Goal: Information Seeking & Learning: Check status

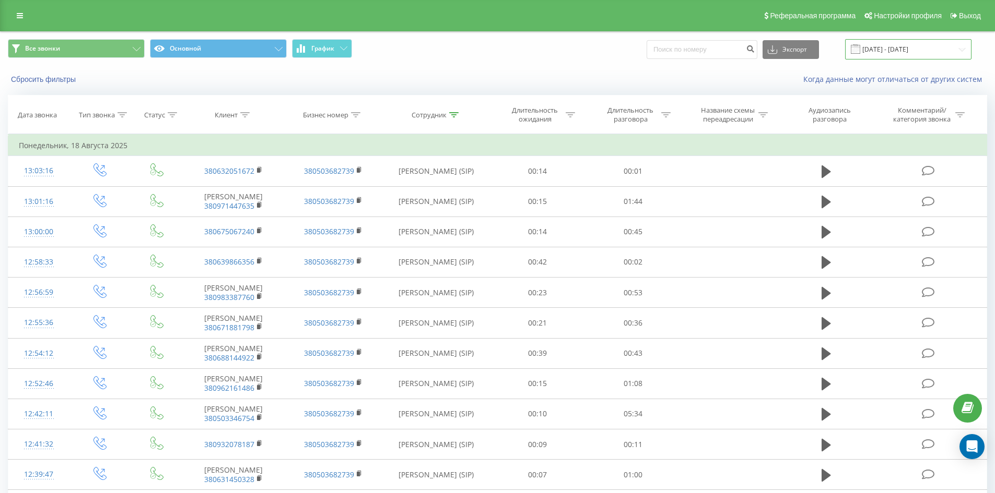
click at [950, 51] on input "[DATE] - [DATE]" at bounding box center [908, 49] width 126 height 20
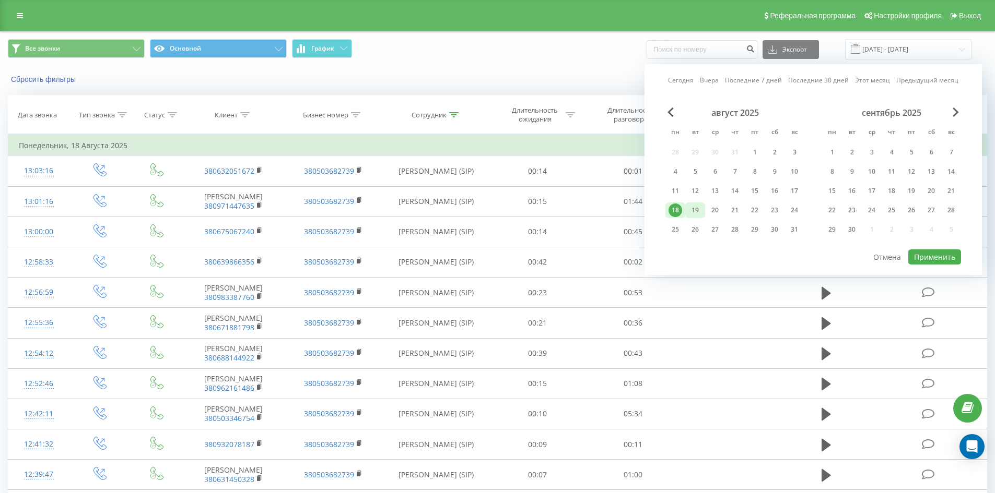
click at [697, 207] on div "19" at bounding box center [695, 211] width 14 height 14
click at [933, 254] on button "Применить" at bounding box center [934, 257] width 53 height 15
type input "[DATE] - [DATE]"
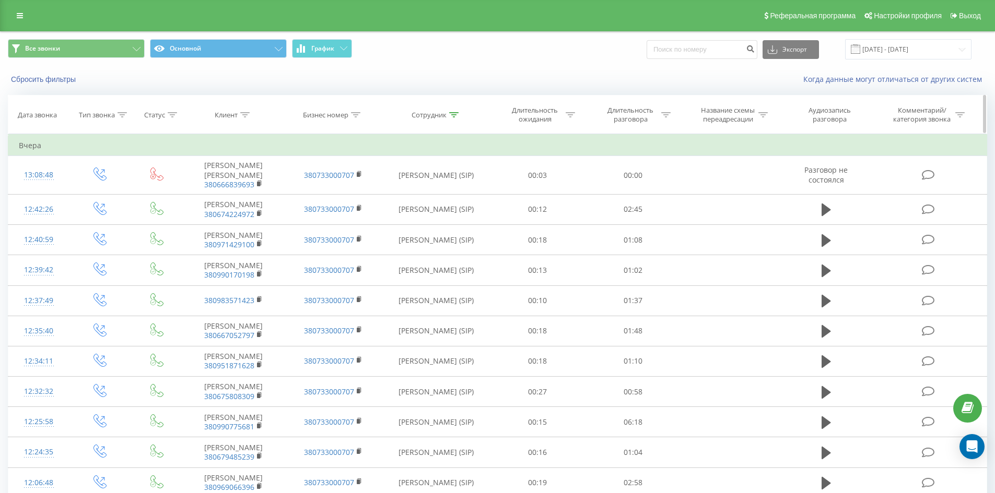
drag, startPoint x: 451, startPoint y: 112, endPoint x: 437, endPoint y: 194, distance: 83.2
click at [451, 113] on icon at bounding box center [453, 114] width 9 height 5
click at [438, 196] on input "[PERSON_NAME] [PERSON_NAME]" at bounding box center [436, 190] width 92 height 18
click button "OK" at bounding box center [458, 210] width 44 height 13
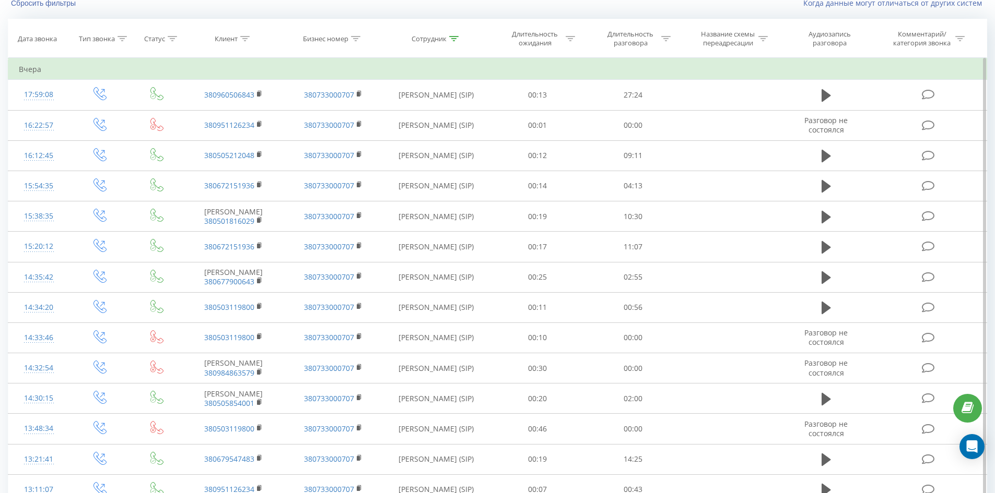
scroll to position [366, 0]
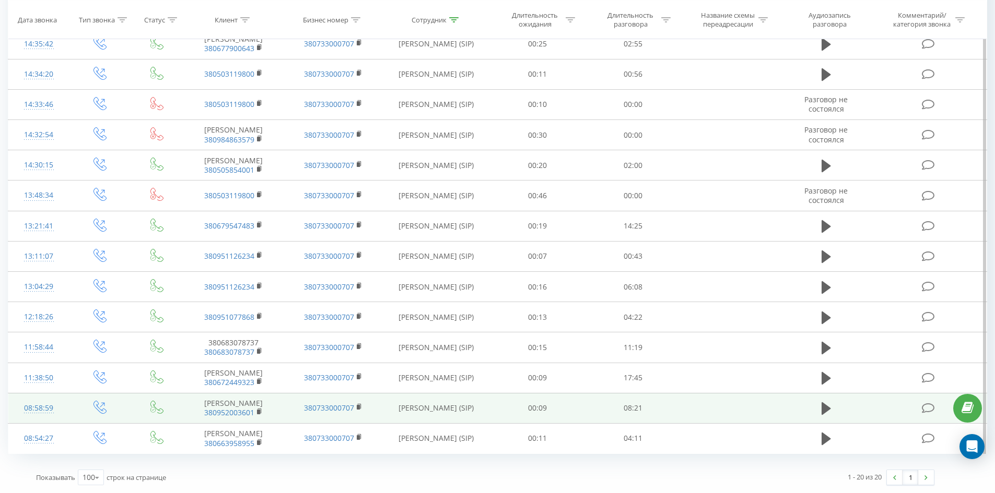
drag, startPoint x: 419, startPoint y: 121, endPoint x: 439, endPoint y: 394, distance: 274.2
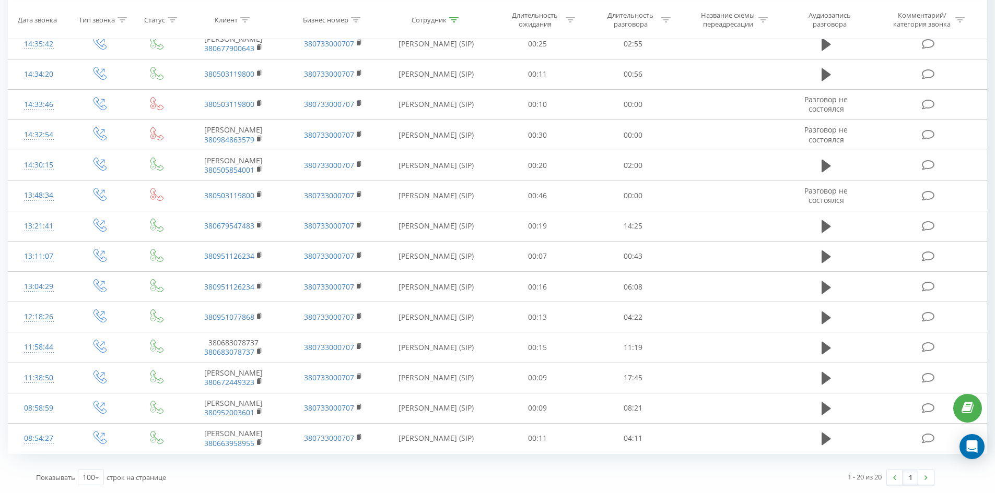
scroll to position [0, 0]
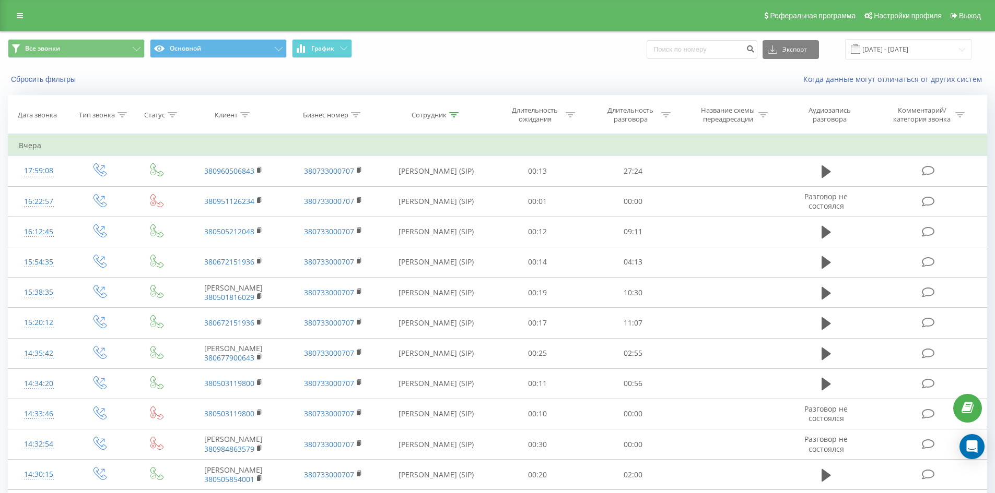
drag, startPoint x: 419, startPoint y: 305, endPoint x: 481, endPoint y: 92, distance: 222.2
click at [455, 114] on icon at bounding box center [453, 114] width 9 height 5
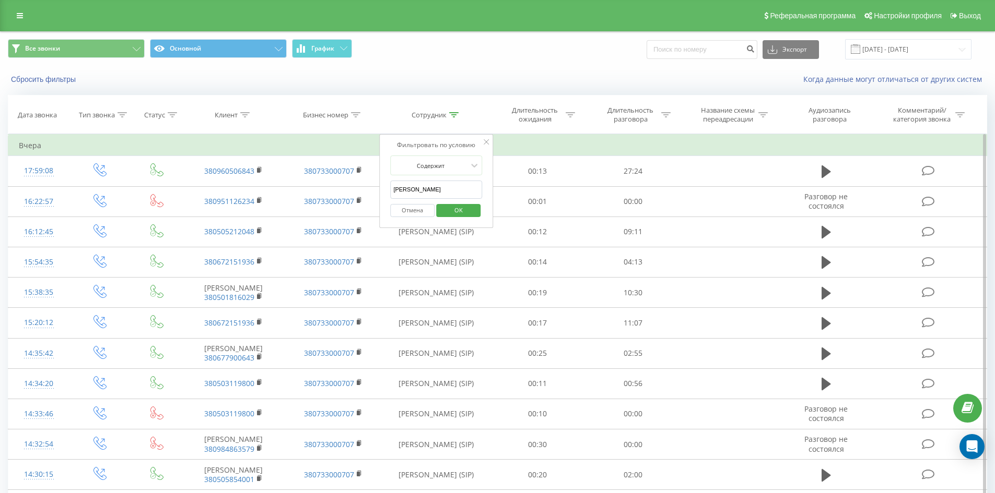
click at [449, 186] on input "[PERSON_NAME]" at bounding box center [436, 190] width 92 height 18
click button "OK" at bounding box center [458, 210] width 44 height 13
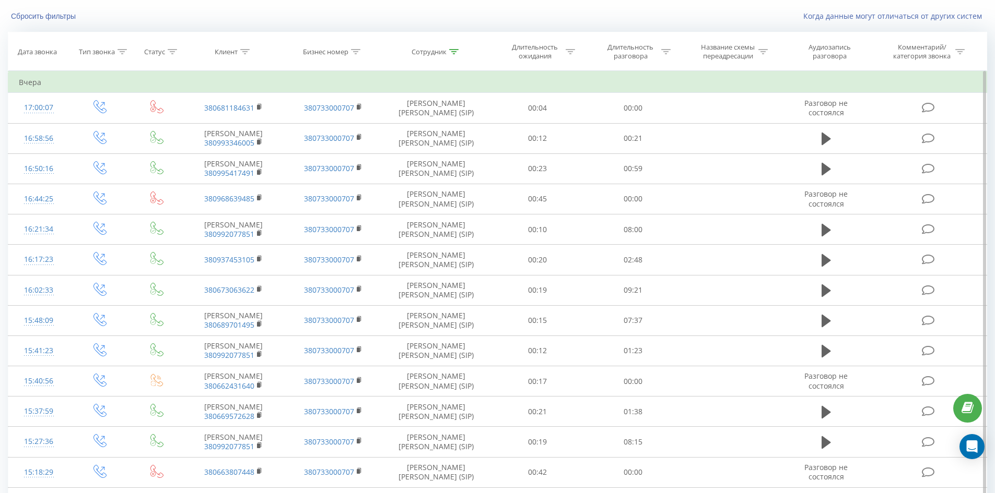
scroll to position [2057, 0]
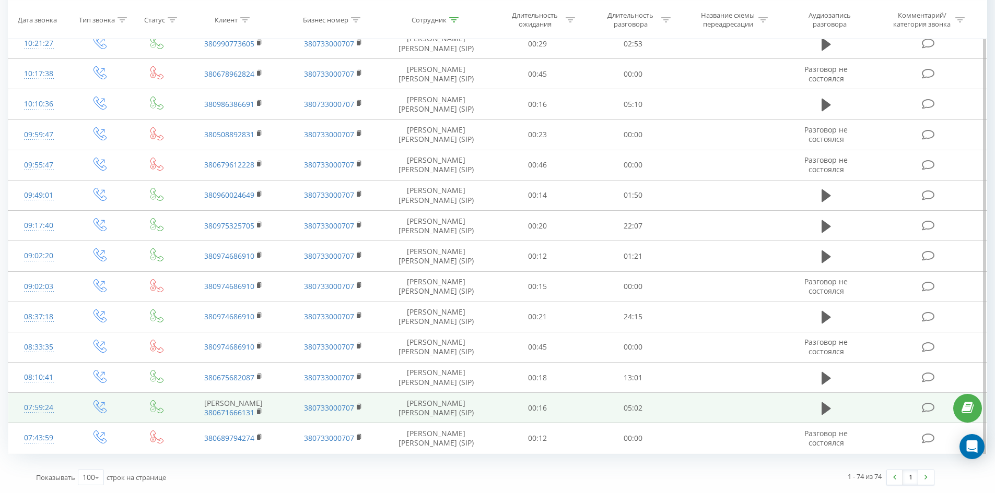
drag, startPoint x: 417, startPoint y: 152, endPoint x: 375, endPoint y: 394, distance: 244.8
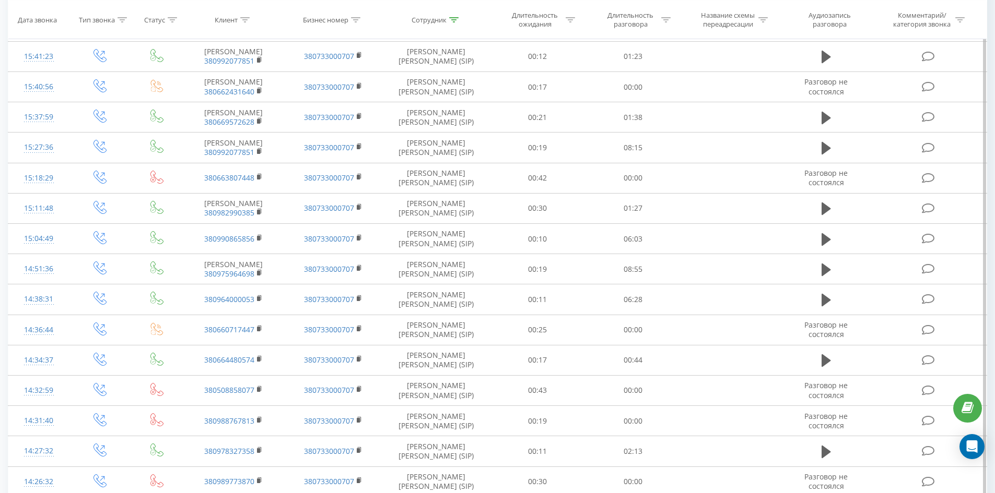
scroll to position [0, 0]
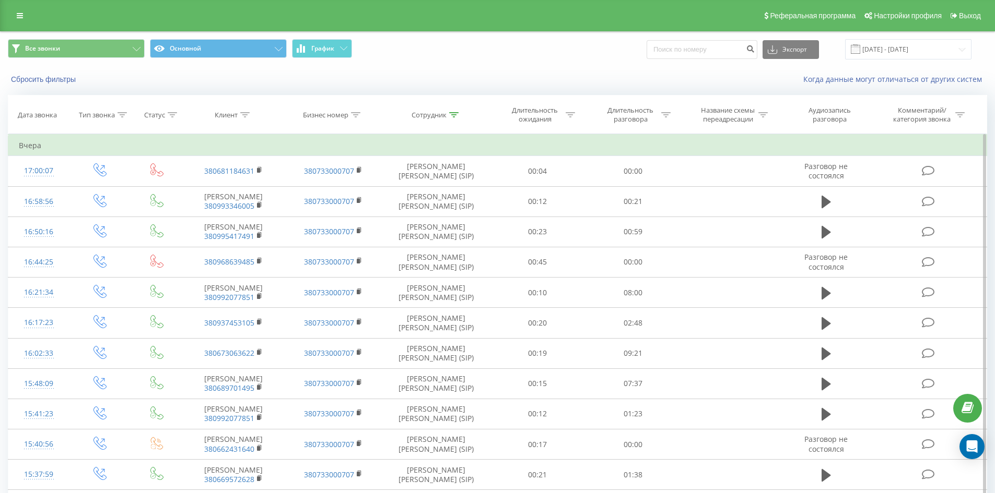
drag, startPoint x: 375, startPoint y: 394, endPoint x: 522, endPoint y: 139, distance: 294.0
click at [455, 115] on icon at bounding box center [453, 114] width 9 height 5
click at [459, 183] on input "інкілюк анастасія" at bounding box center [436, 190] width 92 height 18
click button "OK" at bounding box center [458, 210] width 44 height 13
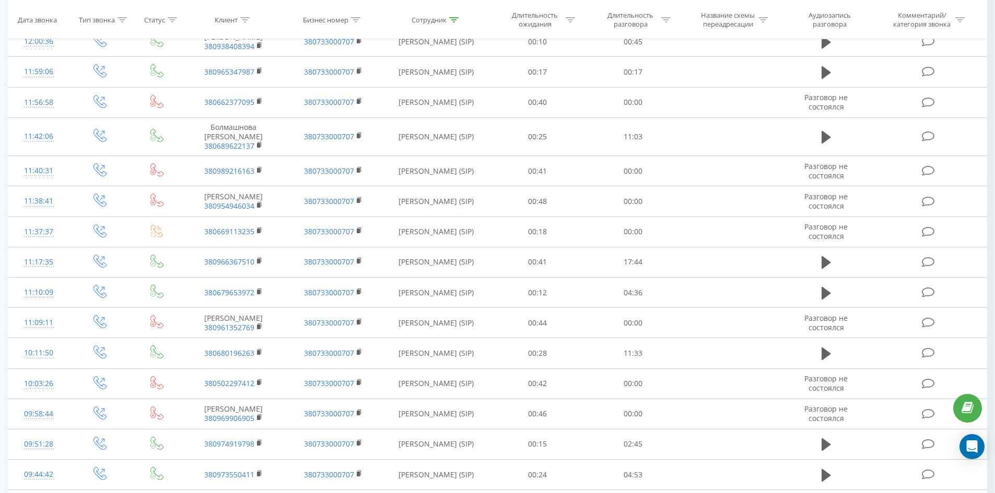
scroll to position [2599, 0]
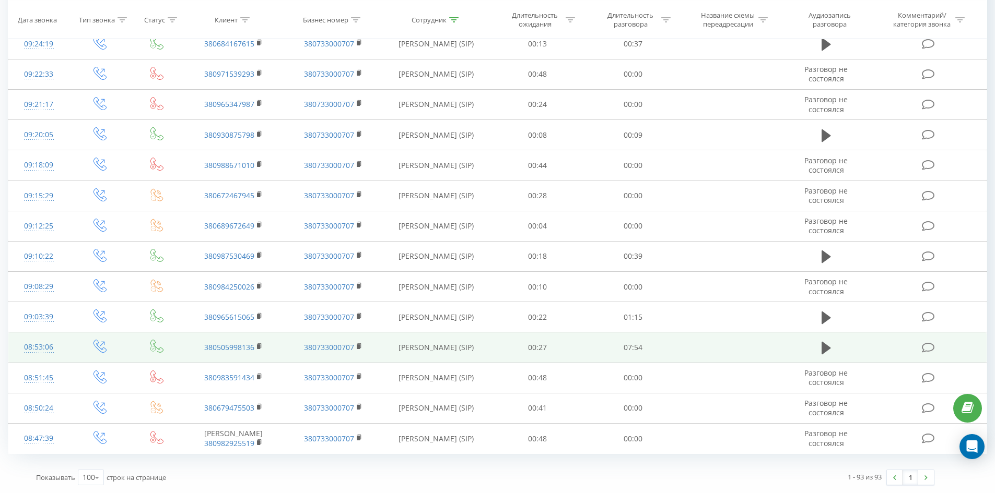
drag, startPoint x: 453, startPoint y: 116, endPoint x: 419, endPoint y: 338, distance: 224.5
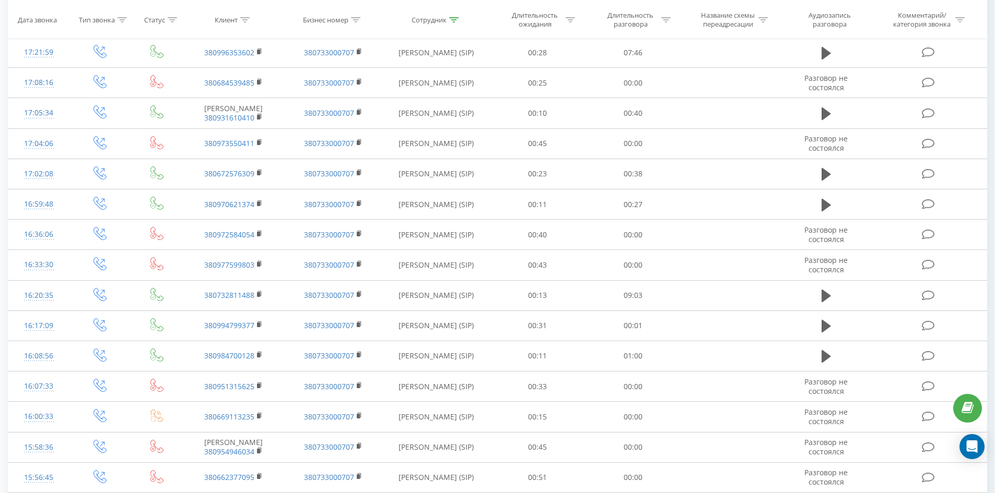
scroll to position [0, 0]
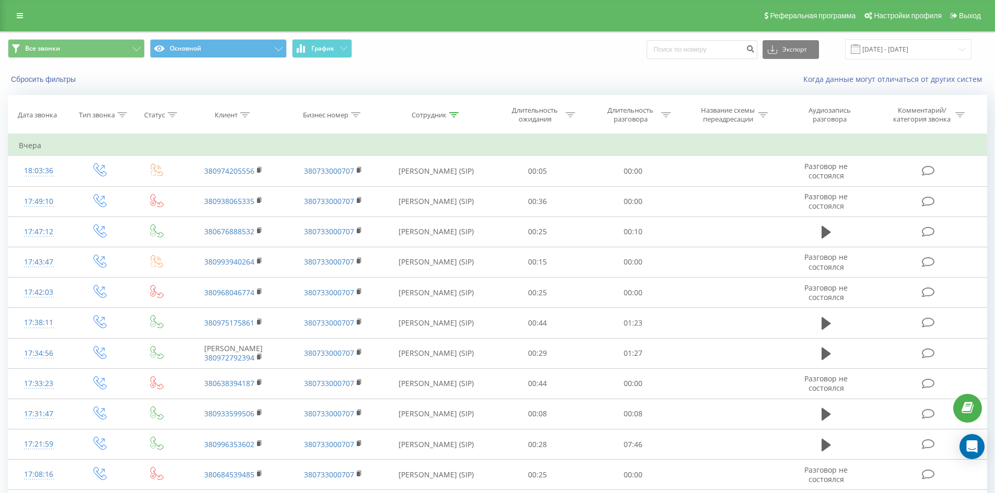
drag, startPoint x: 419, startPoint y: 338, endPoint x: 476, endPoint y: 9, distance: 333.7
click at [454, 115] on icon at bounding box center [453, 114] width 9 height 5
click at [458, 182] on input "[PERSON_NAME]" at bounding box center [436, 190] width 92 height 18
click button "OK" at bounding box center [458, 210] width 44 height 13
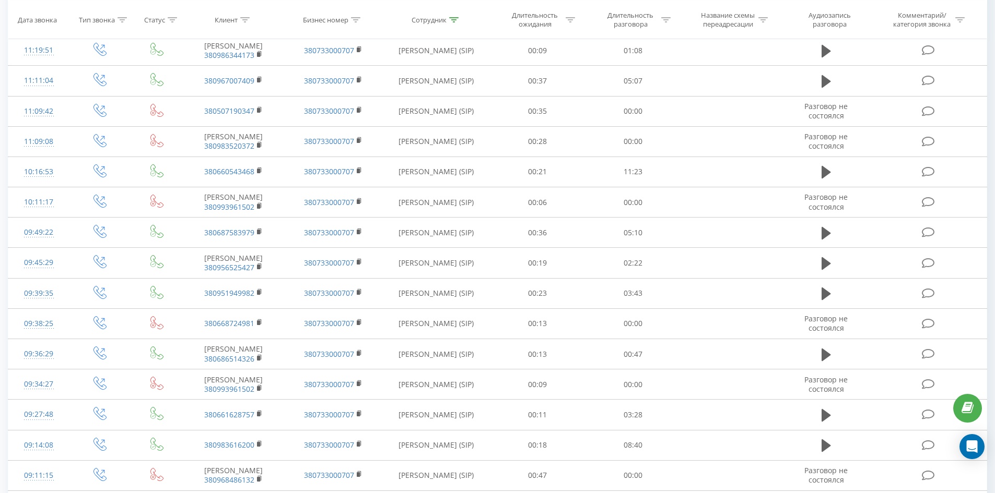
scroll to position [1565, 0]
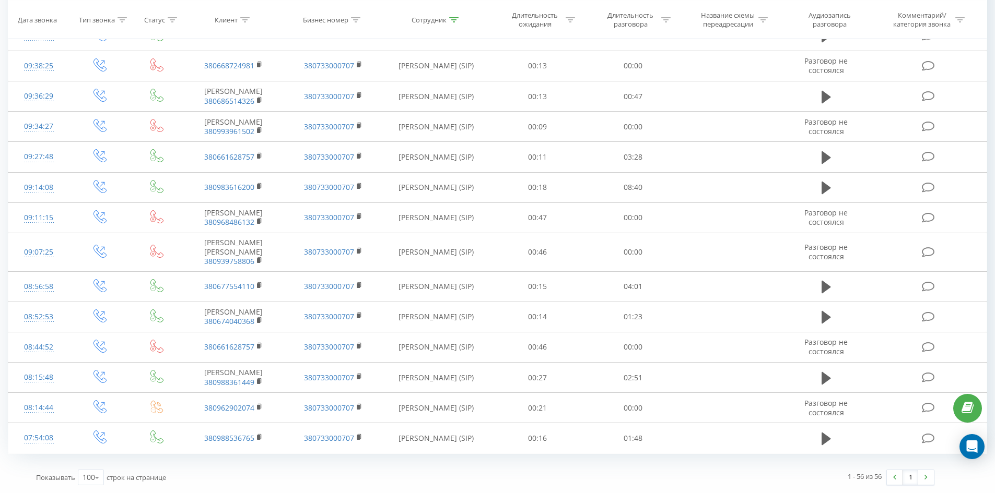
drag, startPoint x: 370, startPoint y: 183, endPoint x: 339, endPoint y: 314, distance: 134.0
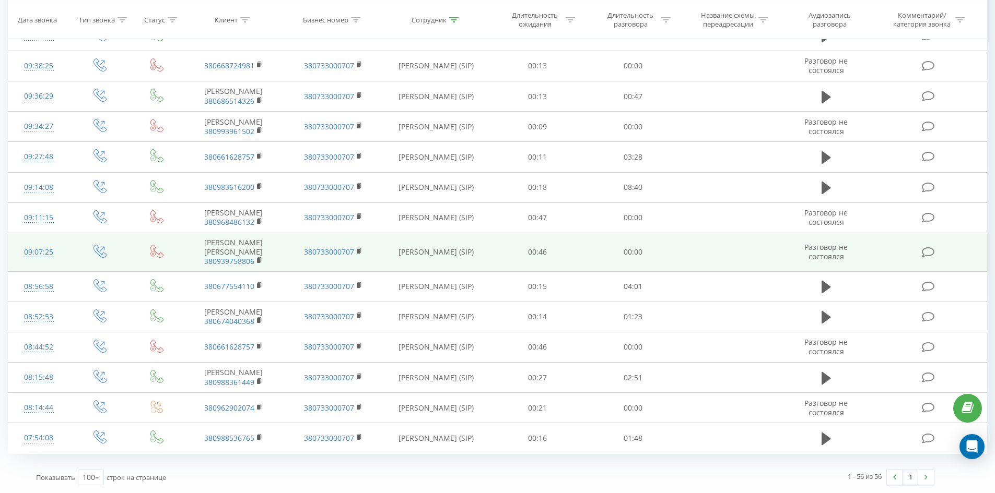
drag, startPoint x: 344, startPoint y: 308, endPoint x: 461, endPoint y: 237, distance: 137.3
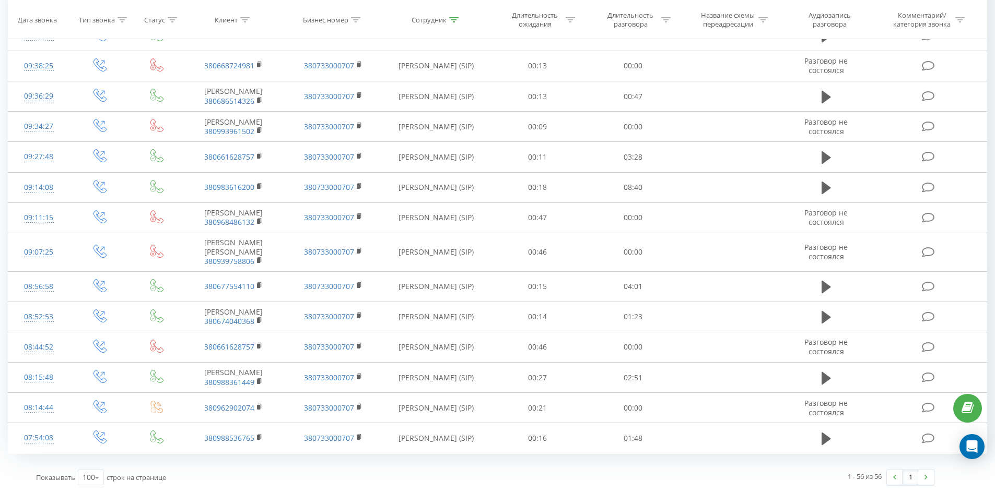
scroll to position [0, 0]
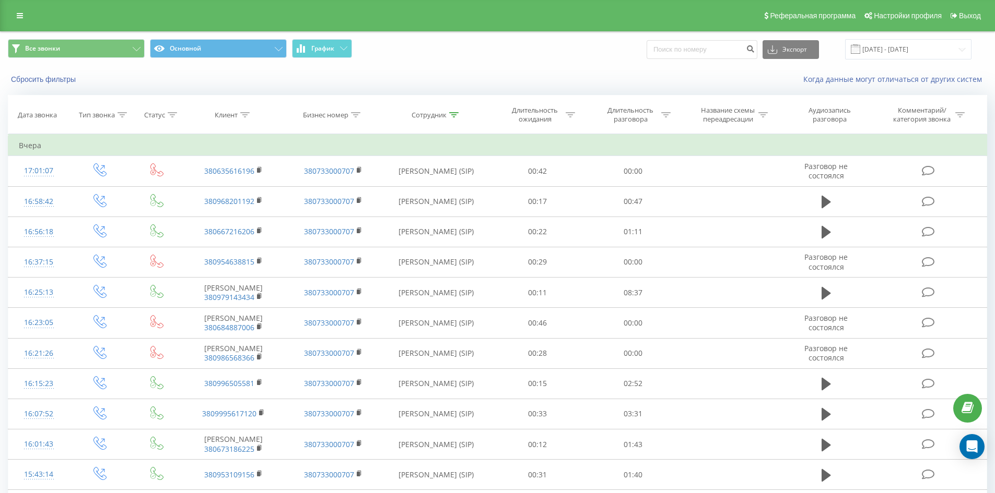
drag, startPoint x: 467, startPoint y: 269, endPoint x: 507, endPoint y: -36, distance: 307.5
click at [454, 115] on icon at bounding box center [453, 114] width 9 height 5
click at [455, 189] on input "[PERSON_NAME]" at bounding box center [436, 190] width 92 height 18
click button "OK" at bounding box center [458, 210] width 44 height 13
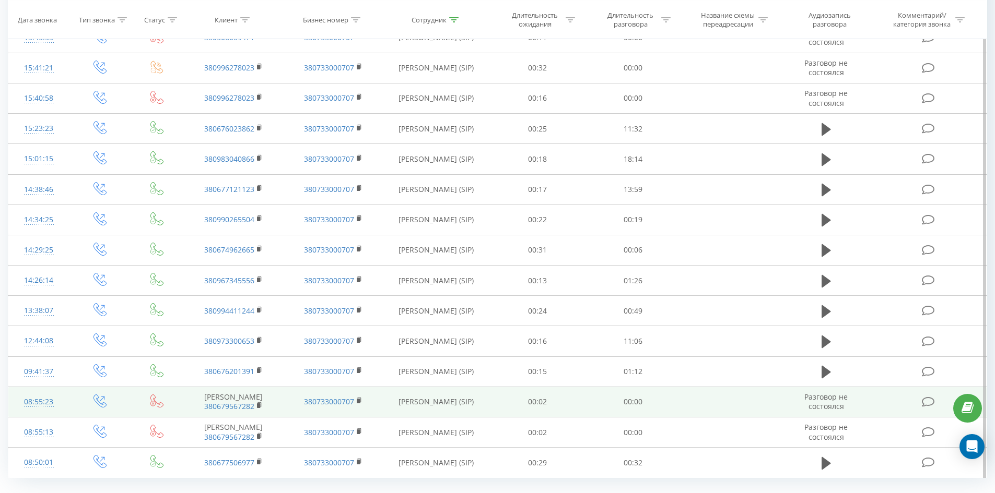
scroll to position [717, 0]
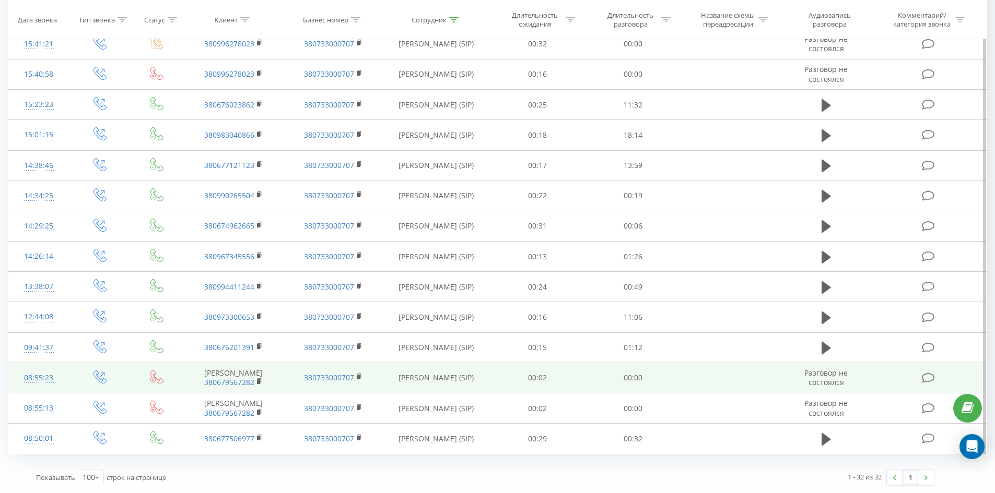
drag, startPoint x: 368, startPoint y: 157, endPoint x: 329, endPoint y: 373, distance: 219.6
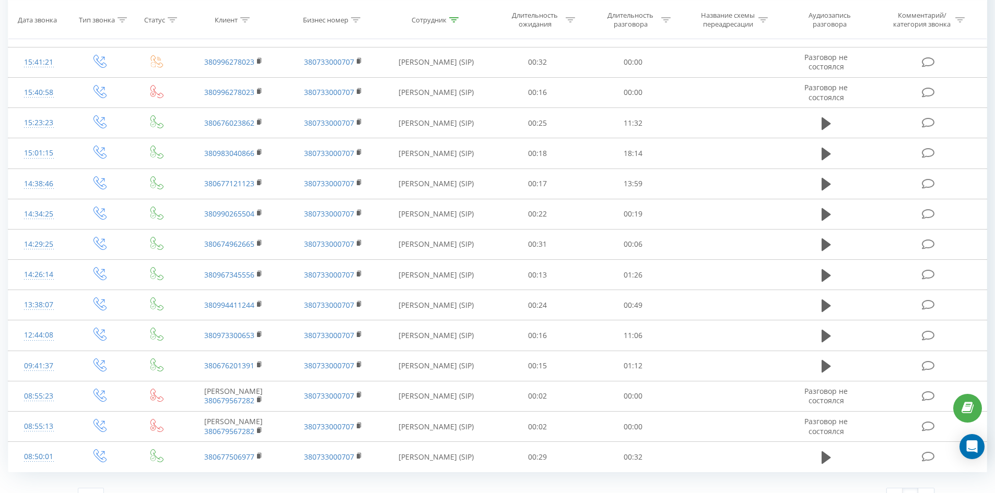
scroll to position [0, 0]
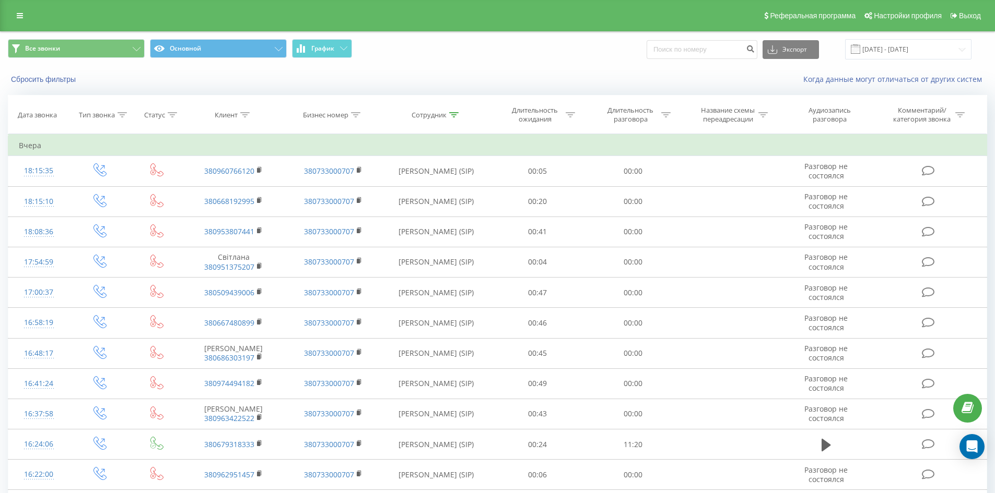
drag, startPoint x: 359, startPoint y: 221, endPoint x: 396, endPoint y: 65, distance: 160.6
drag, startPoint x: 452, startPoint y: 110, endPoint x: 453, endPoint y: 178, distance: 68.4
click at [453, 110] on th "Сотрудник" at bounding box center [436, 115] width 107 height 39
click at [453, 117] on icon at bounding box center [453, 114] width 9 height 5
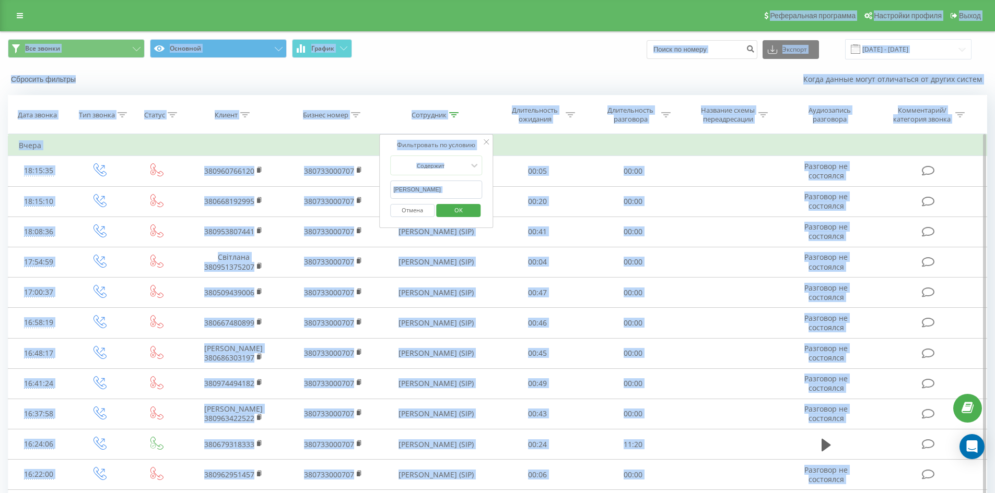
click at [447, 192] on input "[PERSON_NAME]" at bounding box center [436, 190] width 92 height 18
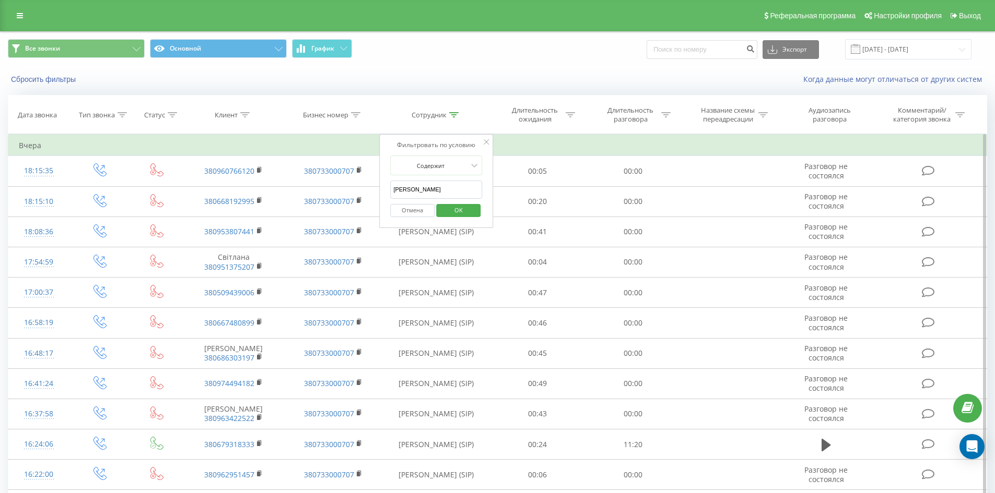
click button "OK" at bounding box center [458, 210] width 44 height 13
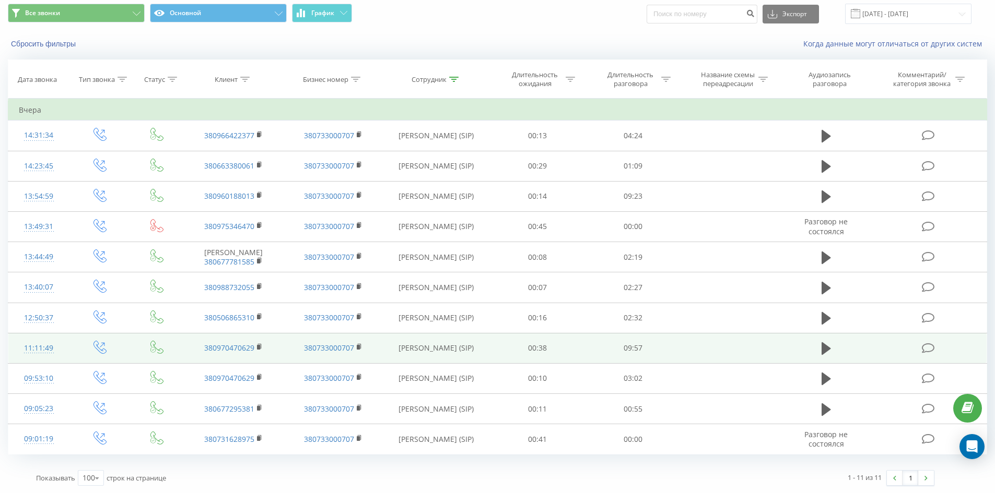
scroll to position [36, 0]
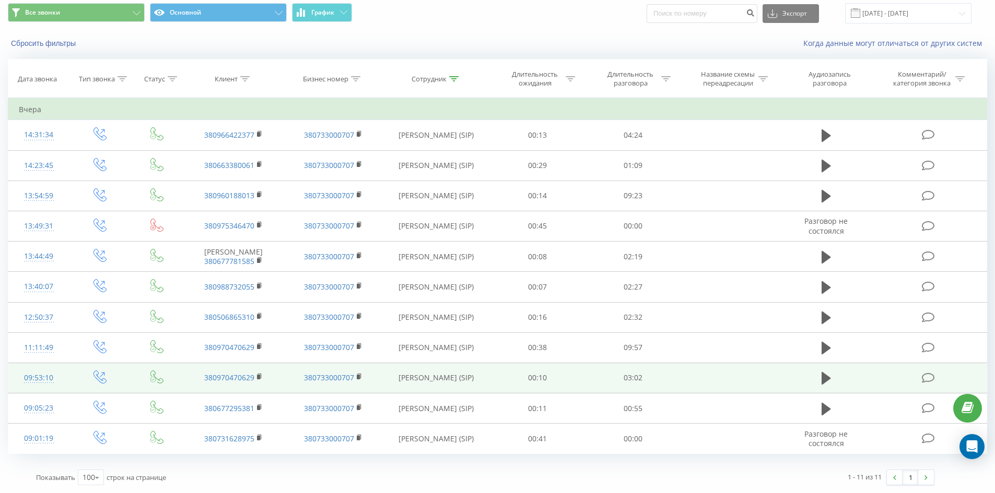
drag, startPoint x: 349, startPoint y: 143, endPoint x: 344, endPoint y: 392, distance: 249.1
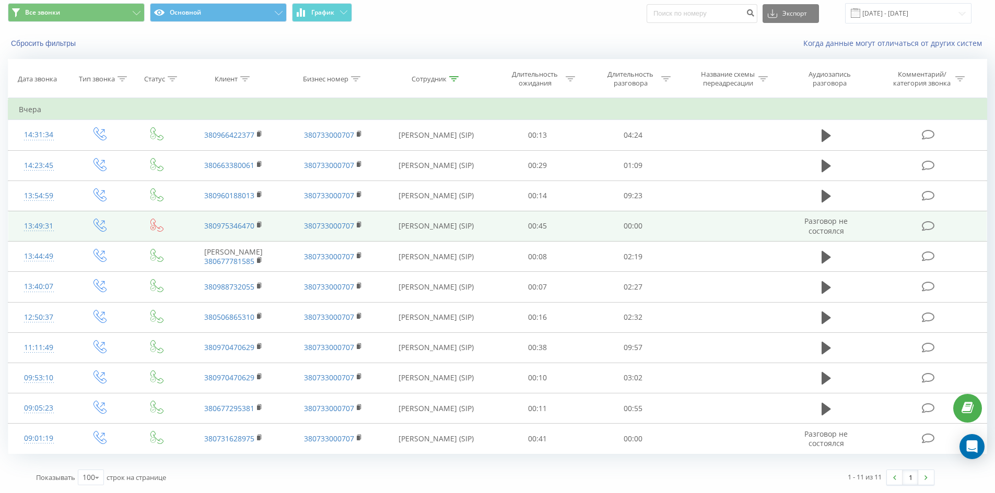
scroll to position [0, 0]
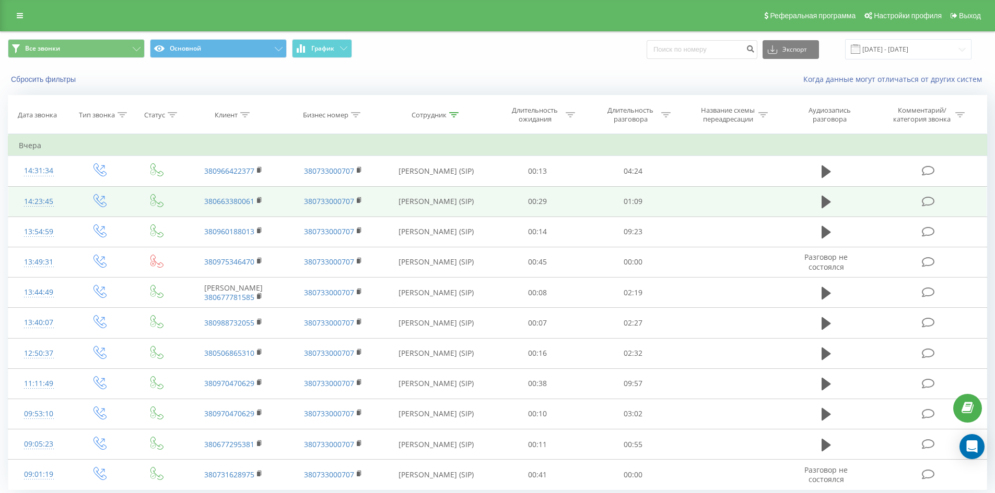
drag, startPoint x: 344, startPoint y: 392, endPoint x: 424, endPoint y: 209, distance: 199.8
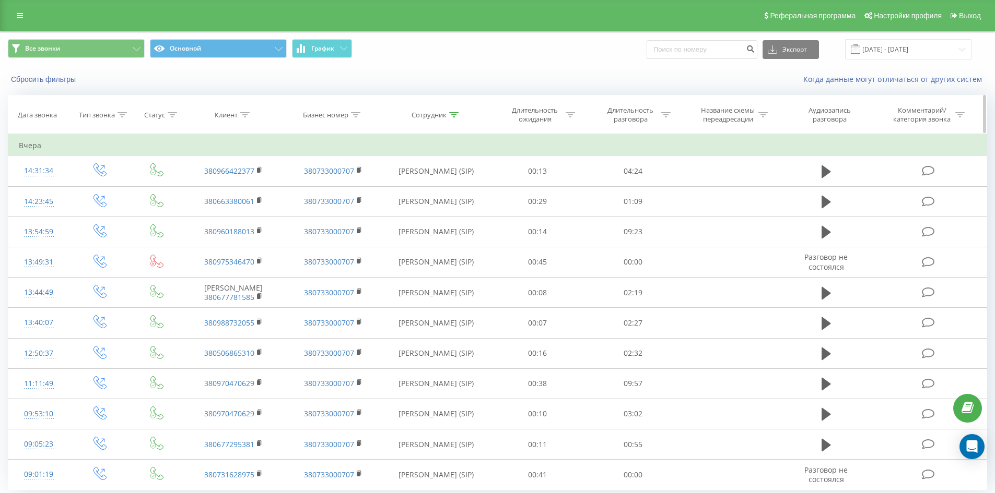
click at [451, 114] on icon at bounding box center [453, 114] width 9 height 5
click at [456, 196] on input "[PERSON_NAME]" at bounding box center [436, 190] width 92 height 18
click button "OK" at bounding box center [458, 210] width 44 height 13
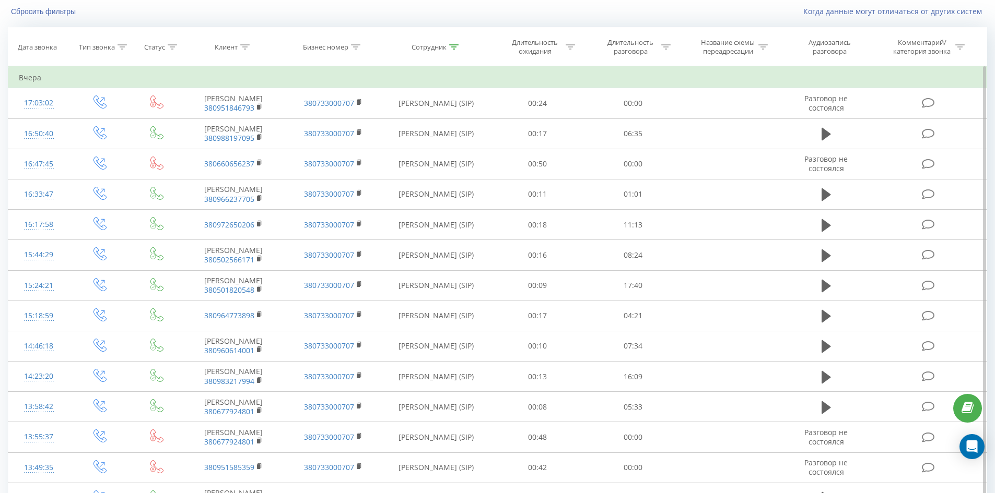
scroll to position [867, 0]
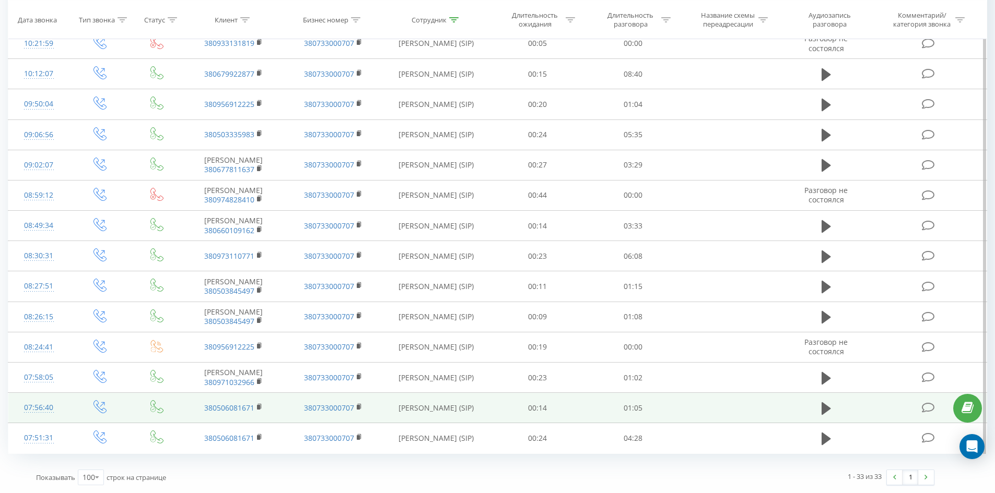
drag, startPoint x: 555, startPoint y: 81, endPoint x: 847, endPoint y: 418, distance: 445.7
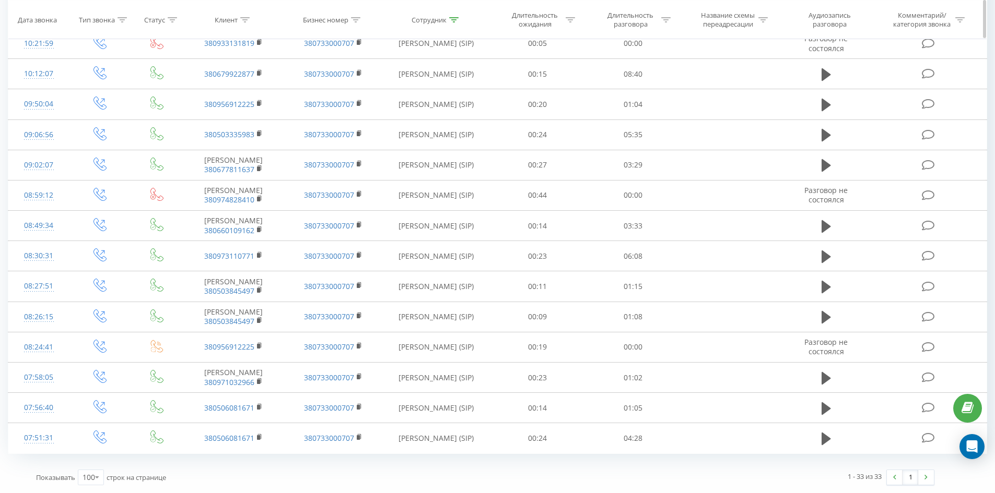
scroll to position [0, 0]
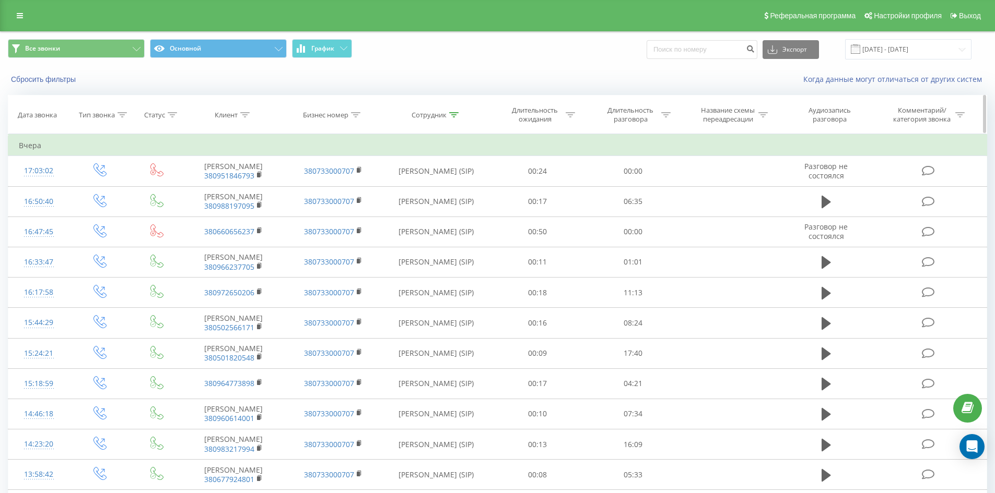
drag, startPoint x: 654, startPoint y: 400, endPoint x: 667, endPoint y: 113, distance: 287.4
drag, startPoint x: 448, startPoint y: 115, endPoint x: 448, endPoint y: 172, distance: 56.9
click at [449, 116] on icon at bounding box center [453, 114] width 9 height 5
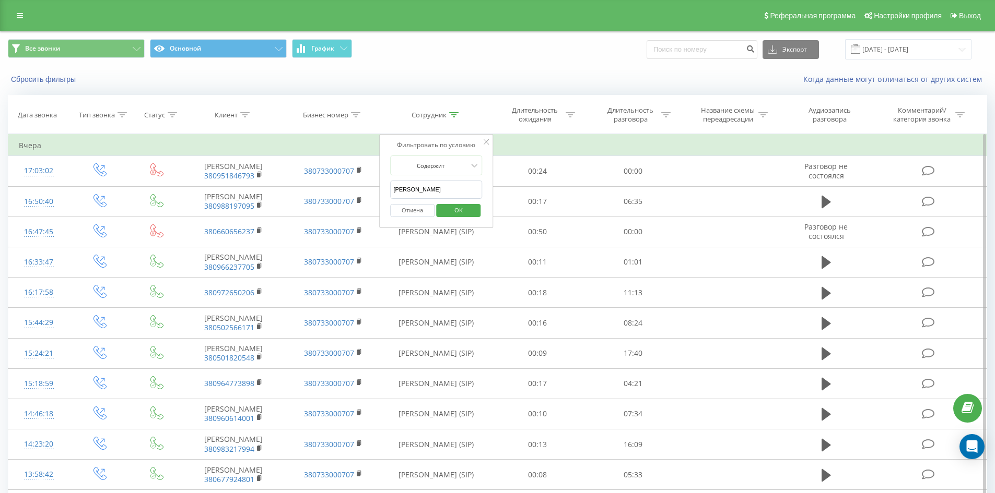
click at [453, 198] on input "[PERSON_NAME]" at bounding box center [436, 190] width 92 height 18
click button "OK" at bounding box center [458, 210] width 44 height 13
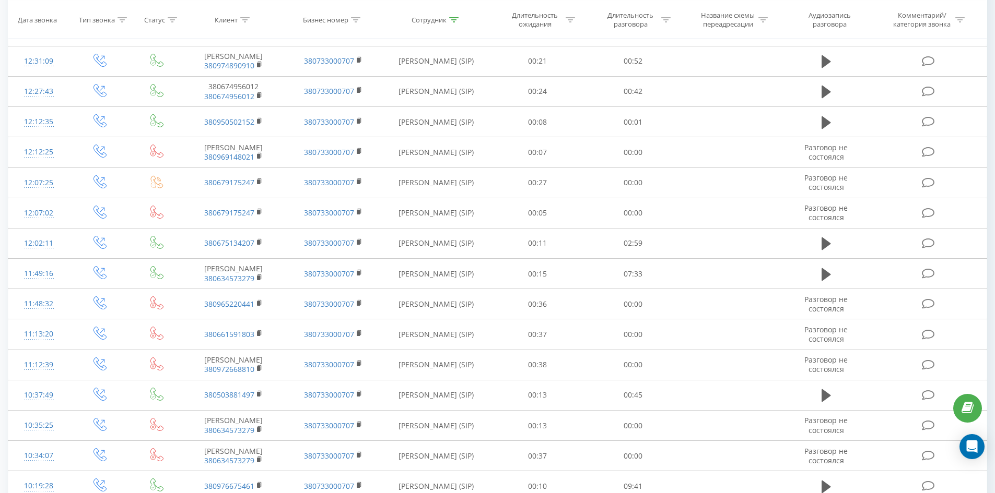
scroll to position [1809, 0]
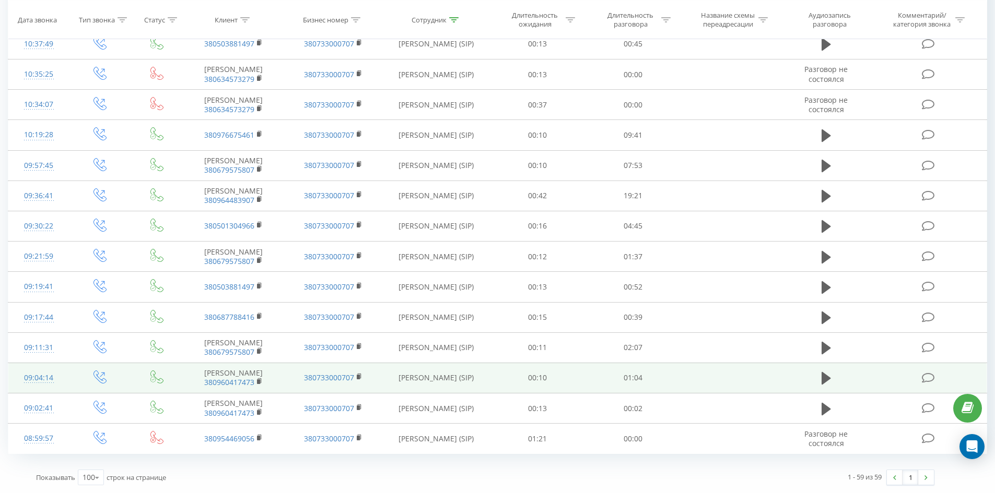
drag, startPoint x: 423, startPoint y: 82, endPoint x: 393, endPoint y: 374, distance: 293.3
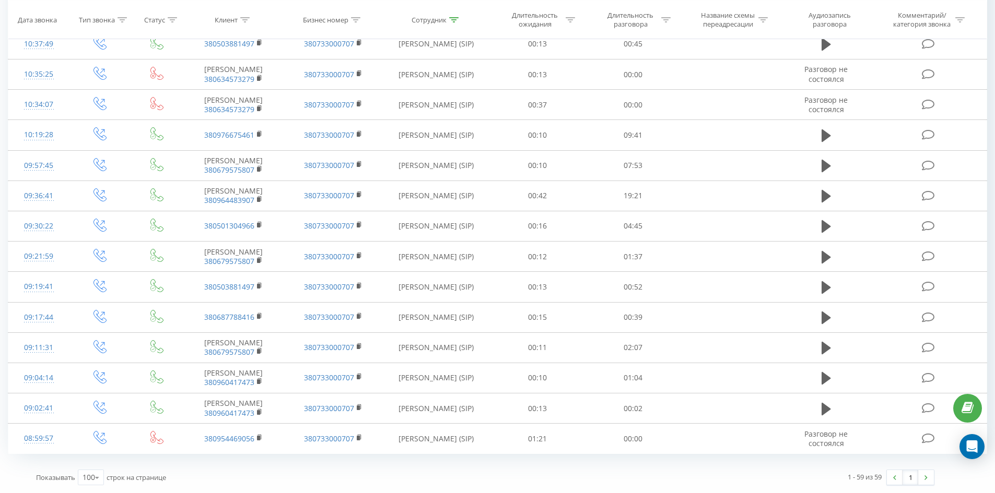
scroll to position [0, 0]
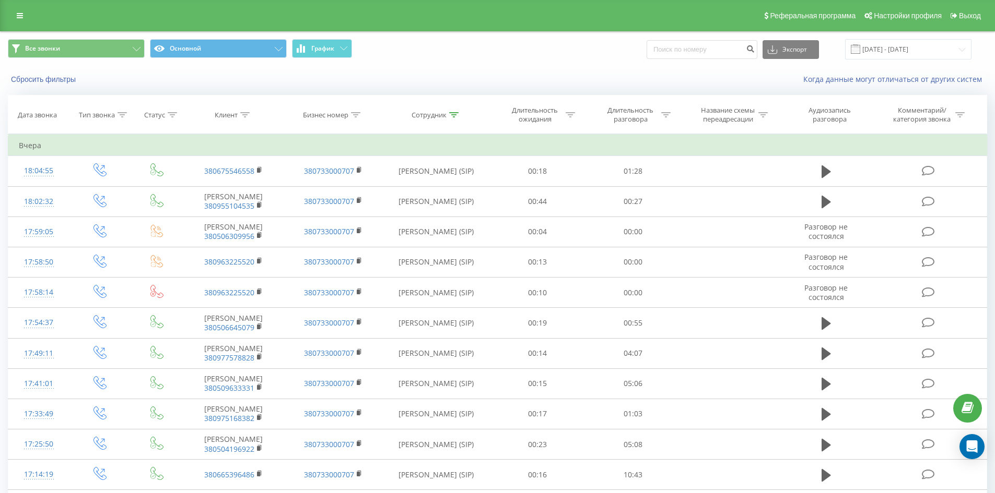
drag, startPoint x: 393, startPoint y: 363, endPoint x: 464, endPoint y: 73, distance: 299.3
click at [453, 114] on icon at bounding box center [453, 114] width 9 height 5
click at [448, 190] on input "[PERSON_NAME]" at bounding box center [436, 190] width 92 height 18
click button "OK" at bounding box center [458, 210] width 44 height 13
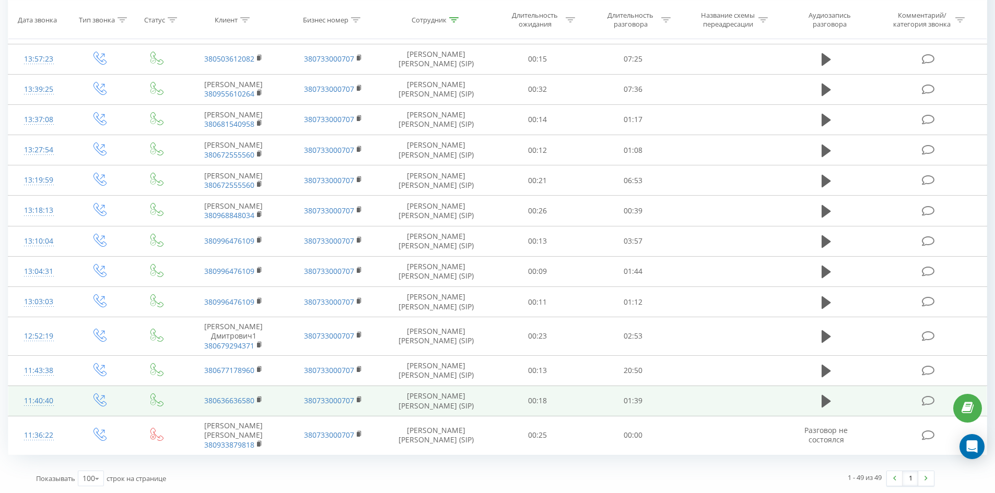
scroll to position [1450, 0]
drag, startPoint x: 374, startPoint y: 98, endPoint x: 335, endPoint y: 385, distance: 289.7
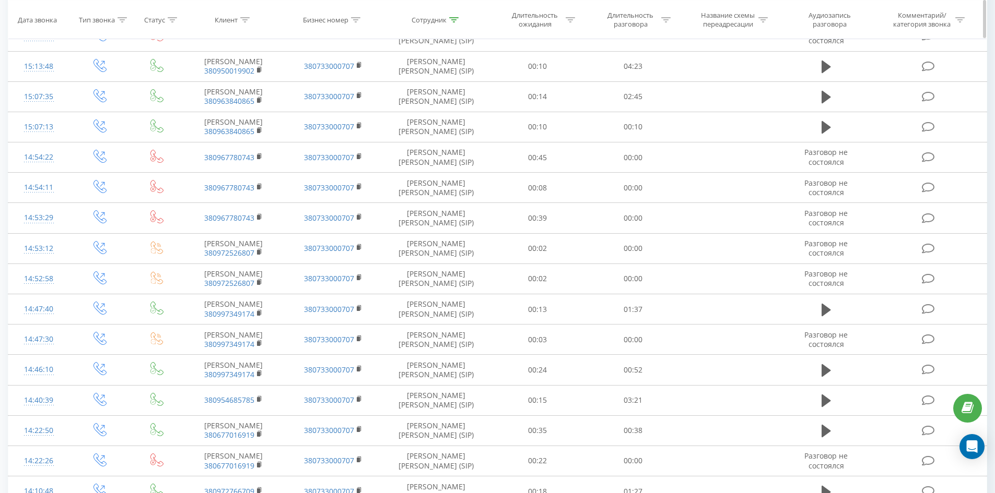
scroll to position [0, 0]
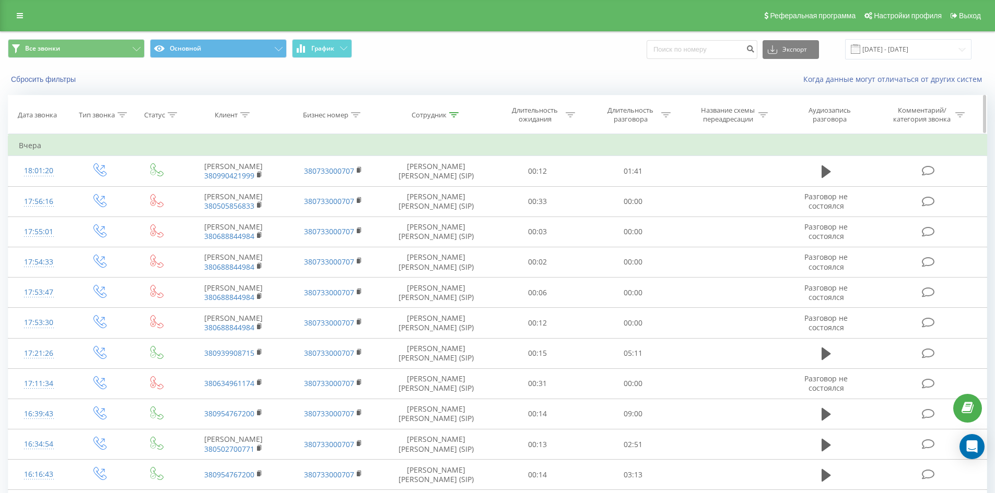
drag, startPoint x: 351, startPoint y: 307, endPoint x: 457, endPoint y: 130, distance: 206.7
click at [447, 114] on div "Сотрудник" at bounding box center [434, 115] width 47 height 9
click at [458, 179] on form "Содержит [PERSON_NAME] Отмена OK" at bounding box center [436, 189] width 92 height 67
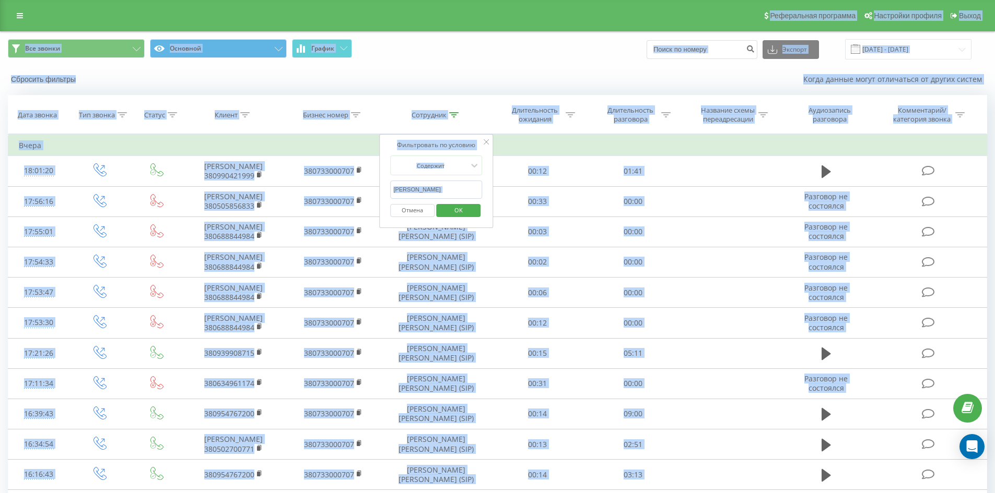
click at [467, 196] on input "[PERSON_NAME]" at bounding box center [436, 190] width 92 height 18
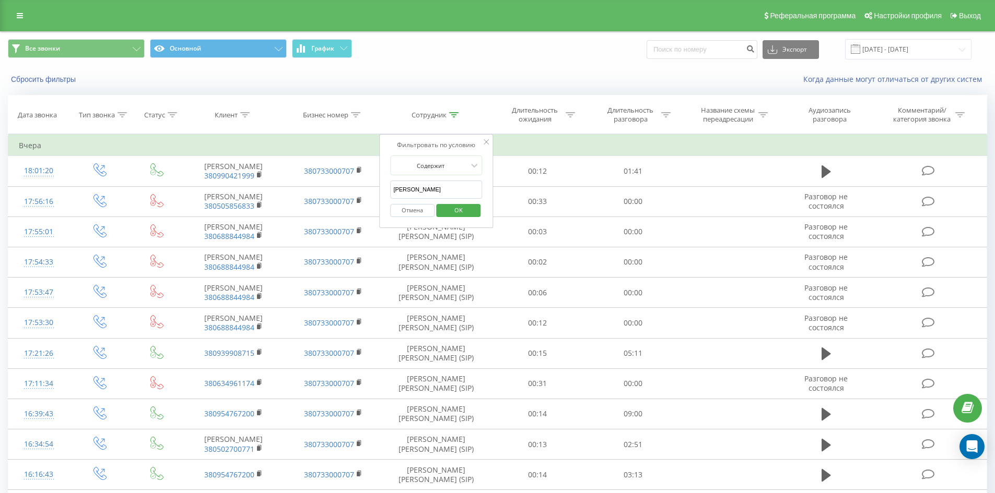
click button "OK" at bounding box center [458, 210] width 44 height 13
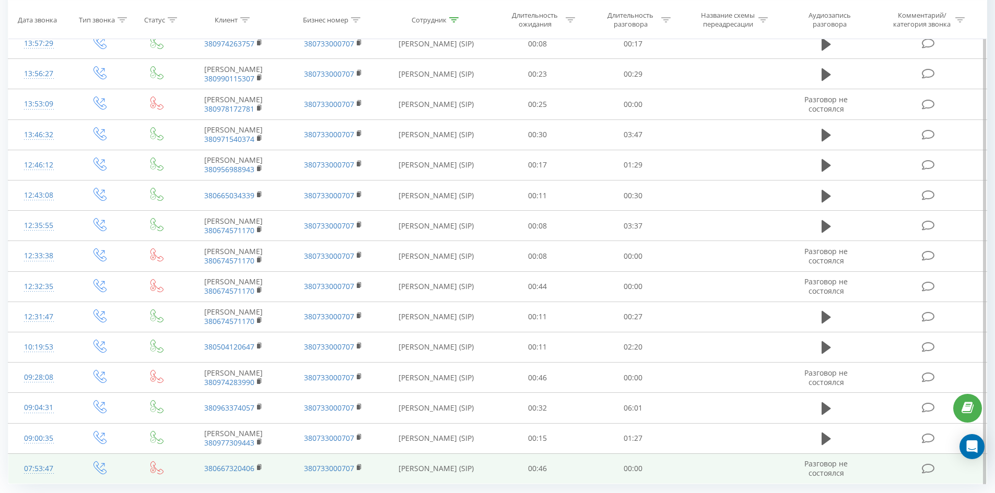
scroll to position [1422, 0]
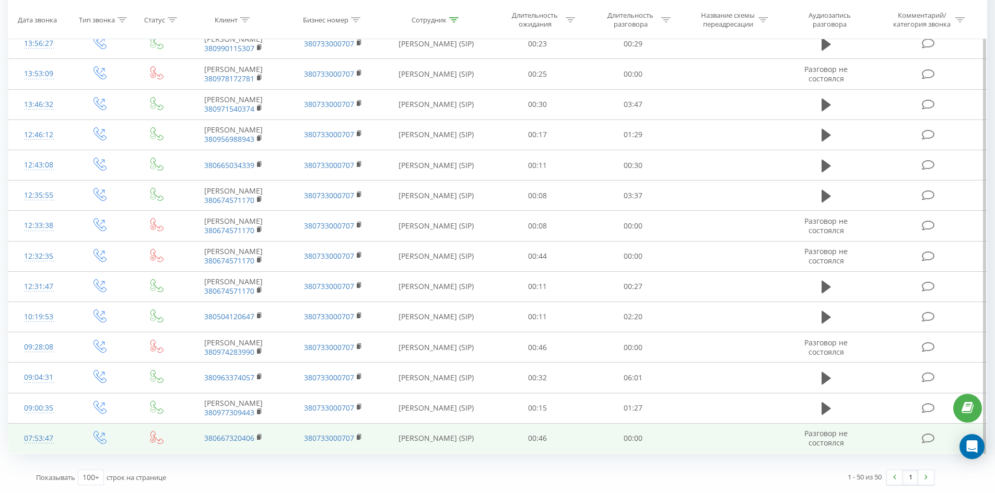
drag, startPoint x: 750, startPoint y: 195, endPoint x: 943, endPoint y: 437, distance: 309.5
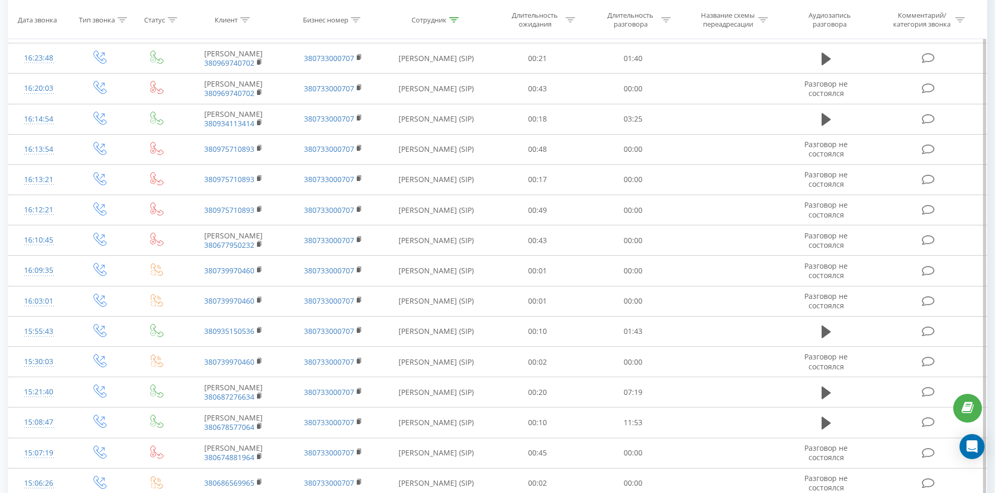
scroll to position [0, 0]
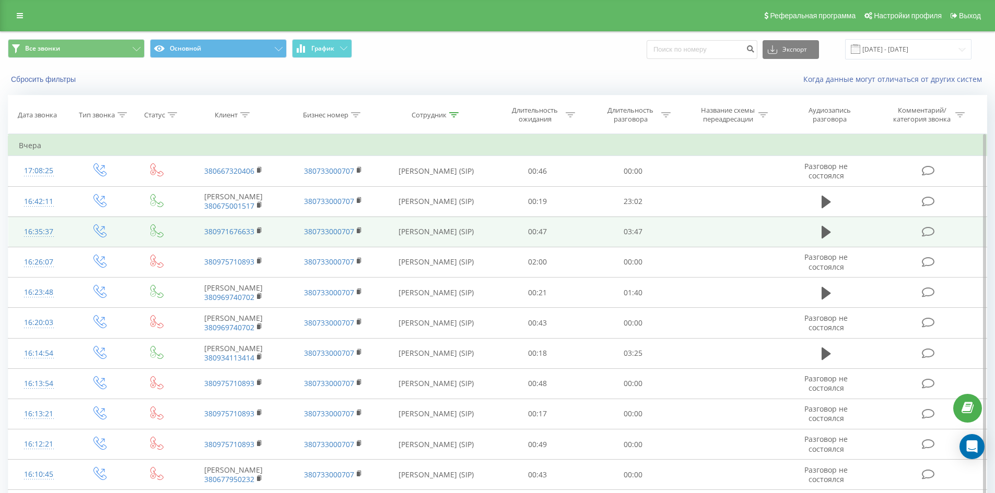
drag, startPoint x: 548, startPoint y: 412, endPoint x: 622, endPoint y: 162, distance: 261.3
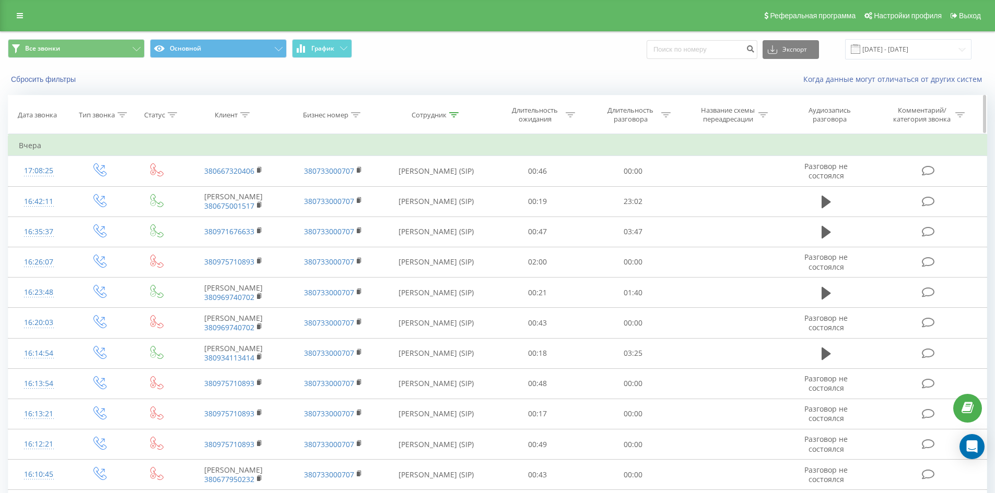
click at [453, 117] on icon at bounding box center [453, 114] width 9 height 5
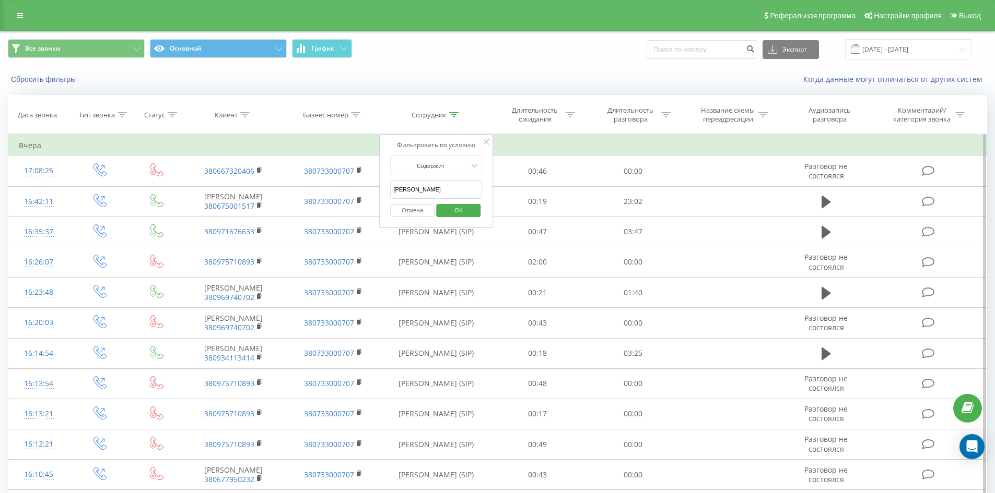
click at [448, 197] on input "[PERSON_NAME]" at bounding box center [436, 190] width 92 height 18
click button "OK" at bounding box center [458, 210] width 44 height 13
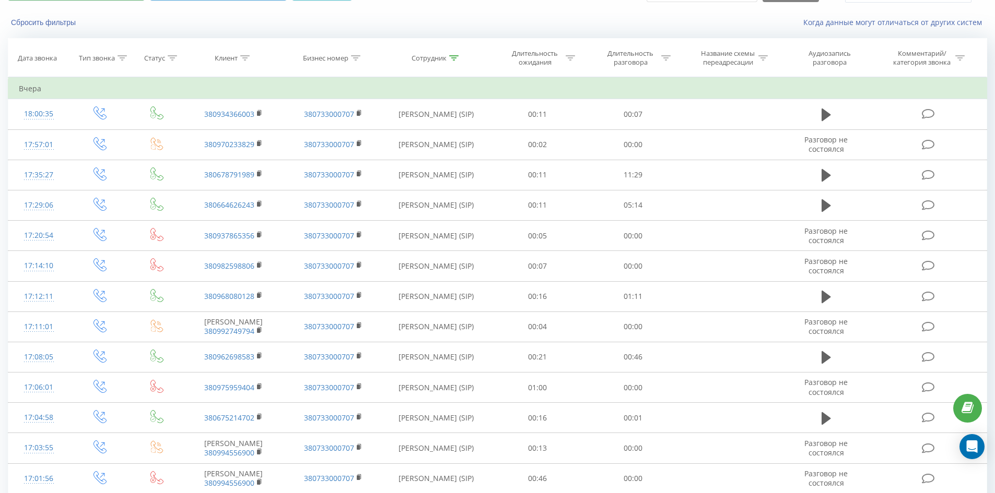
scroll to position [1720, 0]
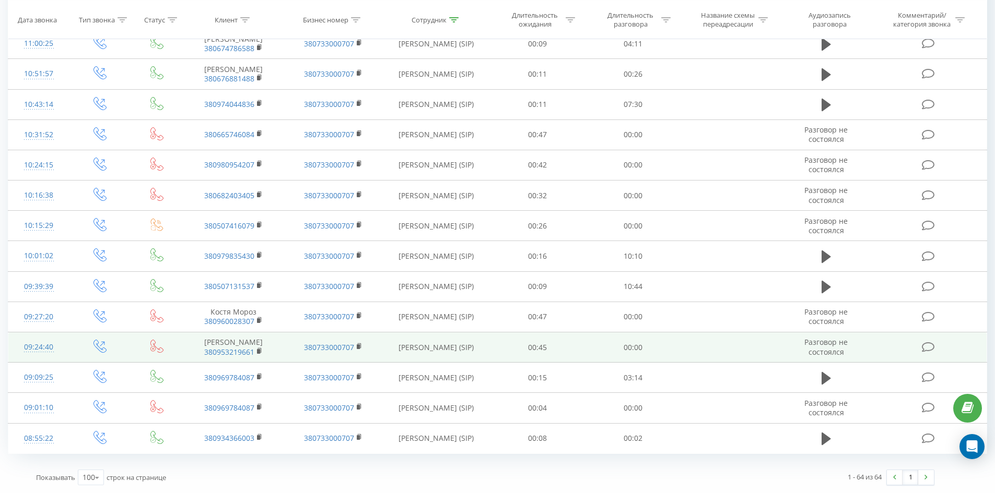
drag, startPoint x: 351, startPoint y: 180, endPoint x: 286, endPoint y: 333, distance: 166.1
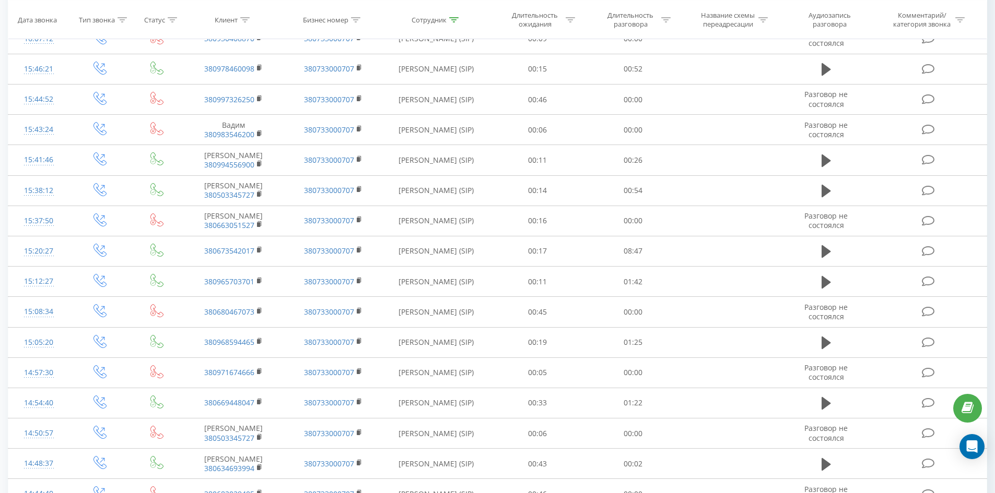
scroll to position [0, 0]
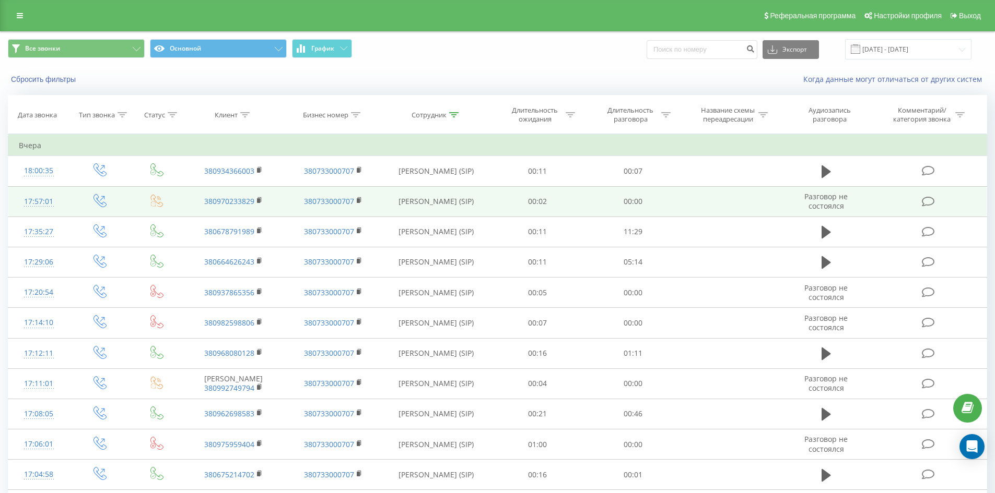
drag, startPoint x: 353, startPoint y: 181, endPoint x: 401, endPoint y: 65, distance: 125.5
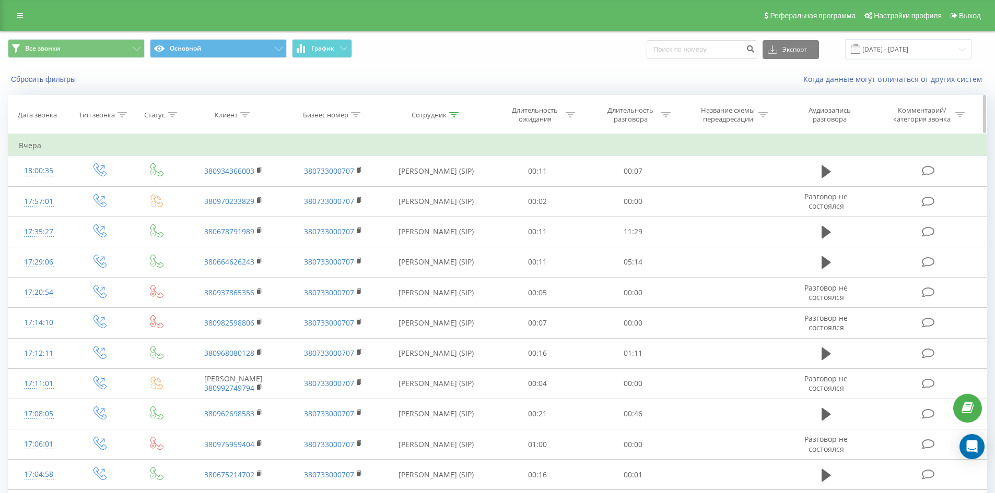
click at [455, 116] on icon at bounding box center [453, 114] width 9 height 5
click at [447, 191] on input "[PERSON_NAME]" at bounding box center [436, 190] width 92 height 18
click button "OK" at bounding box center [458, 210] width 44 height 13
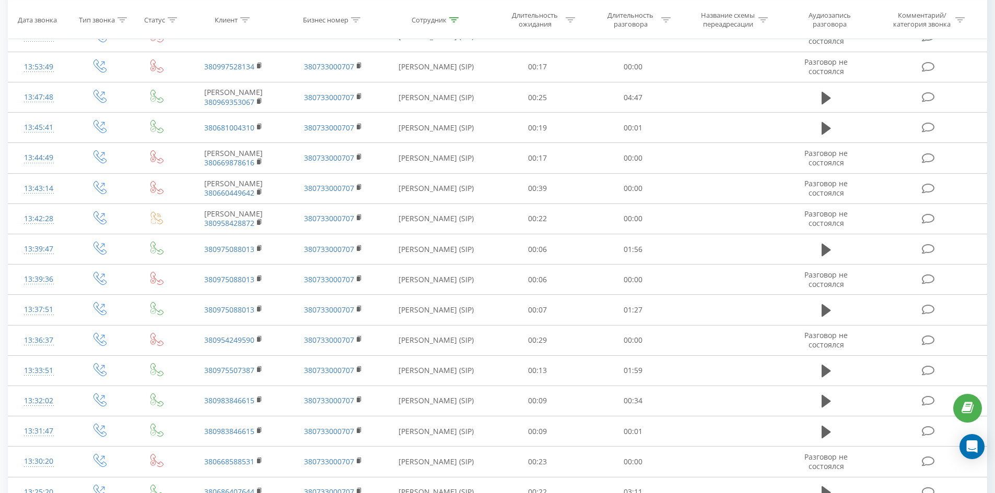
scroll to position [2773, 0]
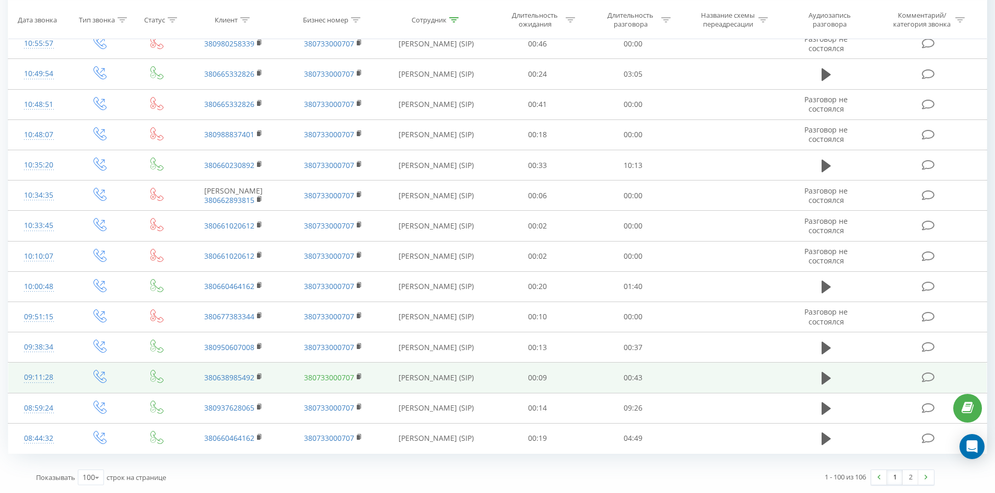
drag, startPoint x: 454, startPoint y: 112, endPoint x: 350, endPoint y: 378, distance: 285.6
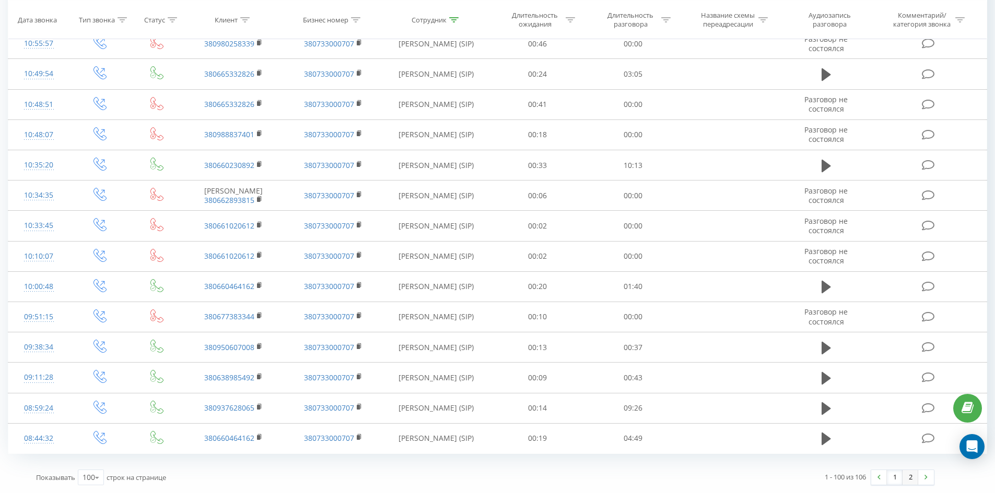
click at [914, 479] on link "2" at bounding box center [910, 477] width 16 height 15
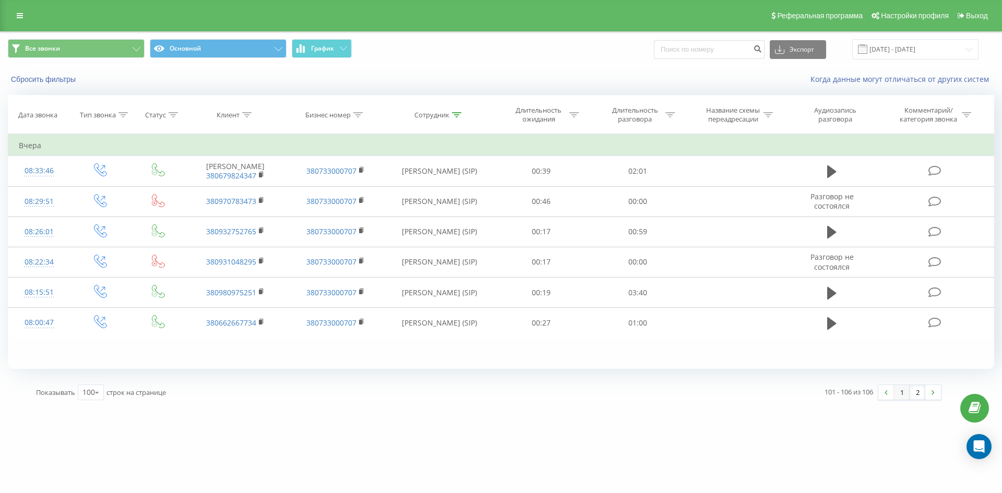
click at [899, 389] on link "1" at bounding box center [902, 392] width 16 height 15
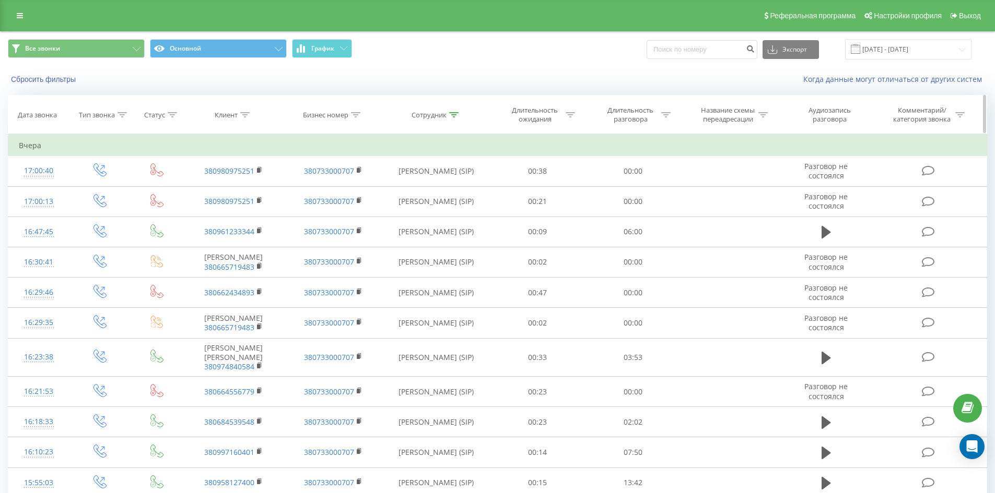
click at [455, 115] on icon at bounding box center [453, 114] width 9 height 5
click at [453, 185] on input "[DEMOGRAPHIC_DATA][PERSON_NAME]" at bounding box center [436, 190] width 92 height 18
click button "OK" at bounding box center [458, 210] width 44 height 13
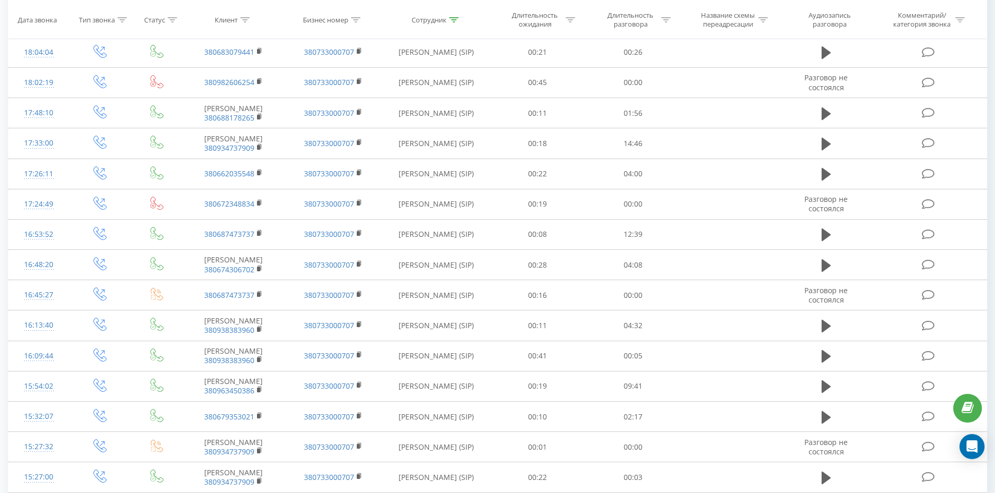
scroll to position [1096, 0]
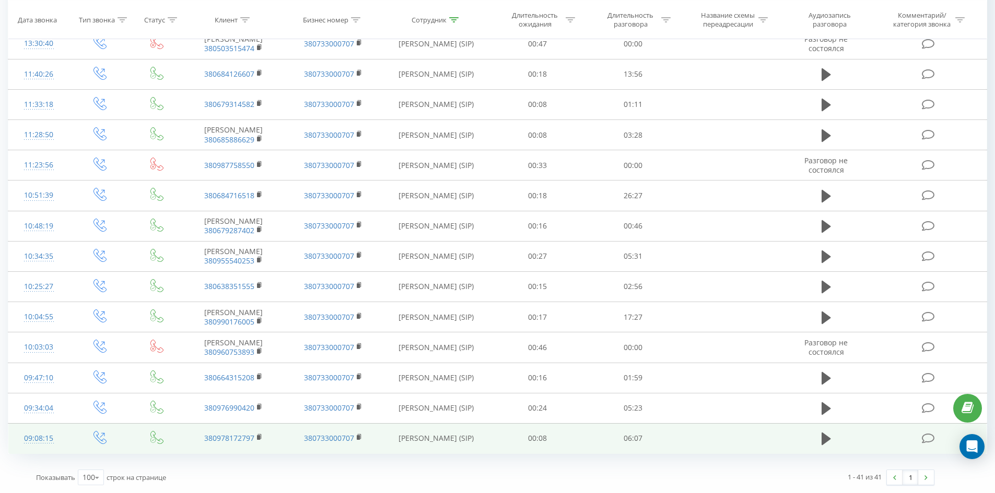
drag, startPoint x: 427, startPoint y: 84, endPoint x: 625, endPoint y: 441, distance: 408.5
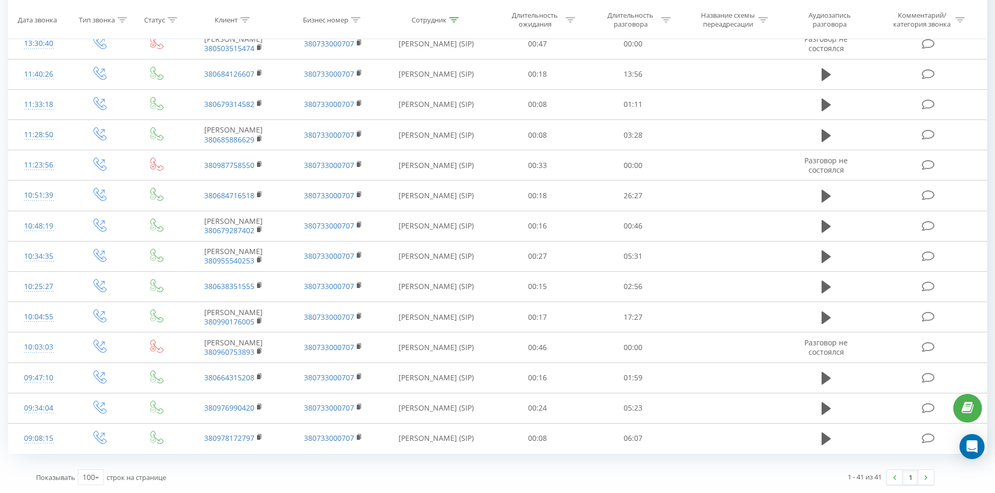
scroll to position [0, 0]
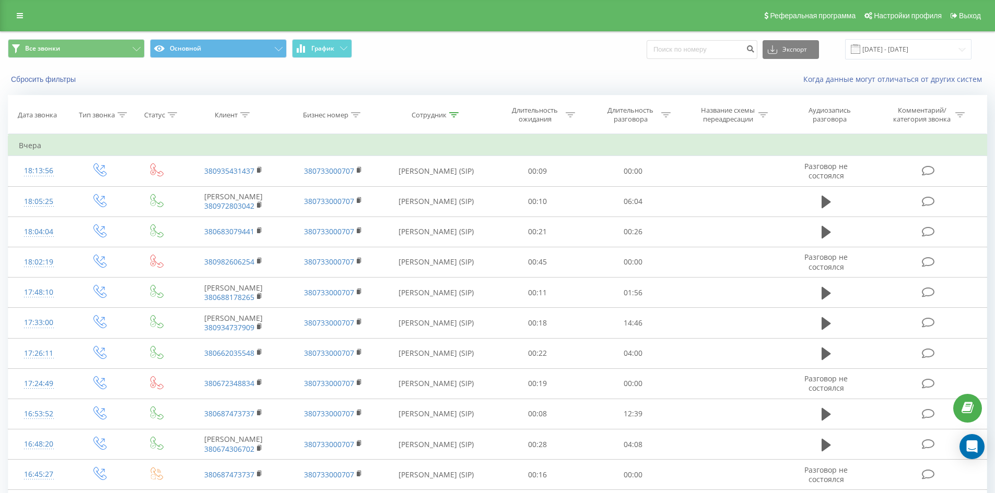
drag, startPoint x: 455, startPoint y: 360, endPoint x: 462, endPoint y: 83, distance: 277.3
click at [455, 113] on icon at bounding box center [453, 114] width 9 height 5
click at [464, 191] on input "[PERSON_NAME]" at bounding box center [436, 190] width 92 height 18
type input "[PERSON_NAME]"
click button "OK" at bounding box center [458, 210] width 44 height 13
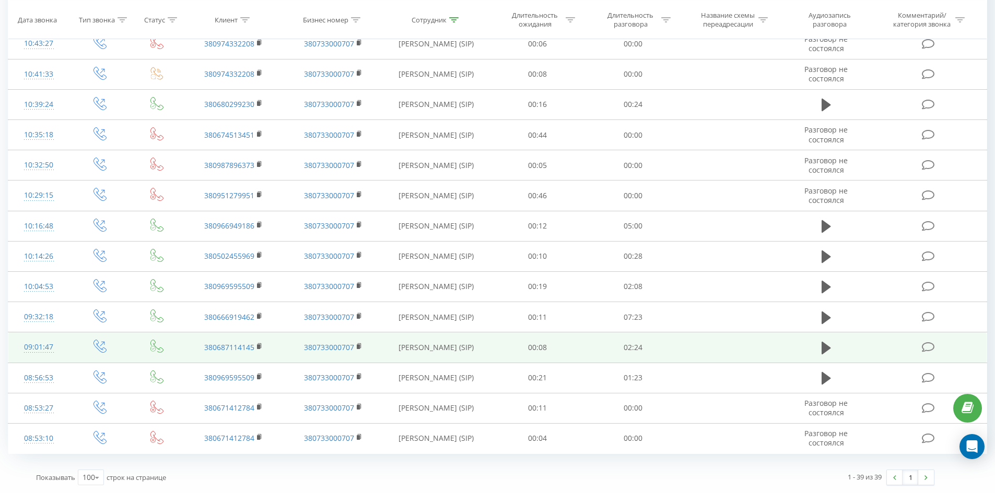
scroll to position [1042, 0]
drag, startPoint x: 314, startPoint y: 60, endPoint x: 318, endPoint y: 357, distance: 297.1
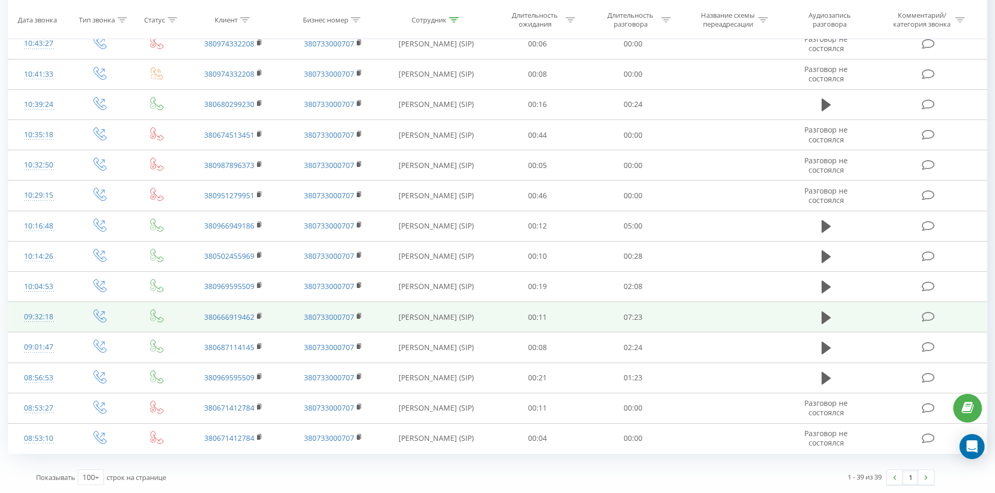
drag, startPoint x: 345, startPoint y: 222, endPoint x: 568, endPoint y: 316, distance: 241.9
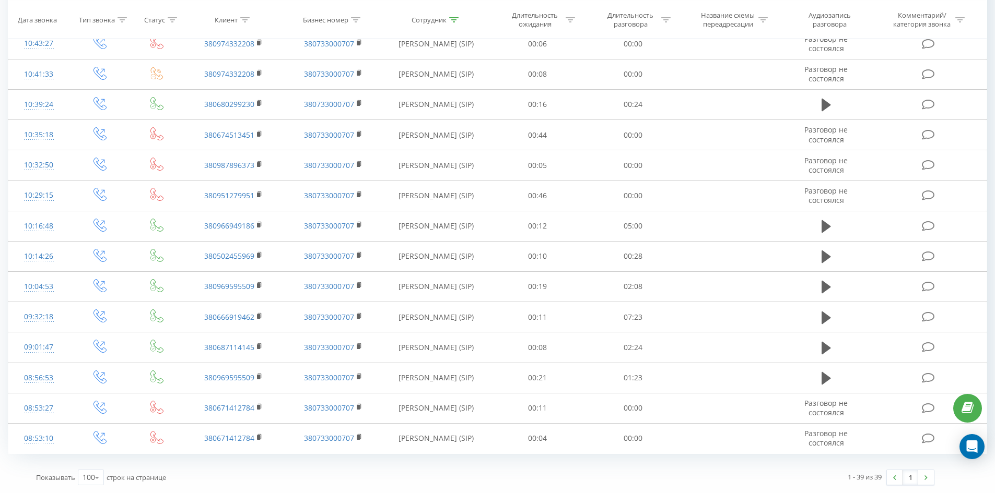
scroll to position [0, 0]
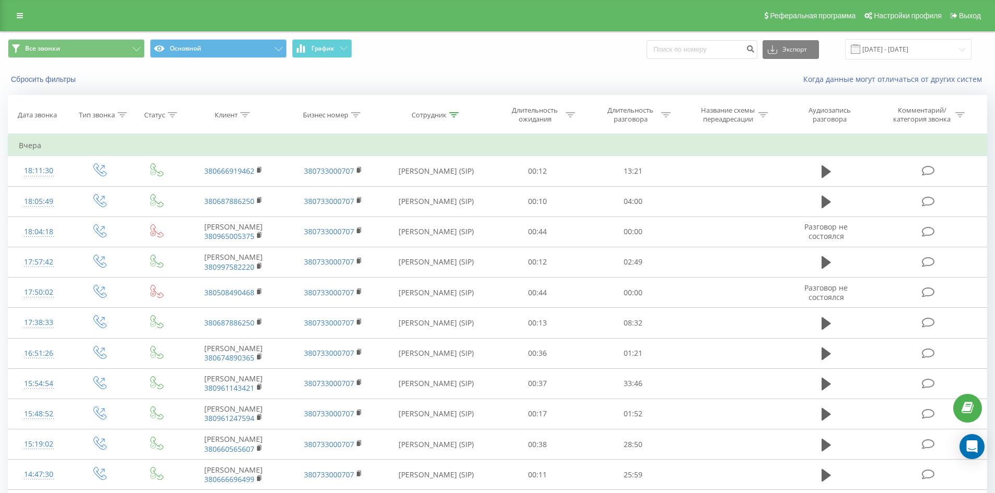
drag, startPoint x: 567, startPoint y: 357, endPoint x: 606, endPoint y: 33, distance: 325.9
click at [453, 113] on icon at bounding box center [453, 114] width 9 height 5
click at [452, 194] on input "[PERSON_NAME]" at bounding box center [436, 190] width 92 height 18
click button "OK" at bounding box center [458, 210] width 44 height 13
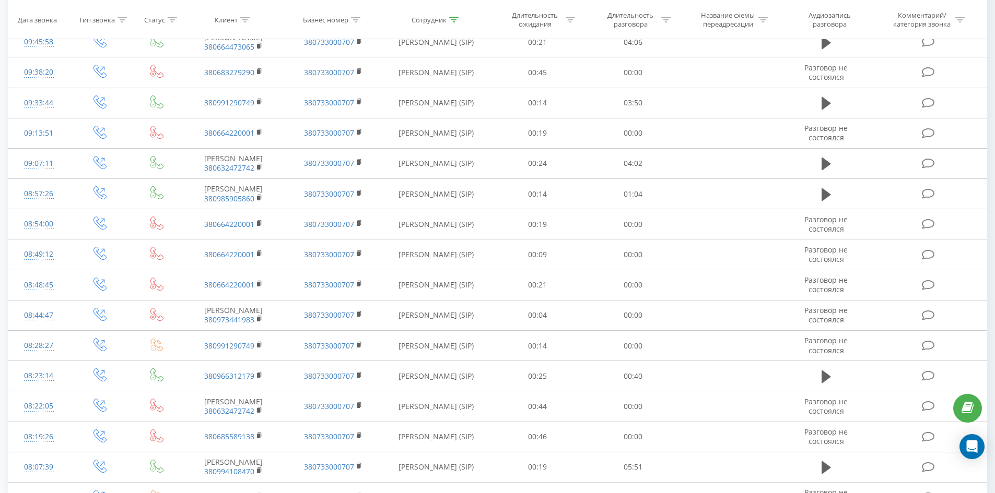
scroll to position [1912, 0]
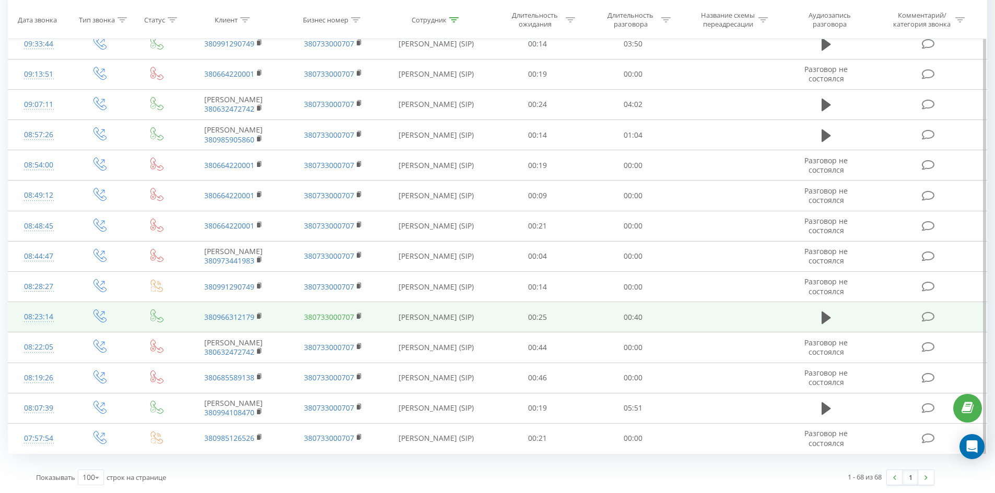
drag, startPoint x: 371, startPoint y: 163, endPoint x: 351, endPoint y: 298, distance: 136.2
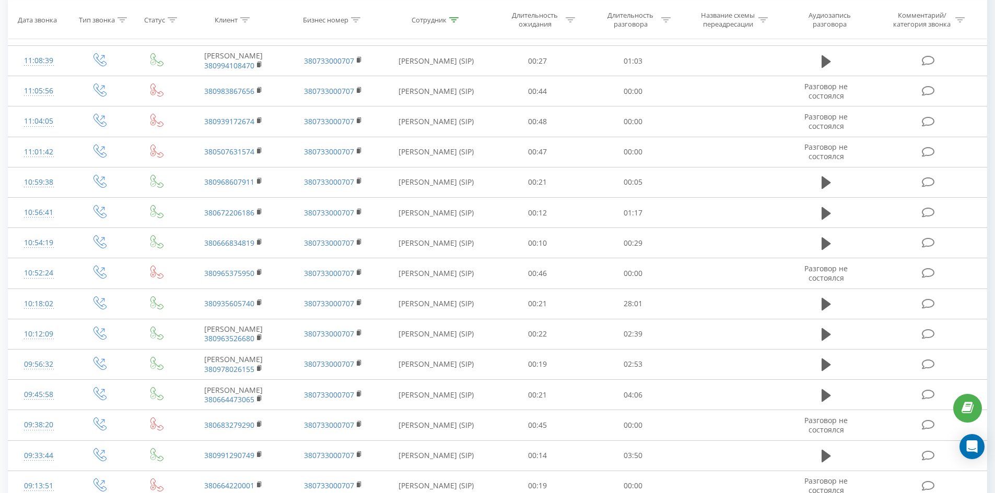
scroll to position [0, 0]
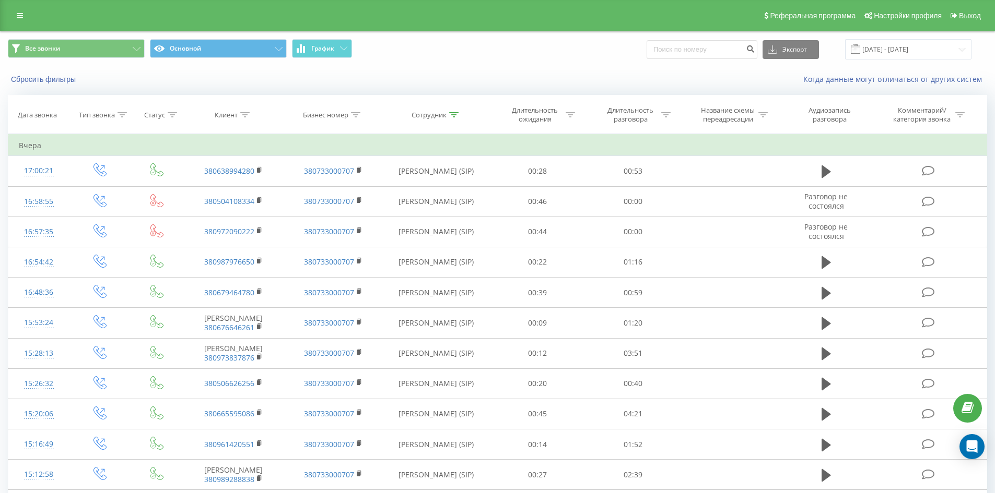
drag, startPoint x: 397, startPoint y: 202, endPoint x: 441, endPoint y: 2, distance: 205.2
drag, startPoint x: 452, startPoint y: 113, endPoint x: 453, endPoint y: 150, distance: 37.6
click at [453, 113] on icon at bounding box center [453, 114] width 9 height 5
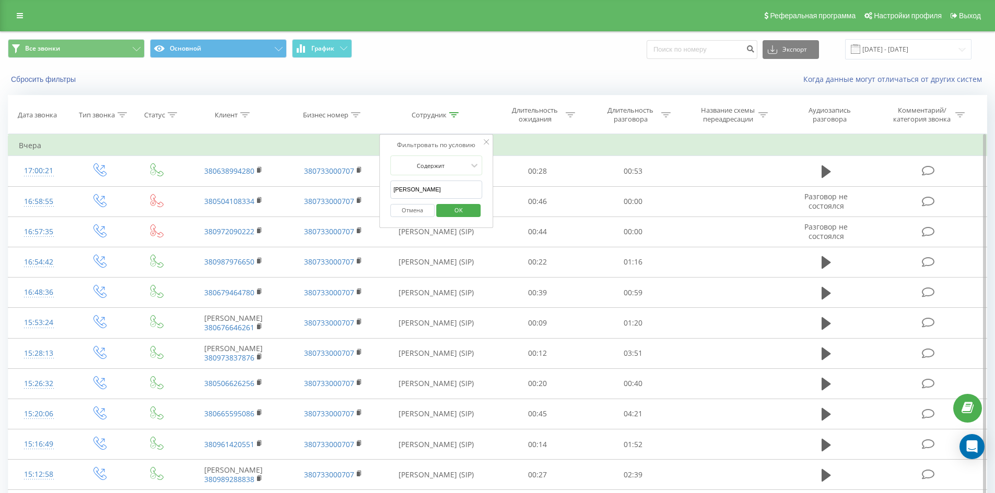
click at [460, 185] on input "[PERSON_NAME]" at bounding box center [436, 190] width 92 height 18
click button "OK" at bounding box center [458, 210] width 44 height 13
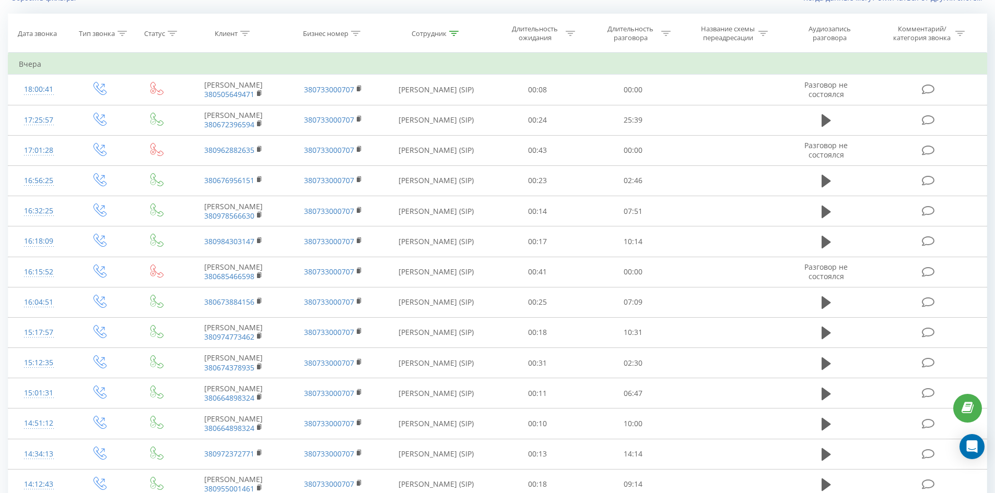
scroll to position [497, 0]
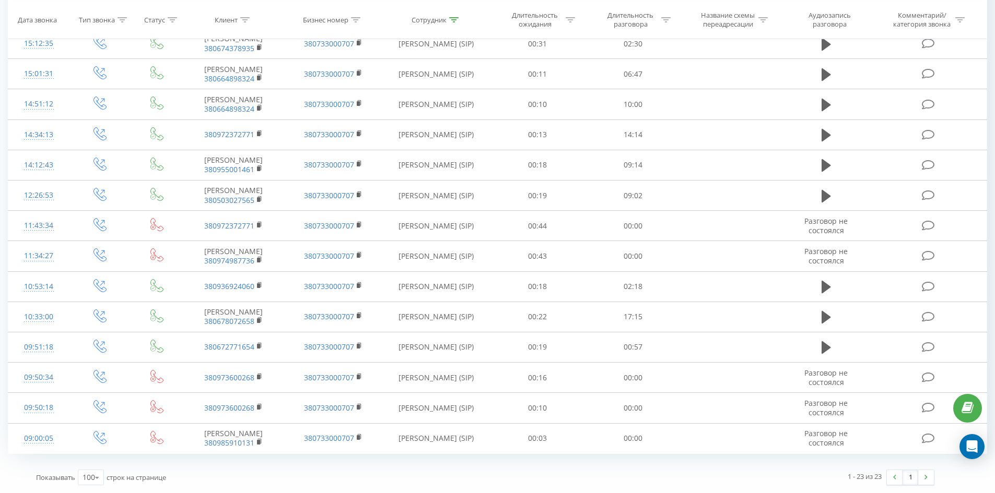
drag, startPoint x: 467, startPoint y: 55, endPoint x: 837, endPoint y: 464, distance: 552.2
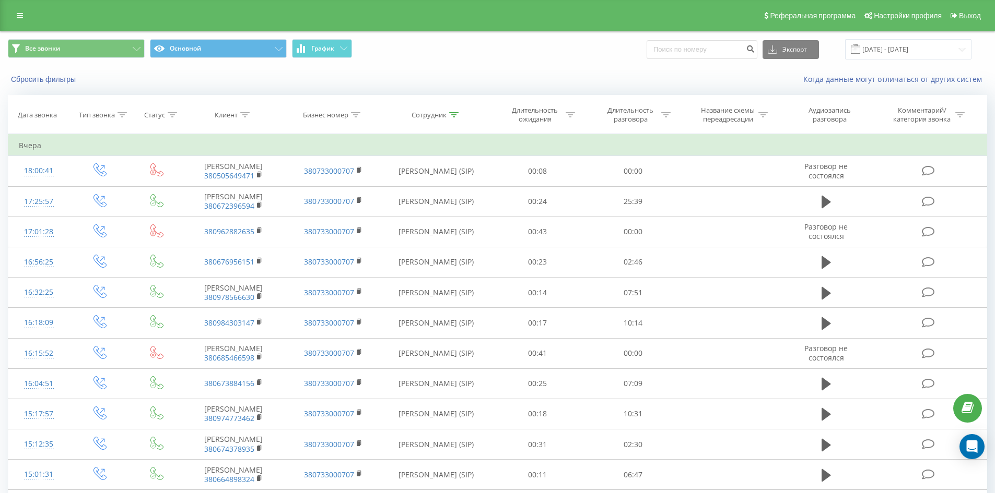
drag, startPoint x: 581, startPoint y: 433, endPoint x: 611, endPoint y: 136, distance: 299.1
click at [452, 113] on icon at bounding box center [453, 114] width 9 height 5
click at [457, 185] on input "[PERSON_NAME]" at bounding box center [436, 190] width 92 height 18
click button "OK" at bounding box center [458, 210] width 44 height 13
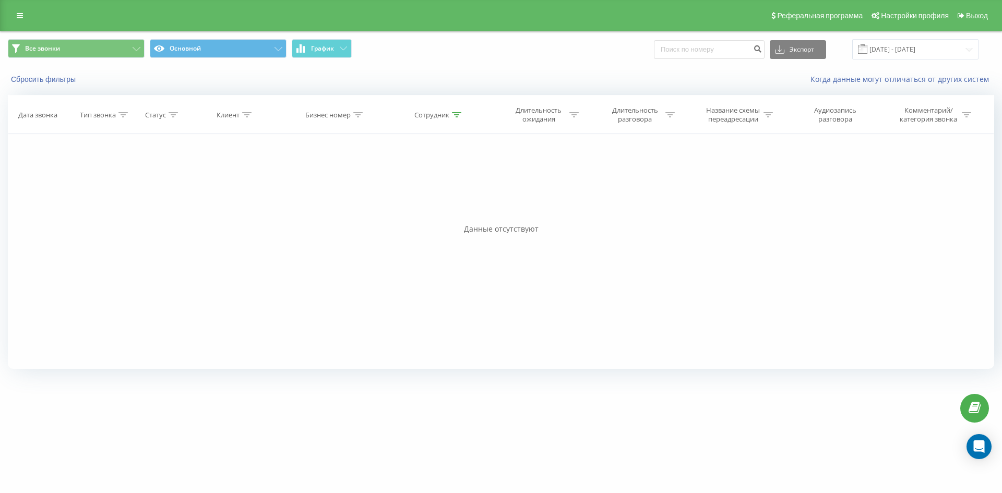
drag, startPoint x: 484, startPoint y: 99, endPoint x: 477, endPoint y: 179, distance: 80.2
click at [459, 111] on div at bounding box center [456, 115] width 9 height 9
click at [489, 143] on icon at bounding box center [489, 141] width 5 height 5
click at [455, 115] on icon at bounding box center [456, 114] width 9 height 5
click at [451, 188] on input "[PERSON_NAME]" at bounding box center [440, 190] width 92 height 18
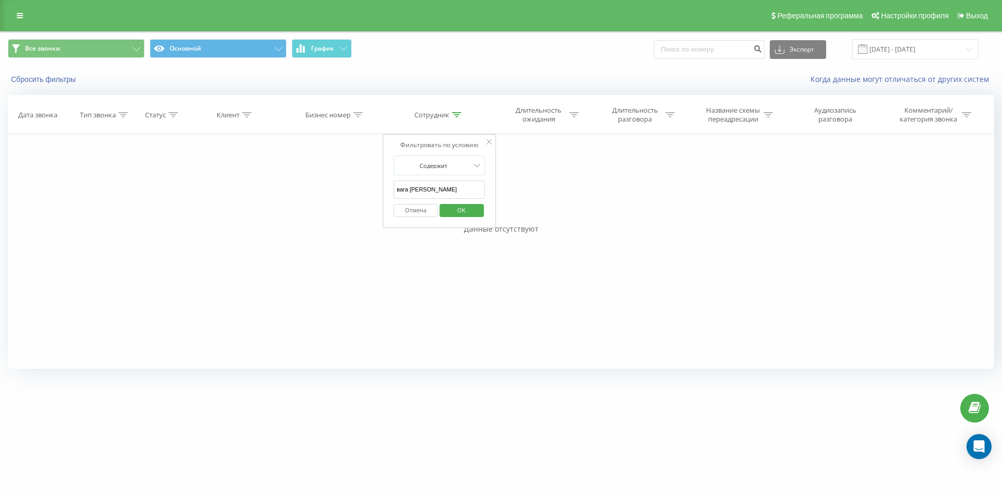
click button "OK" at bounding box center [462, 210] width 44 height 13
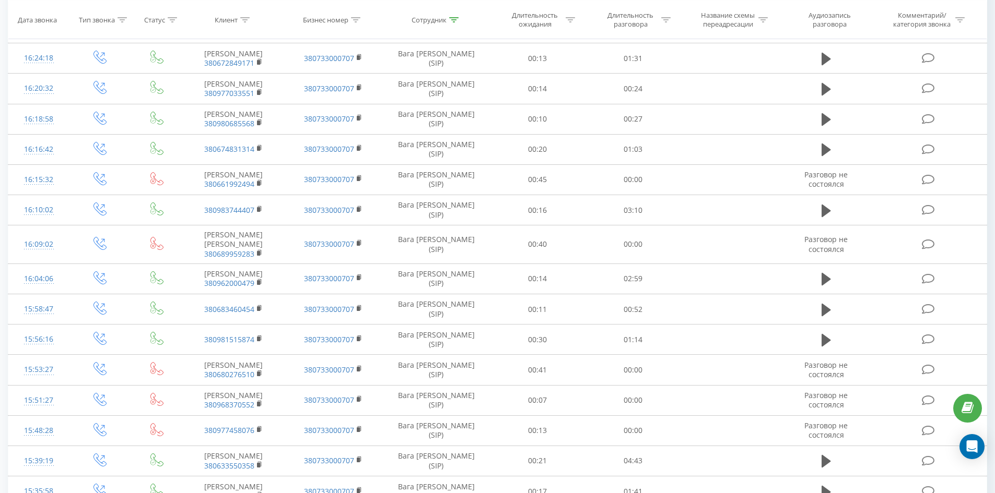
scroll to position [1579, 0]
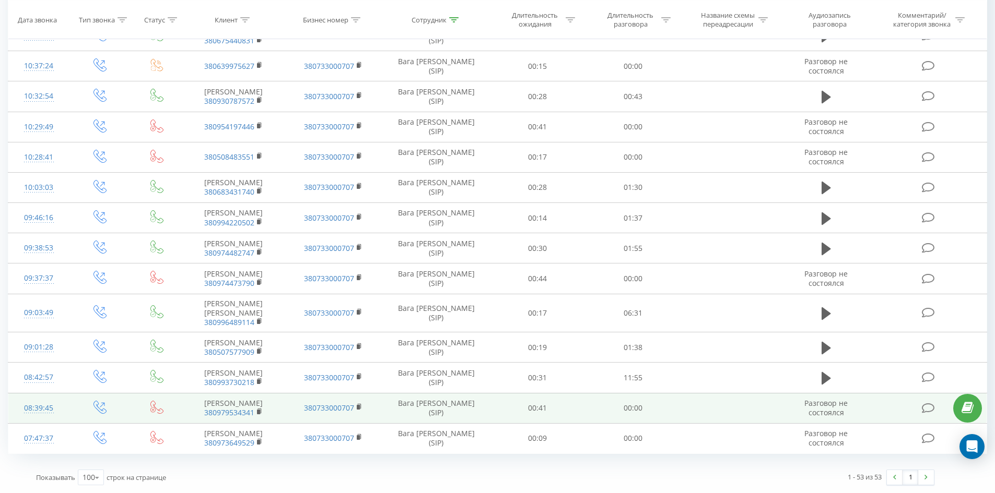
drag, startPoint x: 378, startPoint y: 235, endPoint x: 364, endPoint y: 383, distance: 148.4
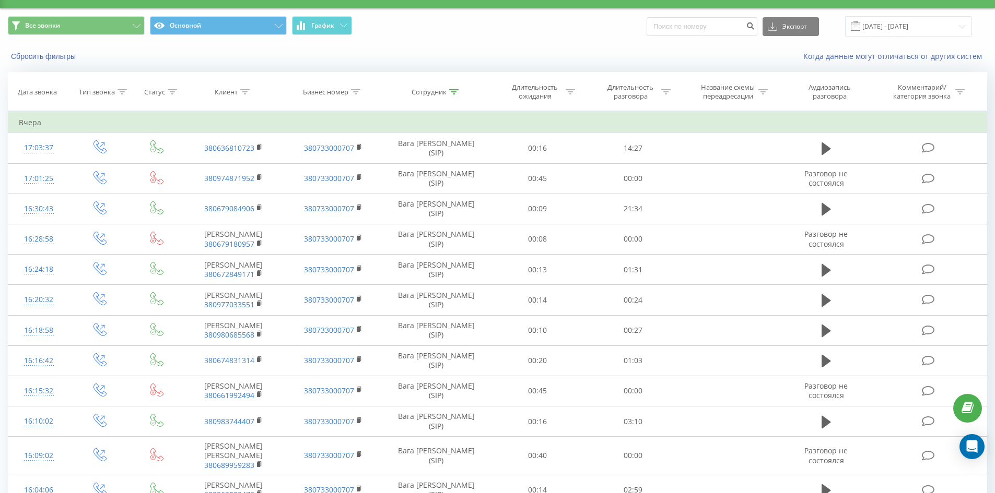
scroll to position [0, 0]
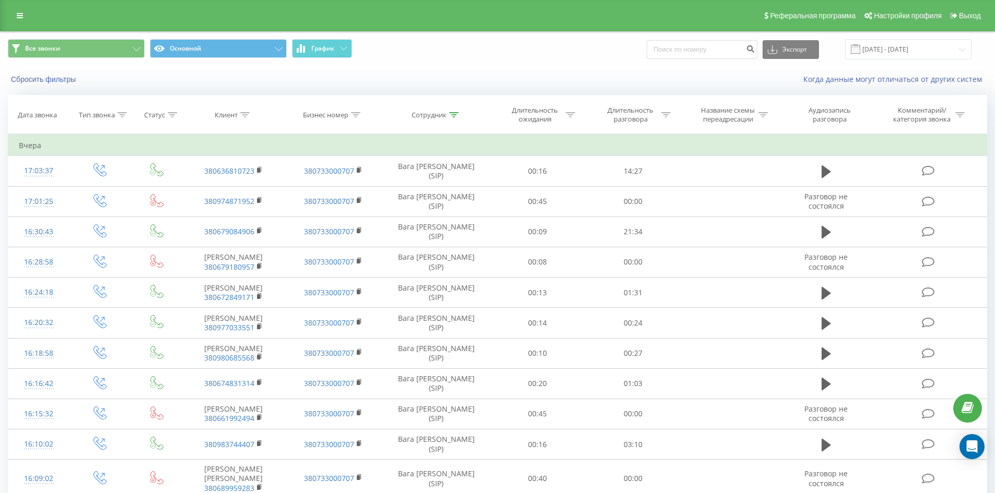
drag, startPoint x: 364, startPoint y: 383, endPoint x: 502, endPoint y: 85, distance: 328.9
click at [452, 114] on icon at bounding box center [453, 114] width 9 height 5
click at [457, 196] on input "вага [PERSON_NAME]" at bounding box center [436, 190] width 92 height 18
click button "OK" at bounding box center [458, 210] width 44 height 13
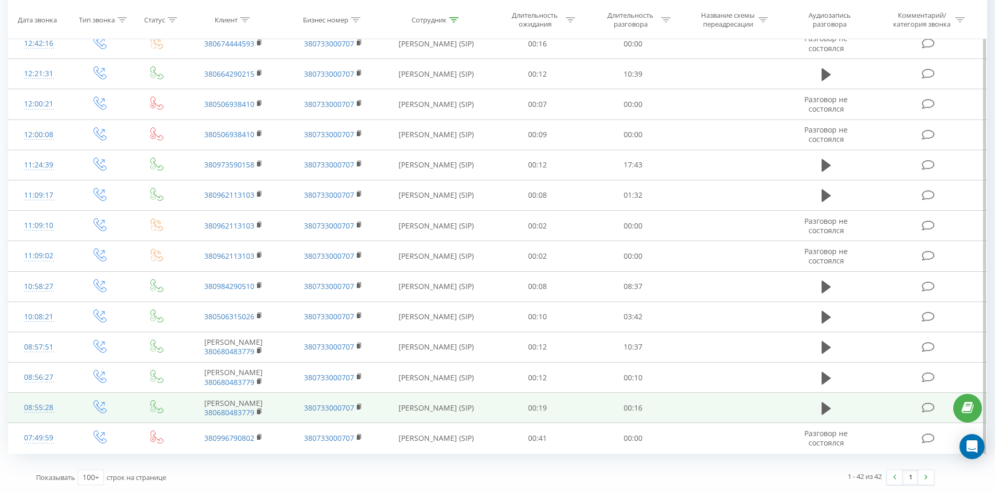
drag, startPoint x: 653, startPoint y: 230, endPoint x: 853, endPoint y: 432, distance: 284.6
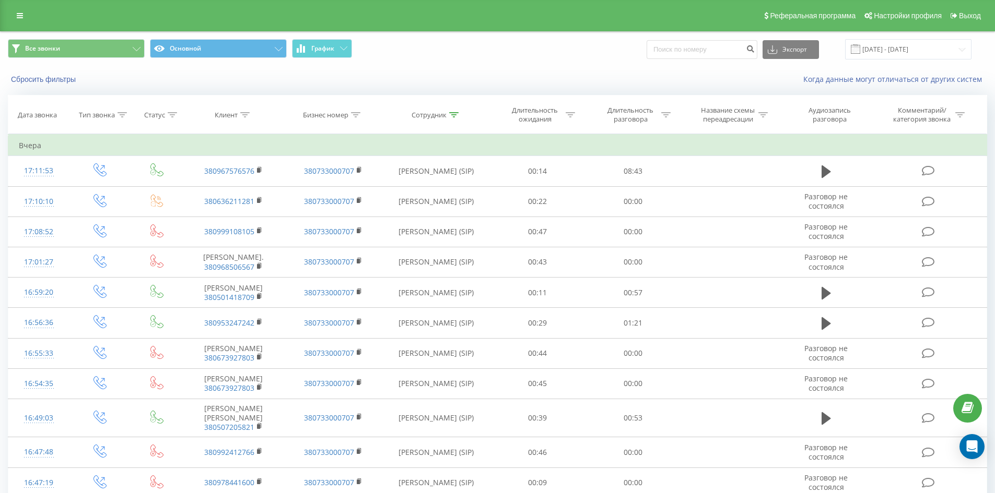
drag, startPoint x: 502, startPoint y: 378, endPoint x: 555, endPoint y: 81, distance: 301.4
click at [454, 115] on icon at bounding box center [453, 114] width 9 height 5
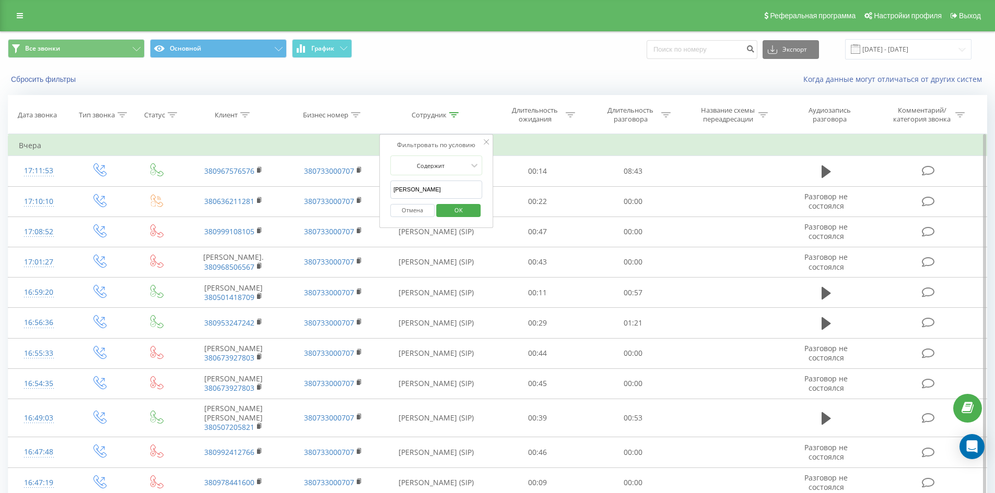
drag, startPoint x: 459, startPoint y: 196, endPoint x: 465, endPoint y: 196, distance: 5.2
click at [459, 196] on input "[PERSON_NAME]" at bounding box center [436, 190] width 92 height 18
click button "OK" at bounding box center [458, 210] width 44 height 13
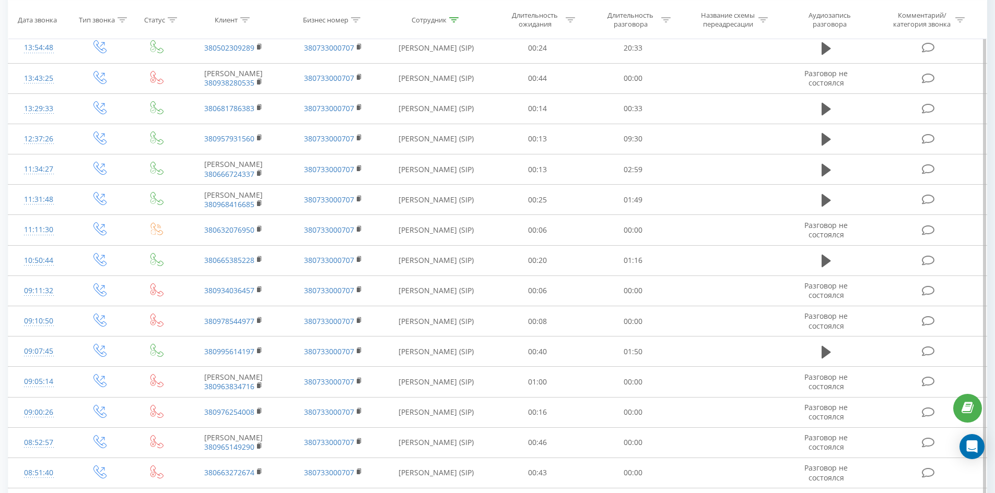
scroll to position [1004, 0]
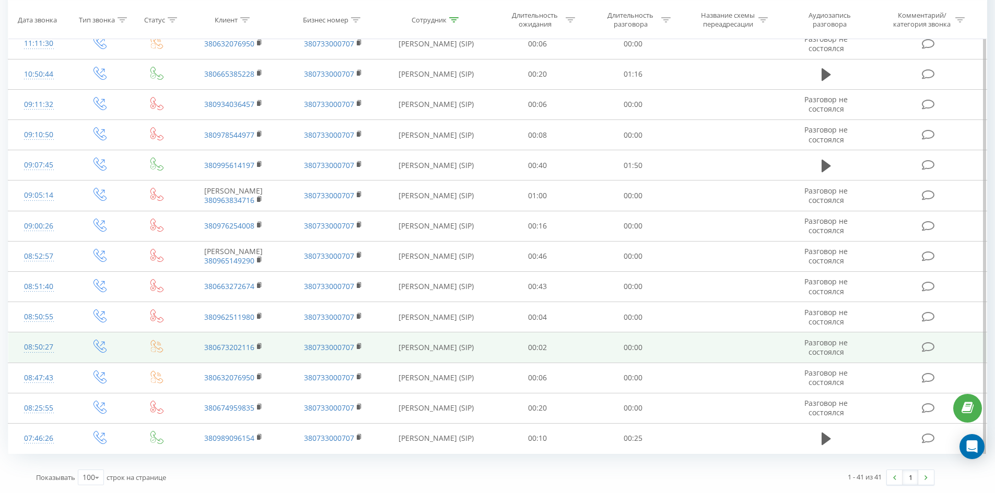
drag, startPoint x: 419, startPoint y: 140, endPoint x: 370, endPoint y: 344, distance: 208.9
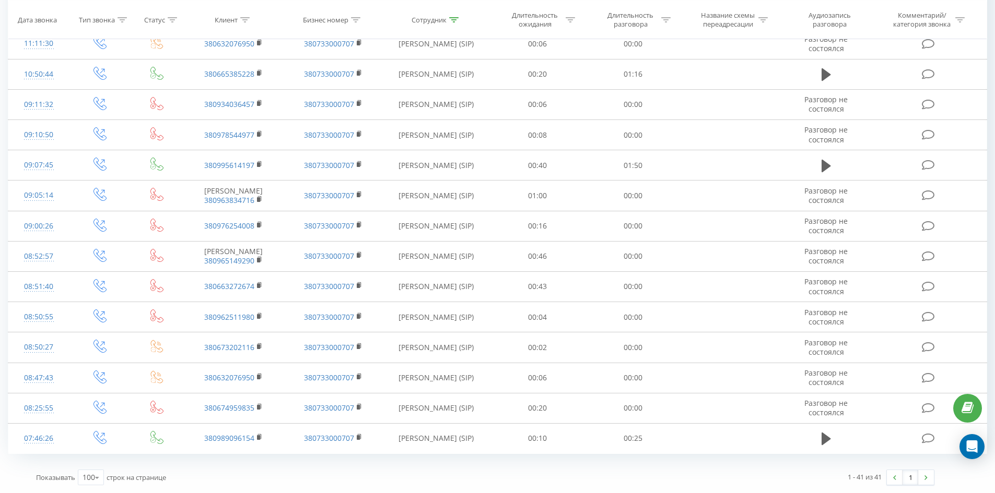
scroll to position [0, 0]
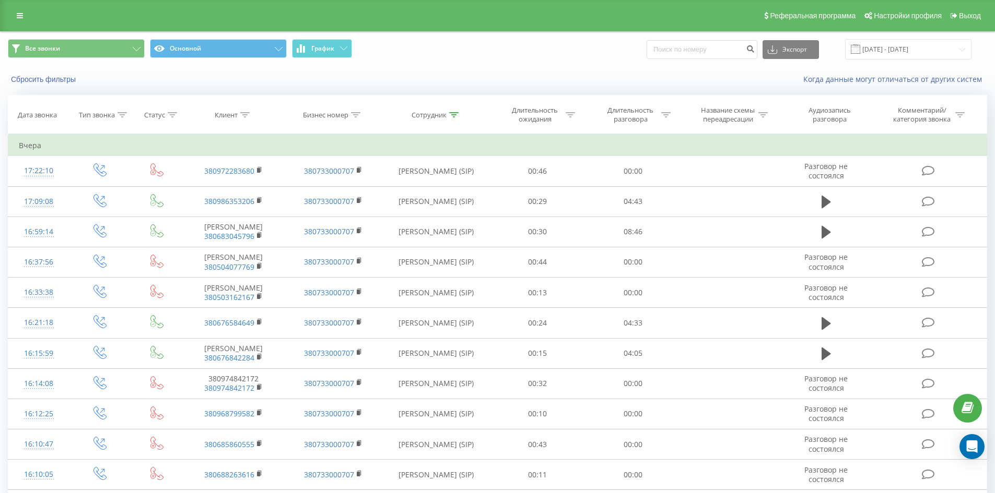
drag, startPoint x: 377, startPoint y: 338, endPoint x: 516, endPoint y: 51, distance: 318.3
click at [449, 114] on icon at bounding box center [453, 114] width 9 height 5
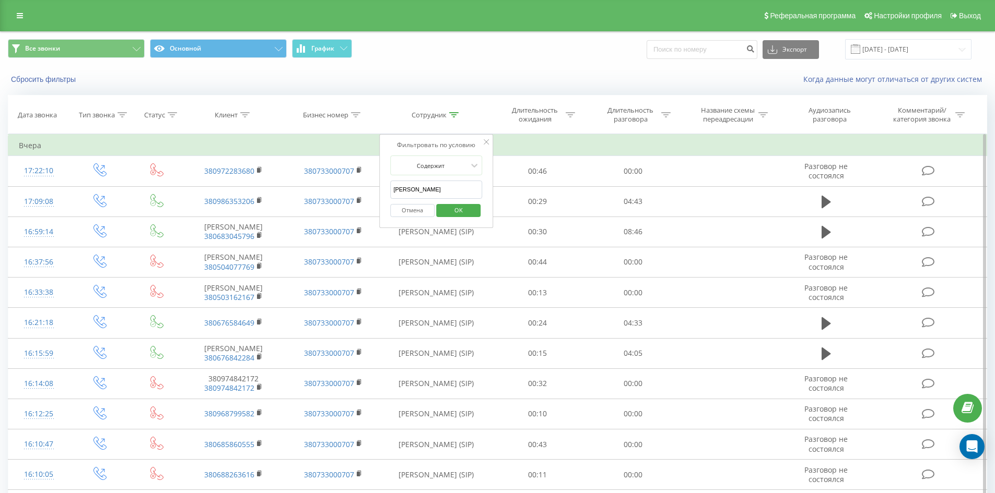
click at [451, 187] on input "[PERSON_NAME]" at bounding box center [436, 190] width 92 height 18
click button "OK" at bounding box center [458, 210] width 44 height 13
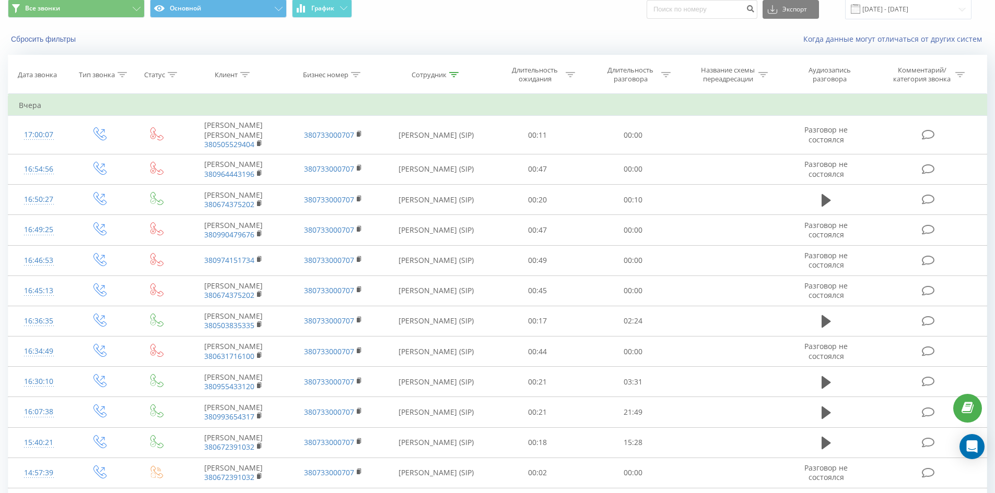
scroll to position [1236, 0]
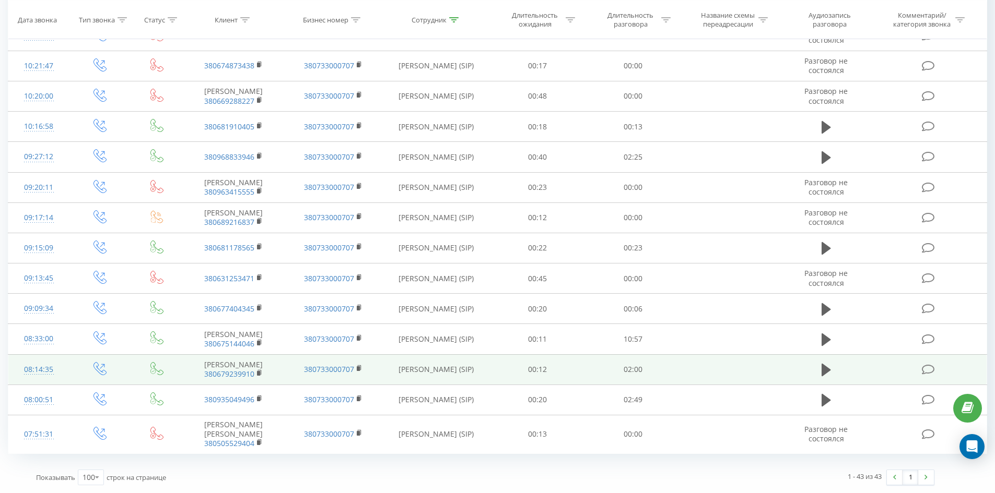
drag, startPoint x: 454, startPoint y: 109, endPoint x: 467, endPoint y: 365, distance: 257.2
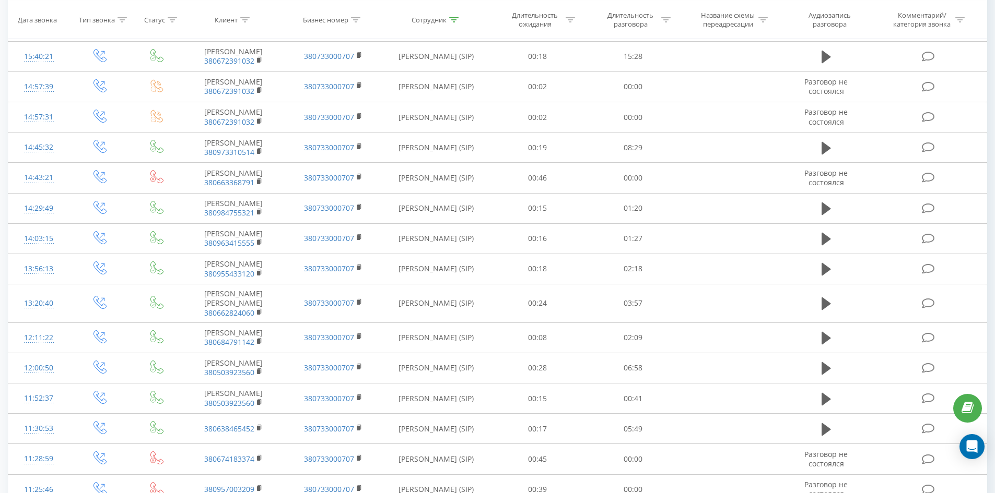
scroll to position [0, 0]
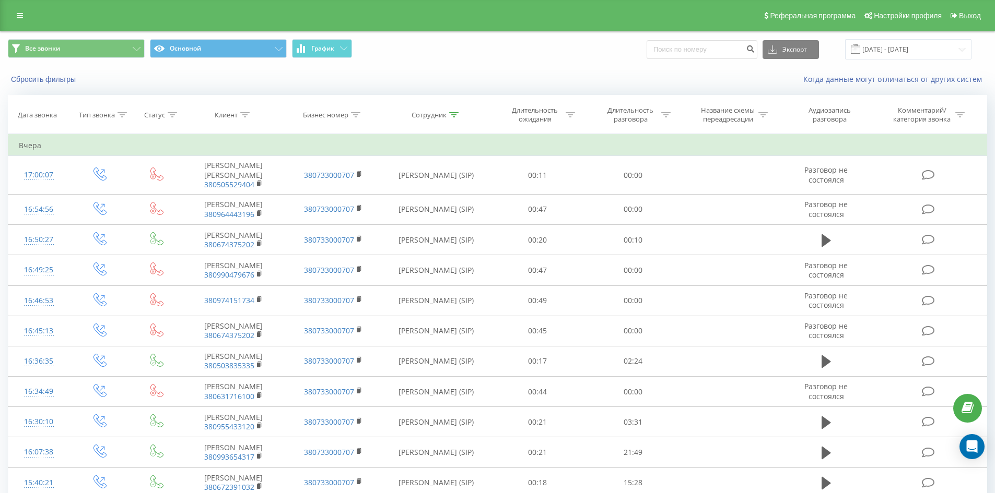
drag, startPoint x: 514, startPoint y: 202, endPoint x: 539, endPoint y: 87, distance: 117.0
drag, startPoint x: 449, startPoint y: 115, endPoint x: 450, endPoint y: 133, distance: 18.3
click at [449, 114] on icon at bounding box center [453, 114] width 9 height 5
click at [450, 194] on input "[PERSON_NAME]" at bounding box center [436, 190] width 92 height 18
click button "OK" at bounding box center [458, 210] width 44 height 13
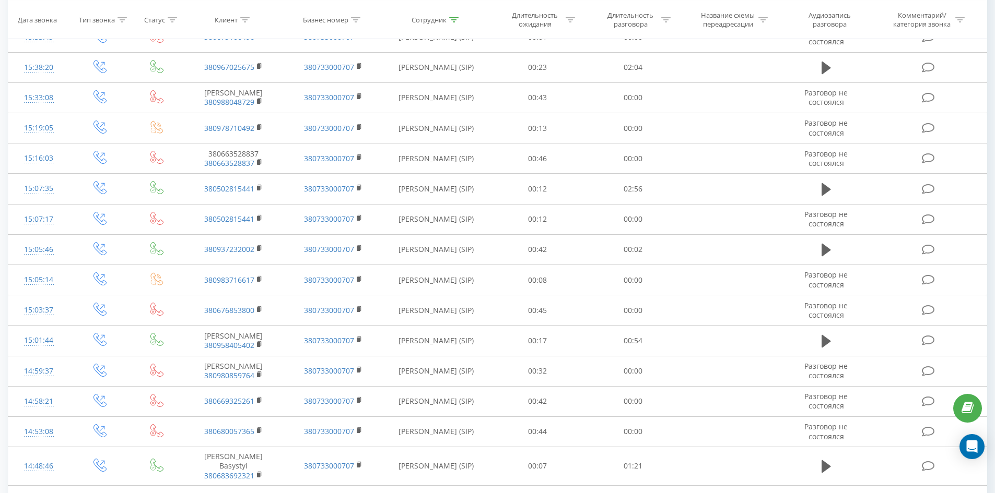
scroll to position [2128, 0]
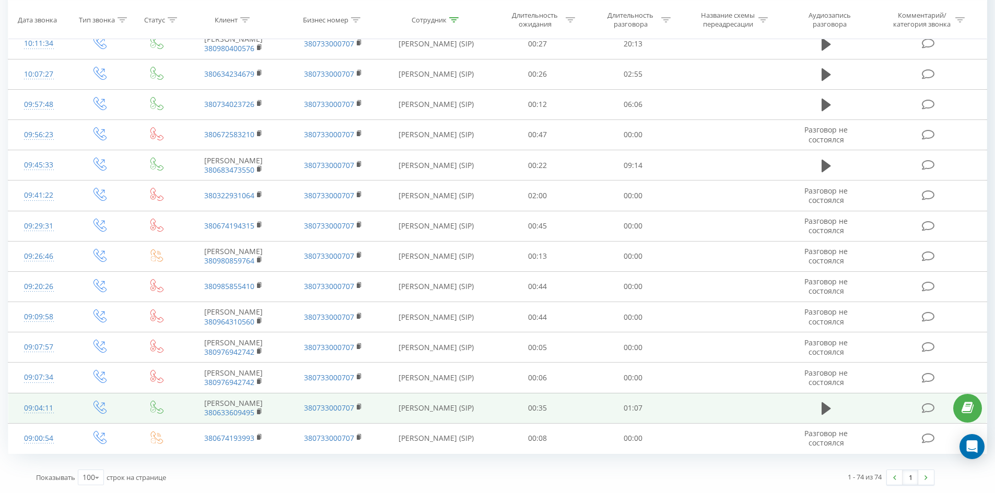
drag, startPoint x: 508, startPoint y: 105, endPoint x: 903, endPoint y: 410, distance: 498.8
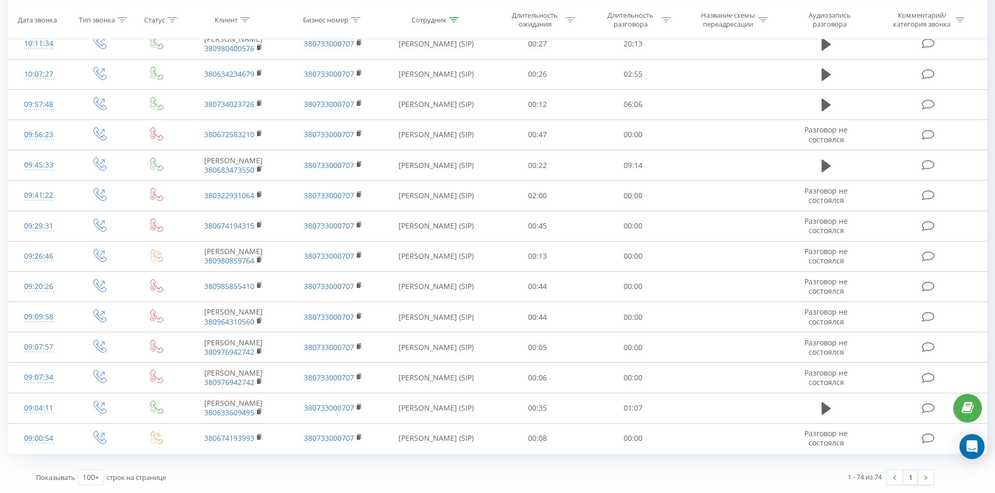
scroll to position [0, 0]
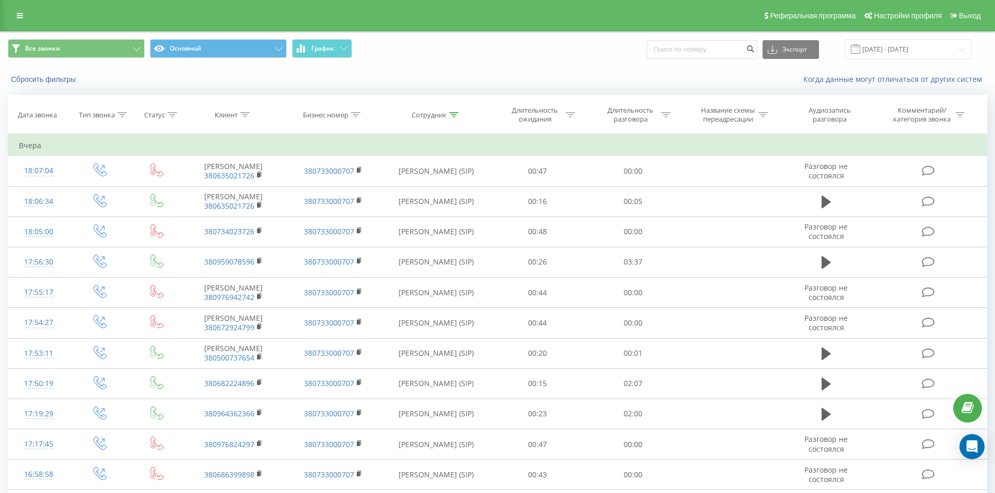
drag, startPoint x: 542, startPoint y: 282, endPoint x: 597, endPoint y: 1, distance: 286.7
drag, startPoint x: 451, startPoint y: 110, endPoint x: 456, endPoint y: 151, distance: 41.6
click at [451, 111] on th "Сотрудник" at bounding box center [436, 115] width 107 height 39
click at [453, 112] on div at bounding box center [453, 115] width 9 height 9
click at [448, 191] on input "[PERSON_NAME]" at bounding box center [436, 190] width 92 height 18
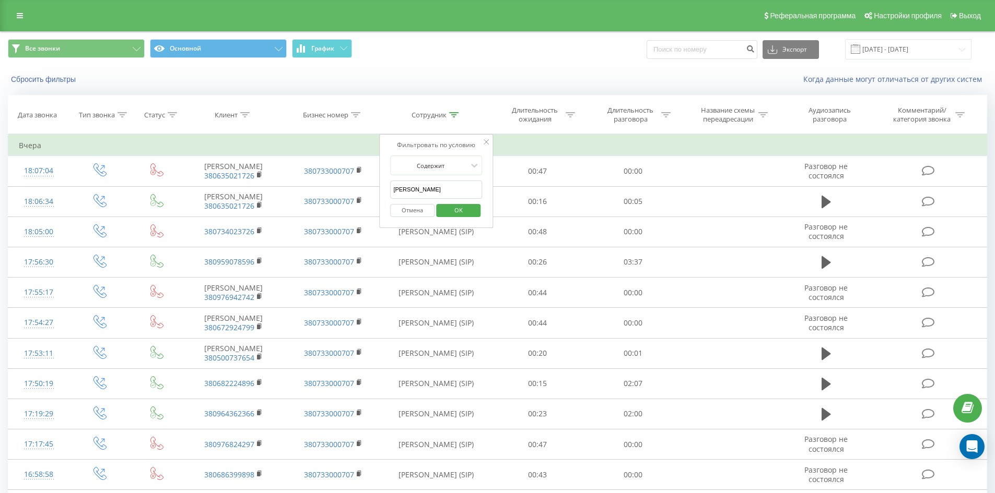
click button "OK" at bounding box center [458, 210] width 44 height 13
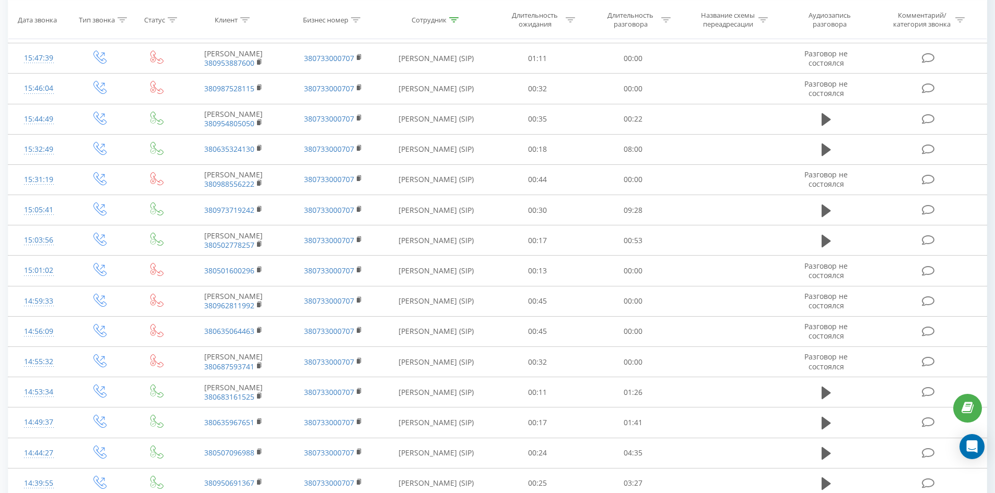
scroll to position [2694, 0]
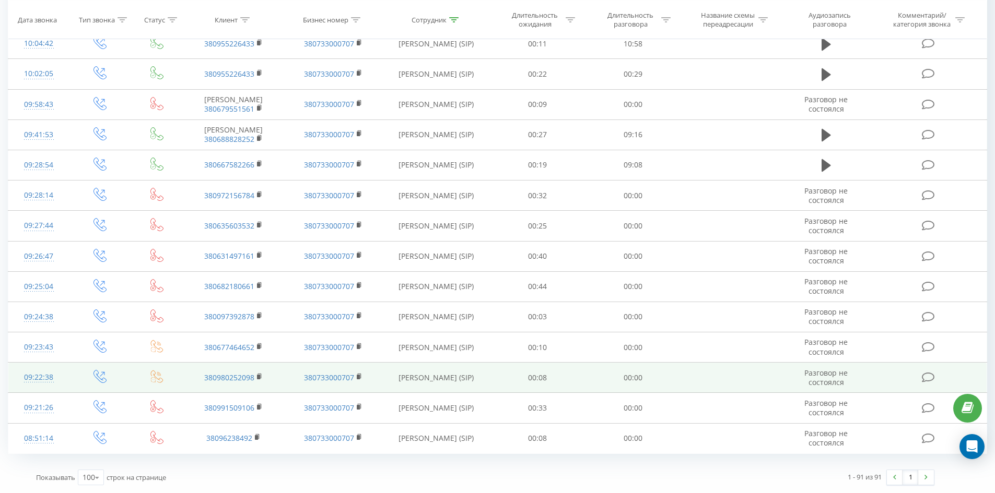
drag, startPoint x: 453, startPoint y: 78, endPoint x: 426, endPoint y: 367, distance: 290.4
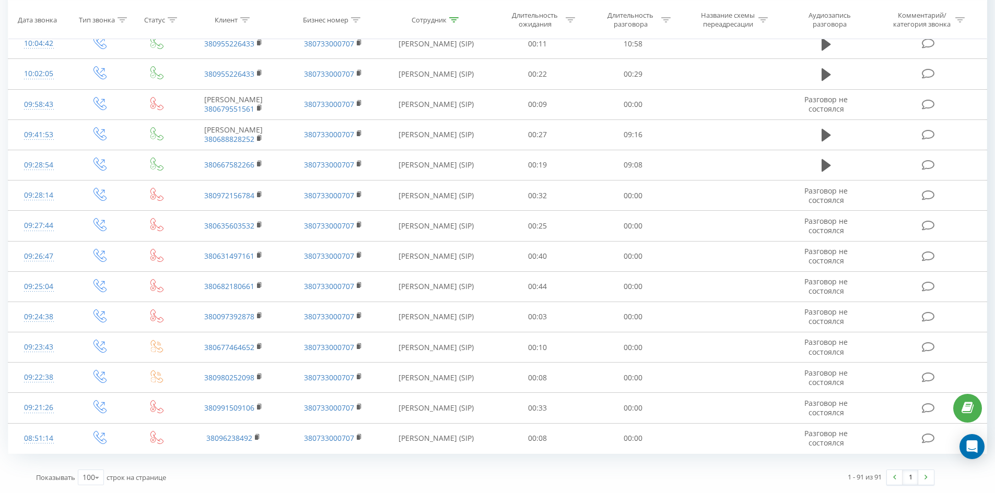
scroll to position [0, 0]
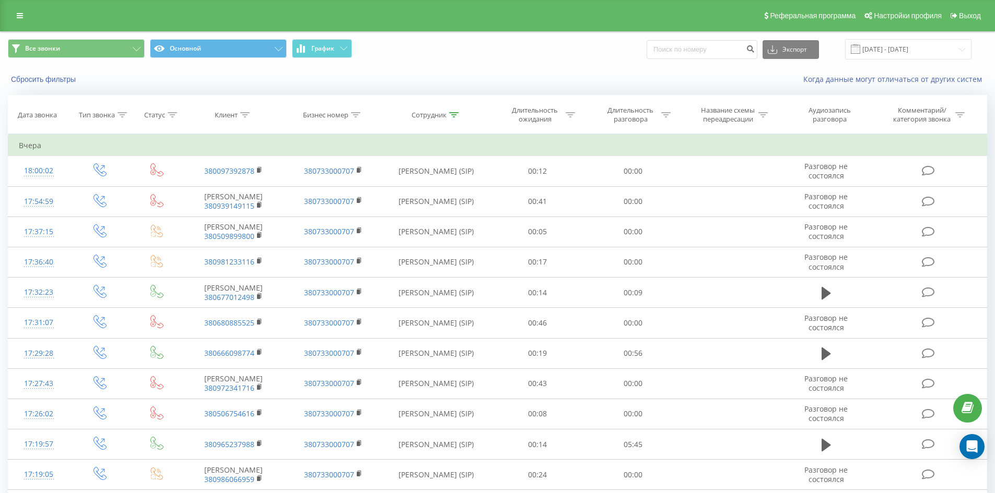
drag, startPoint x: 427, startPoint y: 384, endPoint x: 531, endPoint y: 55, distance: 345.1
drag, startPoint x: 451, startPoint y: 113, endPoint x: 451, endPoint y: 132, distance: 18.8
click at [451, 114] on icon at bounding box center [453, 114] width 9 height 5
click at [454, 193] on input "[PERSON_NAME]" at bounding box center [436, 190] width 92 height 18
click button "OK" at bounding box center [458, 210] width 44 height 13
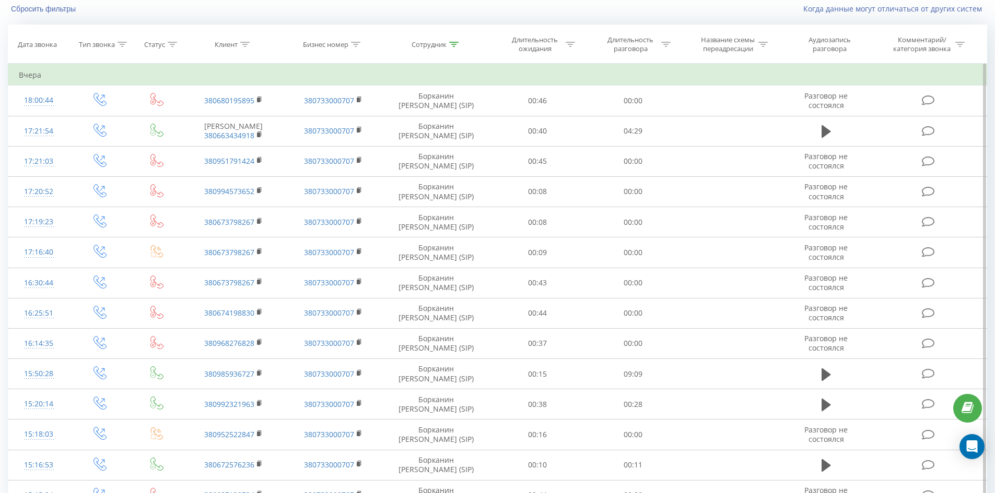
scroll to position [882, 0]
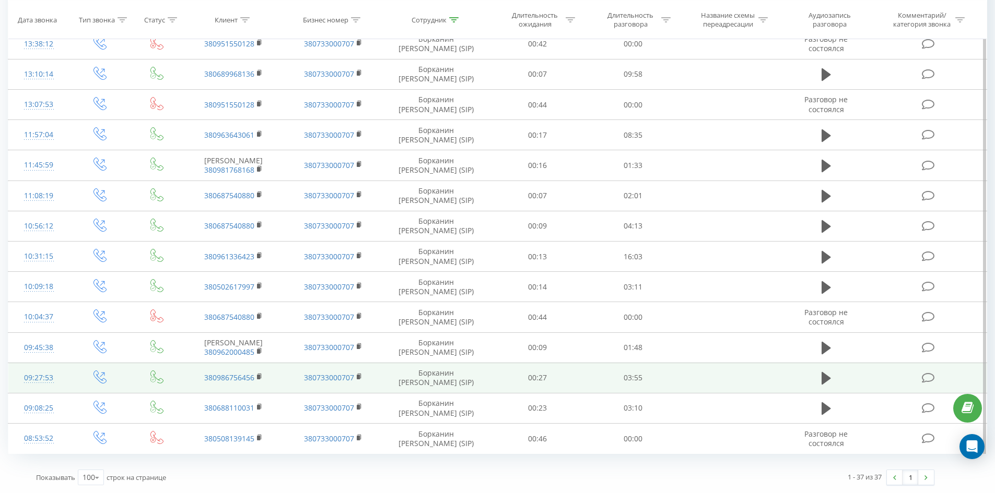
drag, startPoint x: 448, startPoint y: 153, endPoint x: 426, endPoint y: 391, distance: 238.0
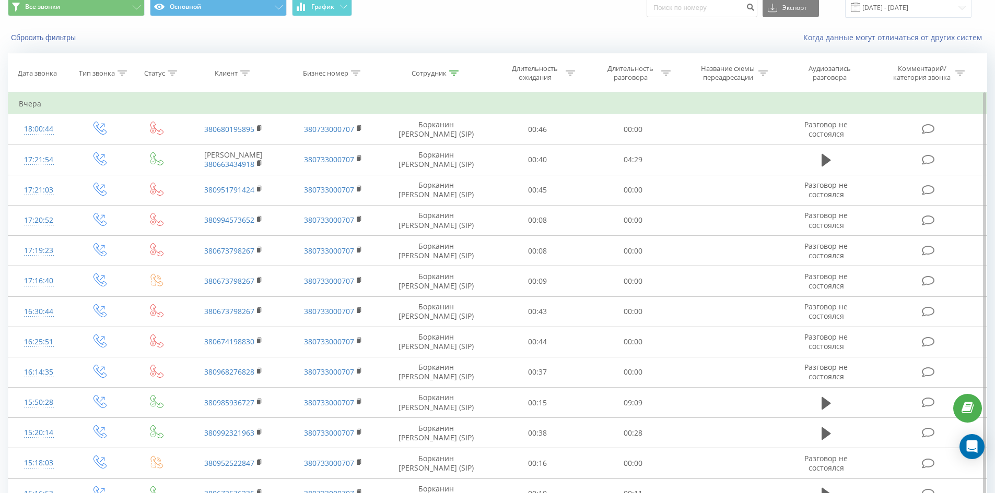
scroll to position [0, 0]
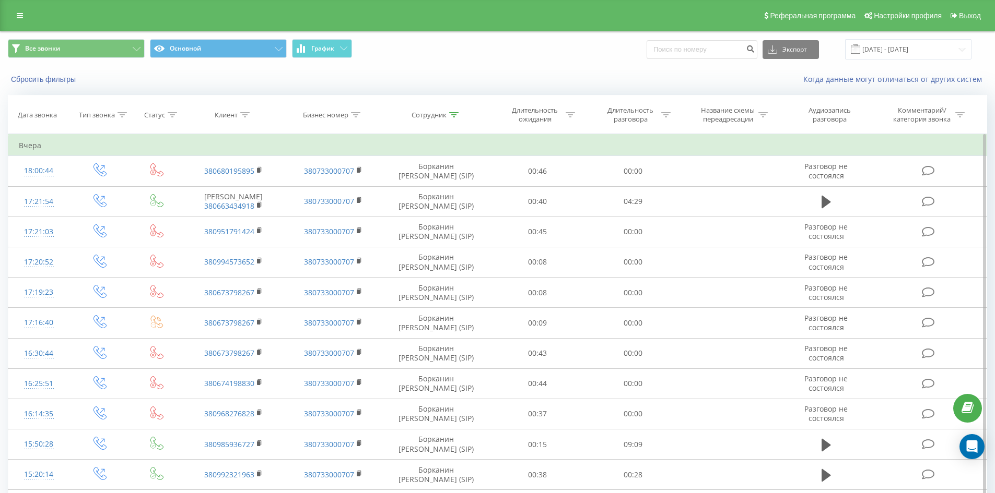
drag, startPoint x: 488, startPoint y: 246, endPoint x: 525, endPoint y: 141, distance: 110.8
click at [456, 116] on icon at bounding box center [453, 114] width 9 height 5
click at [455, 190] on input "борканин [PERSON_NAME]" at bounding box center [436, 190] width 92 height 18
click button "OK" at bounding box center [458, 210] width 44 height 13
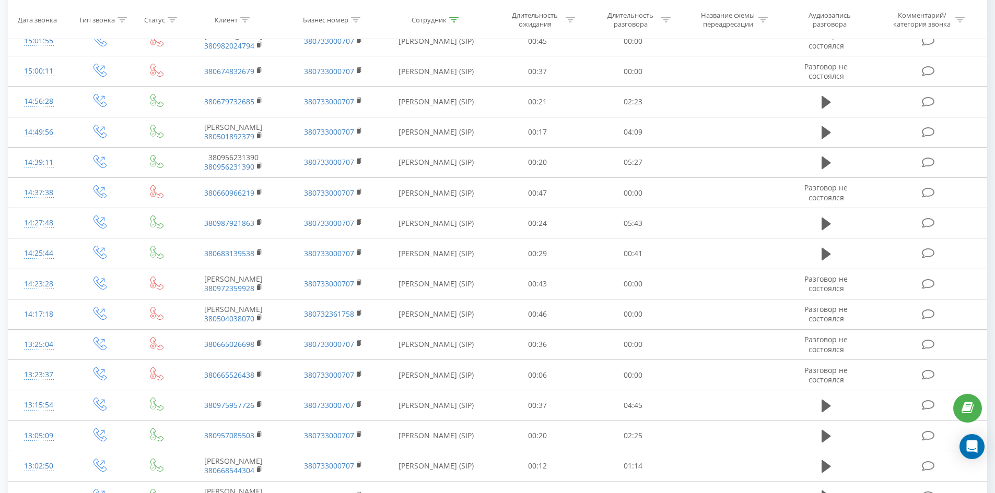
scroll to position [2017, 0]
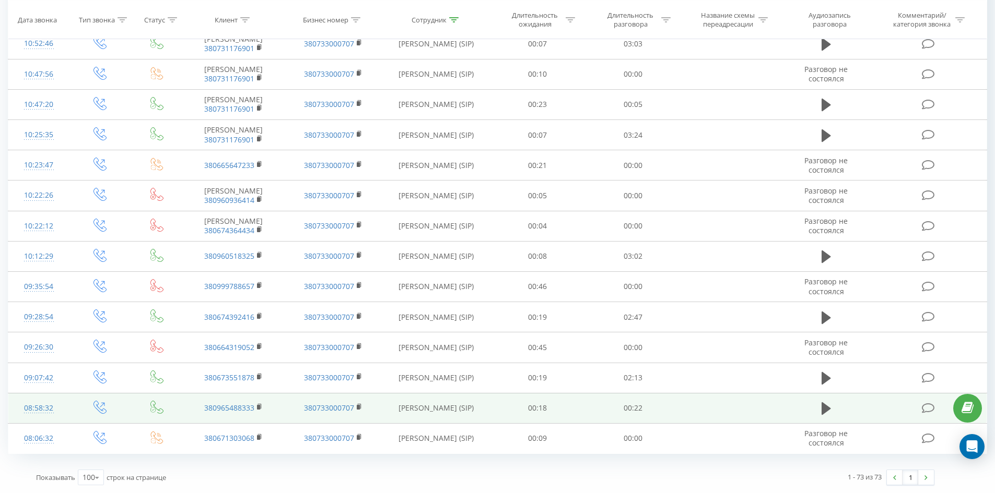
drag, startPoint x: 542, startPoint y: 86, endPoint x: 653, endPoint y: 415, distance: 347.0
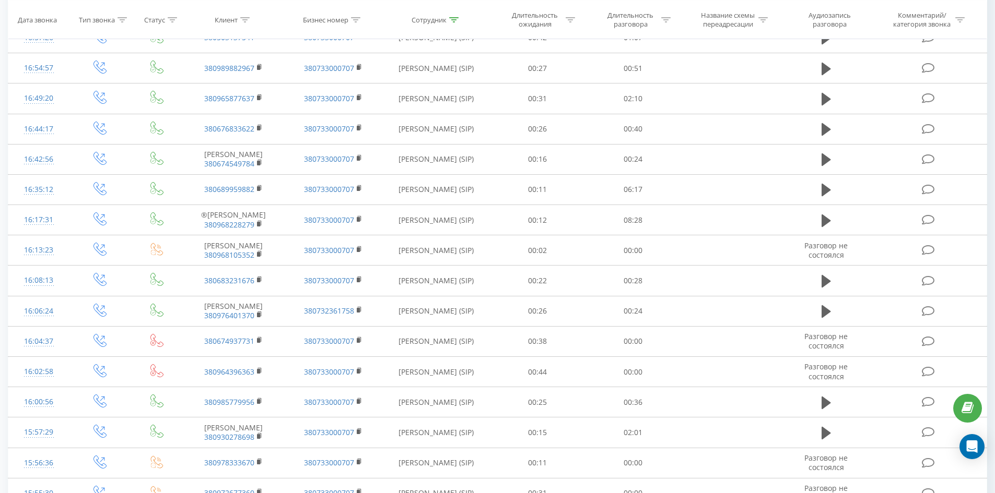
scroll to position [0, 0]
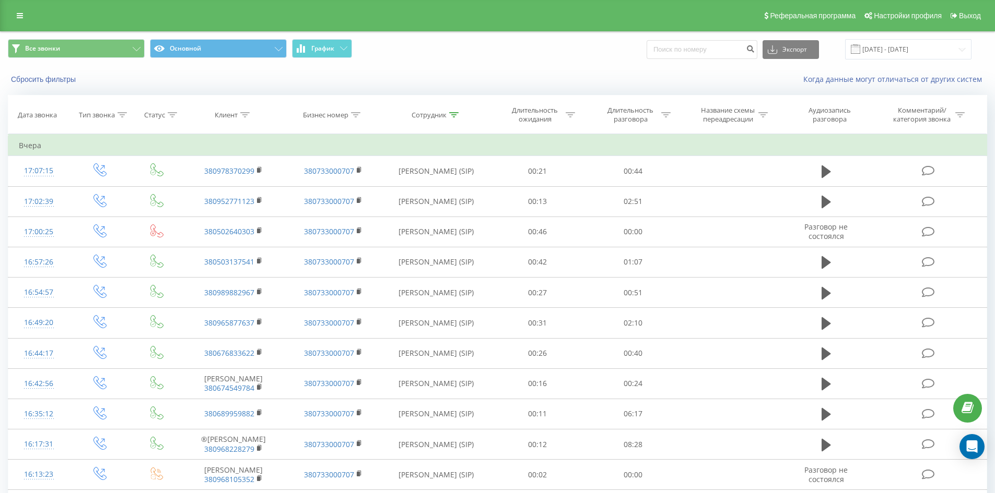
drag, startPoint x: 285, startPoint y: 392, endPoint x: 340, endPoint y: 139, distance: 258.7
click at [449, 113] on icon at bounding box center [453, 114] width 9 height 5
click at [454, 178] on form "[PERSON_NAME] Отмена OK" at bounding box center [436, 189] width 92 height 67
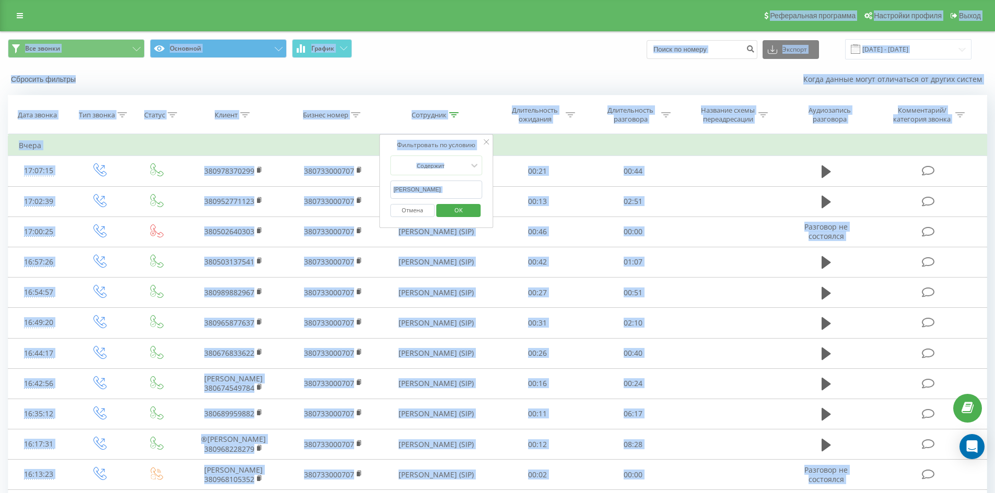
click at [456, 190] on input "[PERSON_NAME]" at bounding box center [436, 190] width 92 height 18
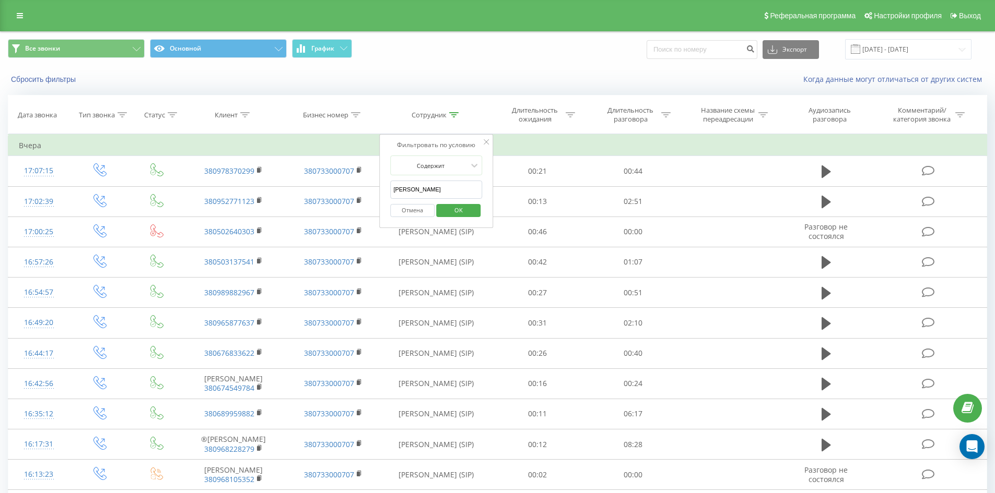
click button "OK" at bounding box center [458, 210] width 44 height 13
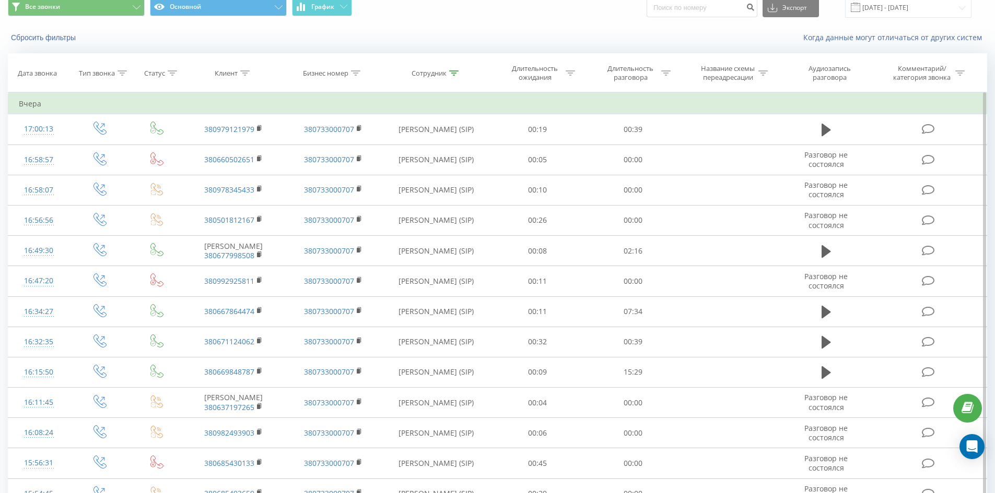
scroll to position [1523, 0]
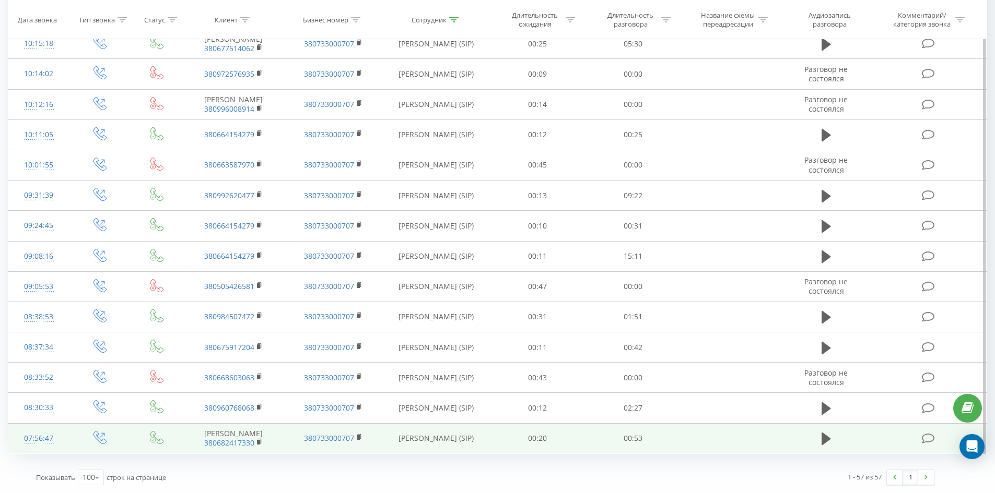
drag, startPoint x: 590, startPoint y: 135, endPoint x: 939, endPoint y: 429, distance: 456.1
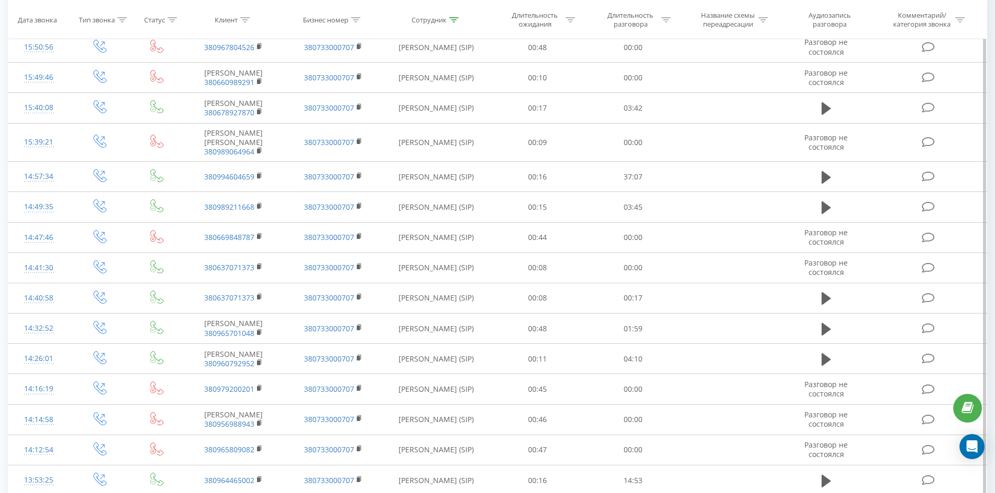
scroll to position [0, 0]
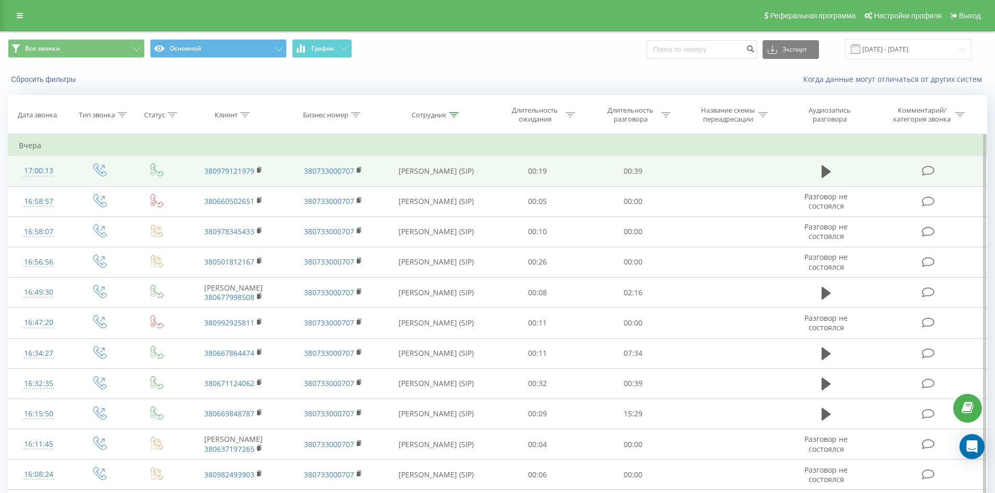
drag, startPoint x: 394, startPoint y: 489, endPoint x: 459, endPoint y: 184, distance: 311.7
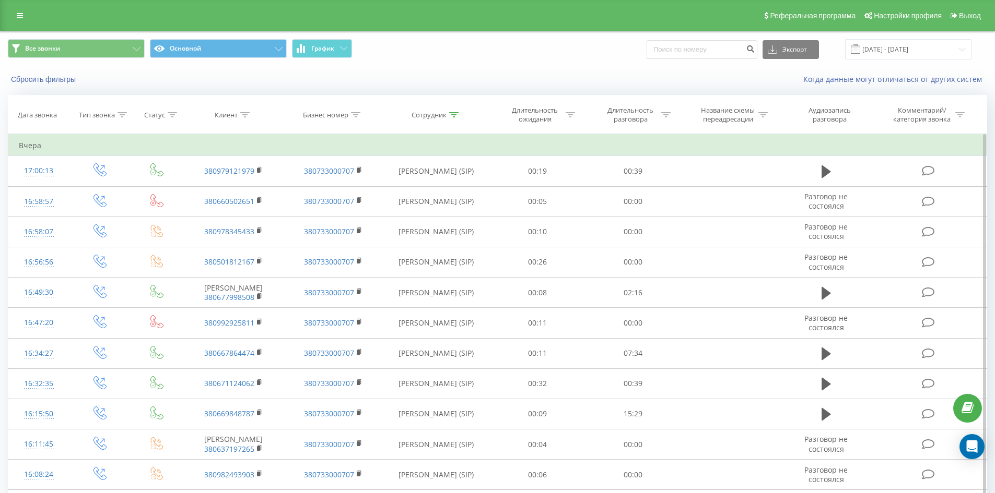
drag, startPoint x: 451, startPoint y: 114, endPoint x: 456, endPoint y: 179, distance: 64.9
click at [451, 115] on icon at bounding box center [453, 114] width 9 height 5
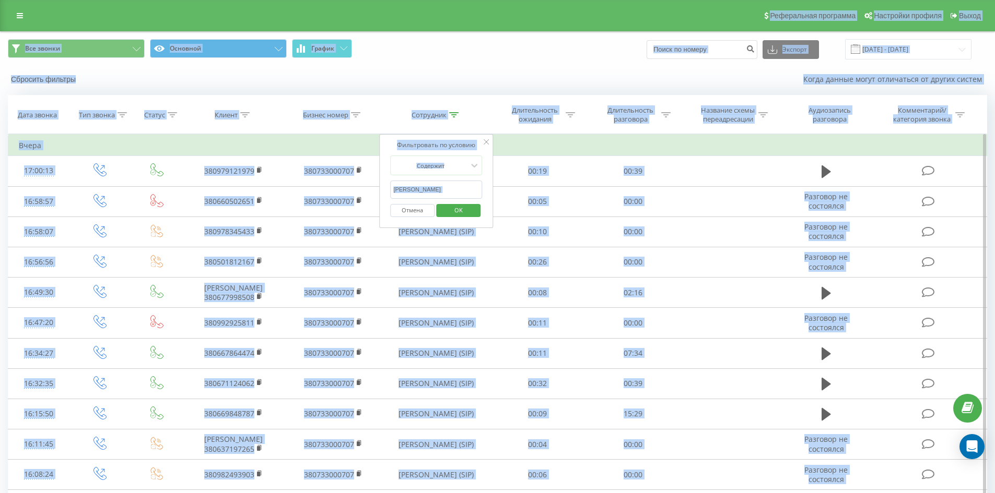
click at [457, 191] on input "[PERSON_NAME]" at bounding box center [436, 190] width 92 height 18
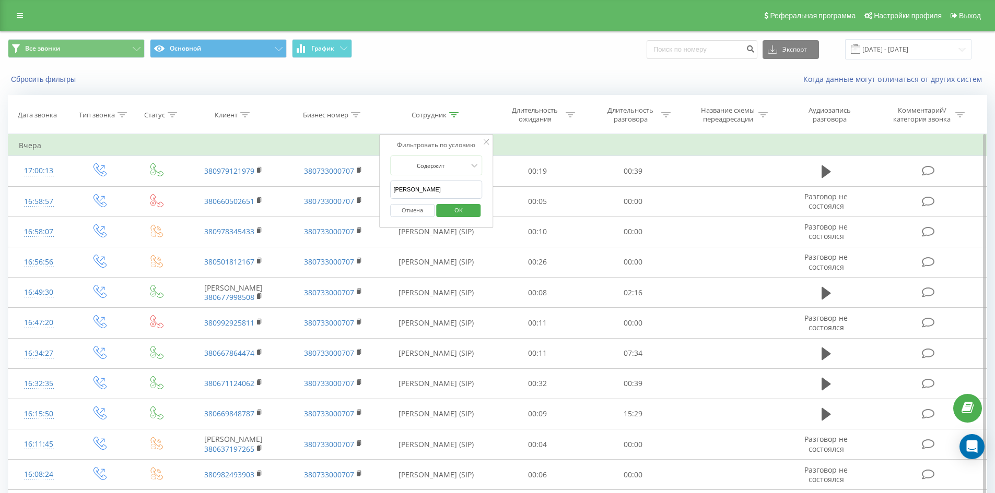
click button "OK" at bounding box center [458, 210] width 44 height 13
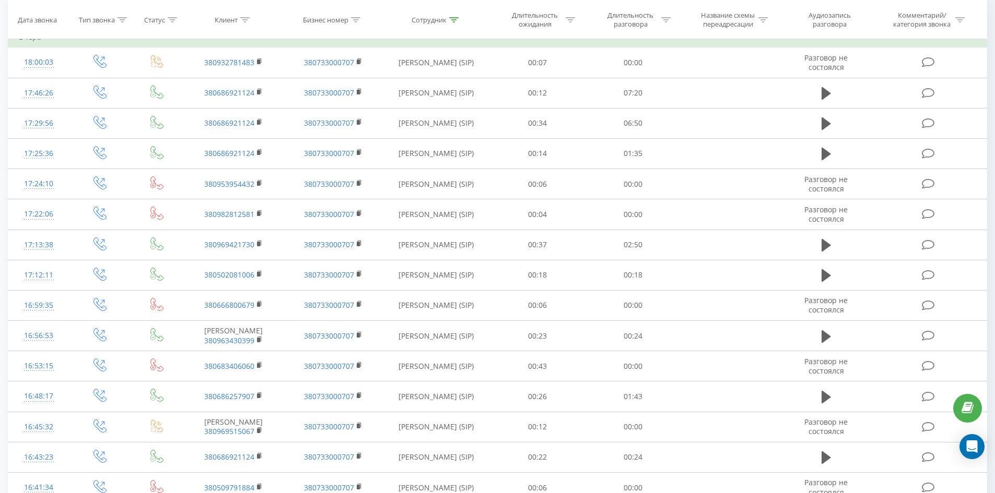
scroll to position [1563, 0]
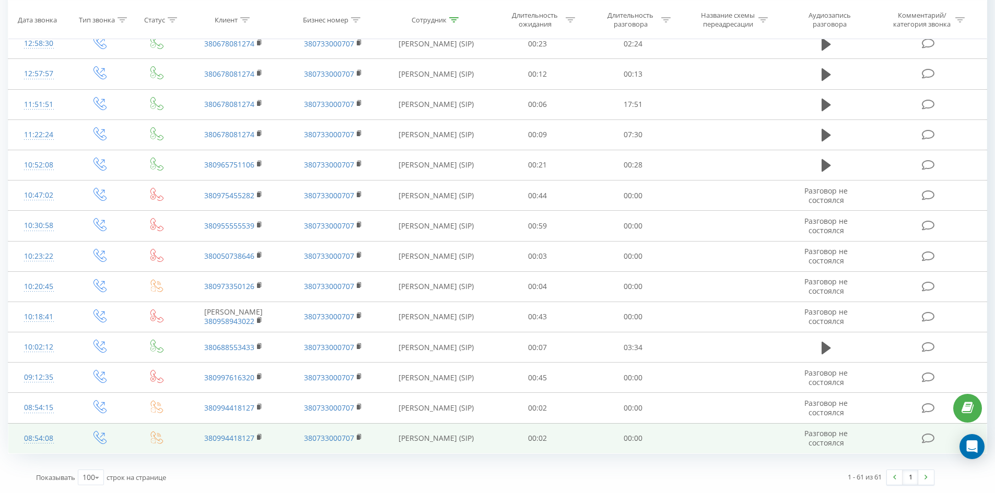
drag, startPoint x: 673, startPoint y: 143, endPoint x: 941, endPoint y: 446, distance: 405.0
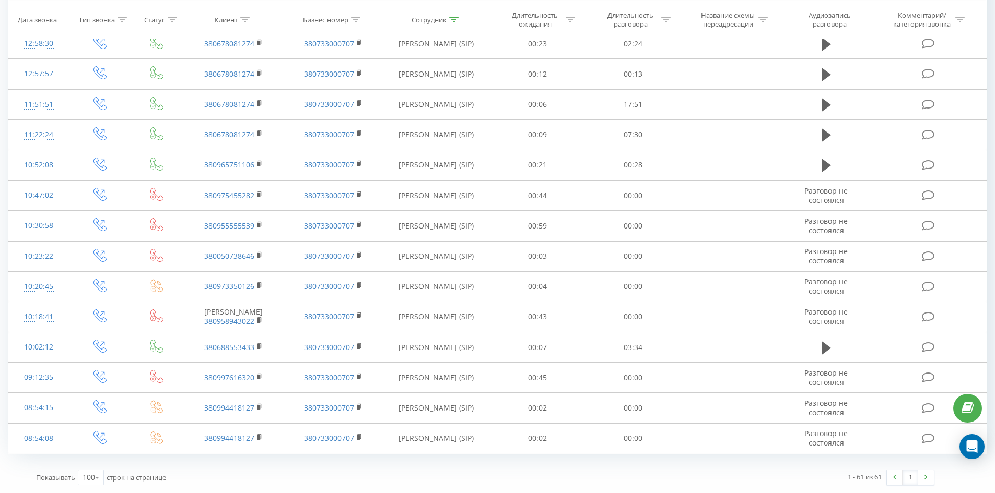
scroll to position [0, 0]
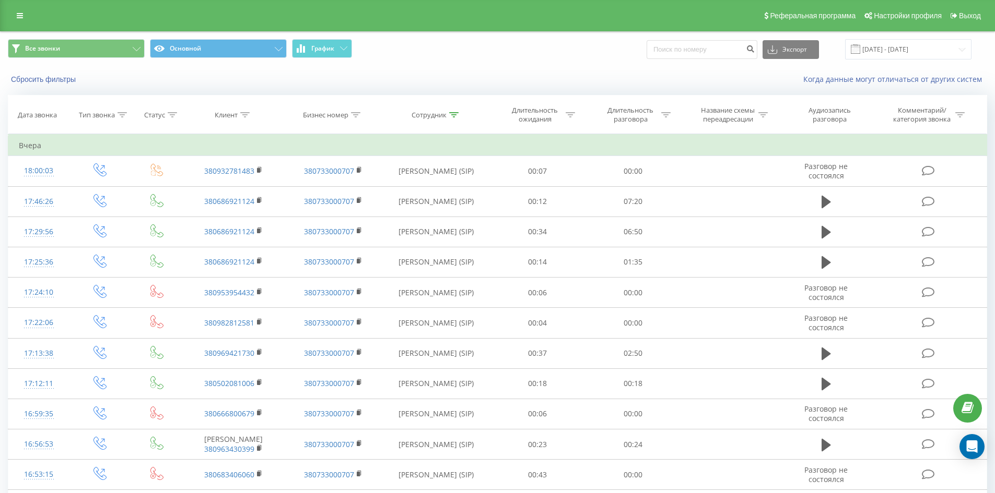
drag, startPoint x: 422, startPoint y: 221, endPoint x: 484, endPoint y: 6, distance: 223.4
click at [453, 115] on icon at bounding box center [453, 114] width 9 height 5
click at [455, 193] on input "[PERSON_NAME]" at bounding box center [436, 190] width 92 height 18
click button "OK" at bounding box center [458, 210] width 44 height 13
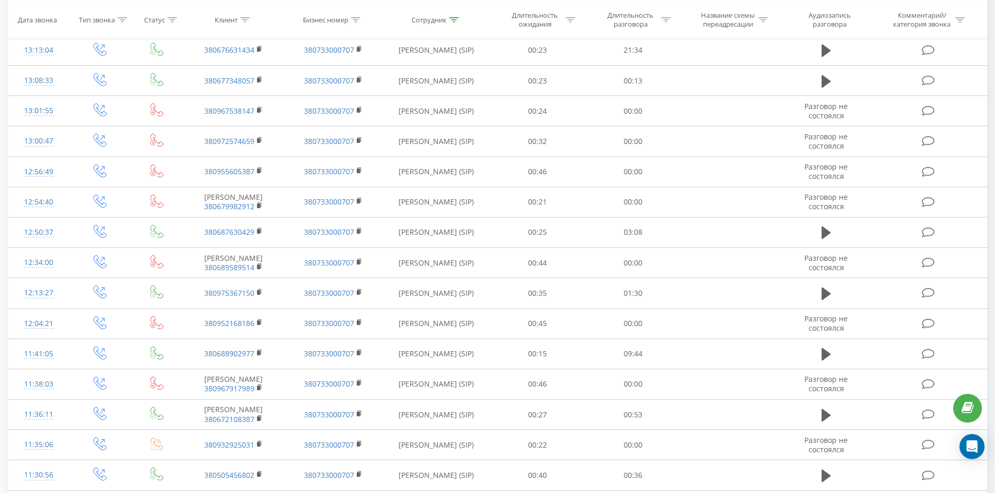
scroll to position [1209, 0]
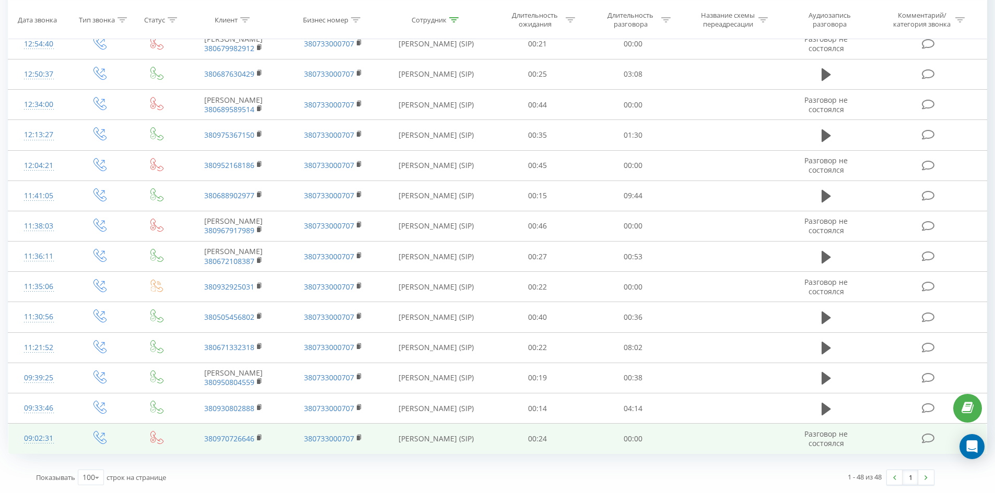
drag, startPoint x: 465, startPoint y: 79, endPoint x: 815, endPoint y: 427, distance: 493.6
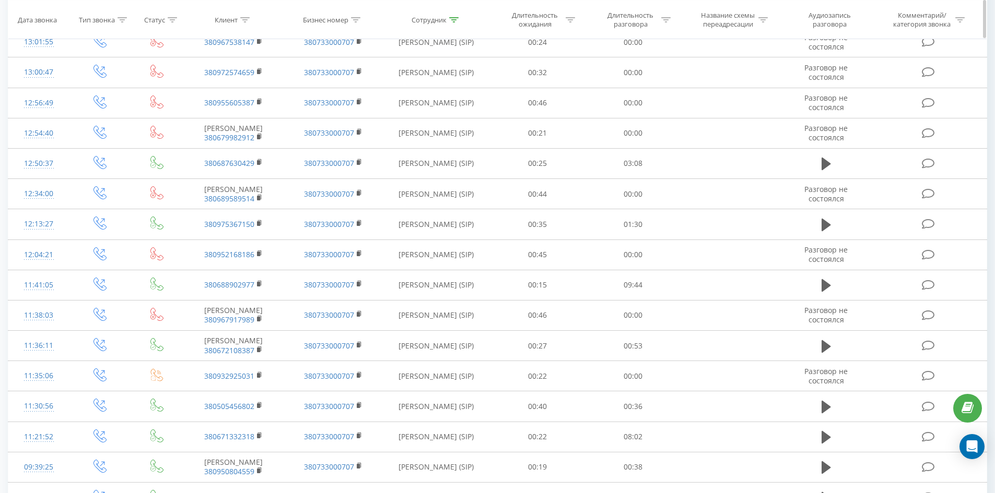
scroll to position [0, 0]
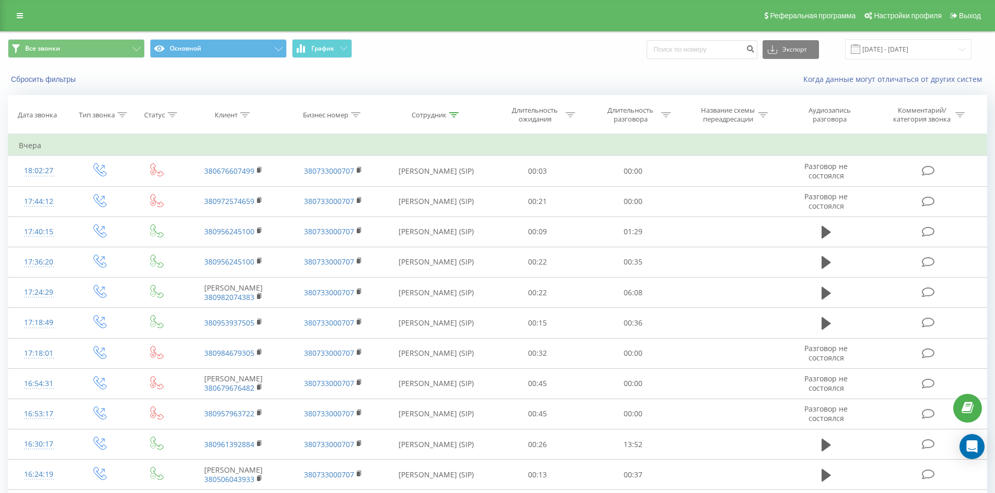
drag, startPoint x: 504, startPoint y: 395, endPoint x: 533, endPoint y: 93, distance: 302.6
click at [450, 114] on icon at bounding box center [453, 114] width 9 height 5
click at [451, 194] on input "[PERSON_NAME]" at bounding box center [436, 190] width 92 height 18
click button "OK" at bounding box center [458, 210] width 44 height 13
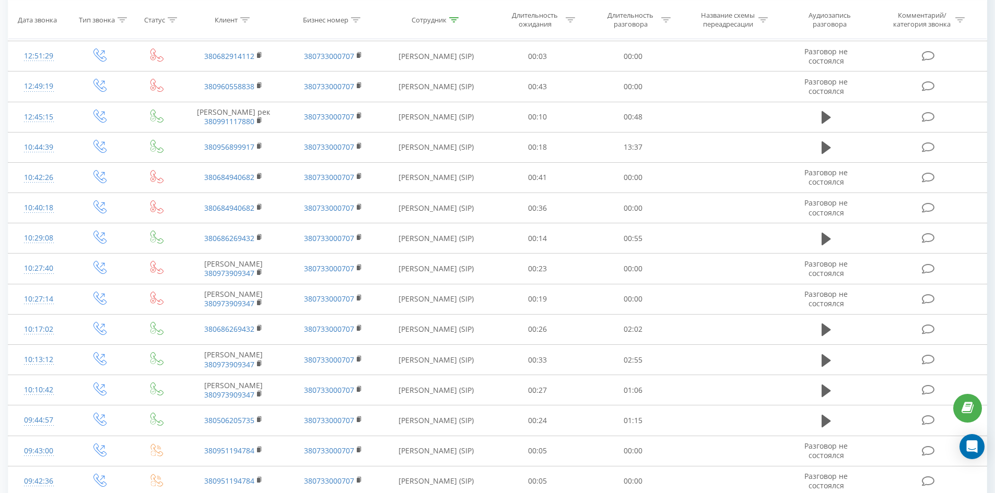
scroll to position [1495, 0]
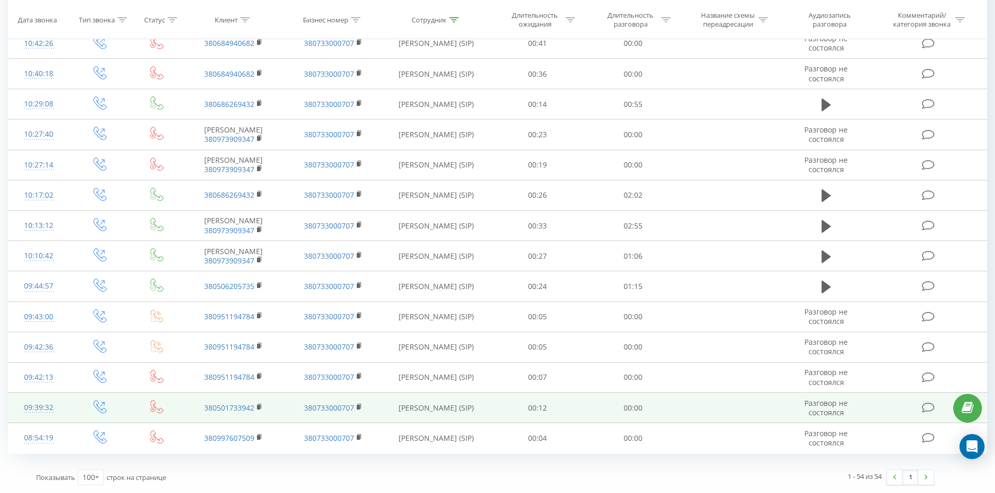
drag, startPoint x: 532, startPoint y: 119, endPoint x: 679, endPoint y: 401, distance: 318.5
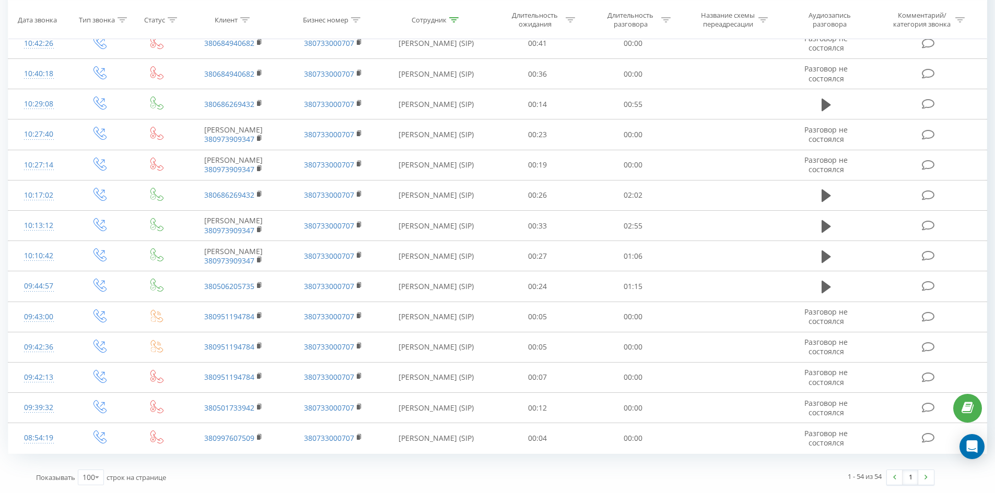
scroll to position [0, 0]
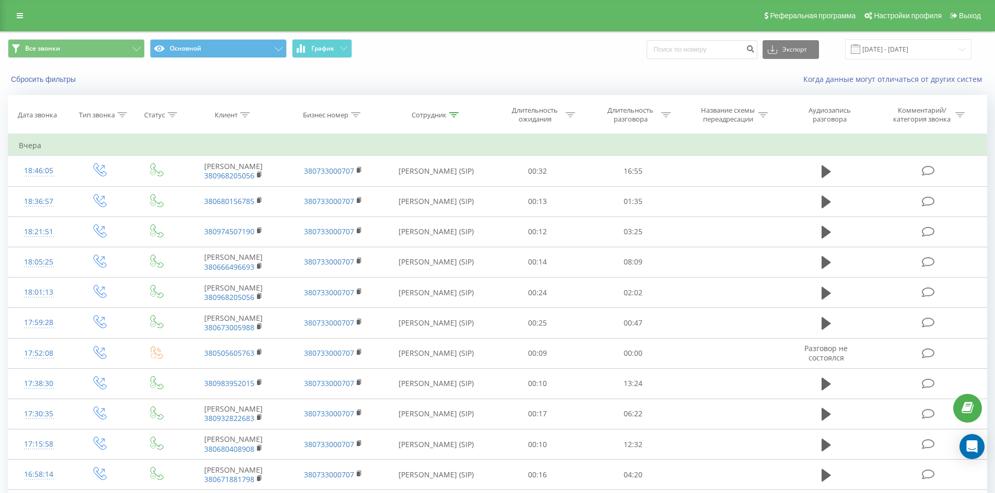
drag, startPoint x: 626, startPoint y: 405, endPoint x: 628, endPoint y: 138, distance: 266.8
click at [450, 113] on icon at bounding box center [453, 114] width 9 height 5
click at [448, 184] on input "[PERSON_NAME]" at bounding box center [436, 190] width 92 height 18
click button "OK" at bounding box center [458, 210] width 44 height 13
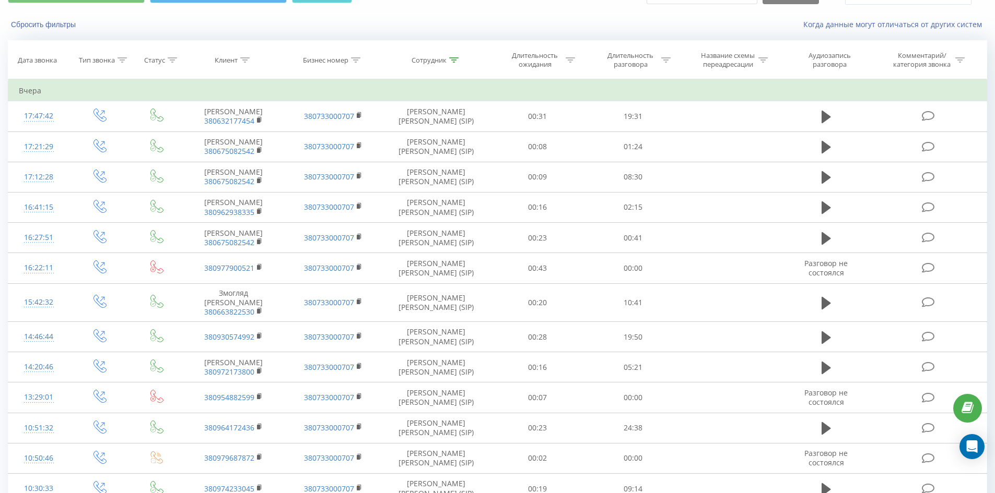
scroll to position [436, 0]
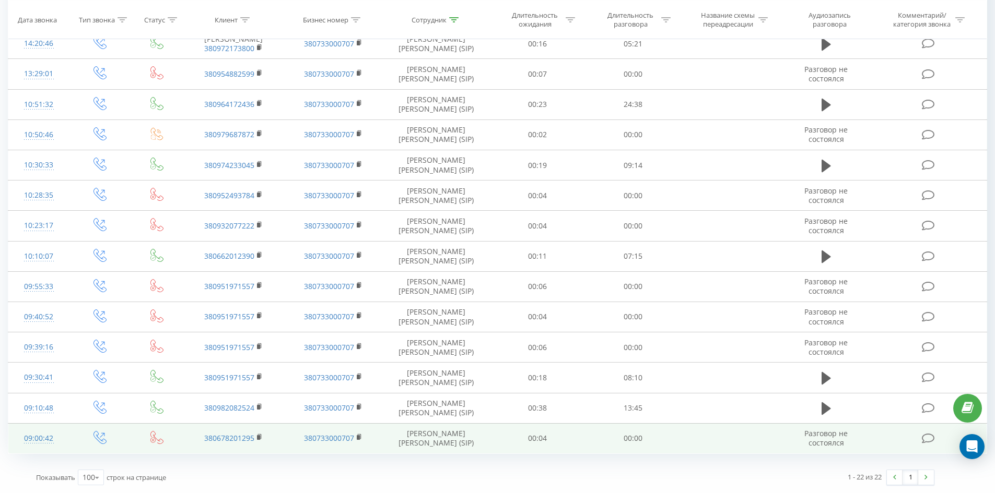
drag, startPoint x: 619, startPoint y: 197, endPoint x: 857, endPoint y: 431, distance: 333.7
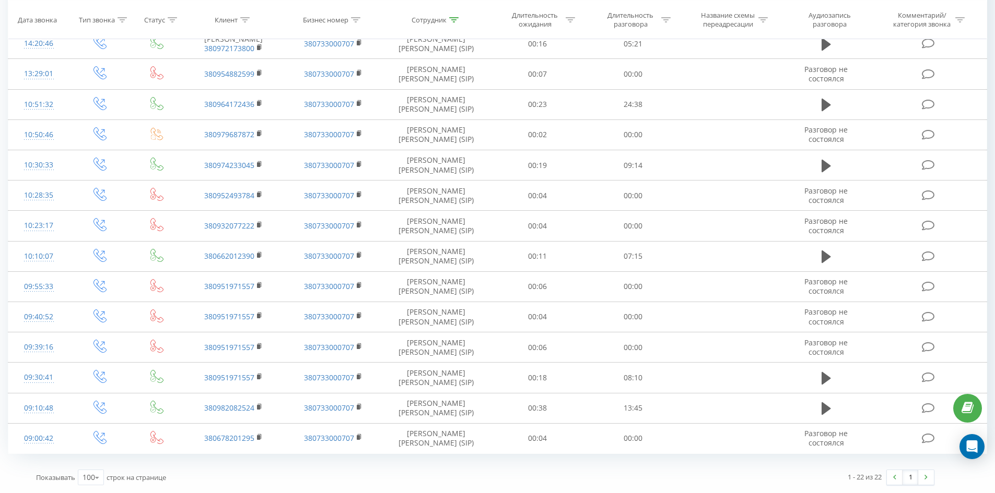
scroll to position [0, 0]
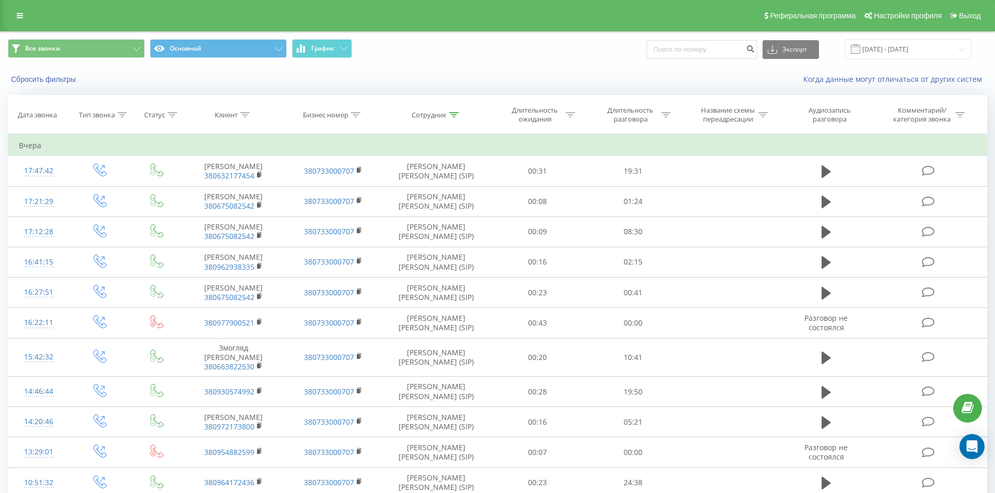
drag, startPoint x: 561, startPoint y: 254, endPoint x: 591, endPoint y: 138, distance: 119.8
click at [456, 111] on div at bounding box center [453, 115] width 9 height 9
click at [442, 197] on input "мамацашвілі" at bounding box center [436, 190] width 92 height 18
click button "OK" at bounding box center [458, 210] width 44 height 13
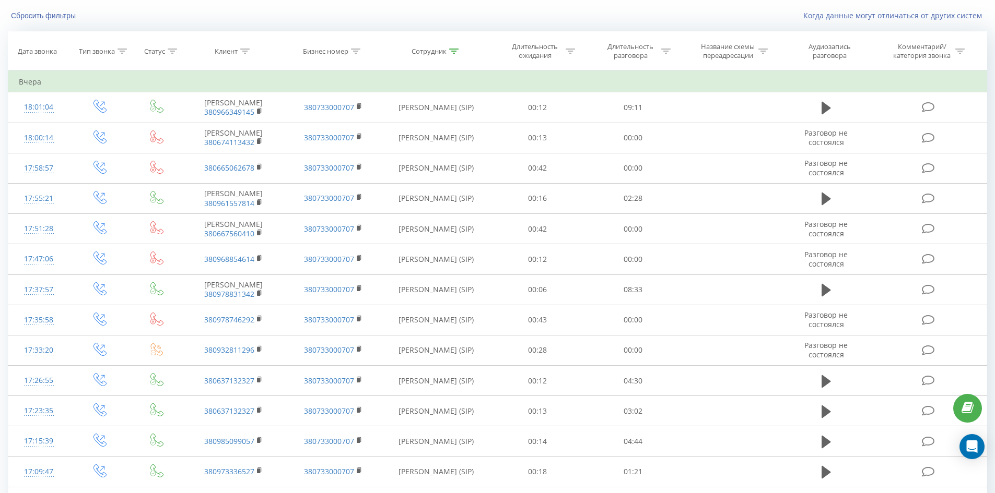
scroll to position [2488, 0]
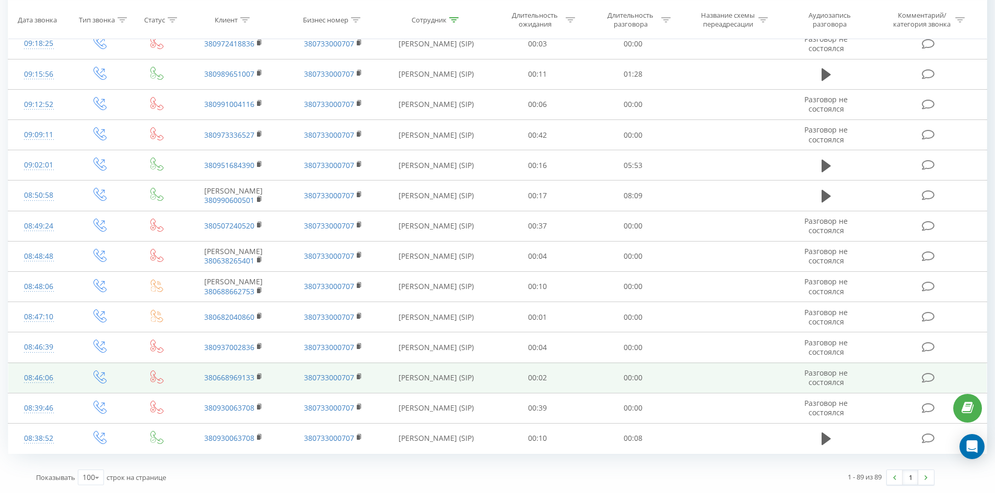
drag, startPoint x: 473, startPoint y: 191, endPoint x: 434, endPoint y: 366, distance: 180.2
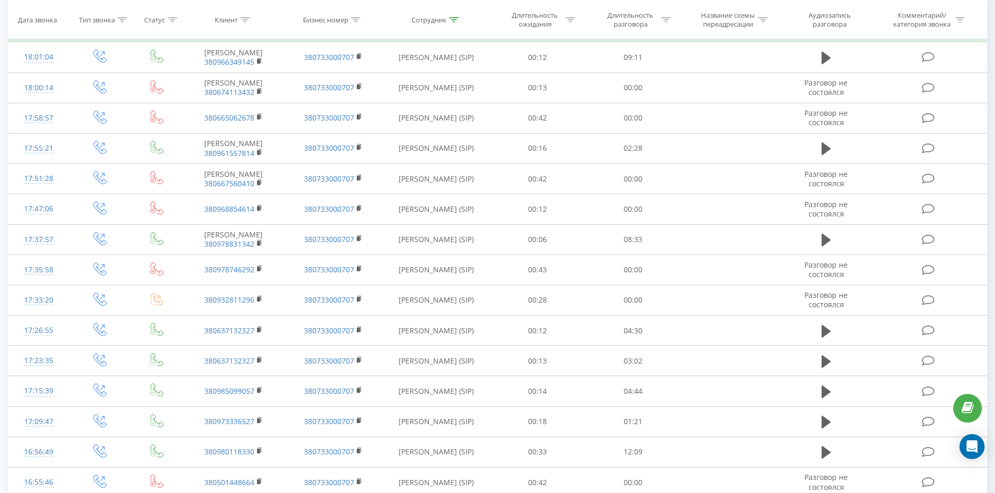
scroll to position [0, 0]
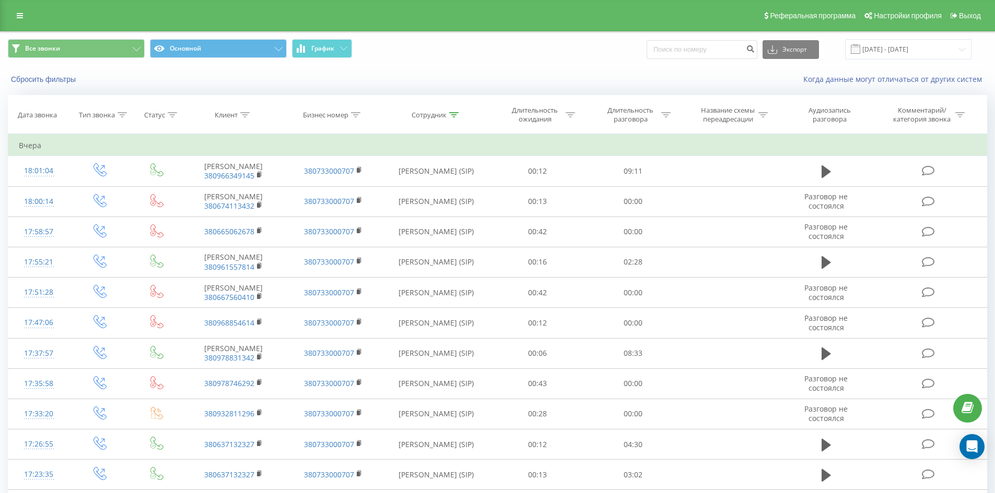
drag, startPoint x: 458, startPoint y: 280, endPoint x: 523, endPoint y: -27, distance: 313.7
click at [453, 114] on div at bounding box center [453, 115] width 9 height 9
click at [457, 181] on input "[PERSON_NAME]" at bounding box center [436, 190] width 92 height 18
click button "OK" at bounding box center [458, 210] width 44 height 13
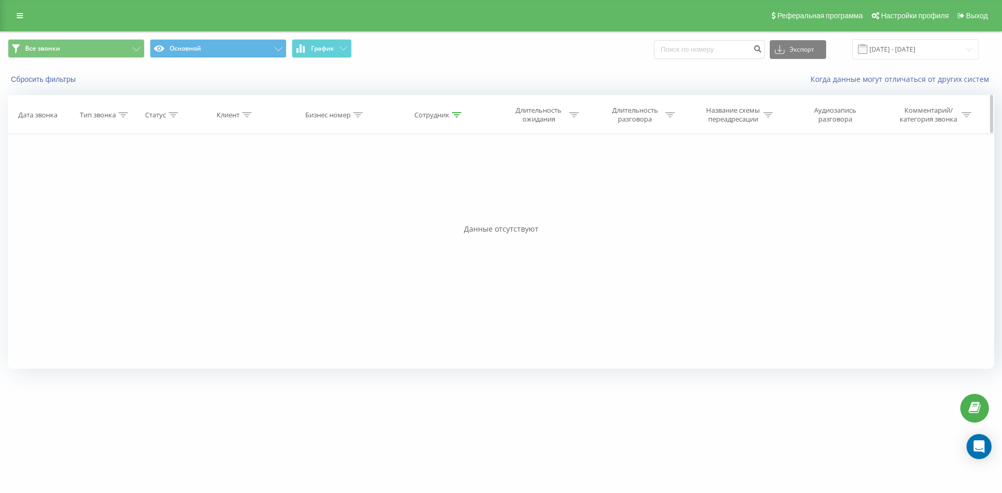
click at [458, 112] on icon at bounding box center [456, 114] width 9 height 5
click at [459, 195] on input "[PERSON_NAME]" at bounding box center [440, 190] width 92 height 18
click button "OK" at bounding box center [462, 210] width 44 height 13
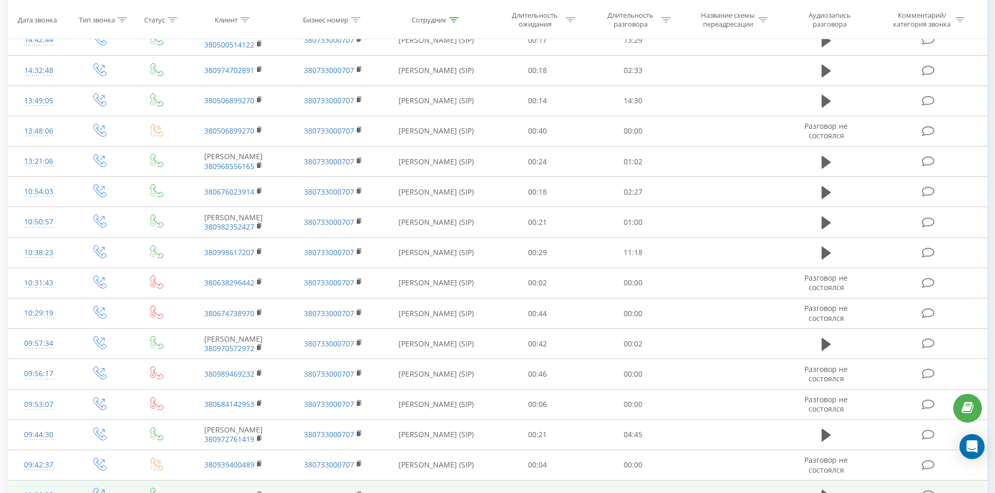
scroll to position [1888, 0]
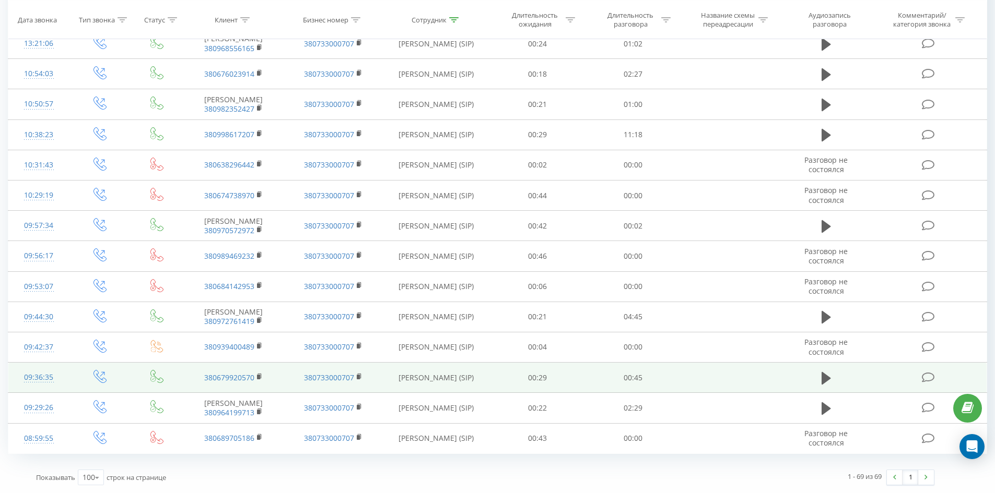
drag, startPoint x: 396, startPoint y: 121, endPoint x: 390, endPoint y: 391, distance: 269.5
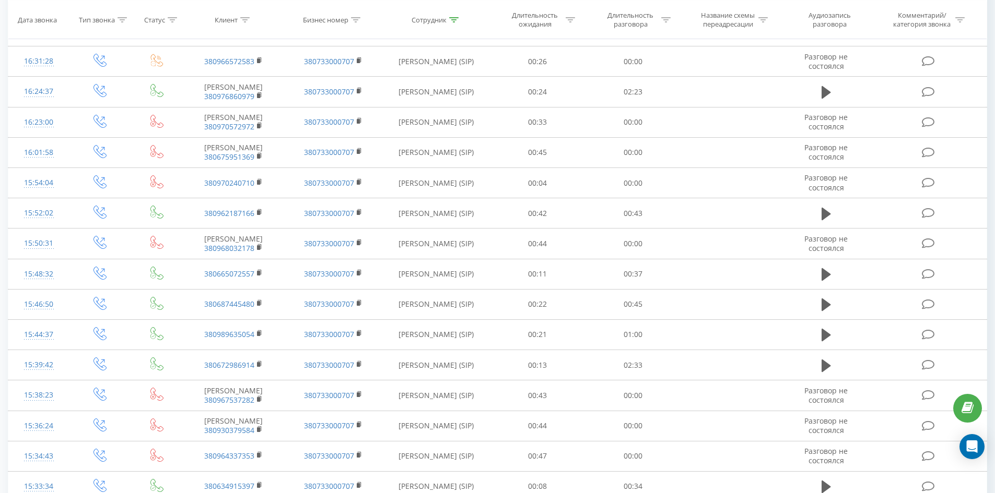
scroll to position [0, 0]
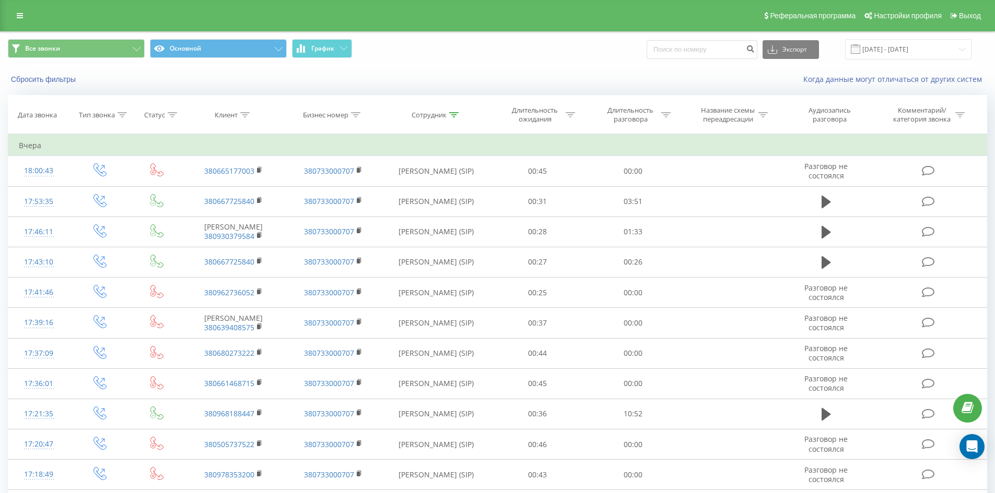
drag, startPoint x: 432, startPoint y: 112, endPoint x: 463, endPoint y: 8, distance: 108.4
drag, startPoint x: 454, startPoint y: 110, endPoint x: 453, endPoint y: 119, distance: 9.5
click at [454, 110] on th "Сотрудник" at bounding box center [436, 115] width 107 height 39
click at [450, 113] on icon at bounding box center [453, 114] width 9 height 5
click at [443, 191] on input "[PERSON_NAME]" at bounding box center [436, 190] width 92 height 18
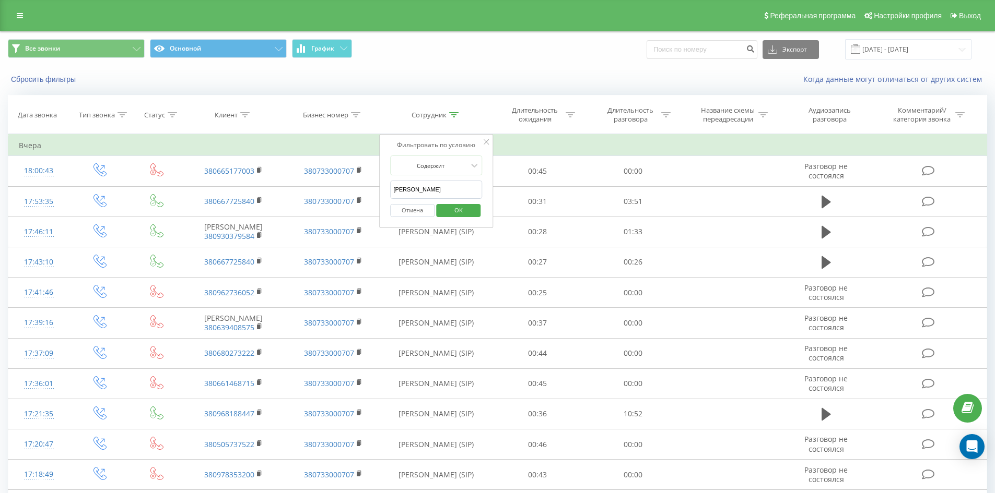
click button "OK" at bounding box center [458, 210] width 44 height 13
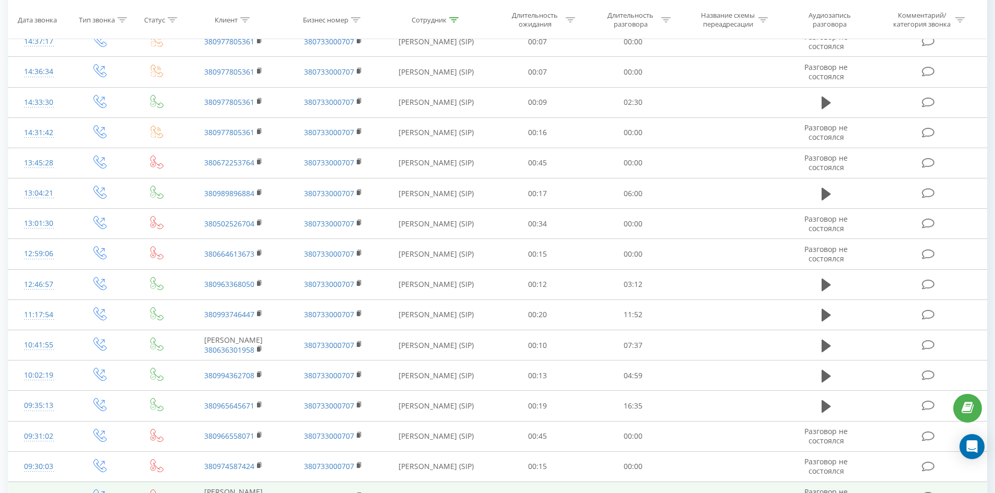
scroll to position [850, 0]
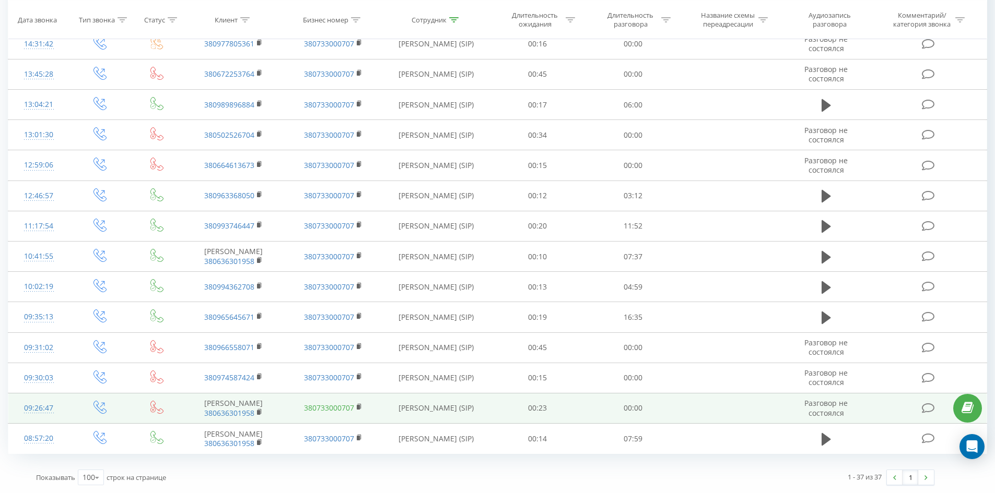
drag, startPoint x: 358, startPoint y: 270, endPoint x: 324, endPoint y: 394, distance: 128.9
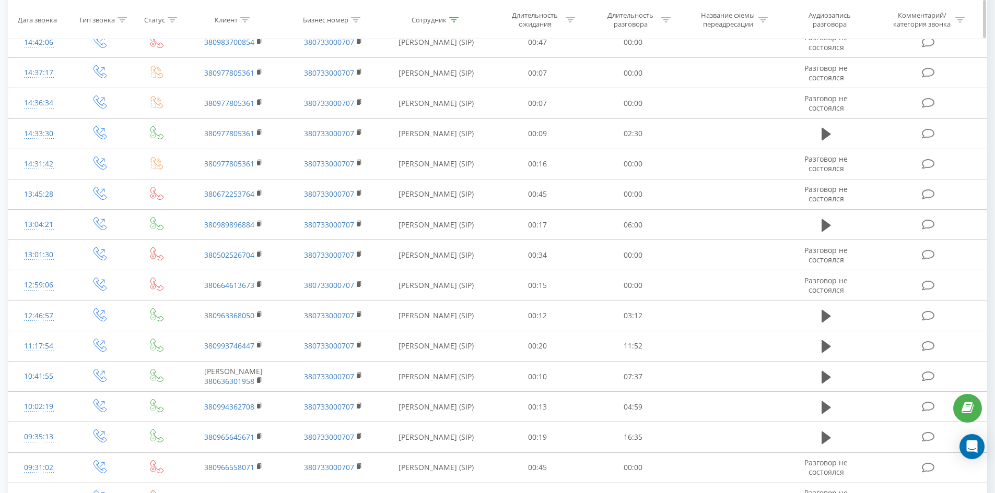
scroll to position [0, 0]
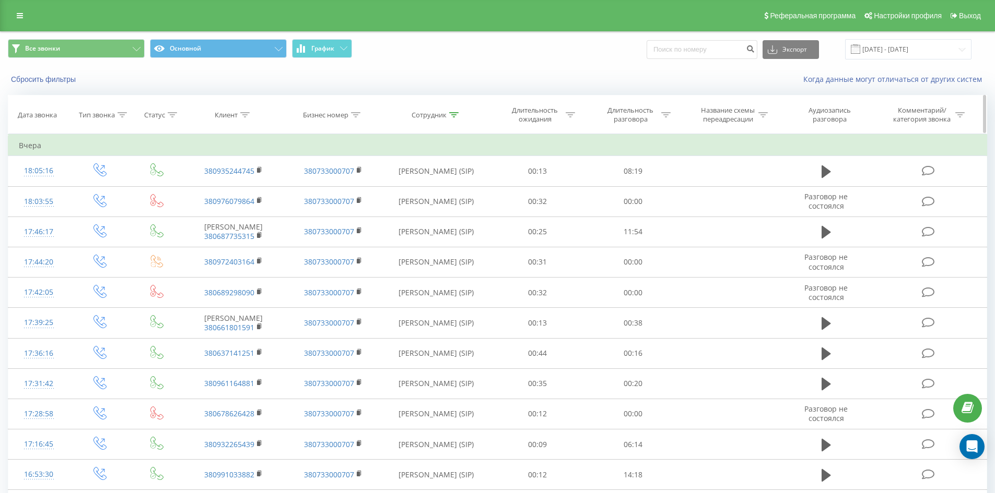
drag, startPoint x: 339, startPoint y: 267, endPoint x: 405, endPoint y: 100, distance: 179.7
click at [454, 116] on icon at bounding box center [453, 114] width 9 height 5
click at [456, 197] on input "[PERSON_NAME]" at bounding box center [436, 190] width 92 height 18
click button "OK" at bounding box center [458, 210] width 44 height 13
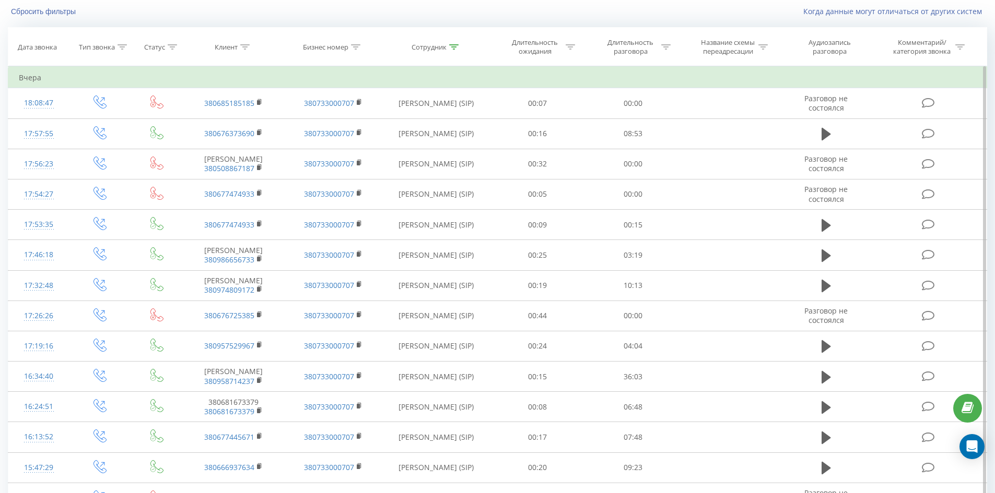
scroll to position [1229, 0]
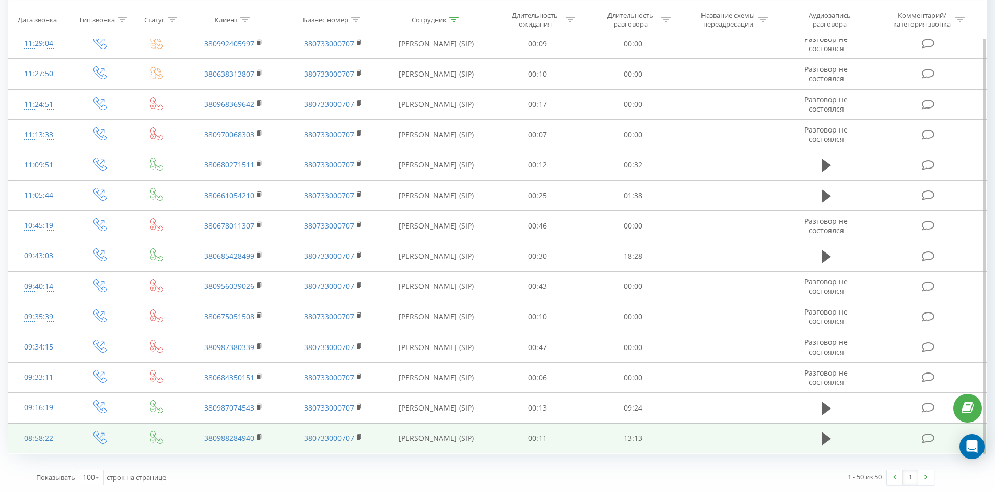
drag, startPoint x: 424, startPoint y: 113, endPoint x: 405, endPoint y: 429, distance: 317.0
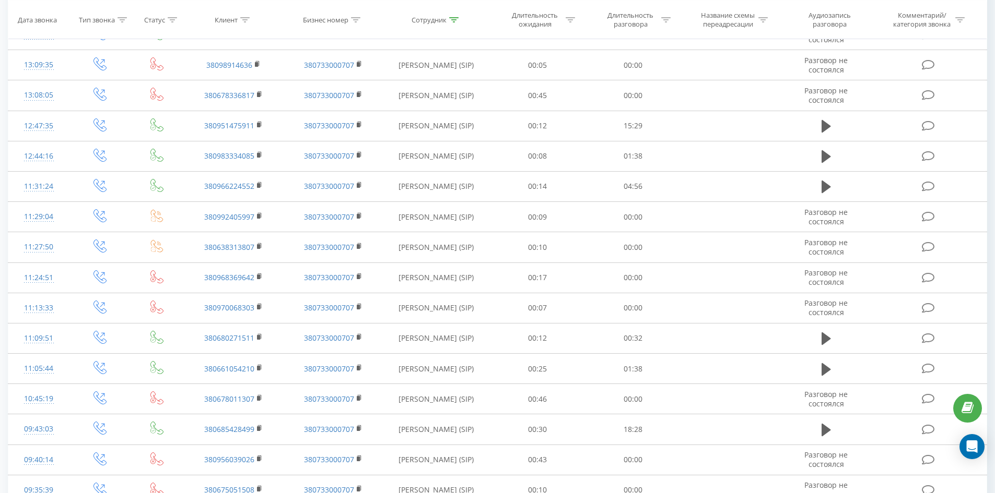
scroll to position [0, 0]
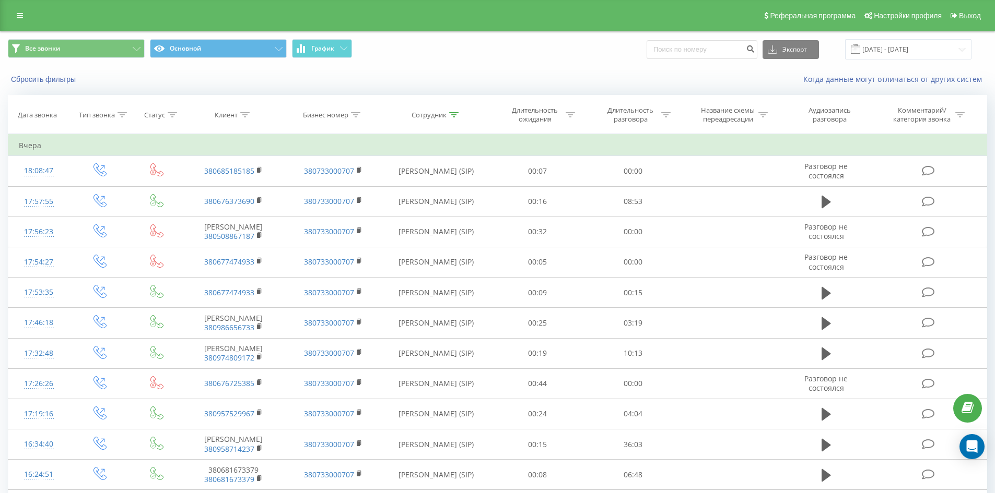
drag, startPoint x: 467, startPoint y: 356, endPoint x: 606, endPoint y: 69, distance: 318.0
drag, startPoint x: 452, startPoint y: 116, endPoint x: 453, endPoint y: 133, distance: 16.8
click at [453, 119] on div at bounding box center [453, 115] width 9 height 9
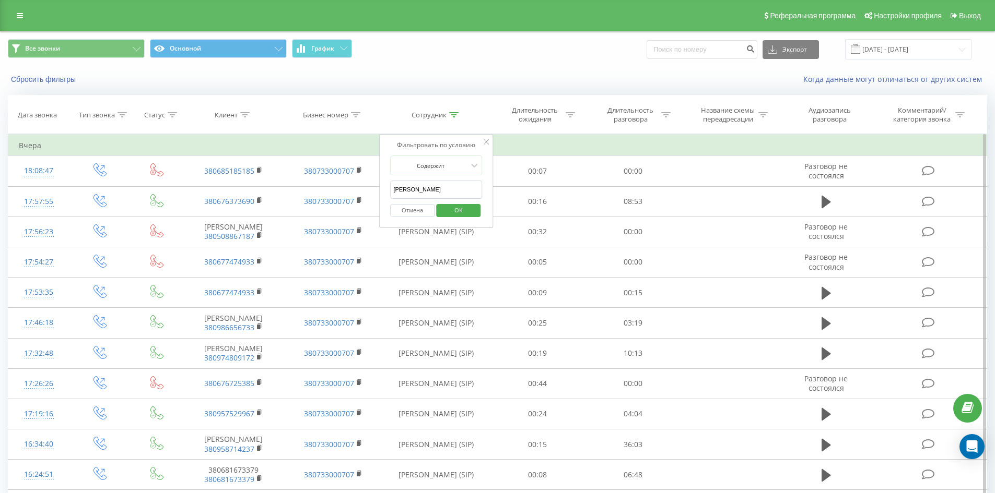
click at [452, 195] on input "[PERSON_NAME]" at bounding box center [436, 190] width 92 height 18
click button "OK" at bounding box center [458, 210] width 44 height 13
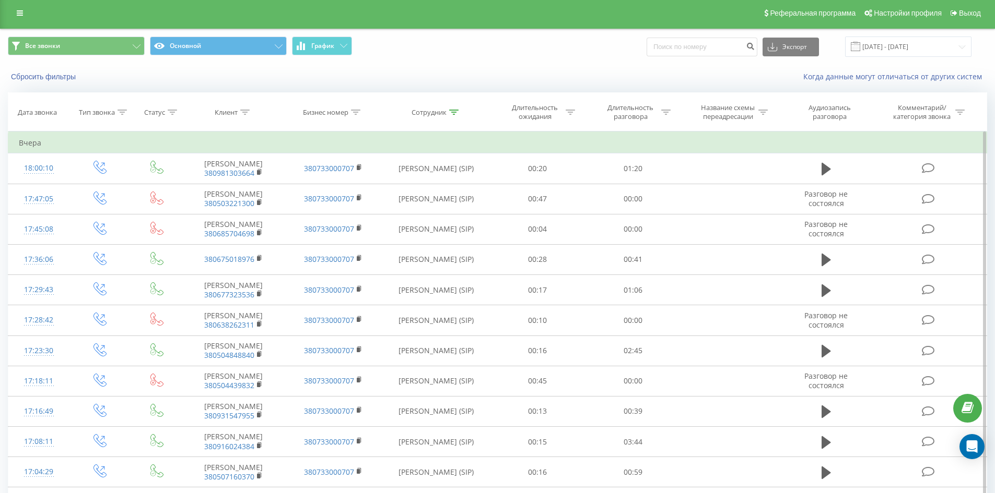
scroll to position [2297, 0]
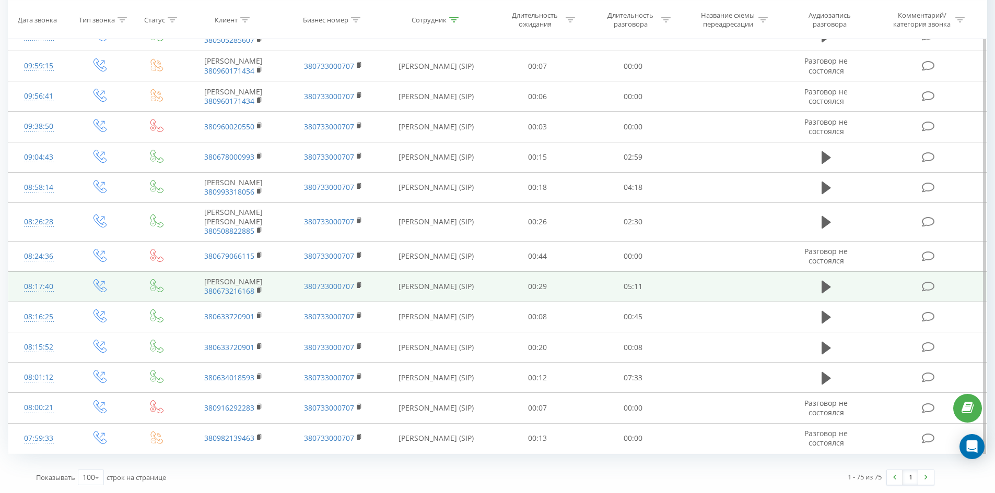
drag, startPoint x: 417, startPoint y: 55, endPoint x: 429, endPoint y: 289, distance: 234.2
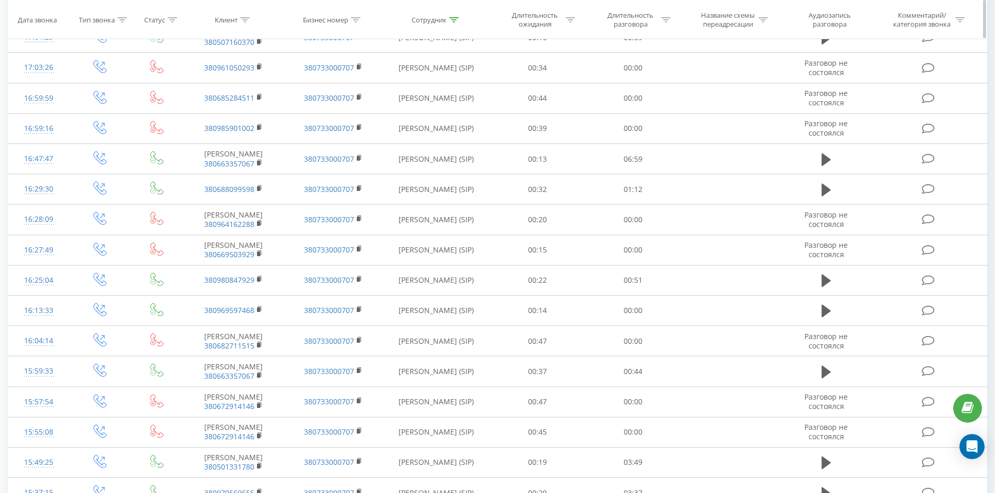
scroll to position [0, 0]
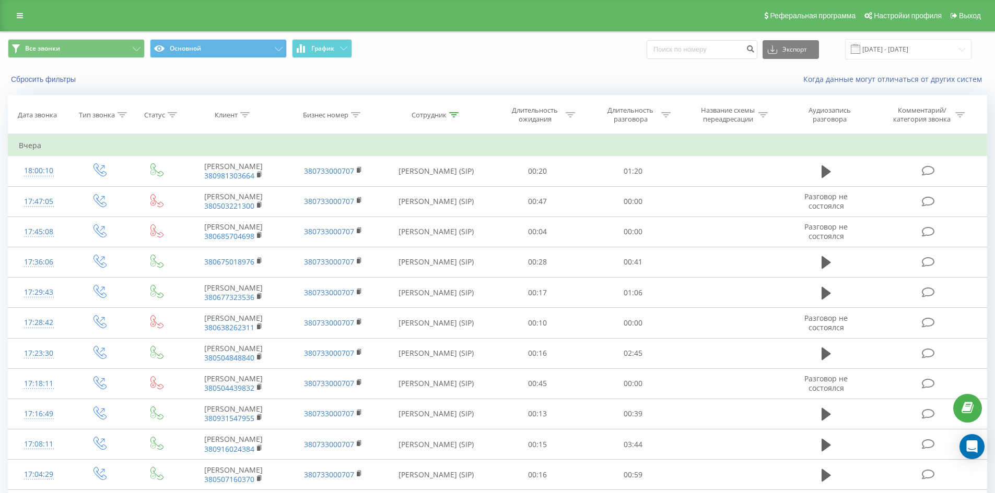
drag, startPoint x: 429, startPoint y: 289, endPoint x: 539, endPoint y: 19, distance: 291.2
click at [454, 113] on icon at bounding box center [453, 114] width 9 height 5
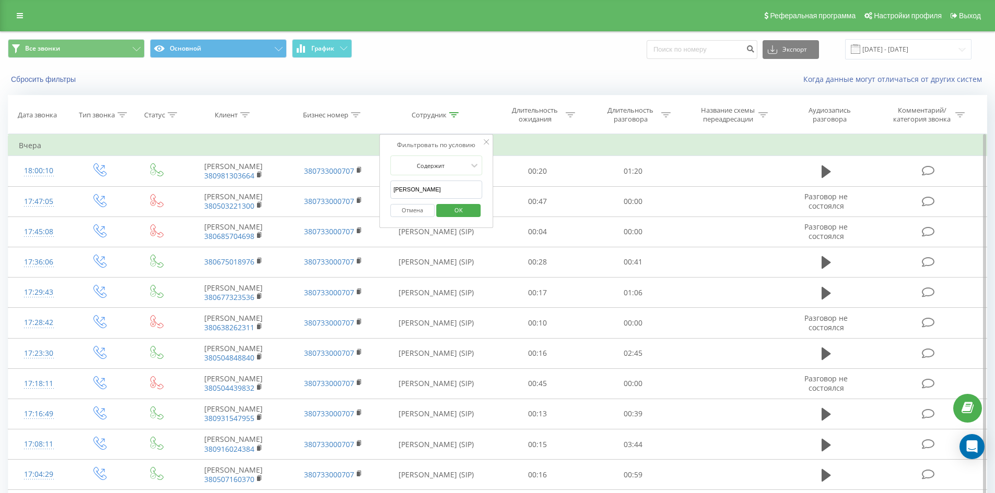
click at [452, 202] on div "Отмена OK" at bounding box center [436, 210] width 92 height 23
click at [448, 194] on input "[PERSON_NAME]" at bounding box center [436, 190] width 92 height 18
click button "OK" at bounding box center [458, 210] width 44 height 13
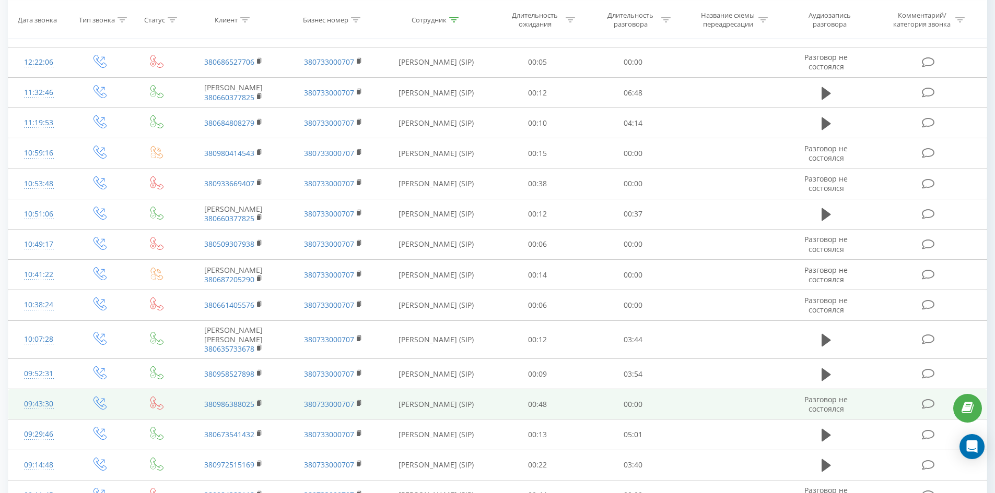
scroll to position [1085, 0]
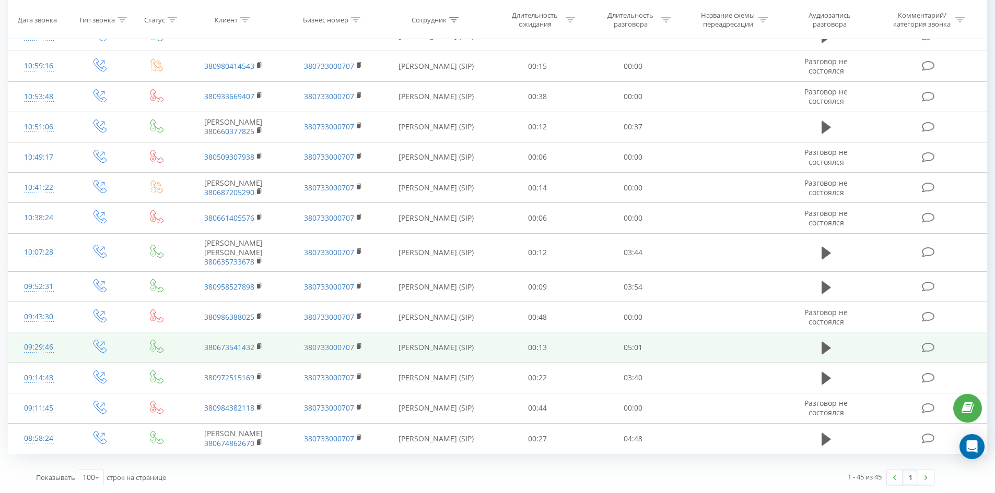
drag, startPoint x: 566, startPoint y: 98, endPoint x: 533, endPoint y: 344, distance: 247.7
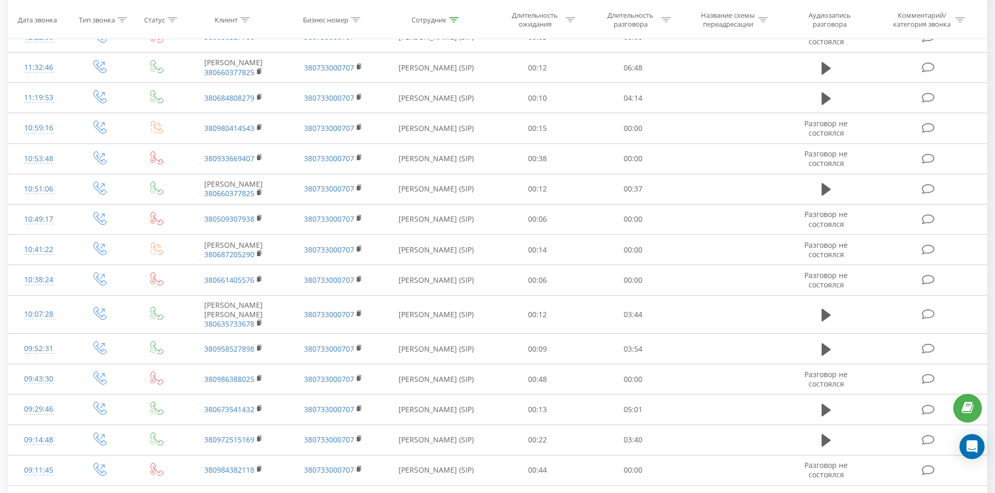
scroll to position [0, 0]
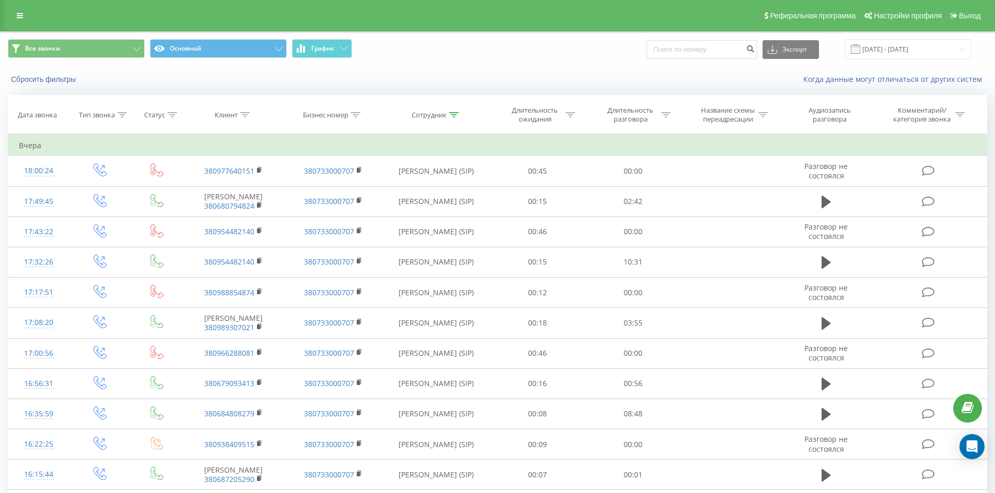
drag, startPoint x: 469, startPoint y: 410, endPoint x: 513, endPoint y: 147, distance: 267.3
click at [454, 116] on icon at bounding box center [453, 114] width 9 height 5
click at [447, 185] on input "[PERSON_NAME]" at bounding box center [436, 190] width 92 height 18
click button "OK" at bounding box center [458, 210] width 44 height 13
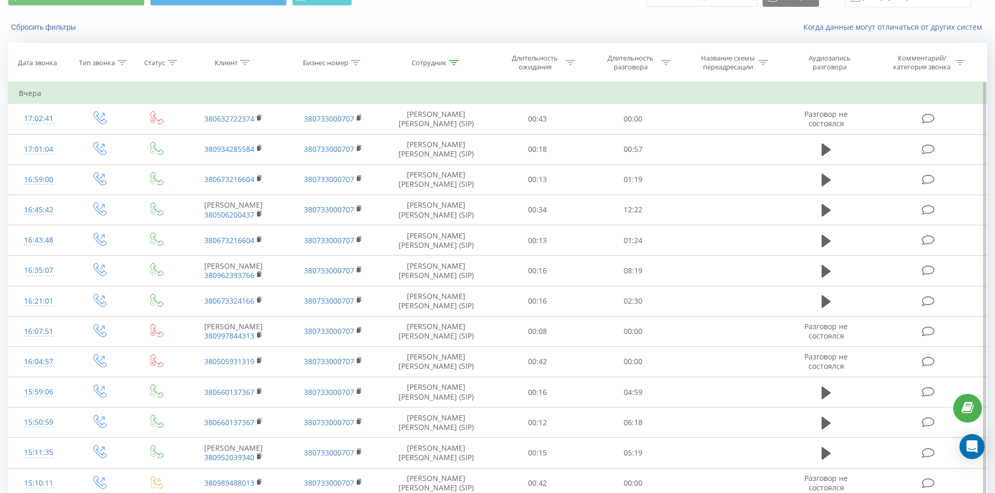
scroll to position [1391, 0]
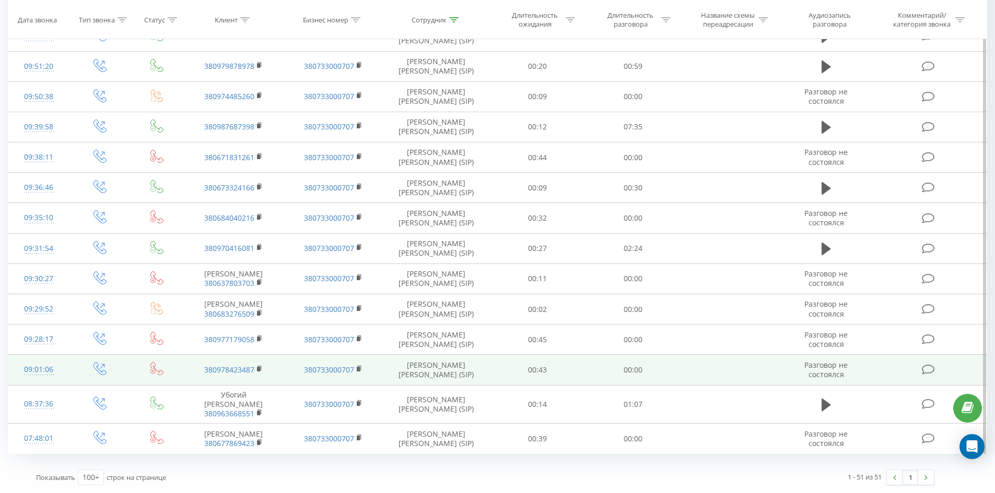
drag, startPoint x: 427, startPoint y: 119, endPoint x: 369, endPoint y: 364, distance: 252.6
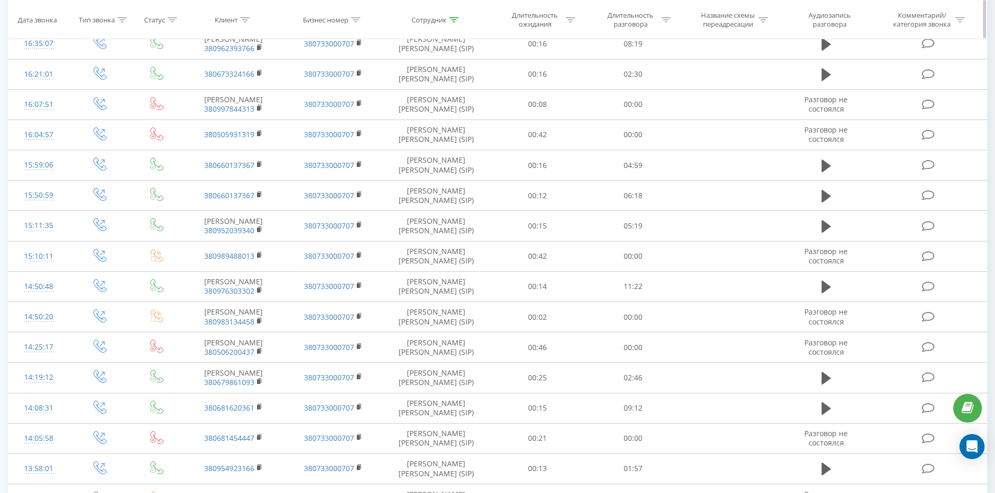
scroll to position [0, 0]
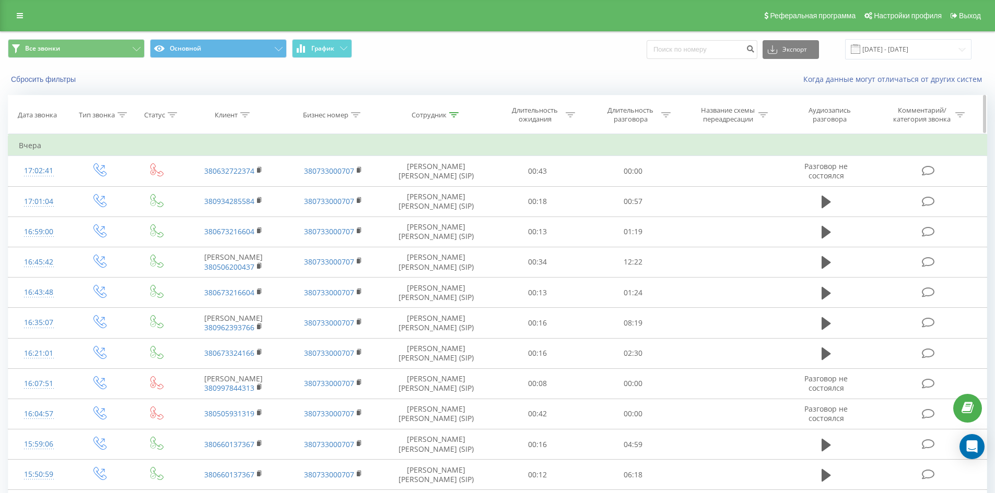
drag, startPoint x: 401, startPoint y: 221, endPoint x: 422, endPoint y: 115, distance: 108.0
click at [452, 113] on icon at bounding box center [453, 114] width 9 height 5
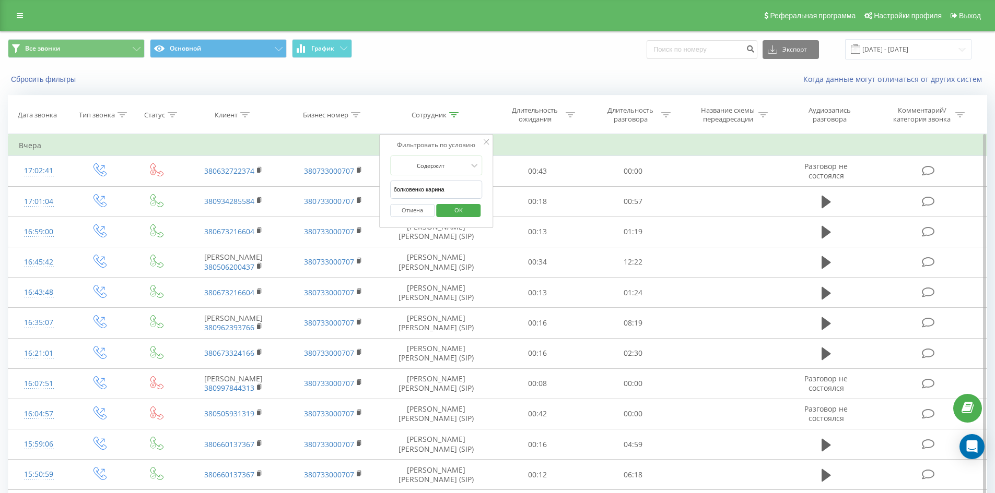
click at [449, 193] on input "болковенко карина" at bounding box center [436, 190] width 92 height 18
click button "OK" at bounding box center [458, 210] width 44 height 13
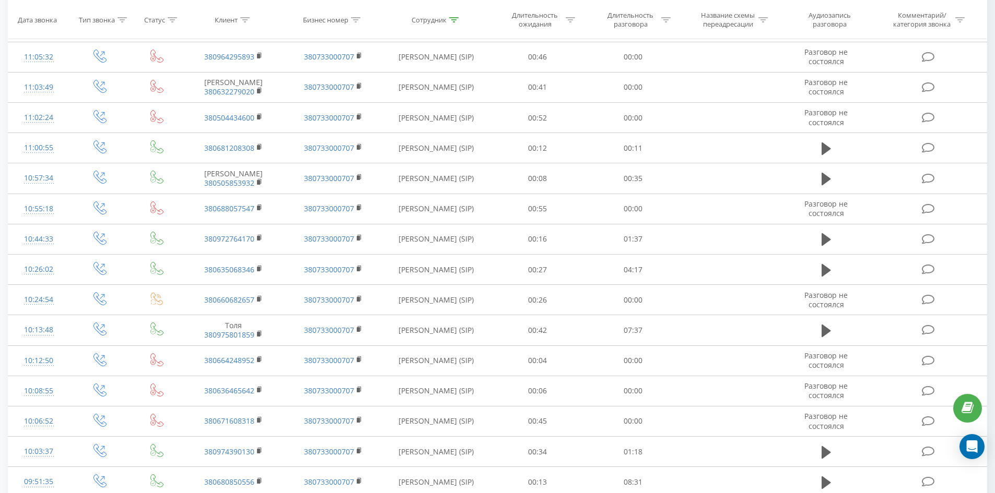
scroll to position [2333, 0]
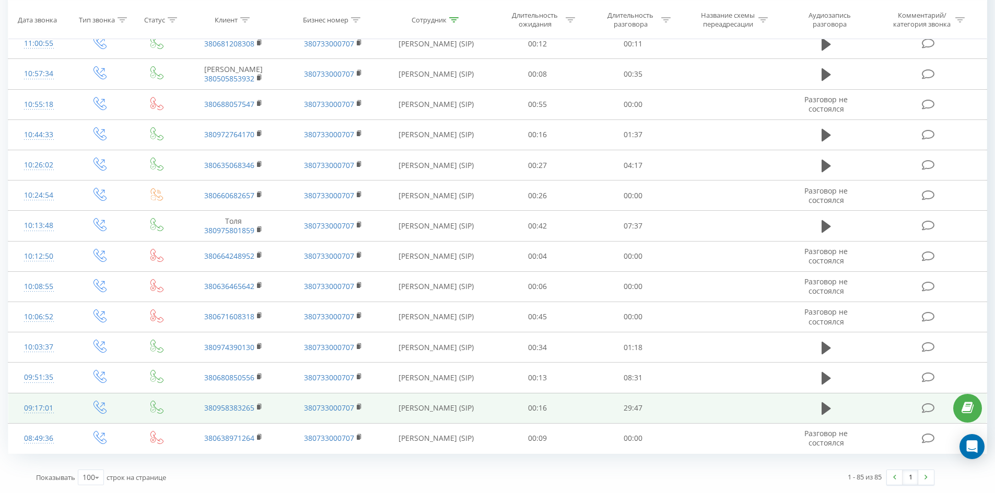
drag, startPoint x: 441, startPoint y: 73, endPoint x: 403, endPoint y: 405, distance: 334.7
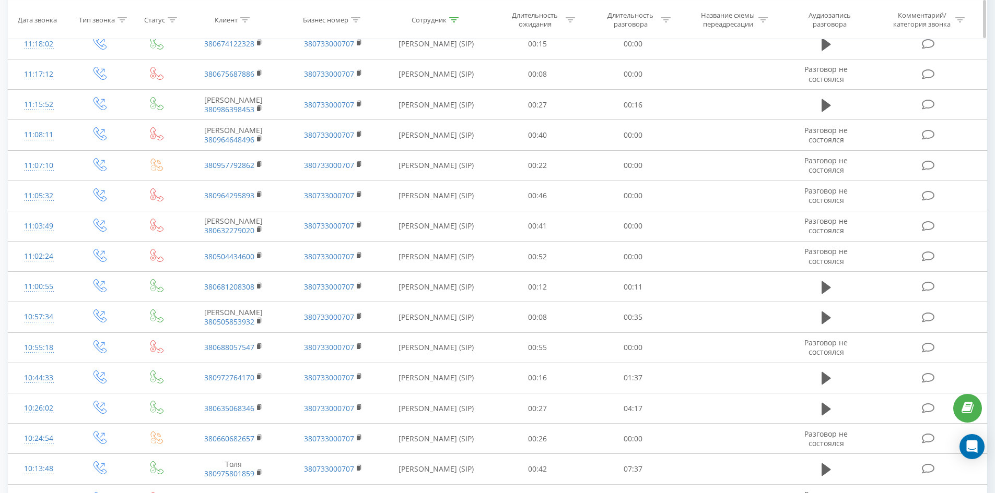
scroll to position [0, 0]
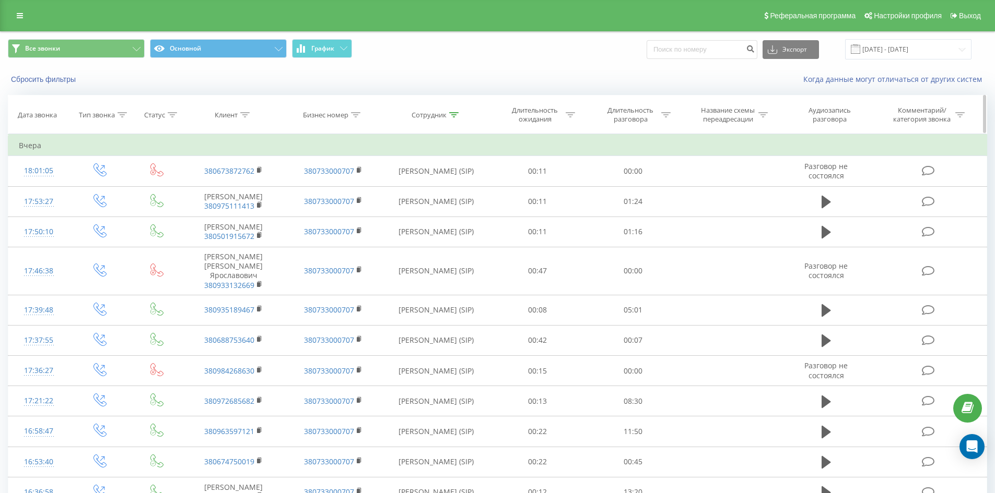
drag, startPoint x: 397, startPoint y: 408, endPoint x: 414, endPoint y: 116, distance: 291.8
click at [452, 117] on icon at bounding box center [453, 114] width 9 height 5
click at [455, 194] on input "[PERSON_NAME]" at bounding box center [436, 190] width 92 height 18
click button "OK" at bounding box center [458, 210] width 44 height 13
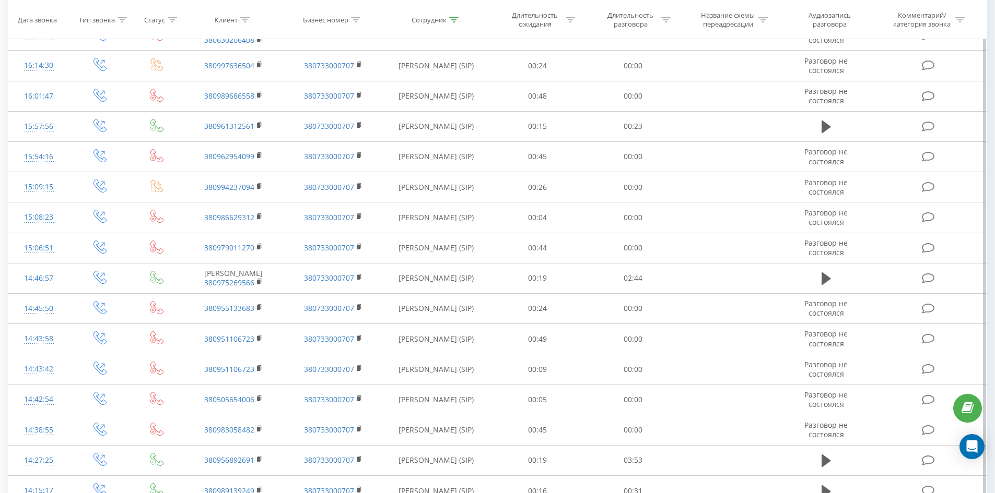
scroll to position [2043, 0]
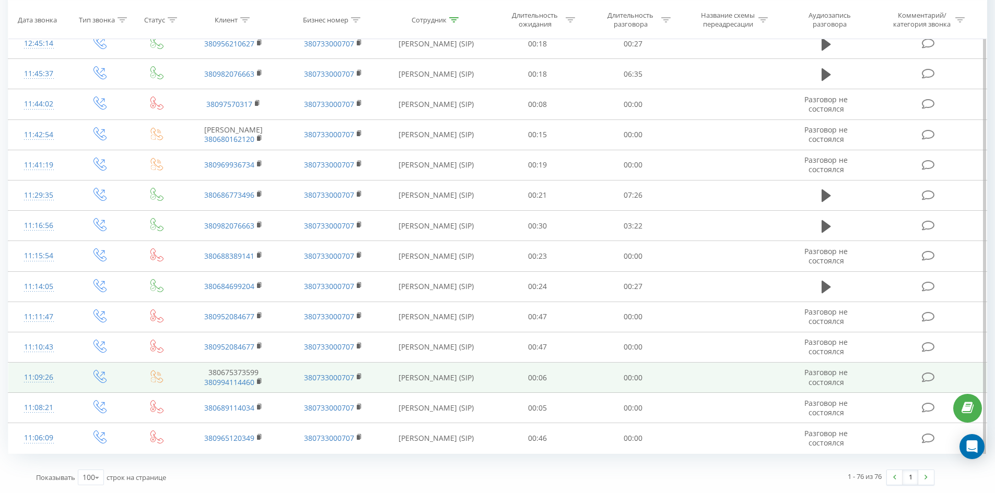
drag, startPoint x: 403, startPoint y: 202, endPoint x: 341, endPoint y: 367, distance: 176.8
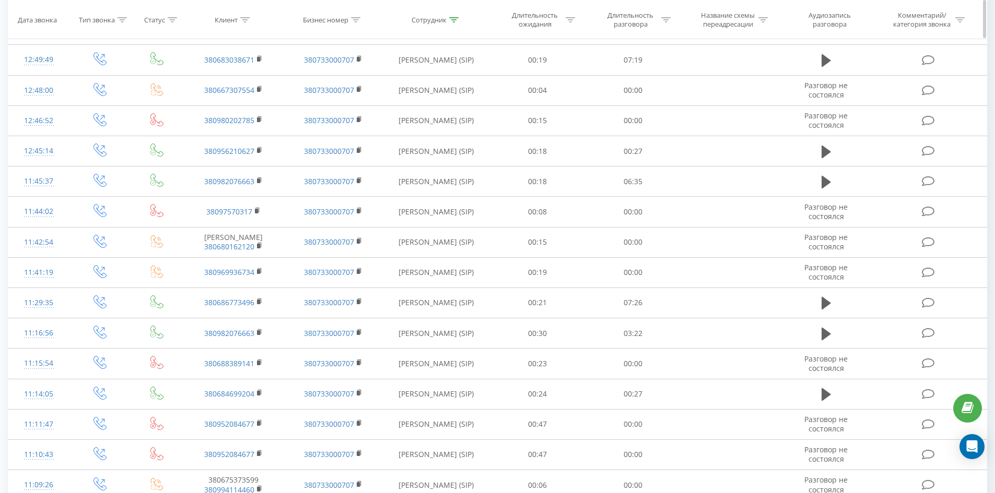
scroll to position [0, 0]
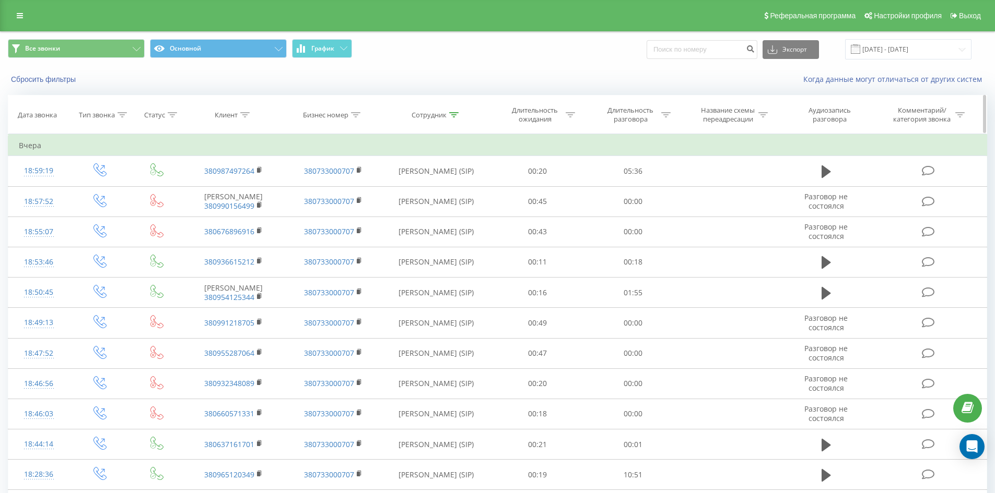
drag, startPoint x: 402, startPoint y: 364, endPoint x: 510, endPoint y: 123, distance: 263.6
click at [451, 113] on icon at bounding box center [453, 114] width 9 height 5
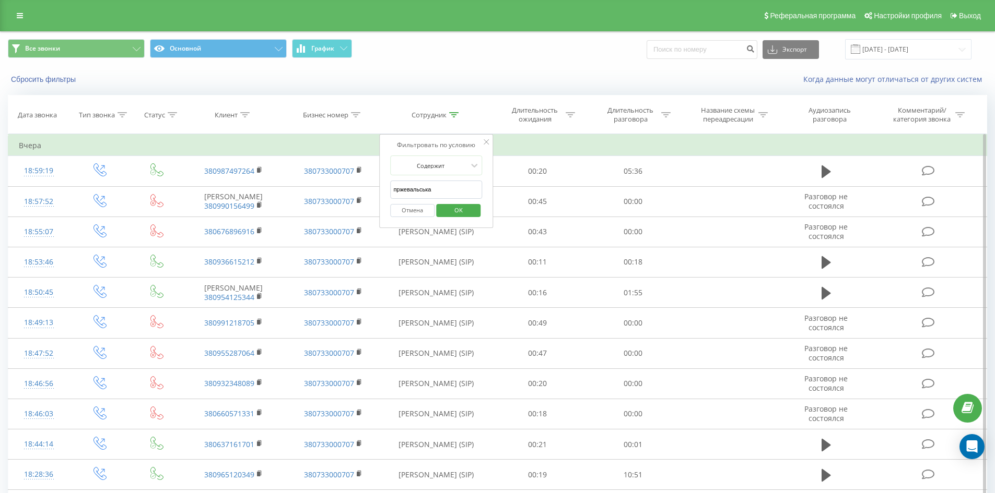
click at [443, 193] on input "пржевальська" at bounding box center [436, 190] width 92 height 18
click button "OK" at bounding box center [458, 210] width 44 height 13
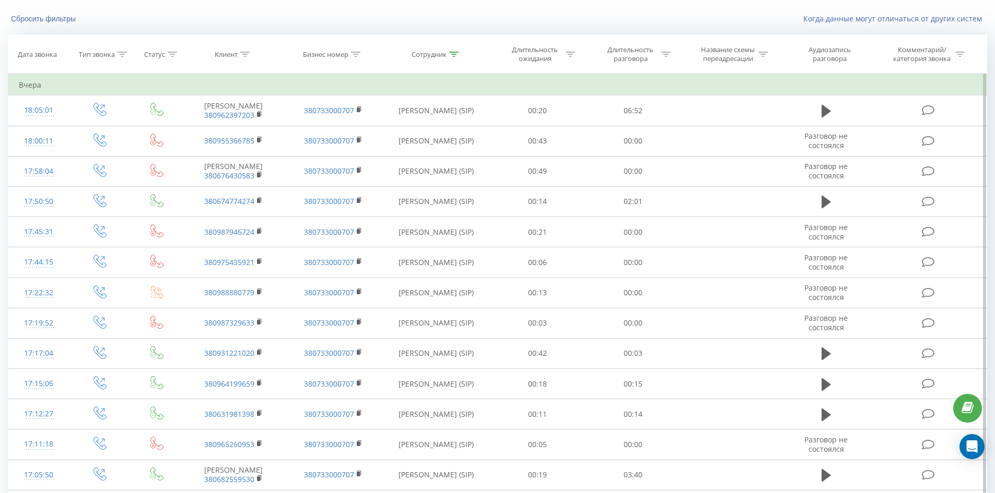
scroll to position [837, 0]
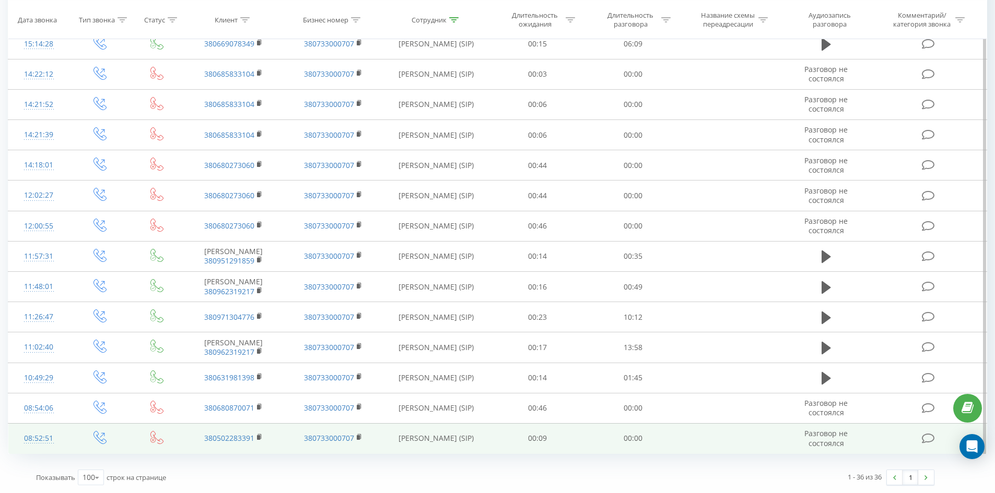
drag, startPoint x: 411, startPoint y: 131, endPoint x: 377, endPoint y: 442, distance: 313.0
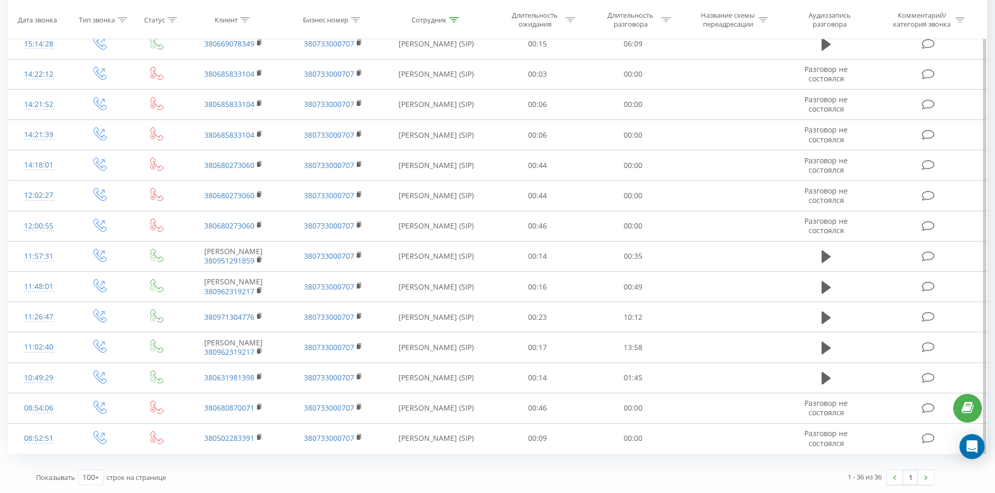
scroll to position [0, 0]
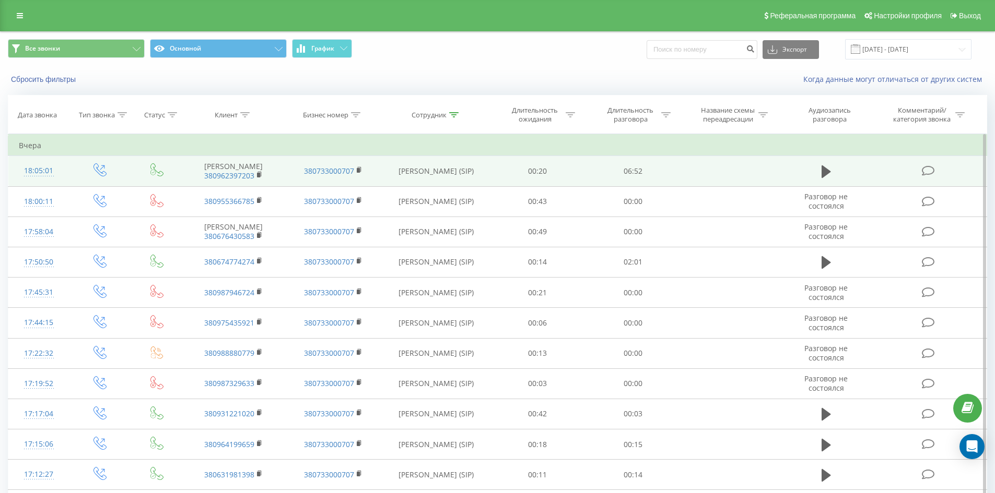
drag, startPoint x: 385, startPoint y: 372, endPoint x: 418, endPoint y: 175, distance: 199.1
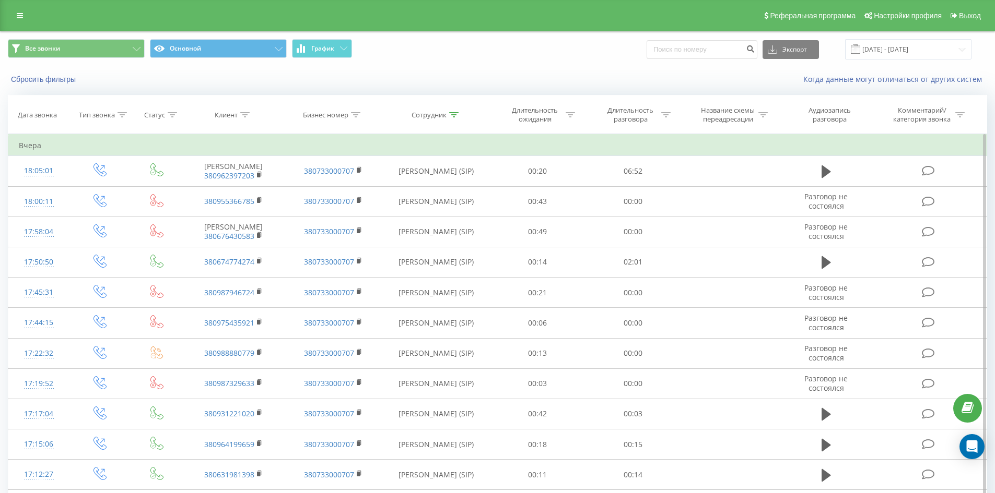
drag, startPoint x: 453, startPoint y: 113, endPoint x: 453, endPoint y: 173, distance: 60.0
click at [453, 115] on icon at bounding box center [453, 114] width 9 height 5
click at [453, 176] on form "Содержит [PERSON_NAME] OK" at bounding box center [436, 189] width 92 height 67
click at [451, 181] on input "[PERSON_NAME]" at bounding box center [436, 190] width 92 height 18
click button "OK" at bounding box center [458, 210] width 44 height 13
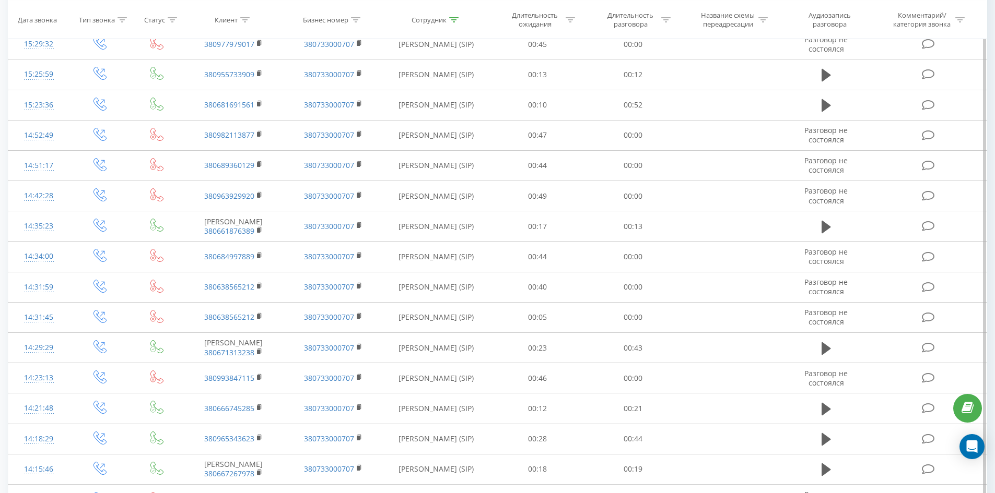
scroll to position [1602, 0]
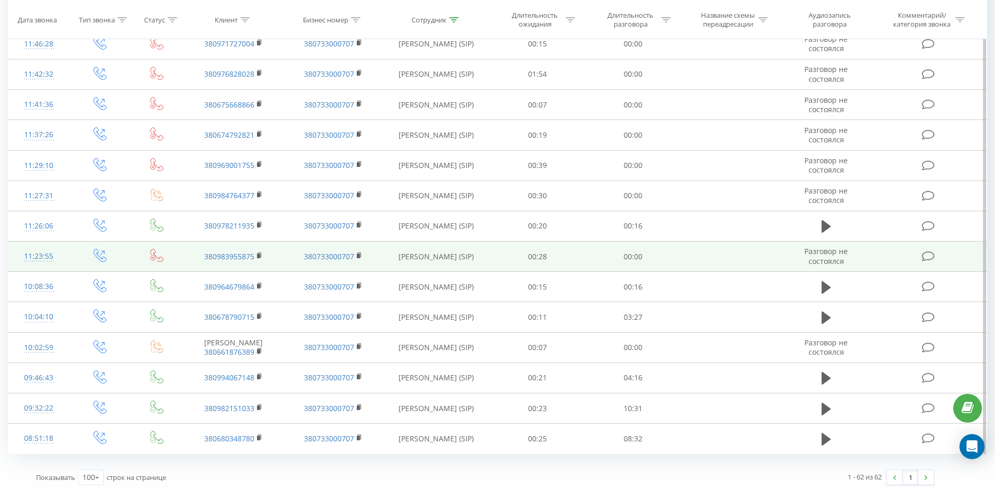
drag, startPoint x: 447, startPoint y: 54, endPoint x: 443, endPoint y: 264, distance: 209.4
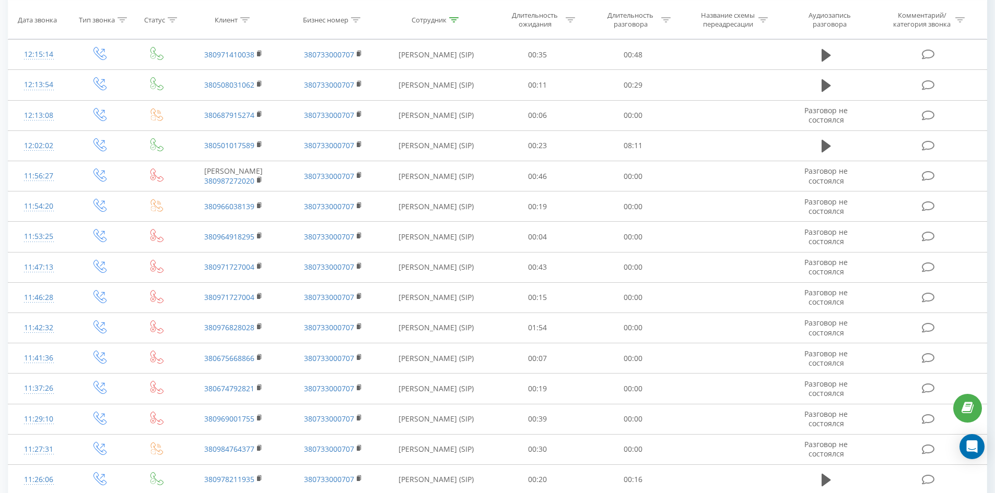
scroll to position [0, 0]
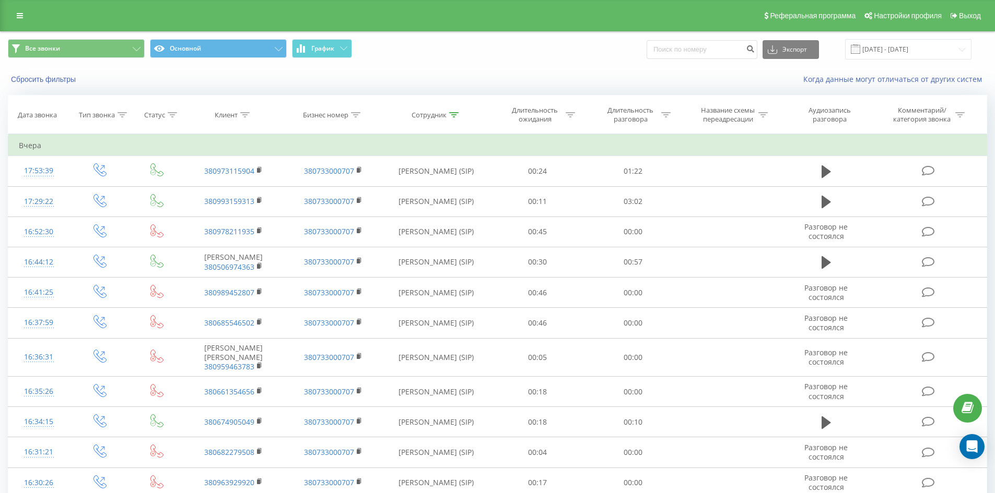
drag, startPoint x: 470, startPoint y: 288, endPoint x: 561, endPoint y: 30, distance: 273.9
click at [451, 117] on icon at bounding box center [453, 114] width 9 height 5
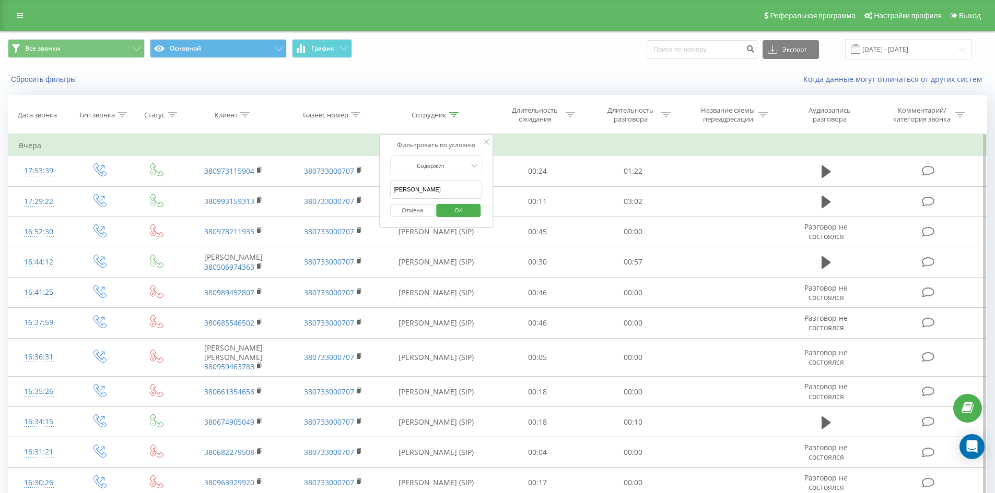
click at [456, 195] on input "[PERSON_NAME]" at bounding box center [436, 190] width 92 height 18
click button "OK" at bounding box center [458, 210] width 44 height 13
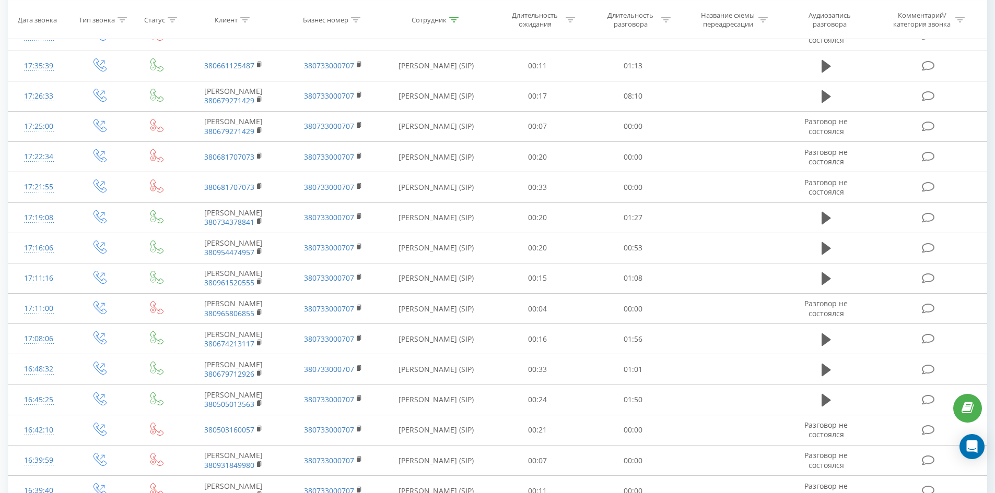
scroll to position [802, 0]
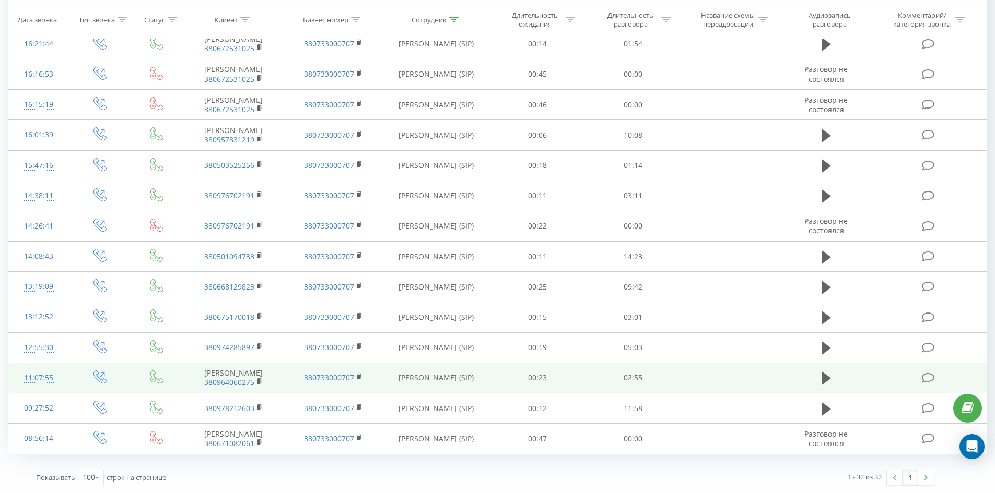
drag, startPoint x: 387, startPoint y: 253, endPoint x: 349, endPoint y: 384, distance: 136.6
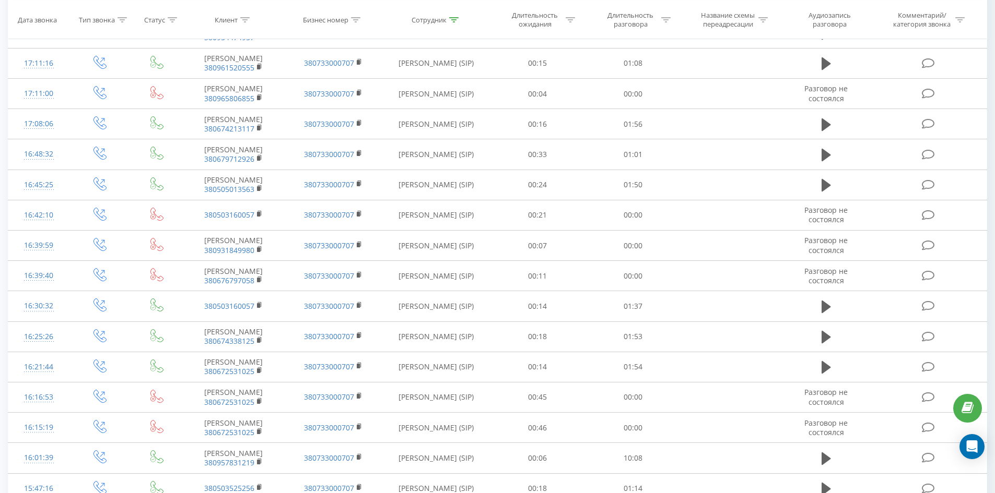
scroll to position [0, 0]
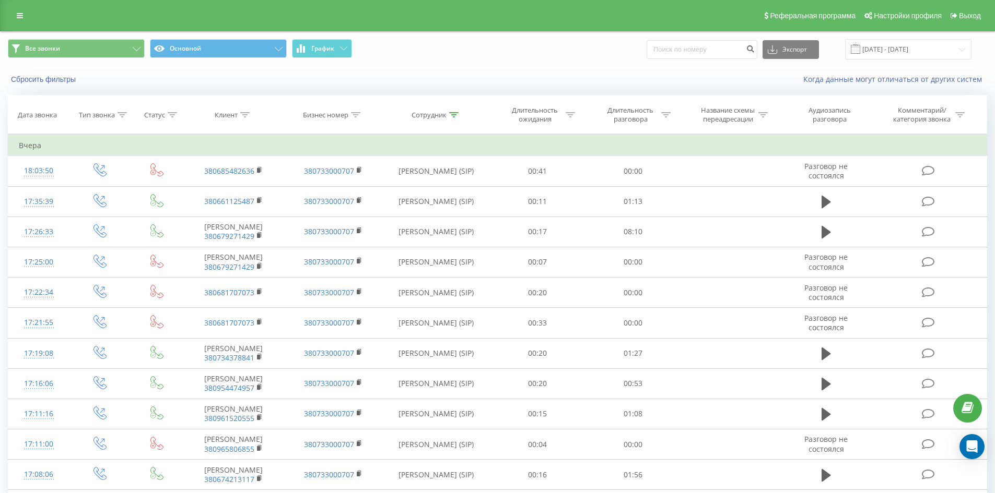
drag, startPoint x: 386, startPoint y: 316, endPoint x: 462, endPoint y: 31, distance: 294.9
click at [455, 114] on icon at bounding box center [453, 114] width 9 height 5
click at [460, 197] on input "литвине" at bounding box center [436, 190] width 92 height 18
click button "OK" at bounding box center [458, 210] width 44 height 13
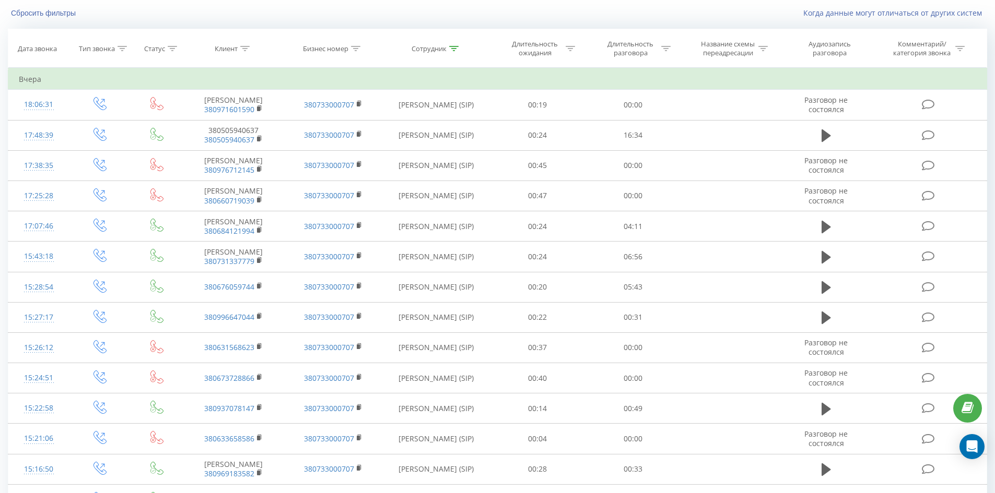
scroll to position [1346, 0]
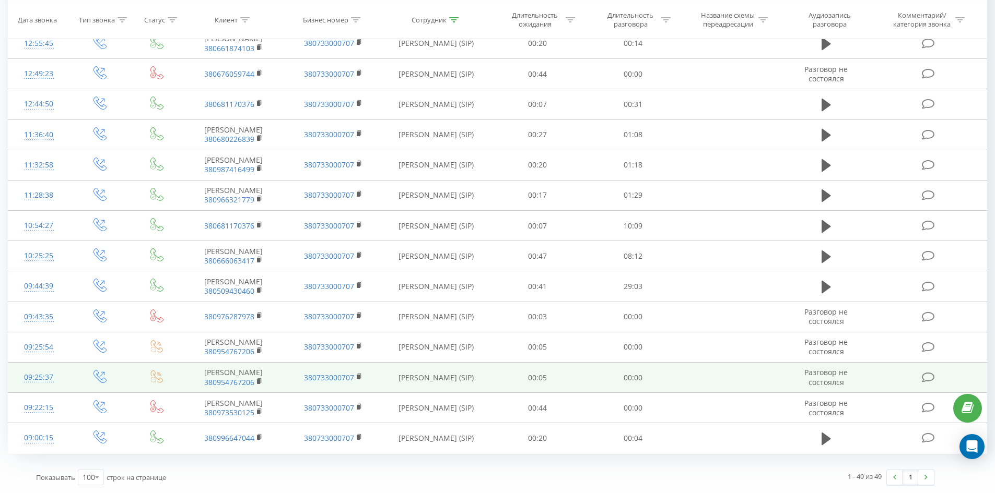
drag, startPoint x: 275, startPoint y: 79, endPoint x: 299, endPoint y: 340, distance: 262.1
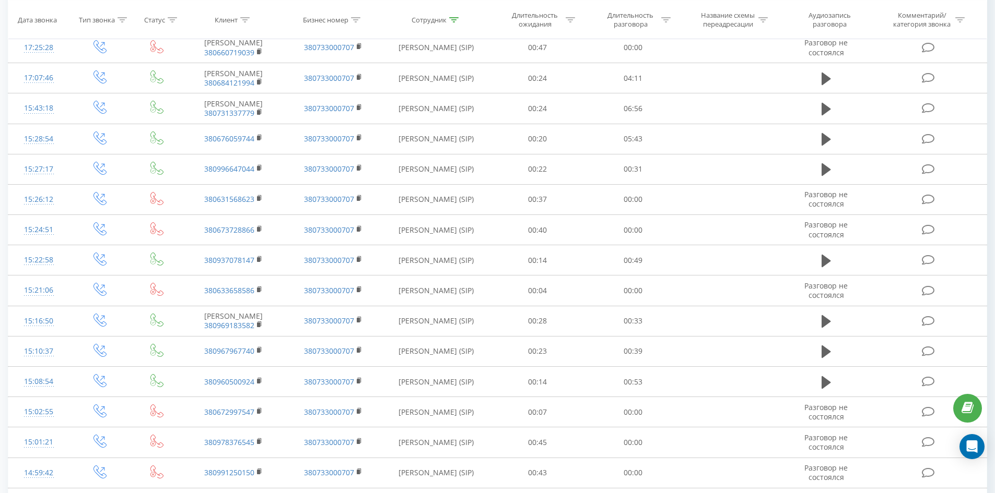
scroll to position [0, 0]
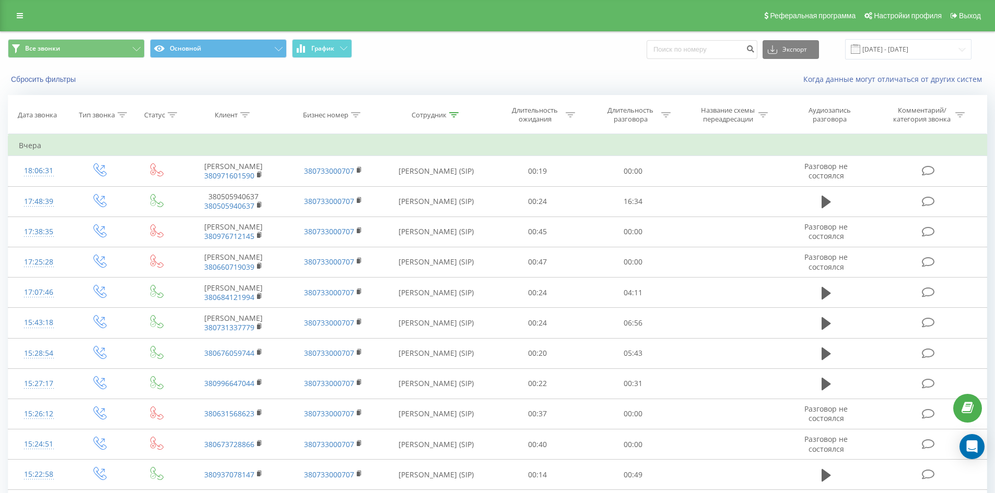
drag, startPoint x: 386, startPoint y: 329, endPoint x: 441, endPoint y: 79, distance: 256.5
click at [455, 115] on icon at bounding box center [453, 114] width 9 height 5
click at [461, 190] on input "[PERSON_NAME]" at bounding box center [436, 190] width 92 height 18
click button "OK" at bounding box center [458, 210] width 44 height 13
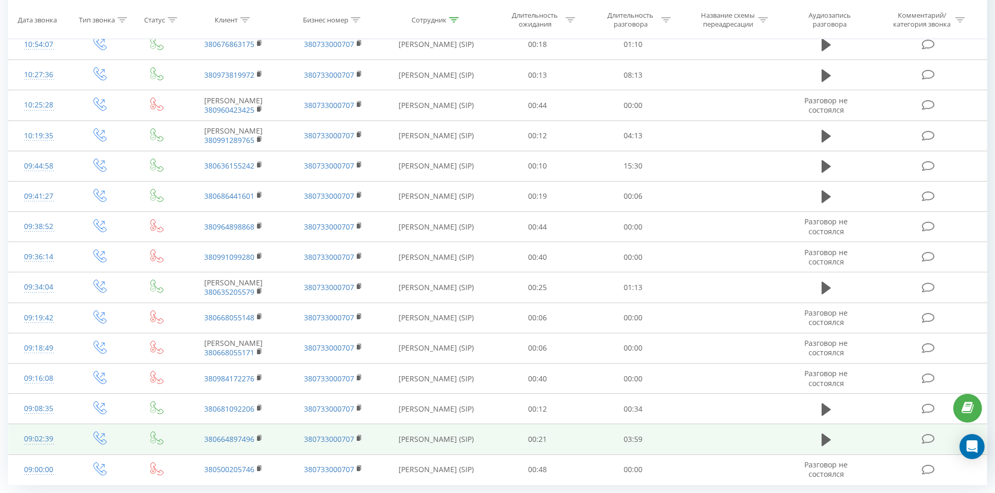
scroll to position [1800, 0]
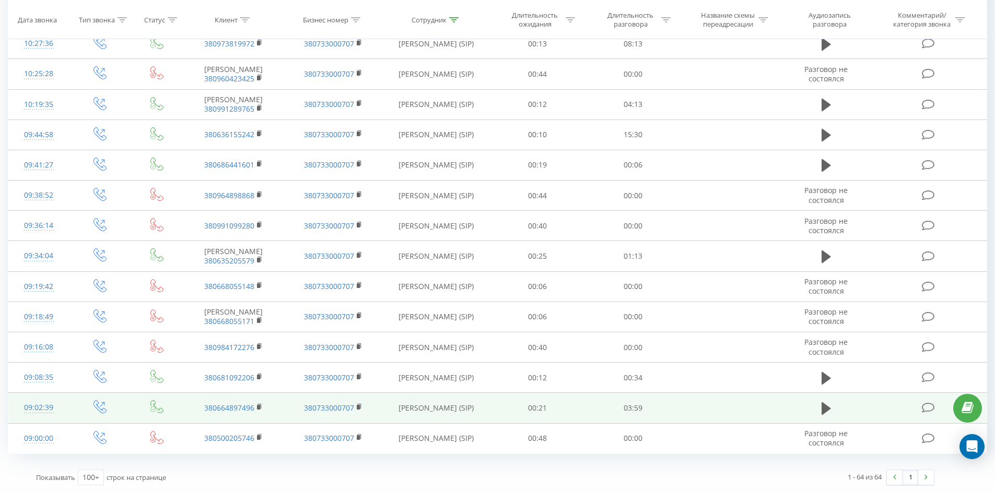
drag, startPoint x: 478, startPoint y: 65, endPoint x: 398, endPoint y: 404, distance: 348.0
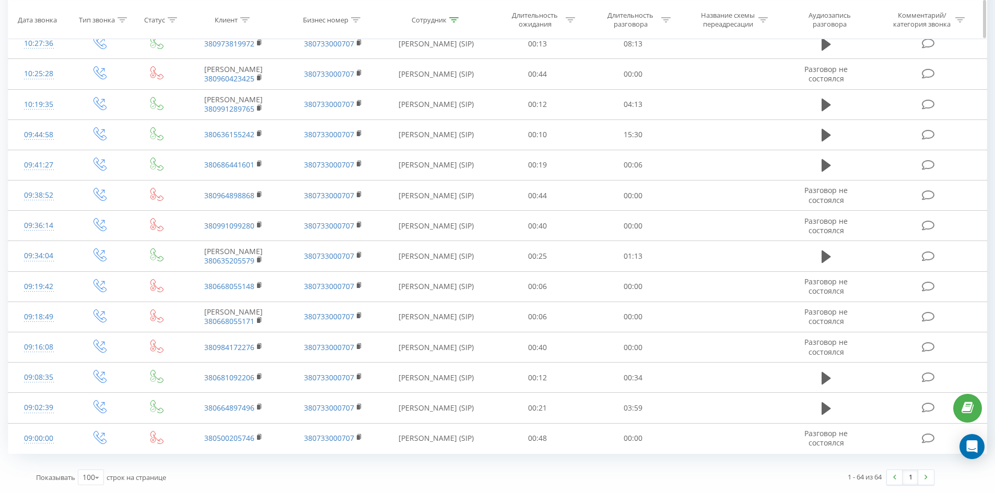
scroll to position [0, 0]
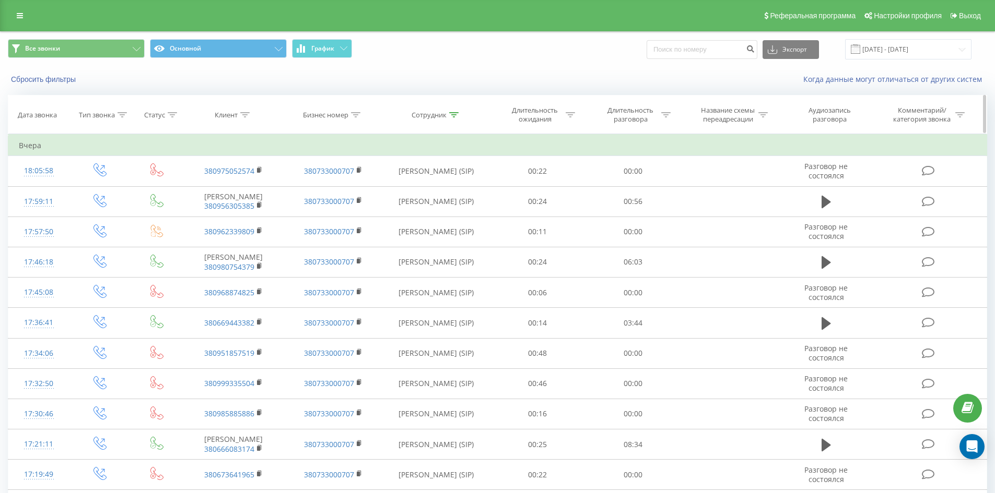
drag, startPoint x: 415, startPoint y: 444, endPoint x: 483, endPoint y: 127, distance: 323.7
drag, startPoint x: 456, startPoint y: 115, endPoint x: 454, endPoint y: 156, distance: 40.8
click at [456, 114] on icon at bounding box center [453, 114] width 9 height 5
click at [450, 197] on input "[PERSON_NAME]" at bounding box center [436, 190] width 92 height 18
click button "OK" at bounding box center [458, 210] width 44 height 13
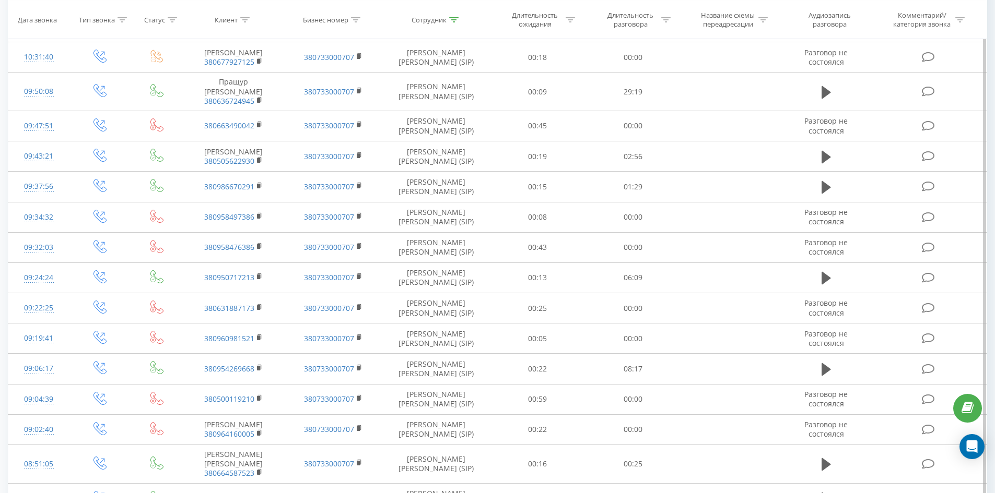
scroll to position [1842, 0]
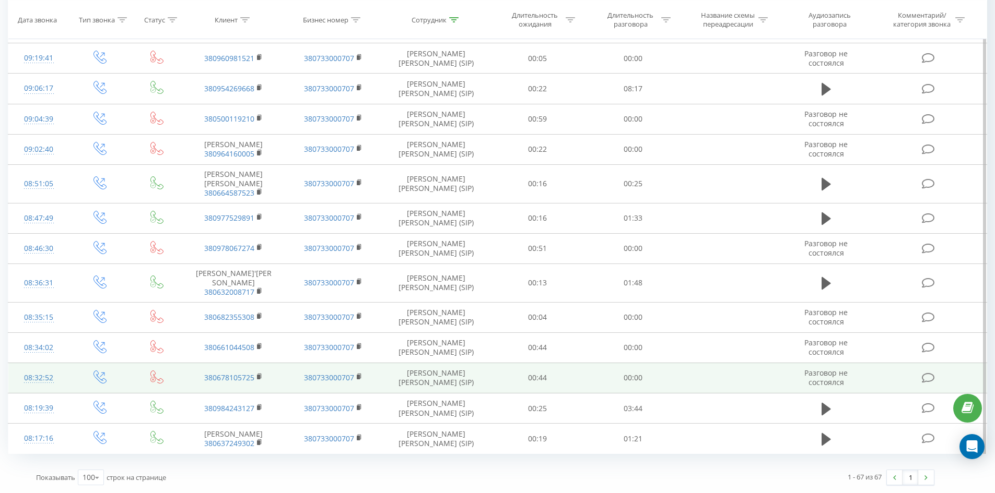
drag, startPoint x: 429, startPoint y: 73, endPoint x: 405, endPoint y: 383, distance: 310.5
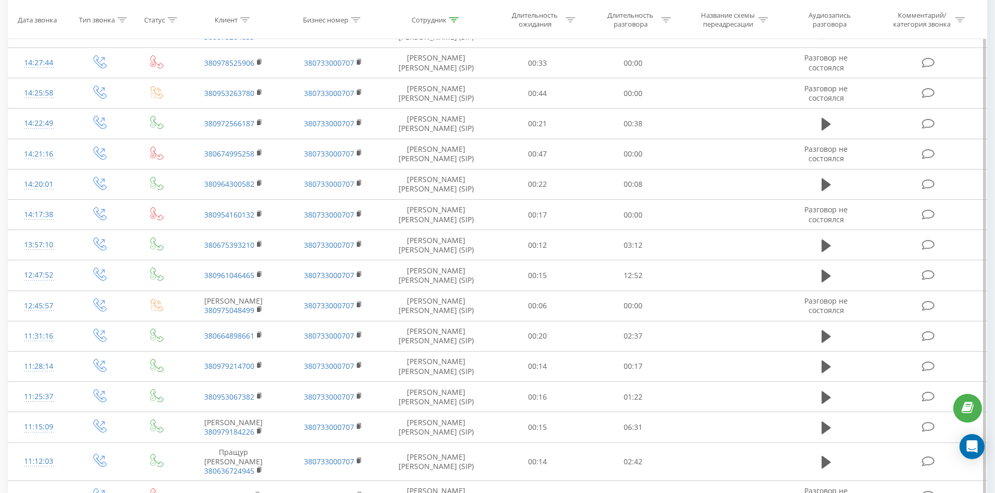
scroll to position [0, 0]
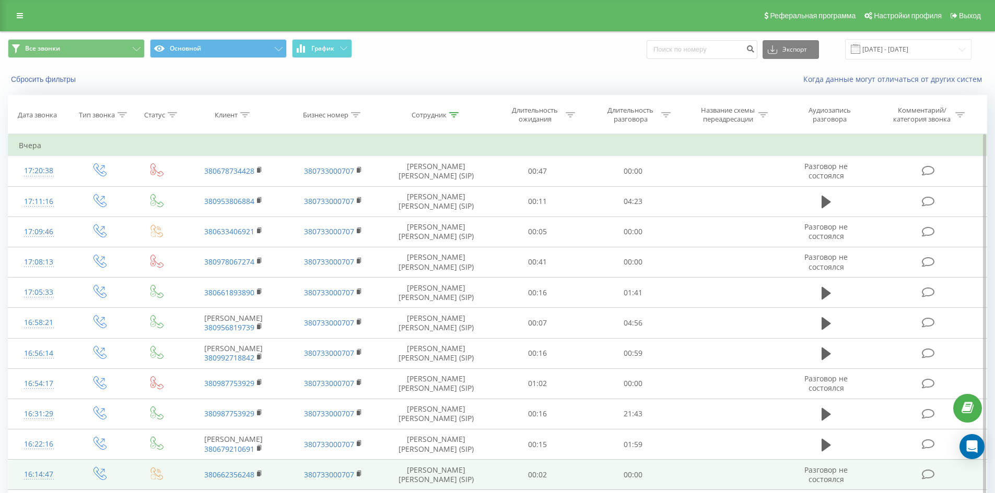
drag, startPoint x: 451, startPoint y: 404, endPoint x: 500, endPoint y: 164, distance: 244.6
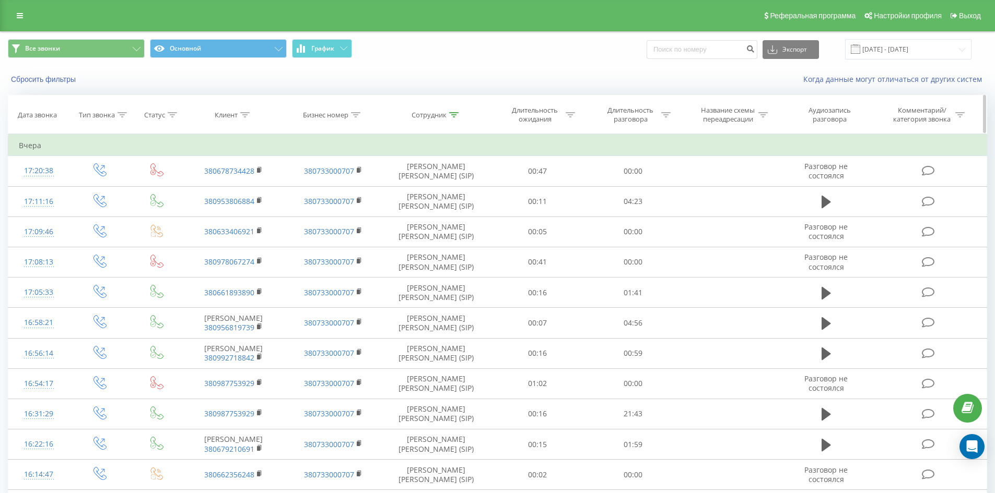
click at [457, 112] on icon at bounding box center [453, 114] width 9 height 5
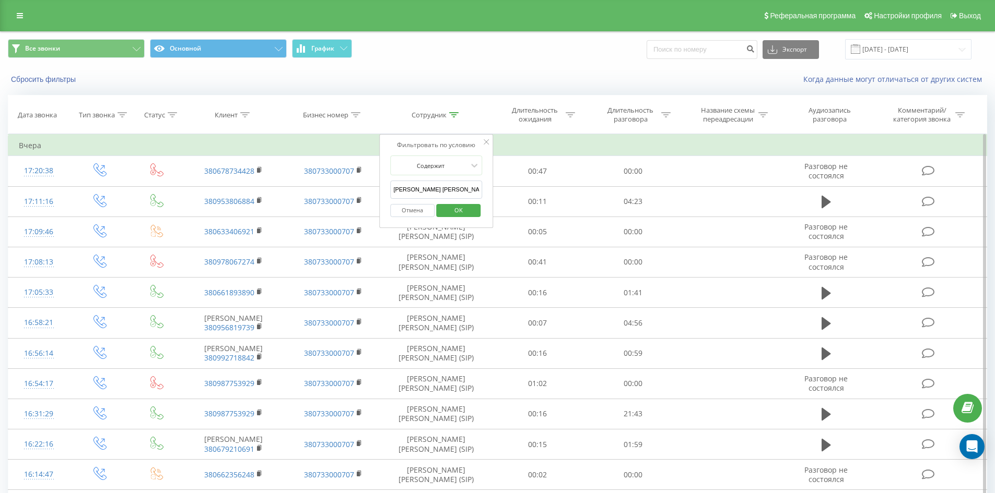
click at [447, 194] on input "[PERSON_NAME] [PERSON_NAME]" at bounding box center [436, 190] width 92 height 18
click button "OK" at bounding box center [458, 210] width 44 height 13
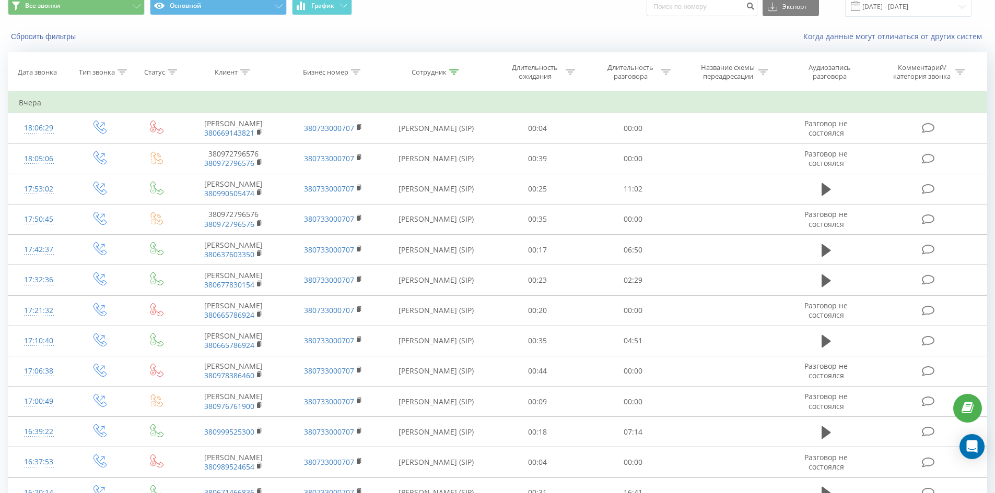
scroll to position [930, 0]
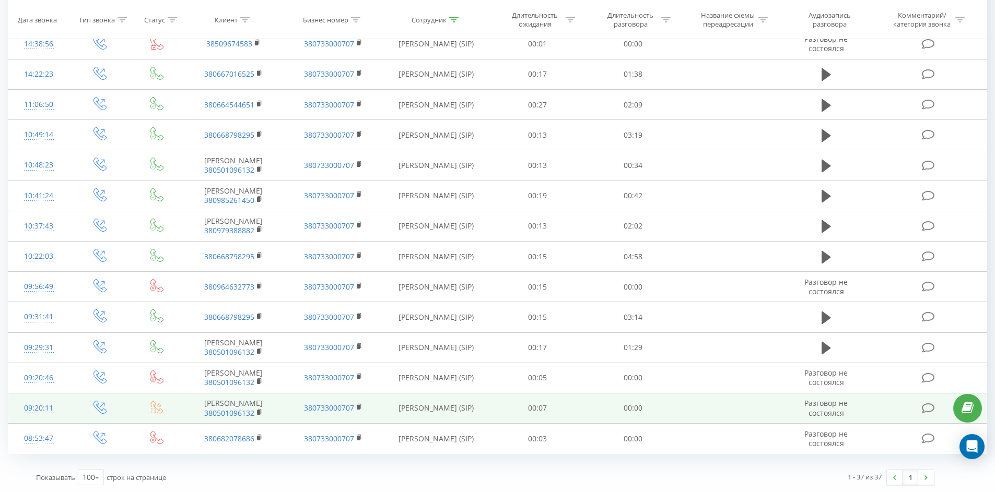
drag, startPoint x: 361, startPoint y: 56, endPoint x: 376, endPoint y: 405, distance: 348.5
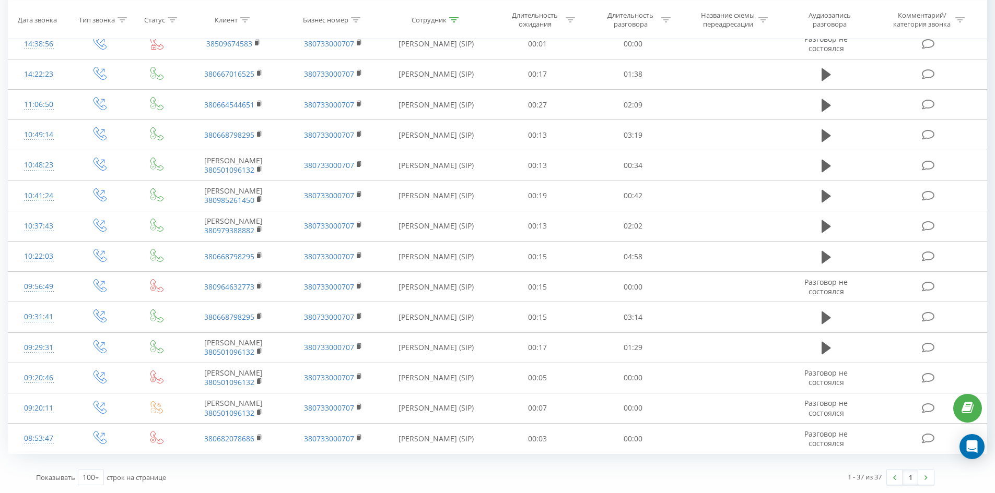
scroll to position [0, 0]
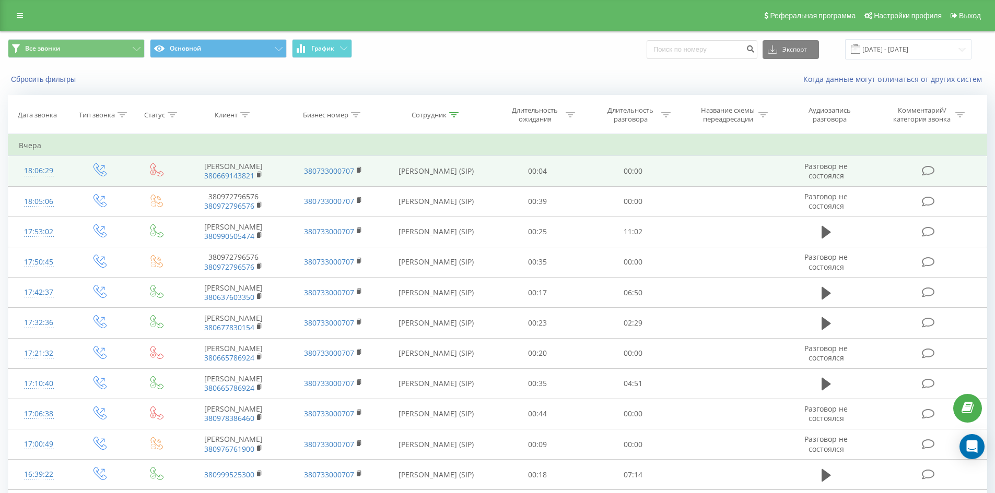
drag, startPoint x: 371, startPoint y: 416, endPoint x: 404, endPoint y: 158, distance: 260.4
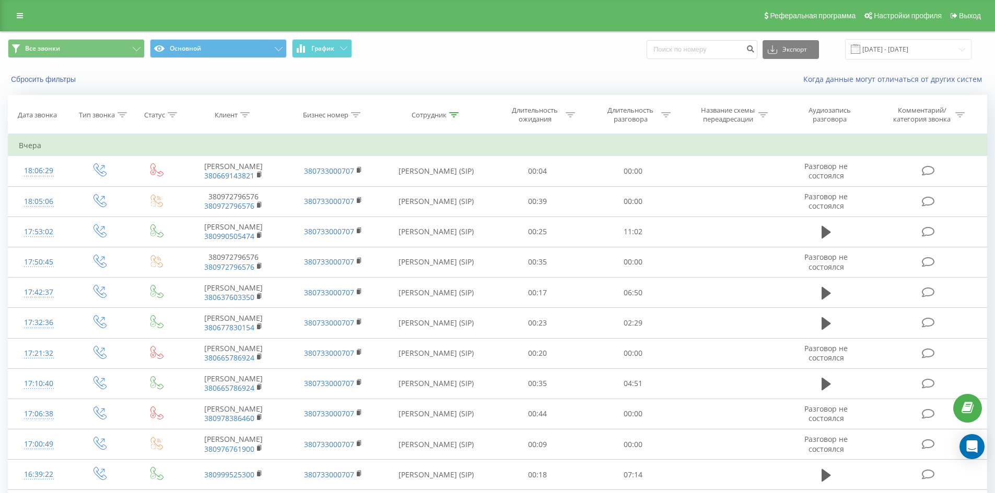
drag, startPoint x: 451, startPoint y: 115, endPoint x: 453, endPoint y: 179, distance: 63.7
click at [451, 115] on icon at bounding box center [453, 114] width 9 height 5
click at [453, 184] on input "[PERSON_NAME]" at bounding box center [436, 190] width 92 height 18
click button "OK" at bounding box center [458, 210] width 44 height 13
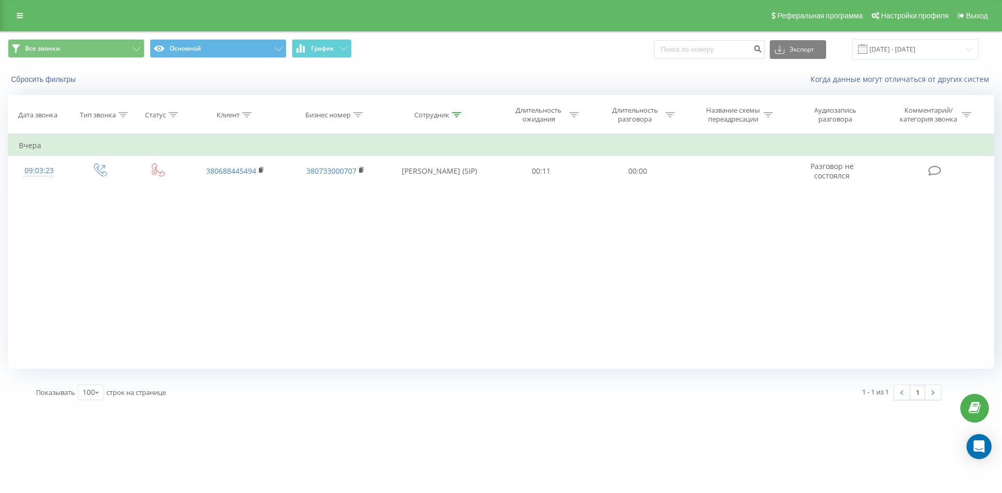
drag, startPoint x: 336, startPoint y: 186, endPoint x: 299, endPoint y: 258, distance: 80.3
click at [456, 115] on icon at bounding box center [456, 114] width 9 height 5
click at [453, 194] on input "[PERSON_NAME]" at bounding box center [440, 190] width 92 height 18
click button "OK" at bounding box center [462, 210] width 44 height 13
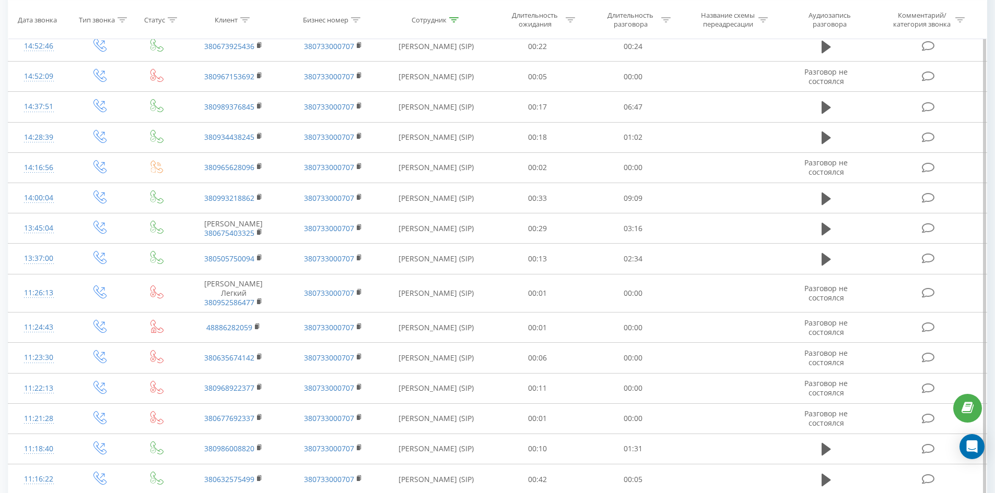
scroll to position [1307, 0]
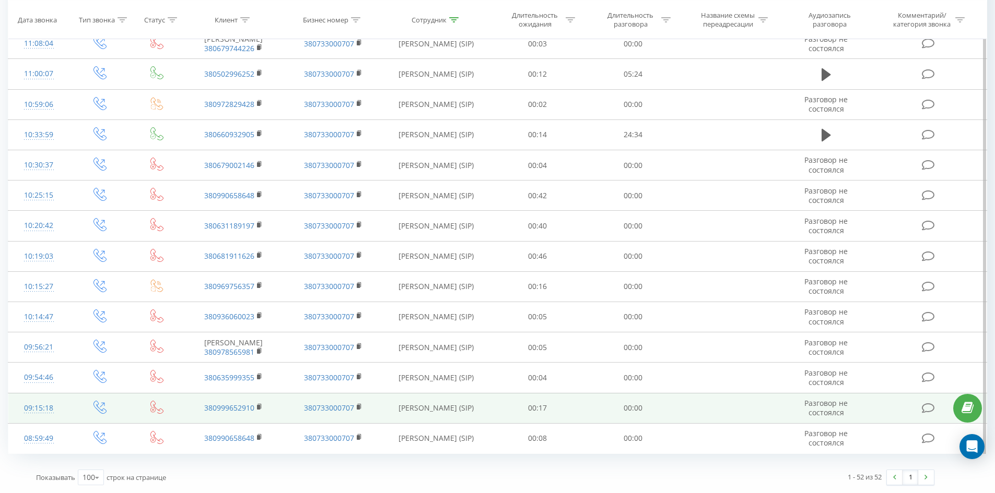
drag, startPoint x: 452, startPoint y: 138, endPoint x: 380, endPoint y: 414, distance: 284.9
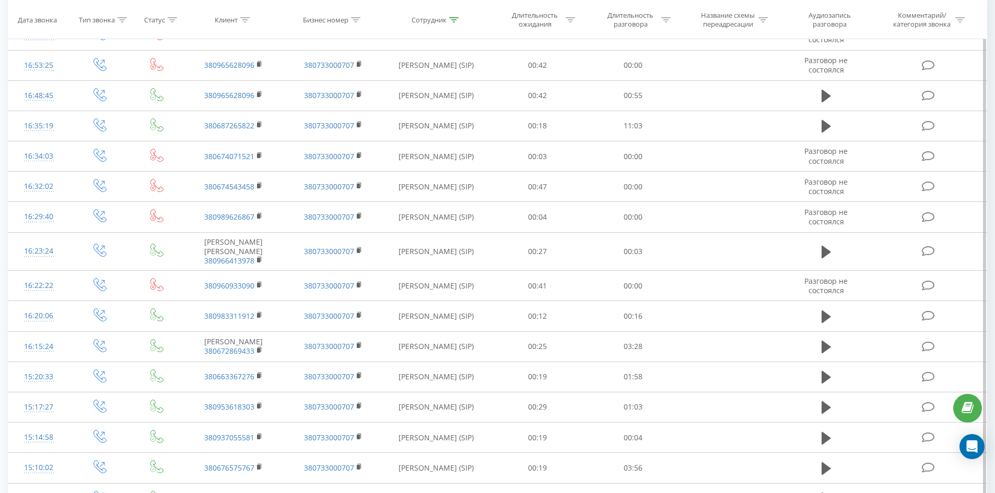
scroll to position [0, 0]
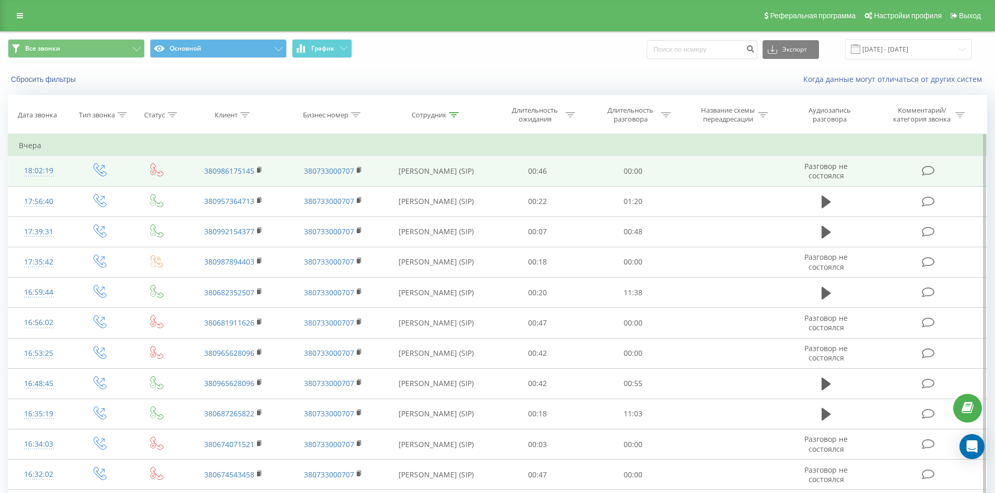
drag, startPoint x: 385, startPoint y: 417, endPoint x: 437, endPoint y: 159, distance: 263.1
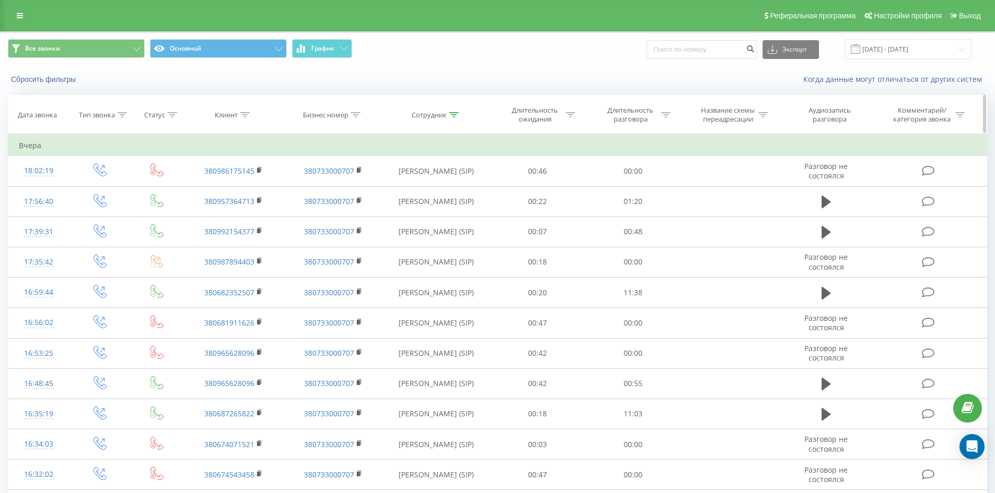
click at [454, 113] on icon at bounding box center [453, 114] width 9 height 5
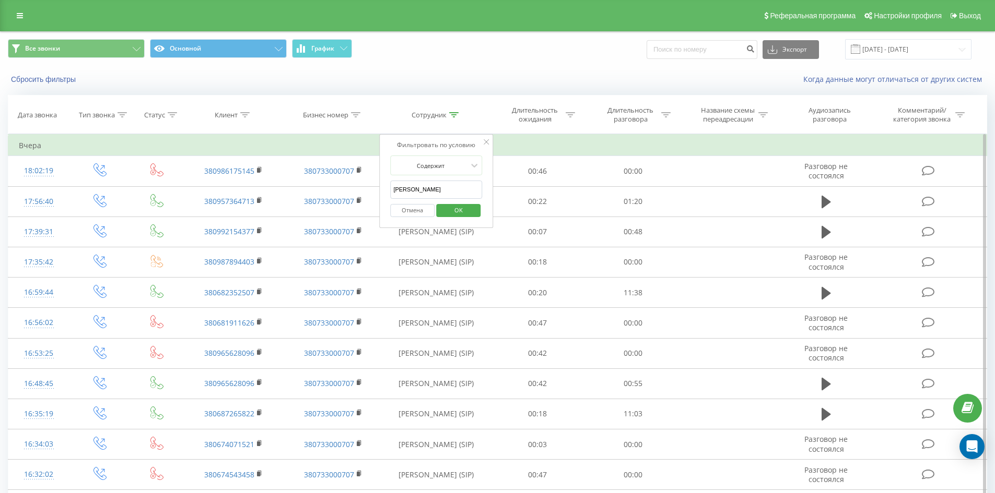
click at [454, 186] on input "[PERSON_NAME]" at bounding box center [436, 190] width 92 height 18
click button "OK" at bounding box center [458, 210] width 44 height 13
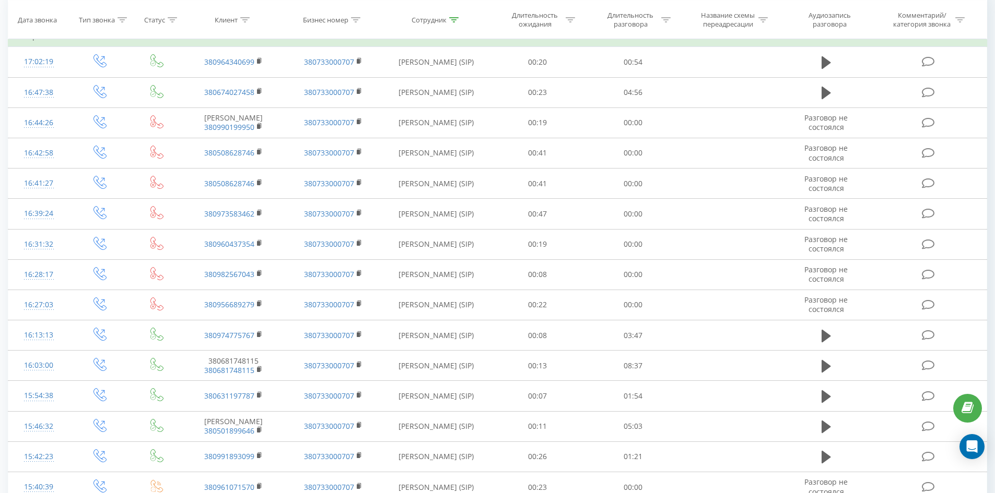
scroll to position [2264, 0]
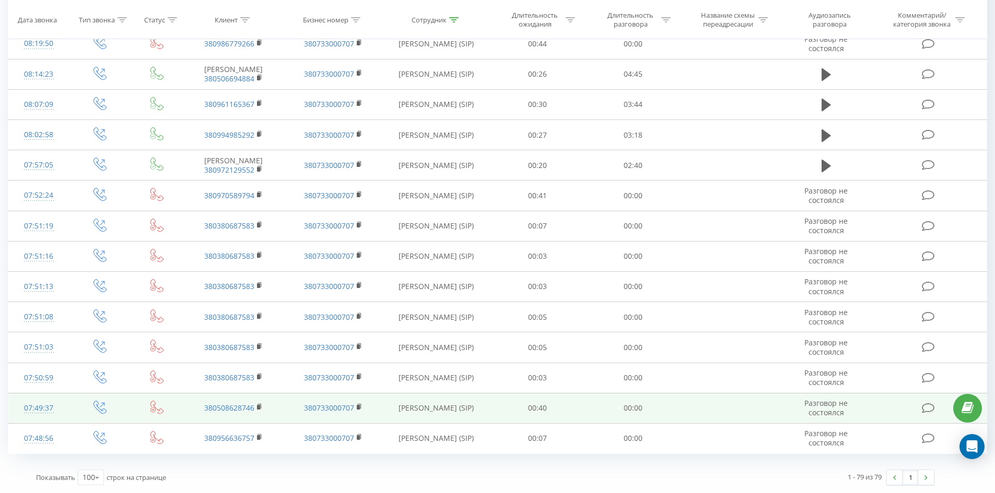
drag, startPoint x: 410, startPoint y: 92, endPoint x: 347, endPoint y: 397, distance: 311.5
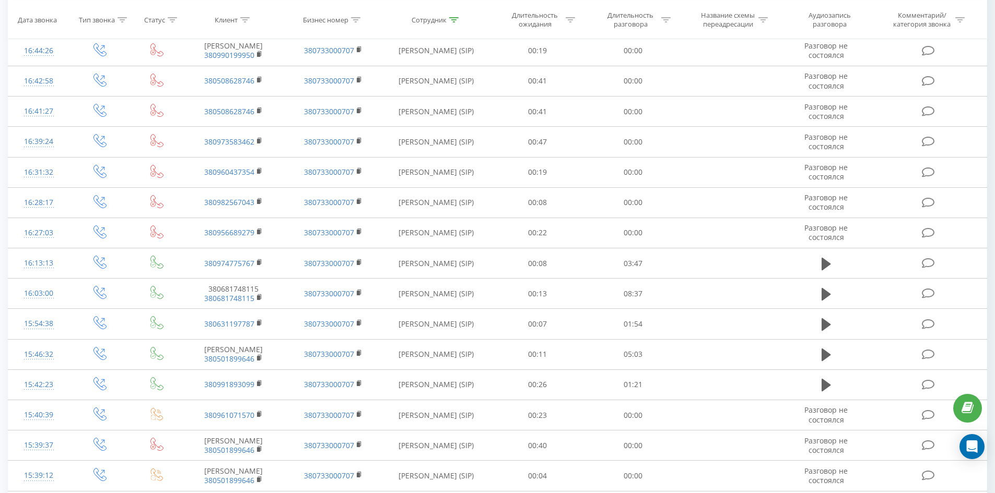
scroll to position [0, 0]
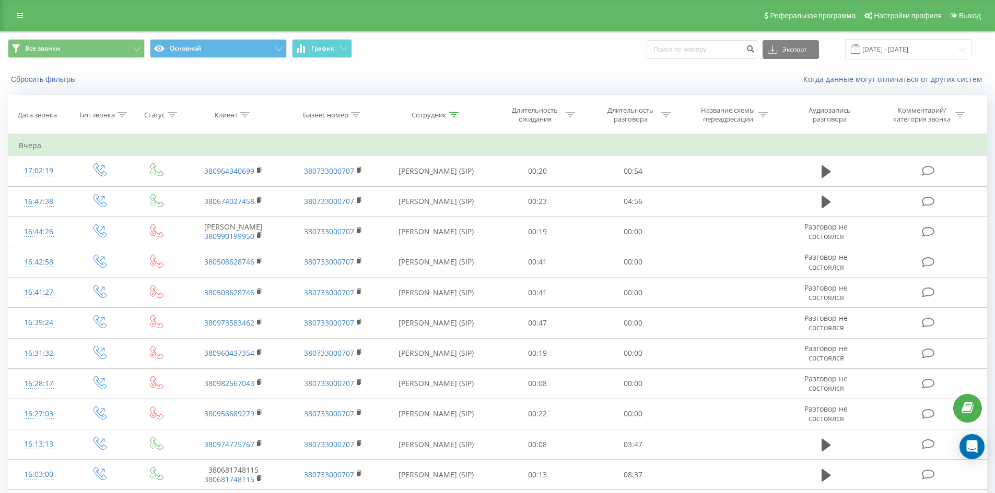
drag, startPoint x: 404, startPoint y: 371, endPoint x: 456, endPoint y: 71, distance: 304.8
click at [449, 115] on icon at bounding box center [453, 114] width 9 height 5
click at [458, 183] on input "[PERSON_NAME]" at bounding box center [436, 190] width 92 height 18
type input "т"
click button "OK" at bounding box center [458, 210] width 44 height 13
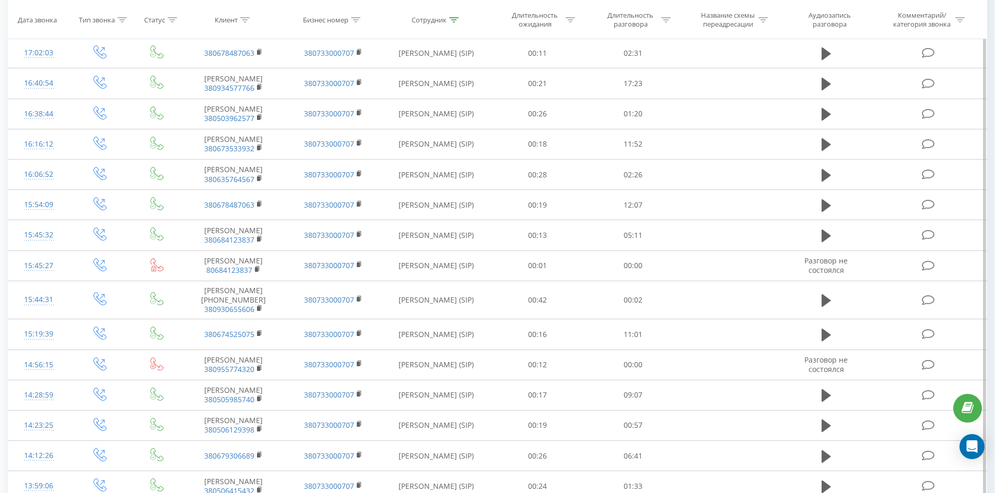
scroll to position [1305, 0]
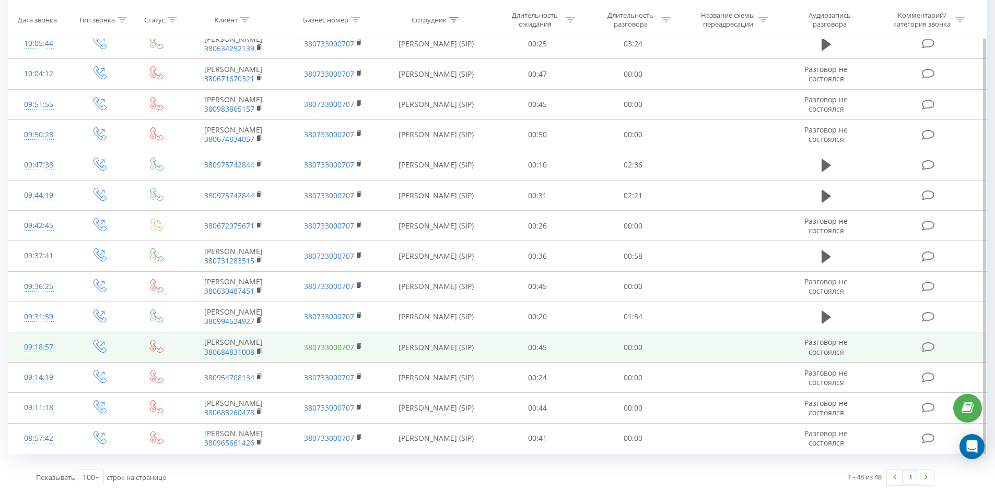
drag, startPoint x: 366, startPoint y: 99, endPoint x: 305, endPoint y: 342, distance: 251.0
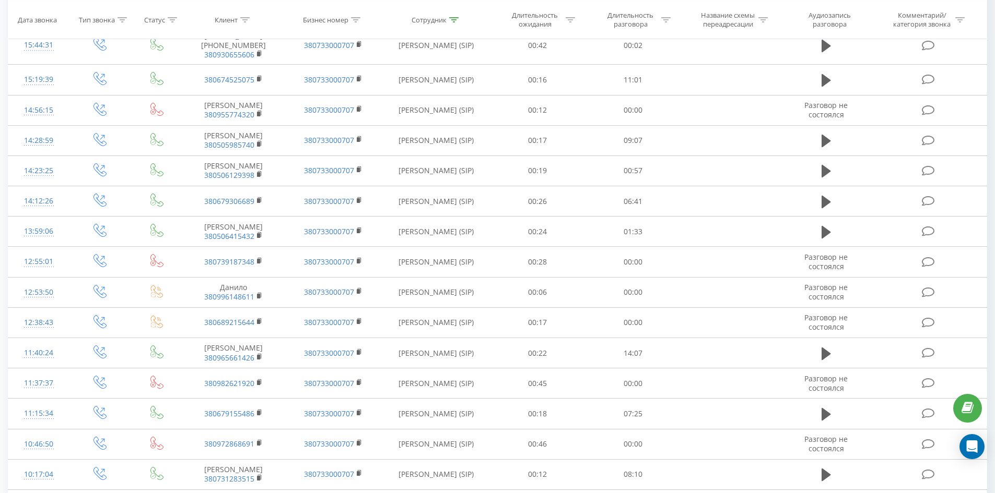
scroll to position [0, 0]
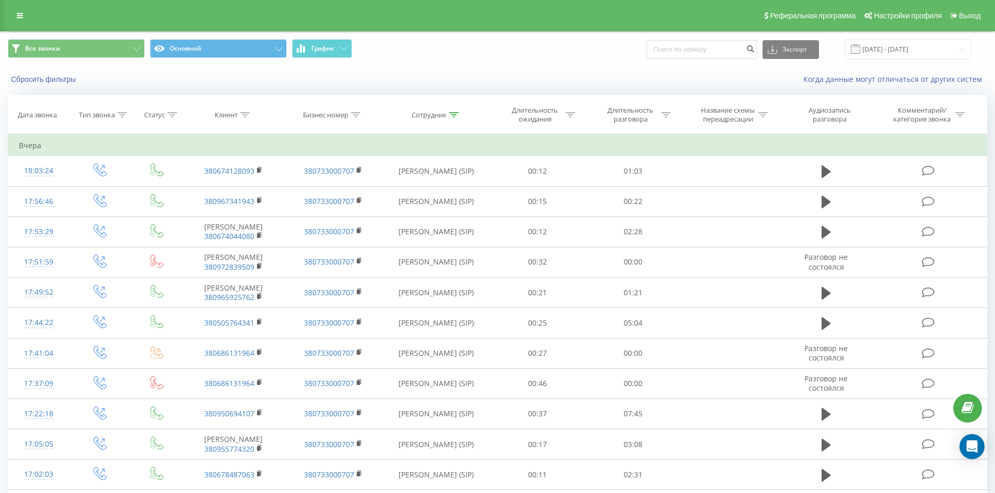
drag, startPoint x: 371, startPoint y: 115, endPoint x: 375, endPoint y: 42, distance: 73.2
drag, startPoint x: 451, startPoint y: 114, endPoint x: 451, endPoint y: 176, distance: 62.1
click at [451, 114] on icon at bounding box center [453, 114] width 9 height 5
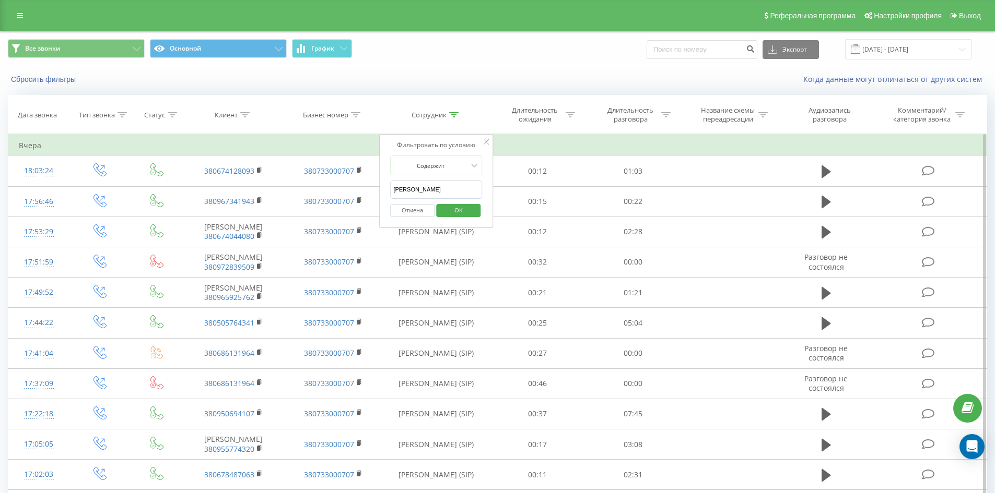
click at [453, 185] on input "[PERSON_NAME]" at bounding box center [436, 190] width 92 height 18
click button "OK" at bounding box center [458, 210] width 44 height 13
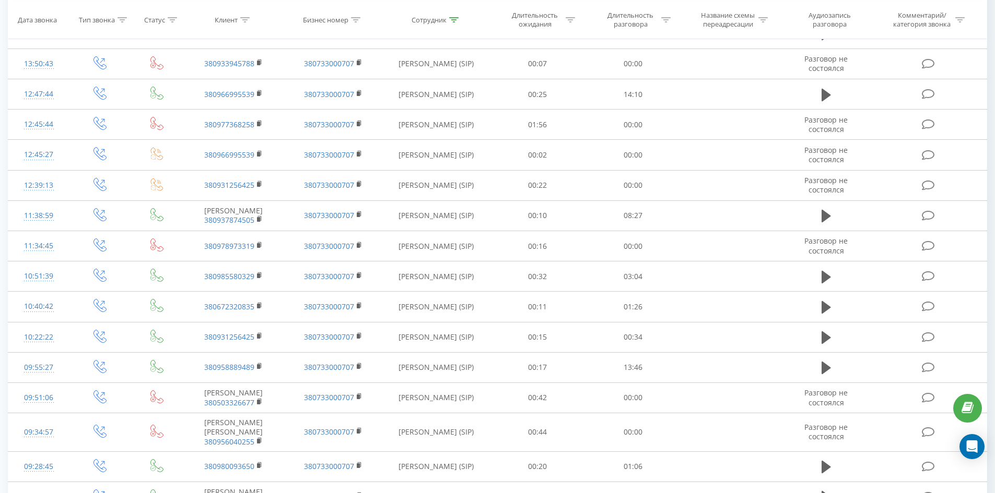
scroll to position [971, 0]
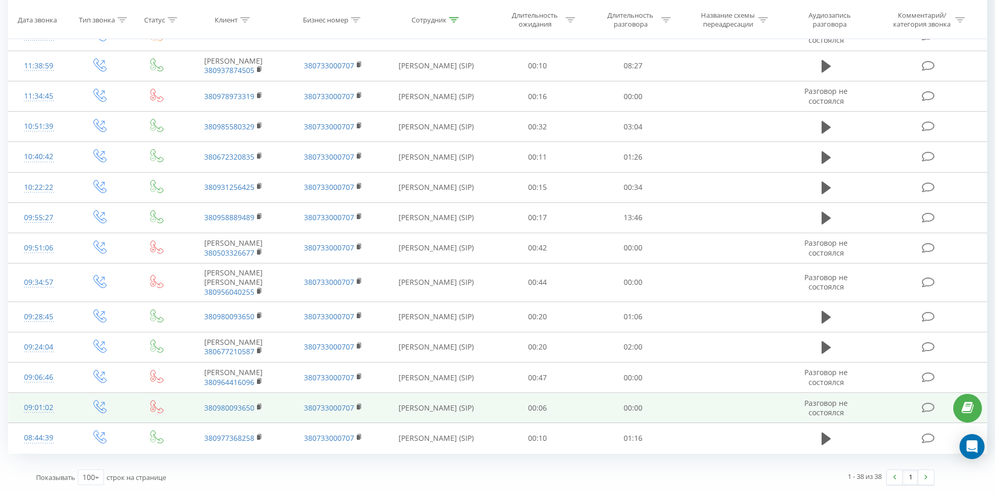
drag, startPoint x: 455, startPoint y: 88, endPoint x: 358, endPoint y: 414, distance: 340.4
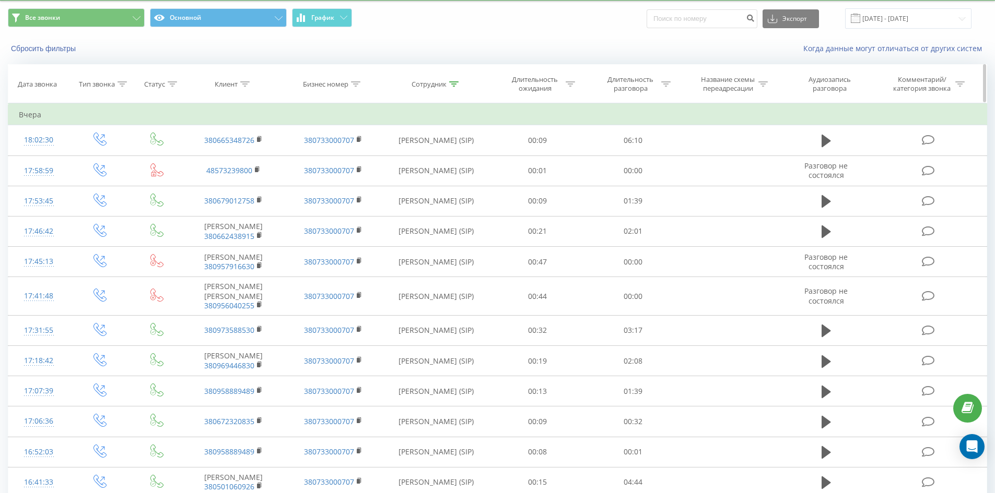
scroll to position [0, 0]
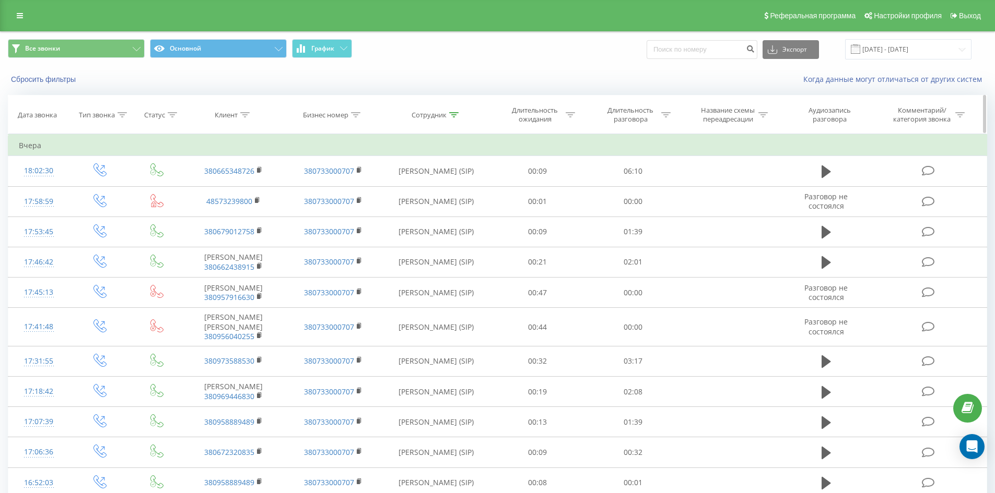
drag, startPoint x: 364, startPoint y: 408, endPoint x: 437, endPoint y: 120, distance: 297.7
click at [457, 112] on div at bounding box center [453, 115] width 9 height 9
click at [454, 193] on input "[PERSON_NAME]" at bounding box center [436, 190] width 92 height 18
type input "ж"
click button "OK" at bounding box center [458, 210] width 44 height 13
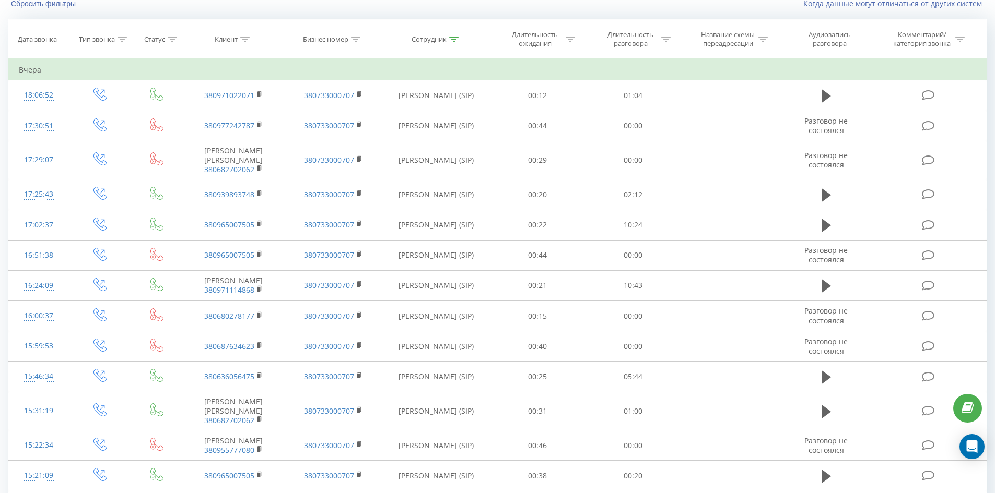
scroll to position [1072, 0]
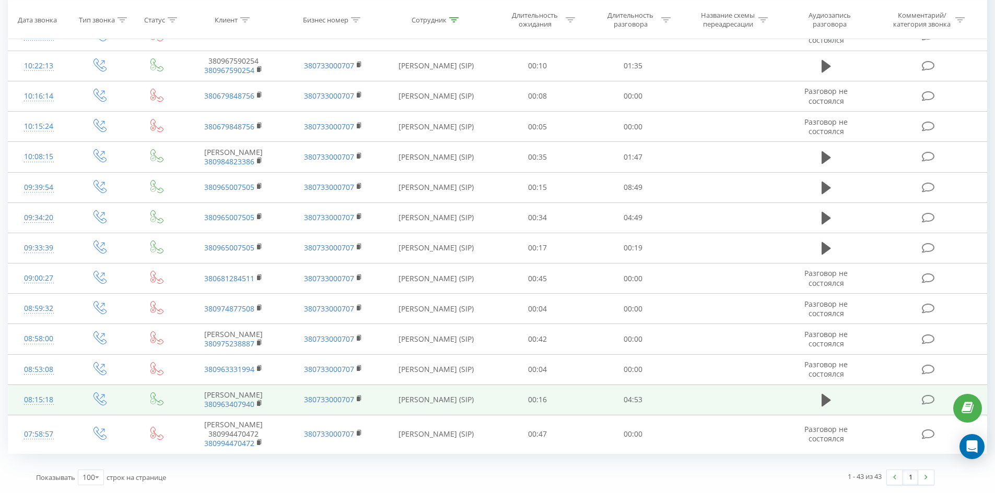
drag, startPoint x: 345, startPoint y: 136, endPoint x: 318, endPoint y: 394, distance: 259.8
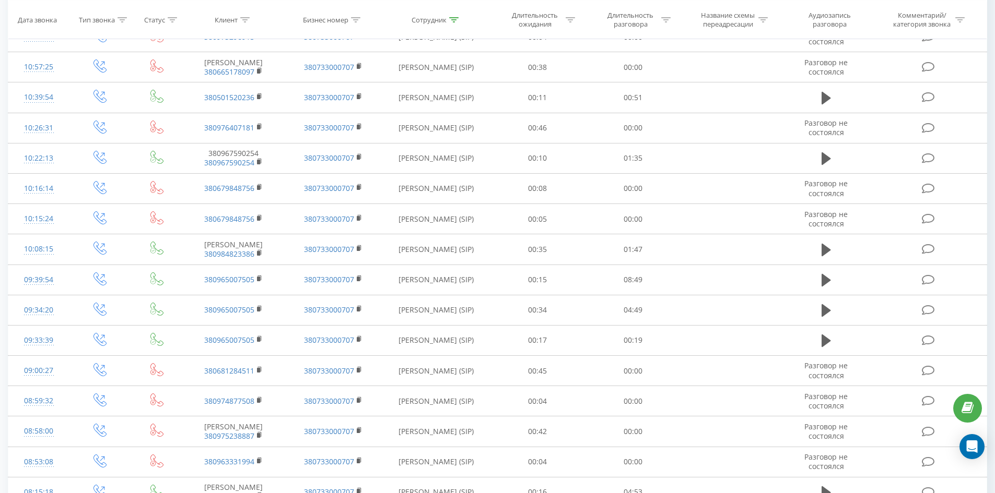
scroll to position [0, 0]
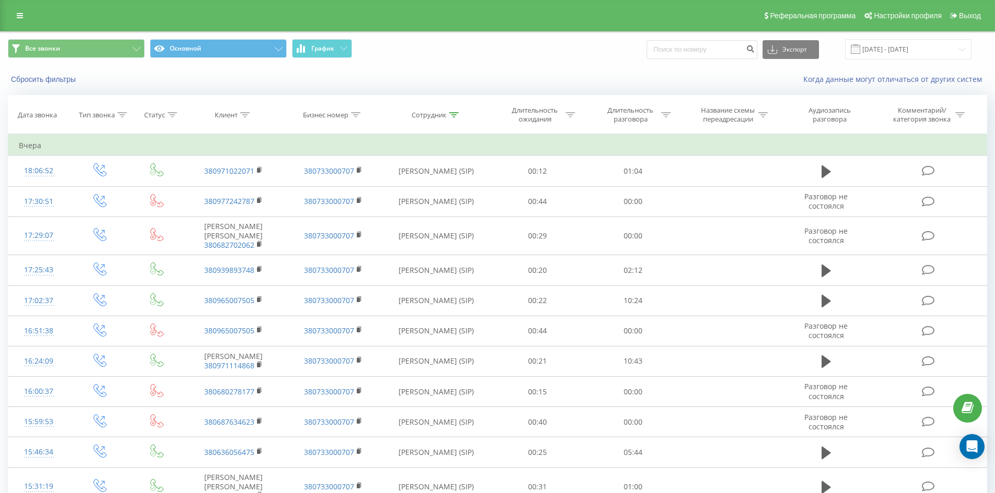
drag, startPoint x: 430, startPoint y: 67, endPoint x: 479, endPoint y: -45, distance: 123.0
click at [455, 115] on icon at bounding box center [453, 114] width 9 height 5
click at [451, 187] on input "[PERSON_NAME]" at bounding box center [436, 190] width 92 height 18
click button "OK" at bounding box center [458, 210] width 44 height 13
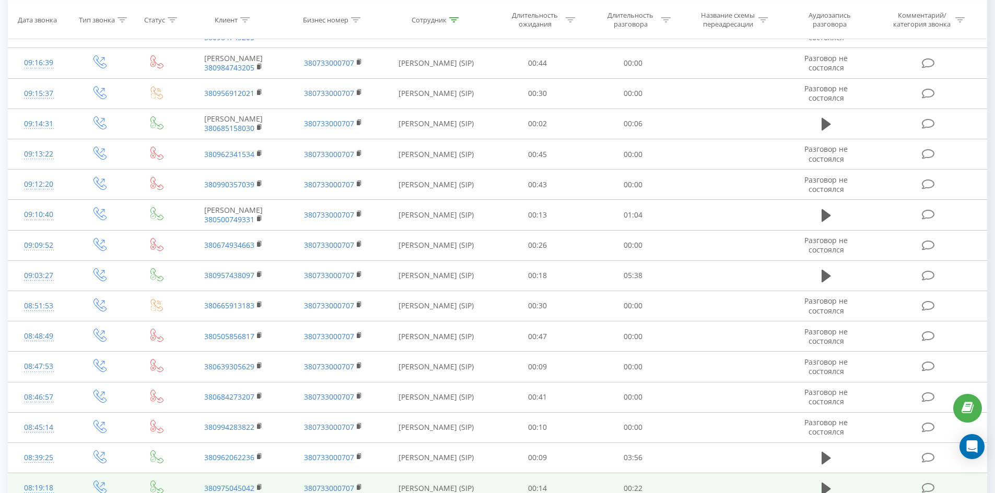
scroll to position [2583, 0]
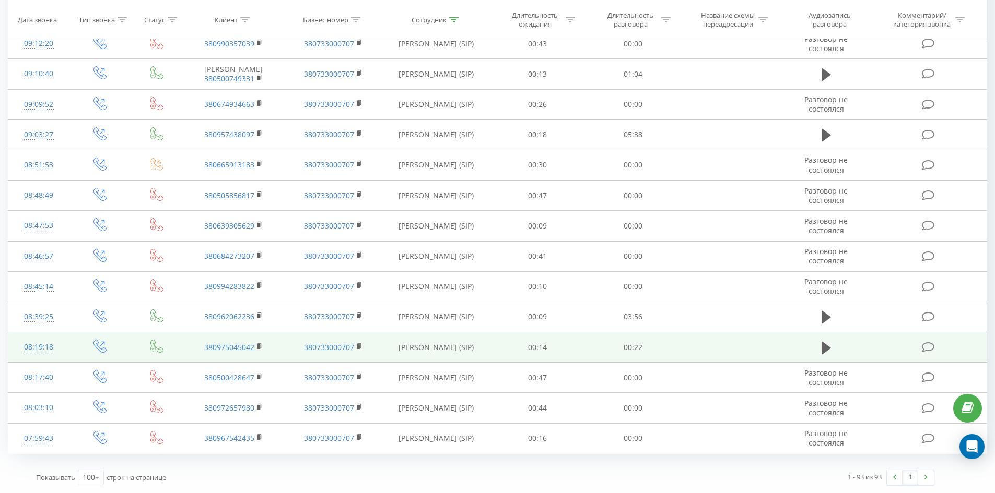
drag, startPoint x: 378, startPoint y: 191, endPoint x: 352, endPoint y: 360, distance: 170.6
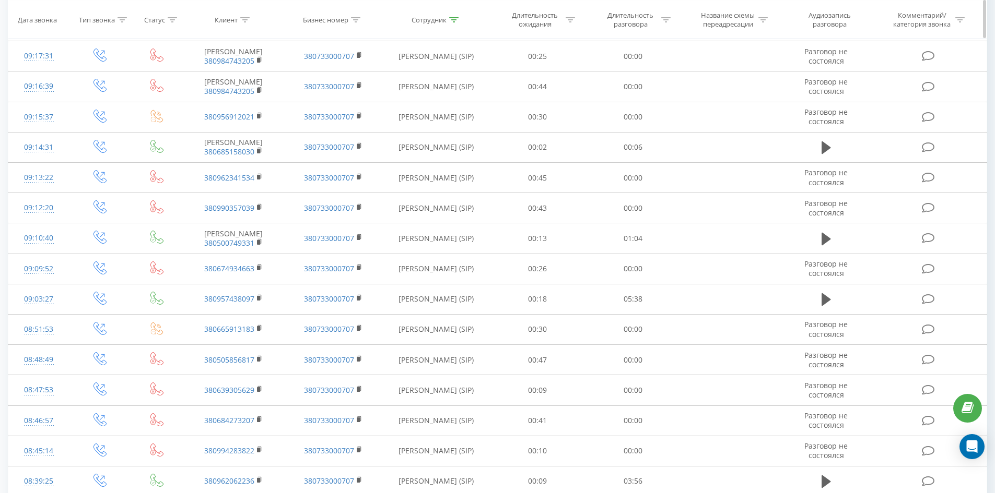
scroll to position [0, 0]
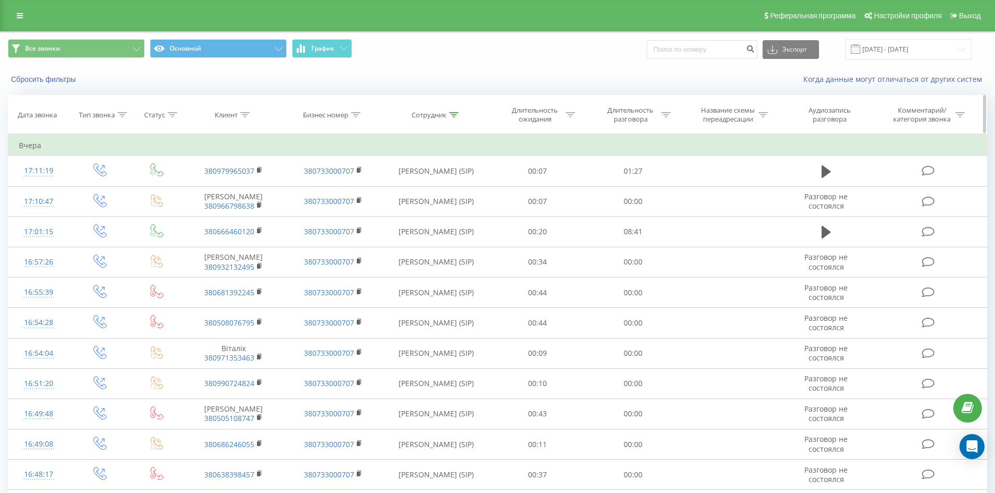
drag, startPoint x: 402, startPoint y: 394, endPoint x: 520, endPoint y: 97, distance: 319.1
click at [454, 115] on icon at bounding box center [453, 114] width 9 height 5
click at [454, 196] on input "[PERSON_NAME]" at bounding box center [436, 190] width 92 height 18
click button "OK" at bounding box center [458, 210] width 44 height 13
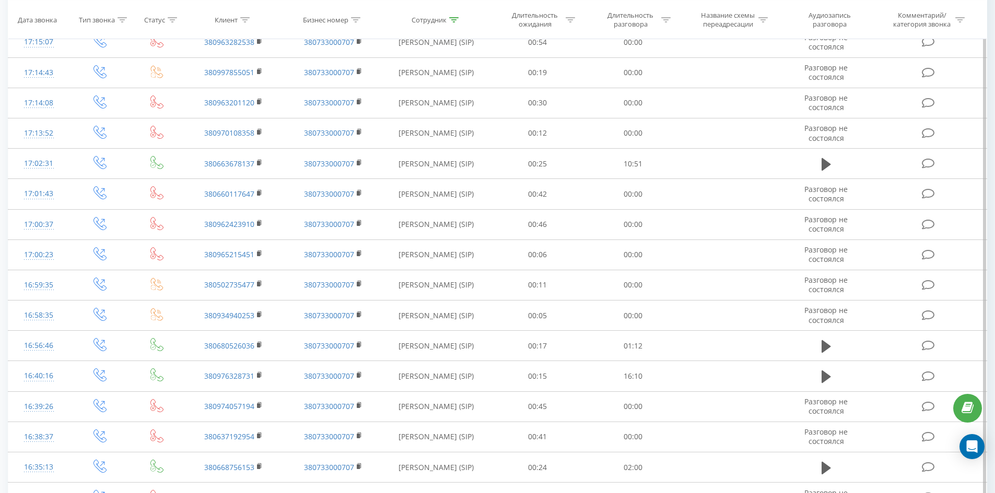
scroll to position [2868, 0]
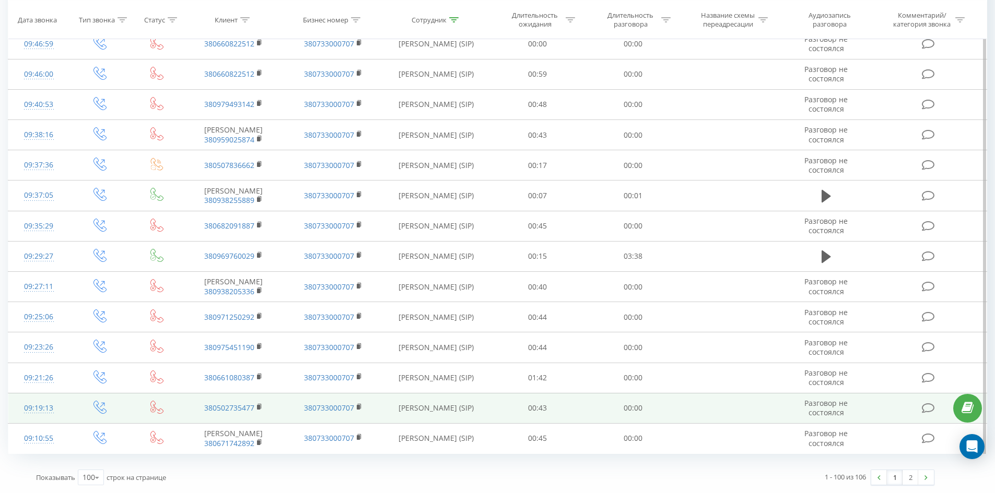
drag, startPoint x: 490, startPoint y: 179, endPoint x: 472, endPoint y: 411, distance: 232.5
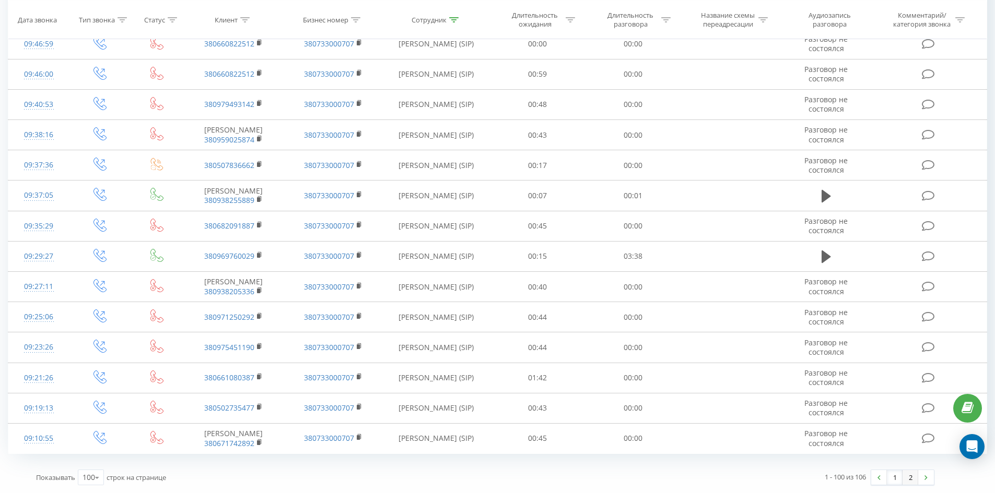
click at [911, 478] on link "2" at bounding box center [910, 477] width 16 height 15
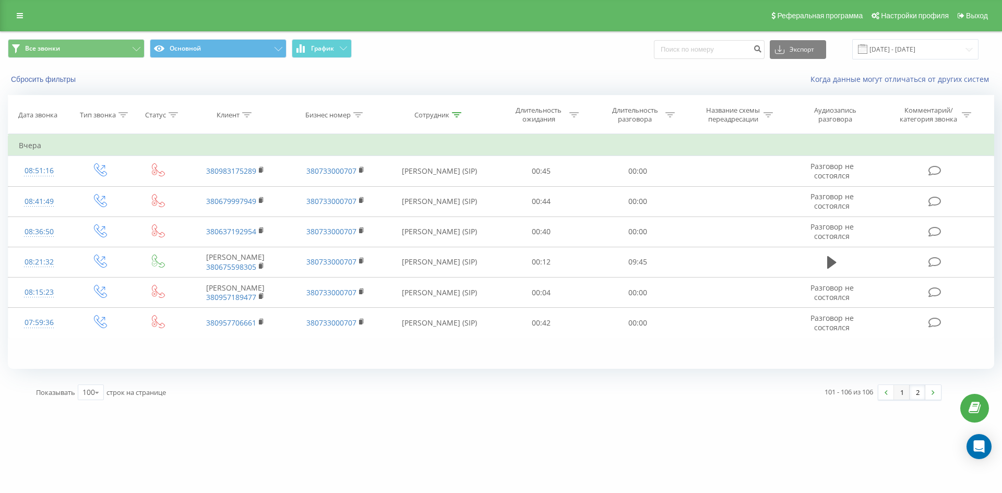
click at [896, 392] on link "1" at bounding box center [902, 392] width 16 height 15
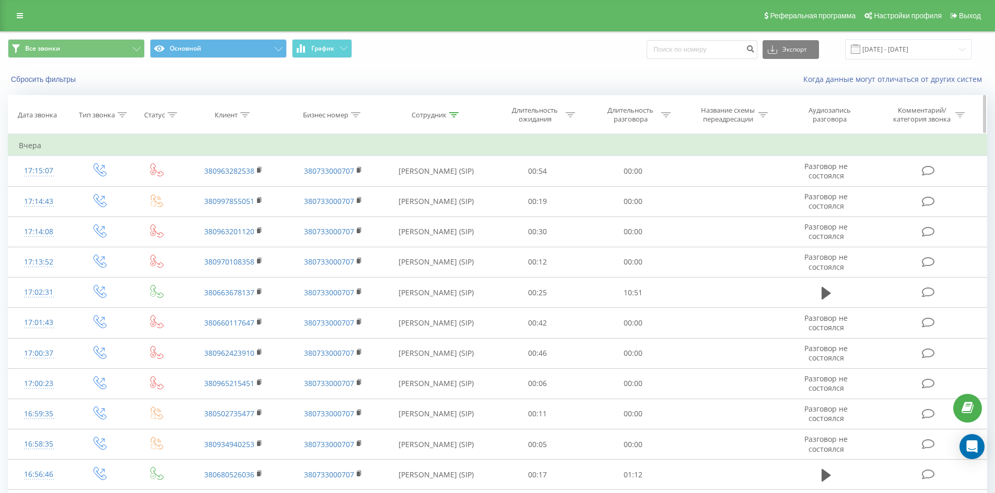
click at [455, 116] on icon at bounding box center [453, 114] width 9 height 5
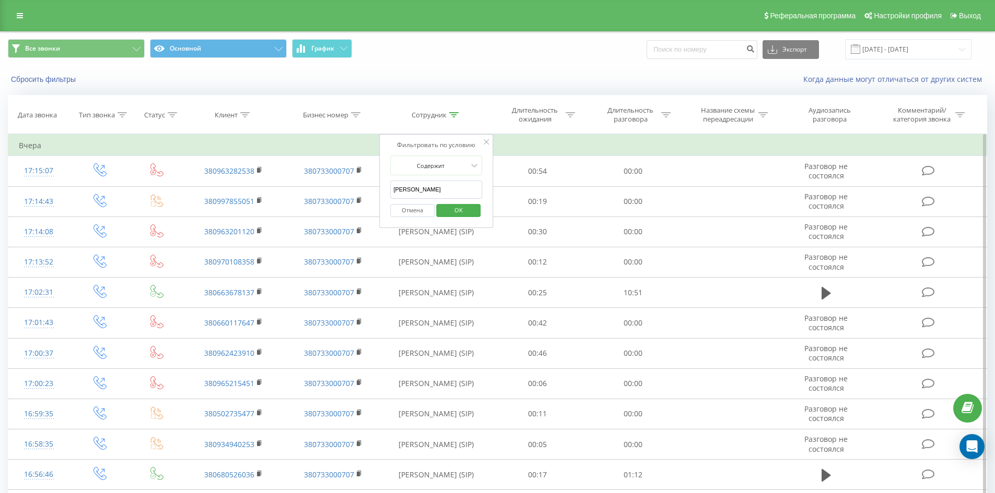
click at [454, 184] on input "[PERSON_NAME]" at bounding box center [436, 190] width 92 height 18
click button "OK" at bounding box center [458, 210] width 44 height 13
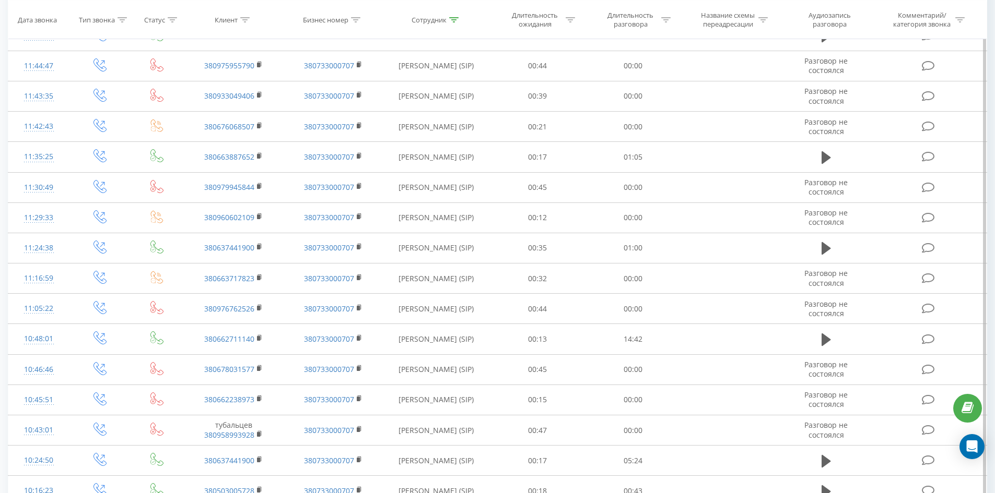
scroll to position [1854, 0]
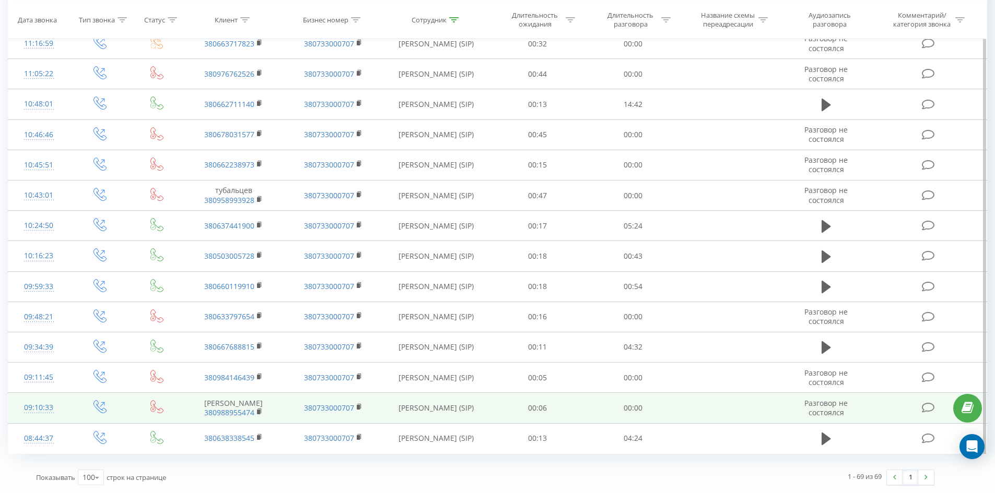
drag, startPoint x: 441, startPoint y: 242, endPoint x: 380, endPoint y: 408, distance: 177.2
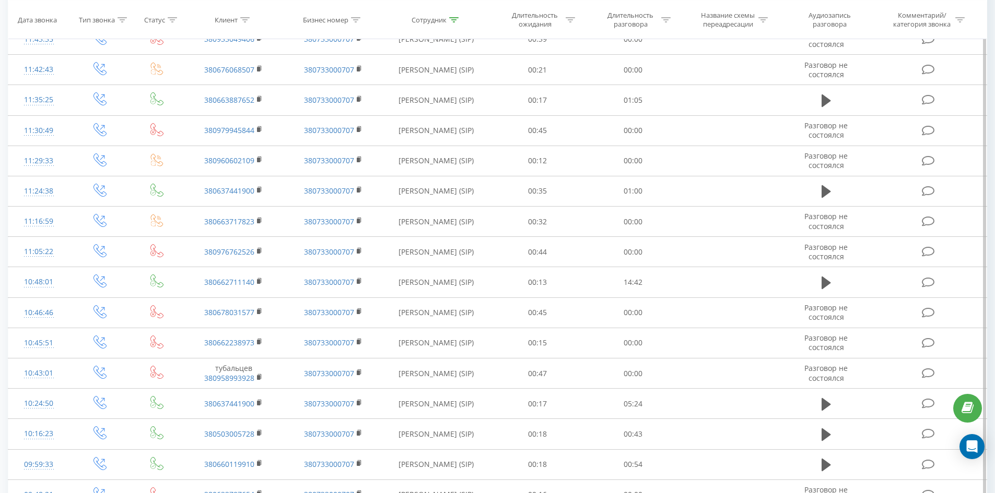
scroll to position [0, 0]
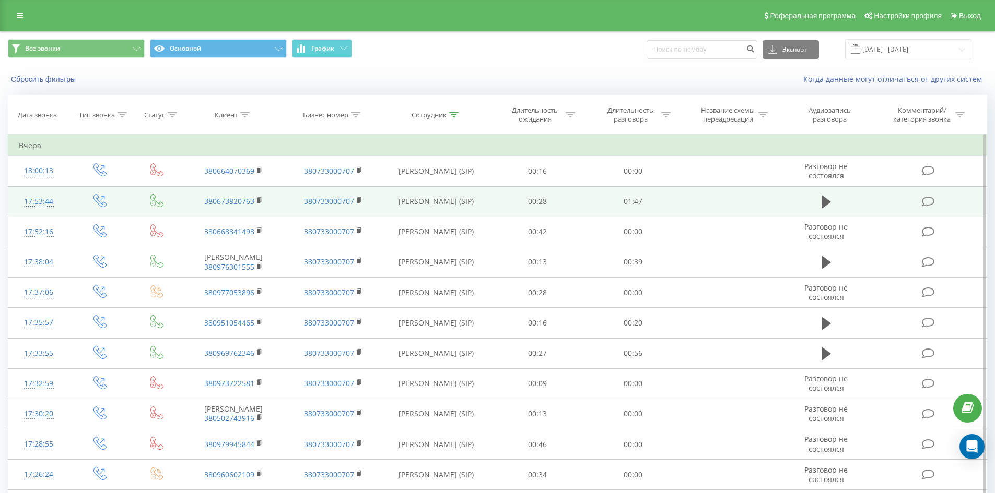
drag, startPoint x: 417, startPoint y: 463, endPoint x: 487, endPoint y: 188, distance: 283.9
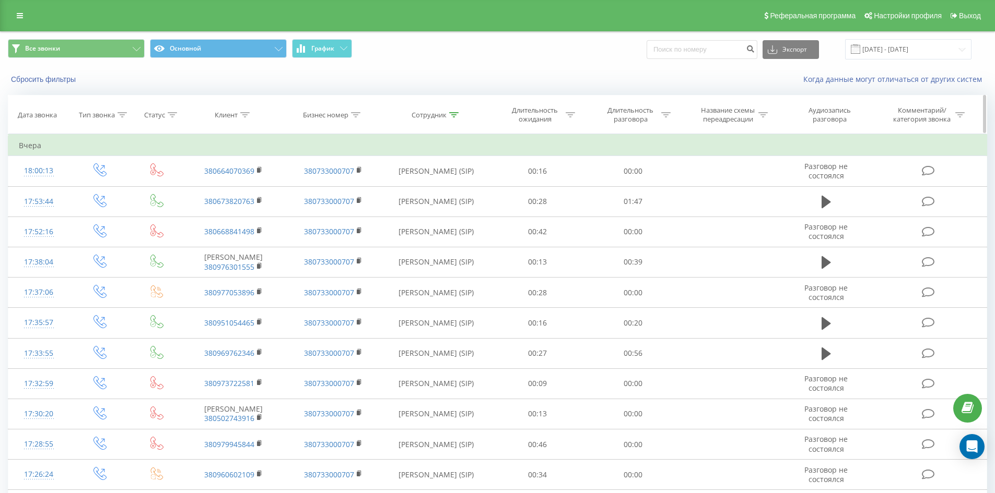
click at [454, 116] on icon at bounding box center [453, 114] width 9 height 5
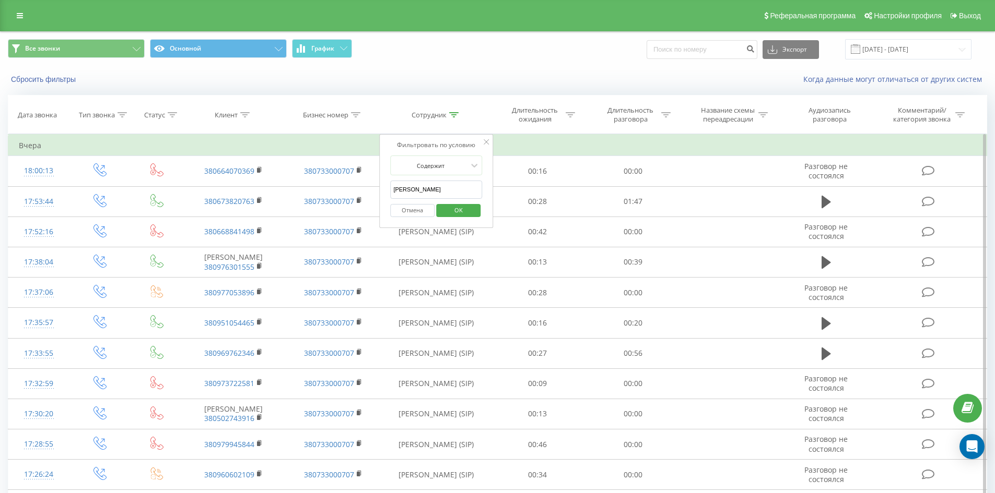
click at [457, 190] on input "[PERSON_NAME]" at bounding box center [436, 190] width 92 height 18
click button "OK" at bounding box center [458, 210] width 44 height 13
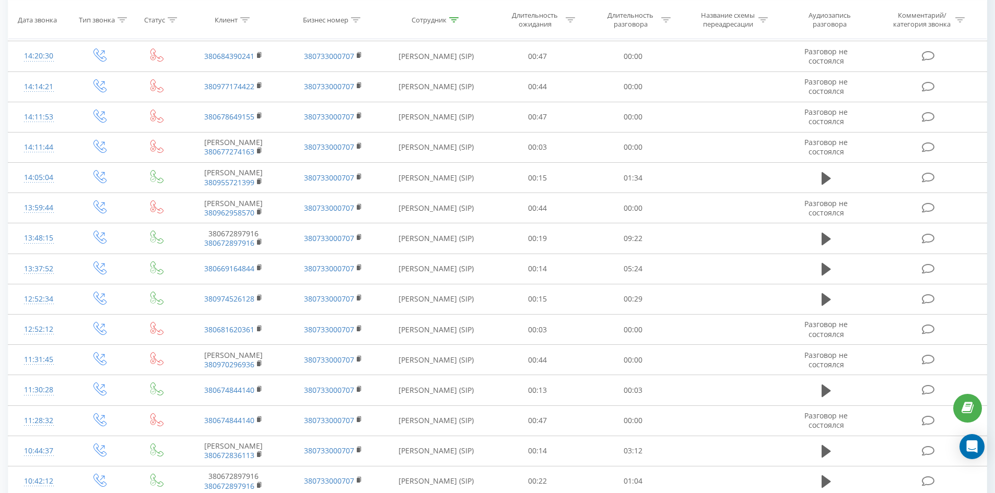
scroll to position [1805, 0]
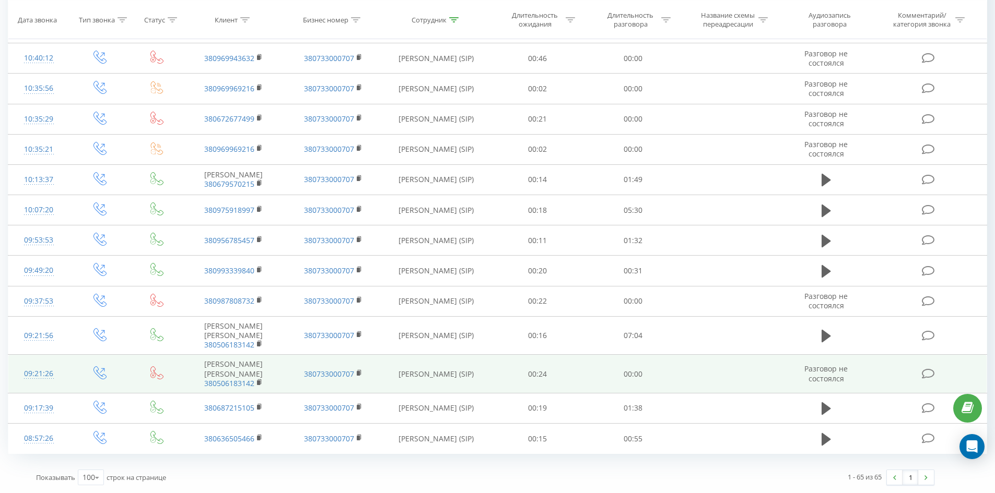
drag, startPoint x: 385, startPoint y: 78, endPoint x: 296, endPoint y: 383, distance: 317.5
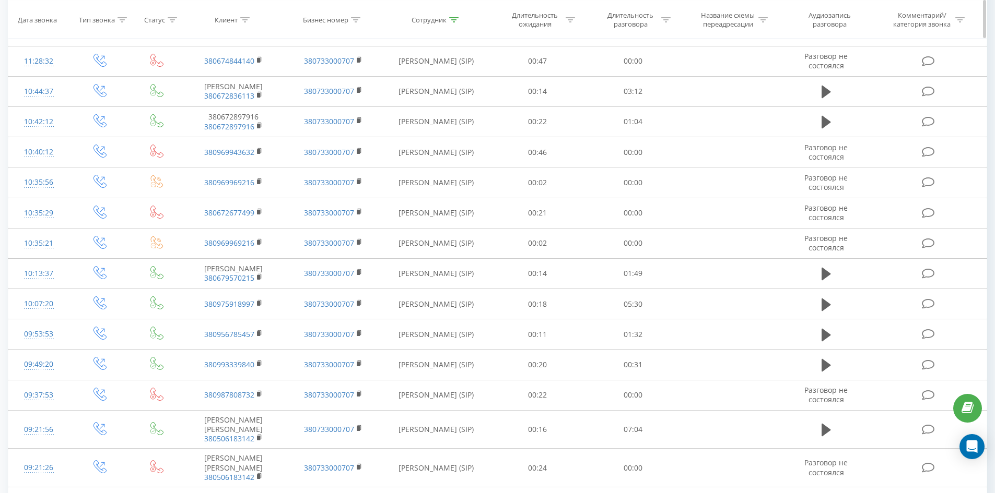
scroll to position [0, 0]
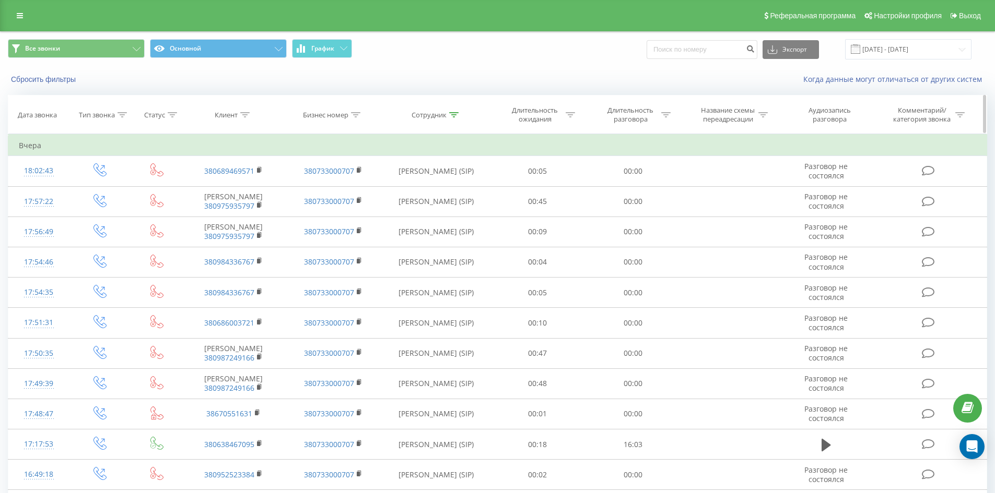
drag, startPoint x: 331, startPoint y: 400, endPoint x: 370, endPoint y: 123, distance: 279.4
click at [449, 115] on icon at bounding box center [453, 114] width 9 height 5
click at [457, 187] on input "[PERSON_NAME]" at bounding box center [436, 190] width 92 height 18
click button "OK" at bounding box center [458, 210] width 44 height 13
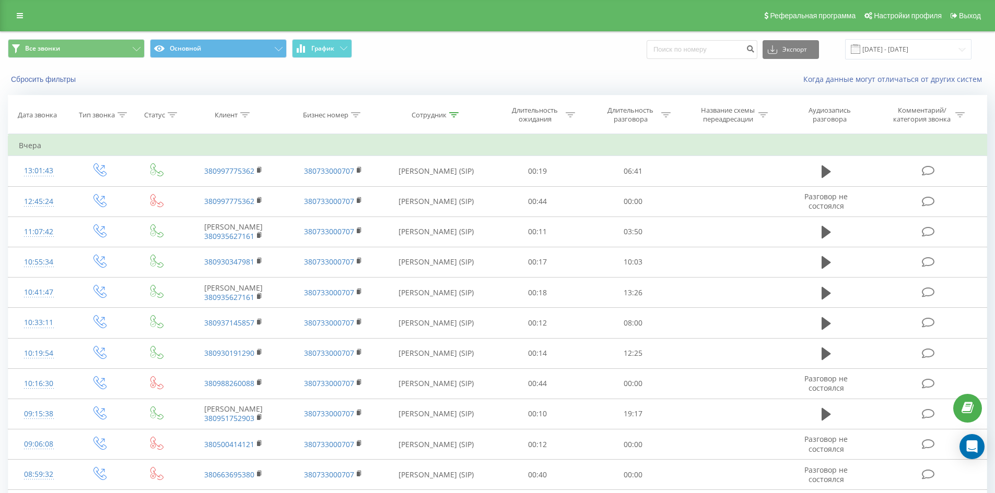
scroll to position [207, 0]
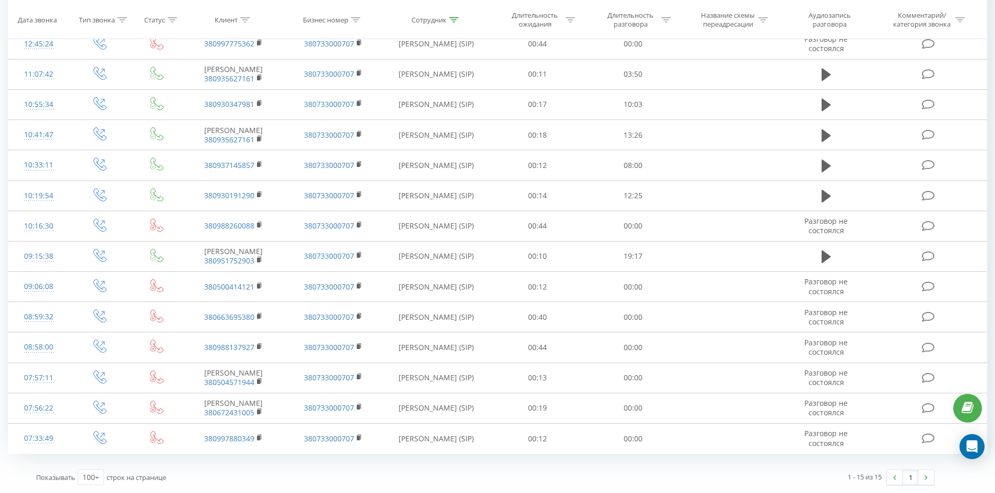
drag, startPoint x: 422, startPoint y: 210, endPoint x: 371, endPoint y: 456, distance: 251.6
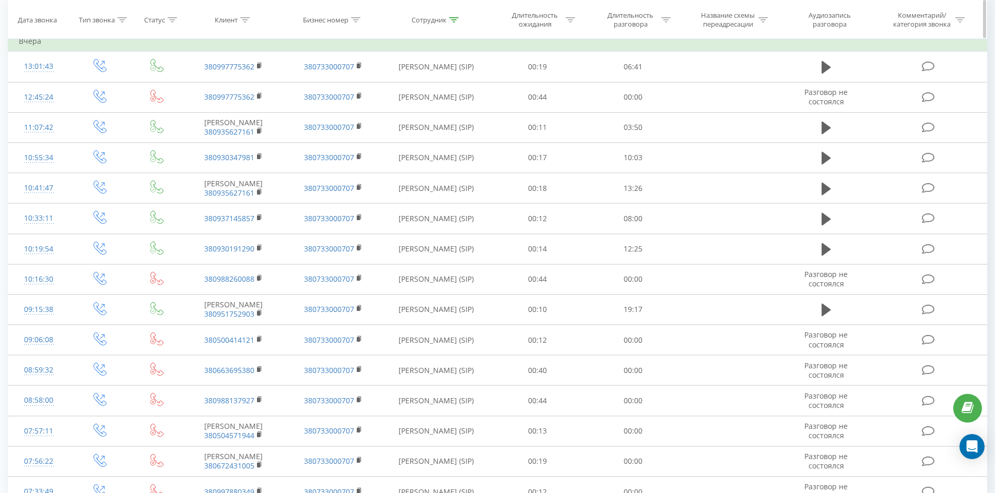
scroll to position [0, 0]
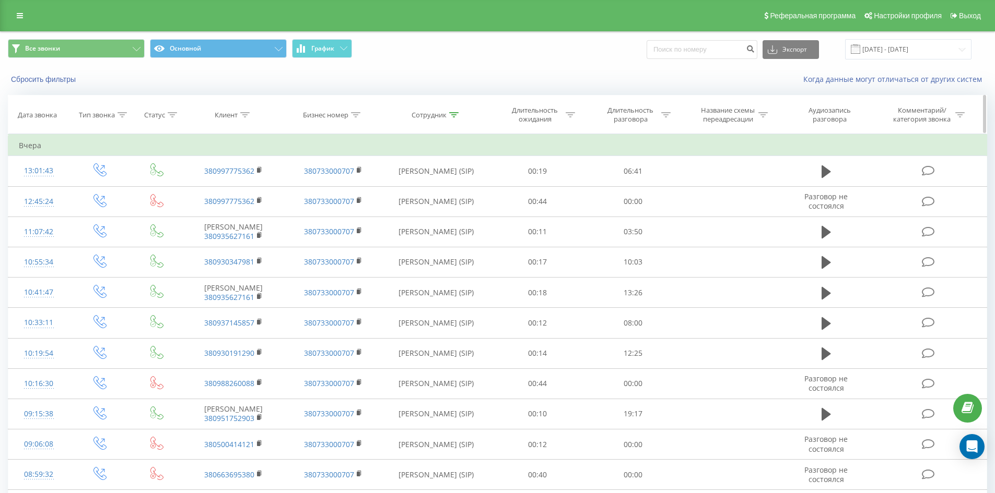
drag, startPoint x: 363, startPoint y: 384, endPoint x: 463, endPoint y: 111, distance: 290.9
click at [451, 118] on div at bounding box center [453, 115] width 9 height 9
click at [453, 181] on input "[PERSON_NAME]" at bounding box center [436, 190] width 92 height 18
click button "OK" at bounding box center [458, 210] width 44 height 13
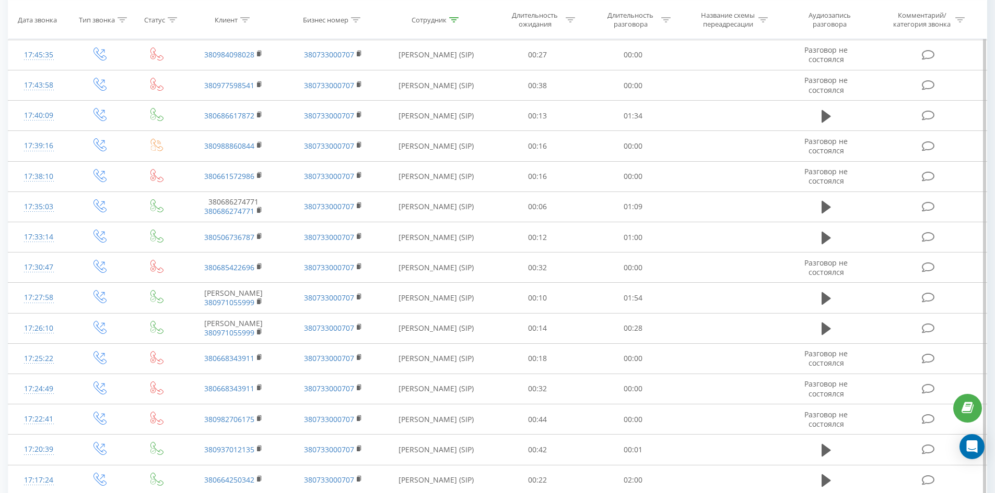
scroll to position [2697, 0]
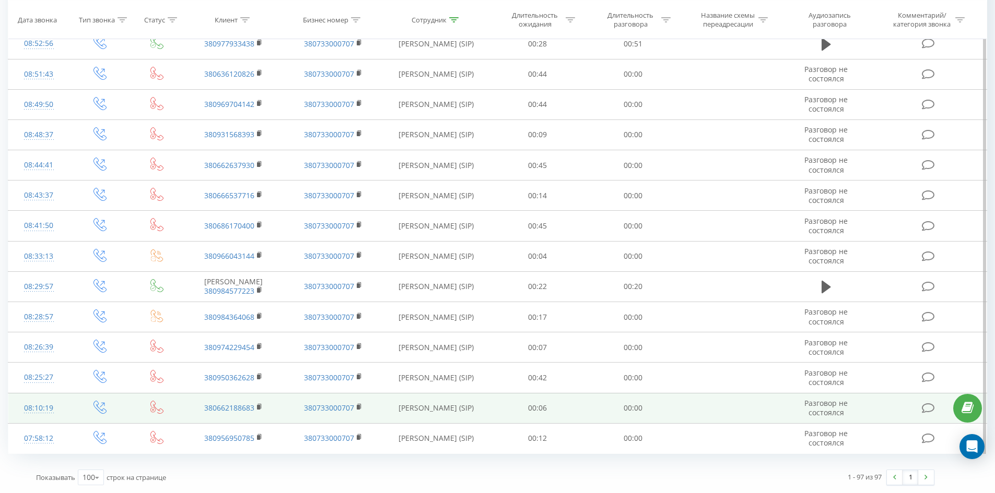
drag, startPoint x: 413, startPoint y: 83, endPoint x: 380, endPoint y: 404, distance: 322.8
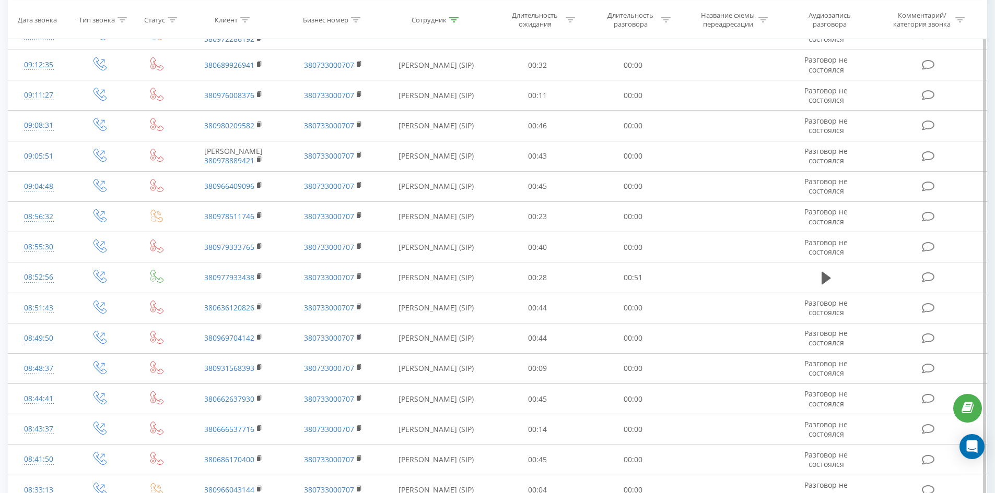
scroll to position [0, 0]
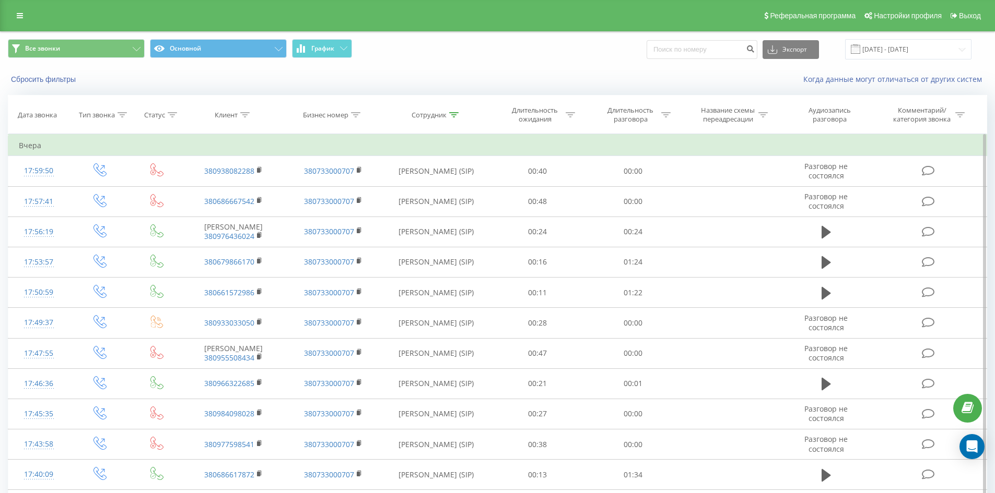
drag, startPoint x: 364, startPoint y: 301, endPoint x: 400, endPoint y: 142, distance: 163.3
drag, startPoint x: 452, startPoint y: 115, endPoint x: 454, endPoint y: 203, distance: 87.2
click at [452, 119] on div at bounding box center [453, 115] width 9 height 9
click at [454, 203] on span "OK" at bounding box center [458, 210] width 29 height 16
click at [455, 117] on icon at bounding box center [453, 114] width 9 height 5
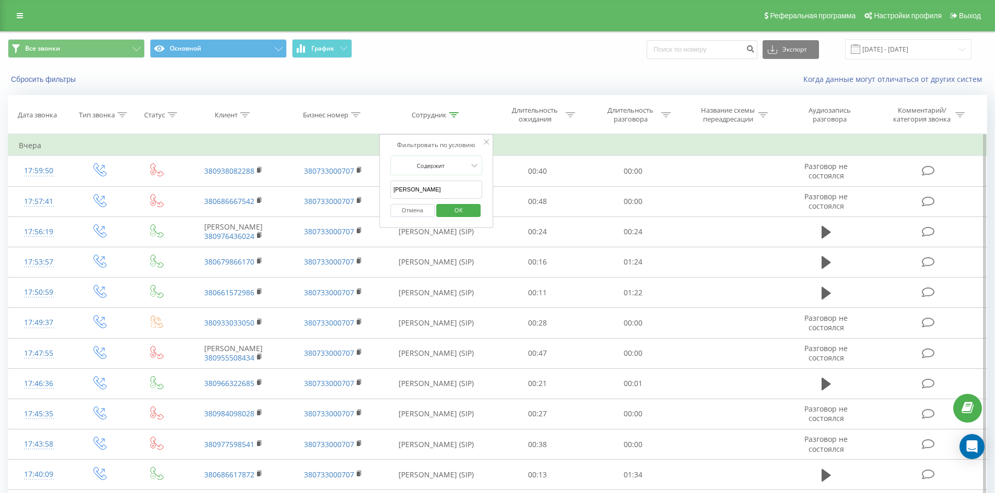
click at [450, 187] on input "[PERSON_NAME]" at bounding box center [436, 190] width 92 height 18
click button "OK" at bounding box center [458, 210] width 44 height 13
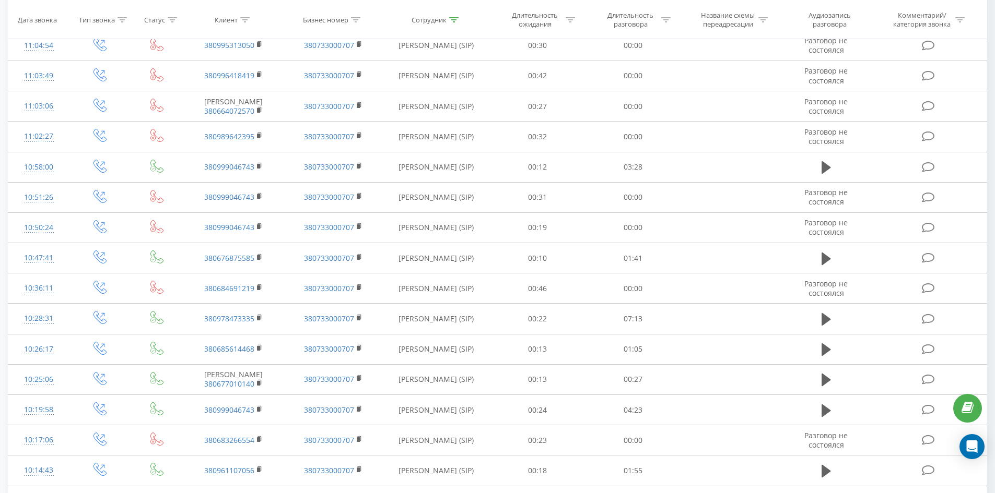
scroll to position [1906, 0]
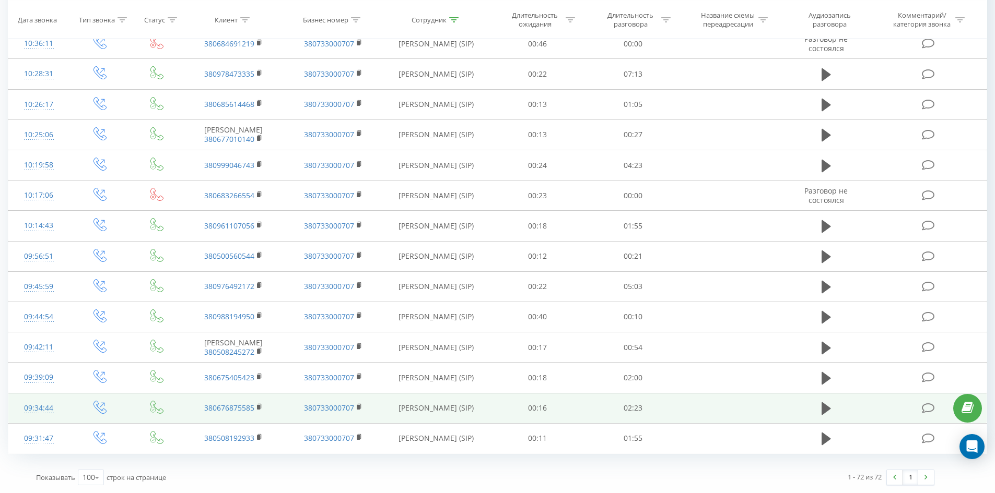
drag, startPoint x: 394, startPoint y: 210, endPoint x: 346, endPoint y: 400, distance: 196.1
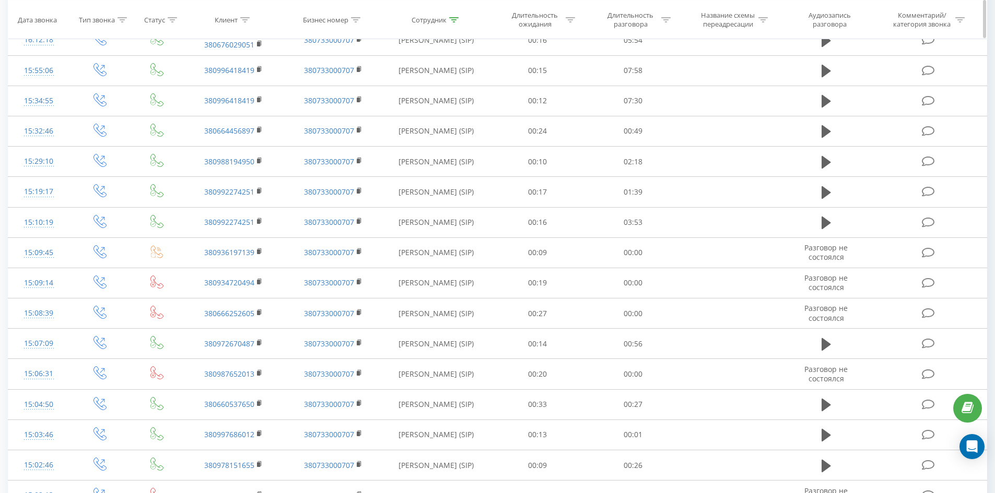
scroll to position [0, 0]
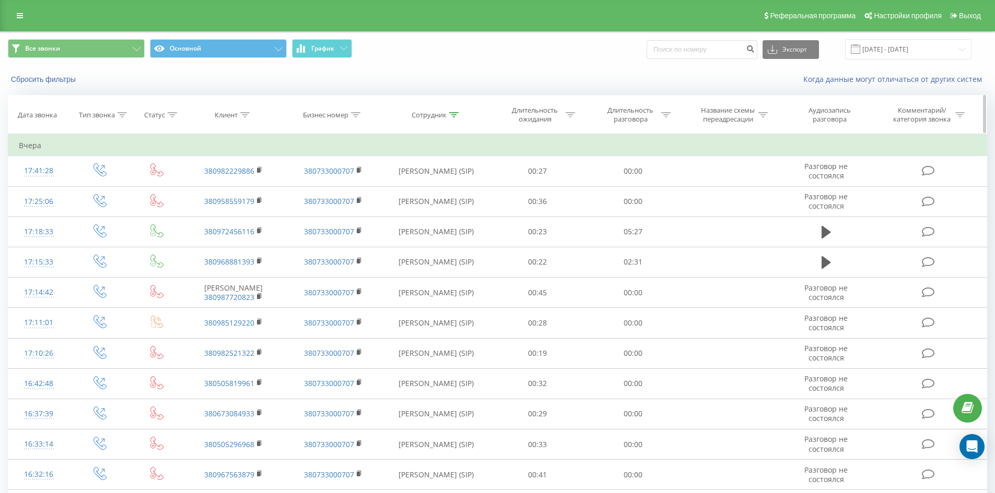
drag, startPoint x: 403, startPoint y: 399, endPoint x: 491, endPoint y: 112, distance: 301.0
click at [449, 116] on icon at bounding box center [453, 114] width 9 height 5
click at [451, 190] on input "[PERSON_NAME]" at bounding box center [436, 190] width 92 height 18
click button "OK" at bounding box center [458, 210] width 44 height 13
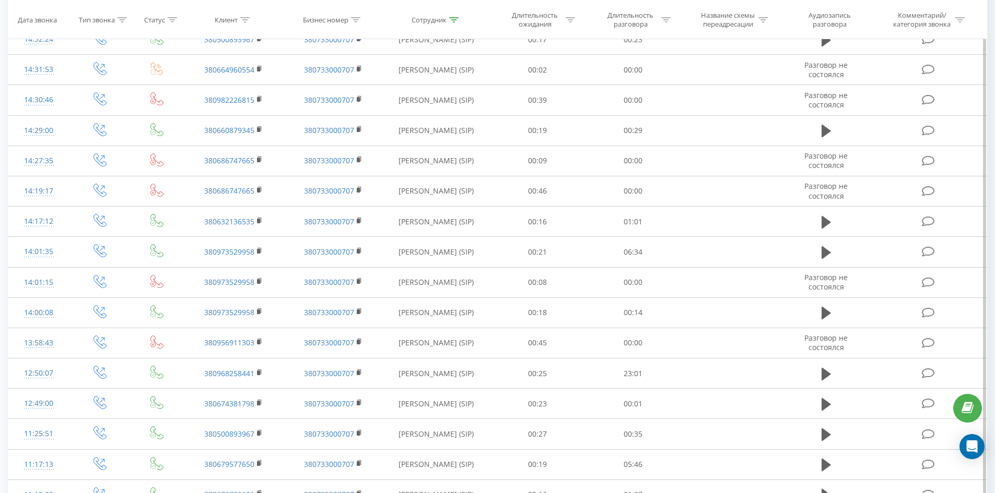
scroll to position [2072, 0]
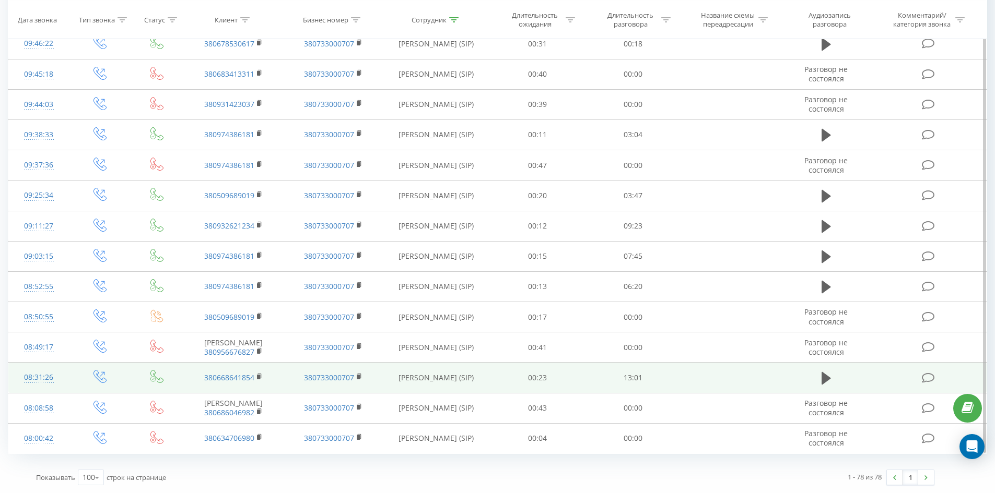
drag, startPoint x: 401, startPoint y: 86, endPoint x: 353, endPoint y: 387, distance: 305.0
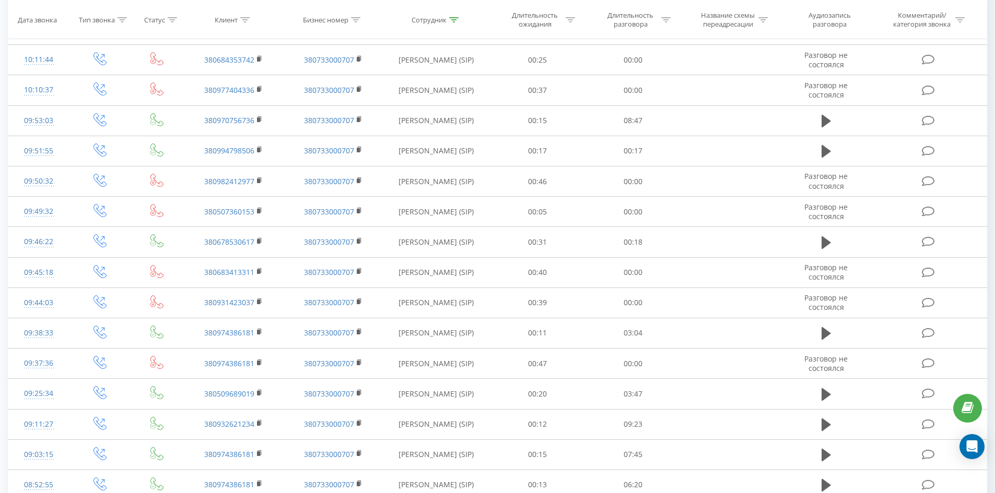
scroll to position [0, 0]
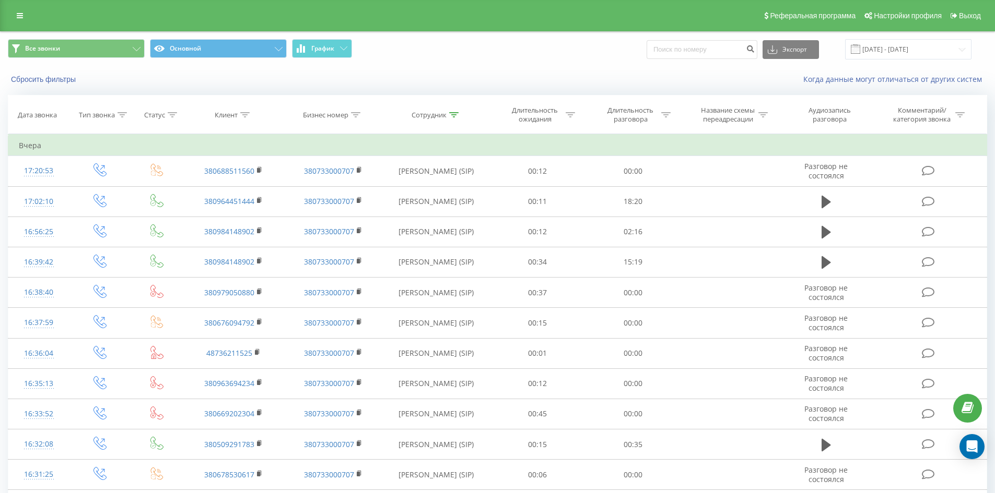
drag, startPoint x: 378, startPoint y: 361, endPoint x: 480, endPoint y: 53, distance: 323.9
click at [456, 113] on icon at bounding box center [453, 114] width 9 height 5
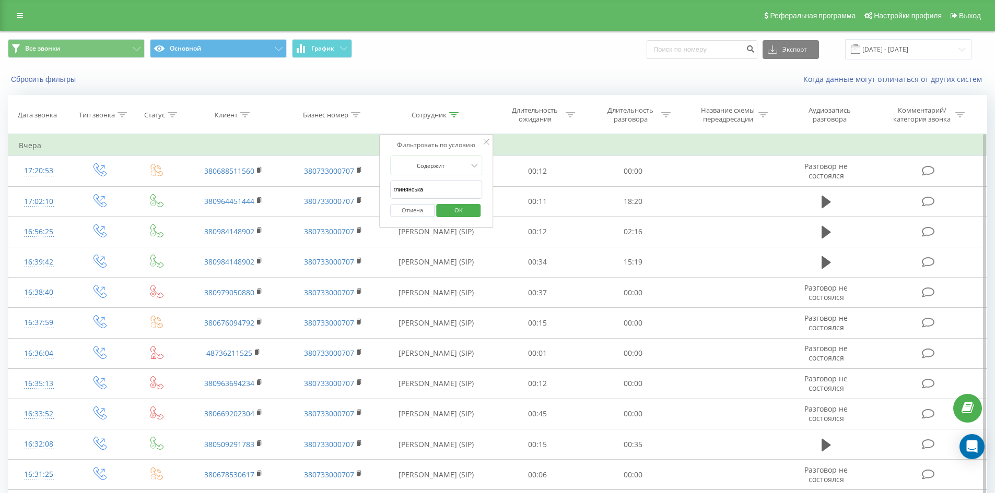
click at [448, 186] on input "глинянська" at bounding box center [436, 190] width 92 height 18
click button "OK" at bounding box center [458, 210] width 44 height 13
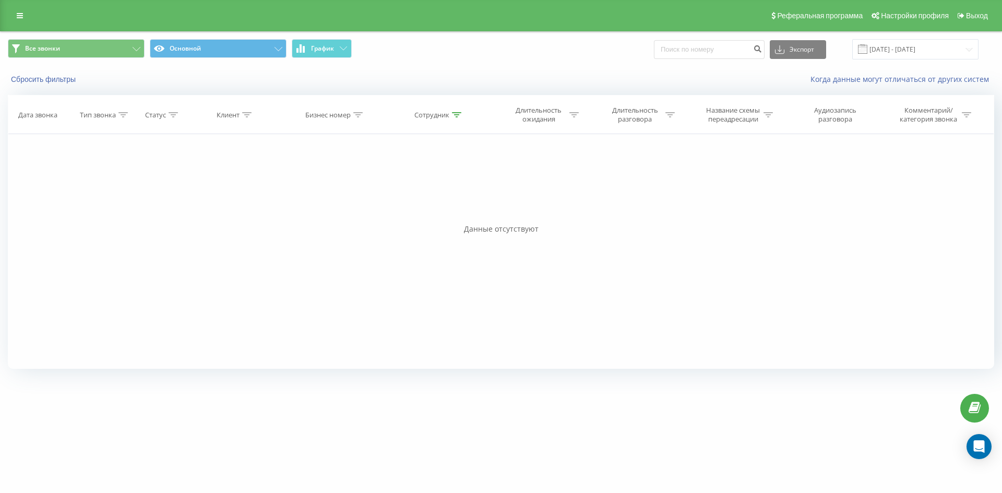
drag, startPoint x: 455, startPoint y: 113, endPoint x: 459, endPoint y: 144, distance: 31.2
click at [456, 114] on icon at bounding box center [456, 114] width 9 height 5
click at [459, 183] on input "[PERSON_NAME]" at bounding box center [440, 190] width 92 height 18
click button "OK" at bounding box center [462, 210] width 44 height 13
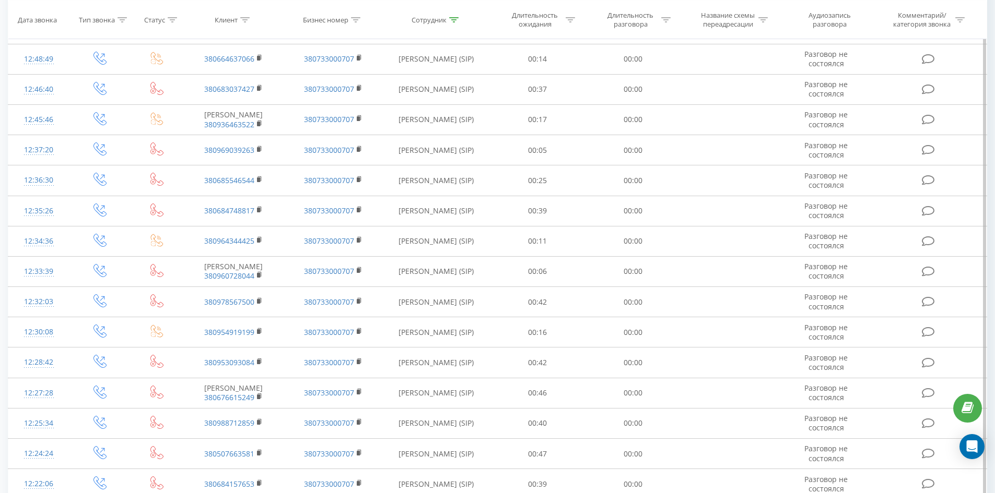
scroll to position [2364, 0]
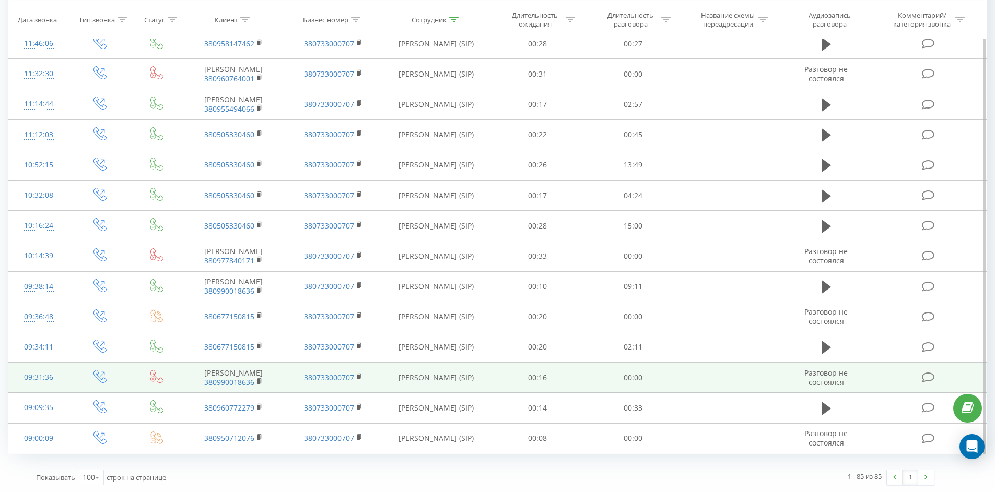
drag, startPoint x: 411, startPoint y: 110, endPoint x: 412, endPoint y: 374, distance: 264.7
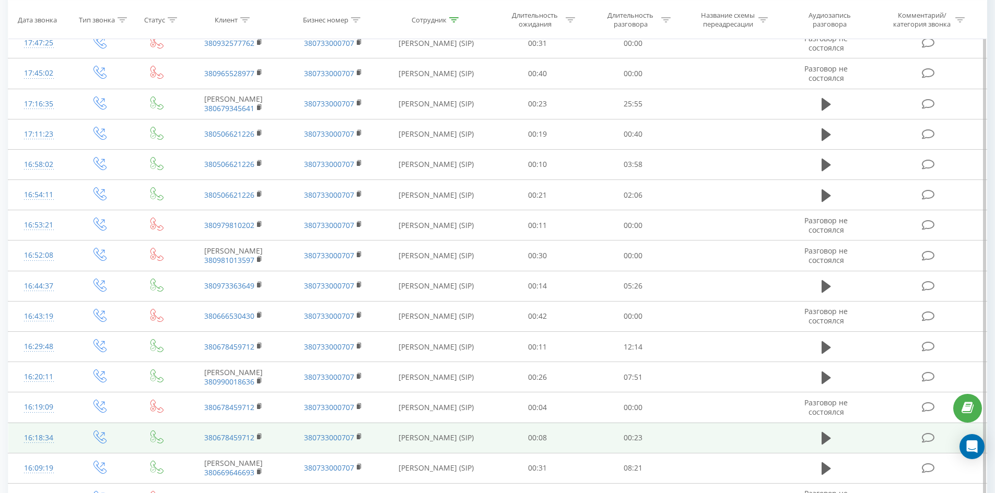
scroll to position [0, 0]
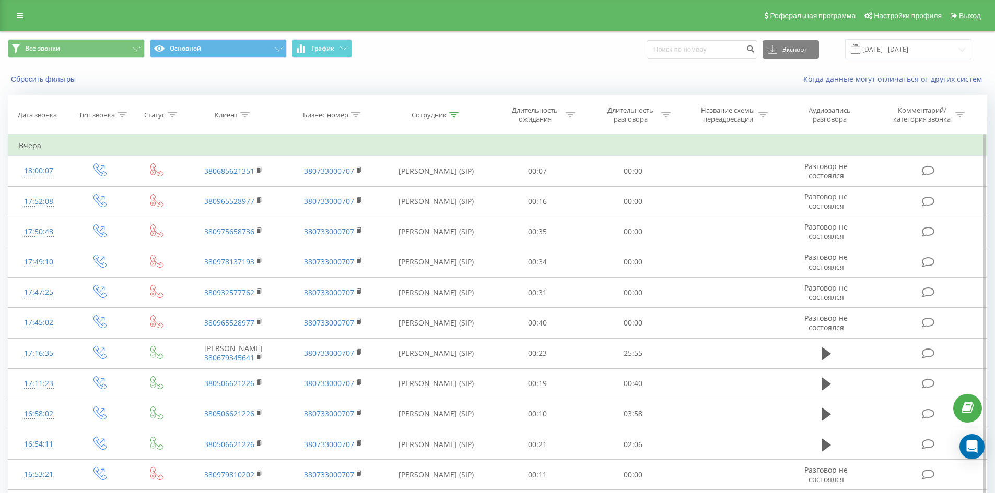
drag, startPoint x: 459, startPoint y: 224, endPoint x: 494, endPoint y: 116, distance: 113.1
click at [454, 111] on div at bounding box center [453, 115] width 9 height 9
click at [453, 191] on input "[PERSON_NAME]" at bounding box center [436, 190] width 92 height 18
click button "OK" at bounding box center [458, 210] width 44 height 13
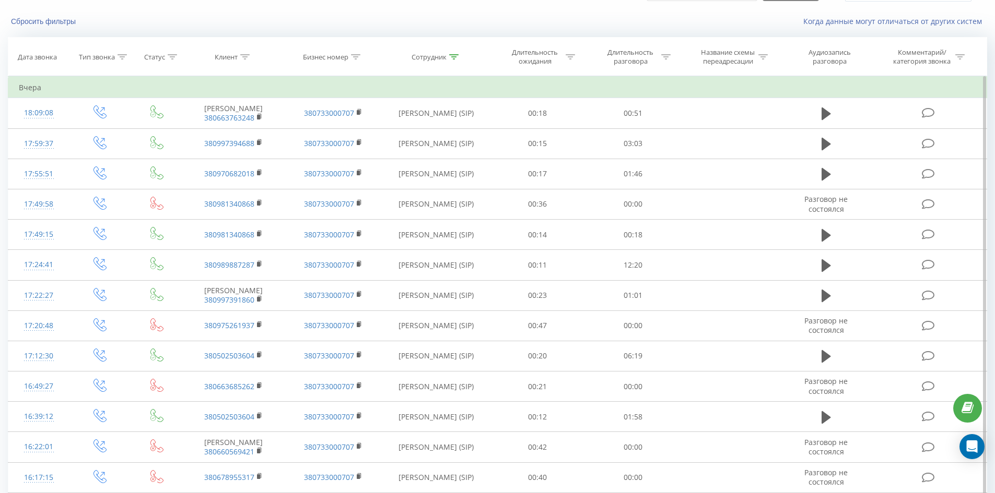
scroll to position [1421, 0]
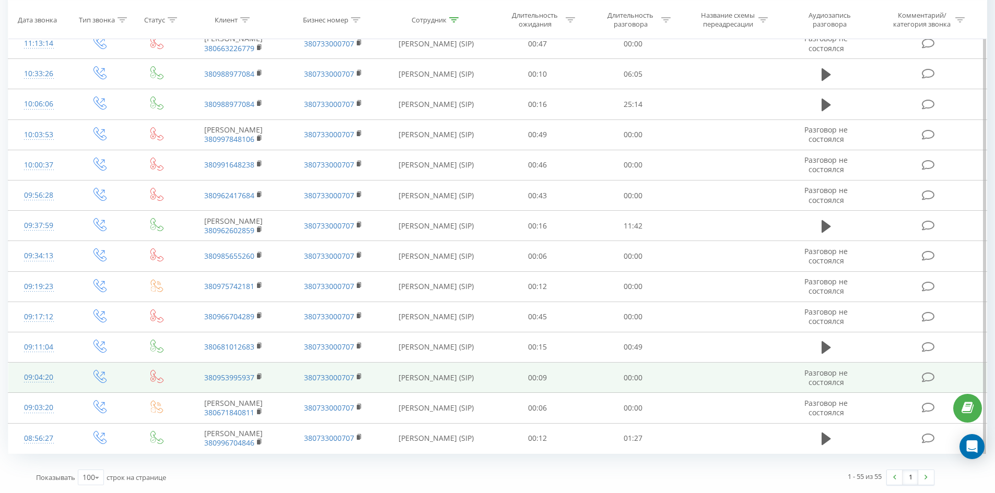
drag, startPoint x: 457, startPoint y: 107, endPoint x: 367, endPoint y: 358, distance: 266.9
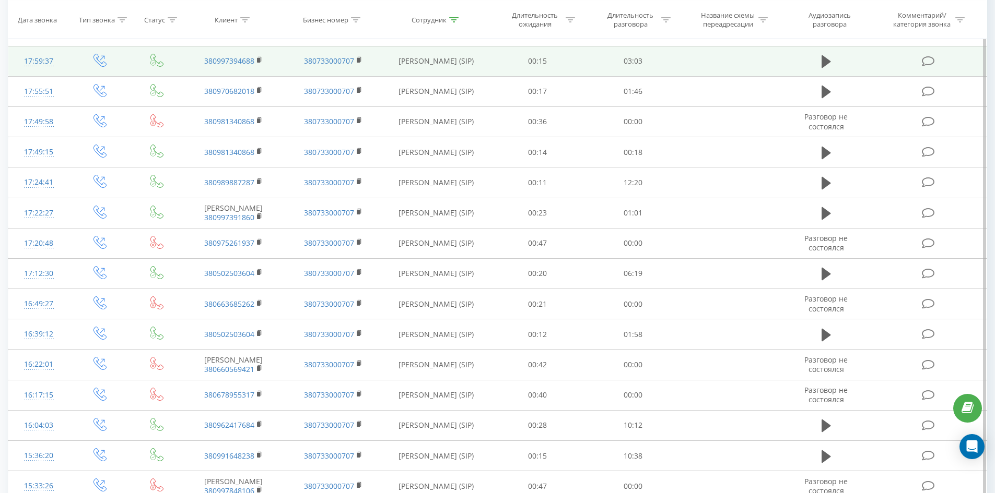
scroll to position [0, 0]
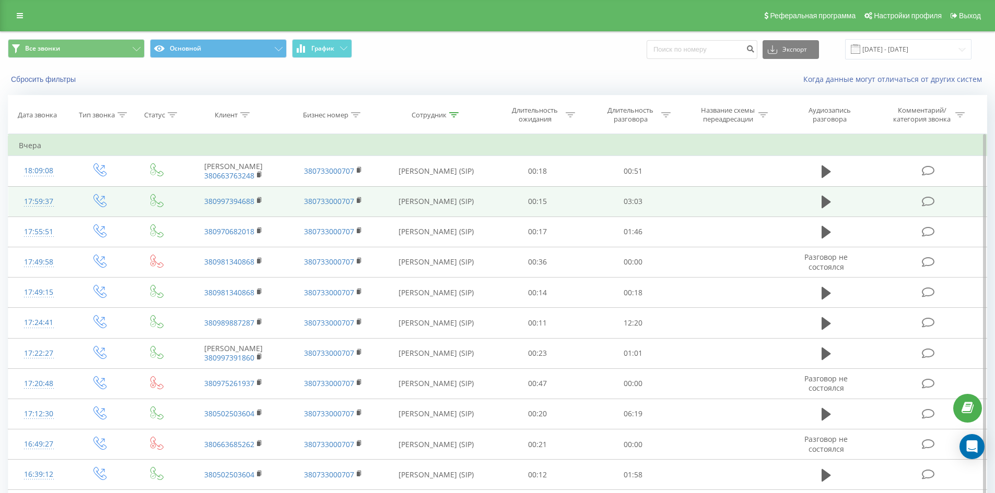
drag, startPoint x: 405, startPoint y: 239, endPoint x: 464, endPoint y: 76, distance: 173.2
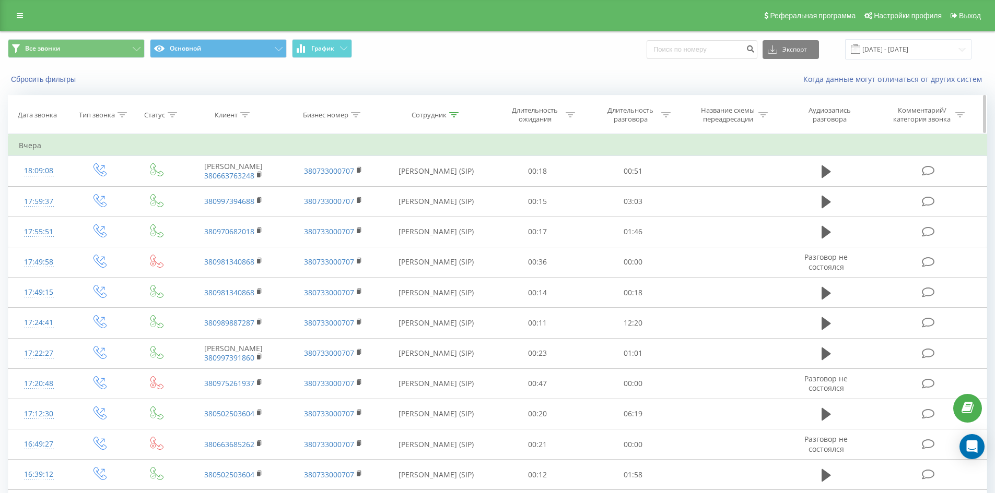
click at [457, 112] on icon at bounding box center [453, 114] width 9 height 5
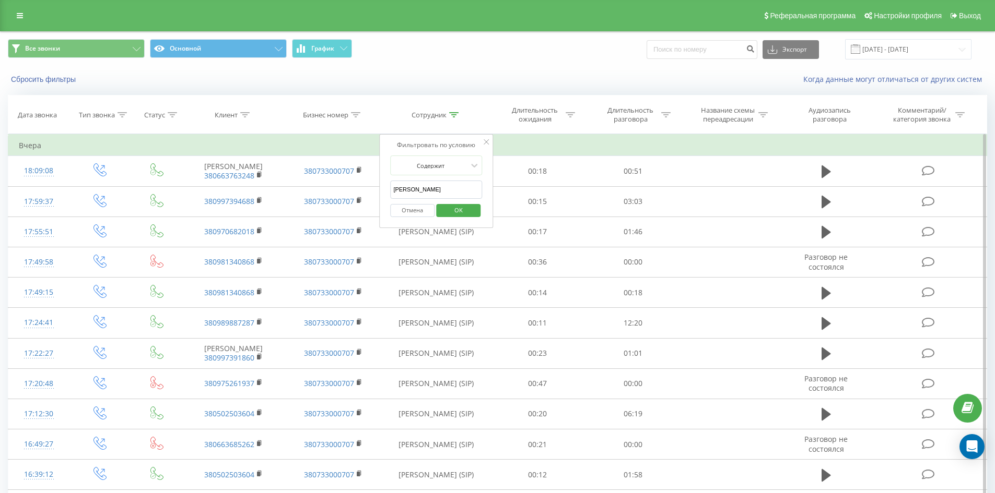
click at [455, 184] on input "[PERSON_NAME]" at bounding box center [436, 190] width 92 height 18
click button "OK" at bounding box center [458, 210] width 44 height 13
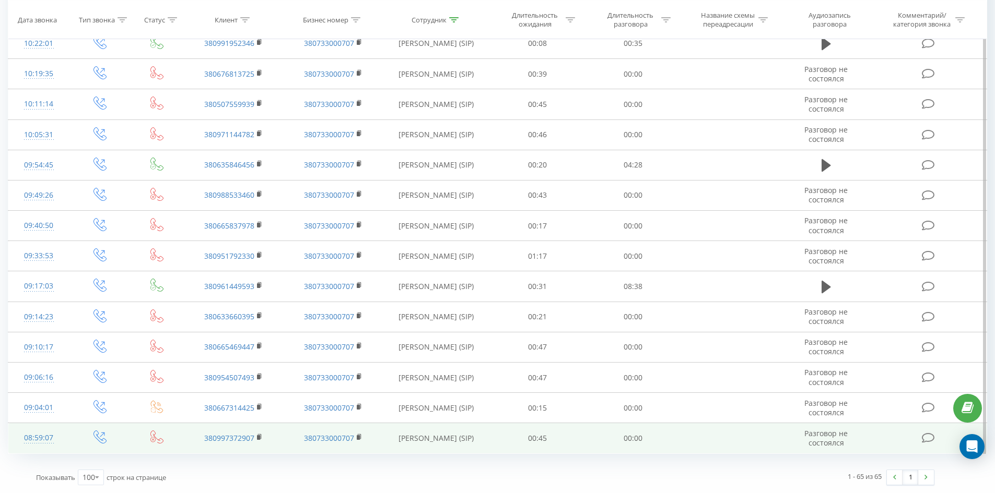
scroll to position [1725, 0]
drag, startPoint x: 432, startPoint y: 137, endPoint x: 407, endPoint y: 432, distance: 296.0
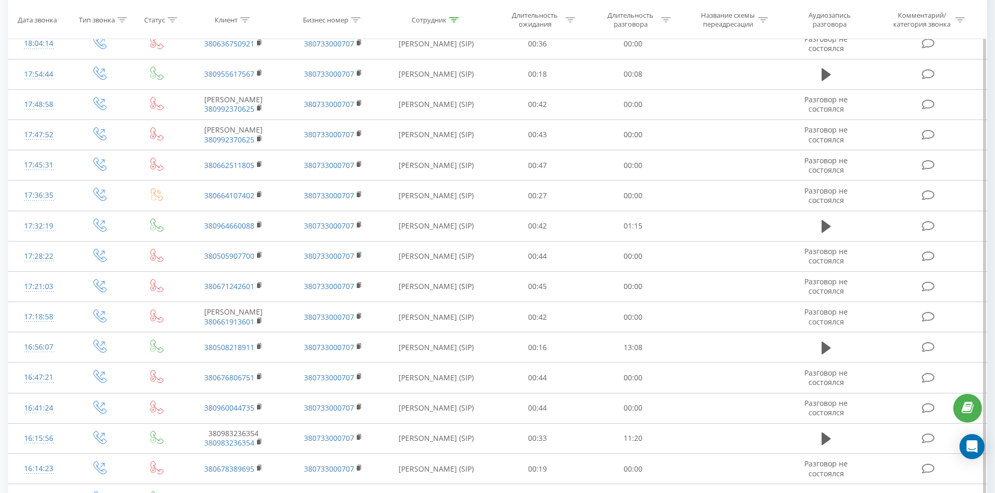
scroll to position [0, 0]
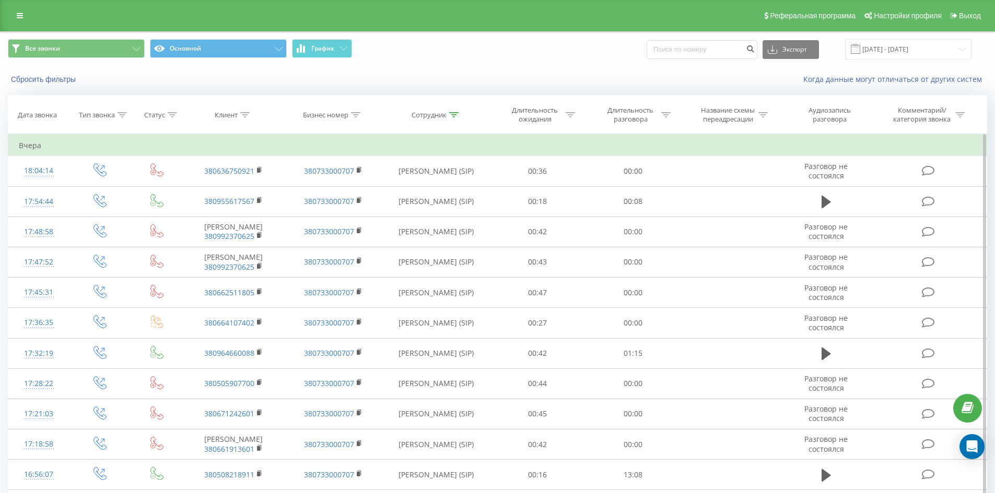
drag, startPoint x: 586, startPoint y: 312, endPoint x: 620, endPoint y: 145, distance: 170.0
click at [457, 113] on icon at bounding box center [453, 114] width 9 height 5
click at [439, 190] on input "[PERSON_NAME]" at bounding box center [436, 190] width 92 height 18
click button "OK" at bounding box center [458, 210] width 44 height 13
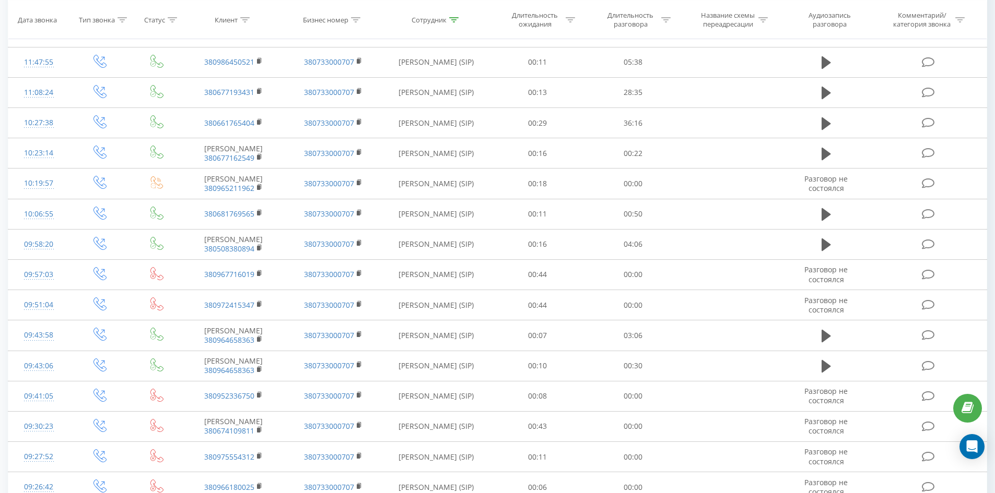
scroll to position [1868, 0]
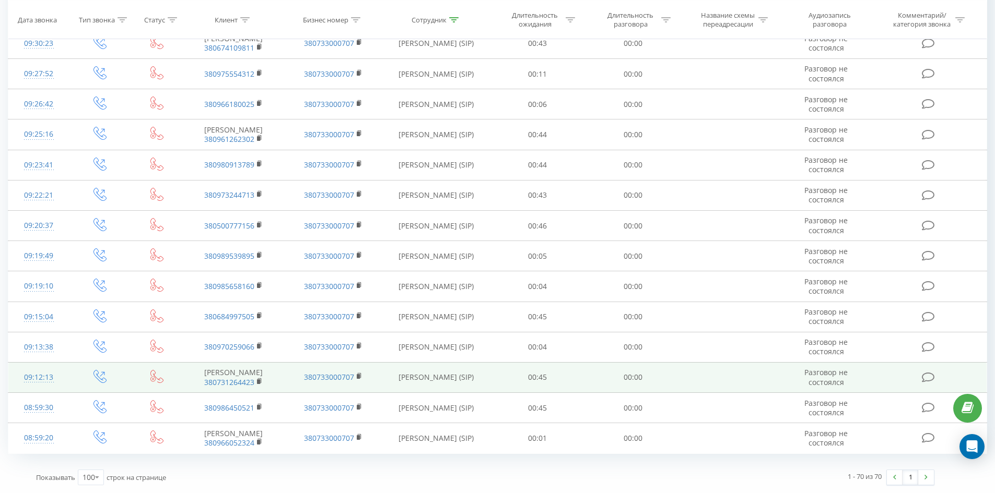
drag, startPoint x: 392, startPoint y: 131, endPoint x: 389, endPoint y: 383, distance: 252.7
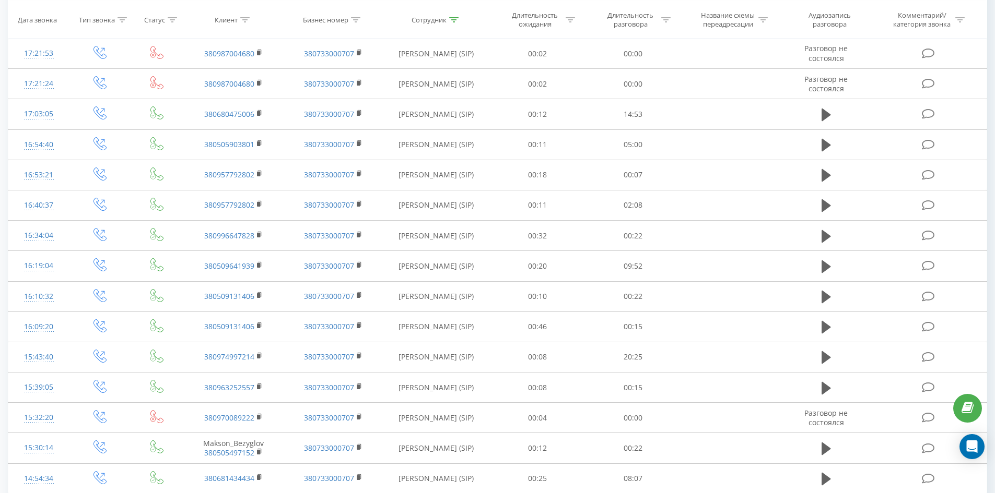
scroll to position [0, 0]
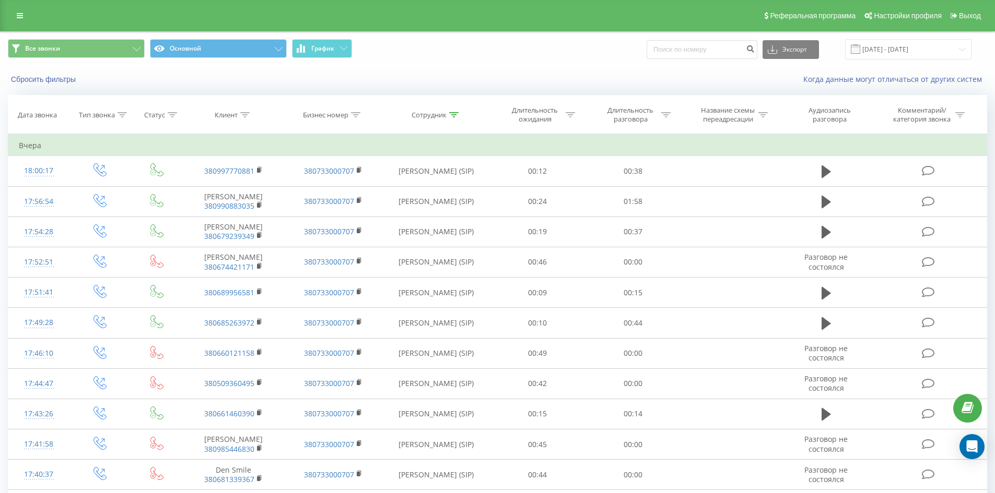
drag, startPoint x: 429, startPoint y: 283, endPoint x: 522, endPoint y: 48, distance: 252.4
click at [456, 116] on icon at bounding box center [453, 114] width 9 height 5
click at [462, 193] on input "[PERSON_NAME]" at bounding box center [436, 190] width 92 height 18
click button "OK" at bounding box center [458, 210] width 44 height 13
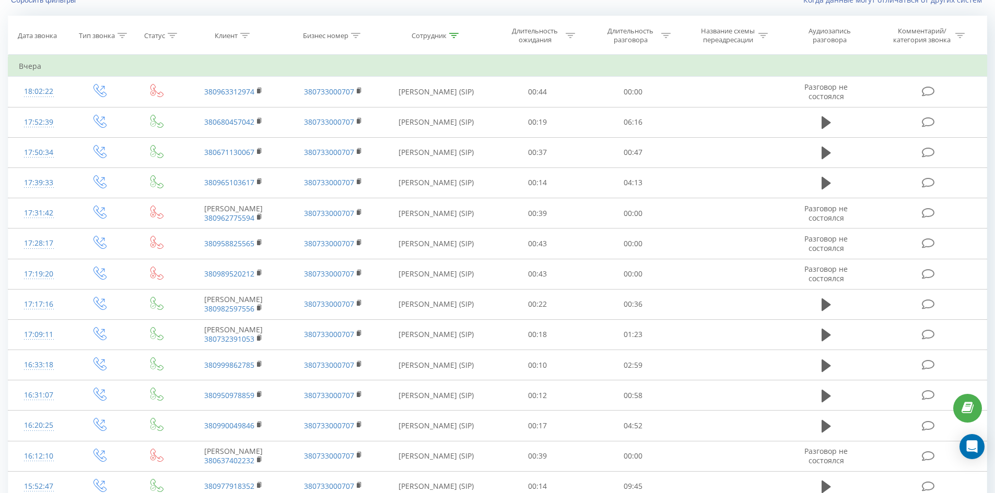
scroll to position [989, 0]
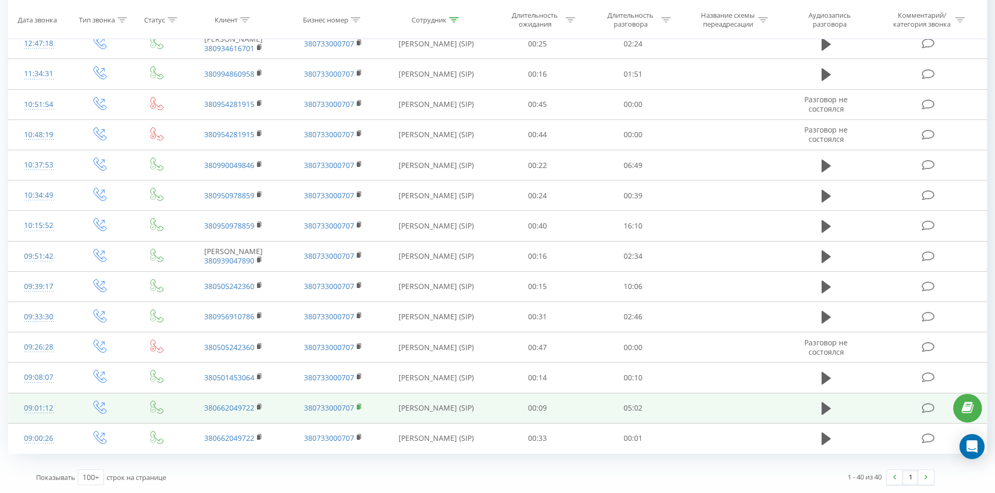
drag, startPoint x: 426, startPoint y: 92, endPoint x: 360, endPoint y: 407, distance: 322.1
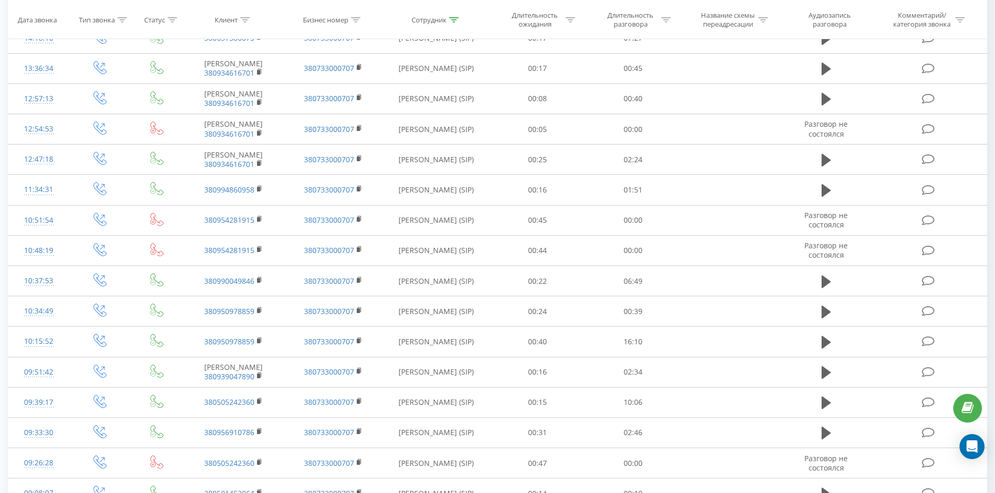
scroll to position [0, 0]
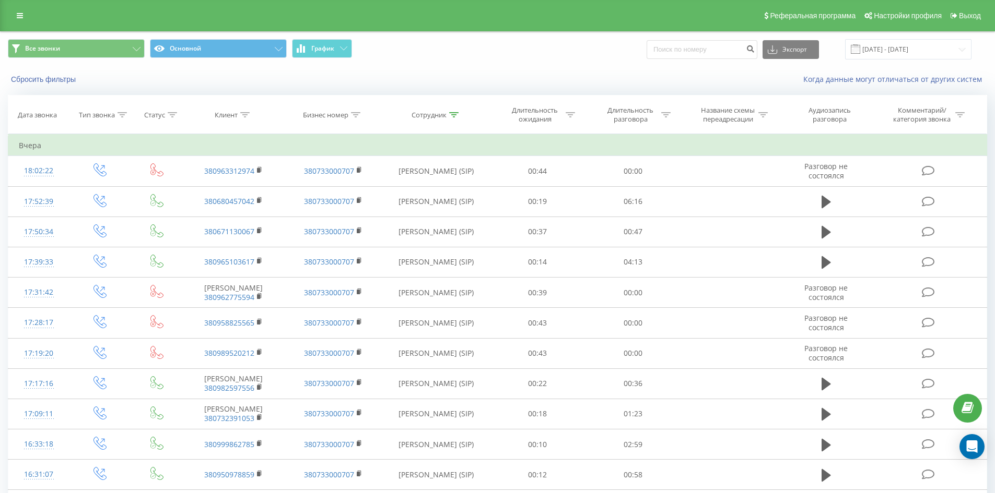
drag, startPoint x: 429, startPoint y: 294, endPoint x: 490, endPoint y: 67, distance: 234.8
click at [462, 115] on div "Сотрудник" at bounding box center [436, 115] width 107 height 9
click at [454, 192] on input "[PERSON_NAME]" at bounding box center [436, 190] width 92 height 18
click button "OK" at bounding box center [458, 210] width 44 height 13
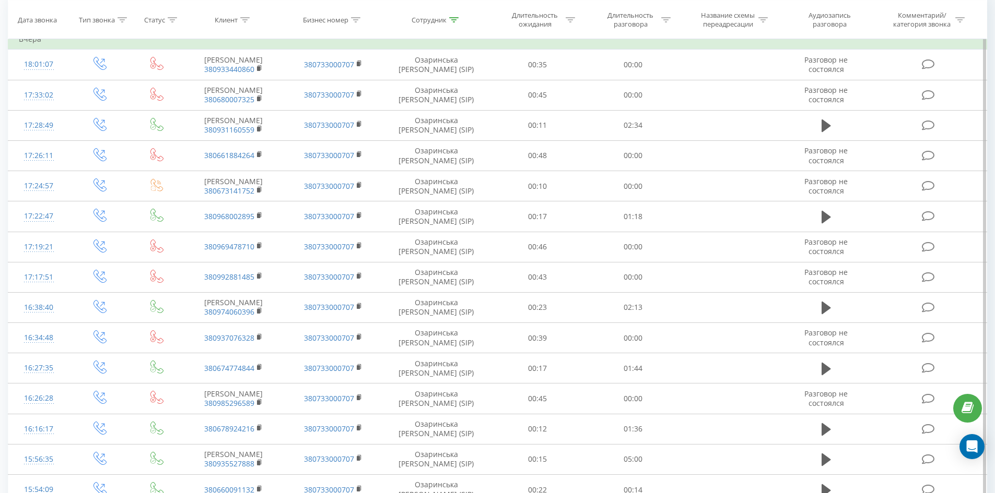
scroll to position [1842, 0]
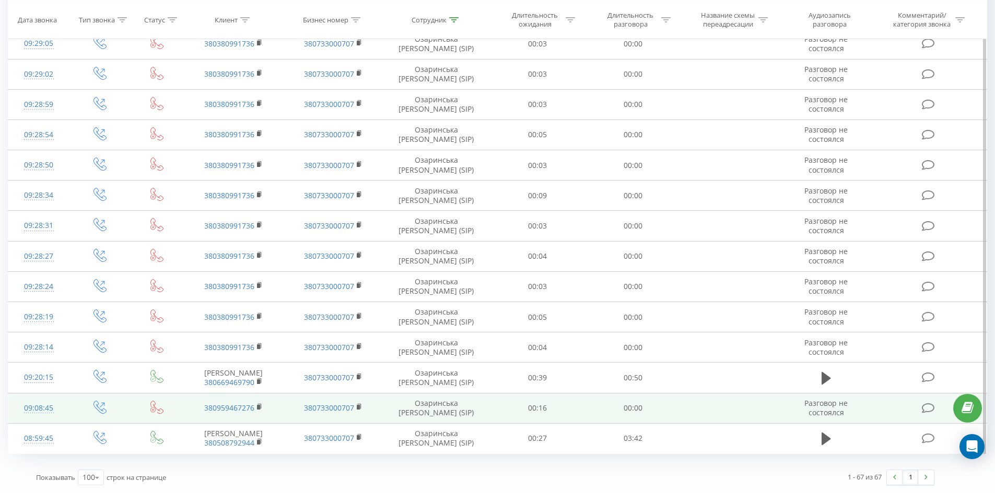
drag, startPoint x: 366, startPoint y: 177, endPoint x: 323, endPoint y: 420, distance: 246.5
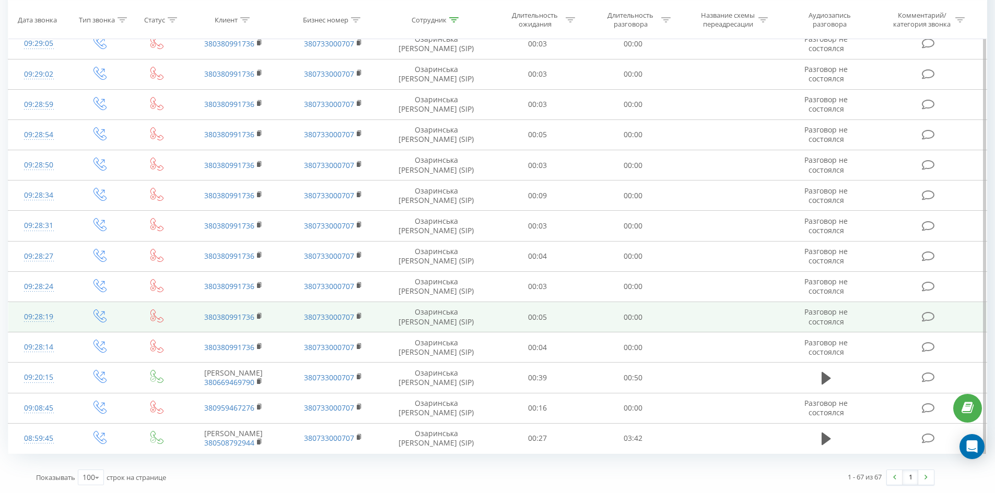
drag, startPoint x: 346, startPoint y: 321, endPoint x: 466, endPoint y: 323, distance: 120.1
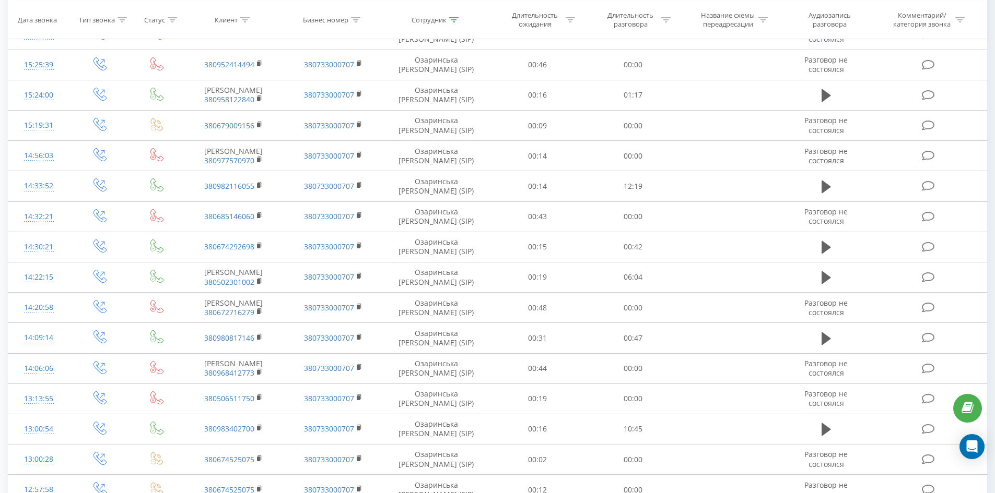
scroll to position [0, 0]
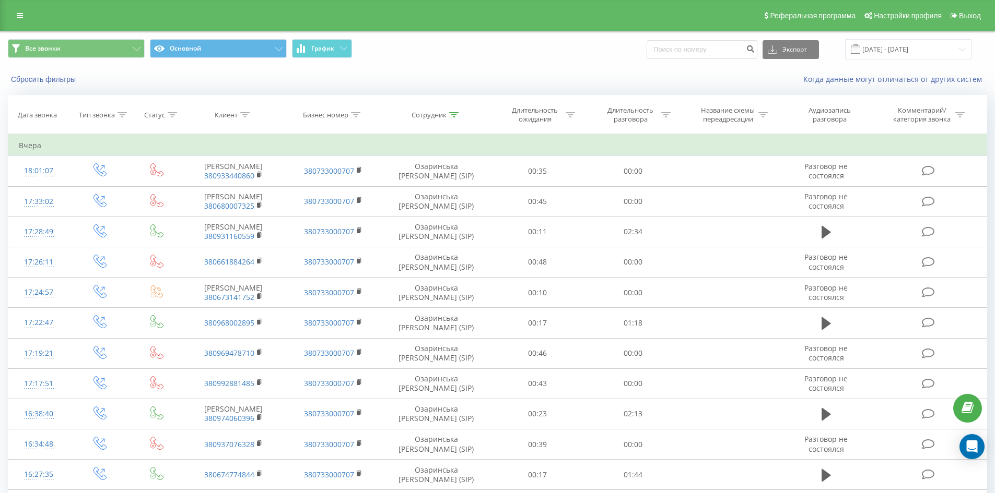
drag, startPoint x: 495, startPoint y: 351, endPoint x: 634, endPoint y: -45, distance: 419.9
click at [452, 116] on icon at bounding box center [453, 114] width 9 height 5
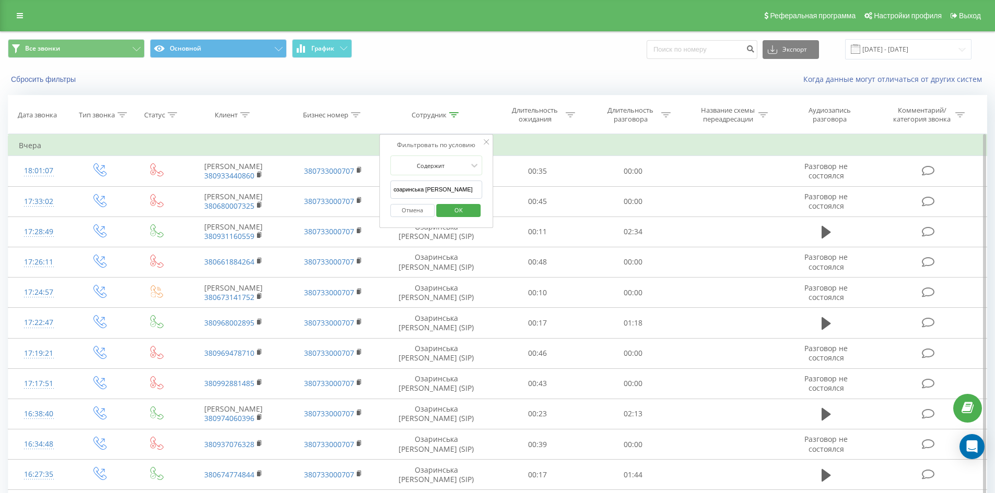
click at [451, 185] on input "озаринська [PERSON_NAME]" at bounding box center [436, 190] width 92 height 18
click button "OK" at bounding box center [458, 210] width 44 height 13
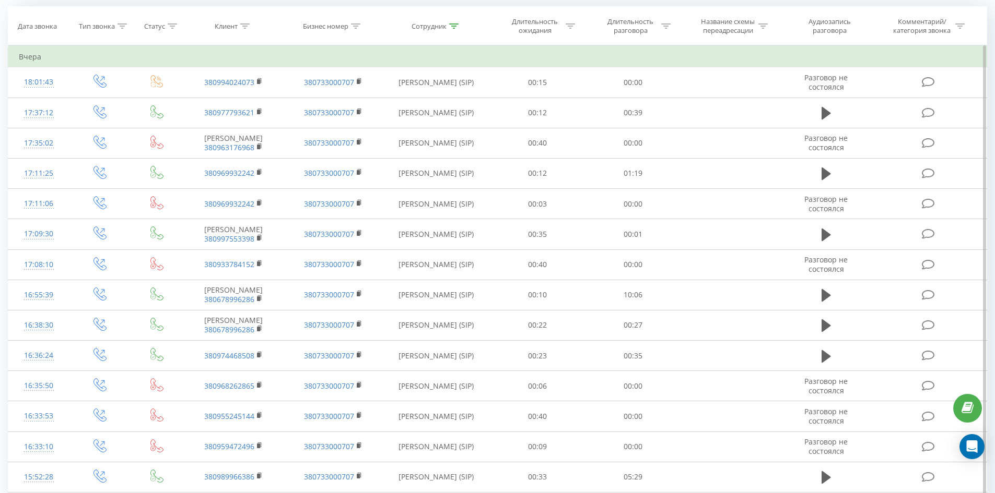
scroll to position [596, 0]
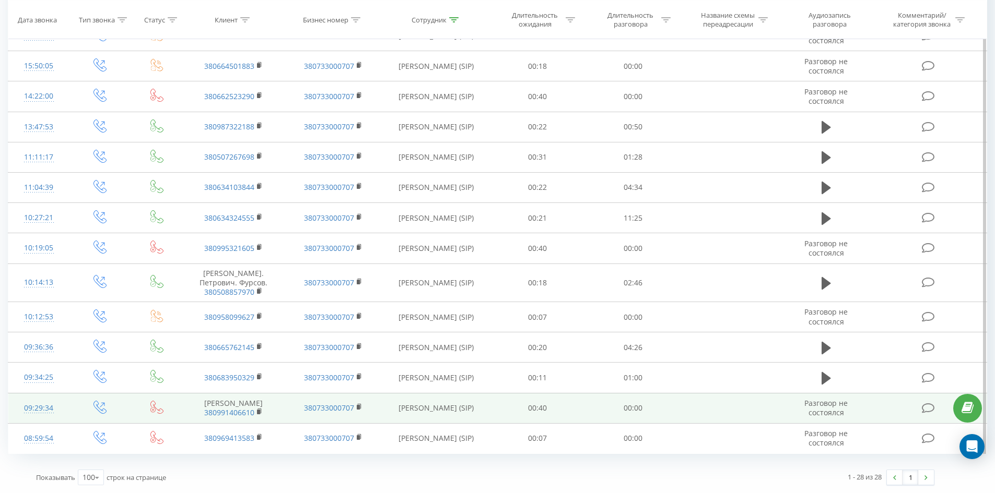
drag, startPoint x: 483, startPoint y: 249, endPoint x: 451, endPoint y: 409, distance: 164.0
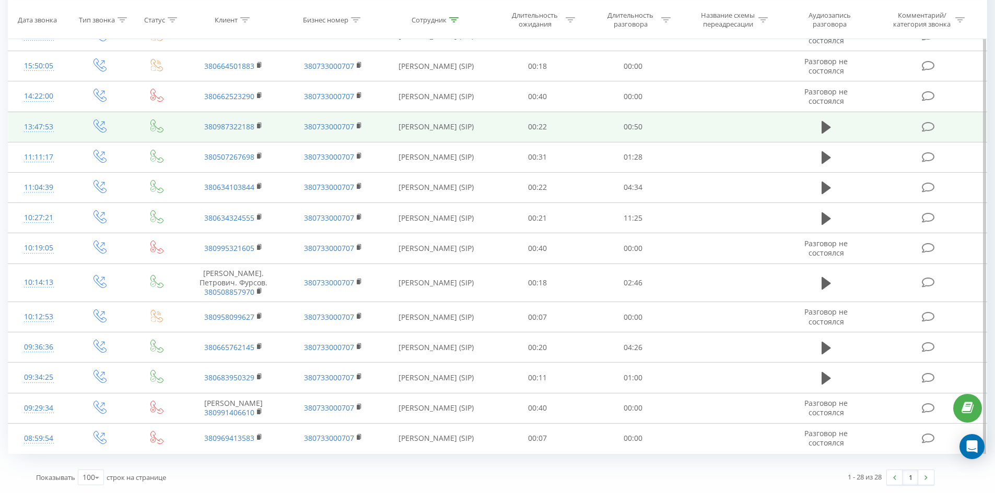
scroll to position [0, 0]
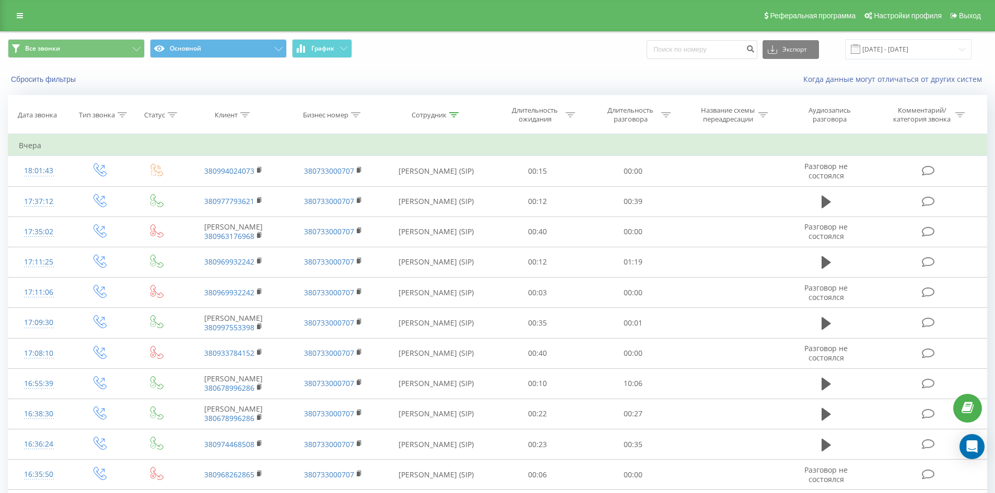
drag, startPoint x: 465, startPoint y: 350, endPoint x: 551, endPoint y: 45, distance: 316.8
click at [454, 114] on icon at bounding box center [453, 114] width 9 height 5
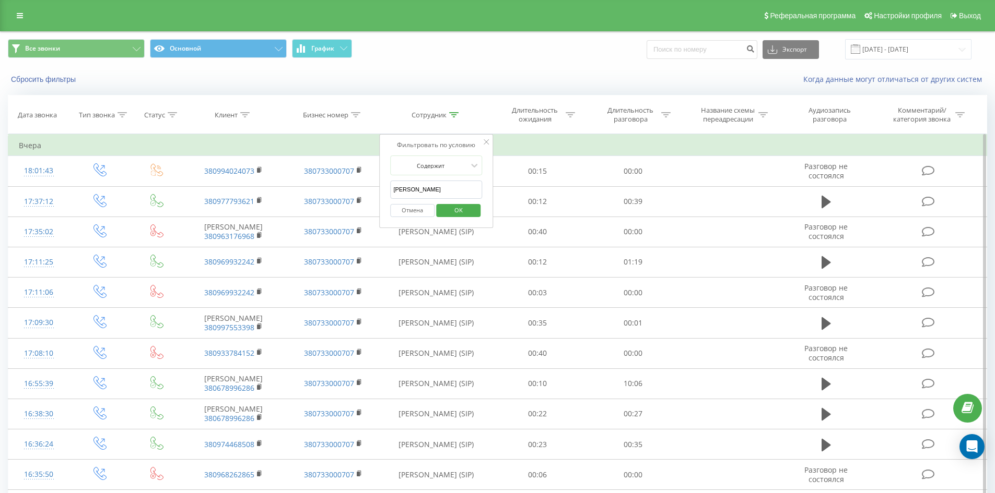
click at [441, 198] on input "[PERSON_NAME]" at bounding box center [436, 190] width 92 height 18
click button "OK" at bounding box center [458, 210] width 44 height 13
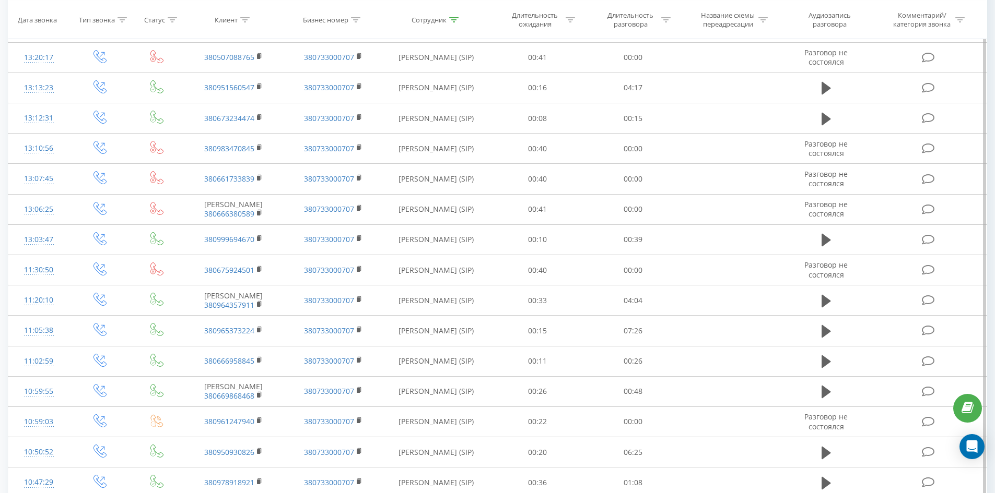
scroll to position [2780, 0]
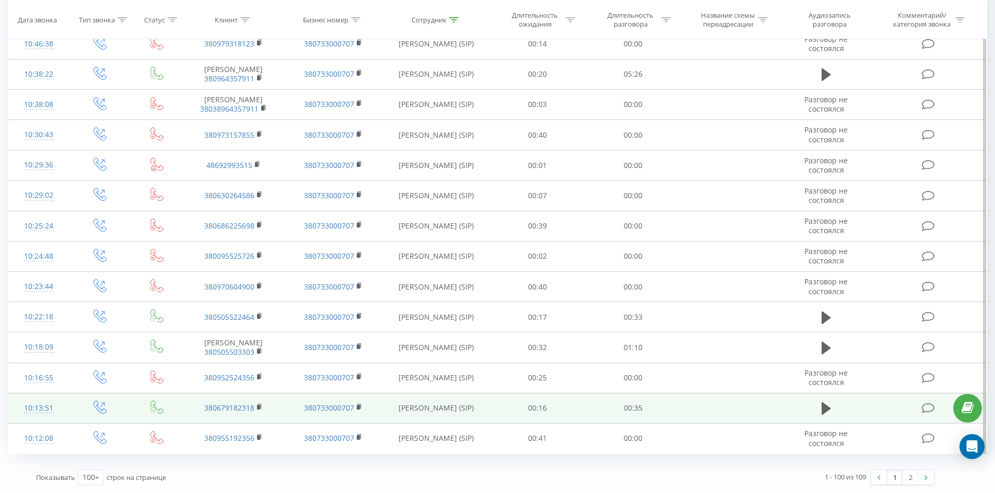
drag, startPoint x: 396, startPoint y: 94, endPoint x: 378, endPoint y: 411, distance: 317.4
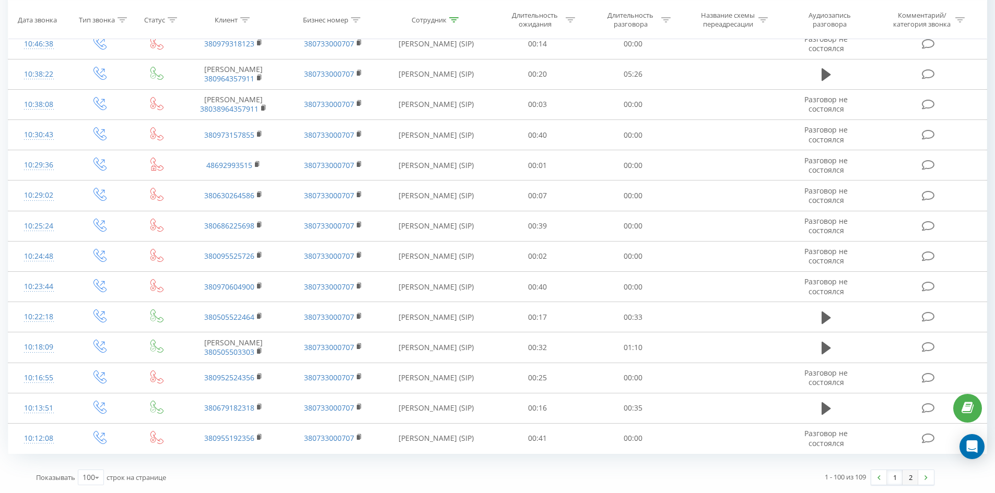
click at [916, 482] on link "2" at bounding box center [910, 477] width 16 height 15
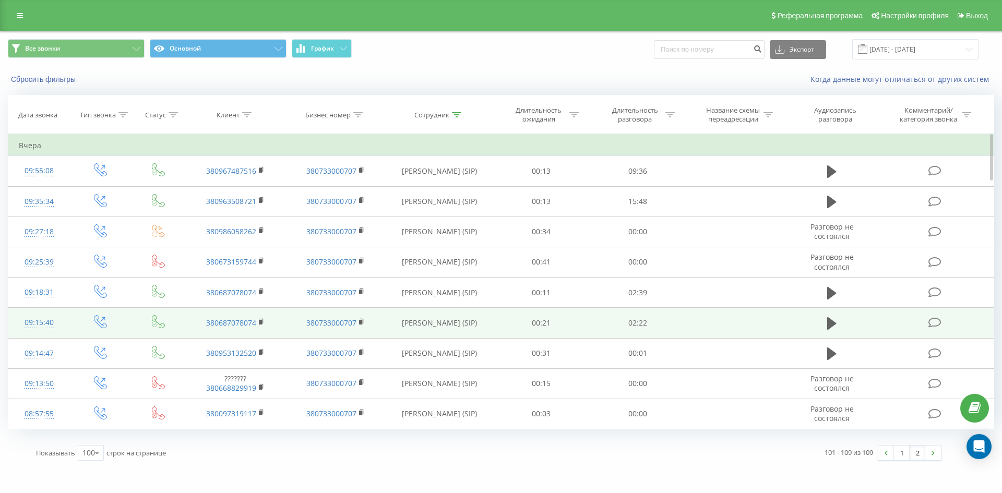
drag, startPoint x: 531, startPoint y: 99, endPoint x: 543, endPoint y: 327, distance: 227.9
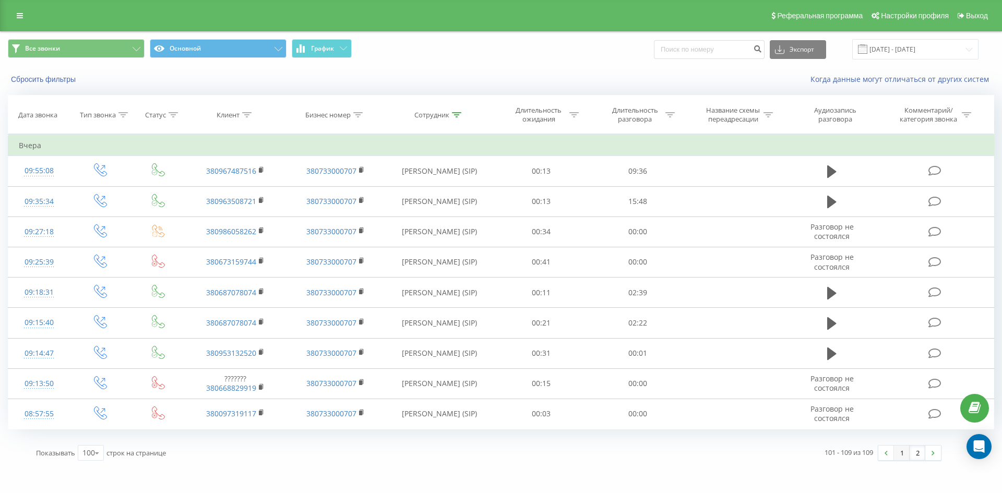
click at [897, 449] on link "1" at bounding box center [902, 453] width 16 height 15
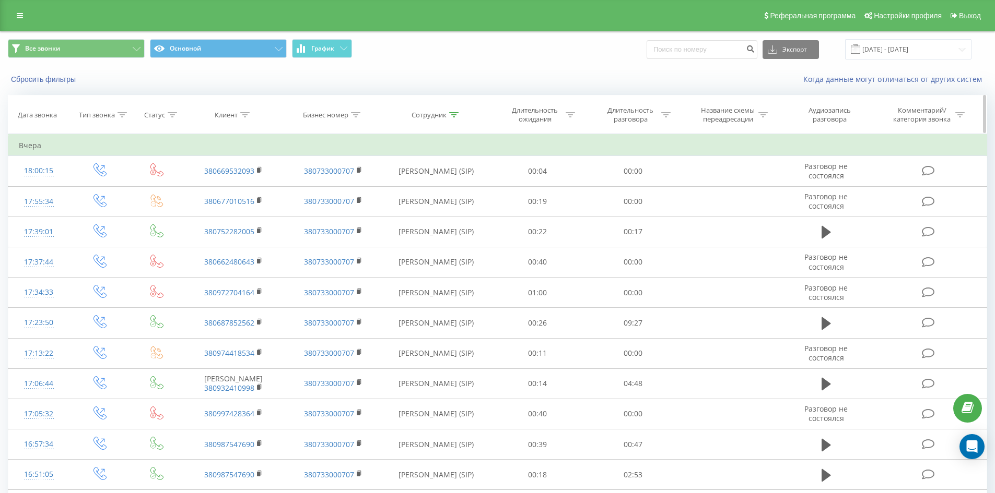
click at [456, 112] on icon at bounding box center [453, 114] width 9 height 5
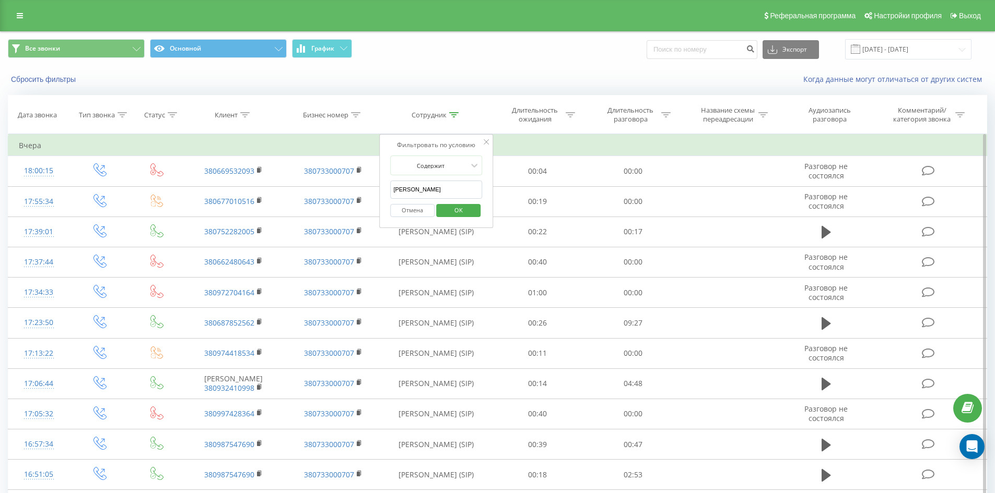
click at [456, 183] on input "[PERSON_NAME]" at bounding box center [436, 190] width 92 height 18
click button "OK" at bounding box center [458, 210] width 44 height 13
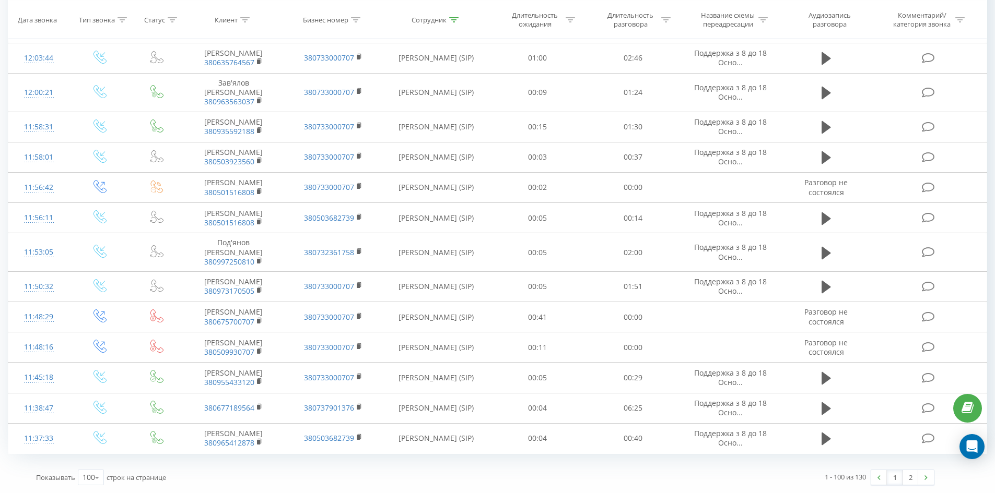
drag, startPoint x: 640, startPoint y: 61, endPoint x: 906, endPoint y: 462, distance: 481.4
click at [913, 477] on link "2" at bounding box center [910, 477] width 16 height 15
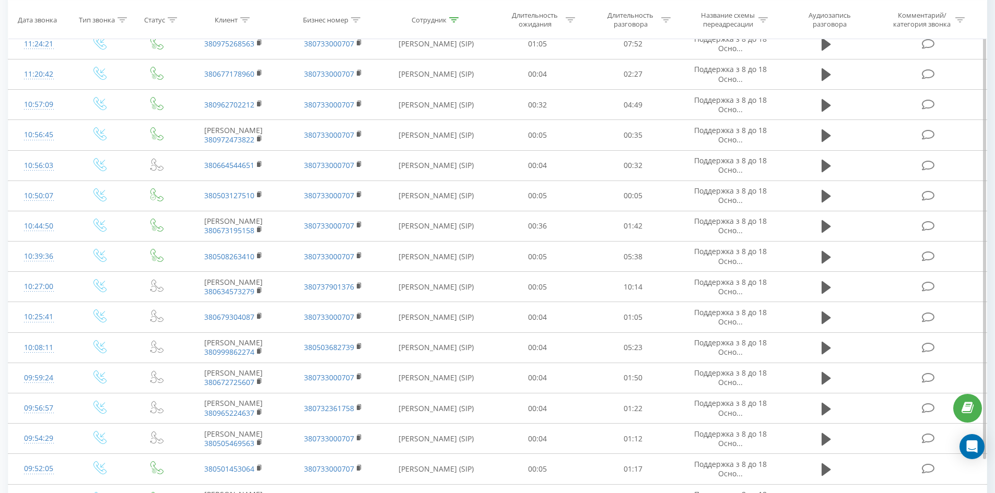
scroll to position [719, 0]
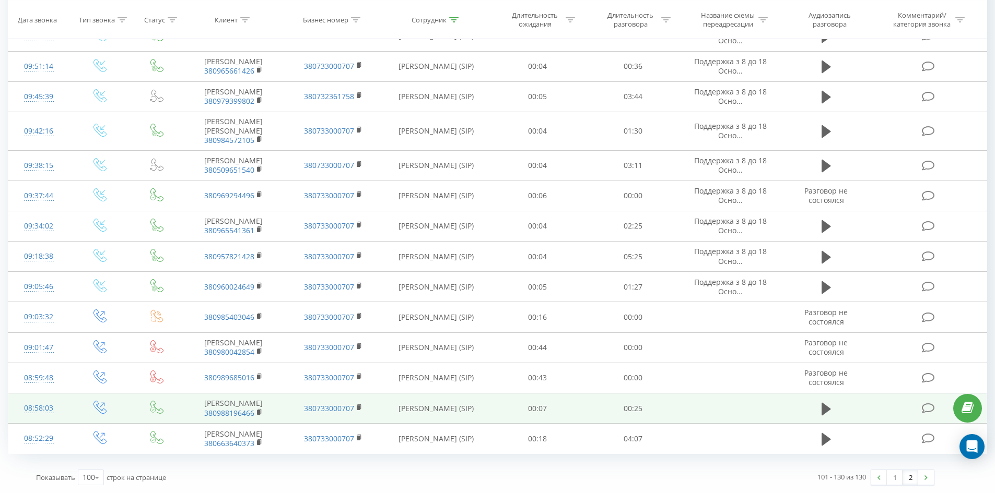
drag, startPoint x: 462, startPoint y: 117, endPoint x: 504, endPoint y: 406, distance: 291.8
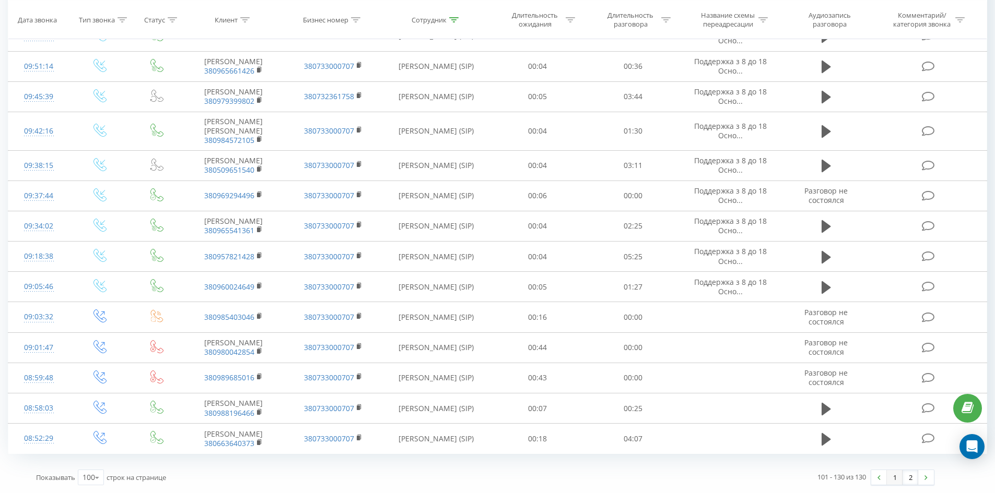
click at [895, 475] on link "1" at bounding box center [894, 477] width 16 height 15
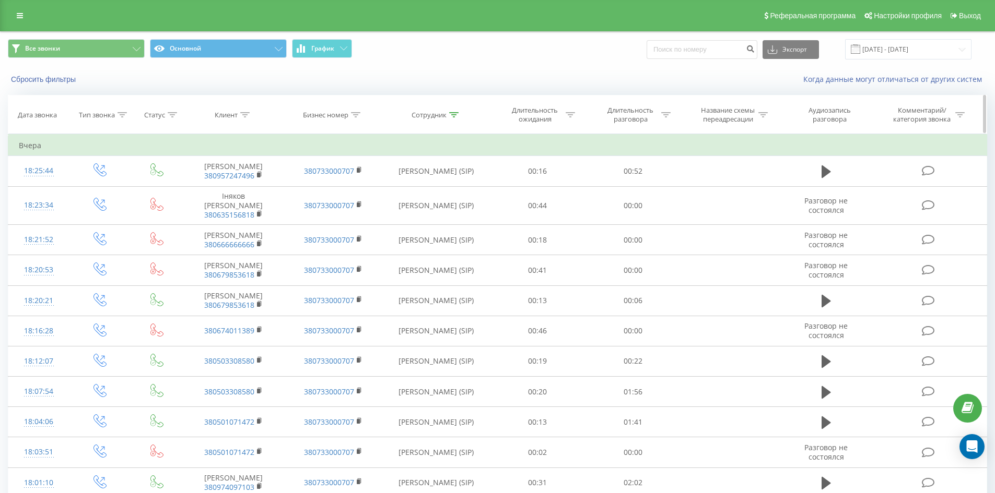
click at [456, 114] on icon at bounding box center [453, 114] width 9 height 5
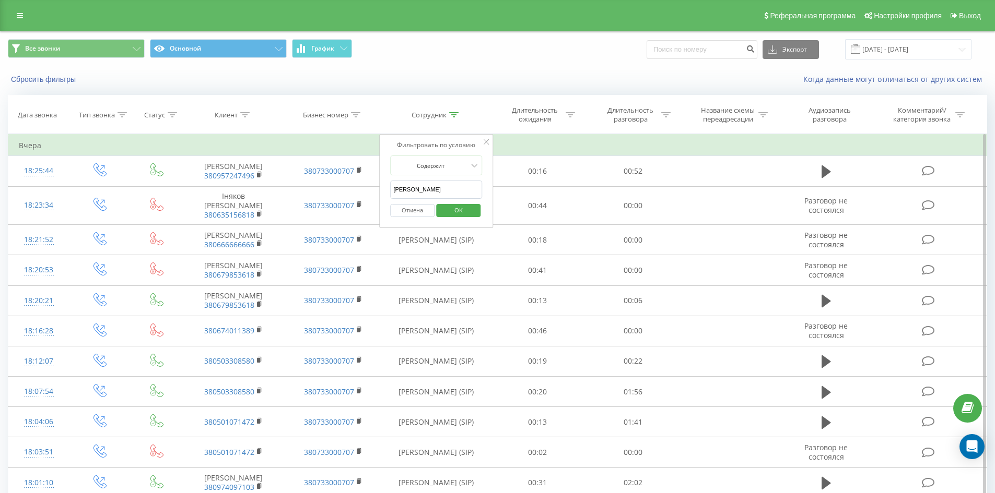
click at [465, 196] on input "[PERSON_NAME]" at bounding box center [436, 190] width 92 height 18
type input "[PERSON_NAME]"
click button "OK" at bounding box center [458, 210] width 44 height 13
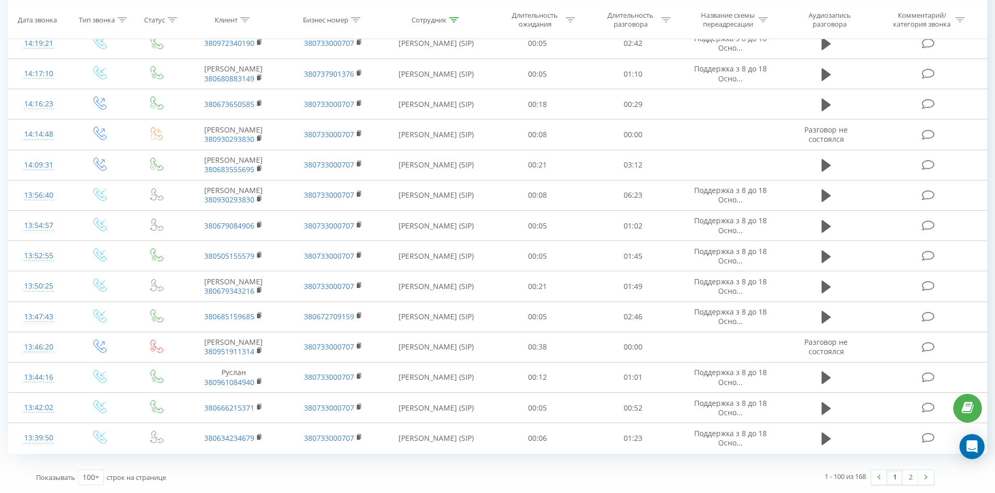
drag, startPoint x: 562, startPoint y: 137, endPoint x: 876, endPoint y: 459, distance: 449.7
click at [916, 479] on link "2" at bounding box center [910, 477] width 16 height 15
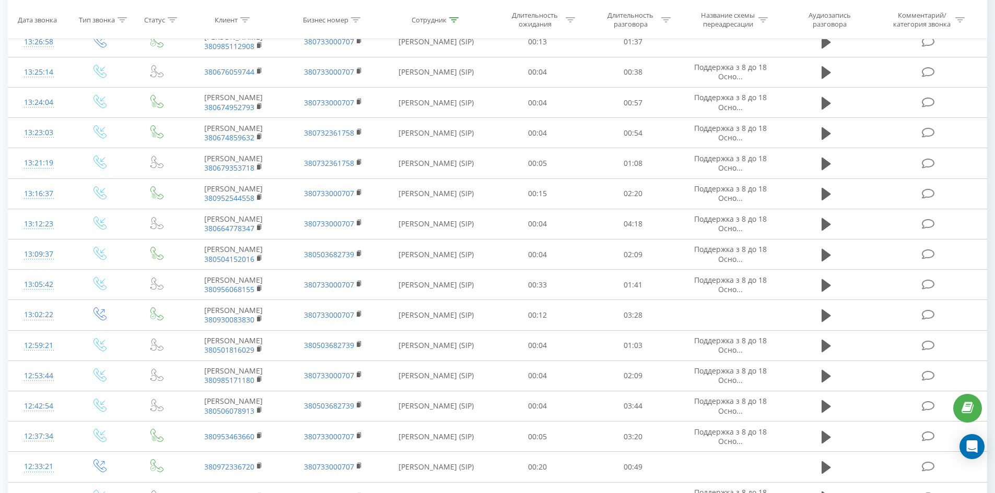
scroll to position [2133, 0]
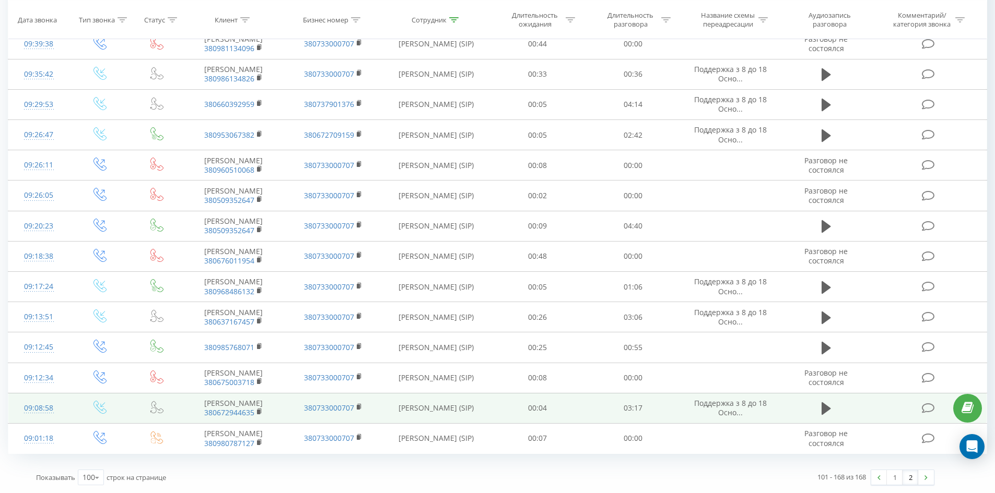
drag, startPoint x: 496, startPoint y: 163, endPoint x: 527, endPoint y: 387, distance: 226.0
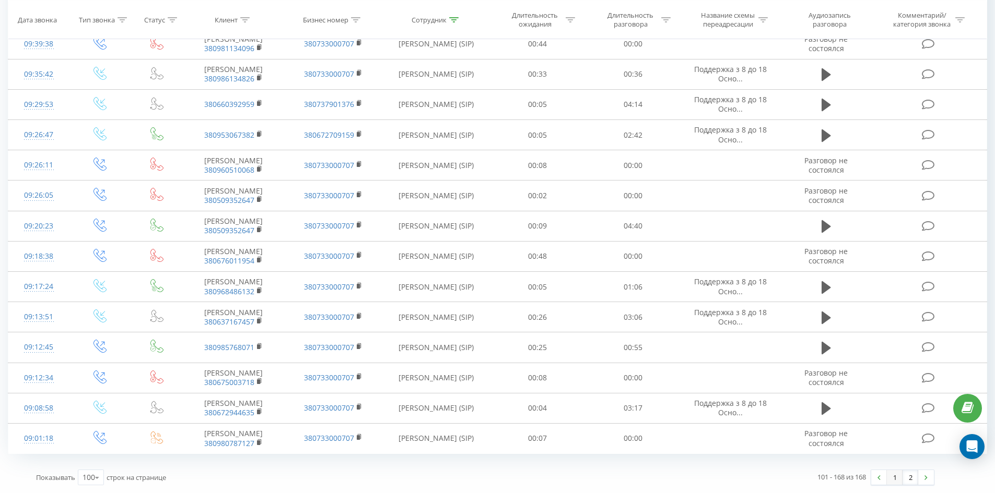
click at [894, 476] on link "1" at bounding box center [894, 477] width 16 height 15
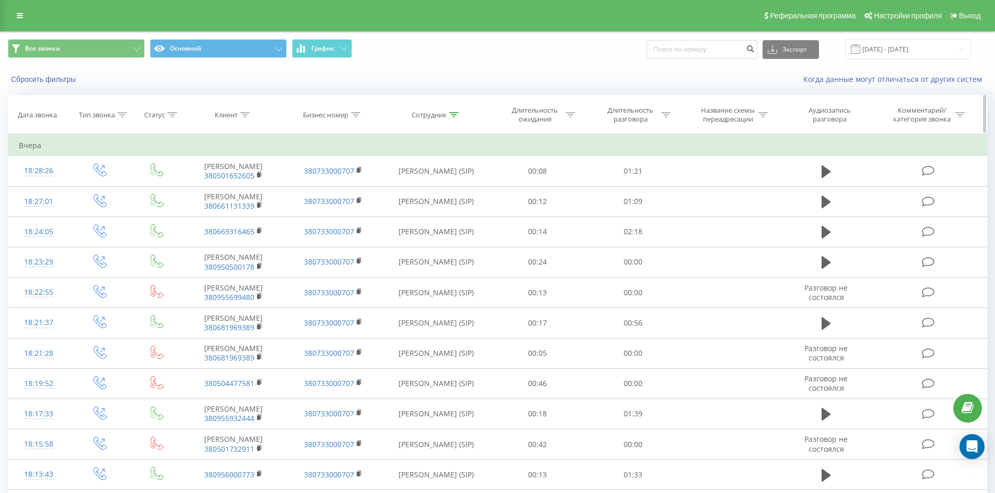
click at [454, 113] on icon at bounding box center [453, 114] width 9 height 5
click at [445, 202] on span "OK" at bounding box center [458, 210] width 29 height 16
click at [453, 114] on icon at bounding box center [453, 114] width 9 height 5
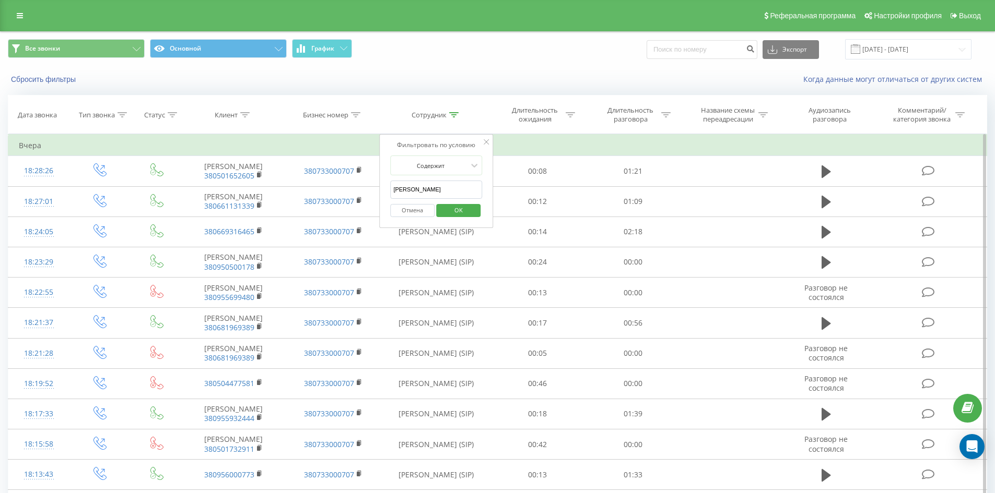
click at [454, 202] on div "Отмена OK" at bounding box center [436, 210] width 92 height 23
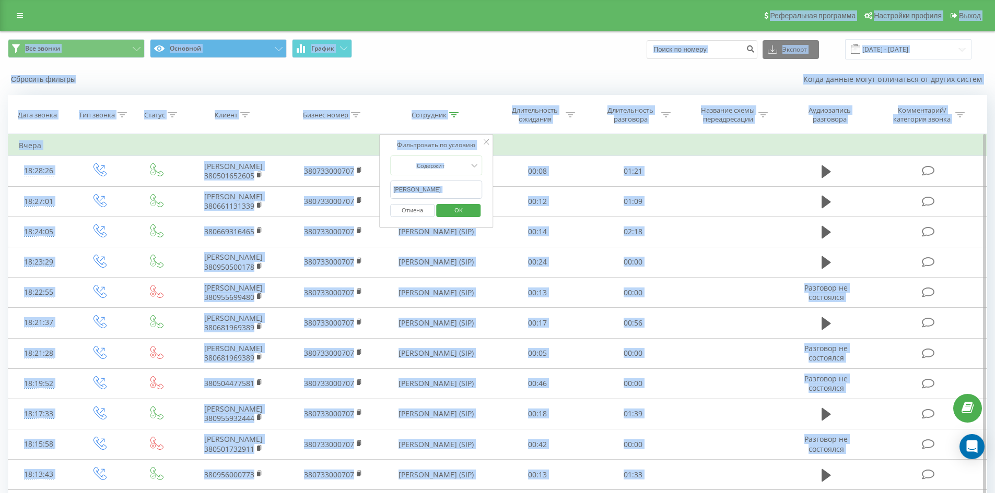
click at [452, 195] on input "[PERSON_NAME]" at bounding box center [436, 190] width 92 height 18
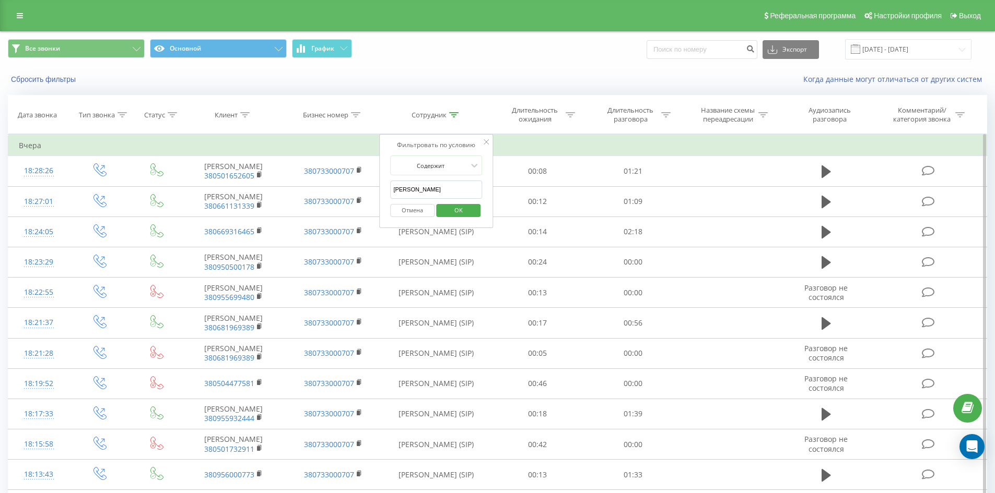
click button "OK" at bounding box center [458, 210] width 44 height 13
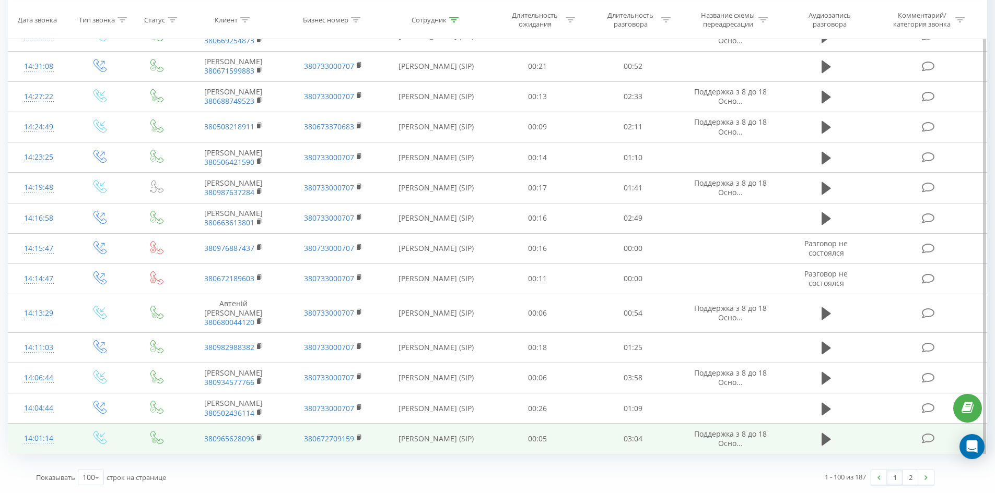
drag, startPoint x: 547, startPoint y: 63, endPoint x: 883, endPoint y: 431, distance: 499.2
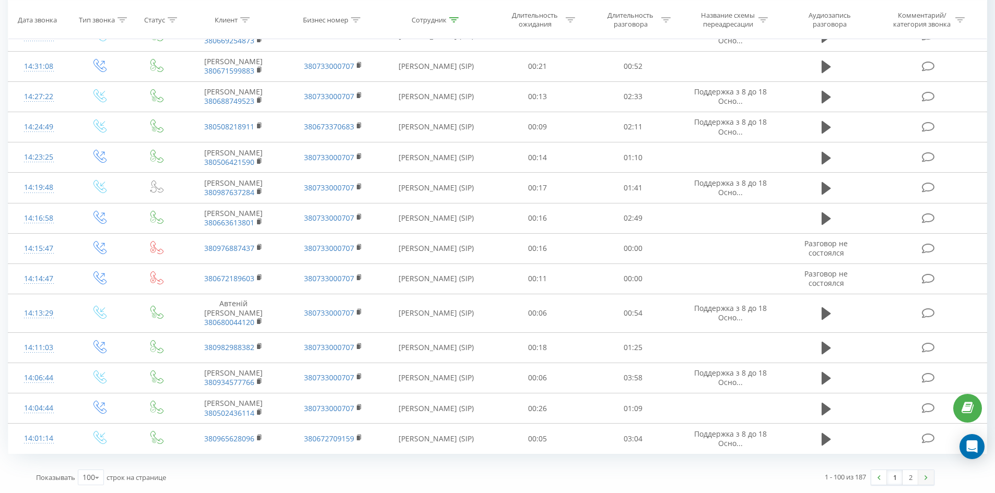
click at [919, 475] on link at bounding box center [926, 477] width 16 height 15
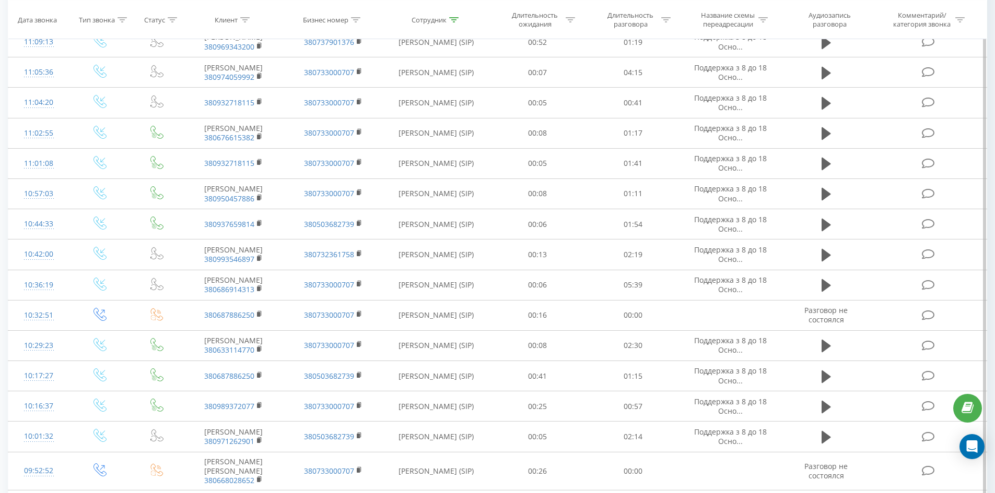
scroll to position [2752, 0]
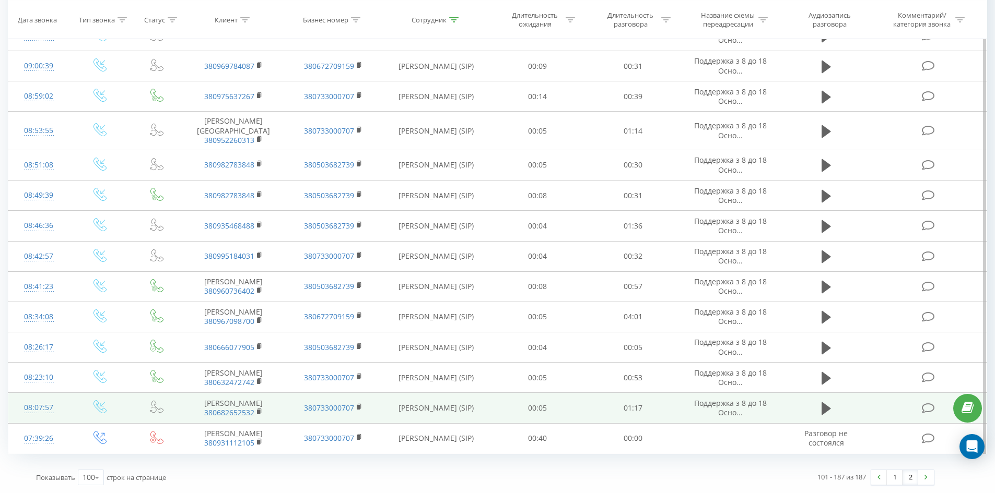
drag, startPoint x: 507, startPoint y: 81, endPoint x: 499, endPoint y: 384, distance: 303.4
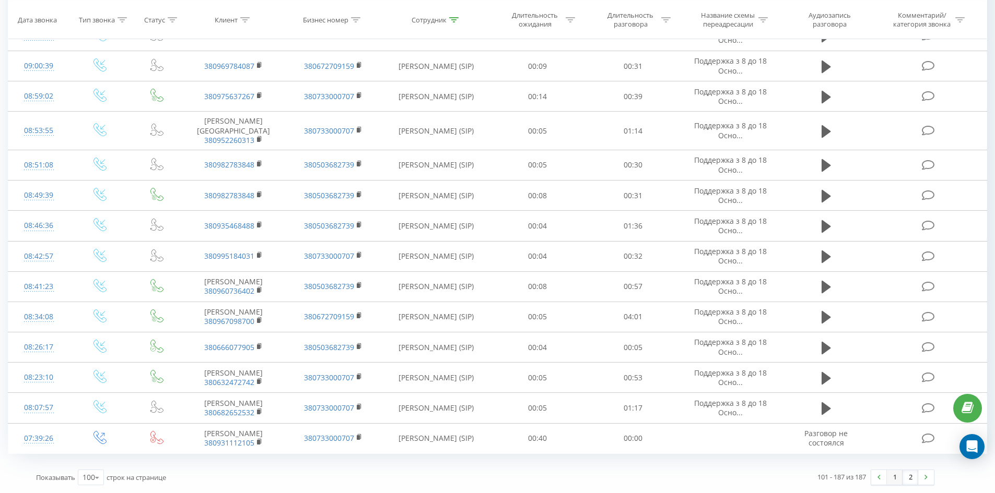
click at [892, 476] on link "1" at bounding box center [894, 477] width 16 height 15
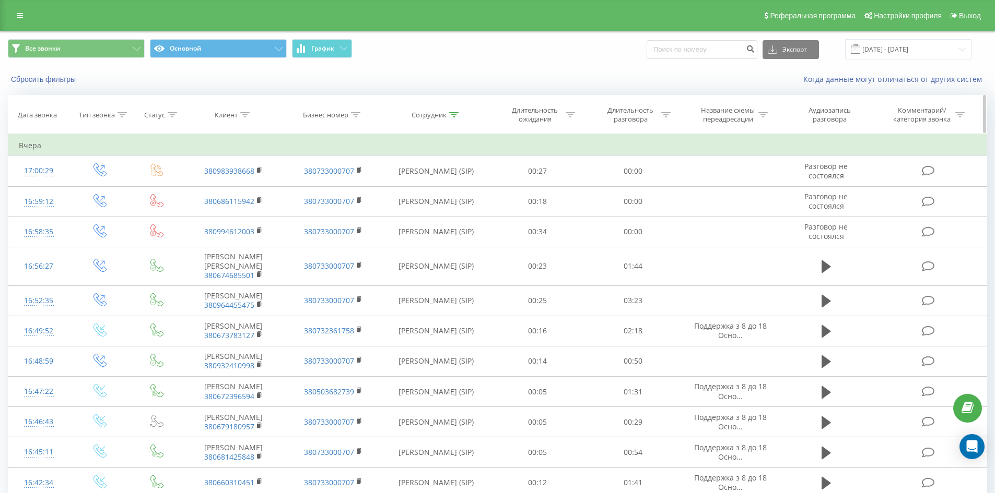
drag, startPoint x: 453, startPoint y: 111, endPoint x: 457, endPoint y: 181, distance: 69.6
click at [454, 113] on div at bounding box center [453, 115] width 9 height 9
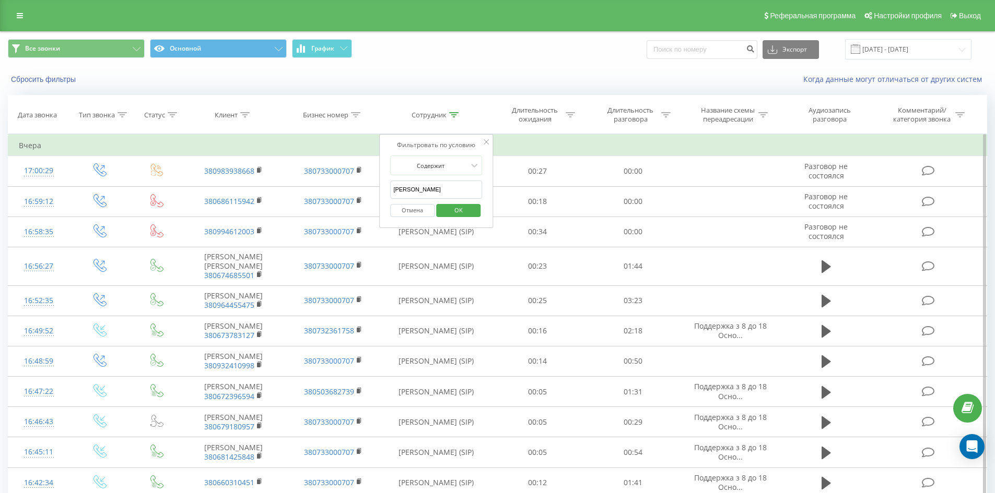
click at [458, 184] on input "[PERSON_NAME]" at bounding box center [436, 190] width 92 height 18
click button "OK" at bounding box center [458, 210] width 44 height 13
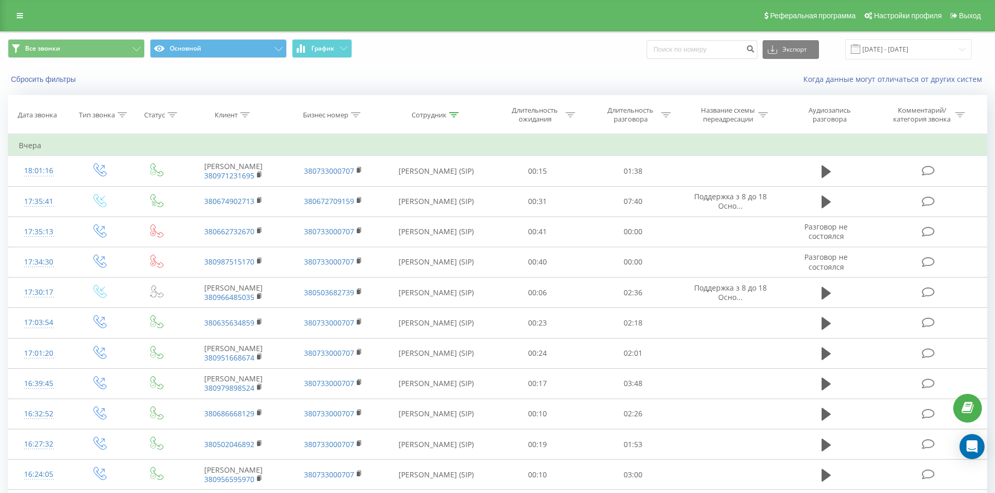
scroll to position [2778, 0]
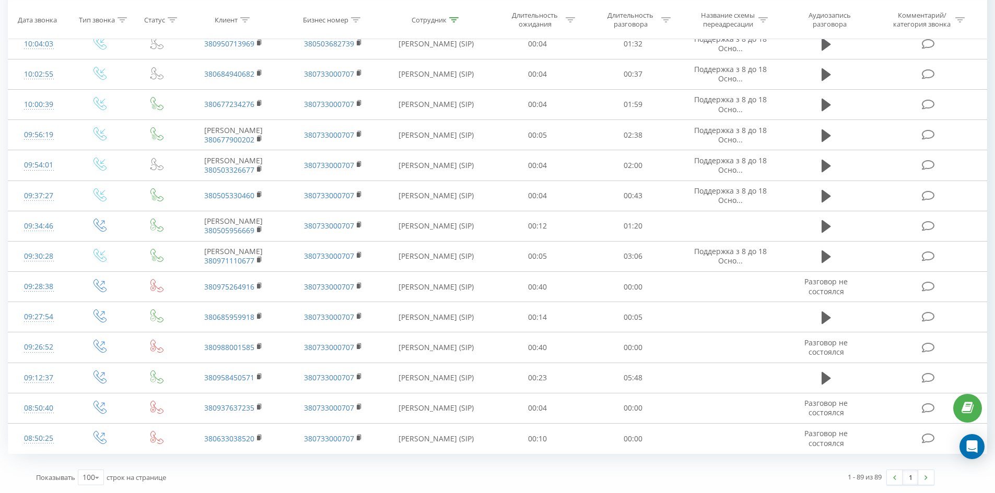
drag, startPoint x: 550, startPoint y: 91, endPoint x: 895, endPoint y: 466, distance: 509.9
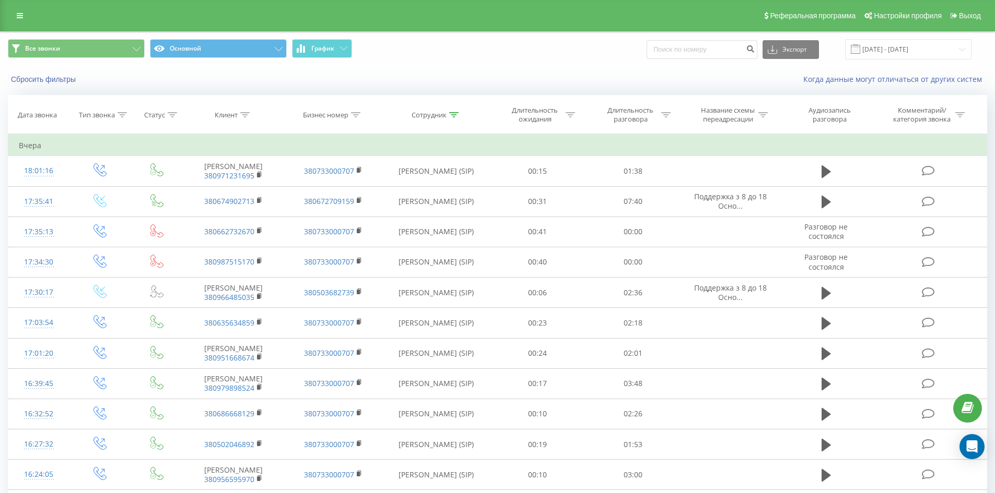
drag, startPoint x: 469, startPoint y: 260, endPoint x: 516, endPoint y: 69, distance: 196.3
click at [451, 114] on icon at bounding box center [453, 114] width 9 height 5
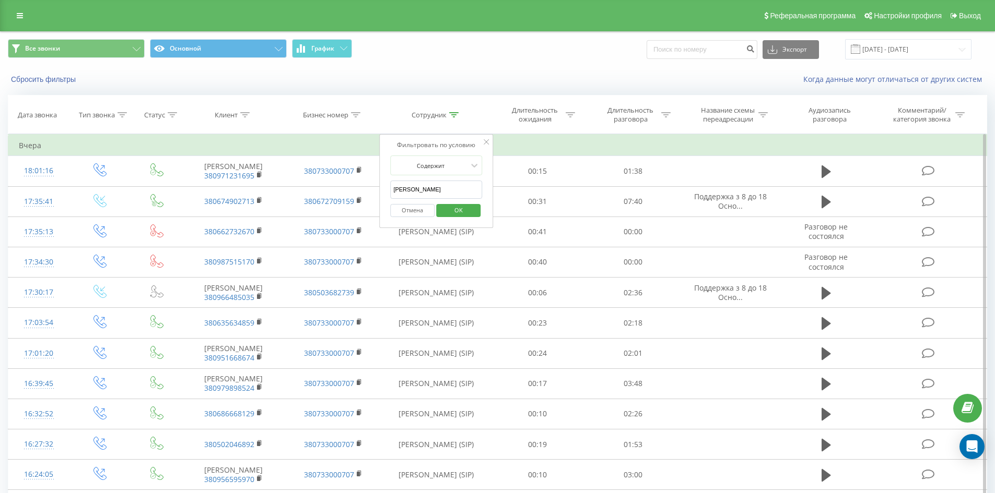
click at [466, 197] on input "[PERSON_NAME]" at bounding box center [436, 190] width 92 height 18
click button "OK" at bounding box center [458, 210] width 44 height 13
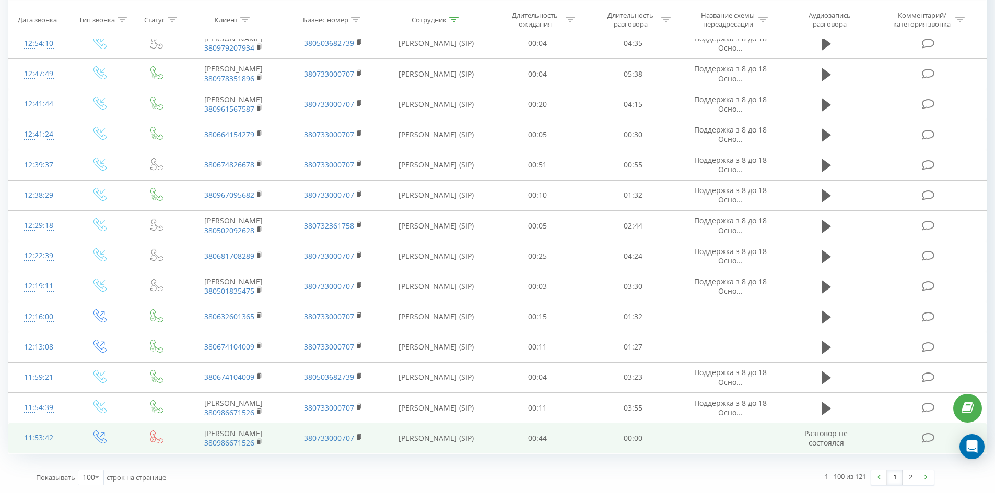
drag, startPoint x: 664, startPoint y: 43, endPoint x: 942, endPoint y: 428, distance: 474.4
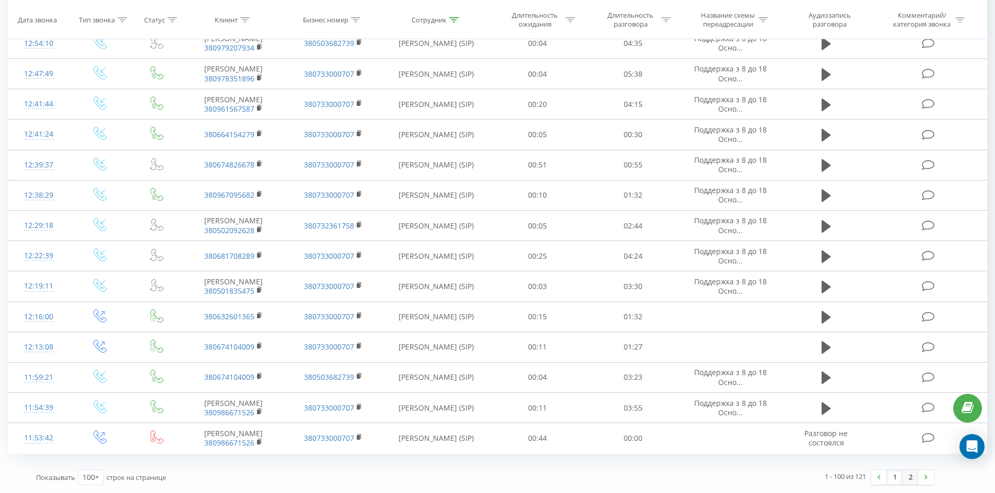
click at [910, 472] on link "2" at bounding box center [910, 477] width 16 height 15
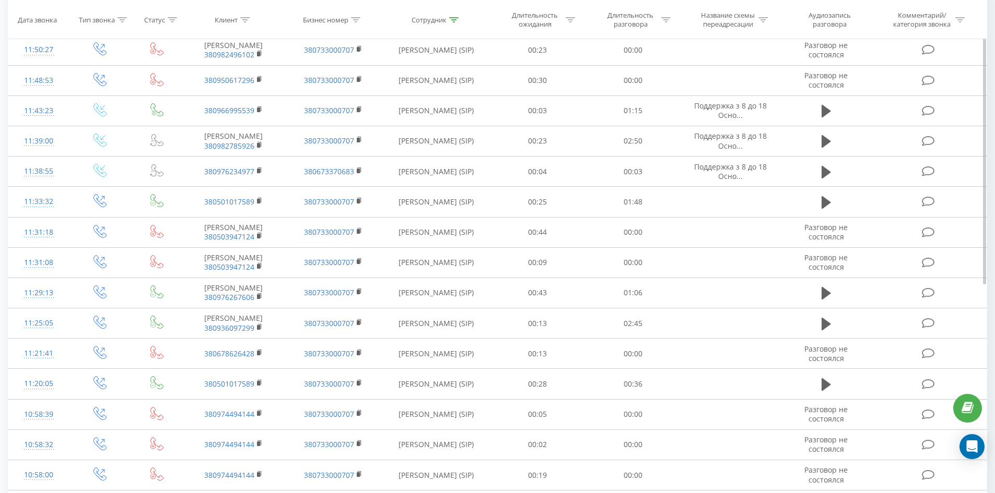
scroll to position [439, 0]
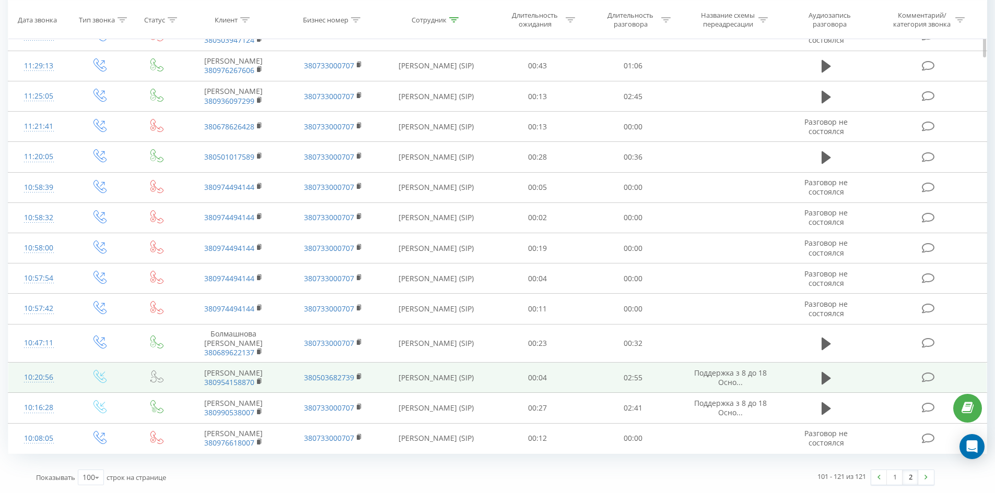
drag, startPoint x: 446, startPoint y: 125, endPoint x: 462, endPoint y: 365, distance: 240.7
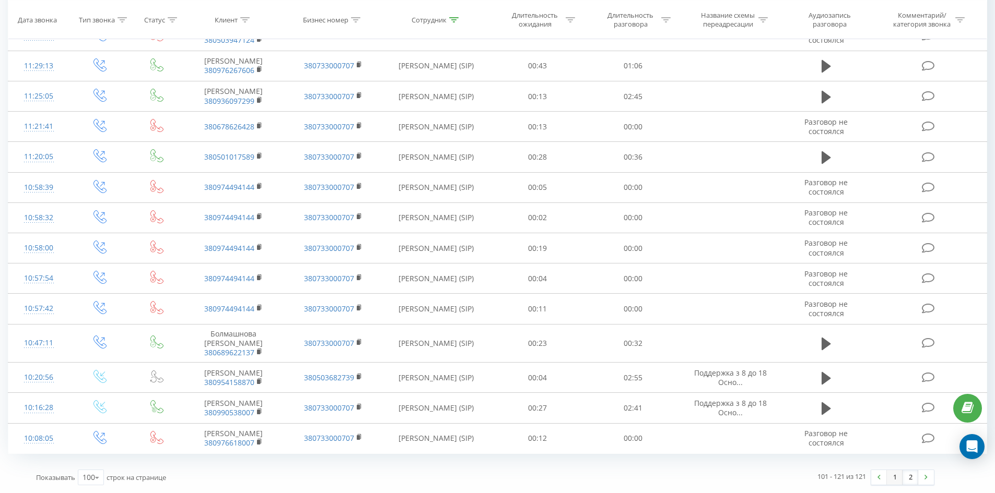
click at [898, 479] on link "1" at bounding box center [894, 477] width 16 height 15
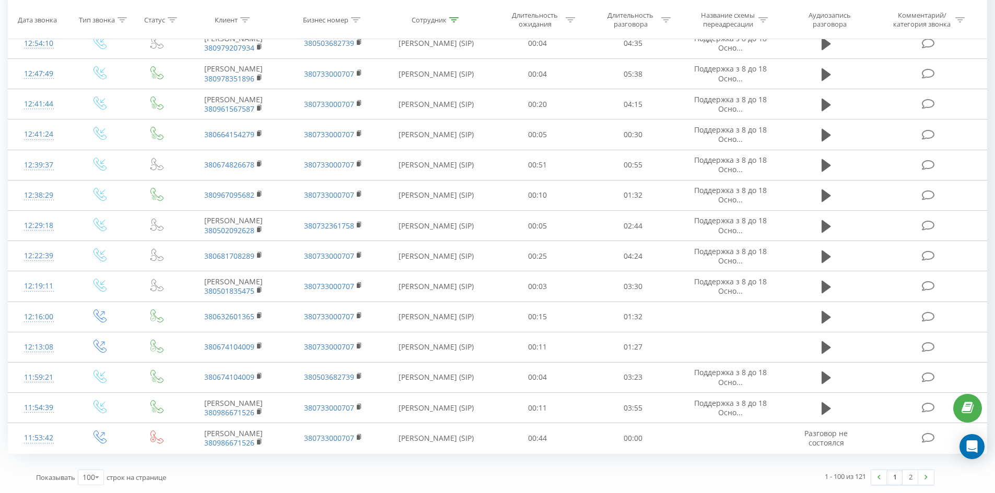
drag, startPoint x: 550, startPoint y: 151, endPoint x: 899, endPoint y: 477, distance: 477.2
click at [914, 479] on link "2" at bounding box center [910, 477] width 16 height 15
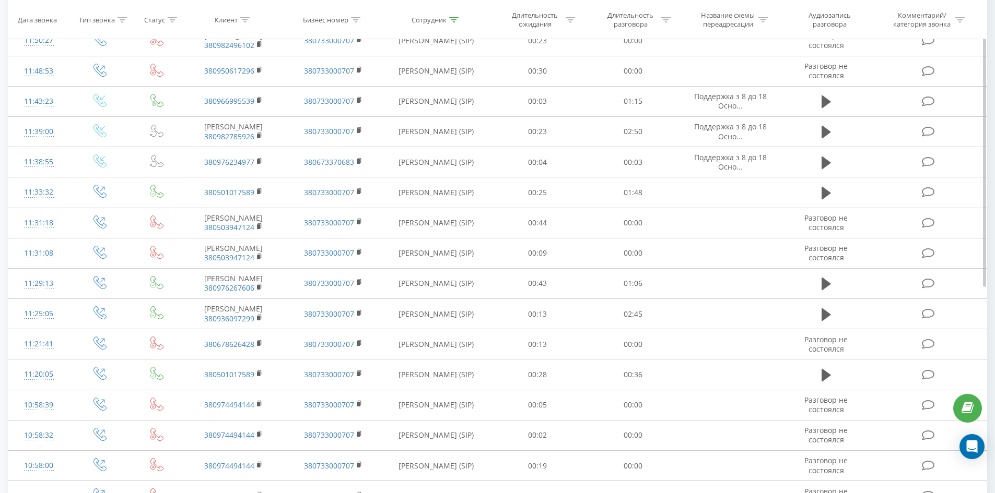
scroll to position [439, 0]
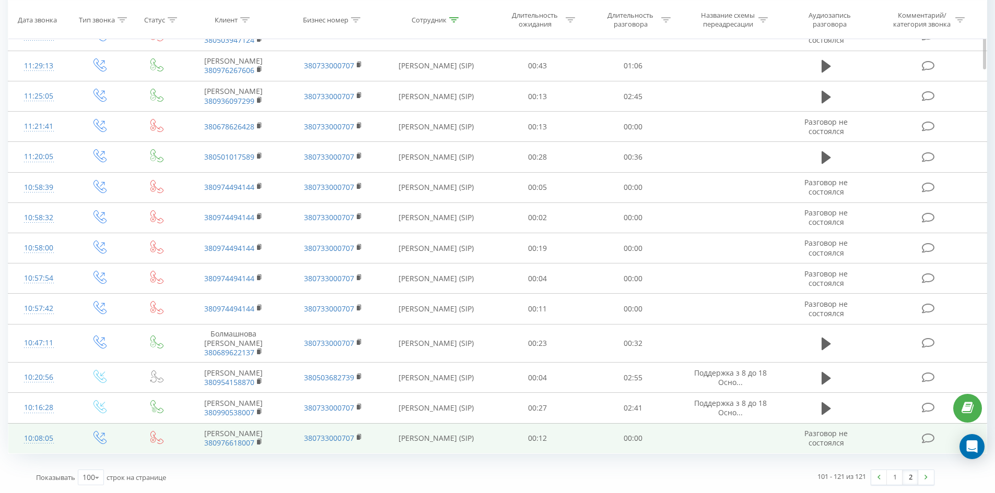
drag, startPoint x: 545, startPoint y: 108, endPoint x: 553, endPoint y: 448, distance: 340.0
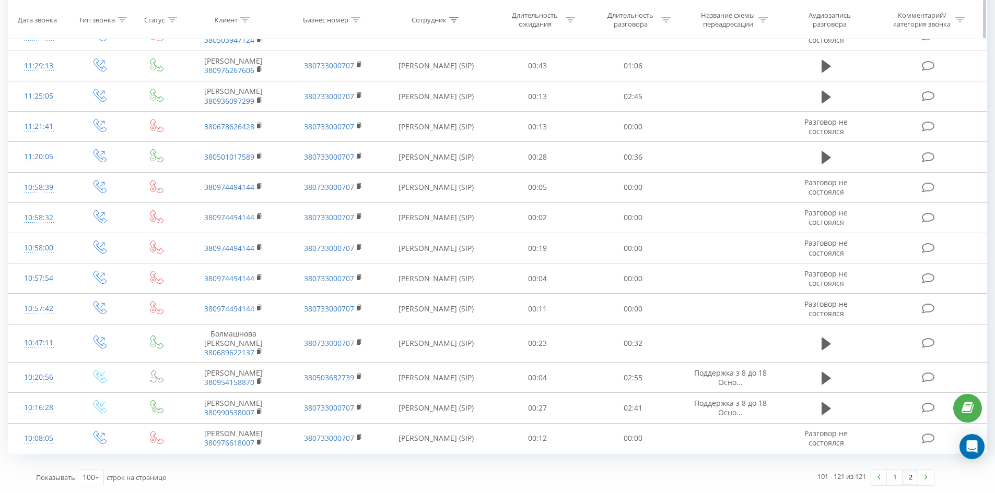
click at [455, 22] on div at bounding box center [453, 19] width 9 height 9
click at [446, 194] on div "Отмена OK" at bounding box center [436, 205] width 92 height 23
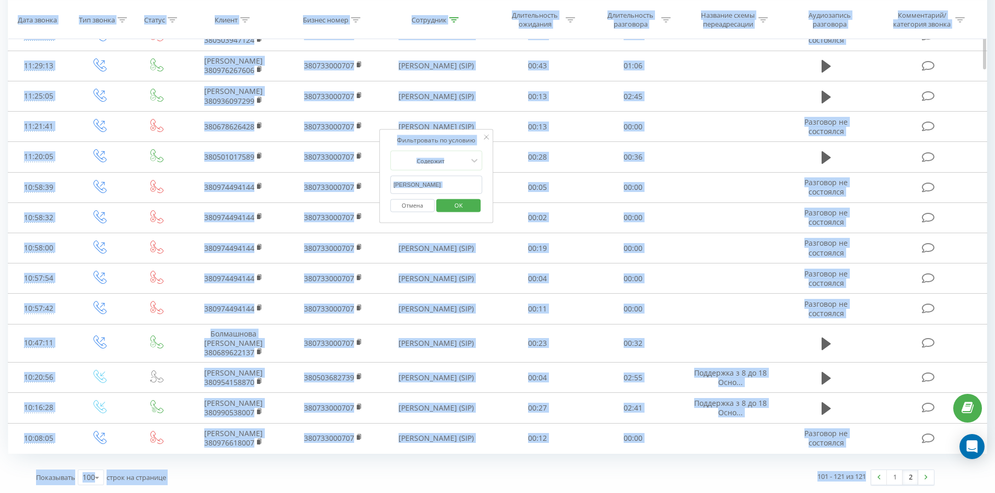
click at [445, 176] on input "[PERSON_NAME]" at bounding box center [436, 185] width 92 height 18
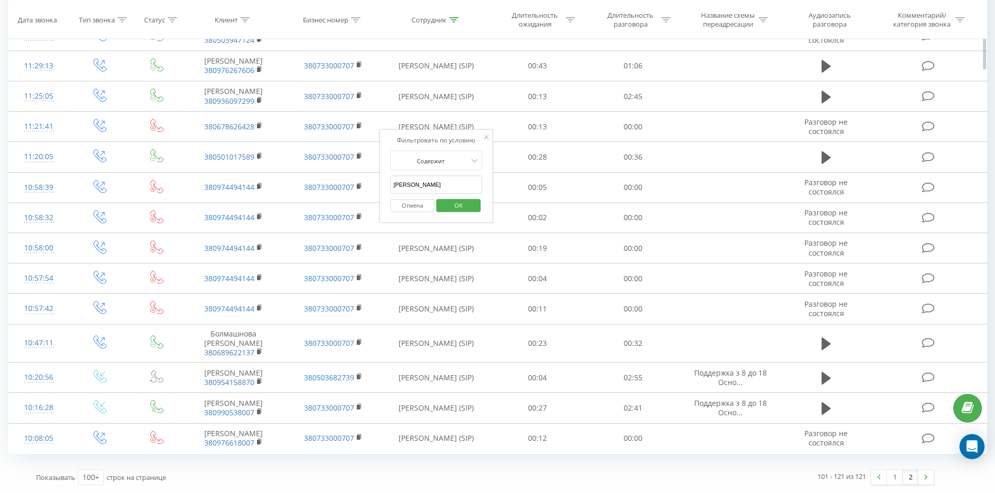
click button "OK" at bounding box center [458, 205] width 44 height 13
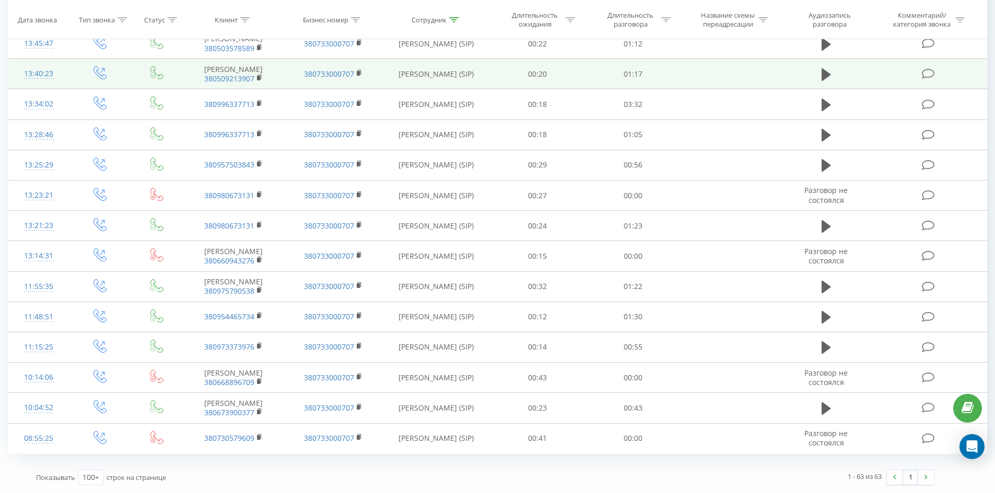
scroll to position [1908, 0]
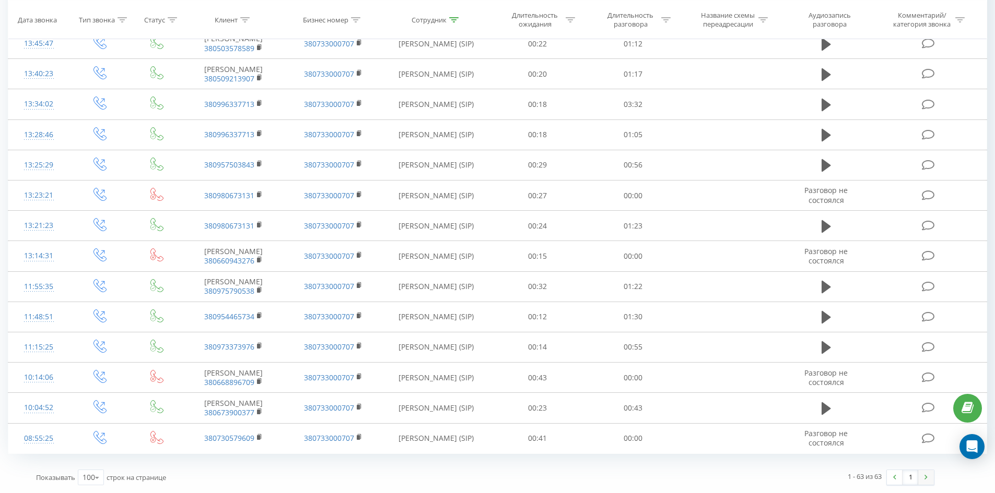
drag, startPoint x: 877, startPoint y: 377, endPoint x: 918, endPoint y: 485, distance: 115.9
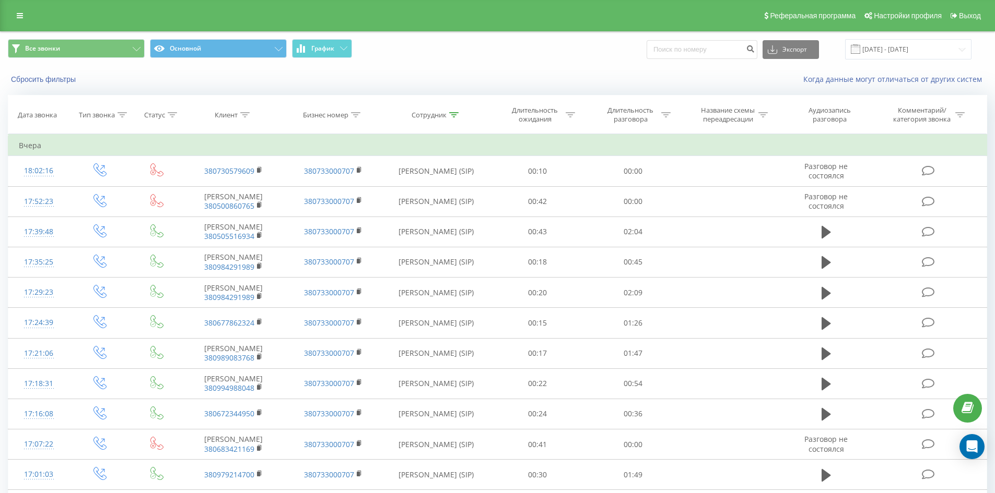
drag, startPoint x: 656, startPoint y: 386, endPoint x: 580, endPoint y: -45, distance: 437.9
click at [452, 116] on icon at bounding box center [453, 114] width 9 height 5
click at [452, 198] on input "[PERSON_NAME]" at bounding box center [436, 190] width 92 height 18
click button "OK" at bounding box center [458, 210] width 44 height 13
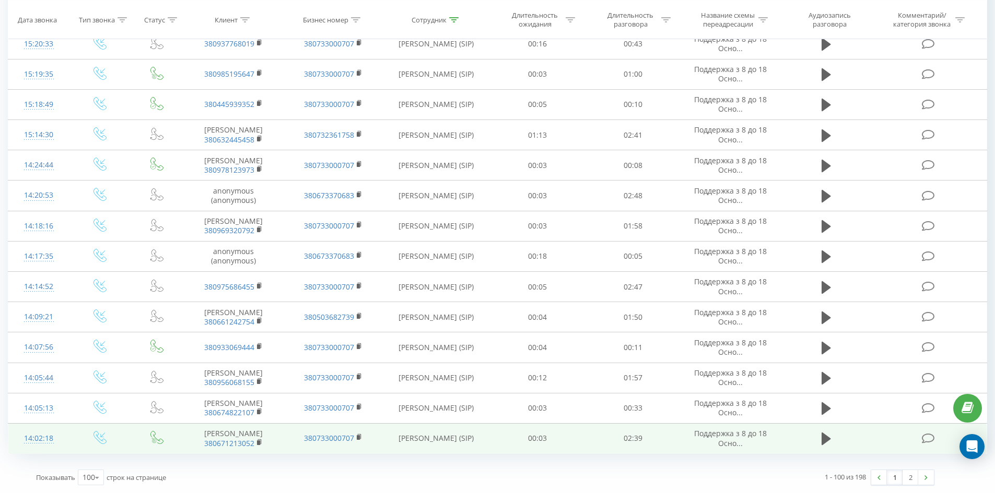
drag, startPoint x: 565, startPoint y: 106, endPoint x: 900, endPoint y: 444, distance: 475.5
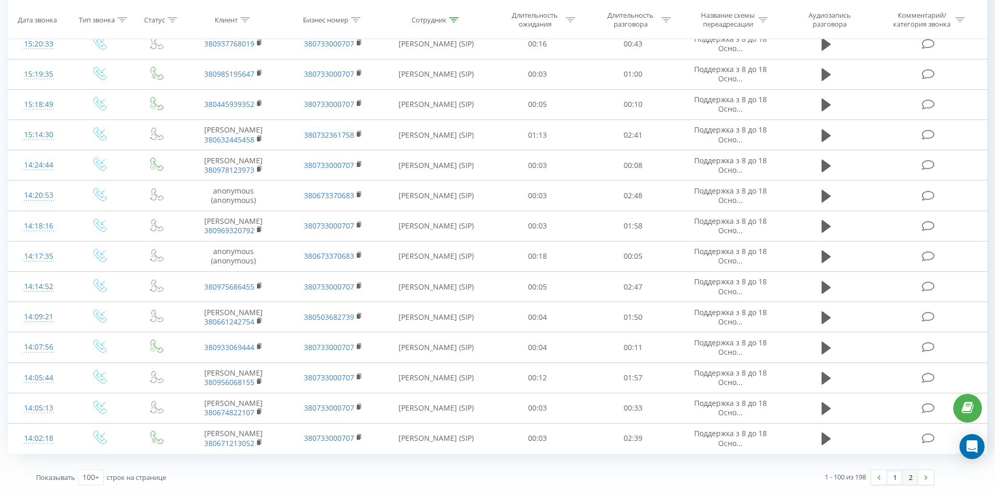
click at [912, 478] on link "2" at bounding box center [910, 477] width 16 height 15
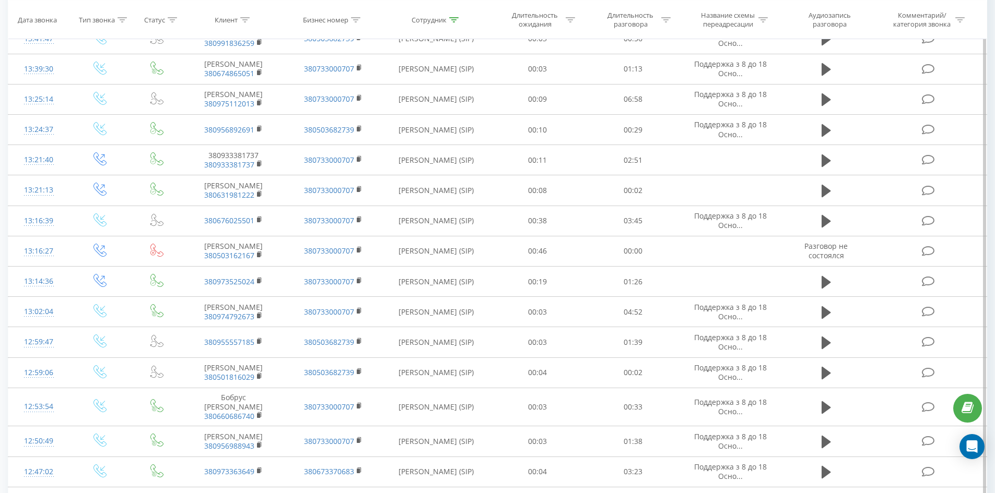
scroll to position [3154, 0]
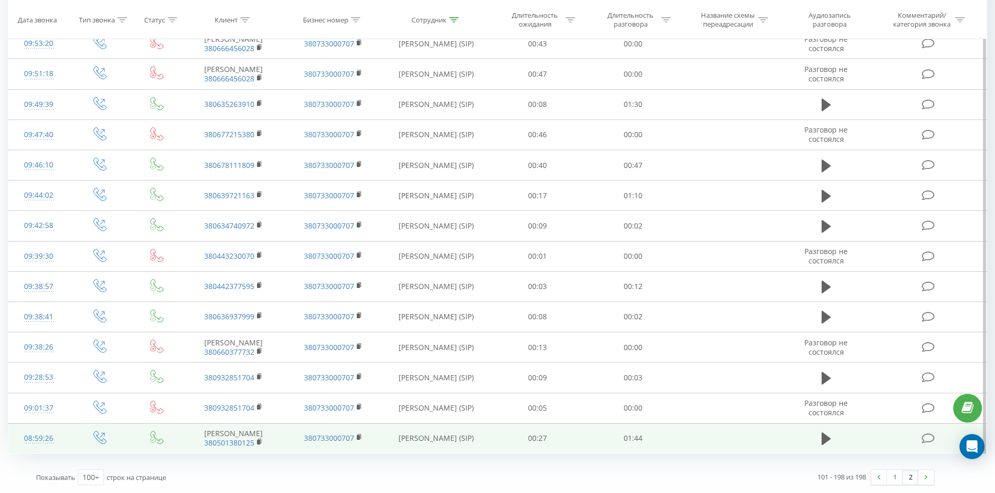
drag, startPoint x: 512, startPoint y: 64, endPoint x: 547, endPoint y: 430, distance: 367.6
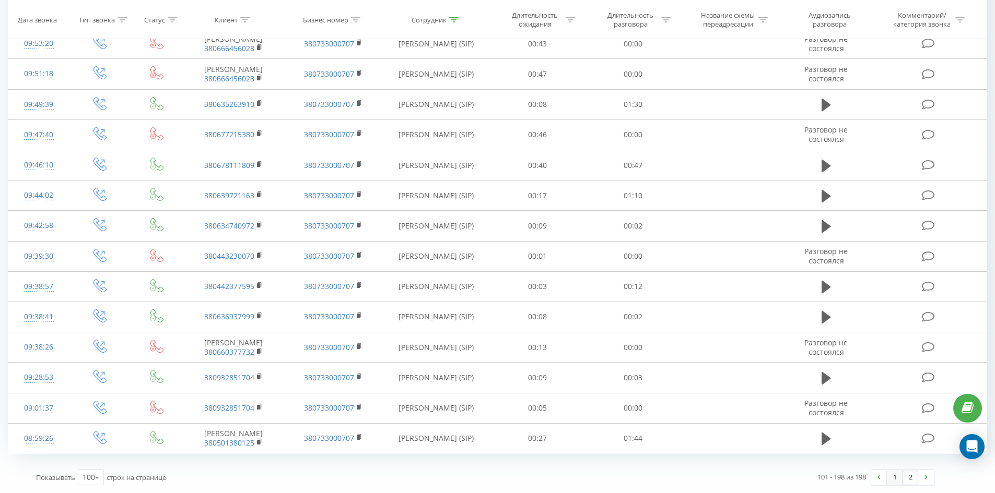
click at [891, 478] on link "1" at bounding box center [894, 477] width 16 height 15
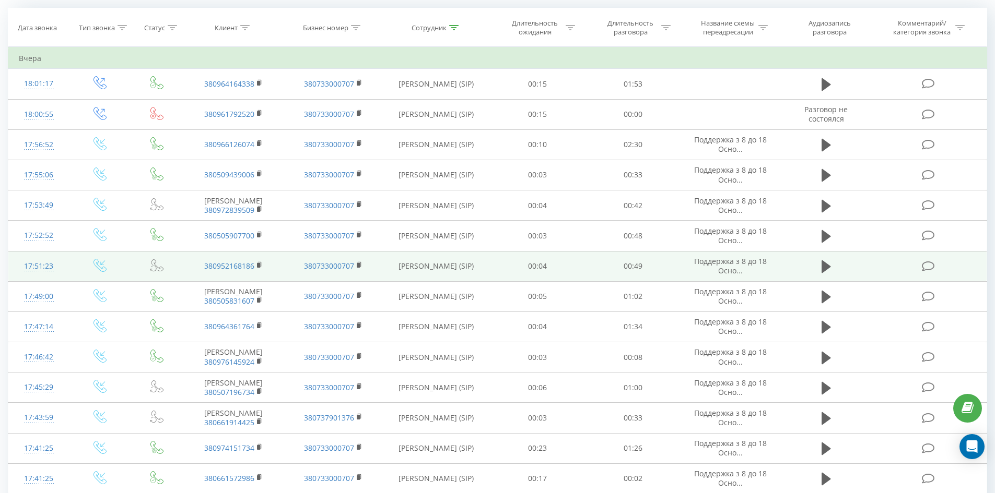
scroll to position [60, 0]
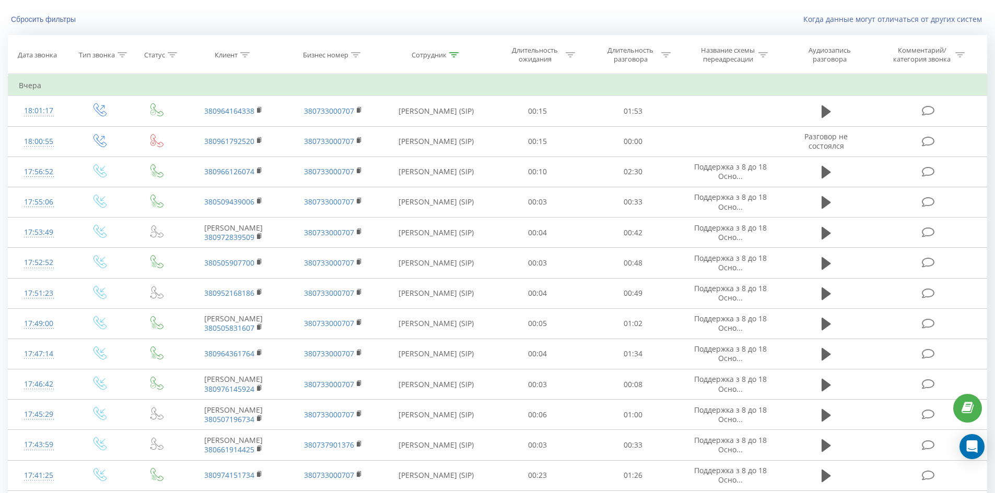
click at [456, 55] on icon at bounding box center [453, 54] width 9 height 5
click at [458, 127] on input "[PERSON_NAME]" at bounding box center [436, 130] width 92 height 18
click button "OK" at bounding box center [458, 150] width 44 height 13
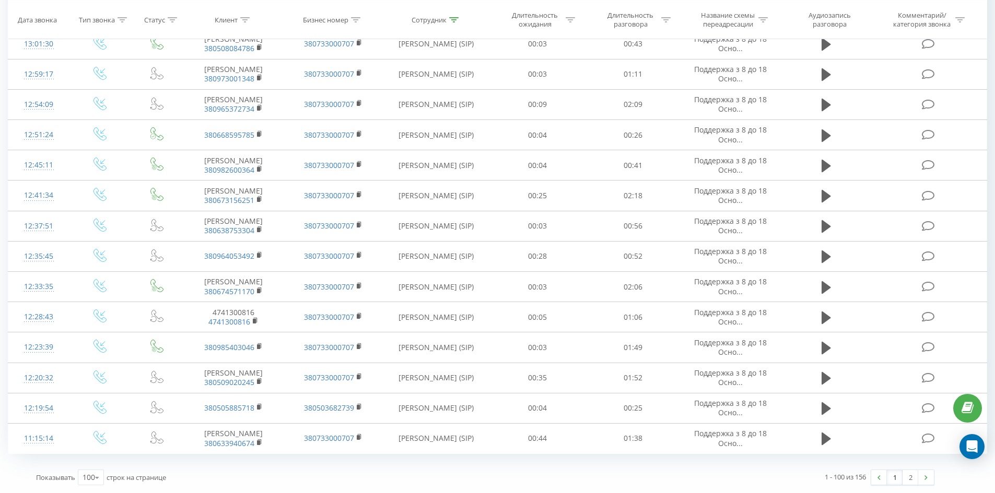
drag, startPoint x: 758, startPoint y: 170, endPoint x: 954, endPoint y: 468, distance: 356.5
click at [926, 477] on img at bounding box center [925, 478] width 3 height 5
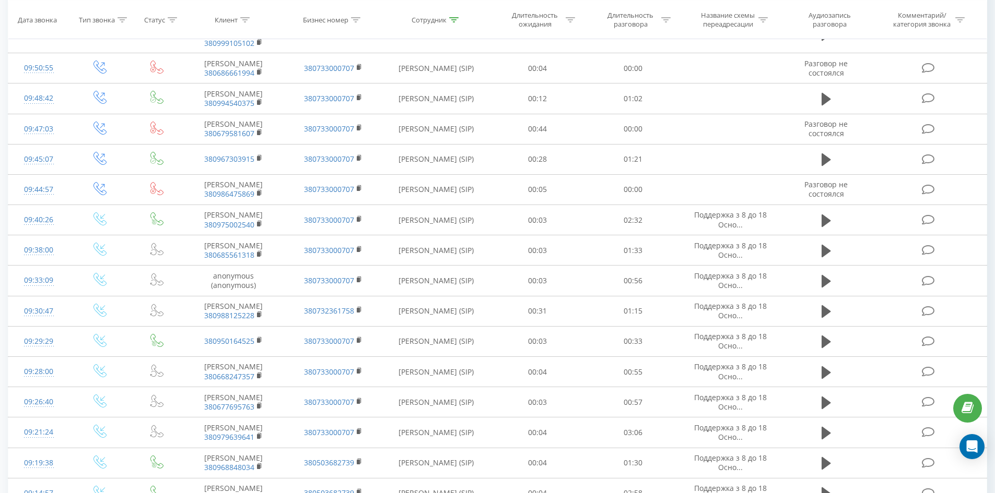
scroll to position [1702, 0]
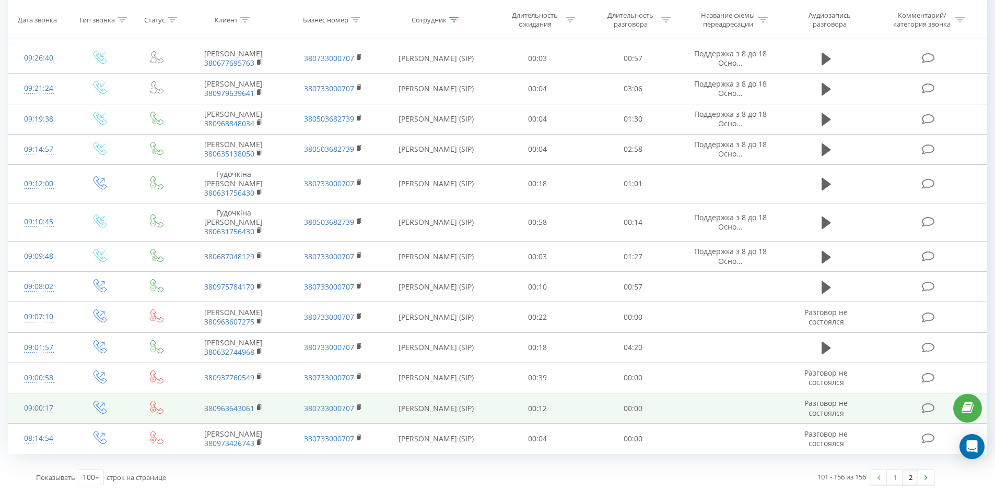
drag, startPoint x: 475, startPoint y: 53, endPoint x: 470, endPoint y: 400, distance: 346.7
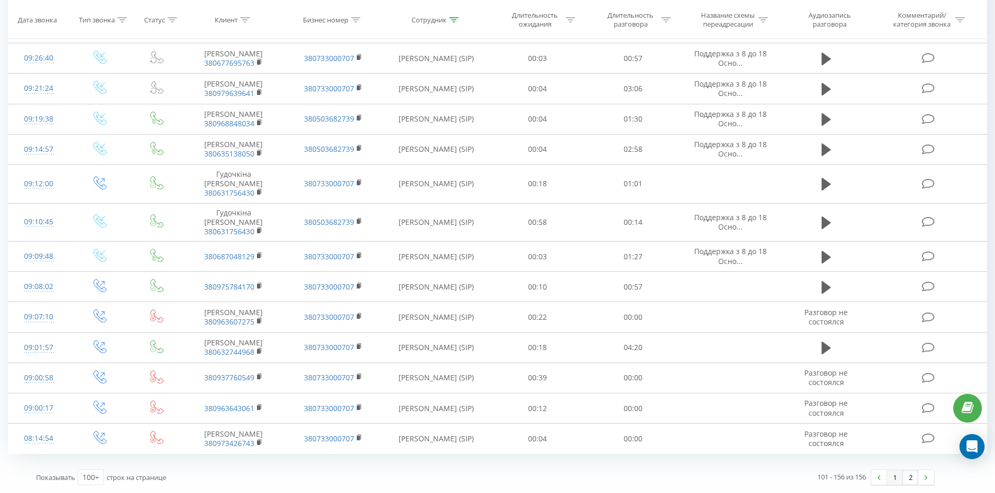
click at [894, 475] on link "1" at bounding box center [894, 477] width 16 height 15
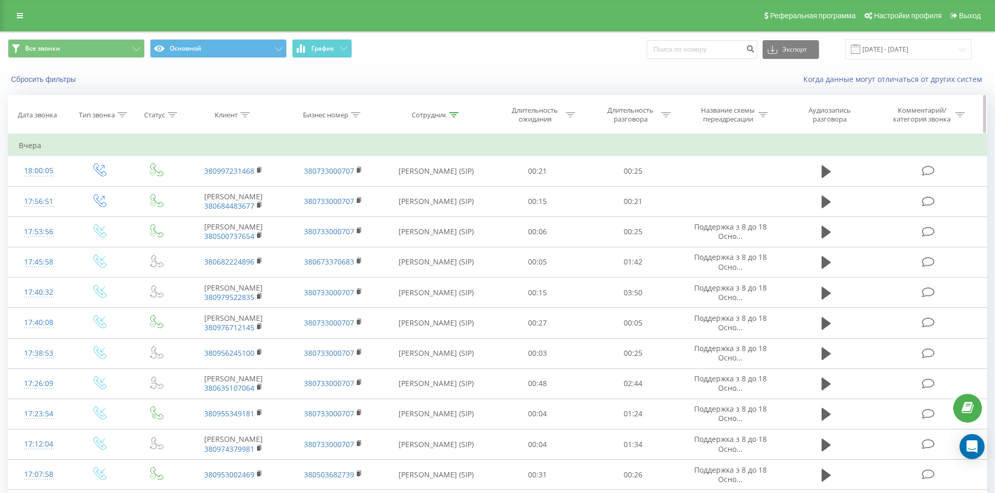
click at [450, 111] on th "Сотрудник" at bounding box center [436, 115] width 107 height 39
click at [454, 112] on icon at bounding box center [453, 114] width 9 height 5
click at [447, 182] on input "[PERSON_NAME]" at bounding box center [436, 190] width 92 height 18
click button "OK" at bounding box center [458, 210] width 44 height 13
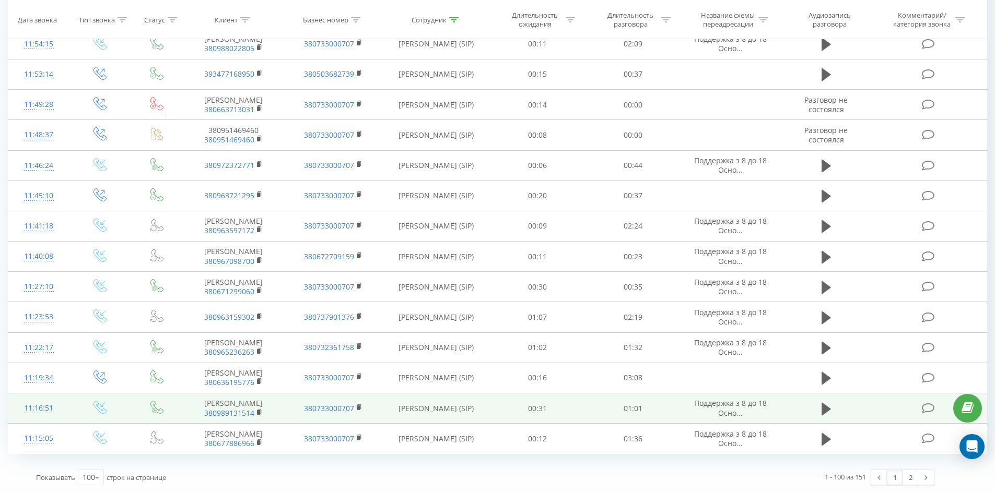
scroll to position [3349, 0]
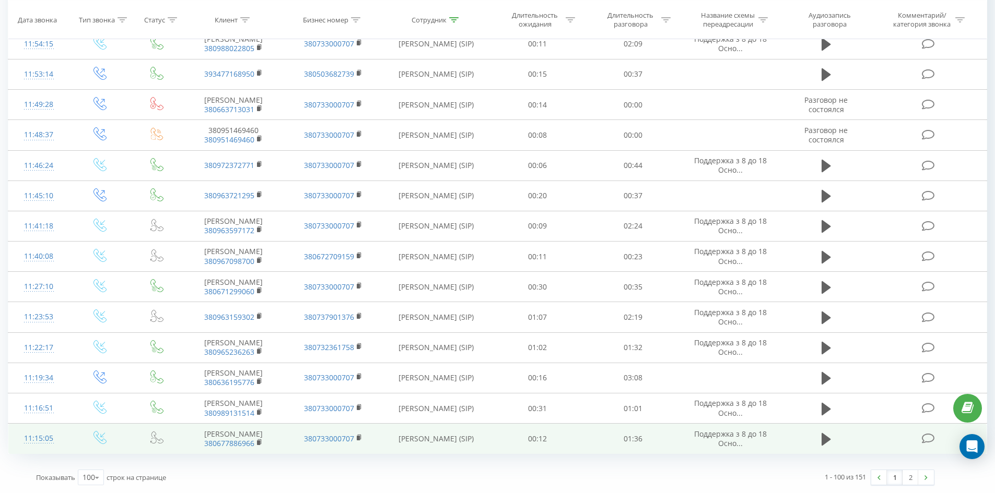
drag, startPoint x: 551, startPoint y: 108, endPoint x: 891, endPoint y: 429, distance: 467.9
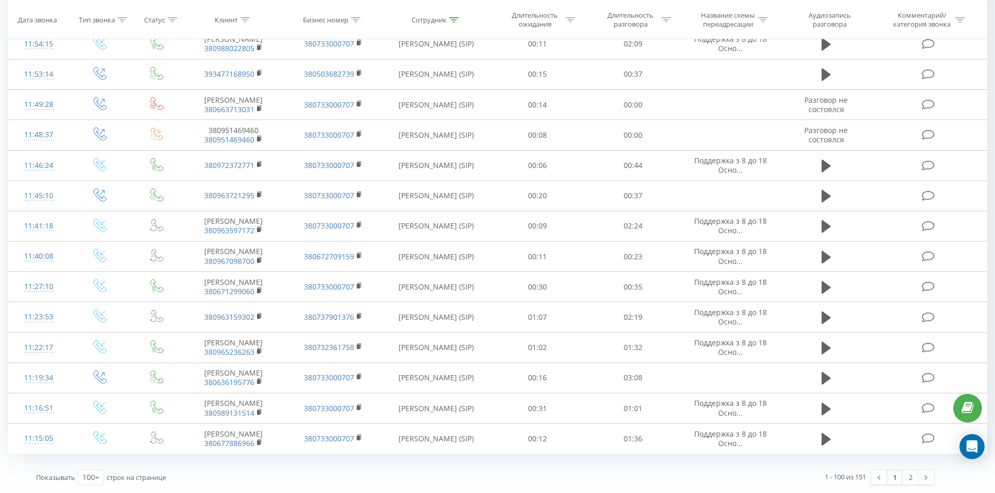
click at [911, 477] on link "2" at bounding box center [910, 477] width 16 height 15
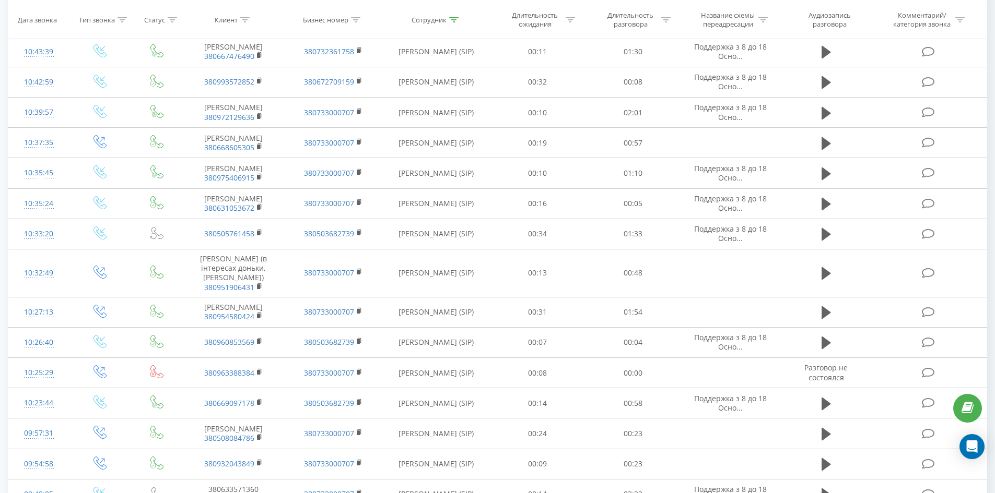
scroll to position [1523, 0]
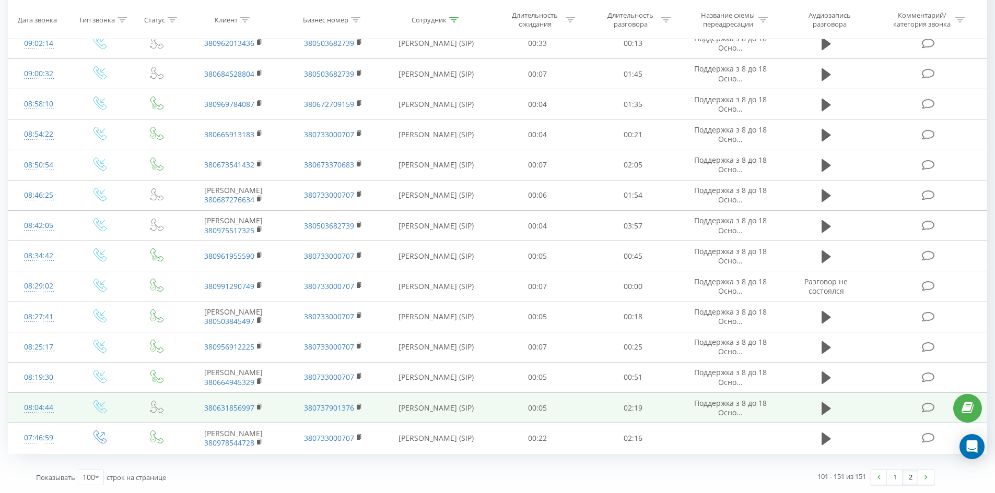
drag, startPoint x: 595, startPoint y: 231, endPoint x: 623, endPoint y: 389, distance: 160.6
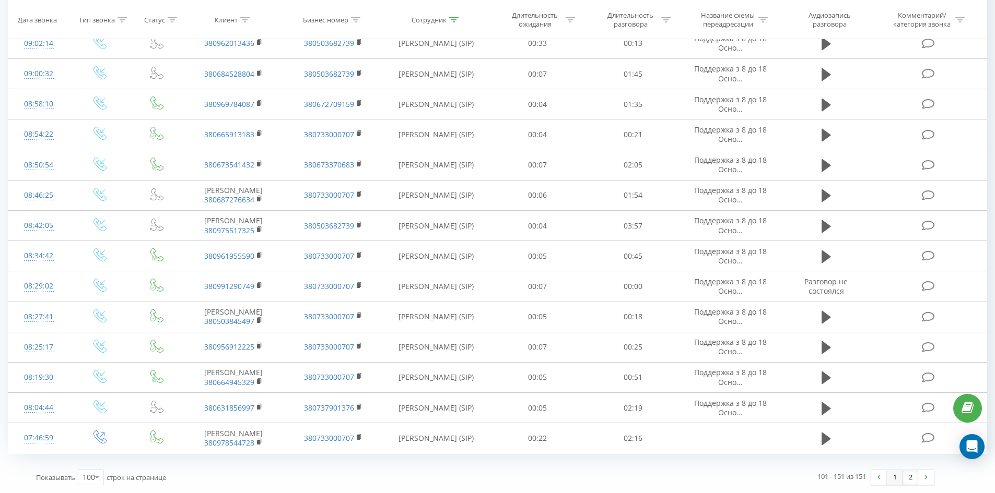
click at [896, 480] on link "1" at bounding box center [894, 477] width 16 height 15
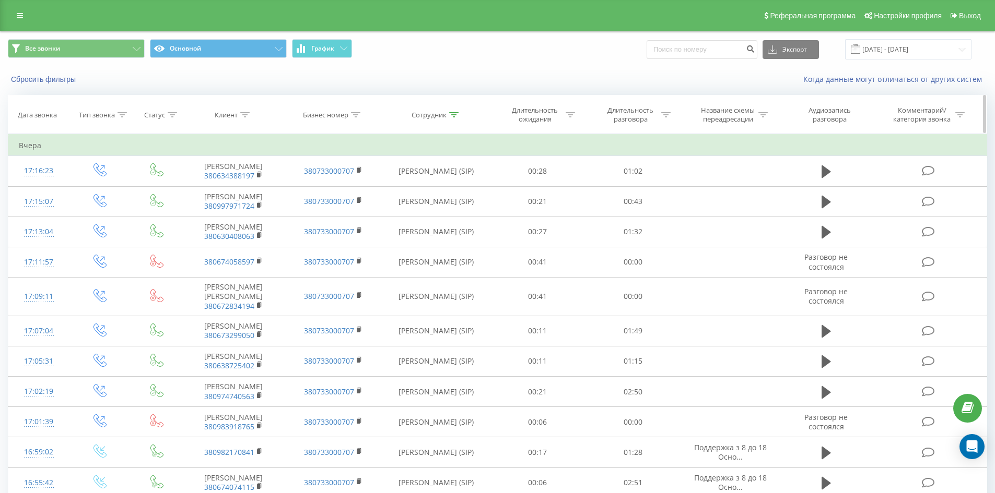
drag, startPoint x: 456, startPoint y: 112, endPoint x: 456, endPoint y: 150, distance: 37.6
click at [456, 114] on icon at bounding box center [453, 114] width 9 height 5
click at [460, 182] on input "[PERSON_NAME]" at bounding box center [436, 190] width 92 height 18
click button "OK" at bounding box center [458, 210] width 44 height 13
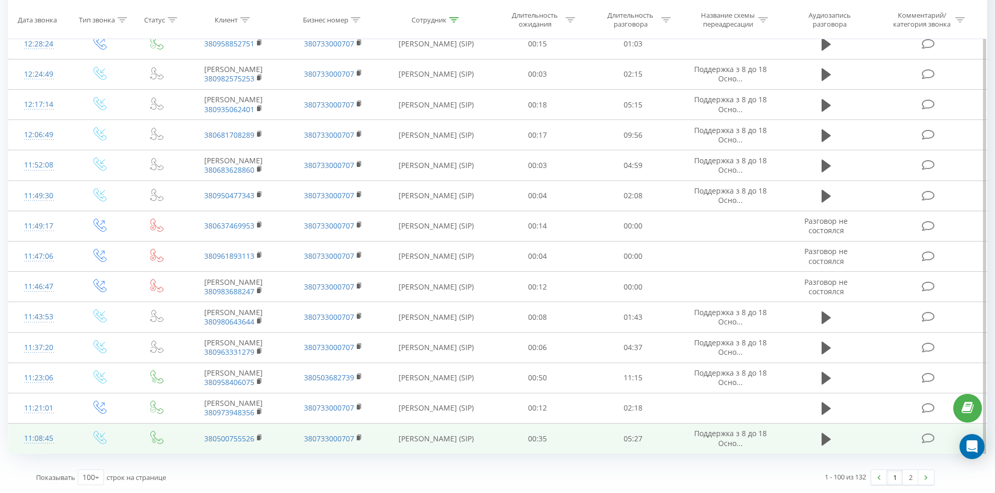
drag, startPoint x: 617, startPoint y: 84, endPoint x: 887, endPoint y: 452, distance: 456.3
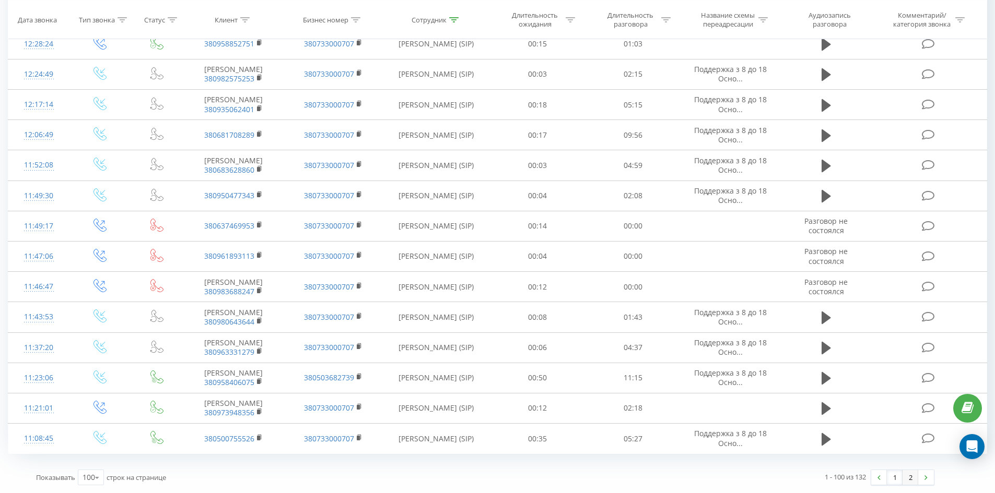
click at [914, 479] on link "2" at bounding box center [910, 477] width 16 height 15
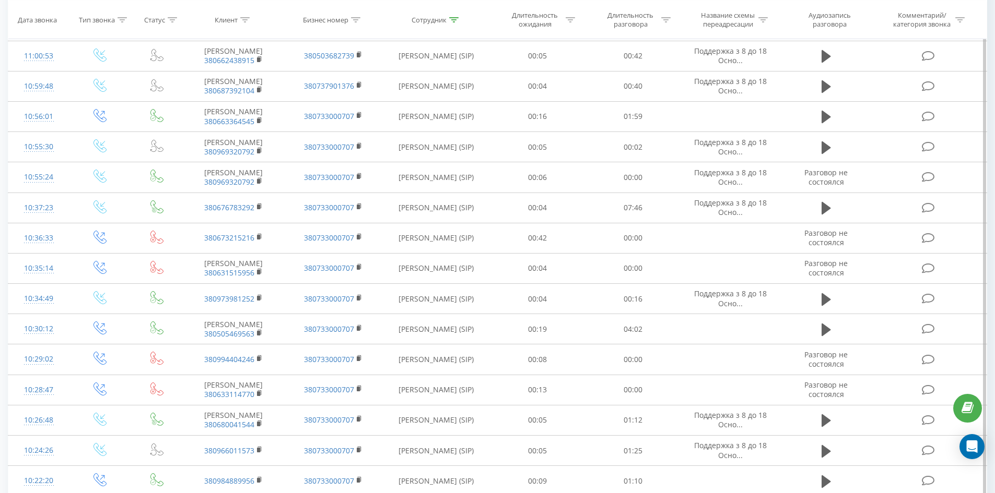
scroll to position [795, 0]
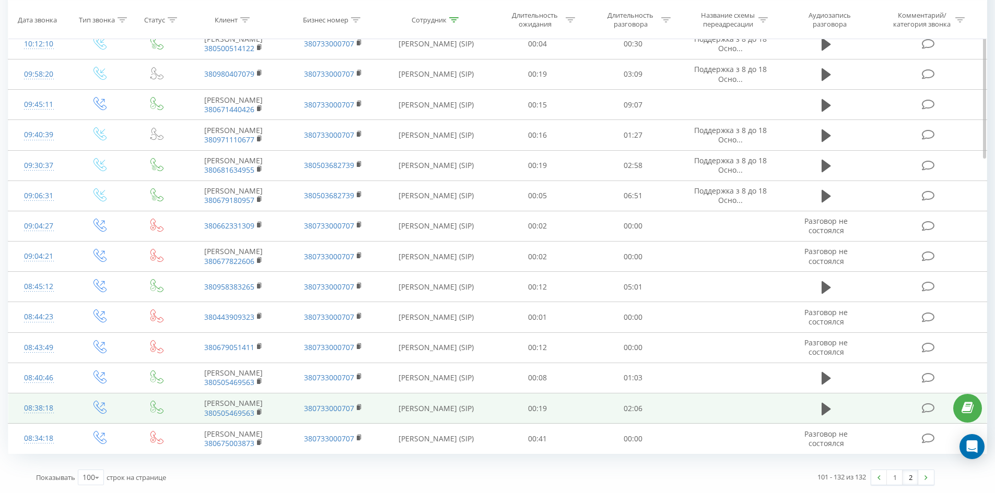
drag, startPoint x: 544, startPoint y: 96, endPoint x: 582, endPoint y: 379, distance: 285.4
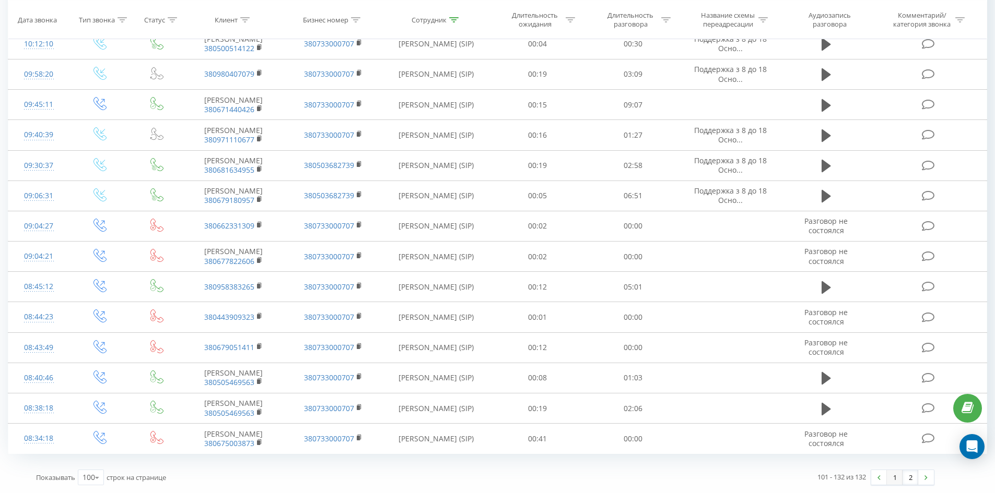
click at [897, 473] on link "1" at bounding box center [894, 477] width 16 height 15
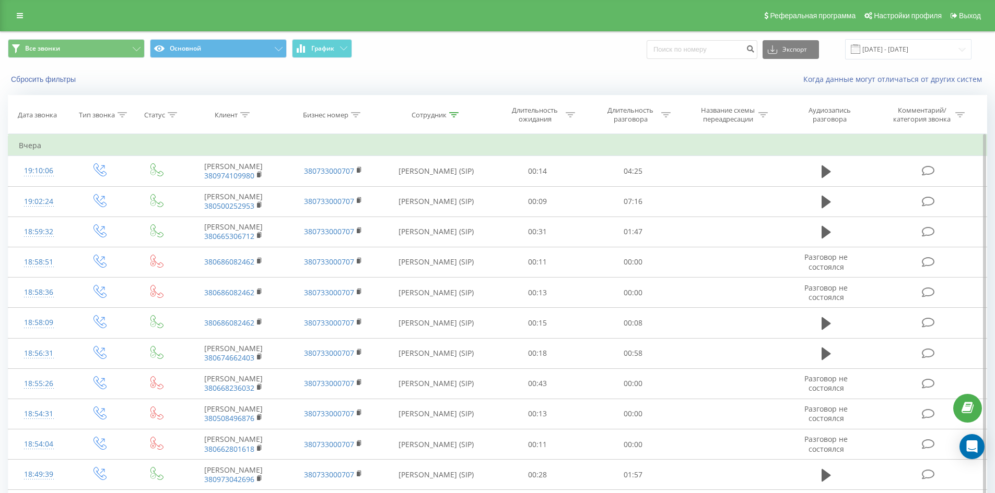
drag, startPoint x: 452, startPoint y: 112, endPoint x: 460, endPoint y: 185, distance: 73.0
click at [452, 113] on icon at bounding box center [453, 114] width 9 height 5
click at [462, 193] on input "[PERSON_NAME]" at bounding box center [436, 190] width 92 height 18
click button "OK" at bounding box center [458, 210] width 44 height 13
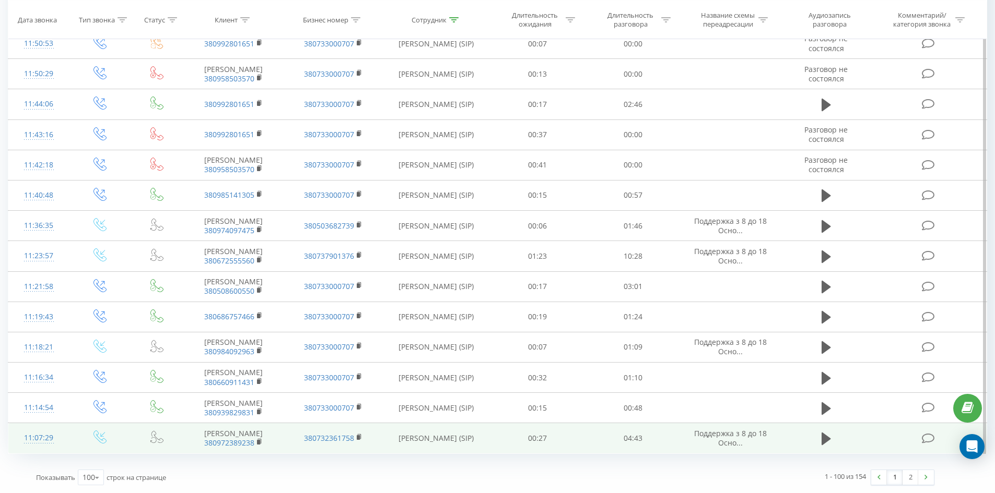
drag, startPoint x: 554, startPoint y: 90, endPoint x: 833, endPoint y: 416, distance: 429.1
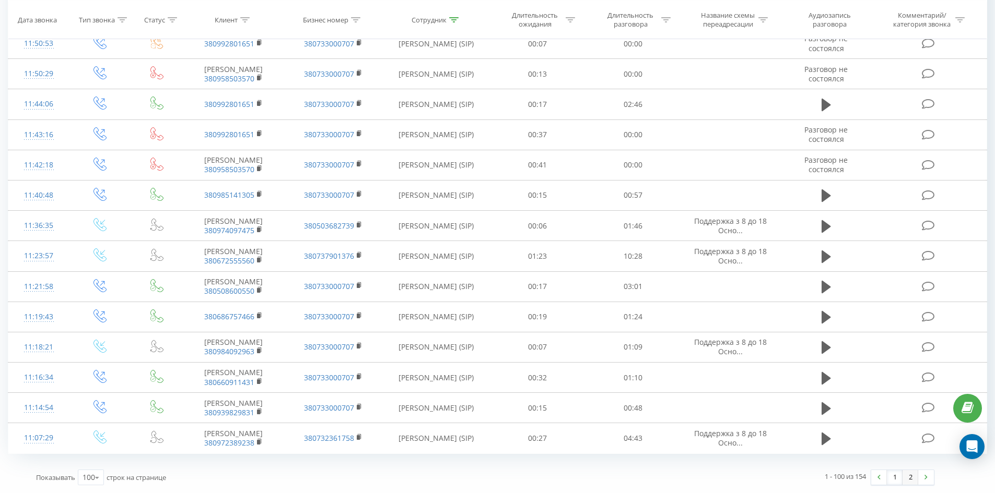
click at [913, 477] on link "2" at bounding box center [910, 477] width 16 height 15
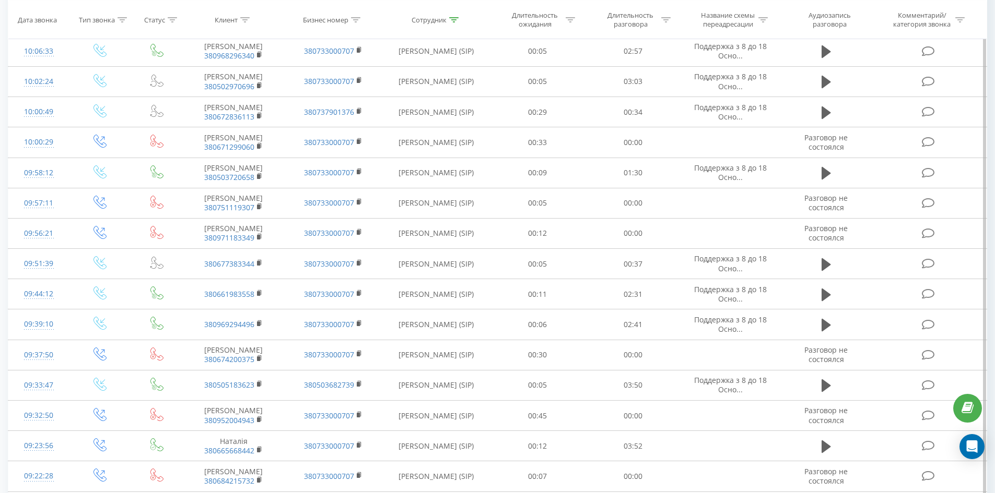
scroll to position [1512, 0]
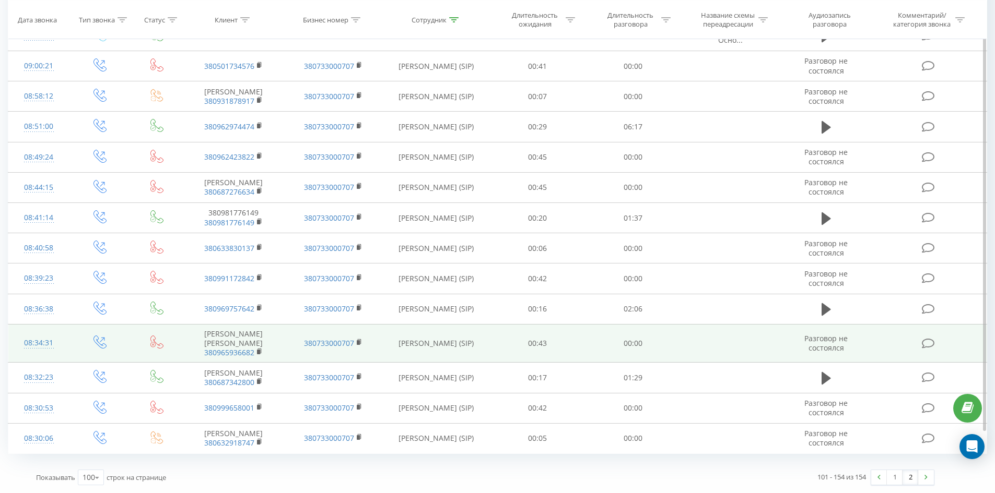
drag, startPoint x: 570, startPoint y: 65, endPoint x: 591, endPoint y: 348, distance: 283.2
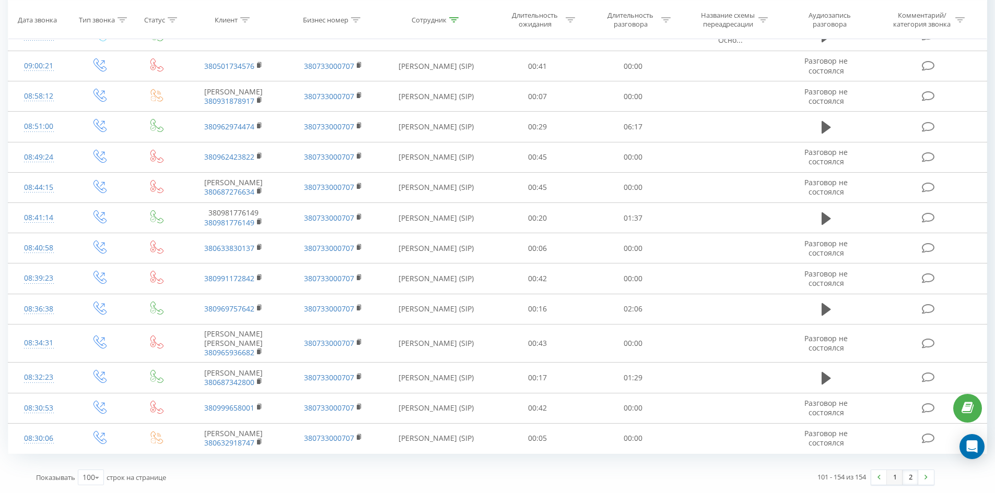
click at [891, 476] on link "1" at bounding box center [894, 477] width 16 height 15
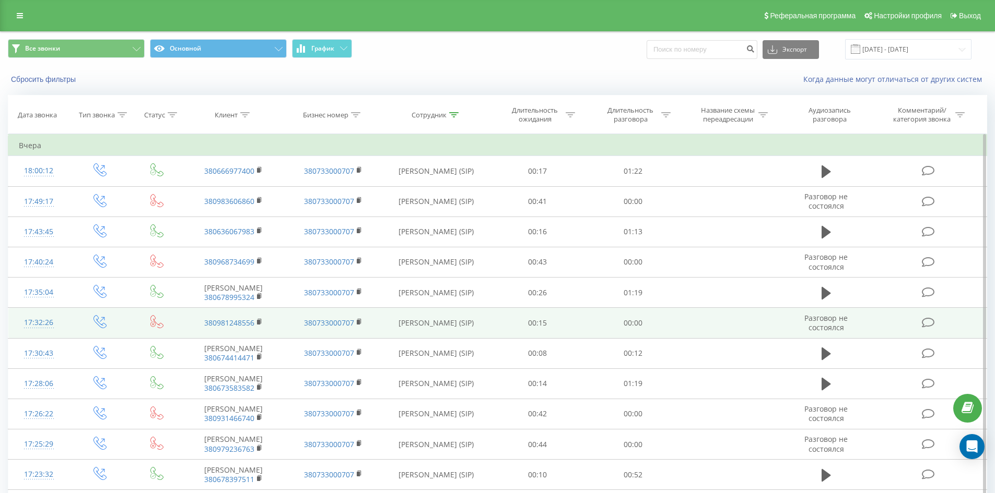
drag, startPoint x: 516, startPoint y: 318, endPoint x: 501, endPoint y: 341, distance: 27.8
click at [501, 338] on td "00:15" at bounding box center [538, 323] width 96 height 30
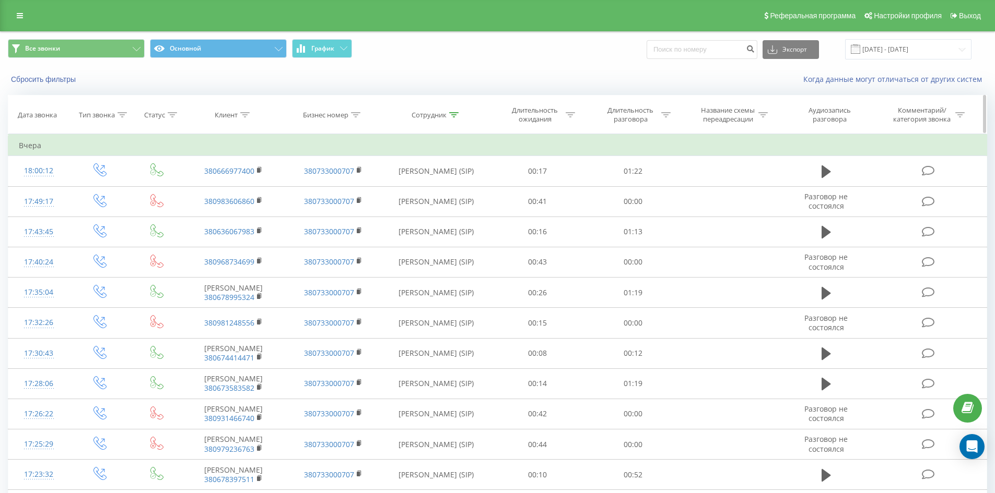
click at [447, 112] on div "Сотрудник" at bounding box center [434, 115] width 47 height 9
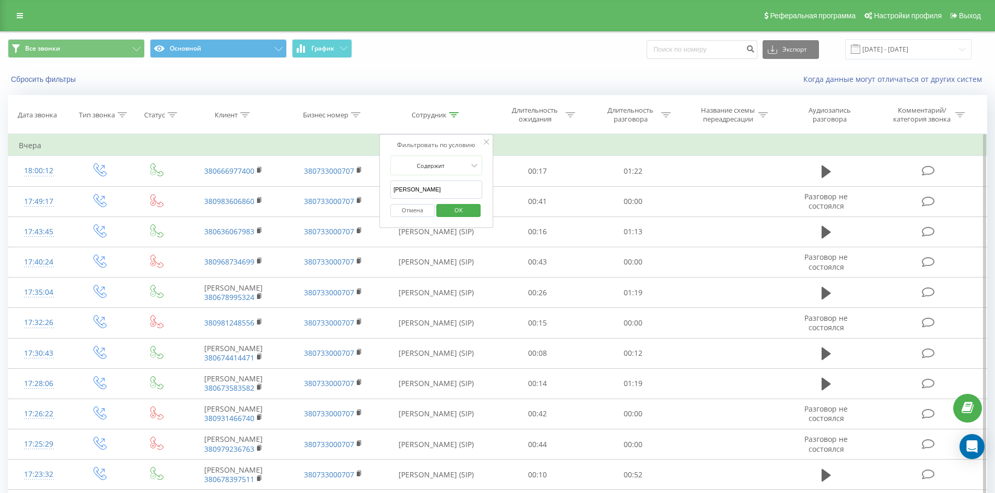
click at [455, 190] on input "[PERSON_NAME]" at bounding box center [436, 190] width 92 height 18
click button "OK" at bounding box center [458, 210] width 44 height 13
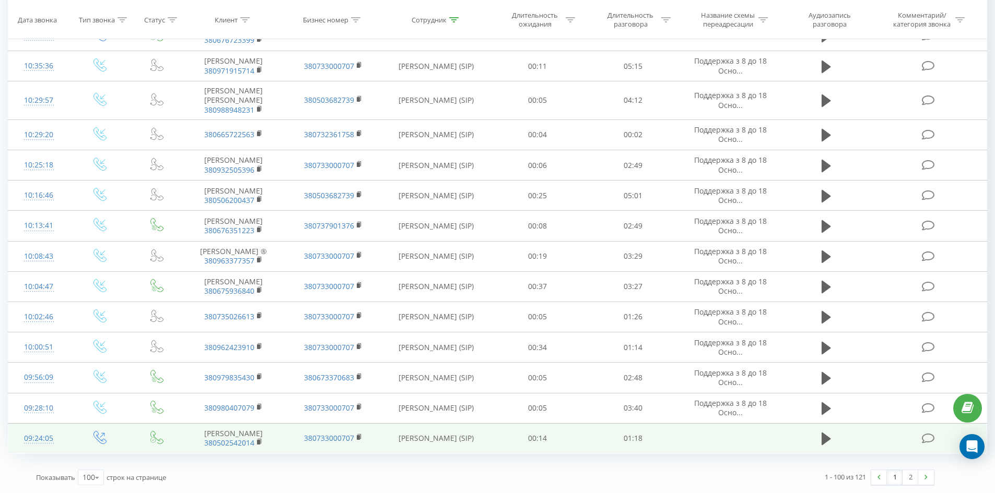
drag, startPoint x: 650, startPoint y: 243, endPoint x: 889, endPoint y: 435, distance: 305.9
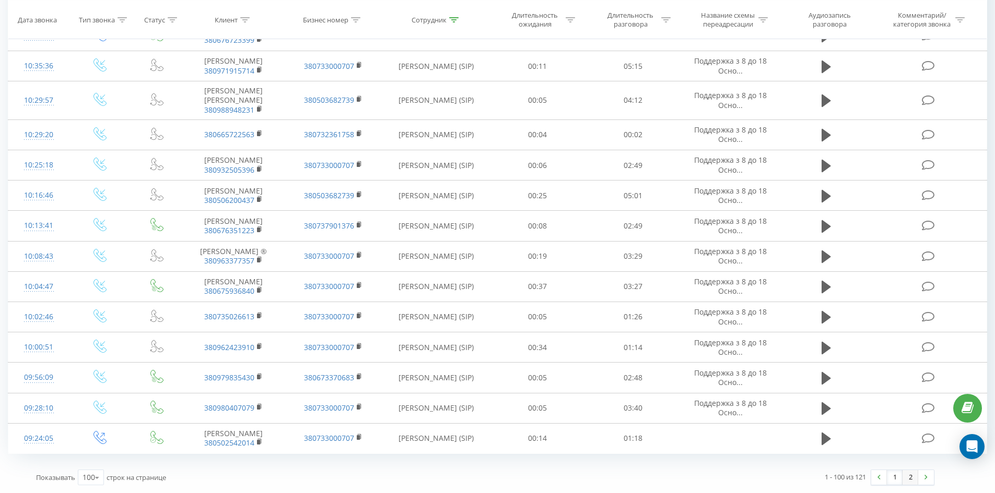
click at [906, 483] on link "2" at bounding box center [910, 477] width 16 height 15
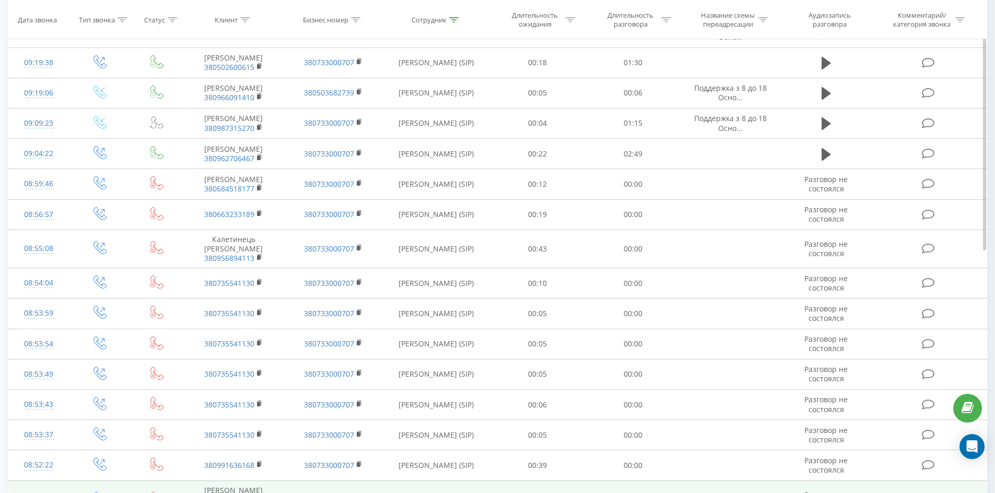
scroll to position [404, 0]
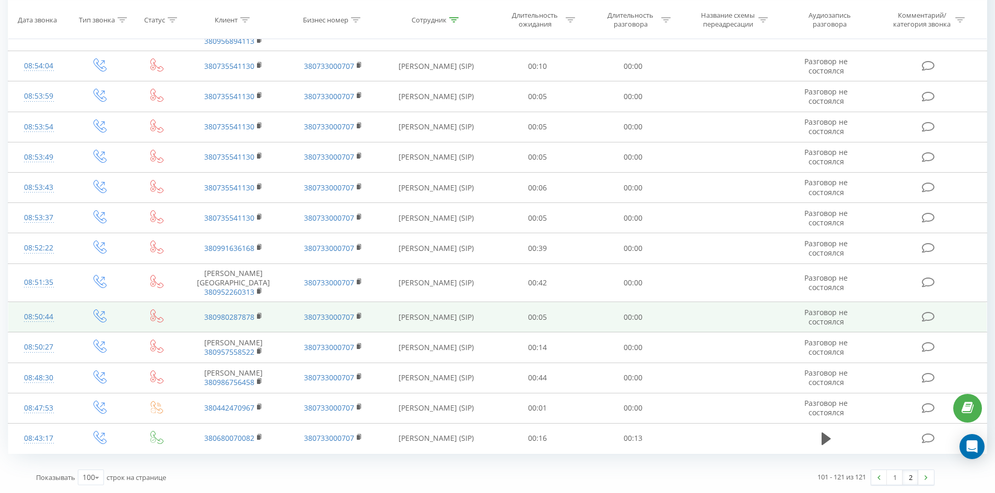
drag, startPoint x: 515, startPoint y: 168, endPoint x: 559, endPoint y: 318, distance: 156.5
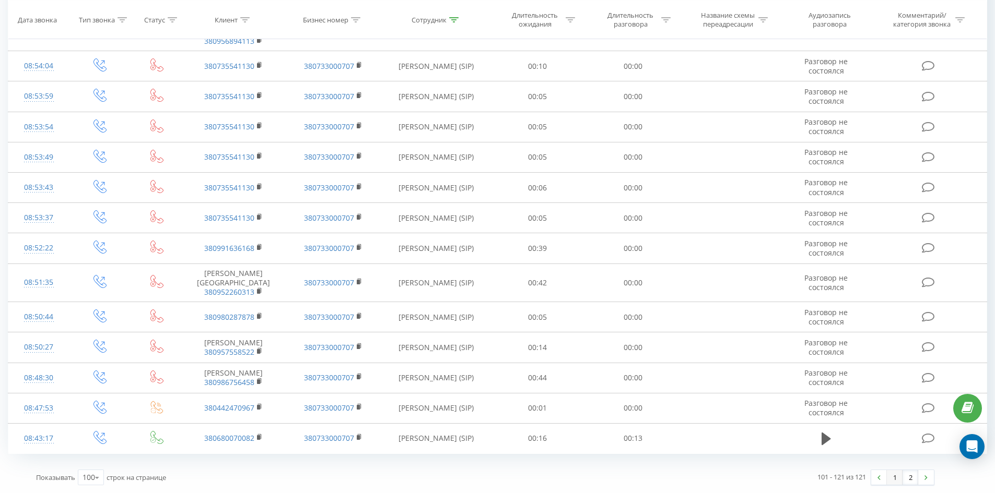
click at [896, 483] on link "1" at bounding box center [894, 477] width 16 height 15
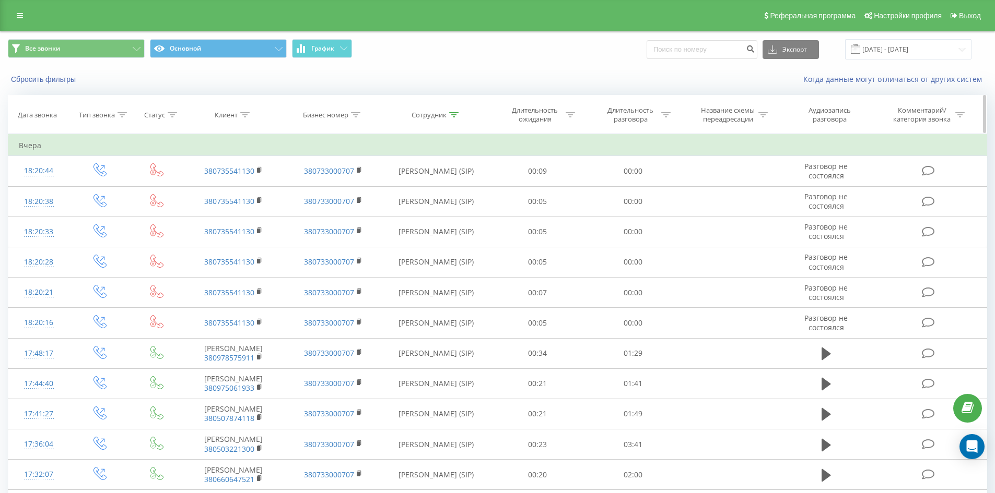
click at [457, 114] on icon at bounding box center [453, 114] width 9 height 5
click at [452, 186] on input "[PERSON_NAME]" at bounding box center [436, 190] width 92 height 18
type input "[PERSON_NAME]"
click button "OK" at bounding box center [458, 210] width 44 height 13
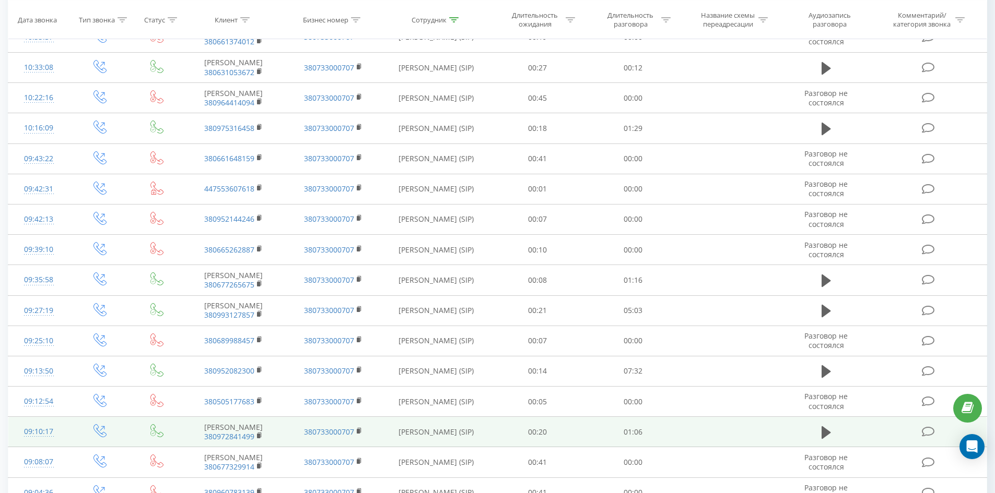
scroll to position [1850, 0]
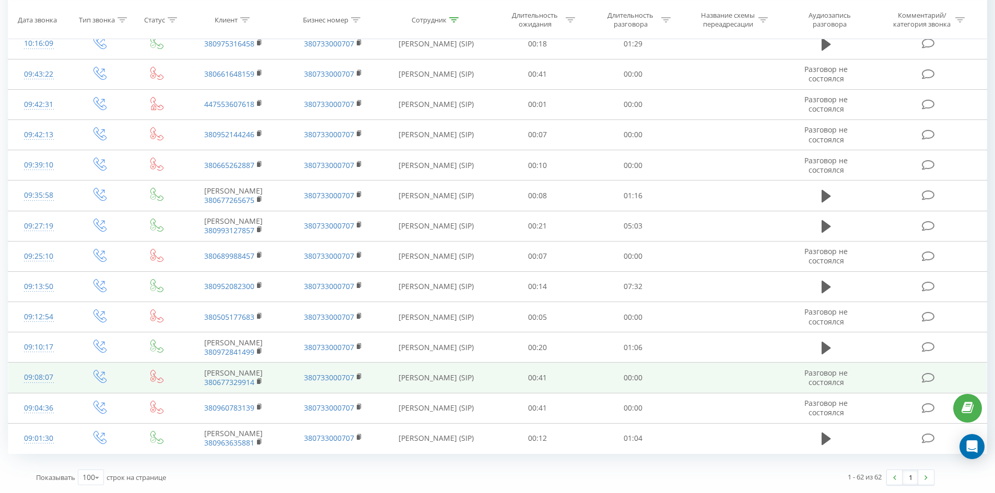
drag, startPoint x: 499, startPoint y: 123, endPoint x: 514, endPoint y: 347, distance: 224.5
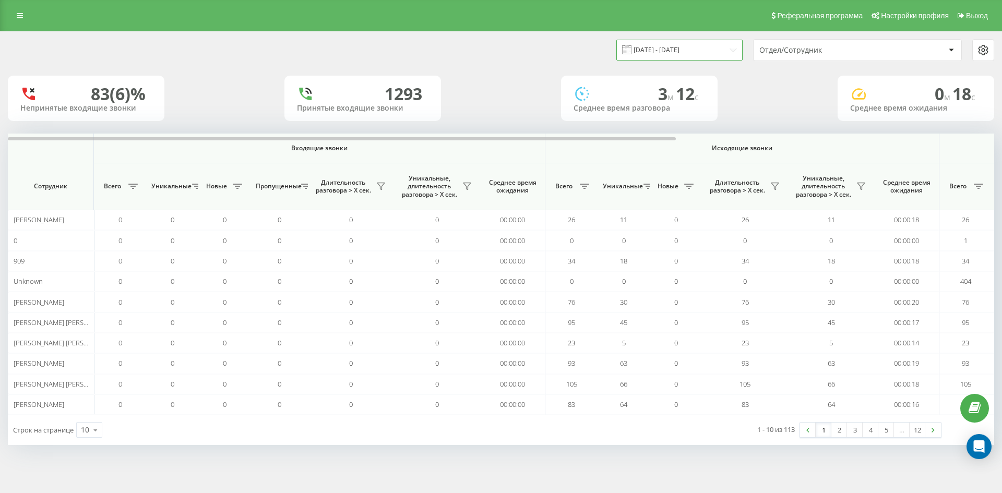
click at [703, 57] on input "[DATE] - [DATE]" at bounding box center [680, 50] width 126 height 20
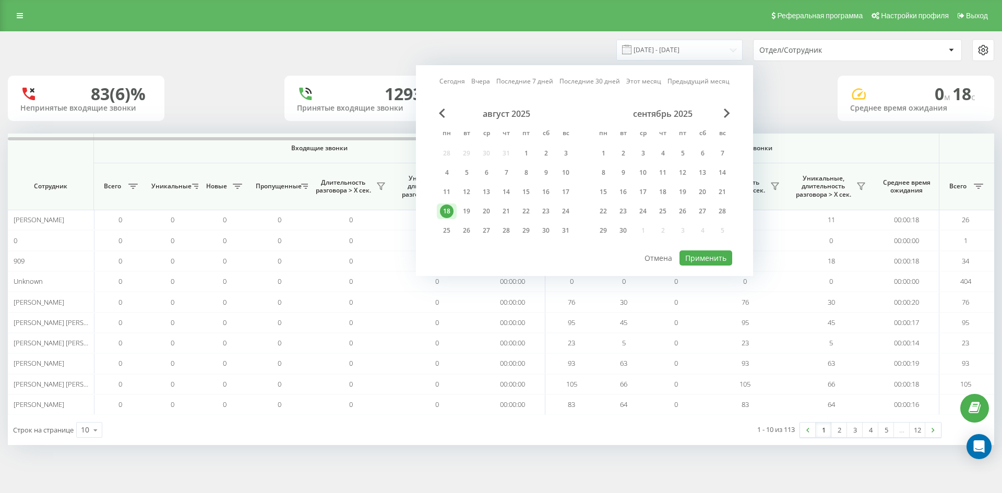
drag, startPoint x: 463, startPoint y: 212, endPoint x: 491, endPoint y: 222, distance: 29.7
click at [464, 214] on div "19" at bounding box center [467, 212] width 14 height 14
click at [702, 252] on button "Применить" at bounding box center [706, 258] width 53 height 15
type input "[DATE] - [DATE]"
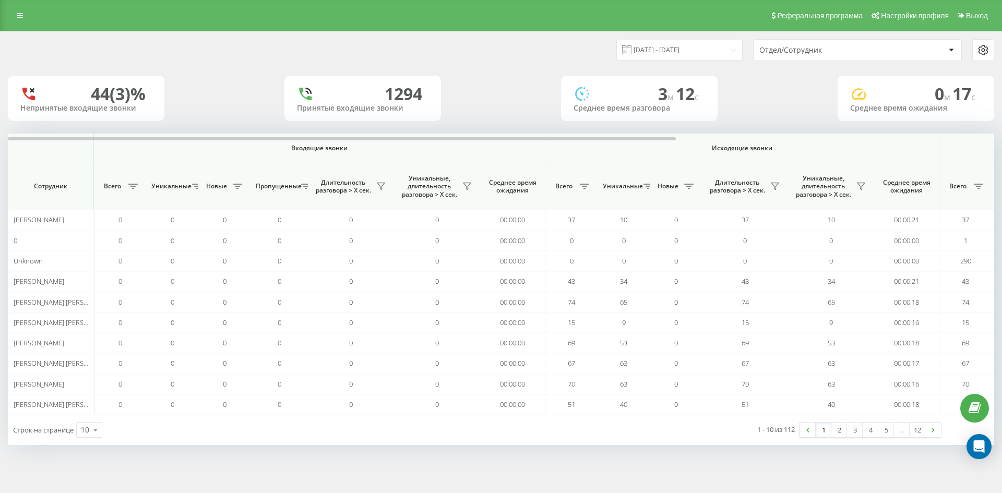
click at [855, 56] on div "Отдел/Сотрудник" at bounding box center [858, 50] width 208 height 21
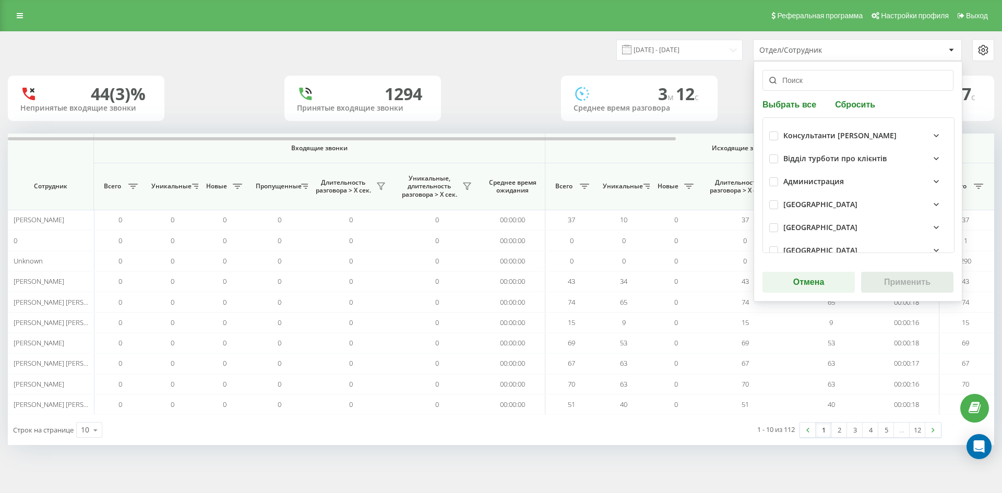
click at [851, 97] on div "Выбрать все Сбросить Консультанти Савчук Відділ турботи про клієнтів Администра…" at bounding box center [858, 181] width 209 height 241
click at [853, 103] on button "Сбросить" at bounding box center [855, 104] width 46 height 10
click at [841, 80] on input "text" at bounding box center [858, 80] width 191 height 21
paste input "[PERSON_NAME]"
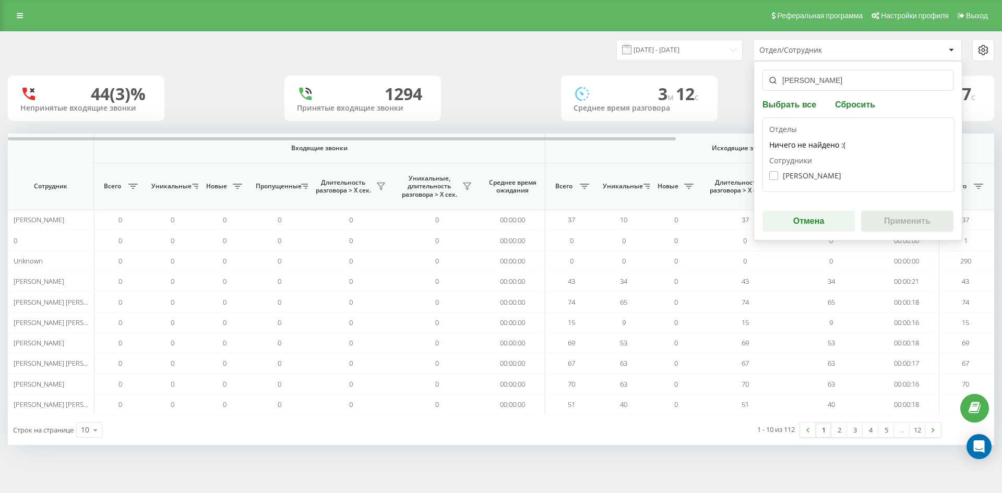
type input "[PERSON_NAME]"
click at [803, 175] on label "Гнатюк Анна Олександрівна" at bounding box center [806, 175] width 72 height 9
checkbox input "true"
click at [890, 224] on button "Применить" at bounding box center [907, 221] width 92 height 21
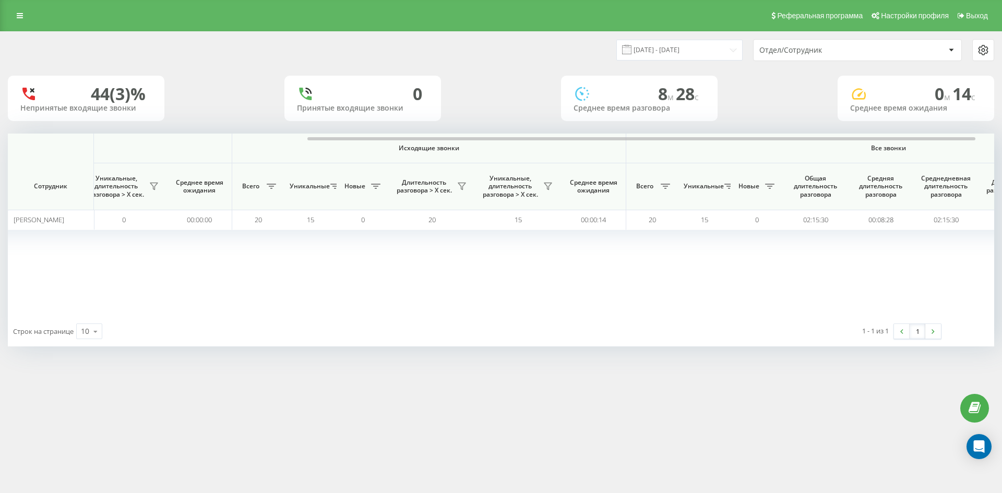
scroll to position [0, 365]
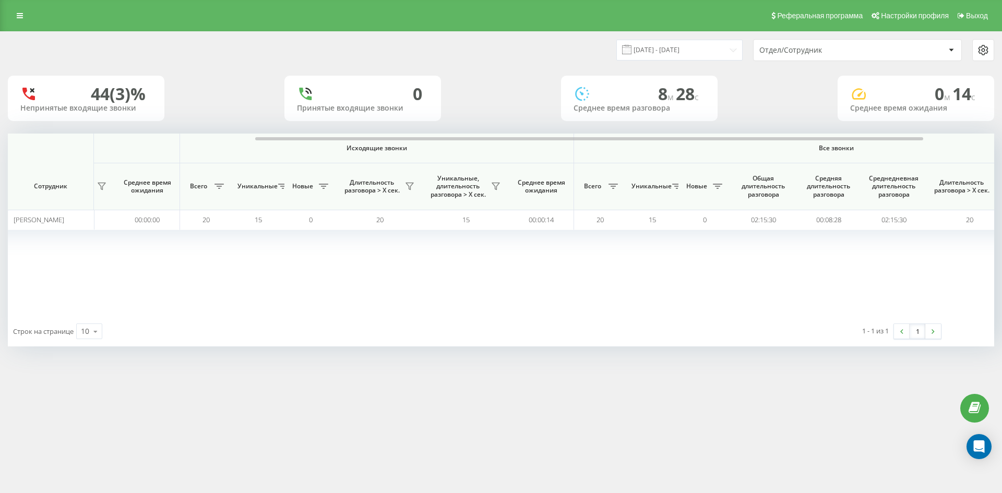
click at [831, 51] on div "Отдел/Сотрудник" at bounding box center [822, 50] width 125 height 9
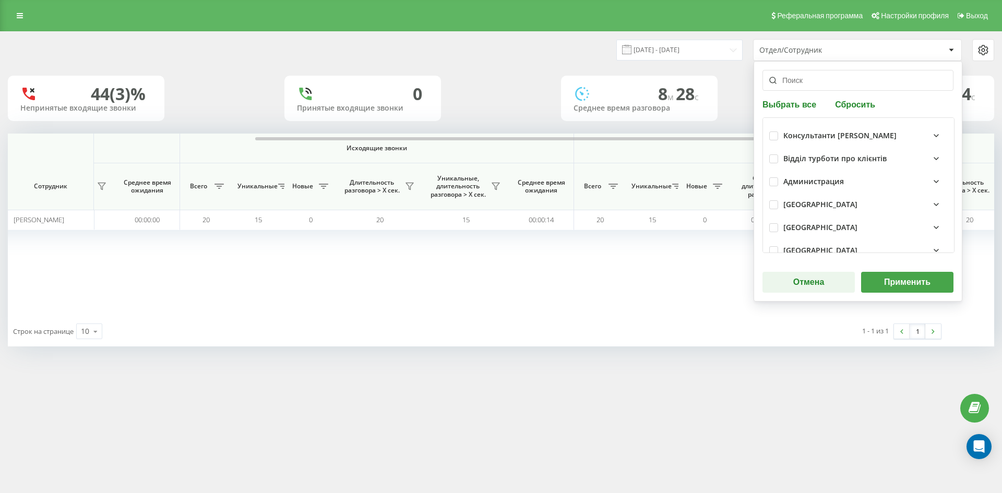
click at [855, 109] on button "Сбросить" at bounding box center [855, 104] width 46 height 10
click at [837, 88] on input "text" at bounding box center [858, 80] width 191 height 21
paste input "інкілюк анастасія"
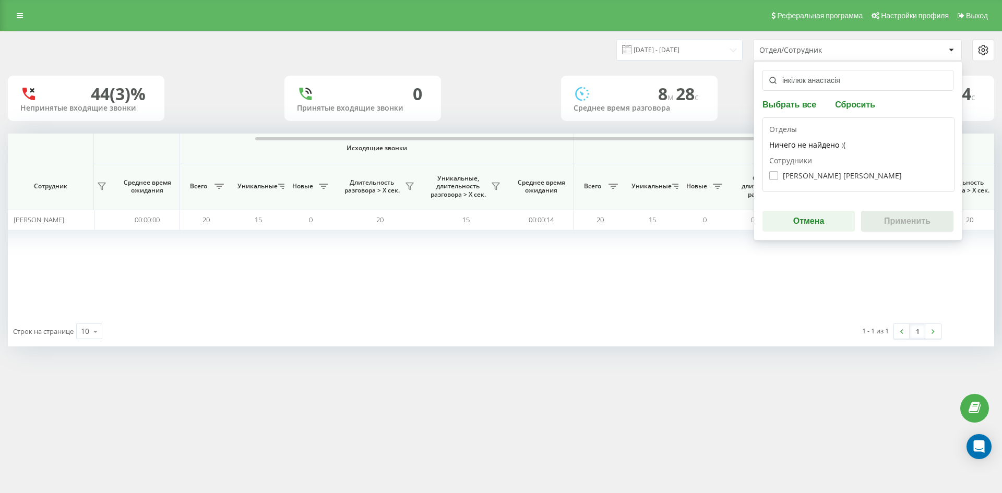
type input "інкілюк анастасія"
click at [815, 176] on label "Інкілюк Анастасія Ігорівна" at bounding box center [836, 175] width 133 height 9
checkbox input "true"
click at [896, 218] on button "Применить" at bounding box center [907, 221] width 92 height 21
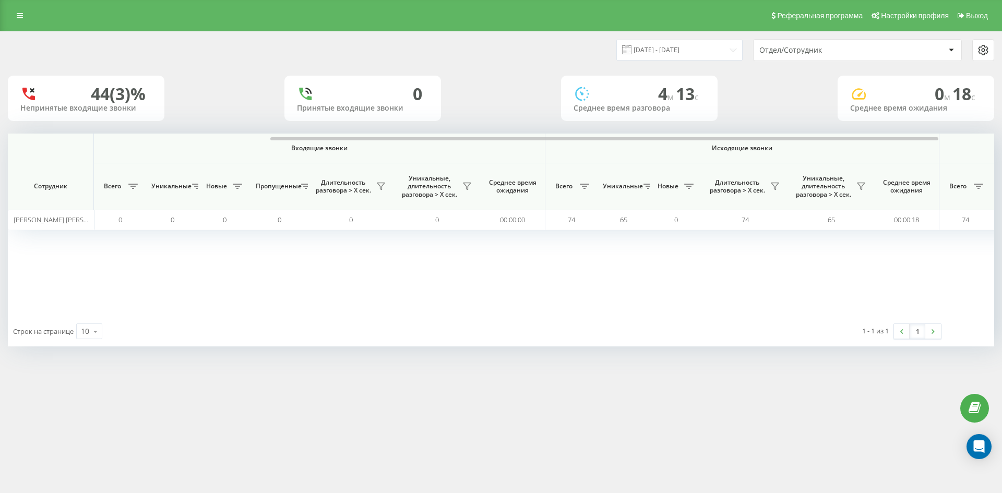
scroll to position [0, 313]
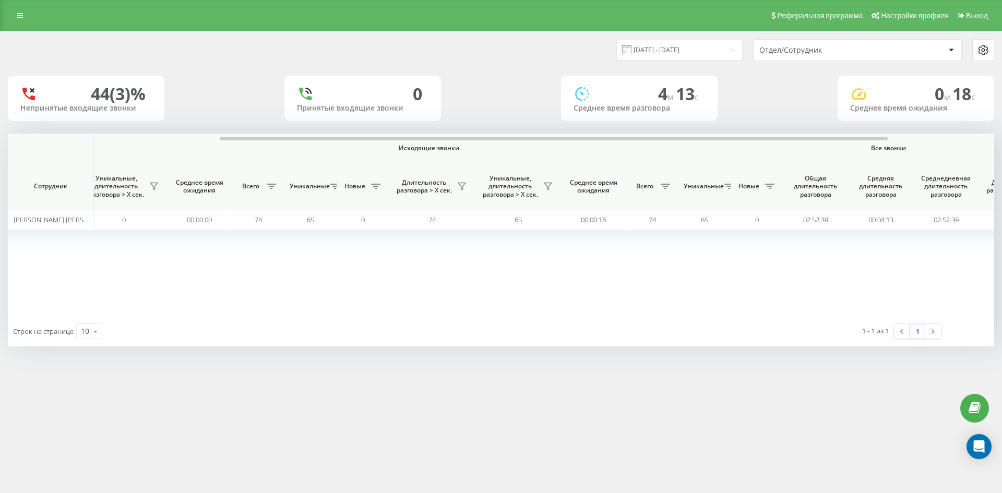
click at [836, 48] on div "Отдел/Сотрудник" at bounding box center [822, 50] width 125 height 9
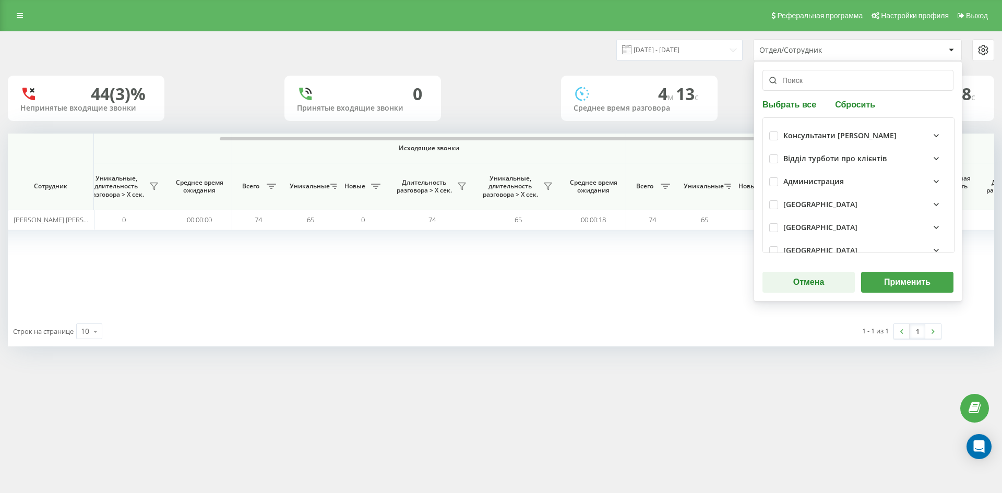
click at [843, 105] on button "Сбросить" at bounding box center [855, 104] width 46 height 10
click at [825, 84] on input "text" at bounding box center [858, 80] width 191 height 21
paste input "[PERSON_NAME]"
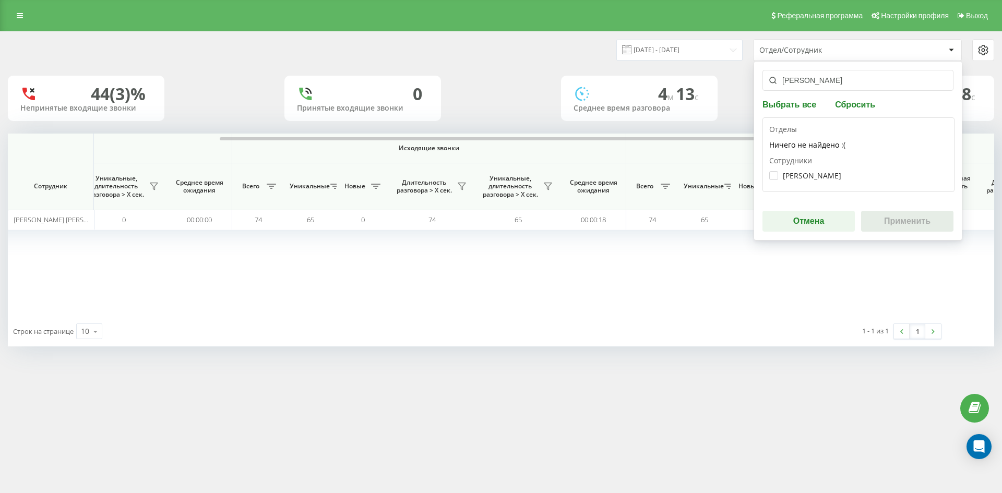
type input "[PERSON_NAME]"
click at [813, 168] on div "Кислиця Ангеліна Олегівна" at bounding box center [859, 175] width 179 height 19
click at [813, 172] on label "Кислиця Ангеліна Олегівна" at bounding box center [806, 175] width 72 height 9
checkbox input "true"
click at [898, 215] on button "Применить" at bounding box center [907, 221] width 92 height 21
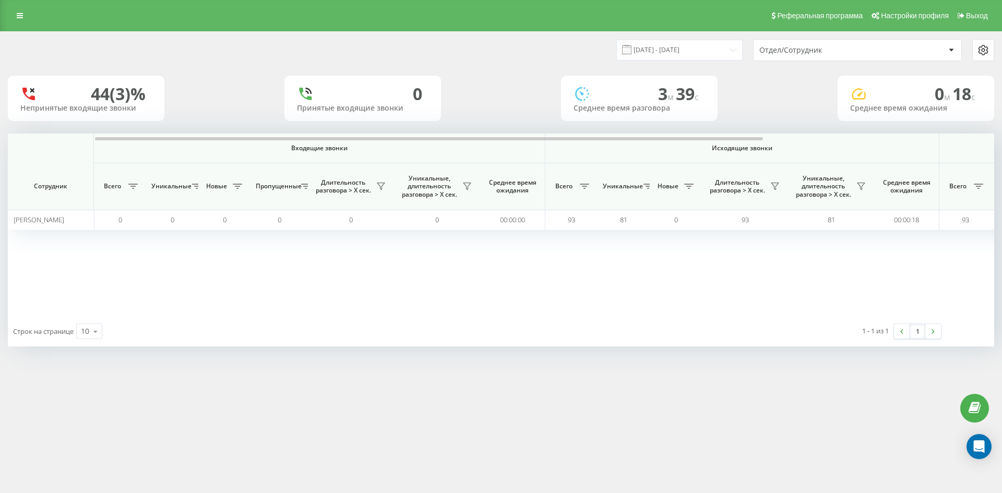
scroll to position [0, 365]
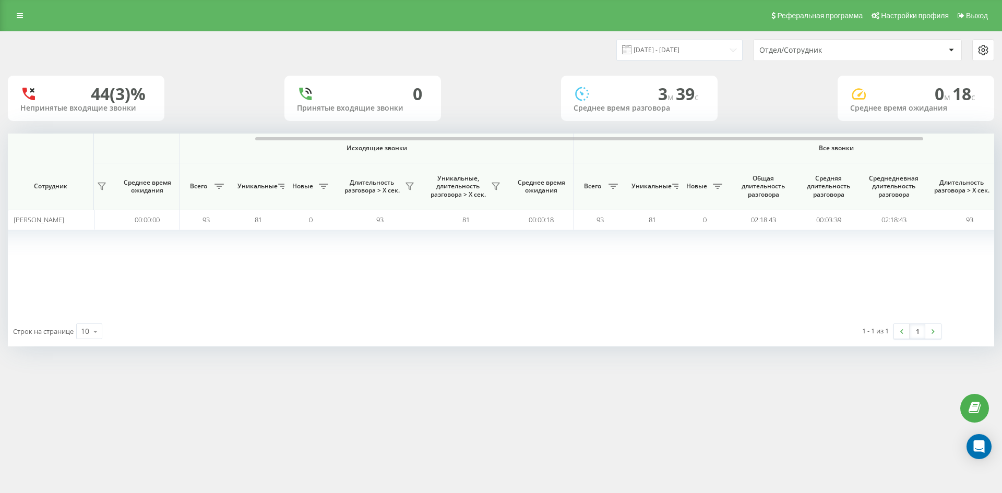
click at [854, 51] on div "Отдел/Сотрудник" at bounding box center [822, 50] width 125 height 9
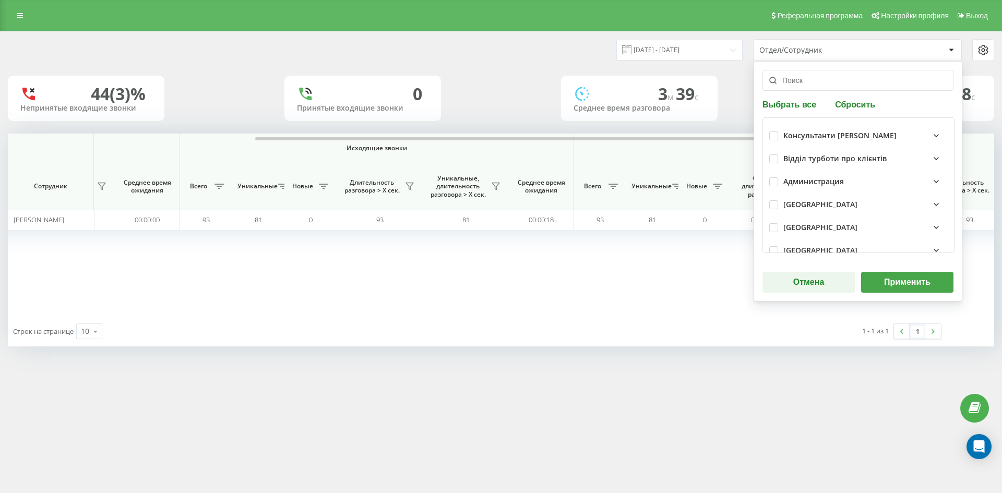
click at [850, 108] on button "Сбросить" at bounding box center [855, 104] width 46 height 10
click at [839, 81] on input "text" at bounding box center [858, 80] width 191 height 21
paste input "[PERSON_NAME]"
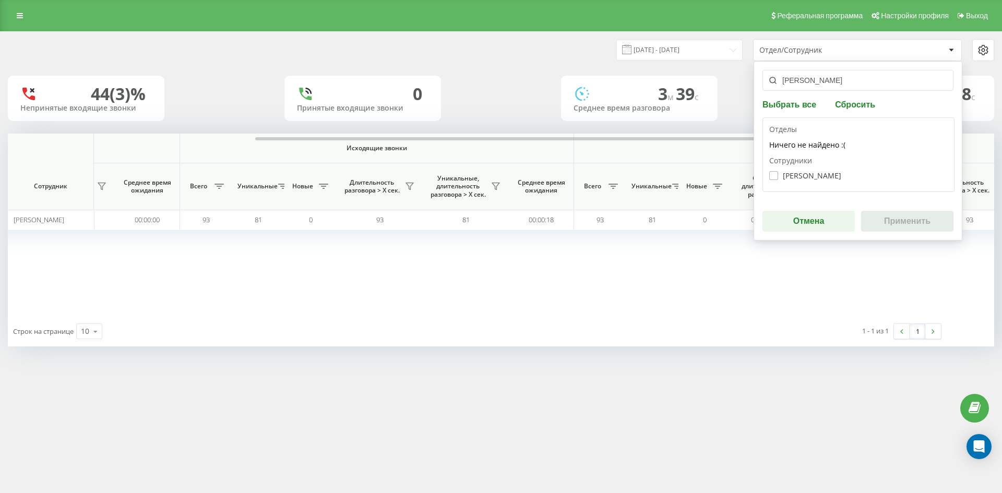
type input "[PERSON_NAME]"
click at [815, 175] on label "Складанюк Карина Вікторівна" at bounding box center [806, 175] width 72 height 9
checkbox input "true"
click at [901, 214] on button "Применить" at bounding box center [907, 221] width 92 height 21
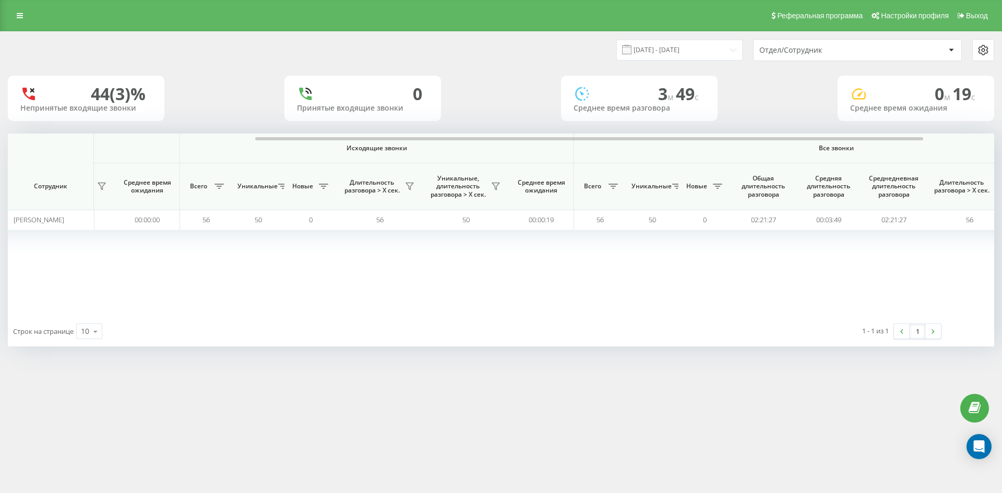
click at [868, 50] on div "Отдел/Сотрудник" at bounding box center [822, 50] width 125 height 9
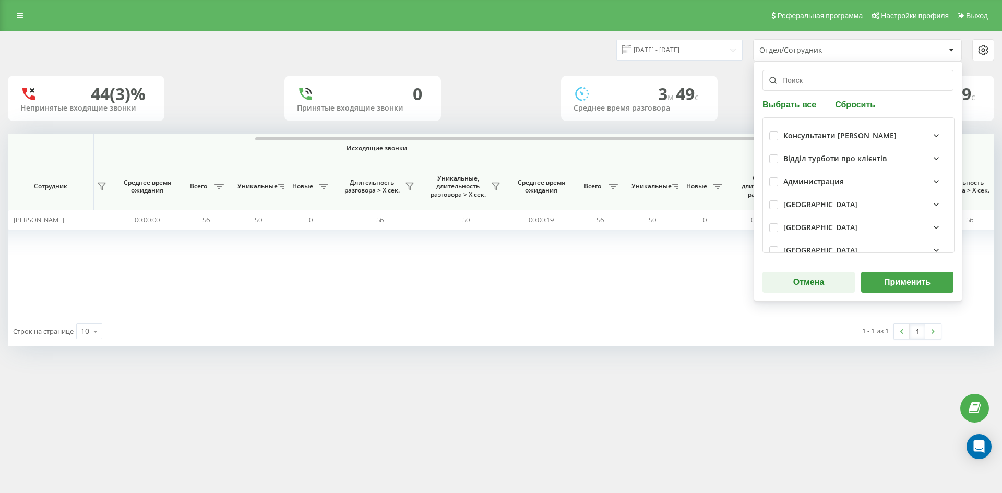
click at [851, 105] on button "Сбросить" at bounding box center [855, 104] width 46 height 10
click at [833, 79] on input "text" at bounding box center [858, 80] width 191 height 21
paste input "[PERSON_NAME]"
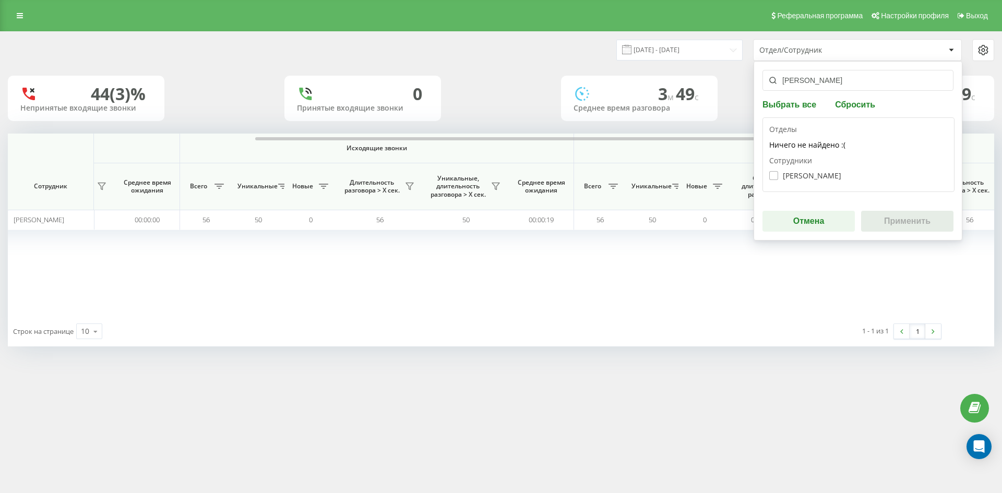
type input "[PERSON_NAME]"
click at [815, 179] on label "Конюшенко Анна Олександрівна" at bounding box center [806, 175] width 72 height 9
checkbox input "true"
click at [901, 221] on button "Применить" at bounding box center [907, 221] width 92 height 21
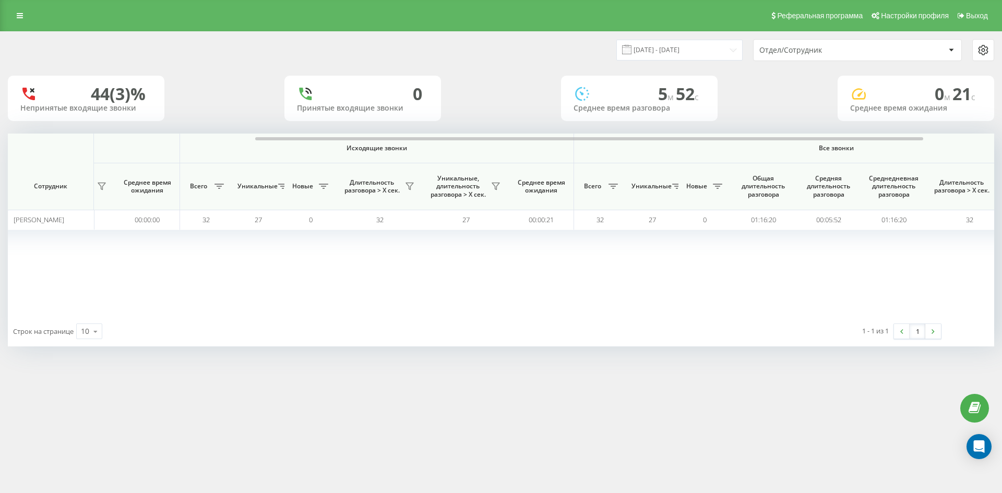
drag, startPoint x: 845, startPoint y: 50, endPoint x: 845, endPoint y: 58, distance: 8.9
click at [845, 50] on div "Отдел/Сотрудник" at bounding box center [822, 50] width 125 height 9
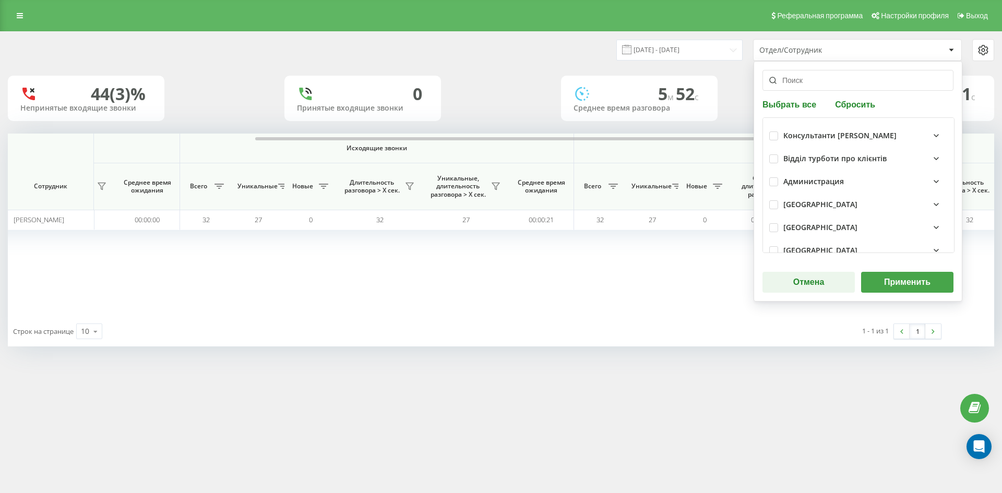
click at [847, 107] on button "Сбросить" at bounding box center [855, 104] width 46 height 10
drag, startPoint x: 834, startPoint y: 82, endPoint x: 831, endPoint y: 123, distance: 40.3
click at [834, 84] on input "text" at bounding box center [858, 80] width 191 height 21
paste input "[PERSON_NAME]"
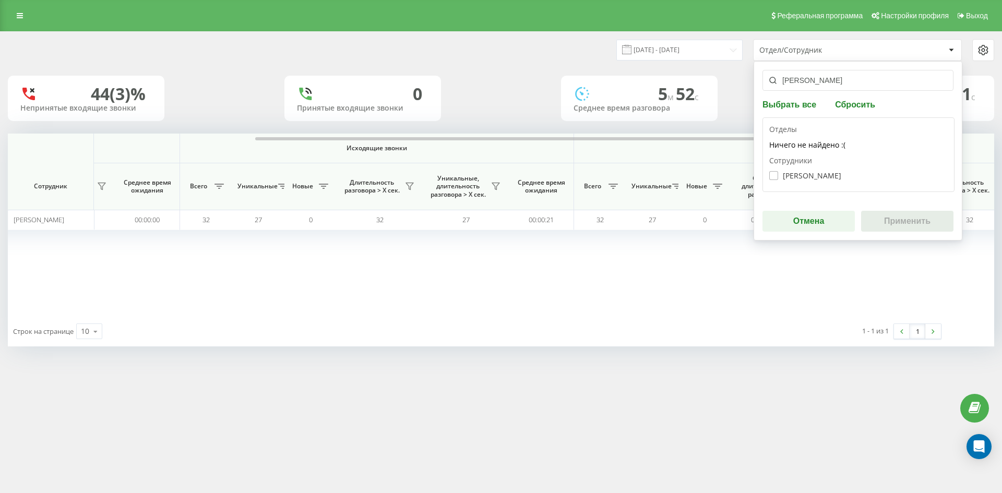
type input "[PERSON_NAME]"
click at [822, 175] on label "Штефан Альона Анатоліївна" at bounding box center [806, 175] width 72 height 9
checkbox input "true"
click at [888, 223] on button "Применить" at bounding box center [907, 221] width 92 height 21
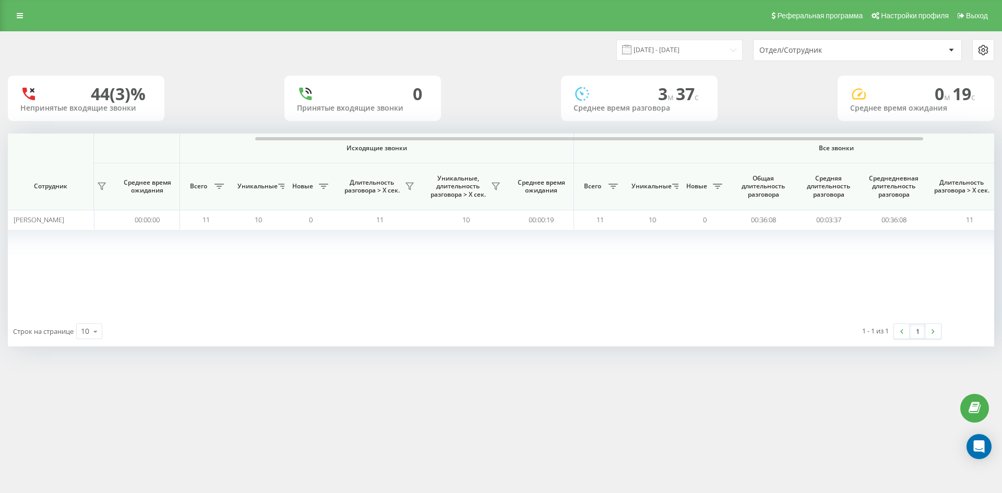
click at [827, 53] on div "Отдел/Сотрудник" at bounding box center [822, 50] width 125 height 9
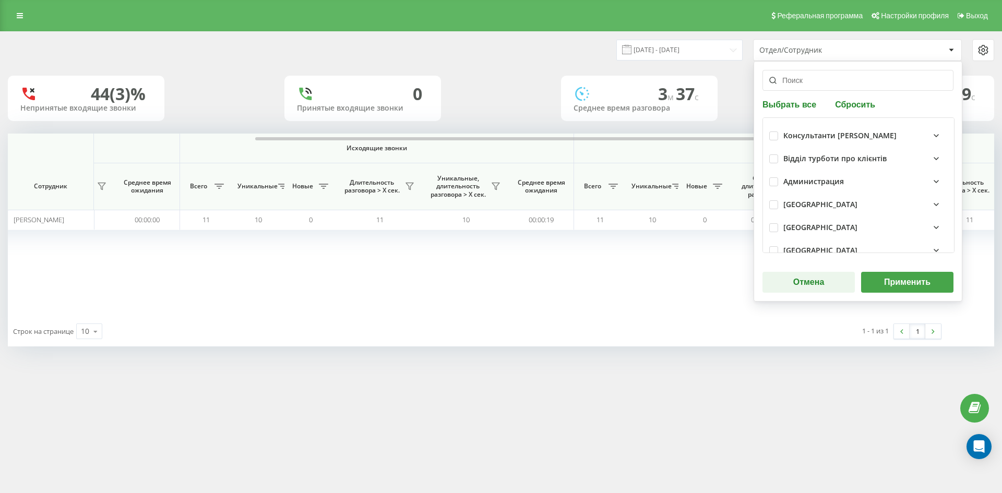
click at [854, 111] on div "Выбрать все Сбросить Консультанти Савчук Відділ турботи про клієнтів Администра…" at bounding box center [858, 181] width 209 height 241
click at [849, 103] on button "Сбросить" at bounding box center [855, 104] width 46 height 10
click at [837, 79] on input "text" at bounding box center [858, 80] width 191 height 21
paste input "[PERSON_NAME]"
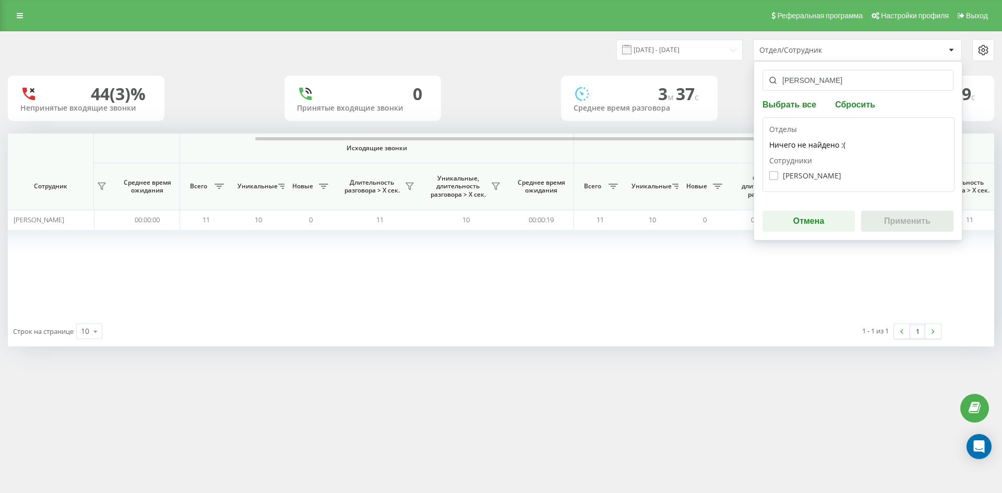
type input "[PERSON_NAME]"
click at [825, 172] on label "Саїк Олена Богданівна" at bounding box center [806, 175] width 72 height 9
checkbox input "true"
click at [902, 214] on button "Применить" at bounding box center [907, 221] width 92 height 21
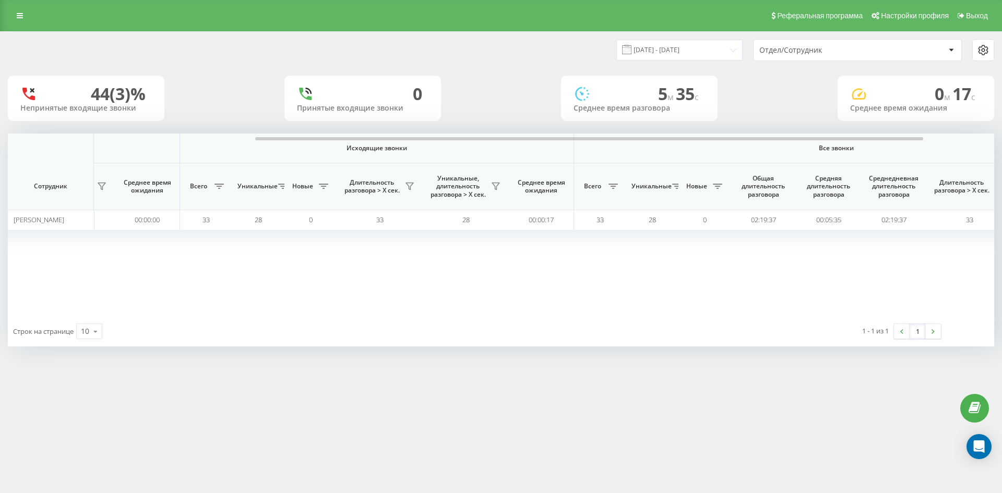
click at [837, 49] on div "Отдел/Сотрудник" at bounding box center [822, 50] width 125 height 9
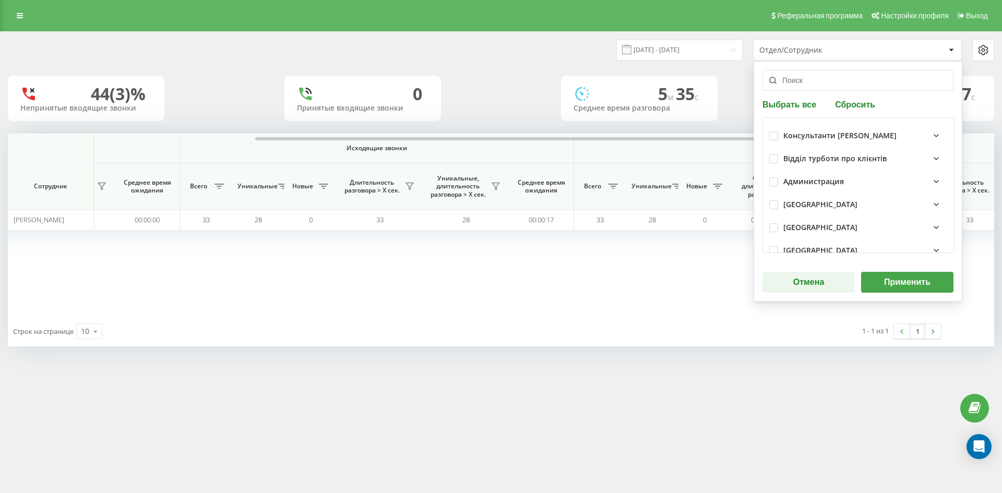
click at [855, 103] on button "Сбросить" at bounding box center [855, 104] width 46 height 10
click at [839, 84] on input "text" at bounding box center [858, 80] width 191 height 21
paste input "[PERSON_NAME]"
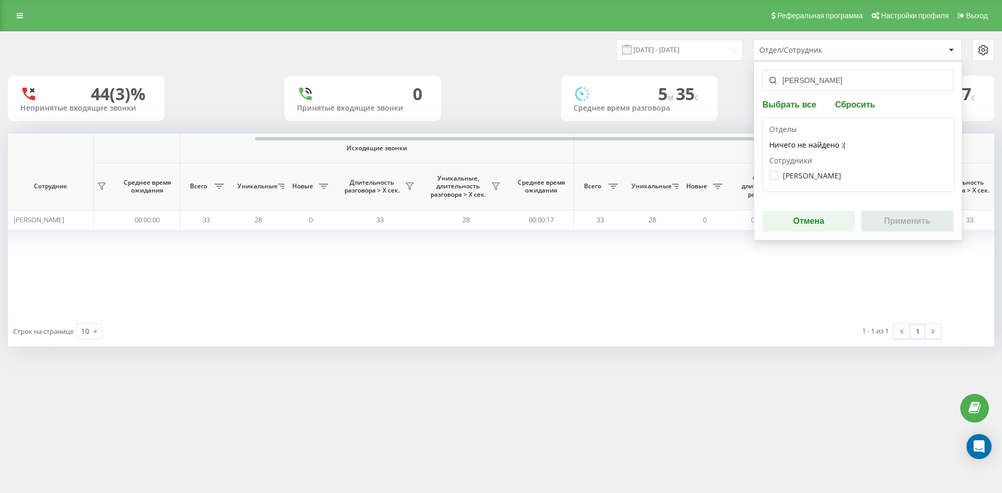
type input "[PERSON_NAME]"
click at [814, 183] on div "Трофимова Елеонора Олександрівна" at bounding box center [859, 175] width 179 height 19
click at [811, 179] on label "Трофимова Елеонора Олександрівна" at bounding box center [806, 175] width 72 height 9
checkbox input "true"
click at [882, 214] on button "Применить" at bounding box center [907, 221] width 92 height 21
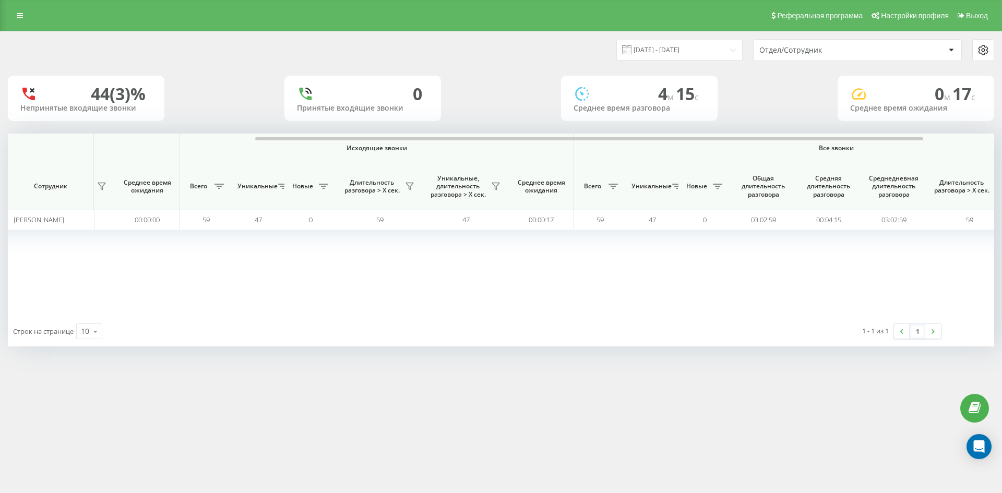
click at [842, 49] on div "Отдел/Сотрудник" at bounding box center [822, 50] width 125 height 9
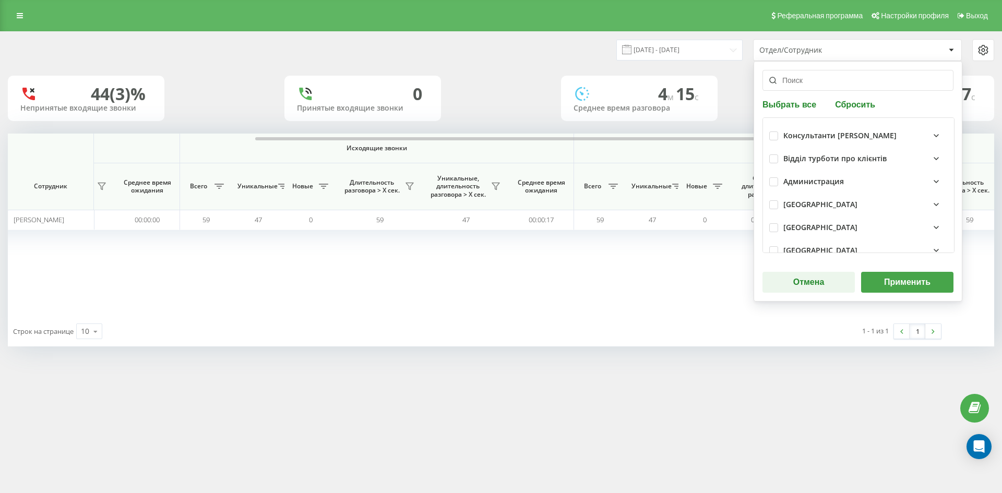
click at [842, 99] on div "Выбрать все Сбросить Консультанти Савчук Відділ турботи про клієнтів Администра…" at bounding box center [858, 181] width 209 height 241
click at [844, 100] on button "Сбросить" at bounding box center [855, 104] width 46 height 10
click at [830, 89] on input "text" at bounding box center [858, 80] width 191 height 21
paste input "[PERSON_NAME]"
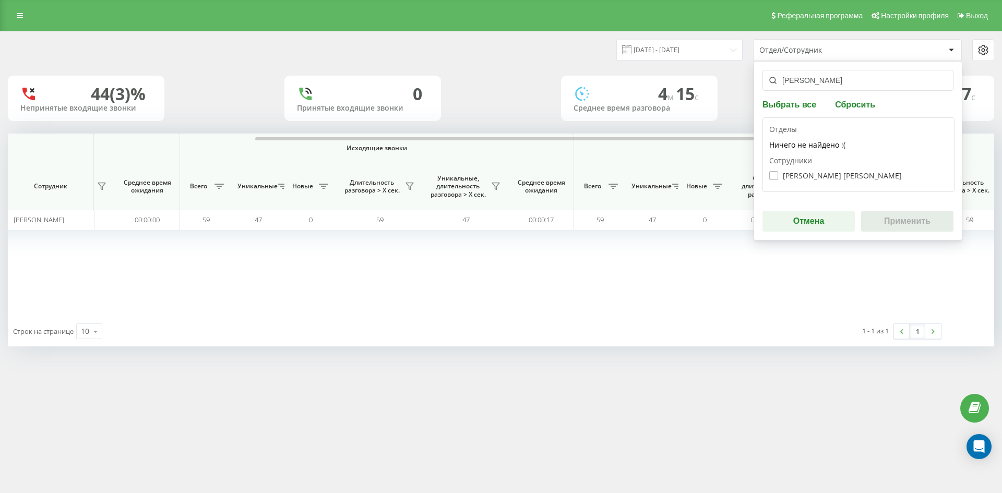
type input "[PERSON_NAME]"
drag, startPoint x: 807, startPoint y: 173, endPoint x: 811, endPoint y: 178, distance: 5.9
click at [810, 176] on label "[PERSON_NAME] [PERSON_NAME]" at bounding box center [836, 175] width 133 height 9
checkbox input "true"
click at [911, 225] on button "Применить" at bounding box center [907, 221] width 92 height 21
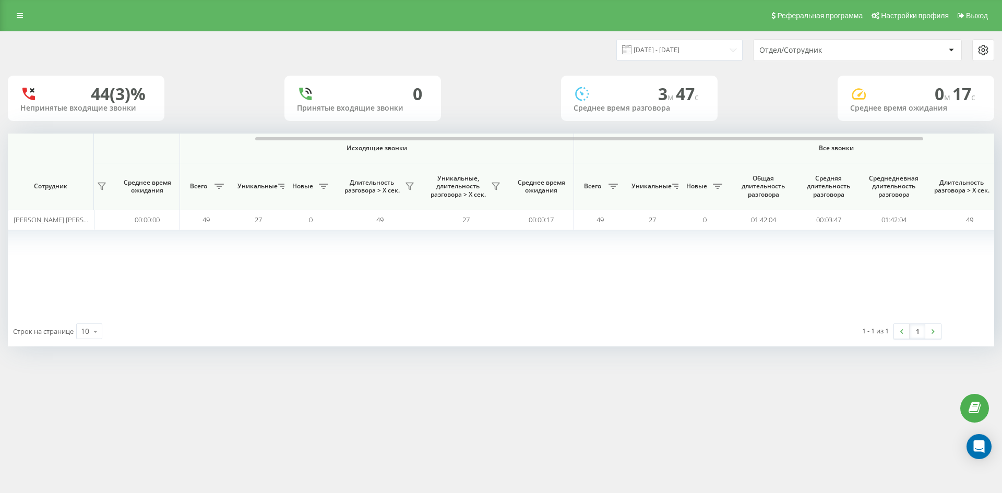
click at [836, 53] on div "Отдел/Сотрудник" at bounding box center [822, 50] width 125 height 9
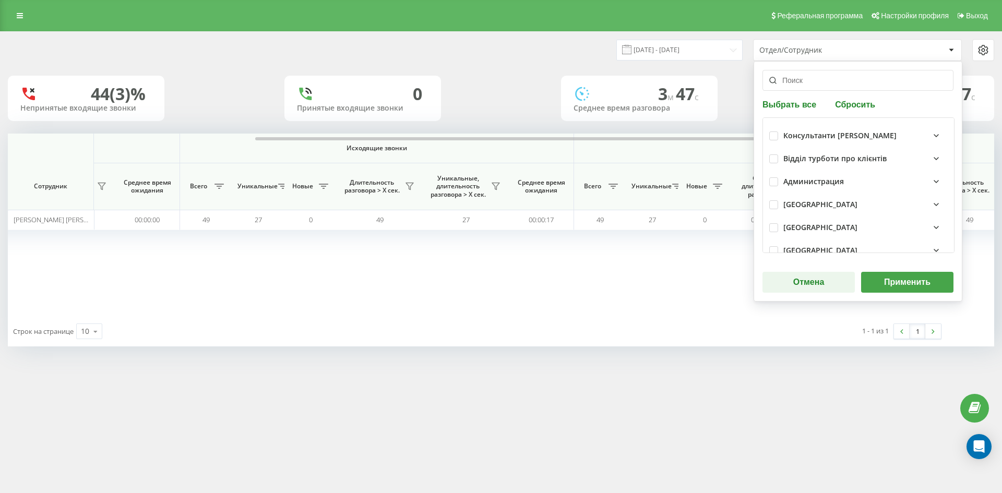
click at [847, 103] on button "Сбросить" at bounding box center [855, 104] width 46 height 10
click at [840, 87] on input "text" at bounding box center [858, 80] width 191 height 21
paste input "[PERSON_NAME]"
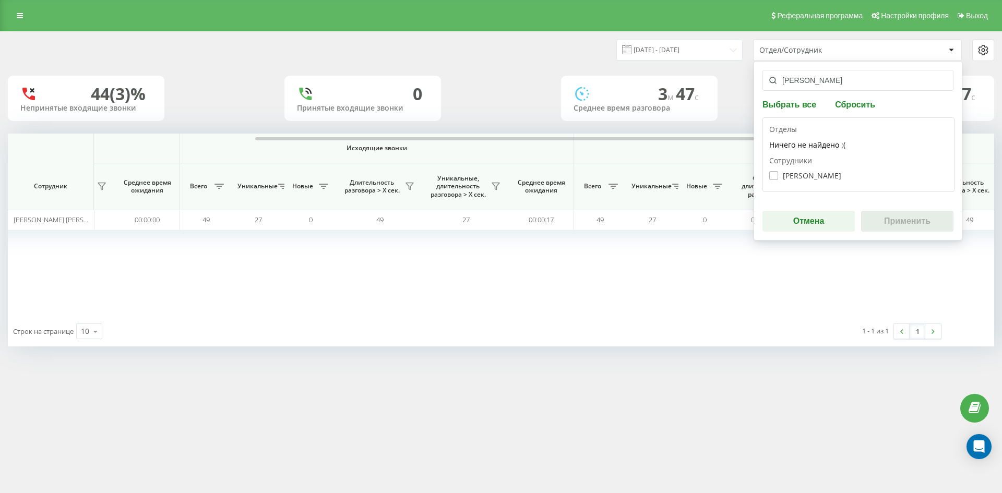
type input "[PERSON_NAME]"
click at [819, 174] on label "Лиса Анаріна Сергіївна" at bounding box center [806, 175] width 72 height 9
checkbox input "true"
click at [868, 209] on div "лиса анаріна Выбрать все Сбросить Отделы Ничего не найдено :( Сотрудники Лиса А…" at bounding box center [858, 151] width 209 height 180
click at [892, 218] on button "Применить" at bounding box center [907, 221] width 92 height 21
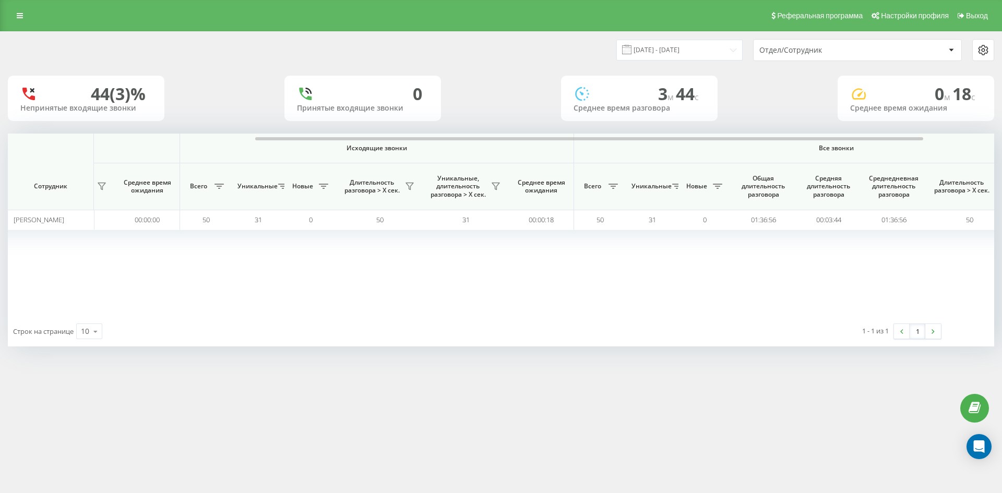
click at [862, 49] on div "Отдел/Сотрудник" at bounding box center [822, 50] width 125 height 9
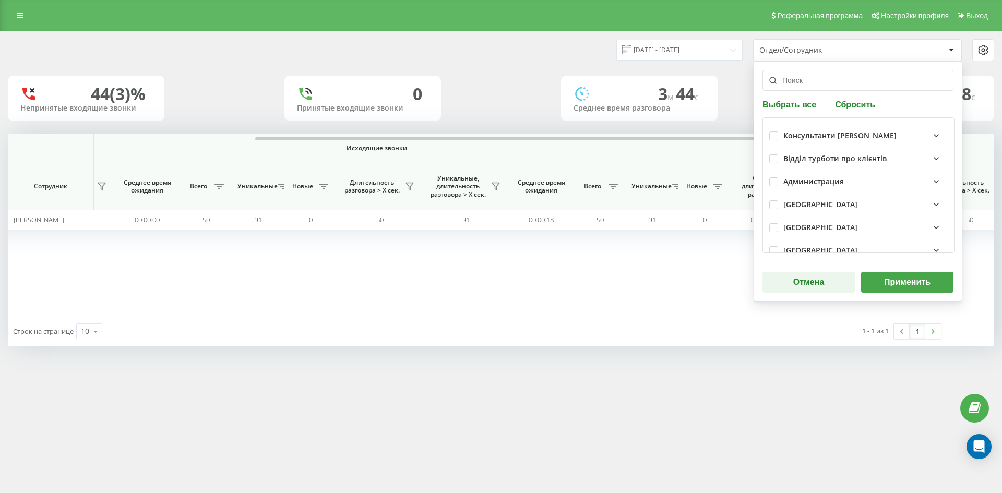
click at [848, 104] on button "Сбросить" at bounding box center [855, 104] width 46 height 10
click at [829, 83] on input "text" at bounding box center [858, 80] width 191 height 21
paste input "[PERSON_NAME]"
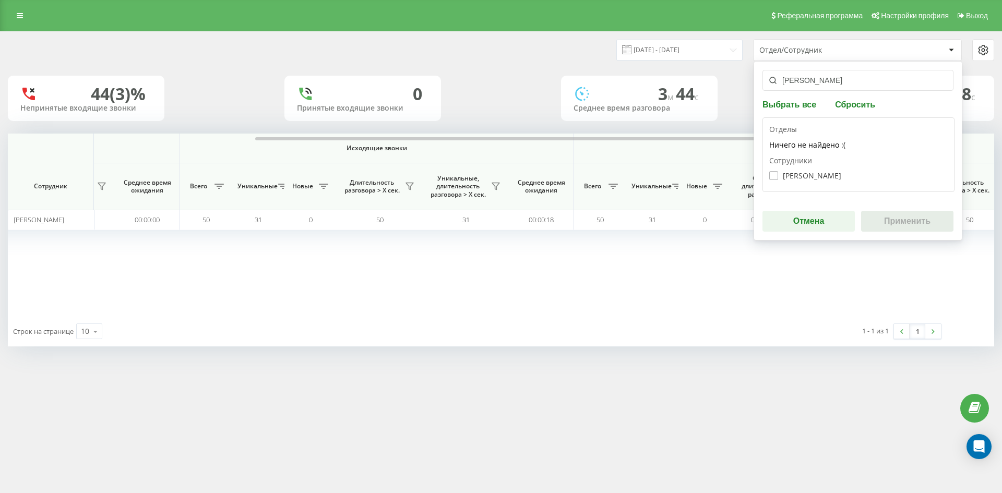
type input "[PERSON_NAME]"
click at [802, 177] on label "Солодчук Юрій Юрійович" at bounding box center [806, 175] width 72 height 9
checkbox input "true"
click at [873, 218] on button "Применить" at bounding box center [907, 221] width 92 height 21
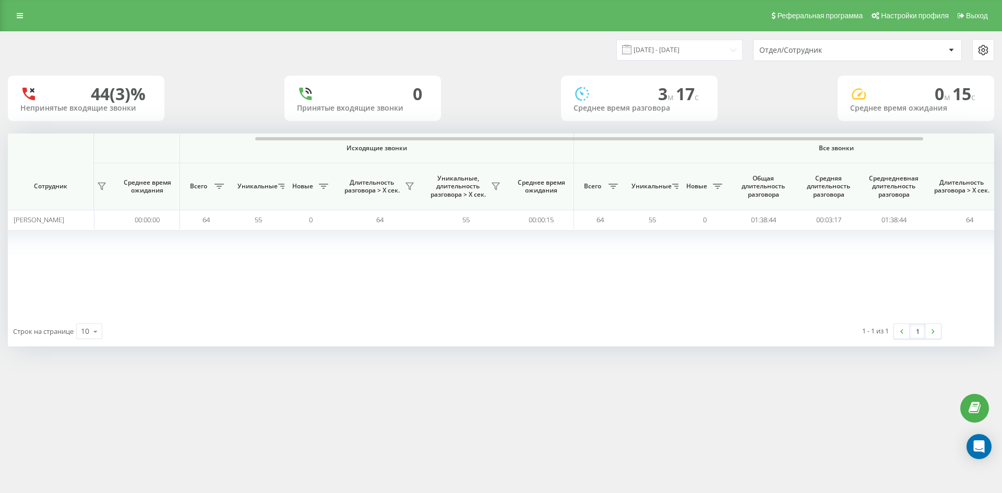
click at [861, 50] on div "Отдел/Сотрудник" at bounding box center [822, 50] width 125 height 9
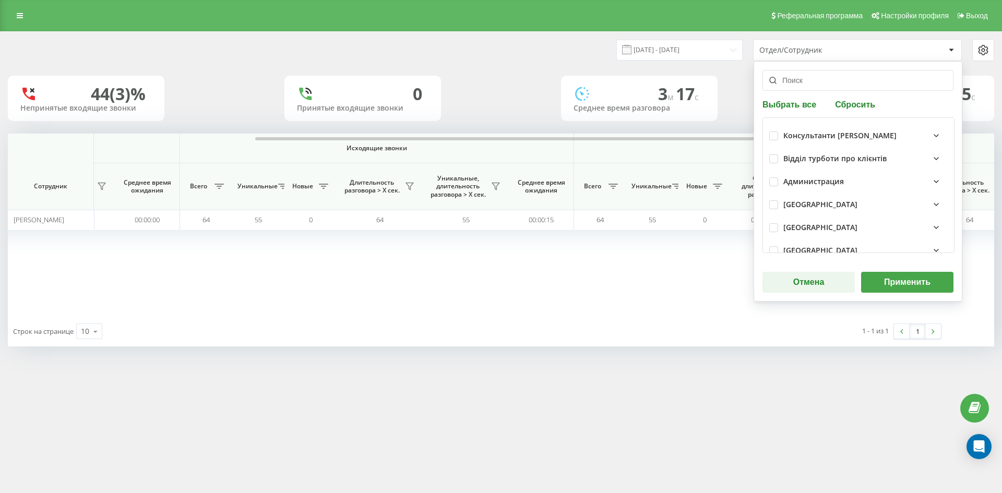
click at [851, 107] on button "Сбросить" at bounding box center [855, 104] width 46 height 10
drag, startPoint x: 840, startPoint y: 84, endPoint x: 837, endPoint y: 107, distance: 22.7
click at [839, 84] on input "text" at bounding box center [858, 80] width 191 height 21
paste input "[DEMOGRAPHIC_DATA][PERSON_NAME]"
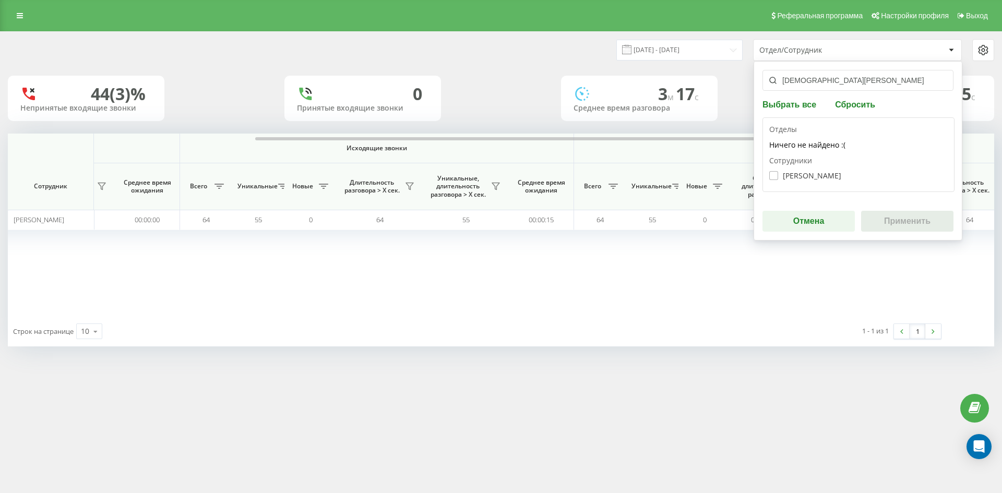
type input "[DEMOGRAPHIC_DATA][PERSON_NAME]"
click at [816, 175] on label "Татаріна Вікторія Василівна" at bounding box center [806, 175] width 72 height 9
checkbox input "true"
click at [908, 223] on button "Применить" at bounding box center [907, 221] width 92 height 21
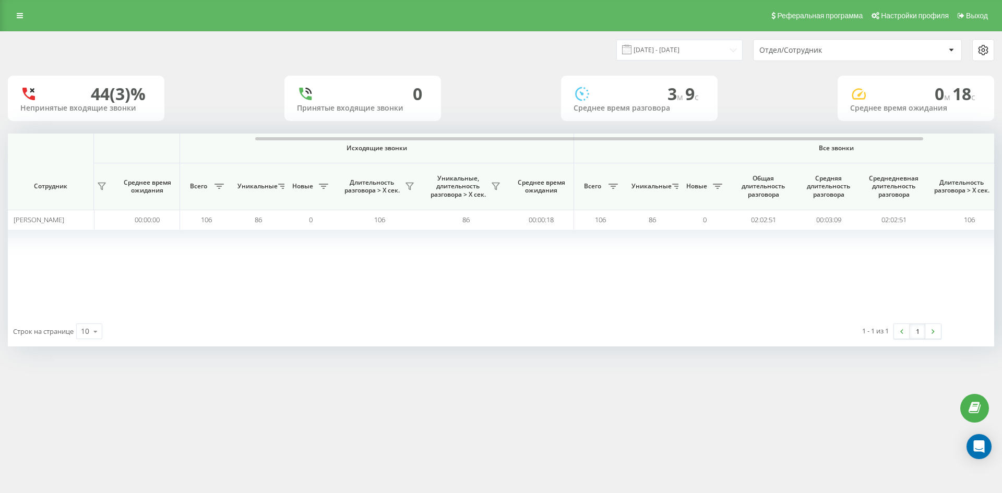
click at [845, 55] on div "Отдел/Сотрудник" at bounding box center [858, 50] width 208 height 21
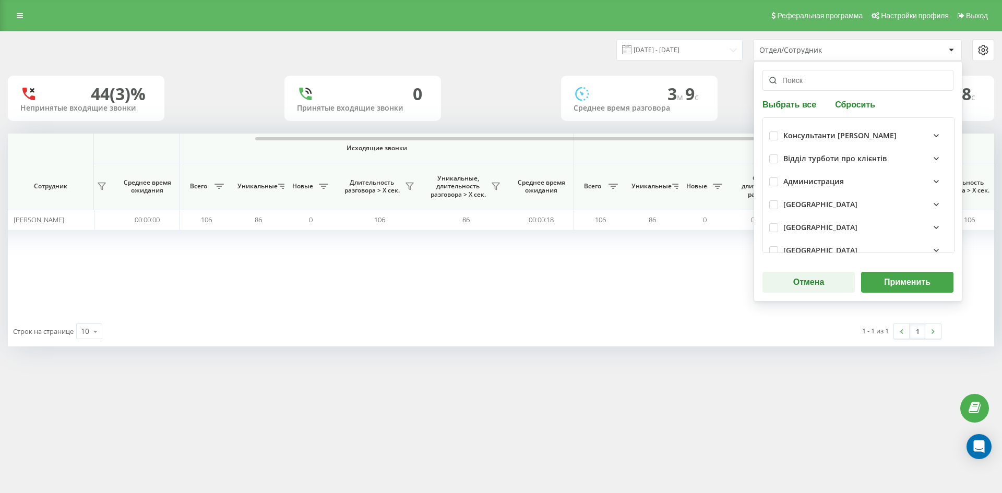
click at [849, 106] on button "Сбросить" at bounding box center [855, 104] width 46 height 10
click at [836, 84] on input "text" at bounding box center [858, 80] width 191 height 21
paste input "[PERSON_NAME]"
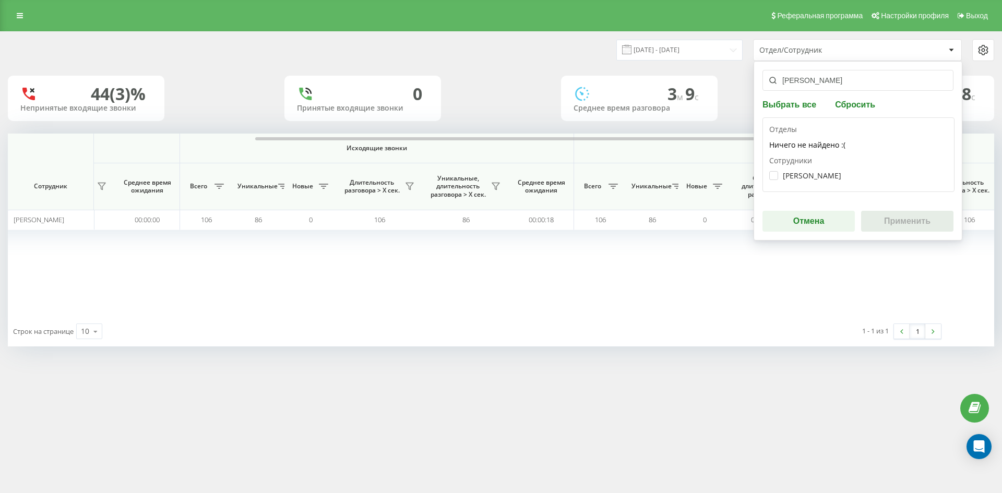
type input "[PERSON_NAME]"
click at [805, 170] on div "Головань Святослав Сергійович" at bounding box center [859, 175] width 179 height 19
click at [816, 181] on div "Головань Святослав Сергійович" at bounding box center [859, 175] width 179 height 19
drag, startPoint x: 810, startPoint y: 176, endPoint x: 888, endPoint y: 211, distance: 85.3
click at [810, 177] on label "Головань Святослав Сергійович" at bounding box center [806, 175] width 72 height 9
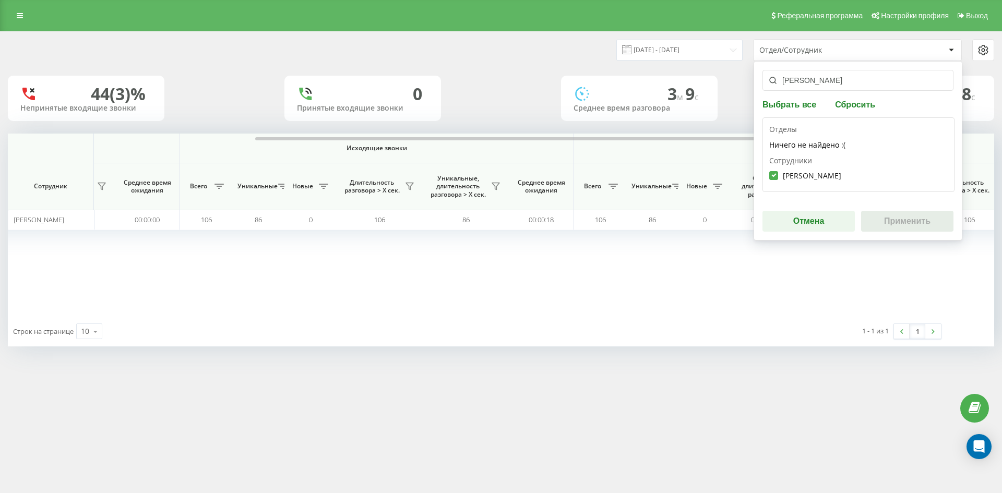
checkbox input "true"
click at [893, 212] on button "Применить" at bounding box center [907, 221] width 92 height 21
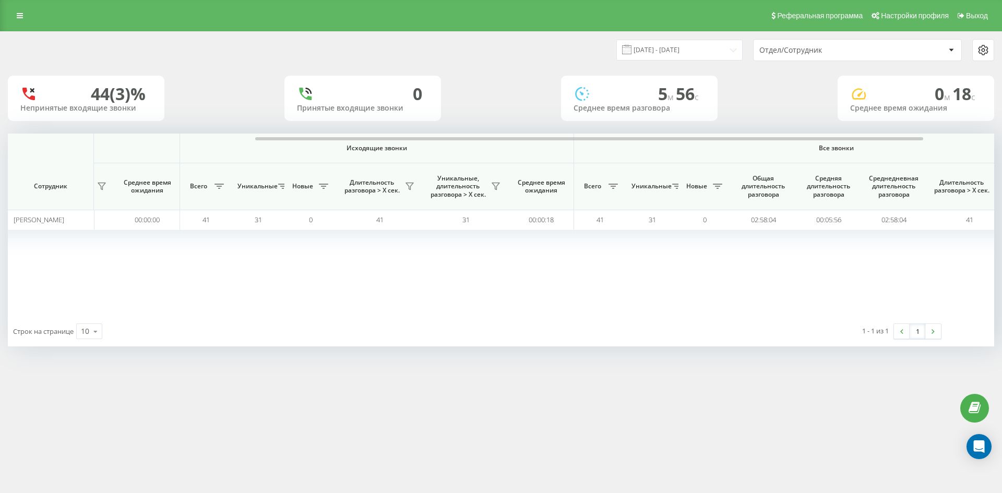
click at [876, 52] on div "Отдел/Сотрудник" at bounding box center [822, 50] width 125 height 9
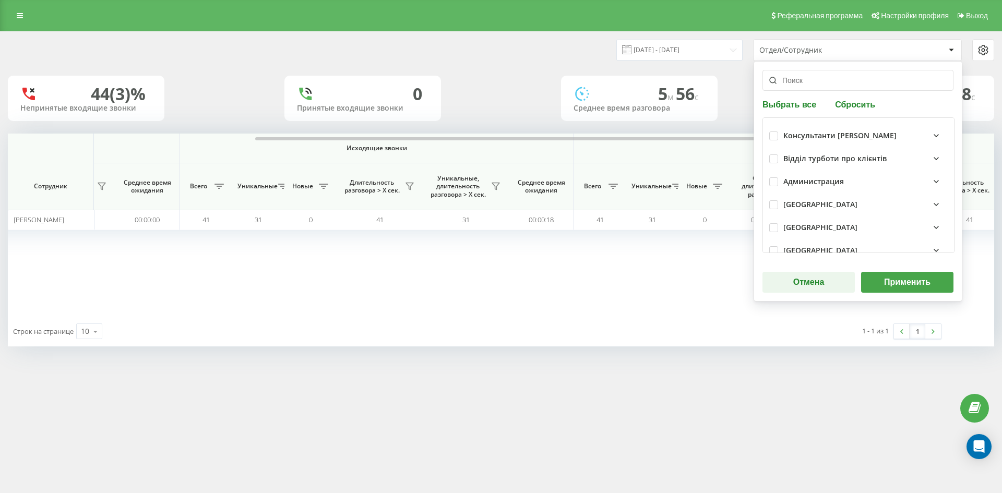
click at [859, 111] on div "Выбрать все Сбросить Консультанти Савчук Відділ турботи про клієнтів Администра…" at bounding box center [858, 181] width 209 height 241
click at [842, 105] on button "Сбросить" at bounding box center [855, 104] width 46 height 10
click at [837, 87] on input "text" at bounding box center [858, 80] width 191 height 21
paste input "[PERSON_NAME]"
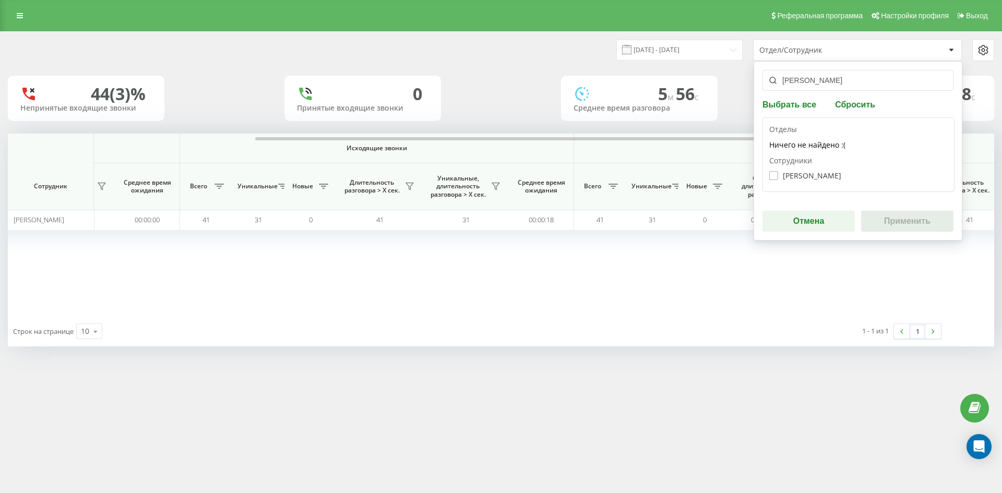
type input "[PERSON_NAME]"
click at [812, 173] on label "Шиманський Євген Юрійович" at bounding box center [806, 175] width 72 height 9
checkbox input "true"
click at [906, 224] on button "Применить" at bounding box center [907, 221] width 92 height 21
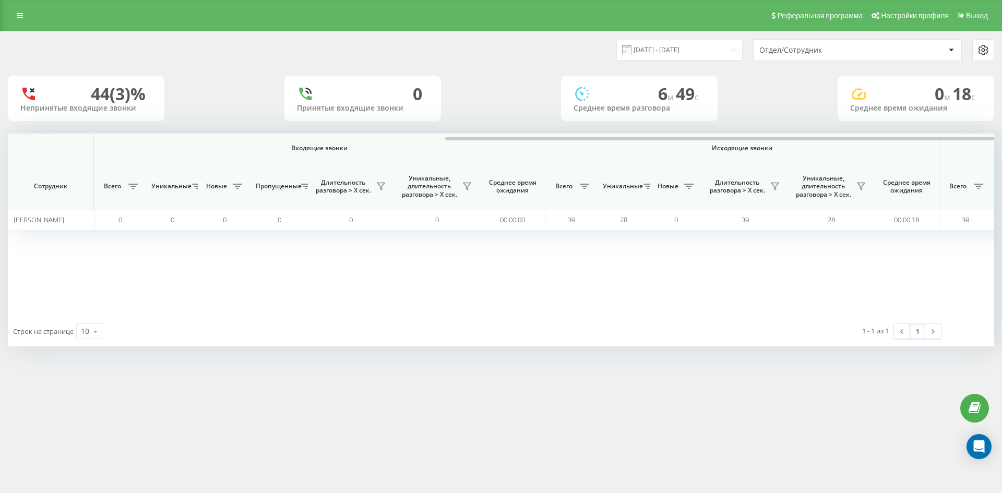
scroll to position [0, 418]
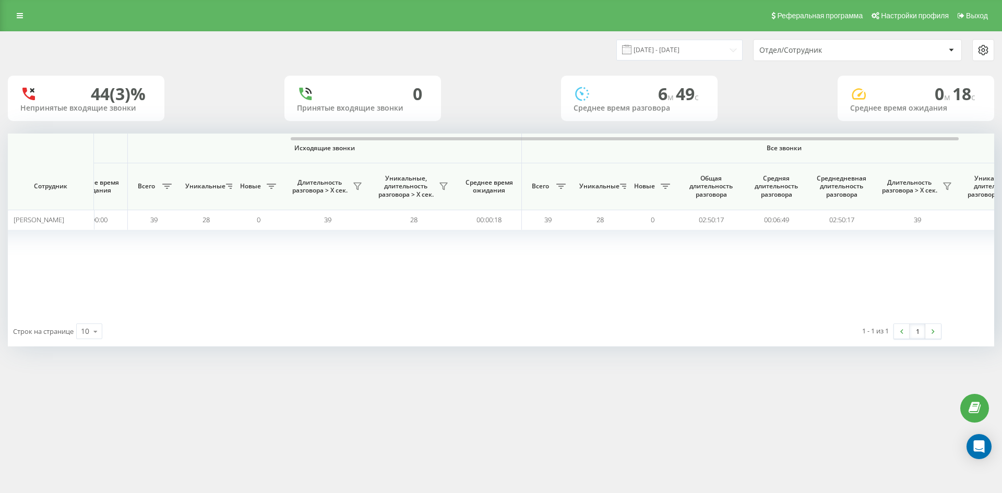
click at [852, 54] on div "Отдел/Сотрудник" at bounding box center [822, 50] width 125 height 9
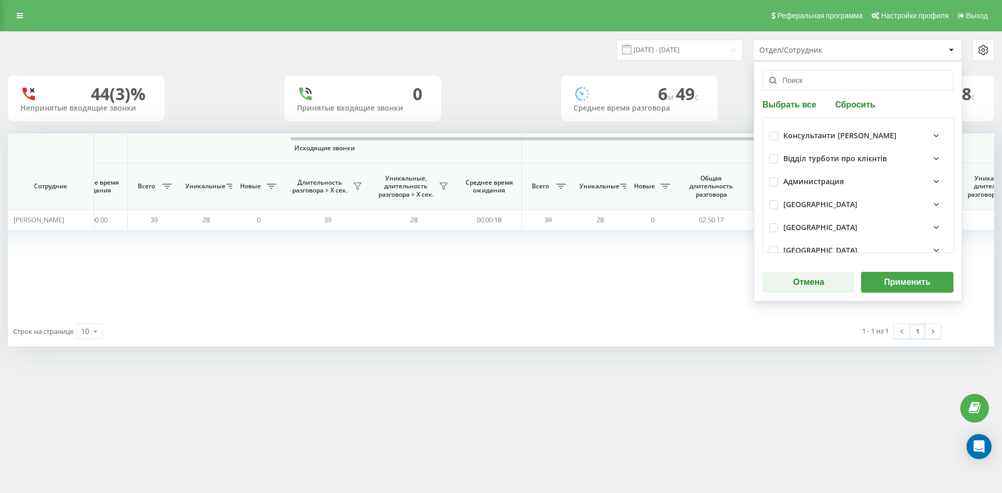
click at [859, 109] on button "Сбросить" at bounding box center [855, 104] width 46 height 10
click at [837, 81] on input "text" at bounding box center [858, 80] width 191 height 21
paste input "[PERSON_NAME]"
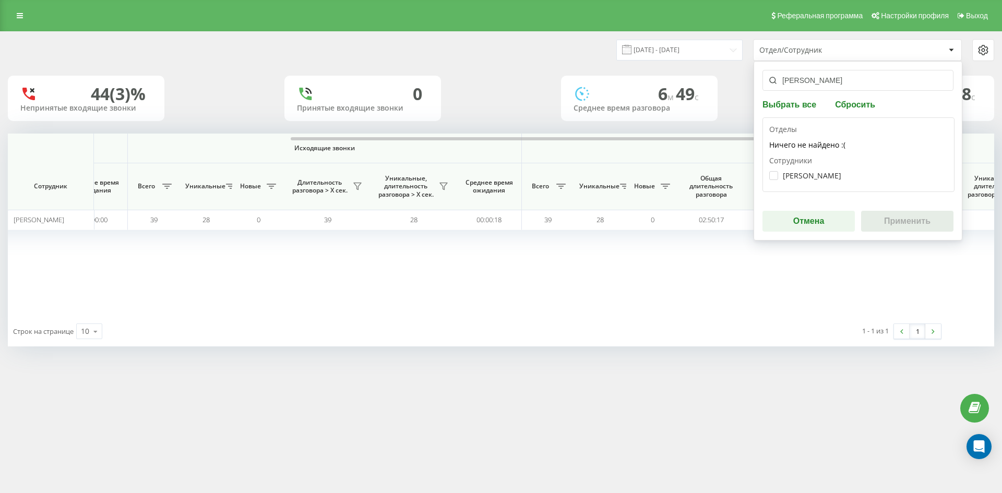
type input "[PERSON_NAME]"
click at [820, 181] on div "Романчук Віталій Юрійович" at bounding box center [859, 175] width 179 height 19
click at [821, 181] on div "Романчук Віталій Юрійович" at bounding box center [859, 175] width 179 height 19
click at [811, 179] on label "Романчук Віталій Юрійович" at bounding box center [806, 175] width 72 height 9
checkbox input "true"
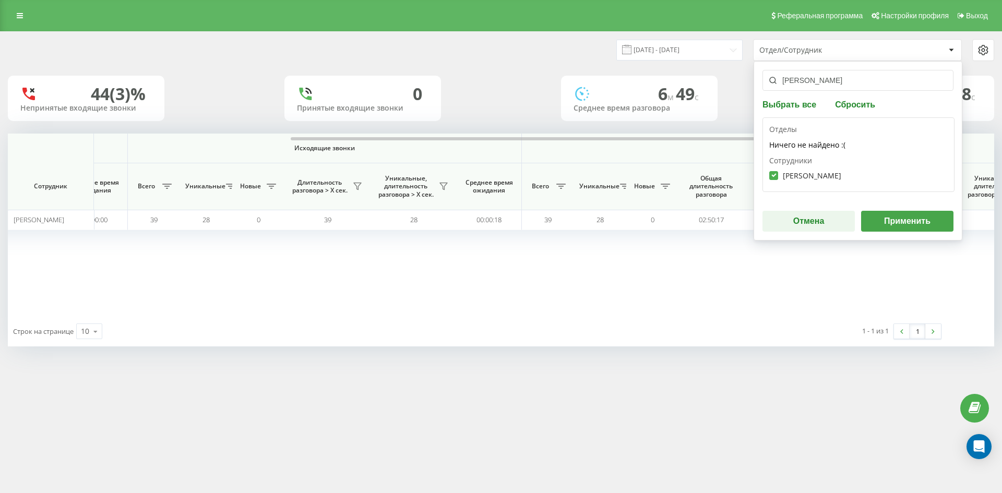
click at [904, 218] on button "Применить" at bounding box center [907, 221] width 92 height 21
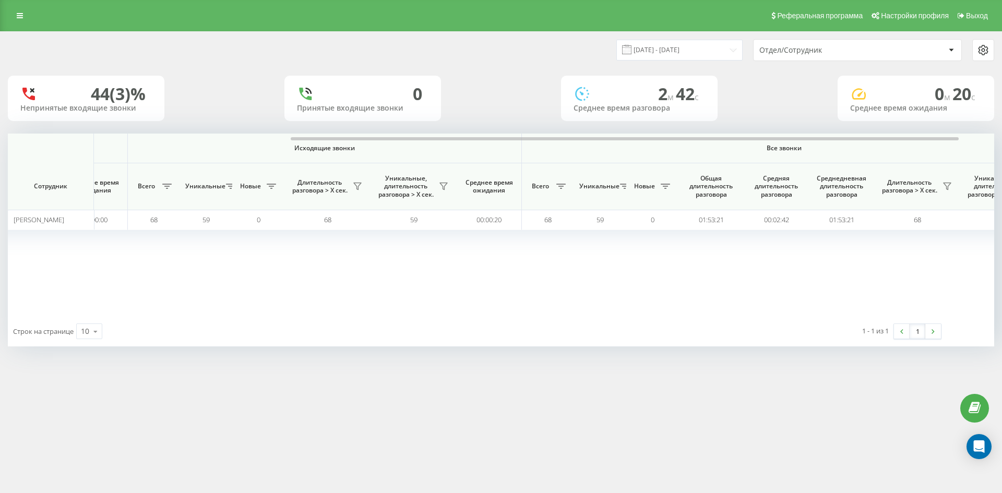
click at [853, 51] on div "Отдел/Сотрудник" at bounding box center [822, 50] width 125 height 9
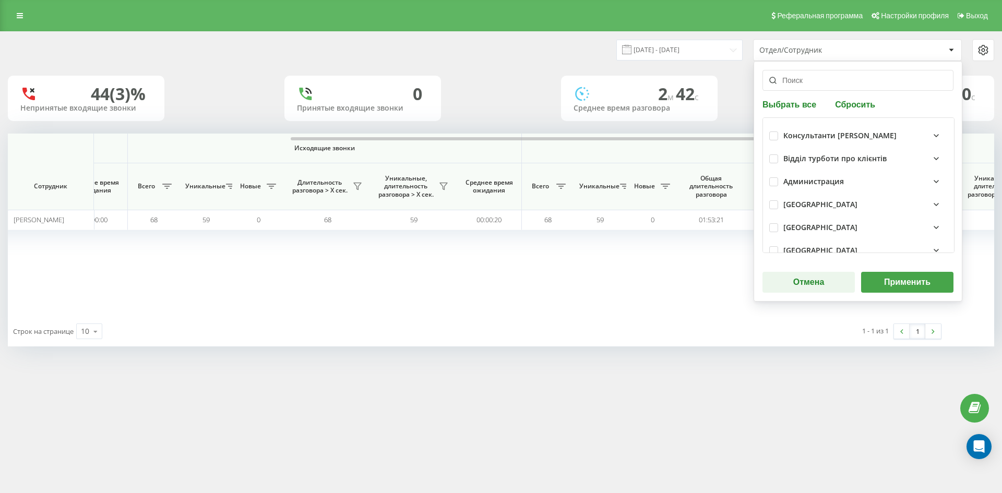
click at [854, 100] on button "Сбросить" at bounding box center [855, 104] width 46 height 10
click at [845, 84] on input "text" at bounding box center [858, 80] width 191 height 21
paste input "[PERSON_NAME]"
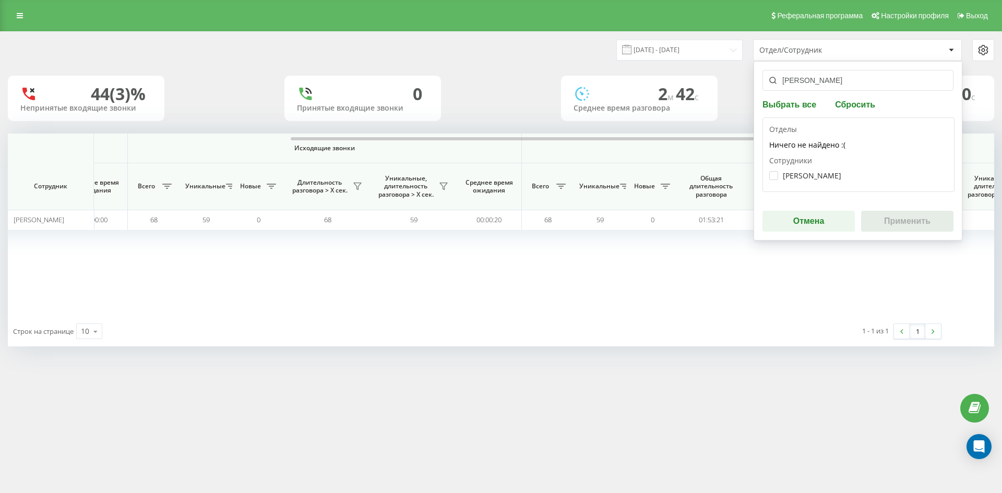
type input "[PERSON_NAME]"
click at [821, 170] on div "Леус Аліна Віталіївна" at bounding box center [859, 175] width 179 height 19
click at [823, 176] on label "Леус Аліна Віталіївна" at bounding box center [806, 175] width 72 height 9
checkbox input "true"
click at [903, 226] on button "Применить" at bounding box center [907, 221] width 92 height 21
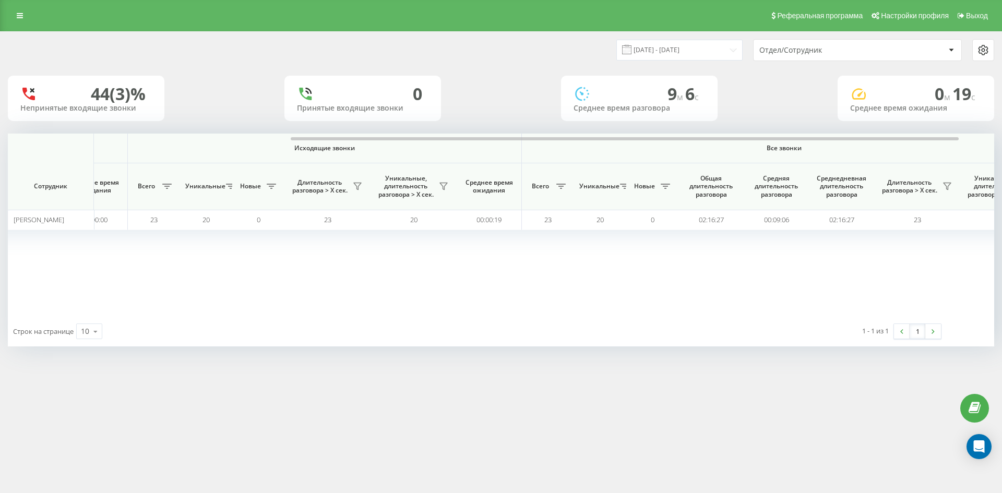
drag, startPoint x: 856, startPoint y: 53, endPoint x: 856, endPoint y: 58, distance: 5.8
click at [856, 53] on div "Отдел/Сотрудник" at bounding box center [822, 50] width 125 height 9
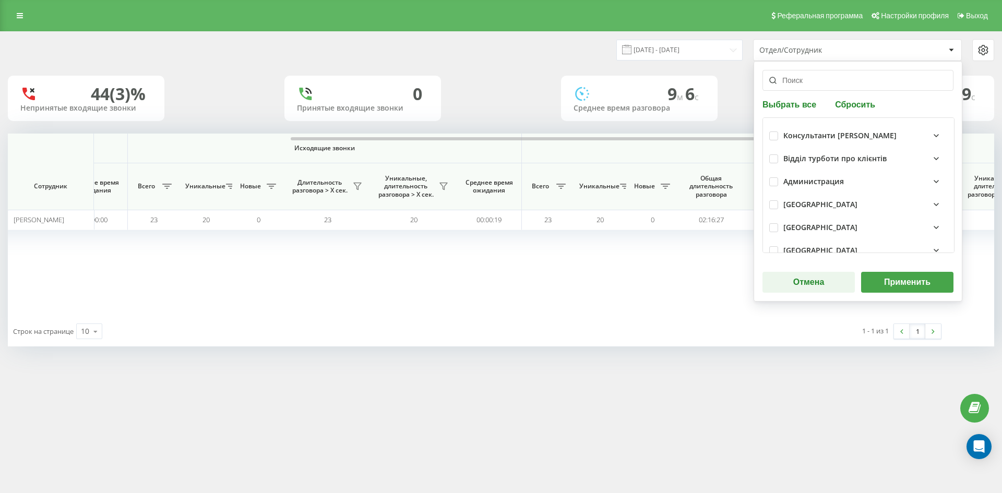
click at [857, 110] on div "Выбрать все Сбросить Консультанти Савчук Відділ турботи про клієнтів Администра…" at bounding box center [858, 181] width 209 height 241
click at [855, 105] on button "Сбросить" at bounding box center [855, 104] width 46 height 10
click at [836, 80] on input "text" at bounding box center [858, 80] width 191 height 21
paste input "вага [PERSON_NAME]"
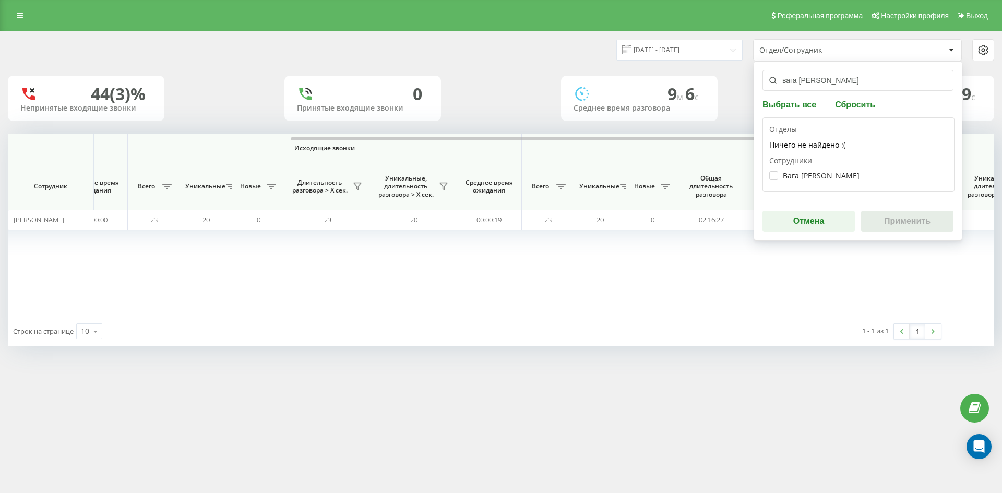
type input "вага [PERSON_NAME]"
click at [809, 170] on div "Вага Марина Михайлівна" at bounding box center [859, 175] width 179 height 19
click at [809, 173] on label "Вага Марина Михайлівна" at bounding box center [815, 175] width 90 height 9
checkbox input "true"
click at [905, 221] on button "Применить" at bounding box center [907, 221] width 92 height 21
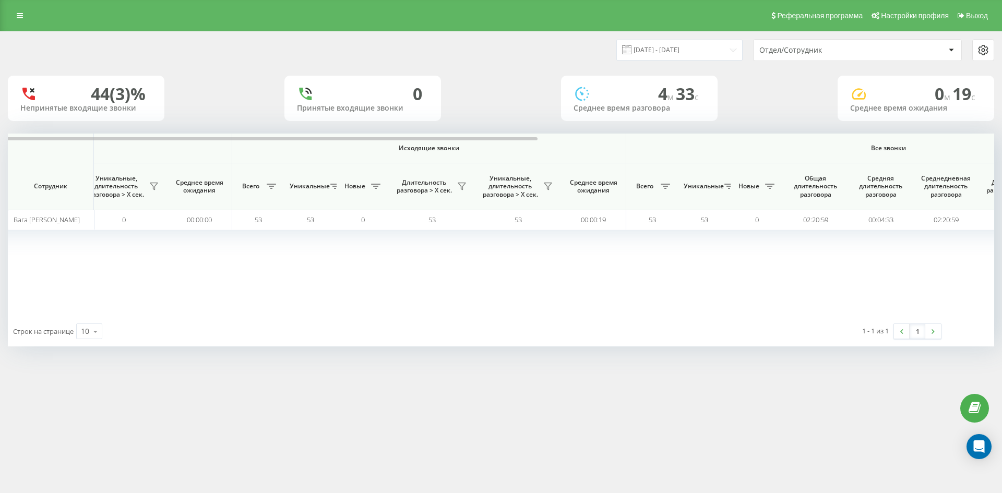
scroll to position [0, 365]
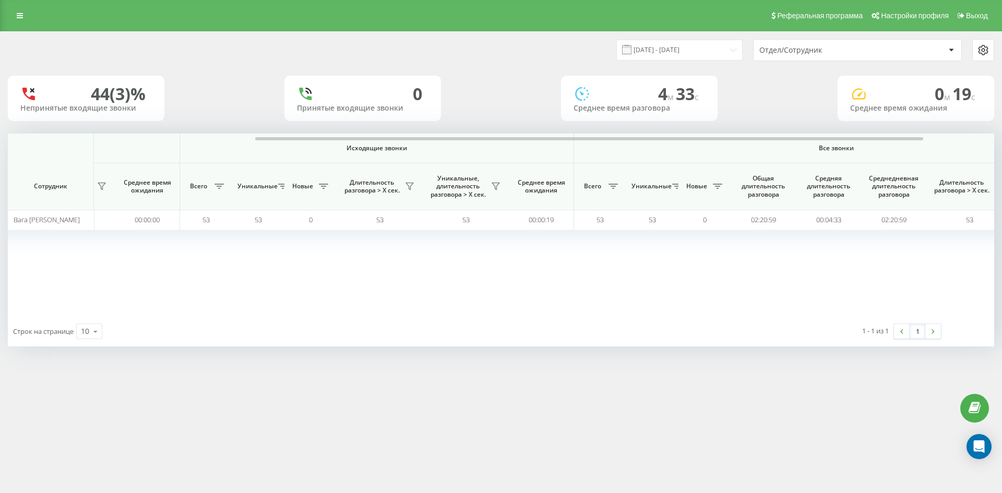
click at [847, 54] on div "Отдел/Сотрудник" at bounding box center [822, 50] width 125 height 9
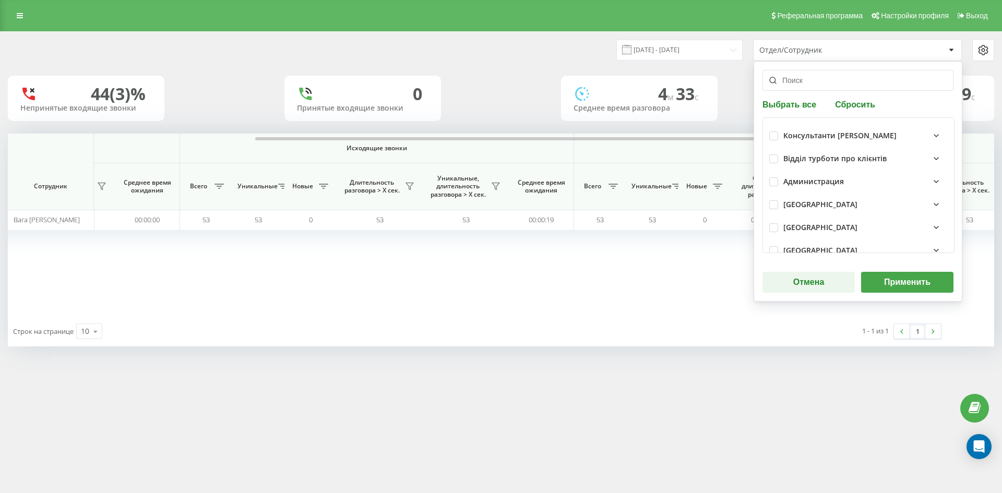
click at [856, 108] on button "Сбросить" at bounding box center [855, 104] width 46 height 10
click at [833, 87] on input "text" at bounding box center [858, 80] width 191 height 21
paste input "[PERSON_NAME]"
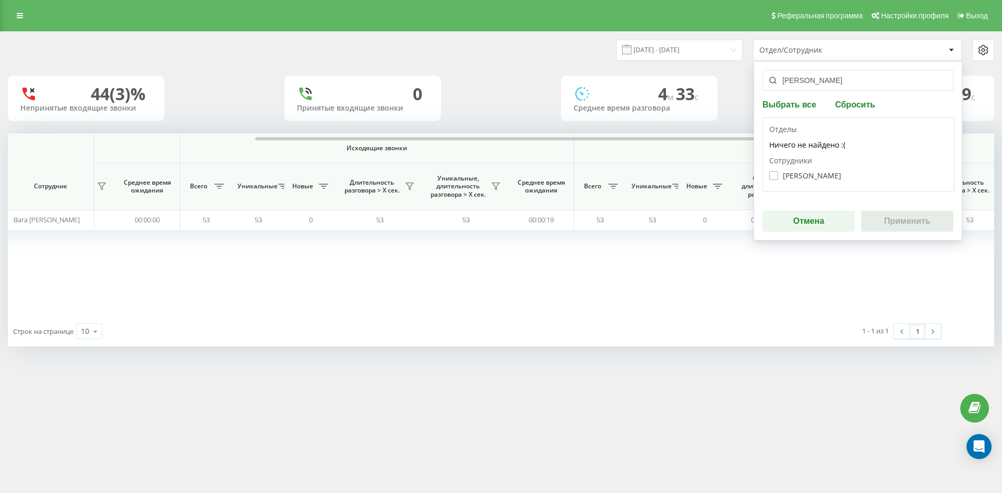
type input "[PERSON_NAME]"
click at [825, 178] on label "Денисенко Станіслав Олександрович" at bounding box center [806, 175] width 72 height 9
checkbox input "true"
click at [898, 223] on button "Применить" at bounding box center [907, 221] width 92 height 21
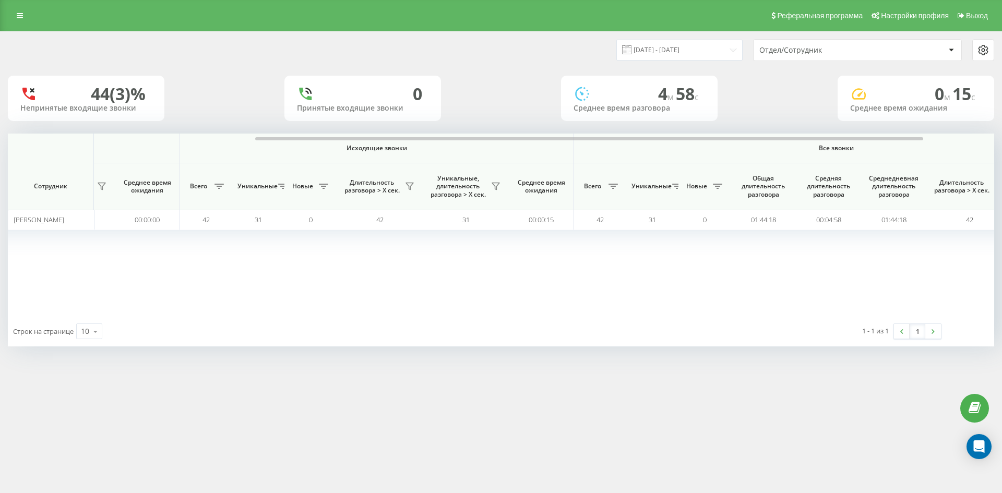
click at [851, 50] on div "Отдел/Сотрудник" at bounding box center [822, 50] width 125 height 9
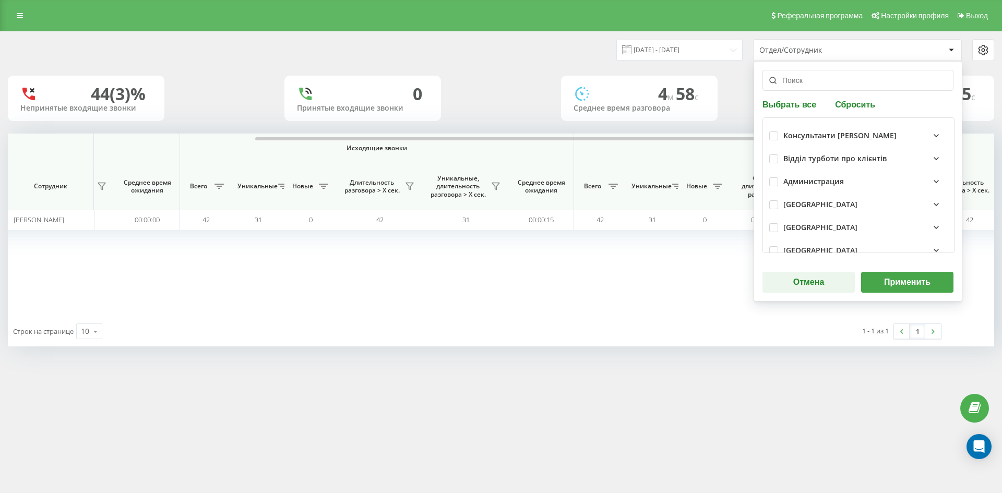
click at [851, 109] on button "Сбросить" at bounding box center [855, 104] width 46 height 10
click at [837, 88] on input "text" at bounding box center [858, 80] width 191 height 21
paste input "[PERSON_NAME]"
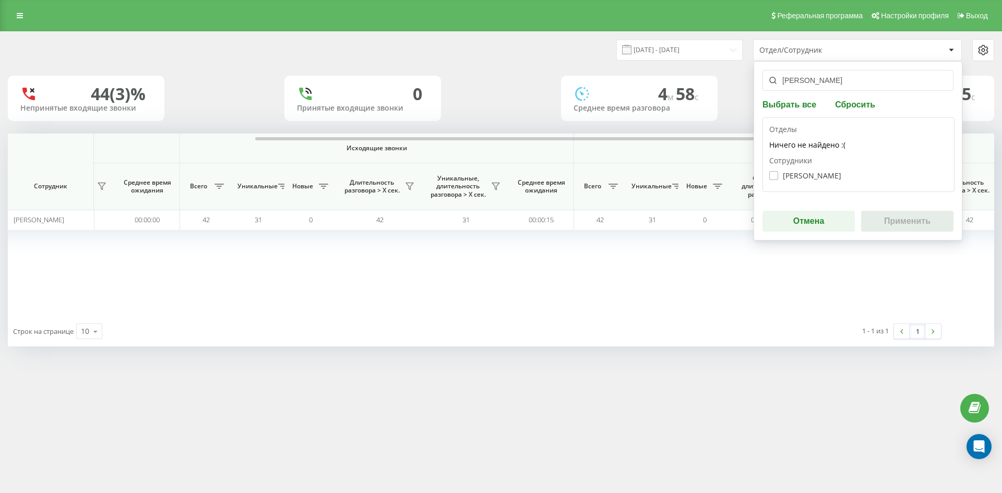
type input "[PERSON_NAME]"
click at [832, 178] on label "Корякіна Влада Олексіївна" at bounding box center [806, 175] width 72 height 9
checkbox input "true"
click at [895, 226] on button "Применить" at bounding box center [907, 221] width 92 height 21
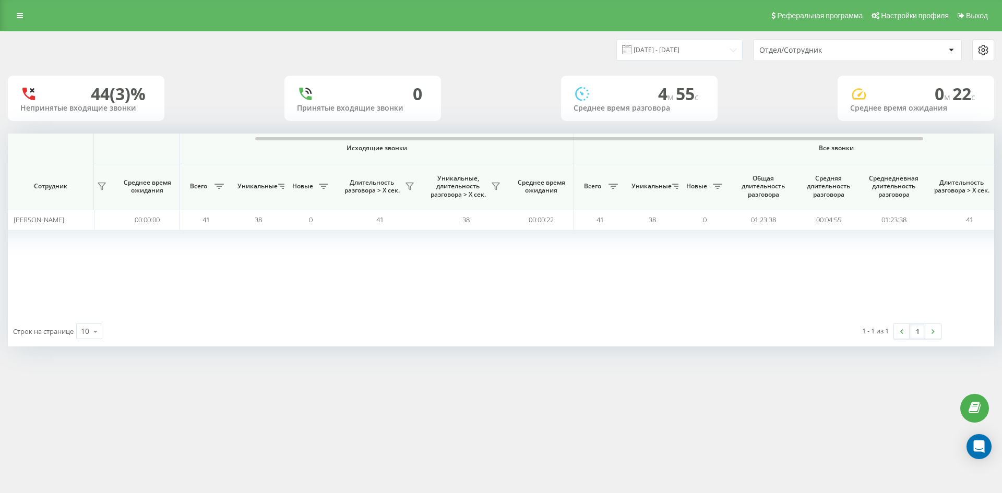
click at [858, 54] on div "Отдел/Сотрудник" at bounding box center [822, 50] width 125 height 9
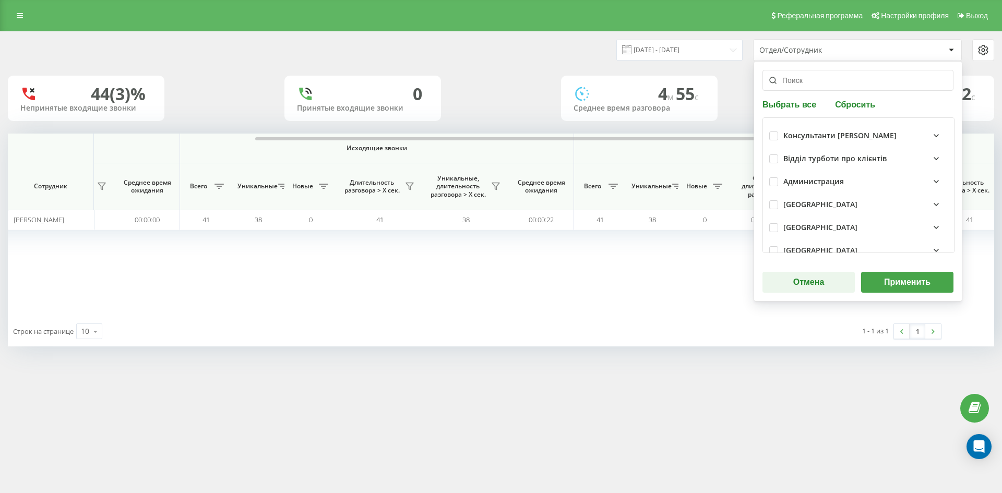
click at [853, 101] on button "Сбросить" at bounding box center [855, 104] width 46 height 10
click at [838, 80] on input "text" at bounding box center [858, 80] width 191 height 21
paste input "[PERSON_NAME]"
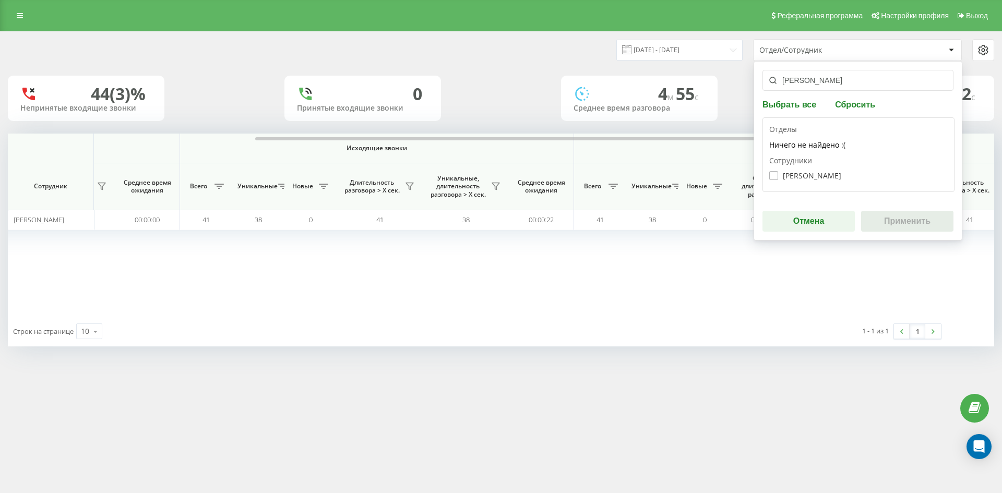
type input "[PERSON_NAME]"
click at [814, 172] on label "Чаюк Максим Вікторович" at bounding box center [806, 175] width 72 height 9
checkbox input "true"
click at [883, 219] on button "Применить" at bounding box center [907, 221] width 92 height 21
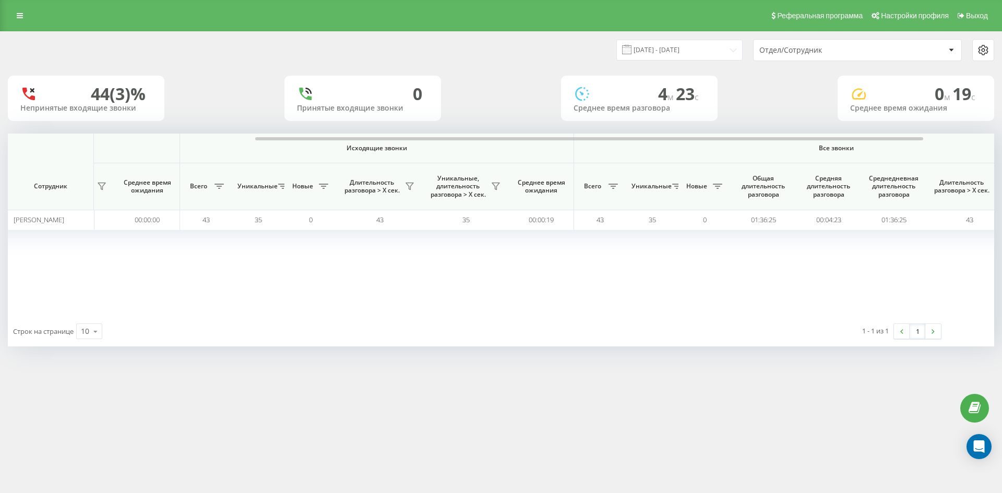
click at [838, 53] on div "Отдел/Сотрудник" at bounding box center [822, 50] width 125 height 9
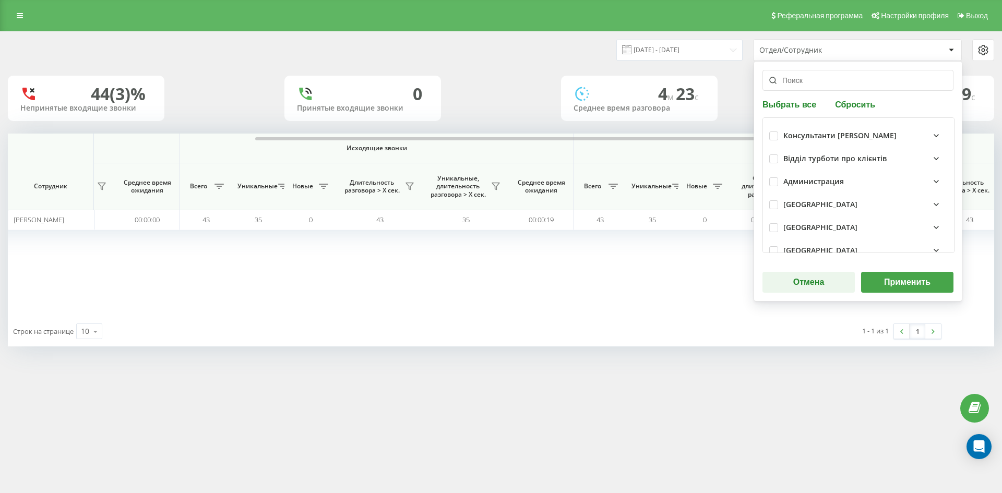
click at [854, 108] on button "Сбросить" at bounding box center [855, 104] width 46 height 10
click at [838, 90] on input "text" at bounding box center [858, 80] width 191 height 21
paste input "[PERSON_NAME]"
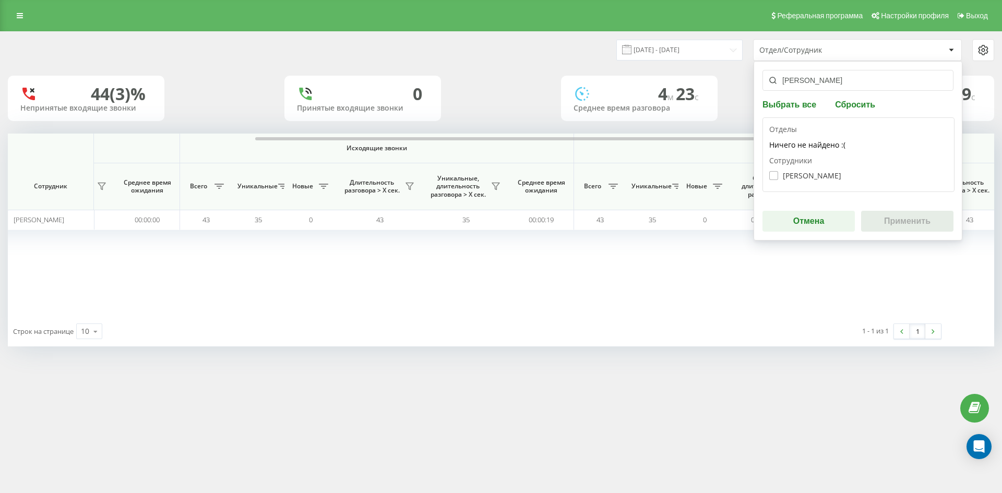
type input "[PERSON_NAME]"
click at [831, 178] on label "Шевченко Віталій Валерійович" at bounding box center [806, 175] width 72 height 9
checkbox input "true"
click at [912, 220] on button "Применить" at bounding box center [907, 221] width 92 height 21
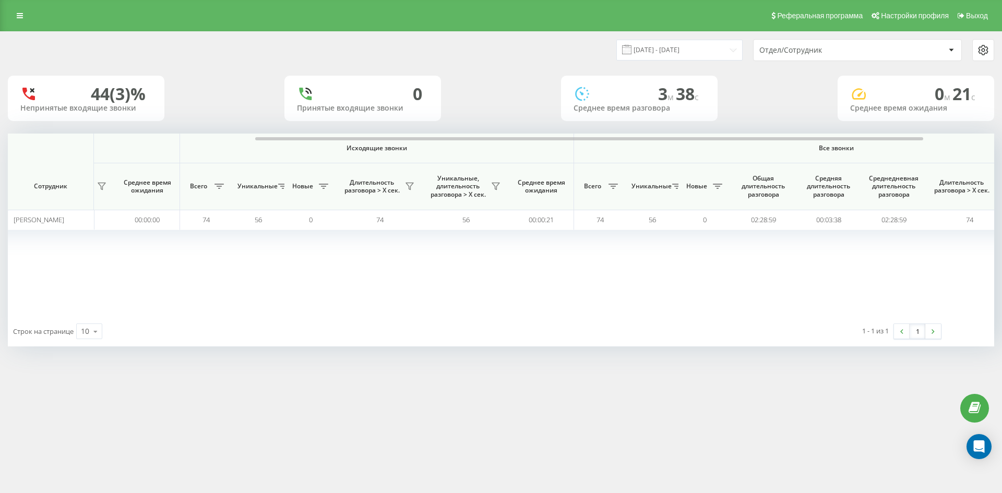
click at [859, 51] on div "Отдел/Сотрудник" at bounding box center [822, 50] width 125 height 9
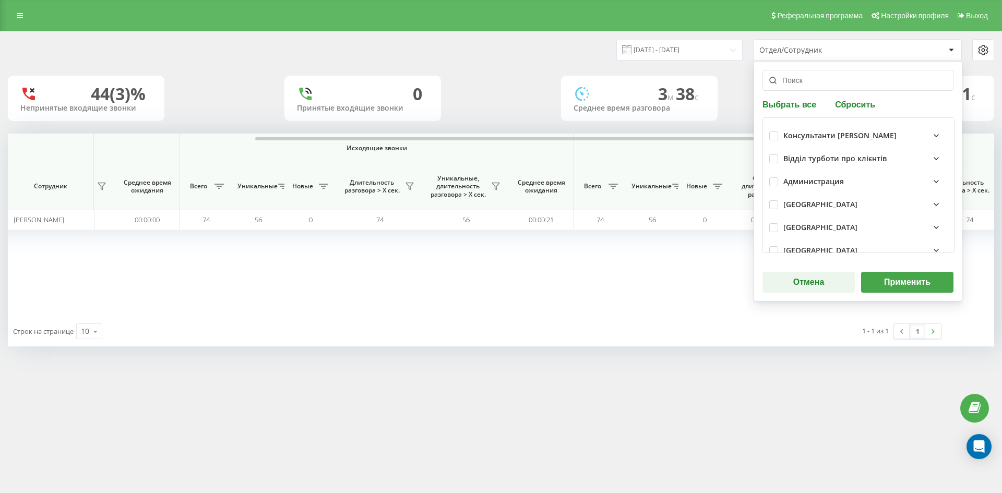
click at [857, 101] on button "Сбросить" at bounding box center [855, 104] width 46 height 10
click at [841, 82] on input "text" at bounding box center [858, 80] width 191 height 21
paste input "[PERSON_NAME]"
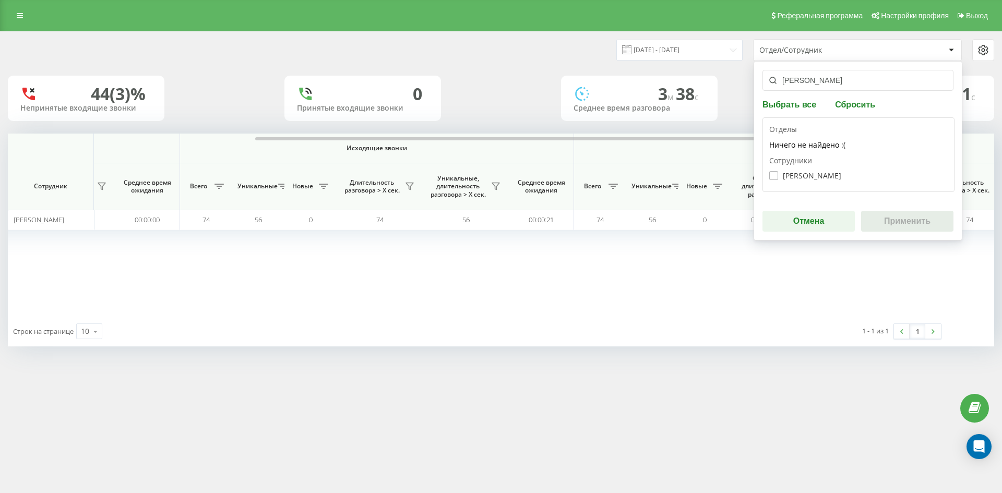
type input "[PERSON_NAME]"
click at [806, 172] on label "Гуменюк Денис Миколайович" at bounding box center [806, 175] width 72 height 9
checkbox input "true"
click at [884, 214] on button "Применить" at bounding box center [907, 221] width 92 height 21
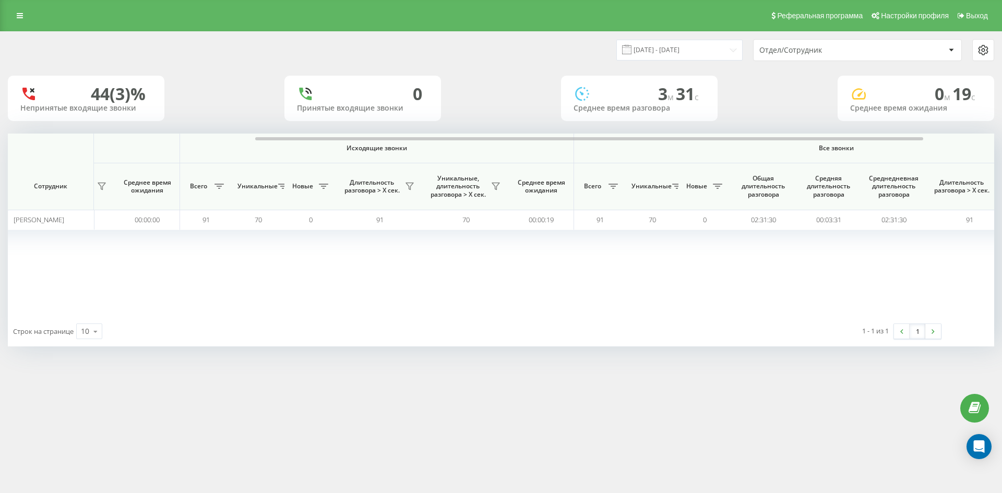
click at [874, 54] on div "Отдел/Сотрудник" at bounding box center [822, 50] width 125 height 9
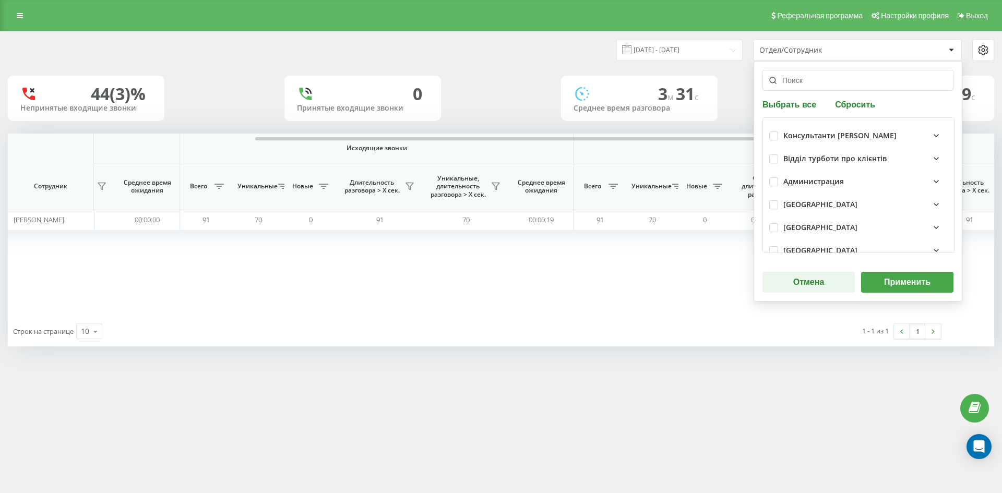
click at [859, 101] on button "Сбросить" at bounding box center [855, 104] width 46 height 10
click at [845, 86] on input "text" at bounding box center [858, 80] width 191 height 21
paste input "борканин [PERSON_NAME]"
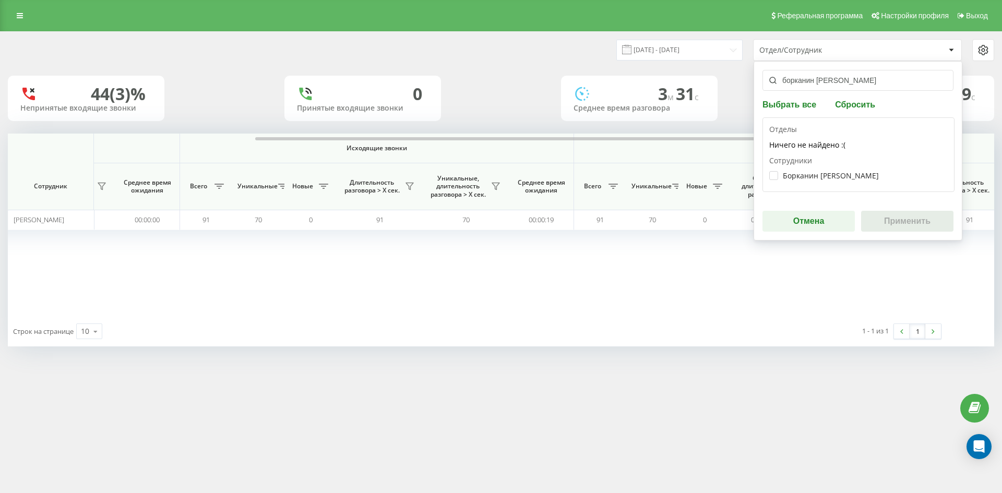
type input "борканин [PERSON_NAME]"
click at [830, 170] on div "Борканин Тетяна Ярославівна" at bounding box center [859, 175] width 179 height 19
click at [830, 171] on label "Борканин Тетяна Ярославівна" at bounding box center [825, 175] width 110 height 9
checkbox input "true"
click at [906, 221] on button "Применить" at bounding box center [907, 221] width 92 height 21
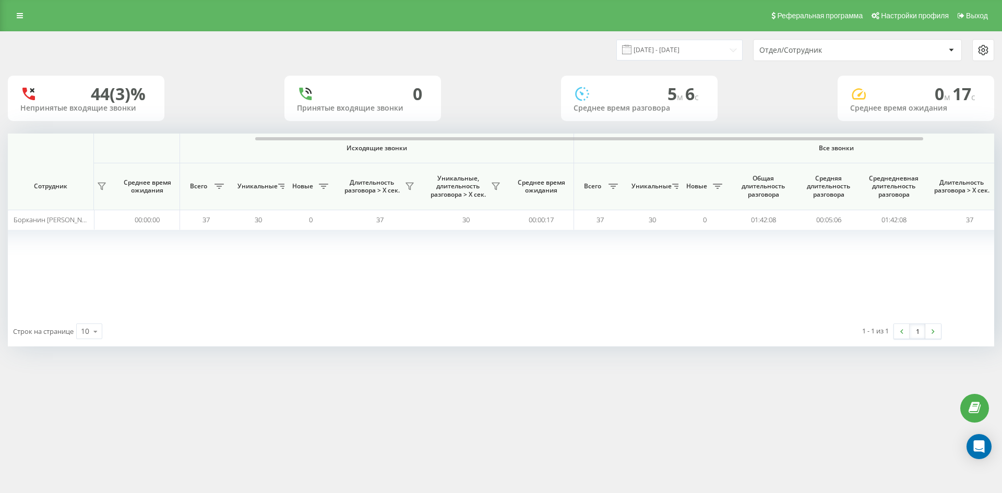
click at [863, 57] on div "Отдел/Сотрудник" at bounding box center [858, 50] width 208 height 21
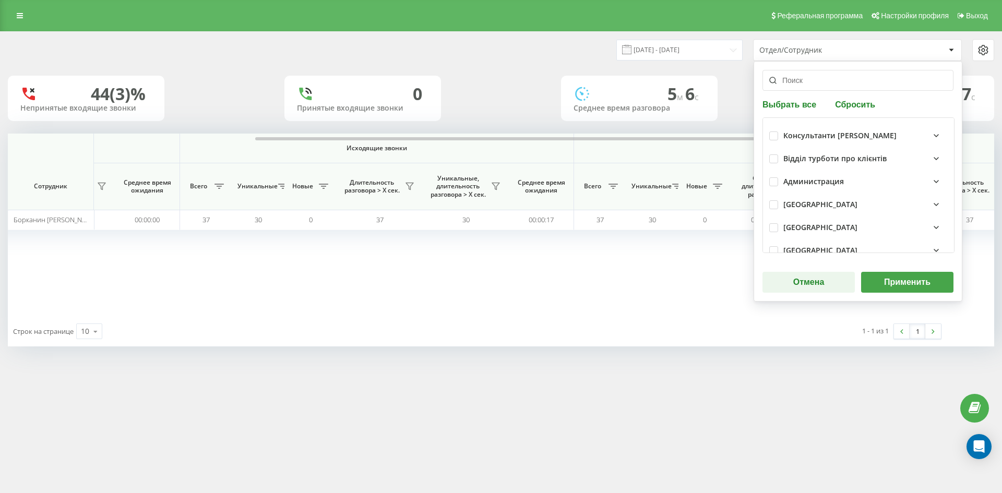
click at [857, 104] on button "Сбросить" at bounding box center [855, 104] width 46 height 10
click at [838, 80] on input "text" at bounding box center [858, 80] width 191 height 21
paste input "[PERSON_NAME]"
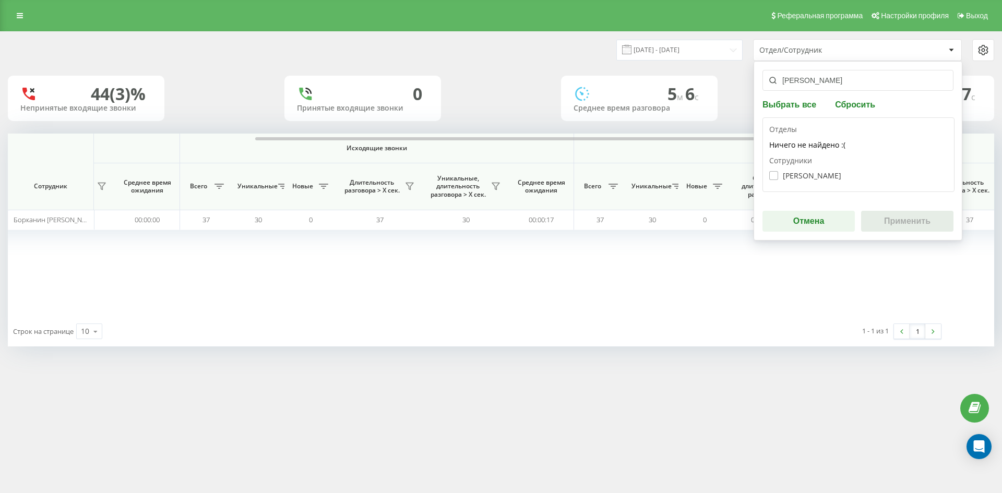
type input "[PERSON_NAME]"
click at [822, 173] on label "Шинкарьова Вероніка Андріївна" at bounding box center [806, 175] width 72 height 9
checkbox input "true"
click at [910, 226] on button "Применить" at bounding box center [907, 221] width 92 height 21
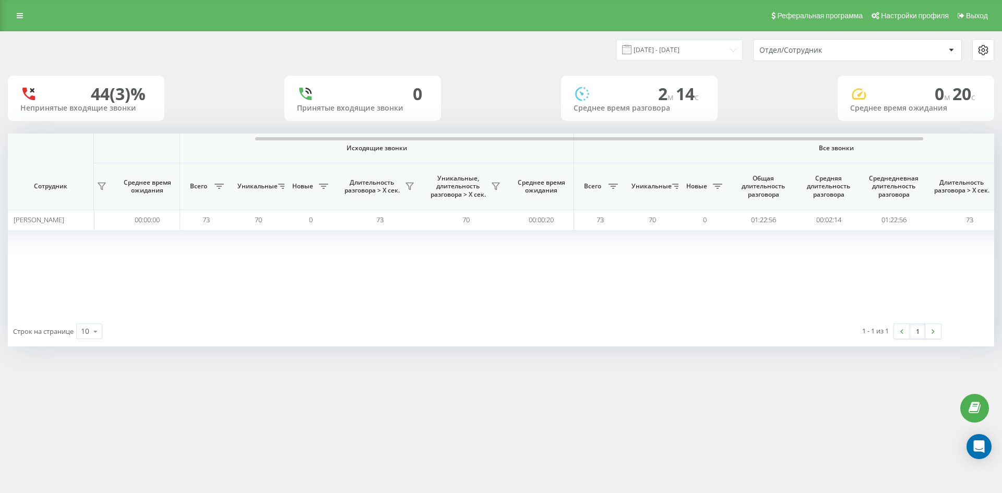
click at [869, 52] on div "Отдел/Сотрудник" at bounding box center [822, 50] width 125 height 9
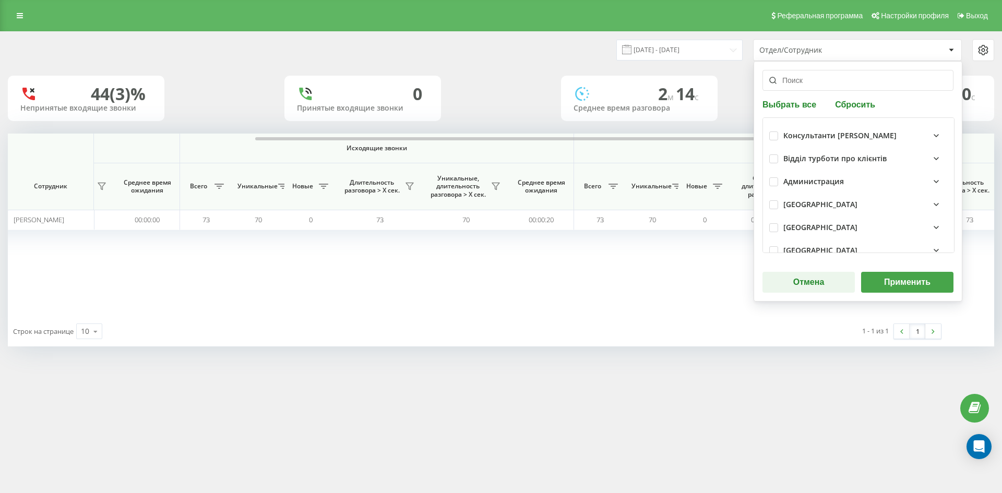
click at [843, 106] on button "Сбросить" at bounding box center [855, 104] width 46 height 10
click at [824, 83] on input "text" at bounding box center [858, 80] width 191 height 21
paste input "[PERSON_NAME]"
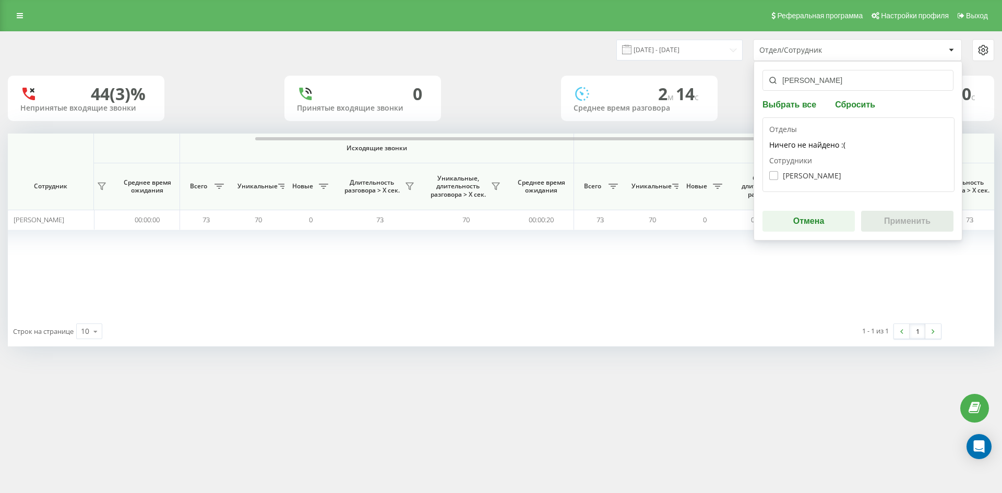
type input "[PERSON_NAME]"
click at [816, 172] on label "Дзюба Володимир Михайлович" at bounding box center [806, 175] width 72 height 9
checkbox input "true"
click at [886, 213] on button "Применить" at bounding box center [907, 221] width 92 height 21
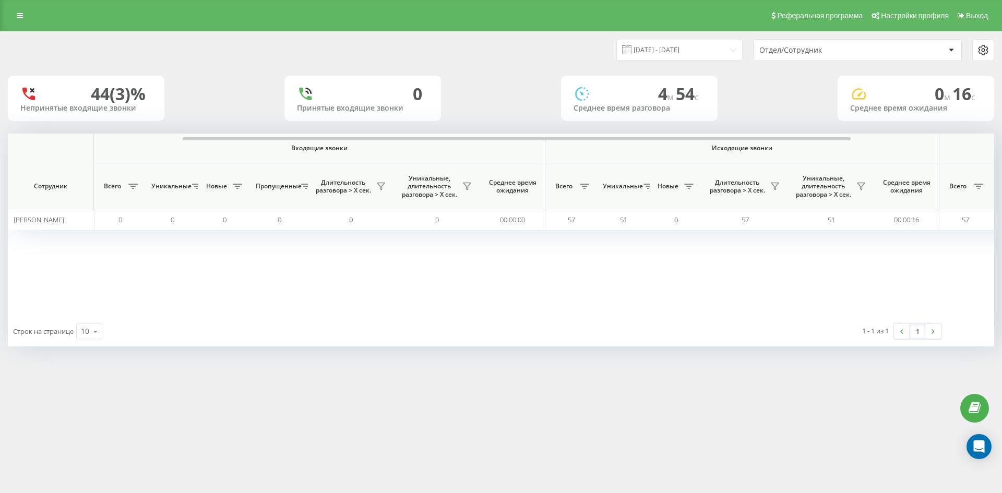
scroll to position [0, 261]
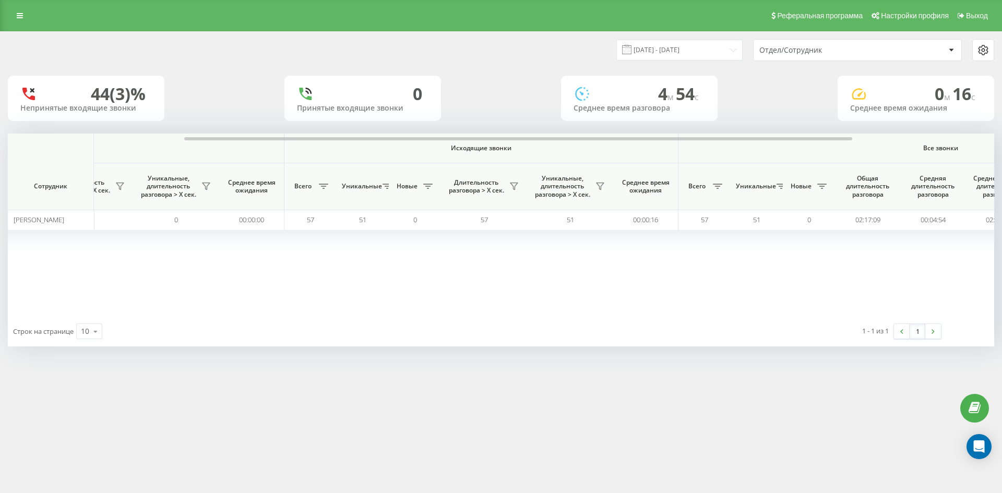
click at [837, 48] on div "Отдел/Сотрудник" at bounding box center [822, 50] width 125 height 9
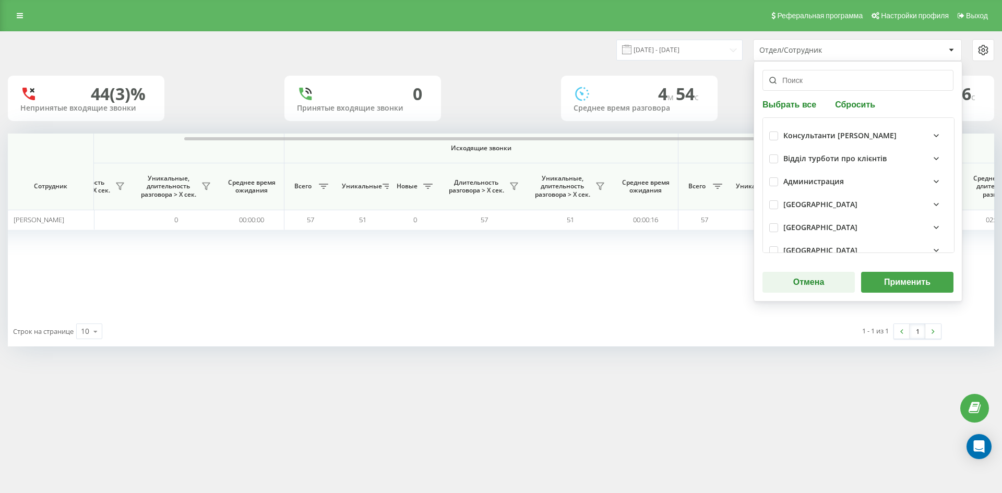
click at [847, 107] on button "Сбросить" at bounding box center [855, 104] width 46 height 10
click at [836, 89] on input "text" at bounding box center [858, 80] width 191 height 21
paste input "[PERSON_NAME]"
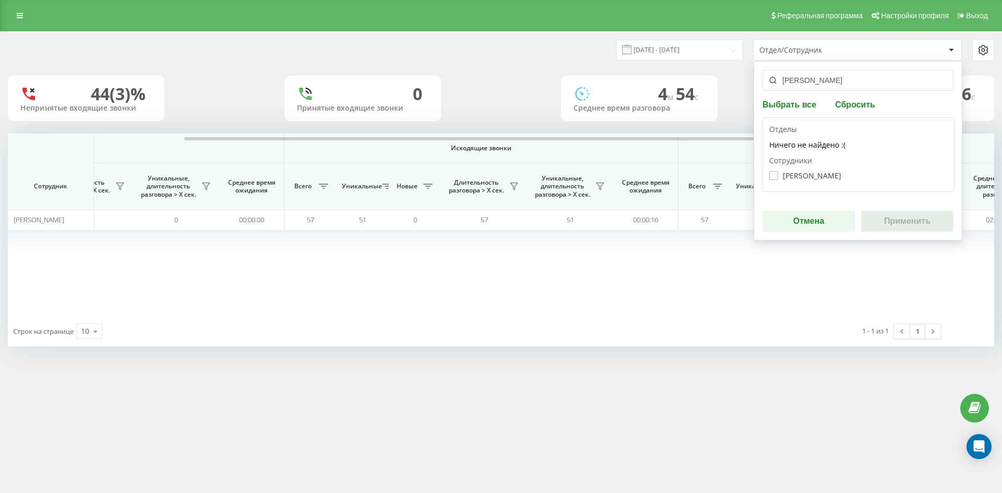
type input "[PERSON_NAME]"
click at [815, 179] on label "Гнатюк Олександр Богданович" at bounding box center [806, 175] width 72 height 9
checkbox input "true"
click at [887, 216] on button "Применить" at bounding box center [907, 221] width 92 height 21
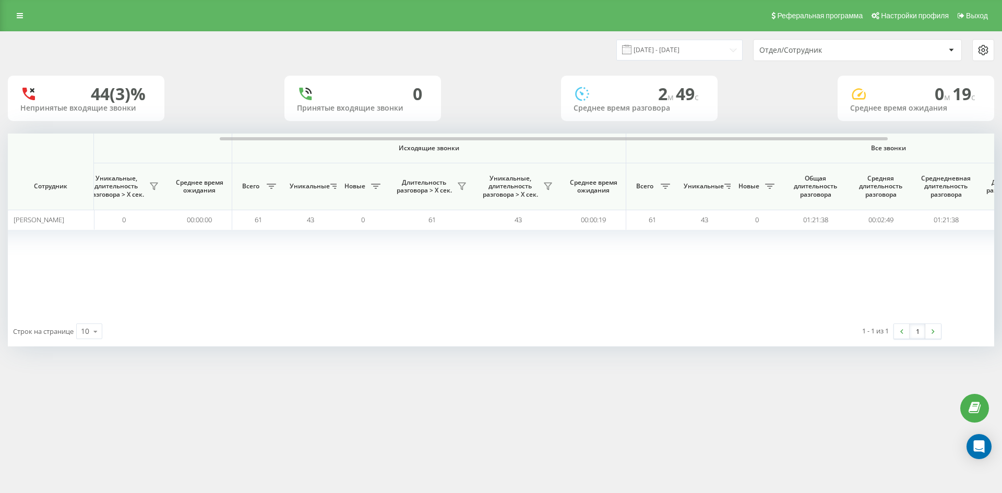
scroll to position [0, 365]
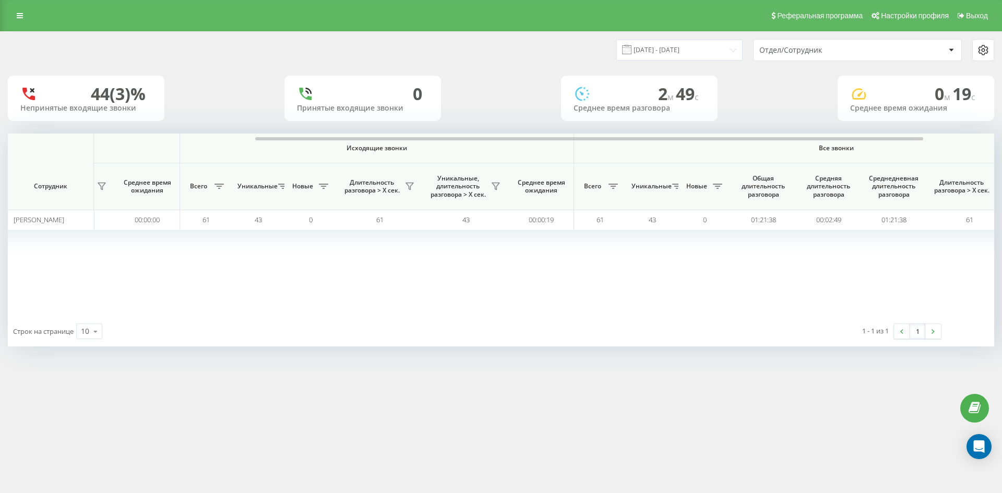
click at [838, 51] on div "Отдел/Сотрудник" at bounding box center [822, 50] width 125 height 9
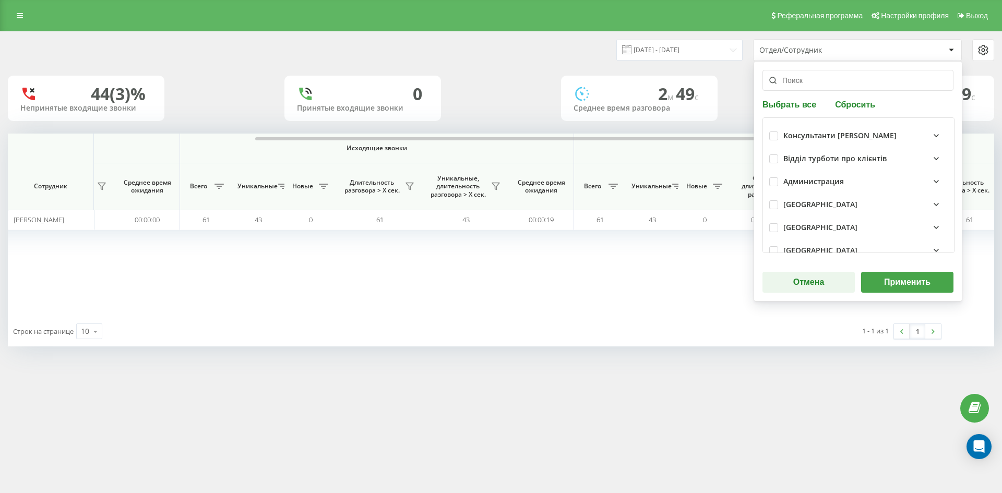
click at [845, 99] on button "Сбросить" at bounding box center [855, 104] width 46 height 10
click at [835, 85] on input "text" at bounding box center [858, 80] width 191 height 21
paste input "[PERSON_NAME]"
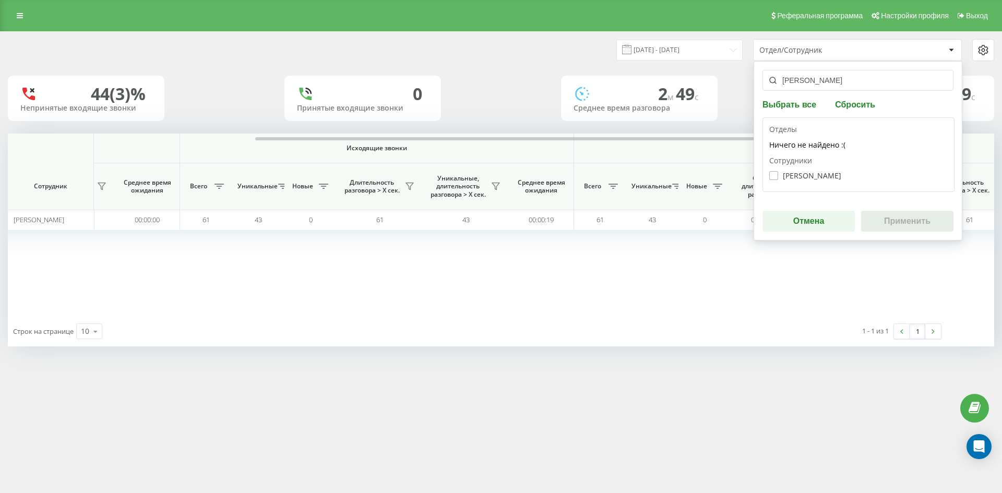
type input "[PERSON_NAME]"
click at [810, 176] on label "Журавель Михайло Максимович" at bounding box center [806, 175] width 72 height 9
checkbox input "true"
click at [882, 220] on button "Применить" at bounding box center [907, 221] width 92 height 21
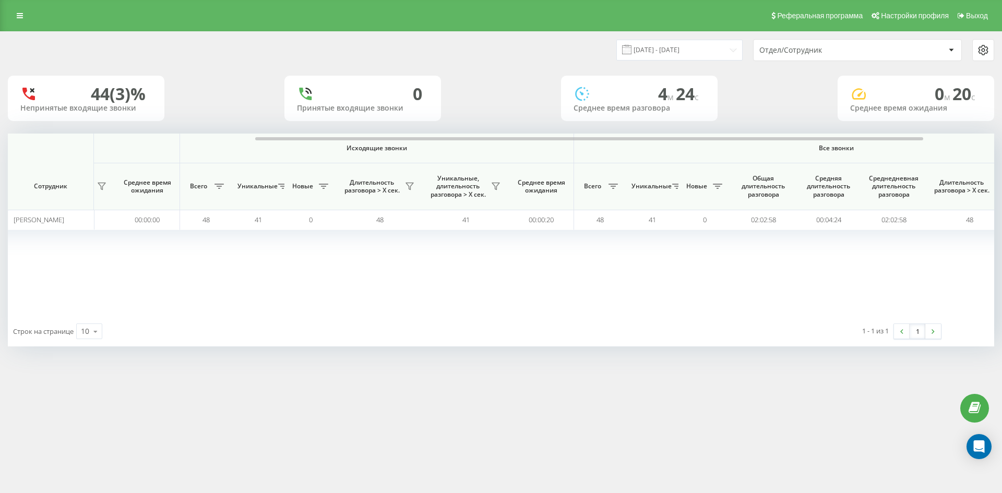
click at [856, 52] on div "Отдел/Сотрудник" at bounding box center [822, 50] width 125 height 9
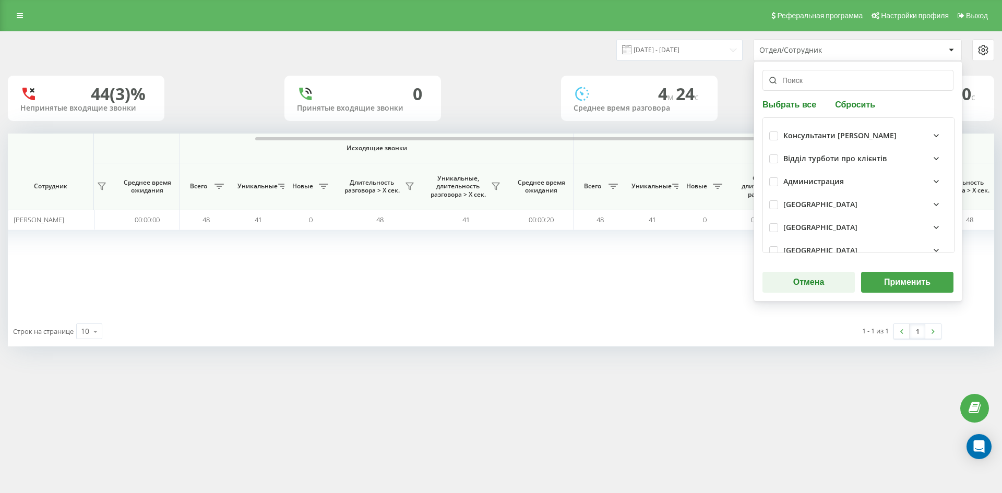
click at [848, 109] on button "Сбросить" at bounding box center [855, 104] width 46 height 10
click at [836, 87] on div "Выбрать все Сбросить Консультанти Савчук Відділ турботи про клієнтів Администра…" at bounding box center [858, 181] width 209 height 241
click at [805, 79] on input "text" at bounding box center [858, 80] width 191 height 21
paste input "[PERSON_NAME]"
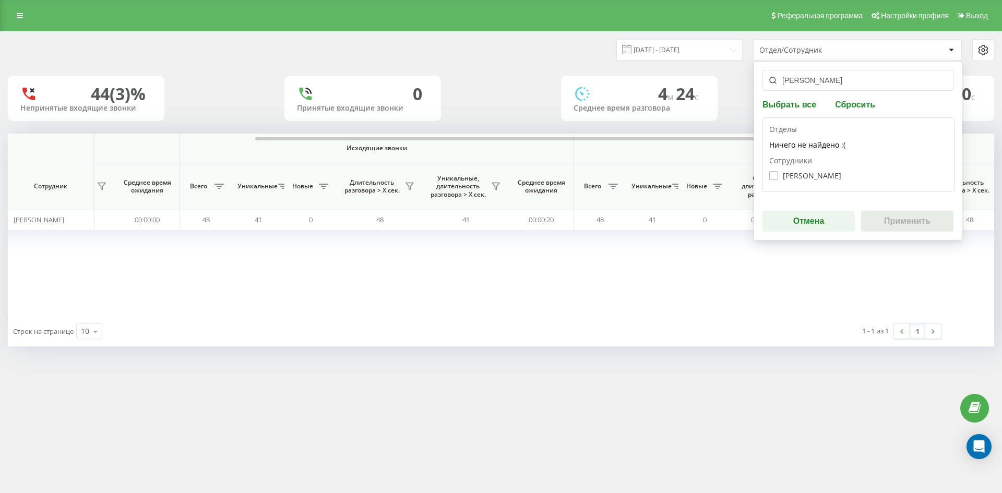
type input "[PERSON_NAME]"
click at [813, 174] on label "Хабінець Василь Ігорович" at bounding box center [806, 175] width 72 height 9
checkbox input "true"
click at [900, 218] on button "Применить" at bounding box center [907, 221] width 92 height 21
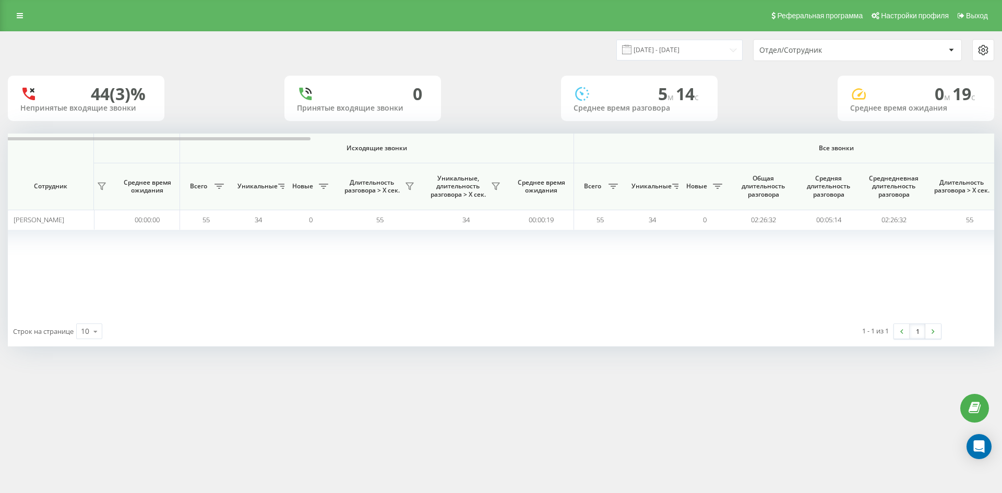
scroll to position [0, 0]
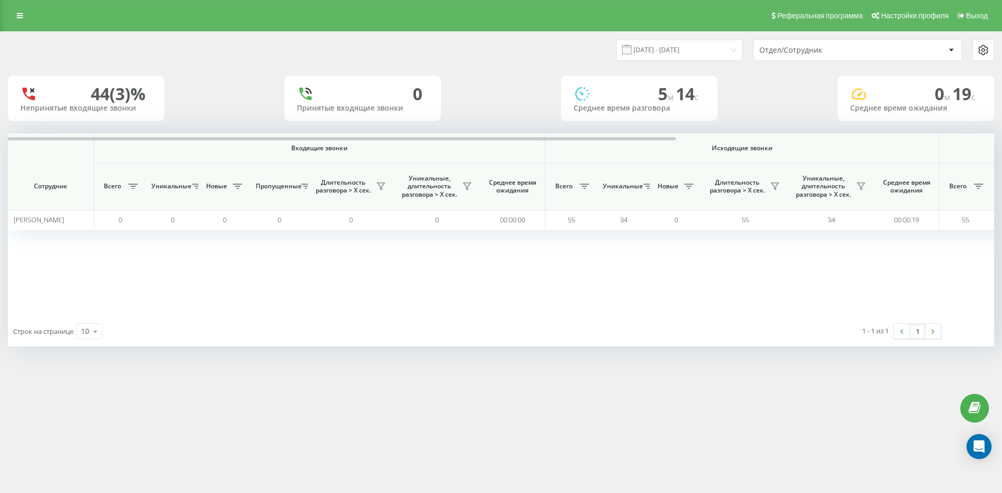
click at [849, 51] on div "Отдел/Сотрудник" at bounding box center [822, 50] width 125 height 9
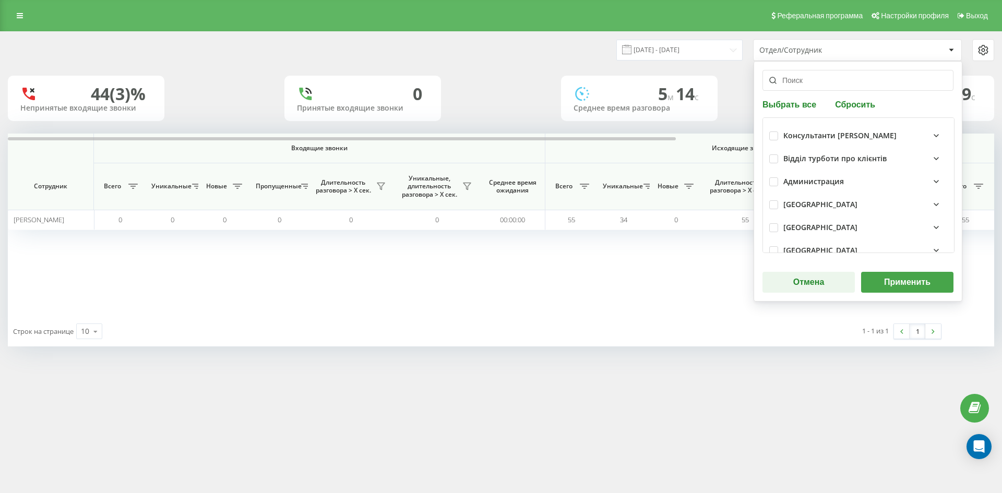
click at [850, 98] on div "Выбрать все Сбросить Консультанти Савчук Відділ турботи про клієнтів Администра…" at bounding box center [858, 181] width 209 height 241
click at [853, 105] on button "Сбросить" at bounding box center [855, 104] width 46 height 10
click at [843, 86] on input "text" at bounding box center [858, 80] width 191 height 21
paste input "мамацашвілі"
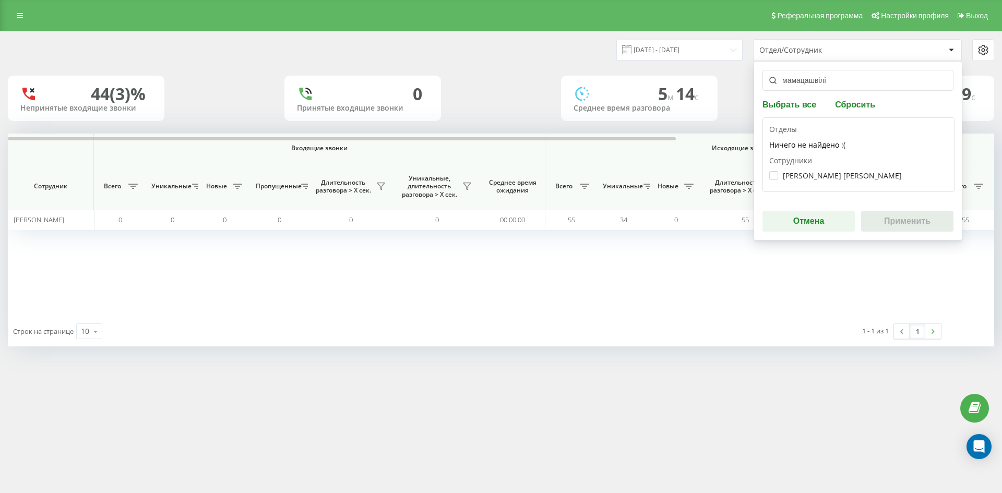
type input "мамацашвілі"
click at [831, 182] on div "Мамацашвілі Анна Володимирівна" at bounding box center [859, 175] width 179 height 19
drag, startPoint x: 824, startPoint y: 176, endPoint x: 831, endPoint y: 181, distance: 8.7
click at [825, 177] on label "Мамацашвілі Анна Володимирівна" at bounding box center [836, 175] width 133 height 9
checkbox input "true"
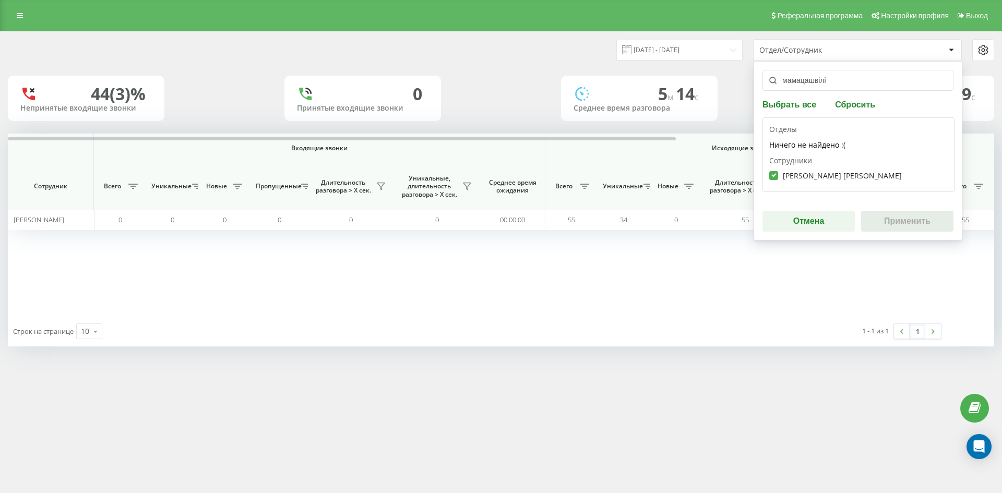
click at [917, 228] on button "Применить" at bounding box center [907, 221] width 92 height 21
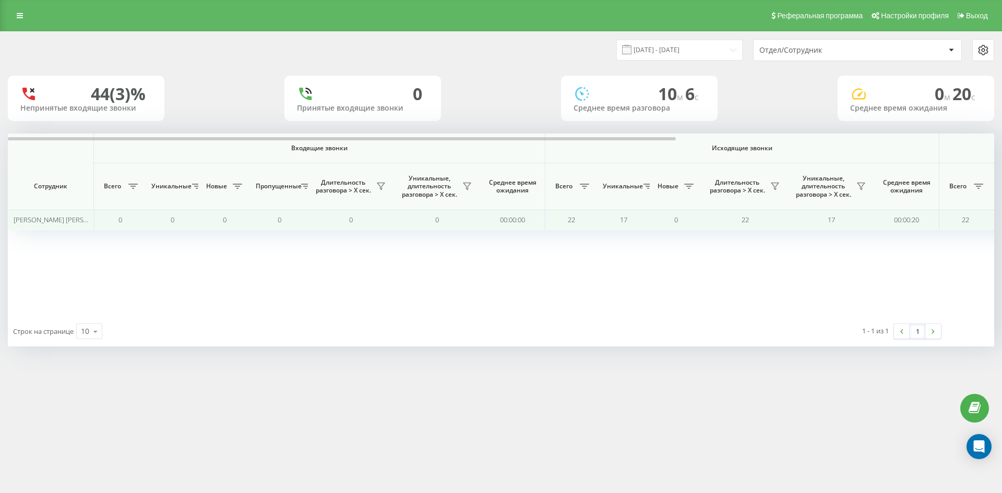
scroll to position [0, 365]
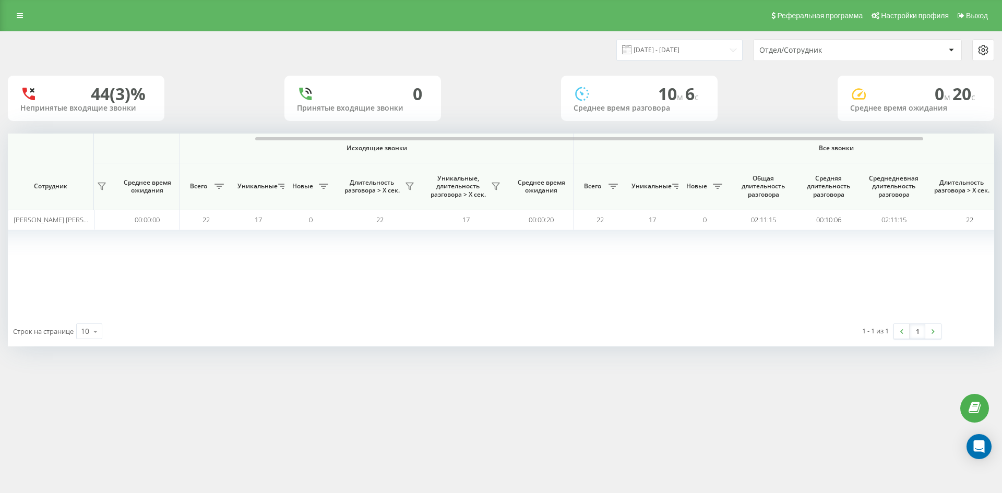
click at [869, 52] on div "Отдел/Сотрудник" at bounding box center [822, 50] width 125 height 9
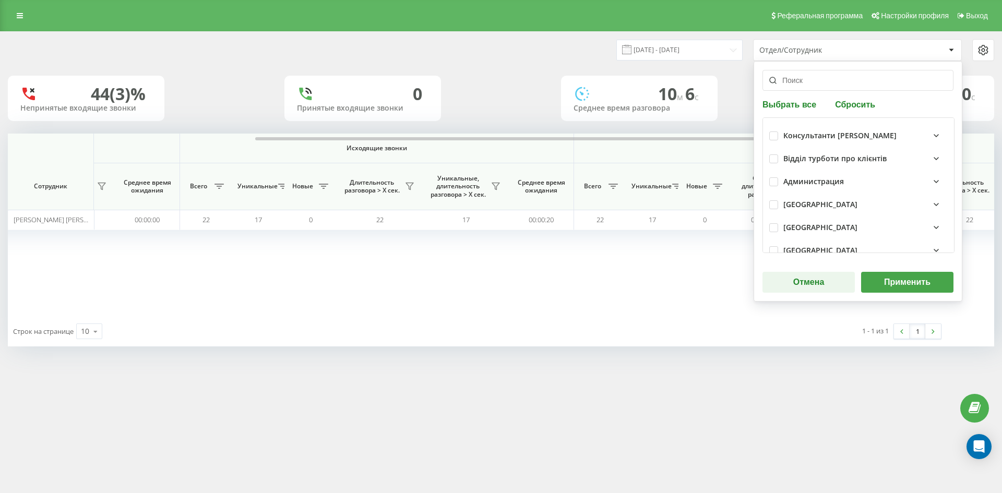
click at [846, 104] on button "Сбросить" at bounding box center [855, 104] width 46 height 10
click at [830, 79] on input "text" at bounding box center [858, 80] width 191 height 21
paste input "[PERSON_NAME]"
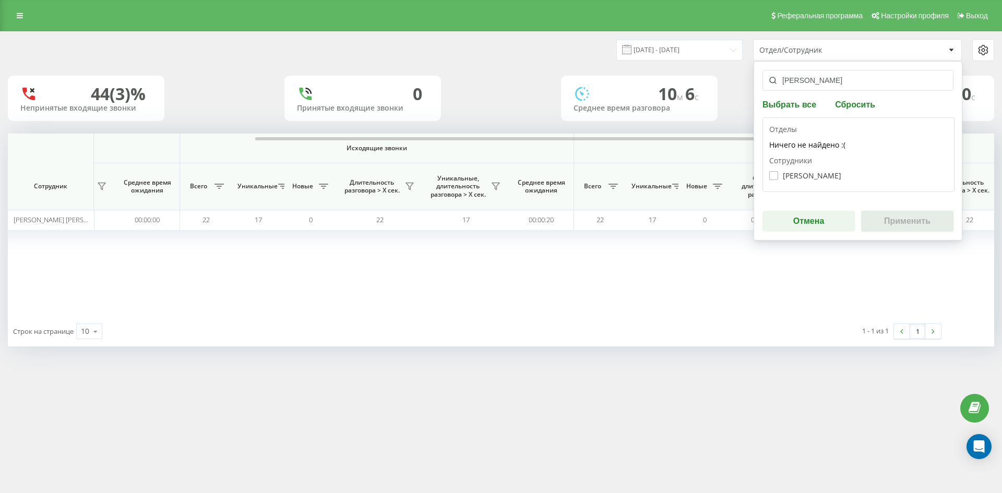
type input "[PERSON_NAME]"
click at [800, 175] on label "Вітюк Олександр Володимирович" at bounding box center [806, 175] width 72 height 9
checkbox input "true"
click at [893, 220] on button "Применить" at bounding box center [907, 221] width 92 height 21
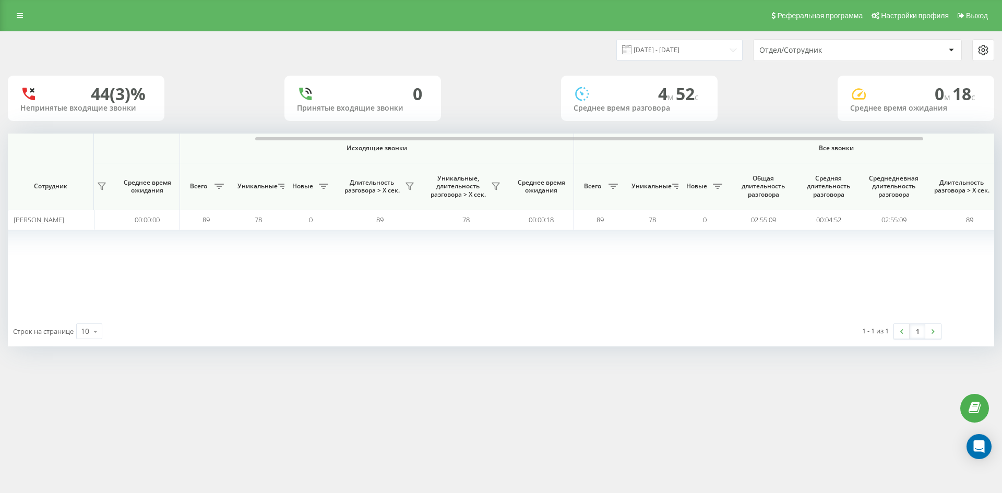
click at [868, 53] on div "Отдел/Сотрудник" at bounding box center [822, 50] width 125 height 9
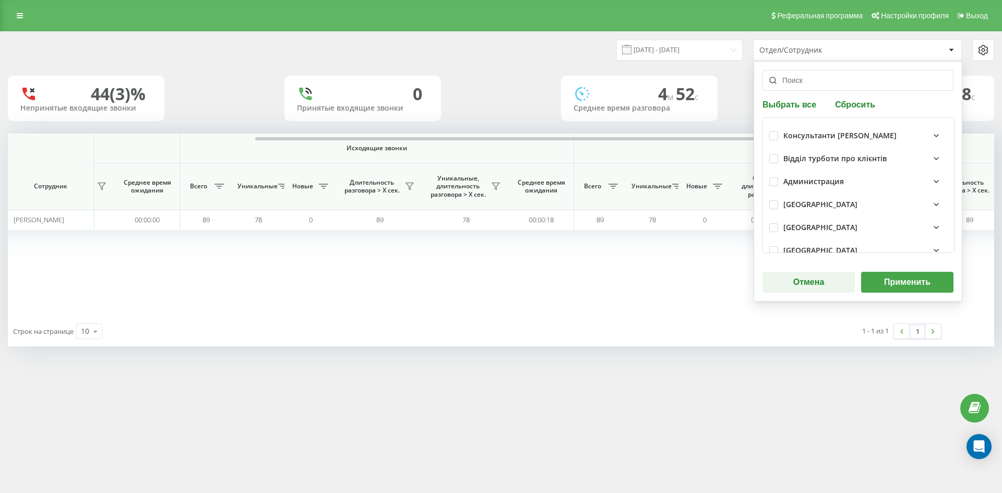
click at [854, 101] on button "Сбросить" at bounding box center [855, 104] width 46 height 10
click at [846, 82] on input "text" at bounding box center [858, 80] width 191 height 21
paste input "[PERSON_NAME]"
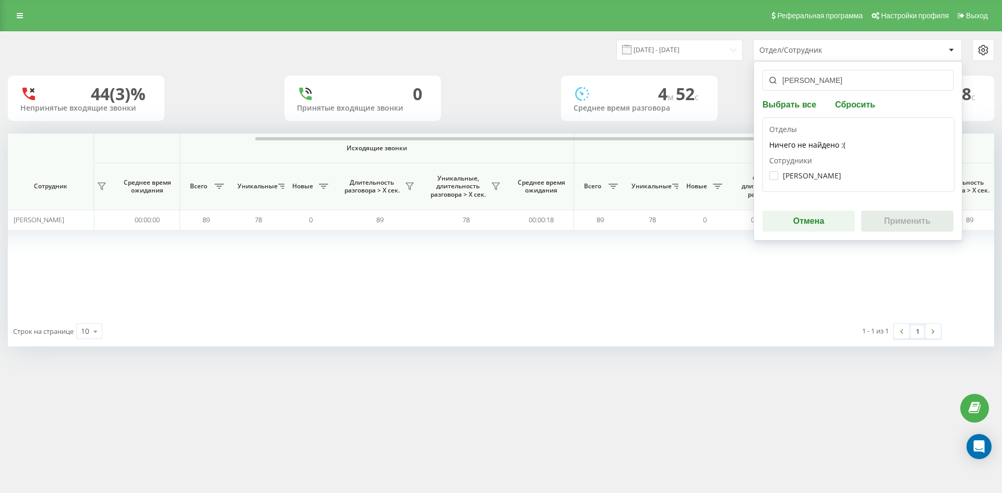
type input "[PERSON_NAME]"
click at [829, 169] on div "Ткач Дарина Костянтинівна" at bounding box center [859, 175] width 179 height 19
click at [829, 173] on label "Ткач Дарина Костянтинівна" at bounding box center [806, 175] width 72 height 9
checkbox input "true"
click at [887, 208] on div "ткач дарина Выбрать все Сбросить Отделы Ничего не найдено :( Сотрудники Ткач Да…" at bounding box center [858, 151] width 209 height 180
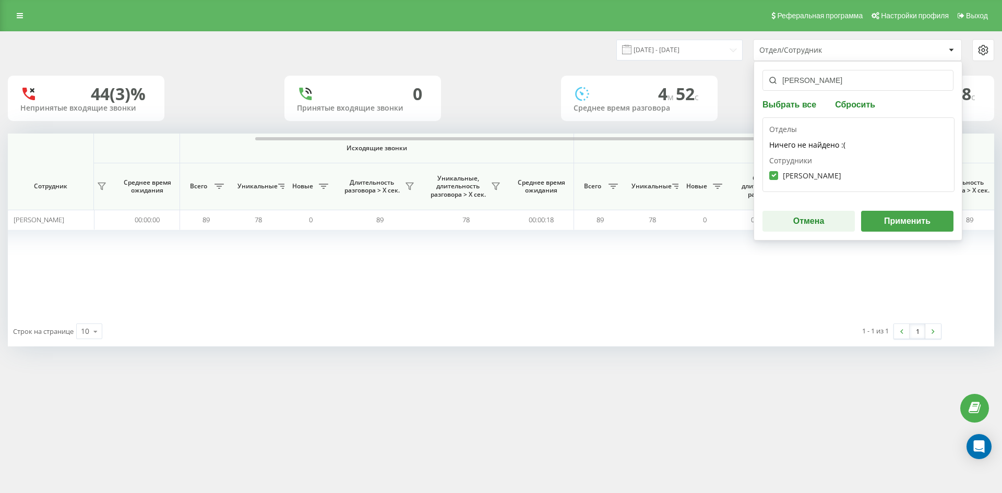
click at [902, 217] on button "Применить" at bounding box center [907, 221] width 92 height 21
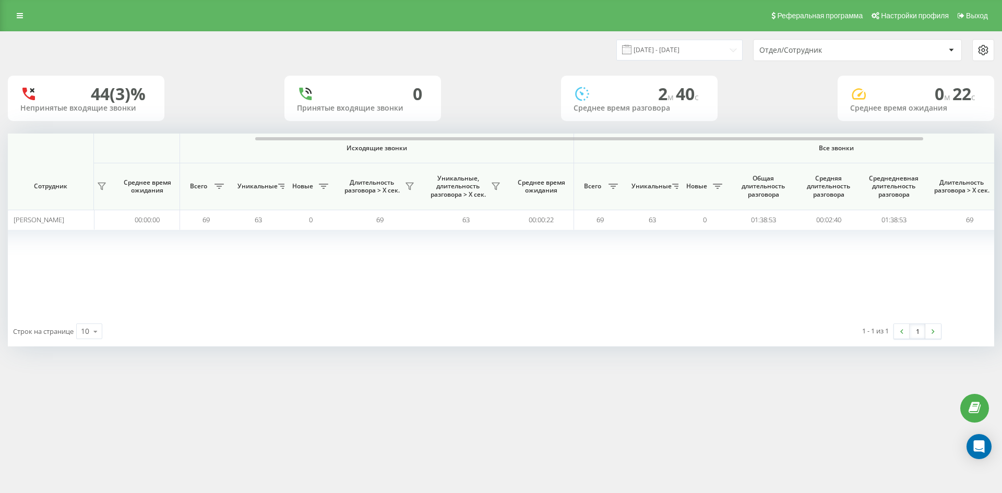
click at [849, 53] on div "Отдел/Сотрудник" at bounding box center [822, 50] width 125 height 9
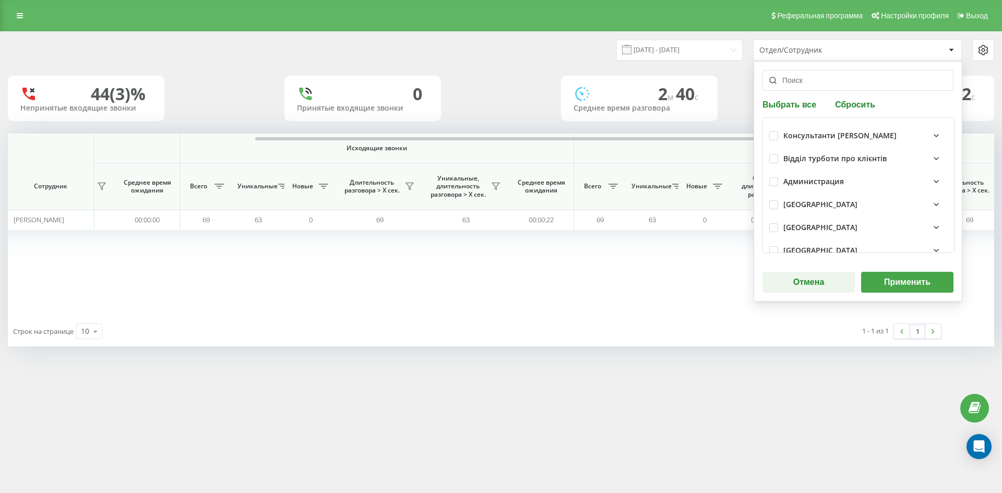
click at [847, 109] on button "Сбросить" at bounding box center [855, 104] width 46 height 10
click at [838, 87] on input "text" at bounding box center [858, 80] width 191 height 21
paste input "[PERSON_NAME]"
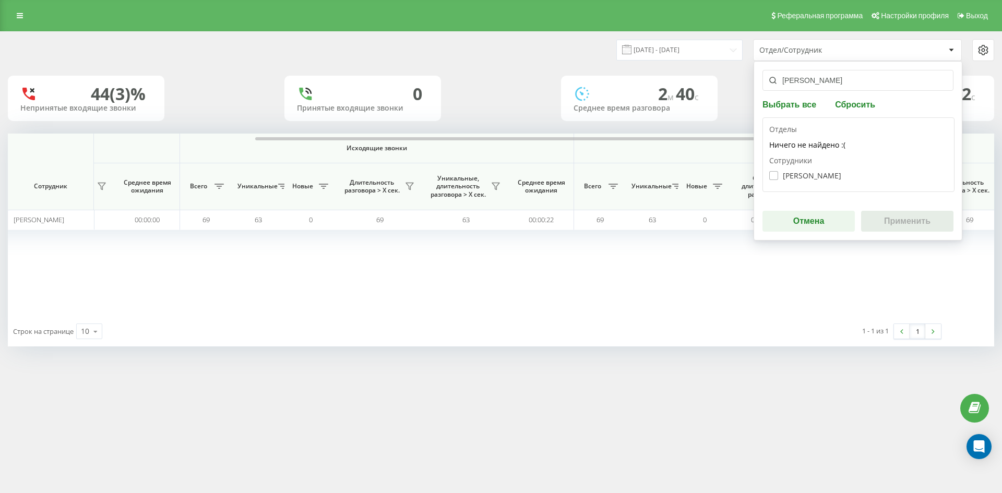
type input "[PERSON_NAME]"
click at [825, 177] on label "Подус Оксана Миколаївна" at bounding box center [806, 175] width 72 height 9
checkbox input "true"
click at [880, 219] on button "Применить" at bounding box center [907, 221] width 92 height 21
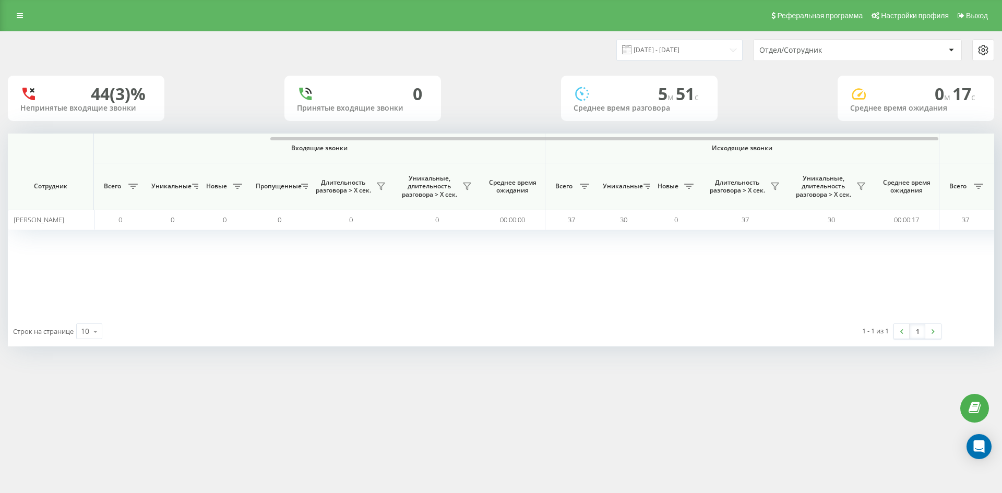
scroll to position [0, 418]
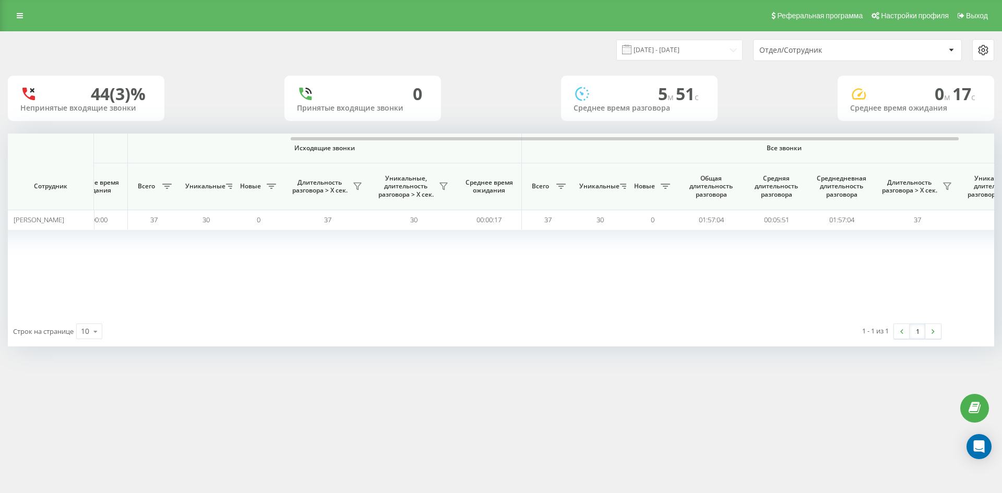
drag, startPoint x: 851, startPoint y: 41, endPoint x: 843, endPoint y: 60, distance: 20.8
click at [849, 45] on div "Отдел/Сотрудник" at bounding box center [858, 50] width 208 height 21
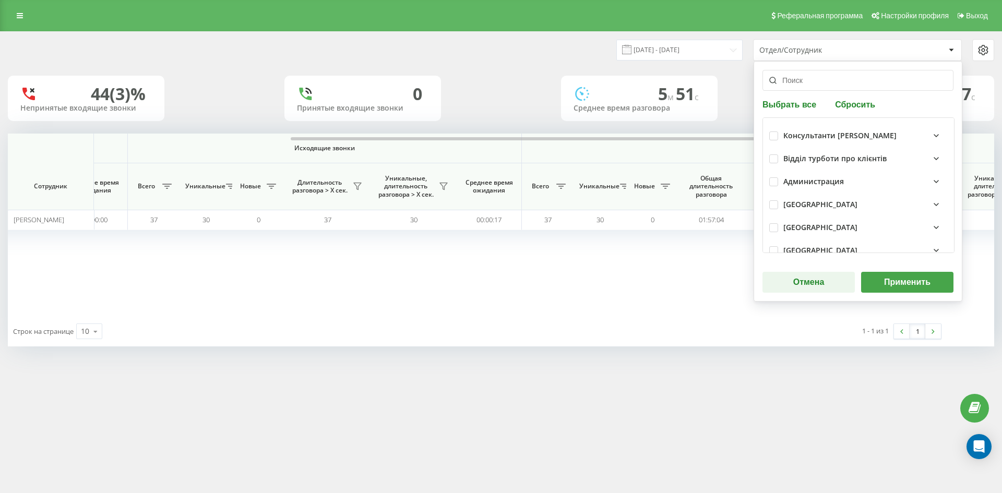
click at [838, 103] on button "Сбросить" at bounding box center [855, 104] width 46 height 10
click at [835, 87] on input "text" at bounding box center [858, 80] width 191 height 21
paste input "[PERSON_NAME]"
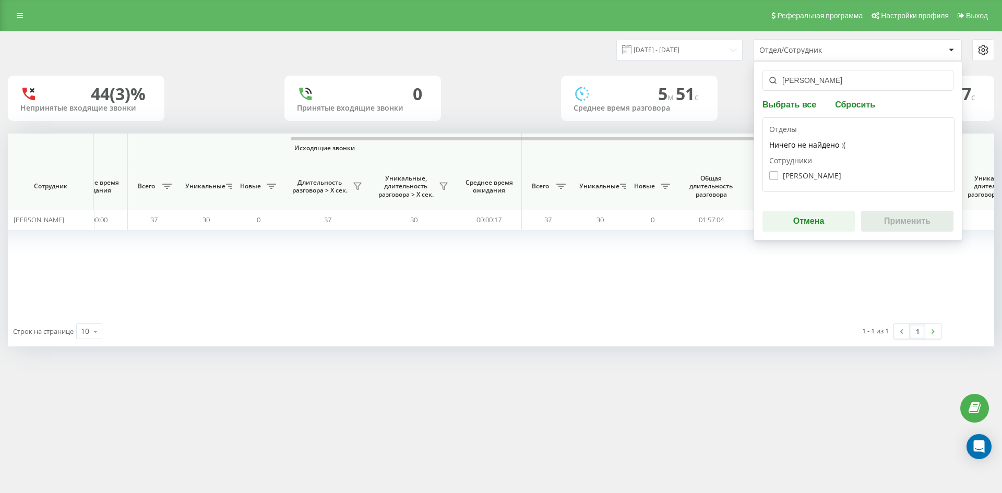
type input "[PERSON_NAME]"
click at [821, 179] on label "Степанюк Владислава Андріївна" at bounding box center [806, 175] width 72 height 9
checkbox input "true"
click at [903, 224] on button "Применить" at bounding box center [907, 221] width 92 height 21
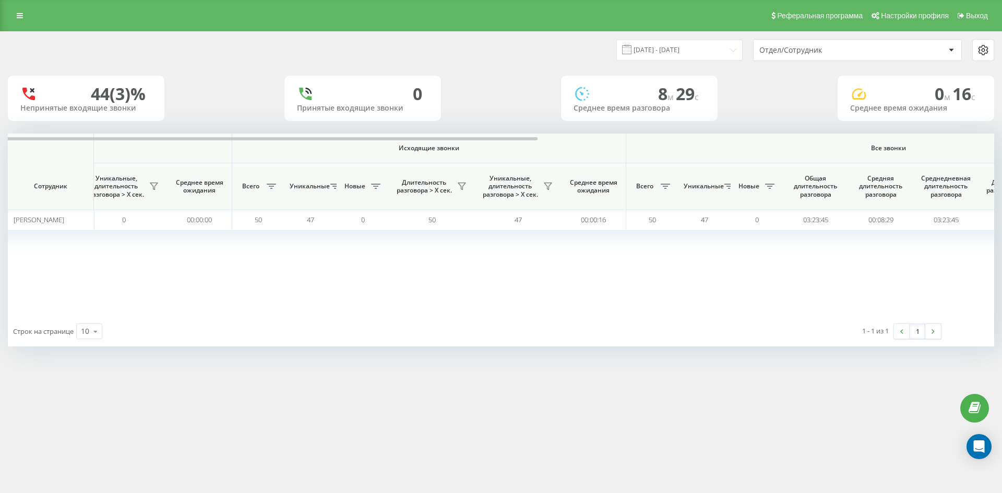
scroll to position [0, 365]
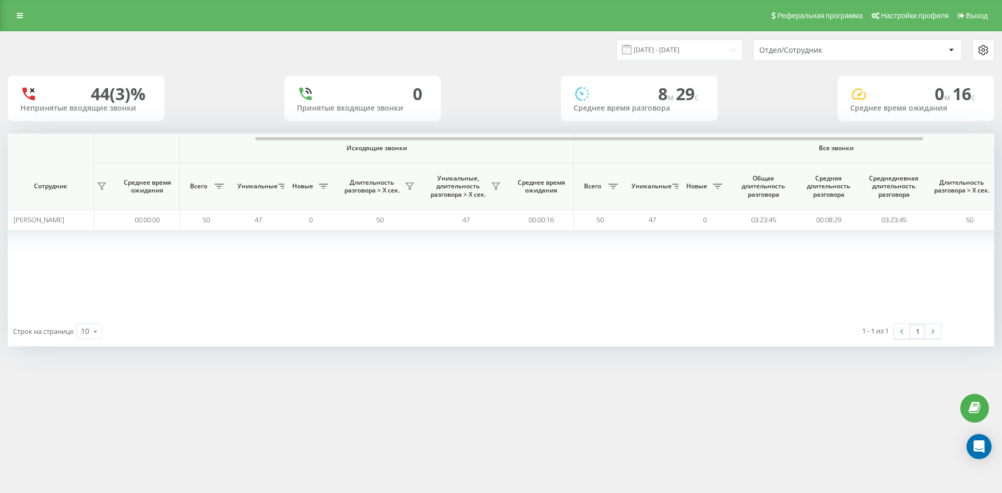
click at [847, 53] on div "Отдел/Сотрудник" at bounding box center [822, 50] width 125 height 9
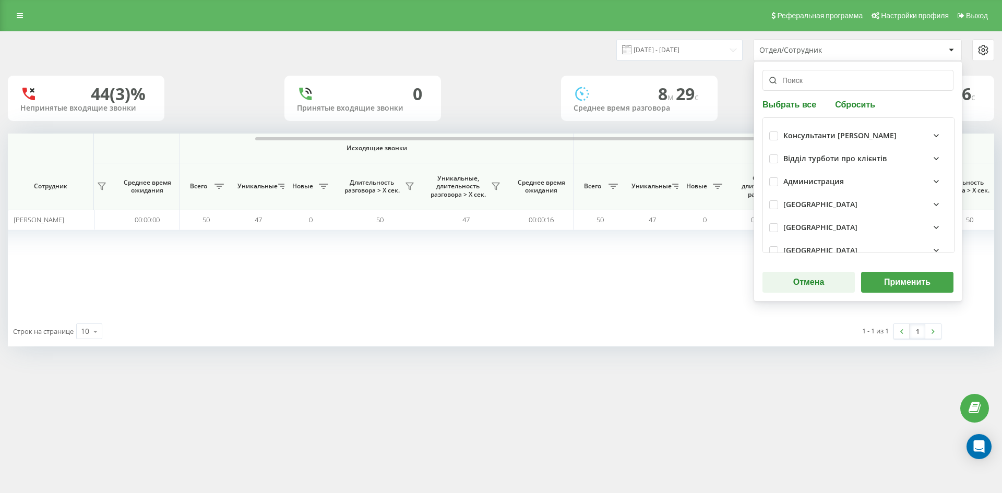
click at [848, 104] on button "Сбросить" at bounding box center [855, 104] width 46 height 10
click at [834, 88] on input "text" at bounding box center [858, 80] width 191 height 21
paste input "[PERSON_NAME]"
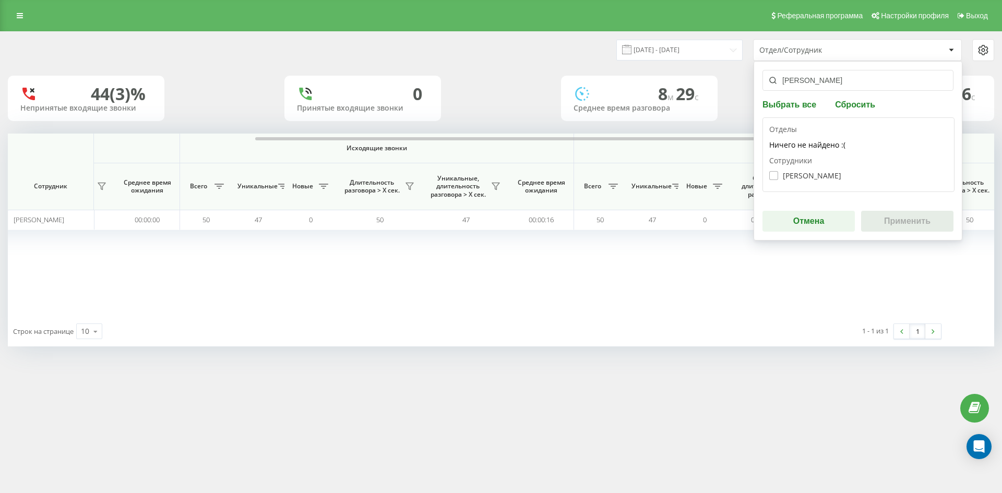
type input "[PERSON_NAME]"
click at [798, 173] on label "Теличко Ірина Миколаївна" at bounding box center [806, 175] width 72 height 9
checkbox input "true"
click at [900, 215] on button "Применить" at bounding box center [907, 221] width 92 height 21
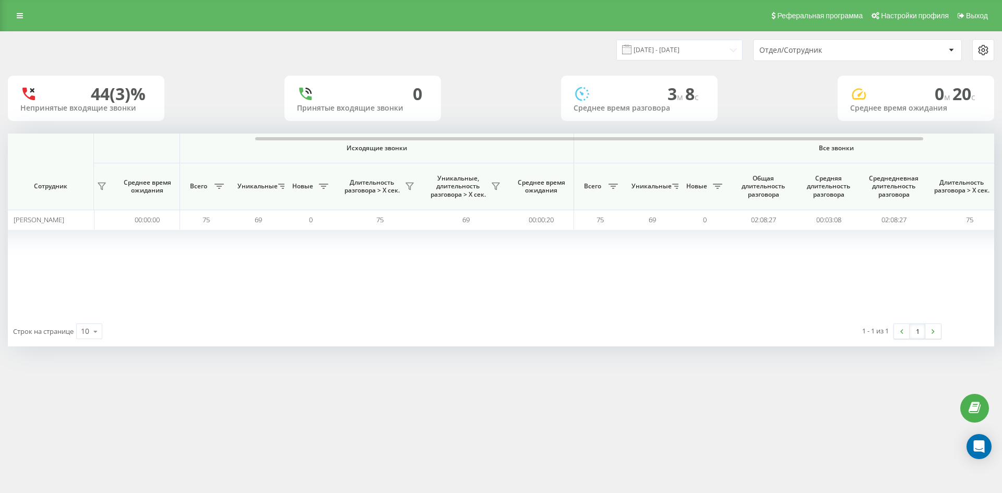
click at [842, 51] on div "Отдел/Сотрудник" at bounding box center [822, 50] width 125 height 9
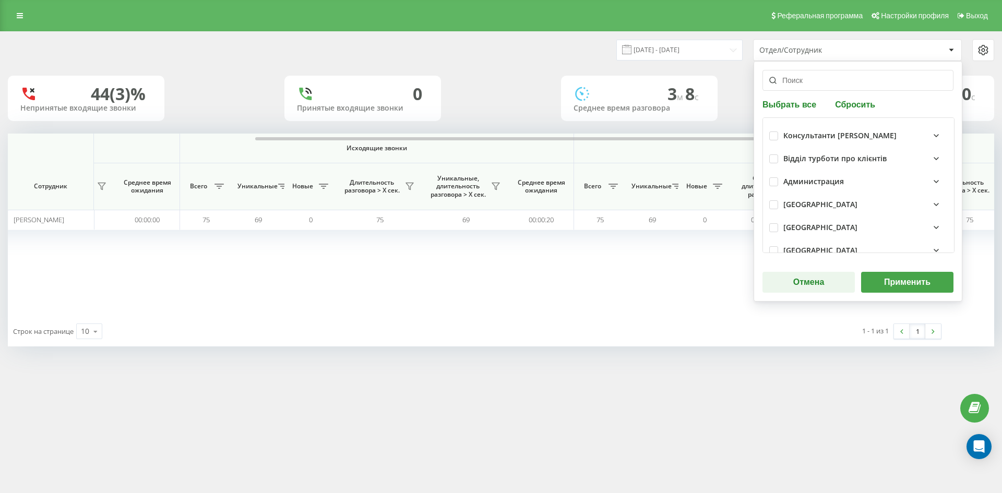
click at [849, 112] on div "Выбрать все Сбросить Консультанти Савчук Відділ турботи про клієнтів Администра…" at bounding box center [858, 181] width 209 height 241
click at [848, 108] on button "Сбросить" at bounding box center [855, 104] width 46 height 10
click at [834, 86] on input "text" at bounding box center [858, 80] width 191 height 21
paste input "[PERSON_NAME]"
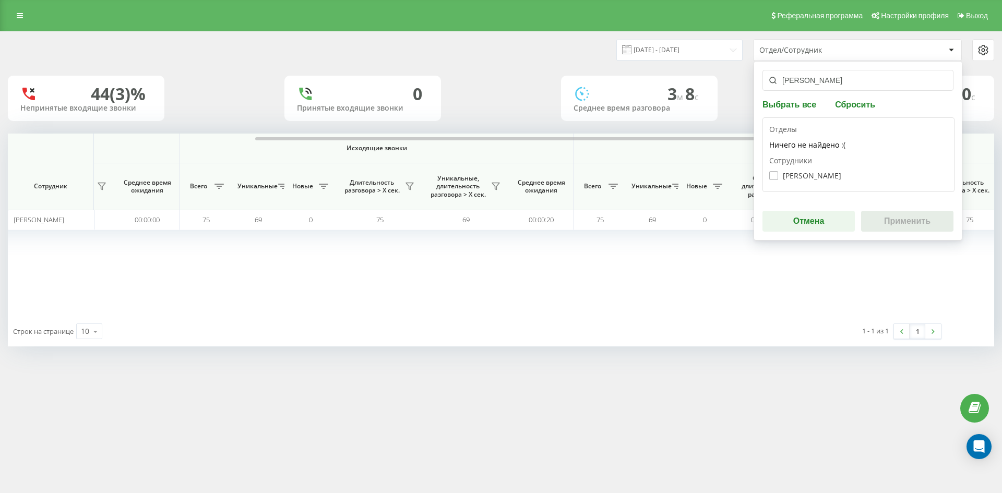
type input "[PERSON_NAME]"
click at [821, 176] on label "Новгородцева Аміна Вікторівна" at bounding box center [806, 175] width 72 height 9
checkbox input "true"
drag, startPoint x: 897, startPoint y: 219, endPoint x: 879, endPoint y: 224, distance: 19.5
click at [897, 219] on button "Применить" at bounding box center [907, 221] width 92 height 21
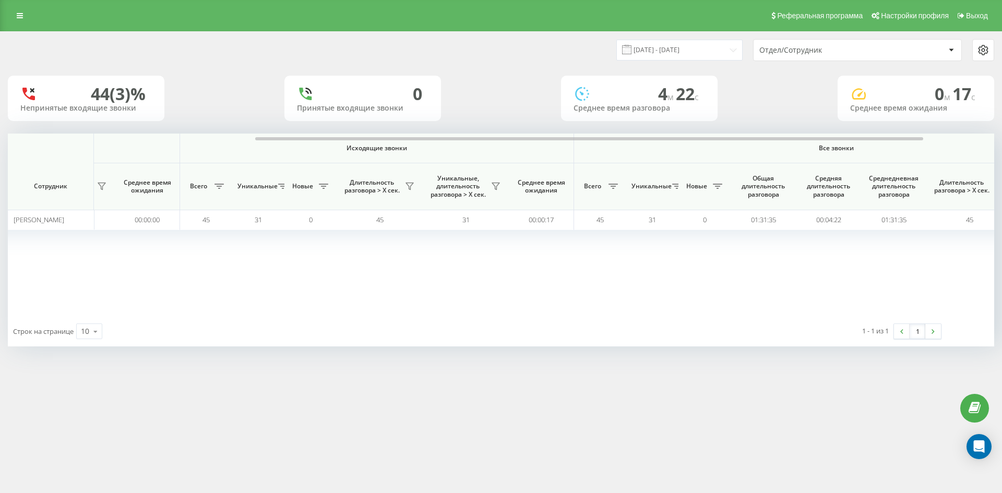
click at [844, 53] on div "Отдел/Сотрудник" at bounding box center [822, 50] width 125 height 9
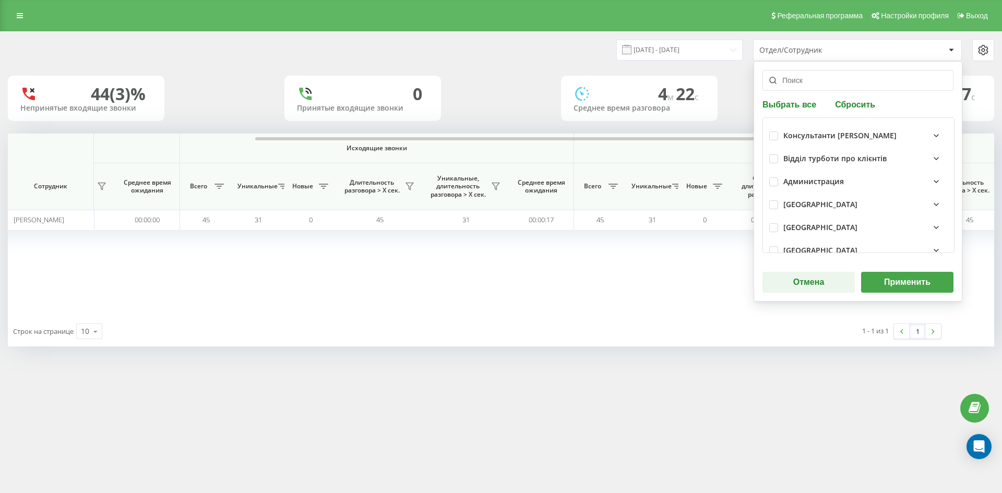
click at [849, 103] on button "Сбросить" at bounding box center [855, 104] width 46 height 10
drag, startPoint x: 838, startPoint y: 84, endPoint x: 831, endPoint y: 122, distance: 39.4
click at [838, 84] on input "text" at bounding box center [858, 80] width 191 height 21
paste input "болковенко карина"
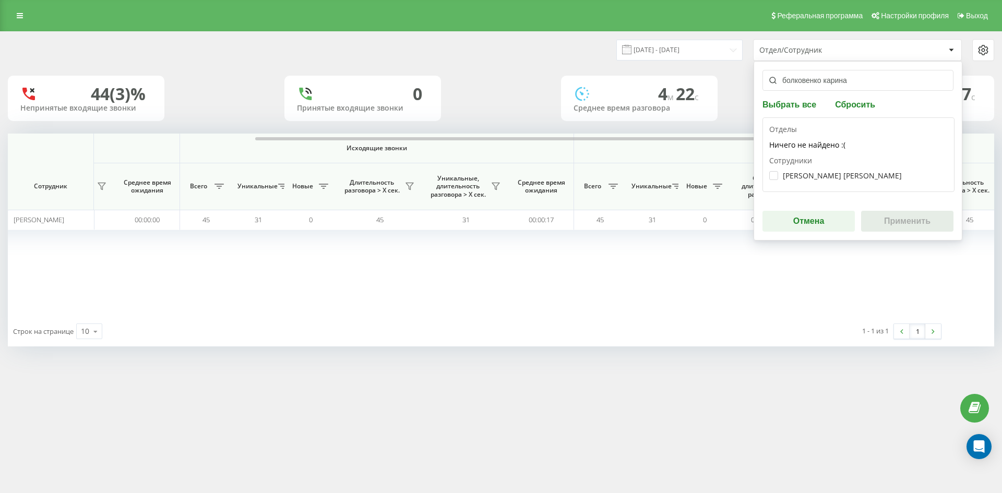
type input "болковенко карина"
click at [809, 171] on div "Болковенко Карина Вікторівна" at bounding box center [859, 175] width 179 height 19
click at [809, 174] on label "Болковенко Карина Вікторівна" at bounding box center [836, 175] width 133 height 9
checkbox input "true"
click at [894, 224] on button "Применить" at bounding box center [907, 221] width 92 height 21
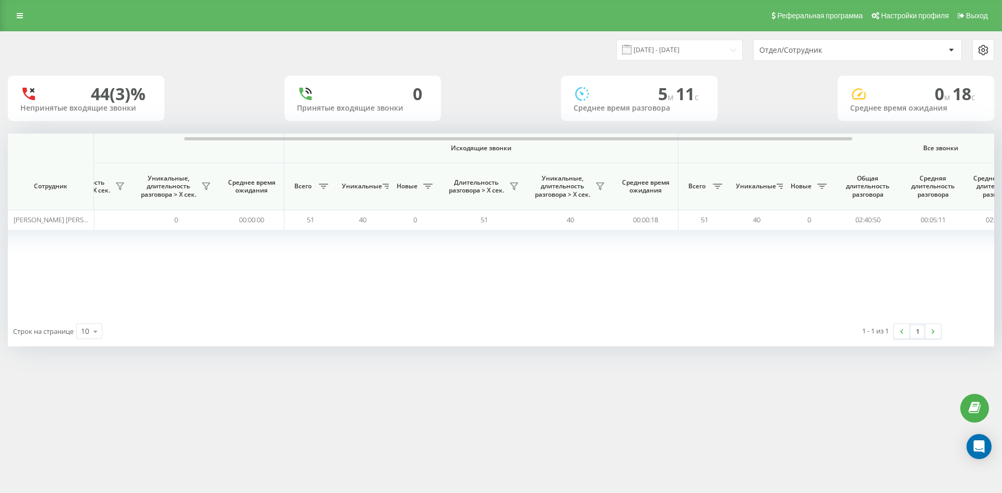
scroll to position [0, 418]
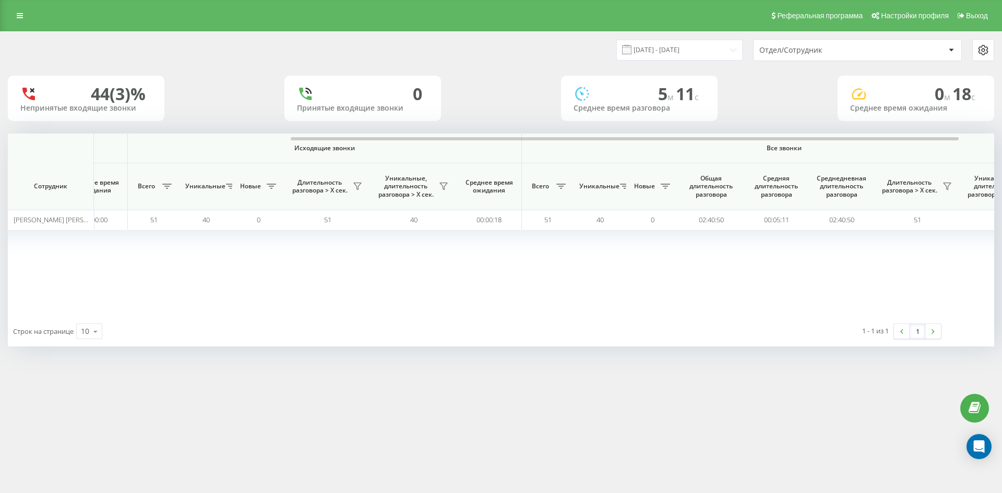
click at [838, 49] on div "Отдел/Сотрудник" at bounding box center [822, 50] width 125 height 9
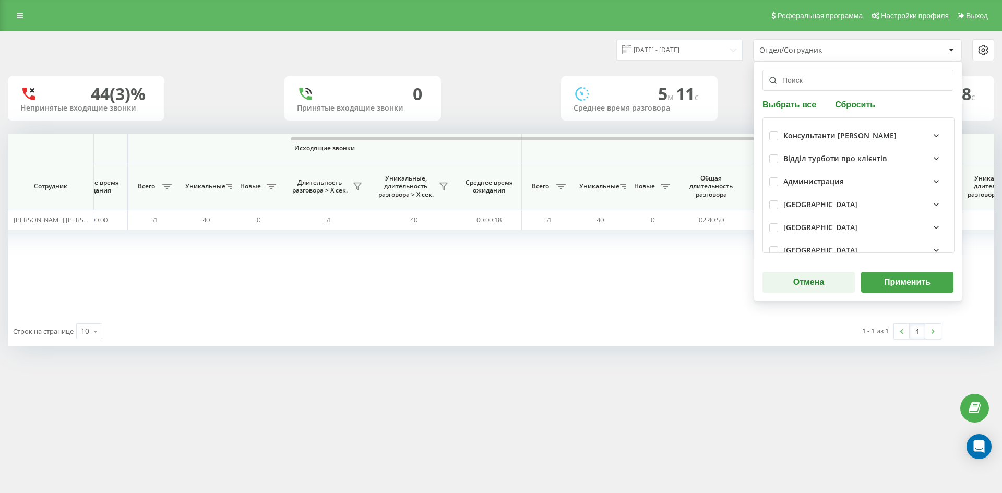
click at [846, 103] on button "Сбросить" at bounding box center [855, 104] width 46 height 10
click at [839, 90] on input "text" at bounding box center [858, 80] width 191 height 21
paste input "[PERSON_NAME]"
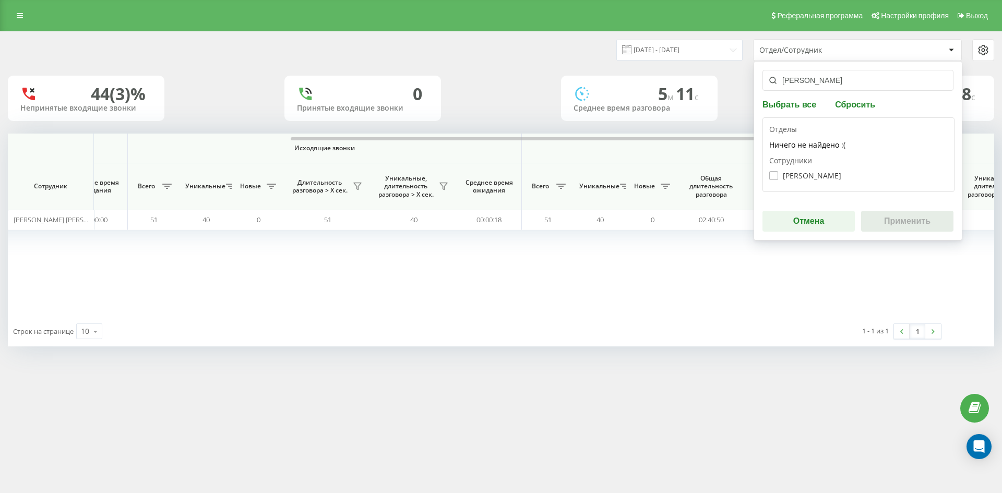
type input "[PERSON_NAME]"
click at [828, 175] on label "Грешко Михайло Сергійович" at bounding box center [806, 175] width 72 height 9
checkbox input "true"
click at [891, 217] on button "Применить" at bounding box center [907, 221] width 92 height 21
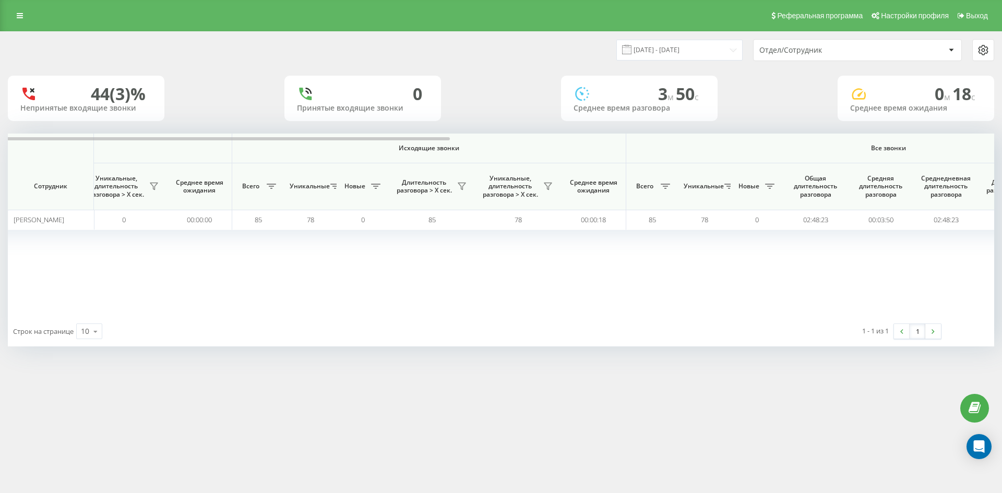
scroll to position [0, 365]
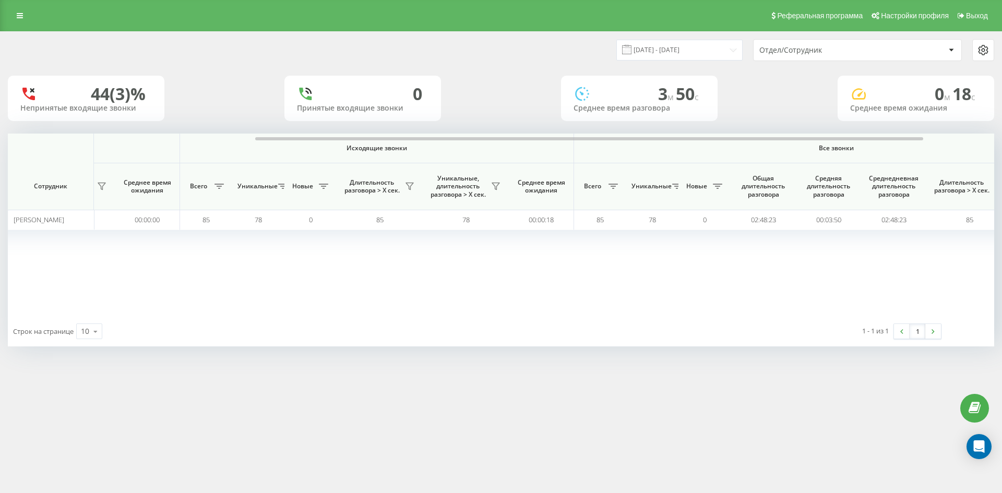
click at [832, 47] on div "Отдел/Сотрудник" at bounding box center [822, 50] width 125 height 9
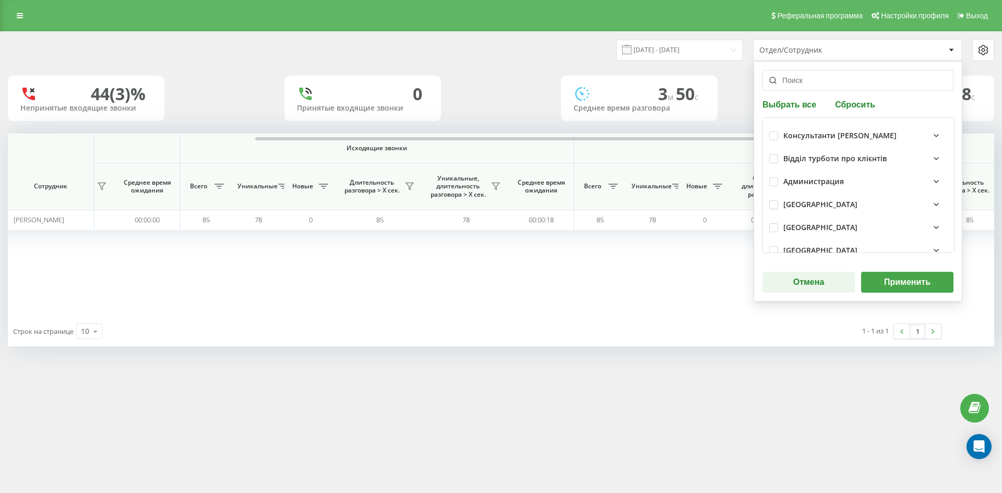
click at [854, 105] on button "Сбросить" at bounding box center [855, 104] width 46 height 10
click at [842, 88] on input "text" at bounding box center [858, 80] width 191 height 21
paste input "пржевальська"
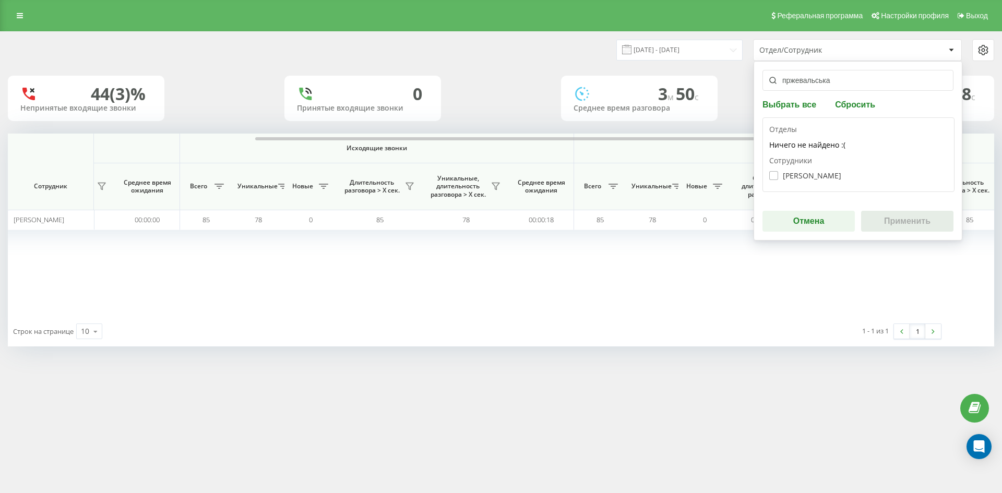
type input "пржевальська"
click at [818, 177] on label "Пржевальська Вікторія Ігорівна" at bounding box center [806, 175] width 72 height 9
checkbox input "true"
click at [890, 230] on button "Применить" at bounding box center [907, 221] width 92 height 21
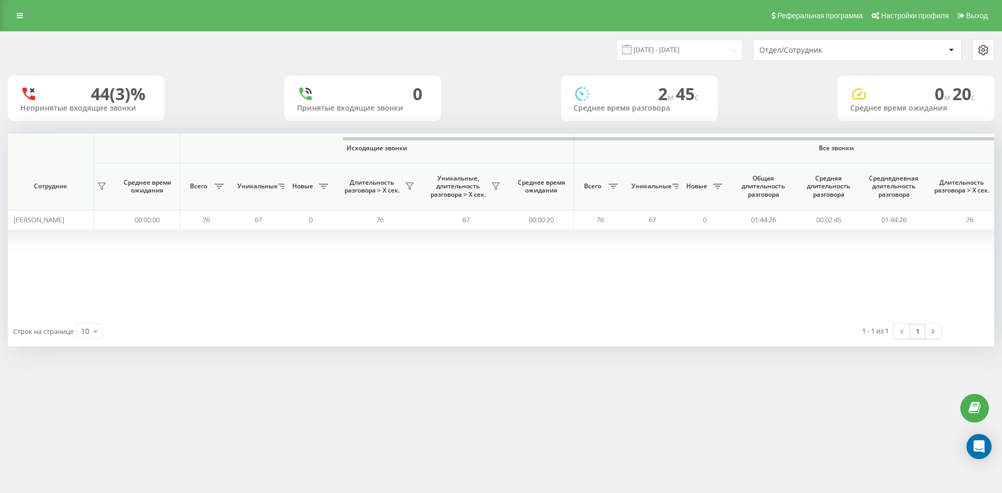
scroll to position [0, 418]
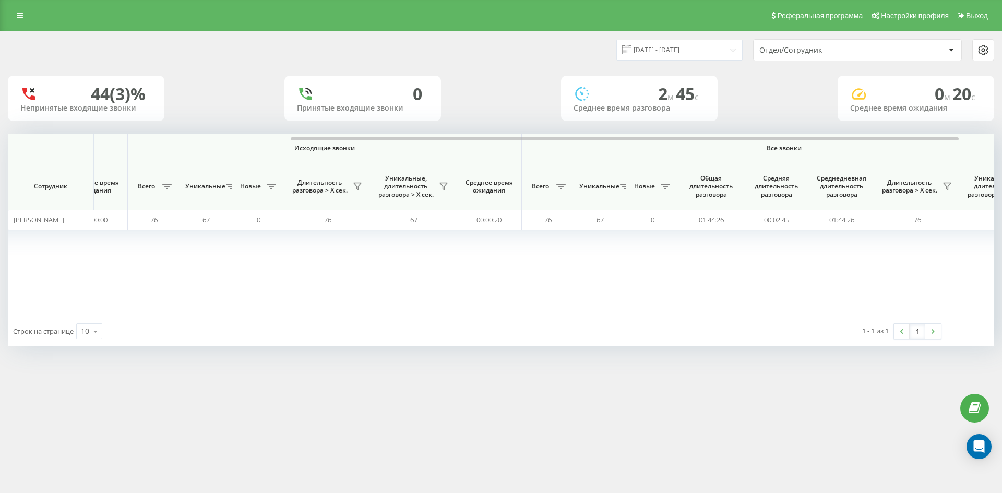
click at [851, 53] on div "Отдел/Сотрудник" at bounding box center [822, 50] width 125 height 9
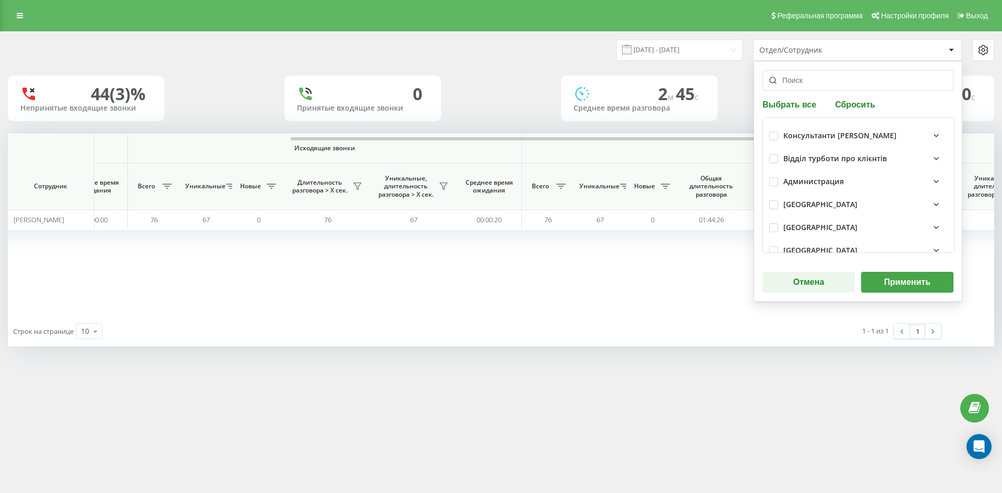
click at [850, 105] on button "Сбросить" at bounding box center [855, 104] width 46 height 10
click at [833, 84] on input "text" at bounding box center [858, 80] width 191 height 21
paste input "[PERSON_NAME]"
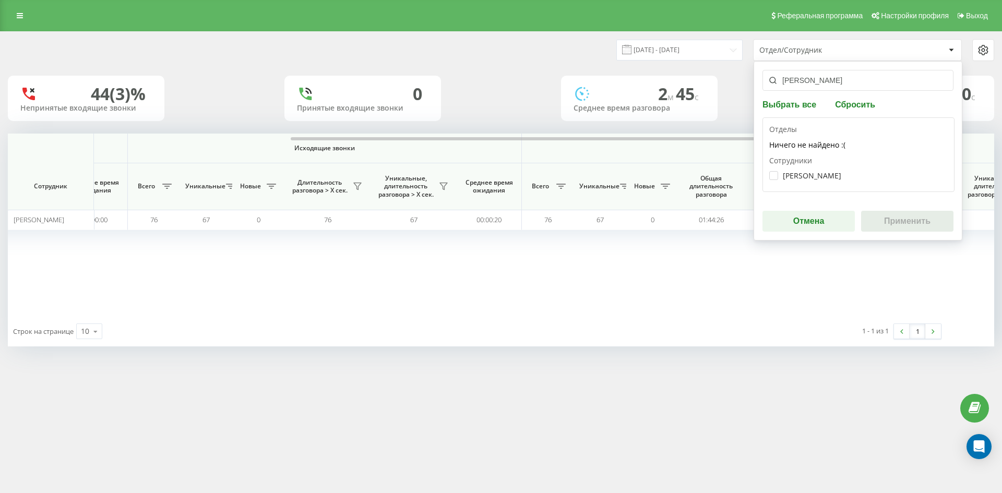
type input "[PERSON_NAME]"
click at [818, 169] on div "Матей Вадим Вікторович" at bounding box center [859, 175] width 179 height 19
click at [818, 173] on label "Матей Вадим Вікторович" at bounding box center [806, 175] width 72 height 9
checkbox input "true"
click at [902, 226] on button "Применить" at bounding box center [907, 221] width 92 height 21
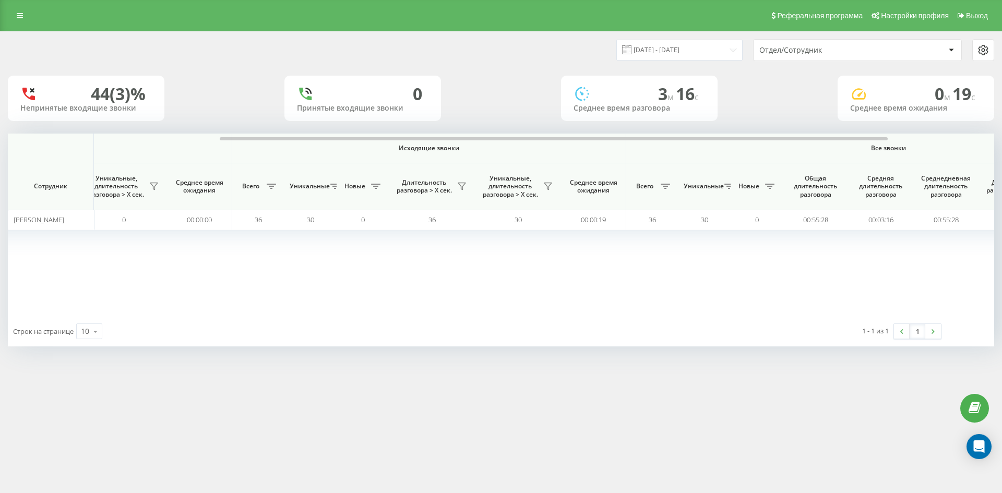
scroll to position [0, 365]
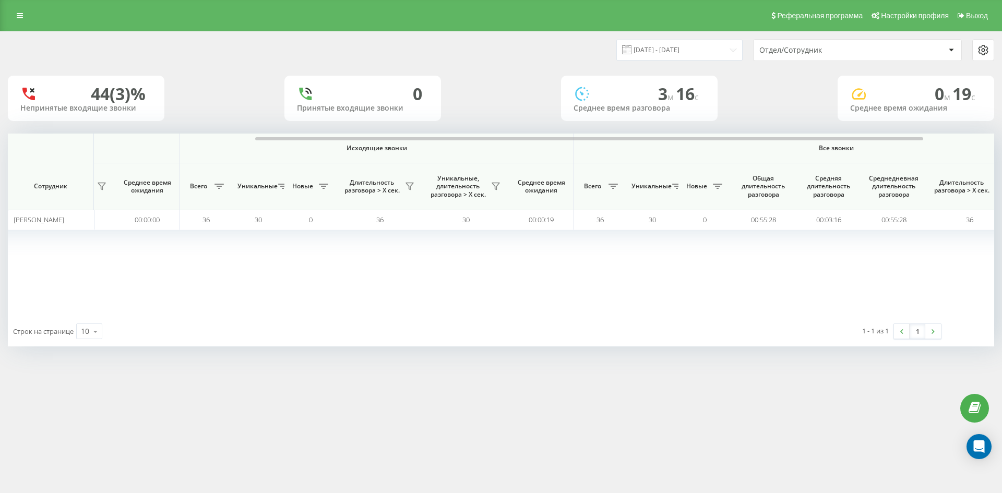
click at [873, 53] on div "Отдел/Сотрудник" at bounding box center [822, 50] width 125 height 9
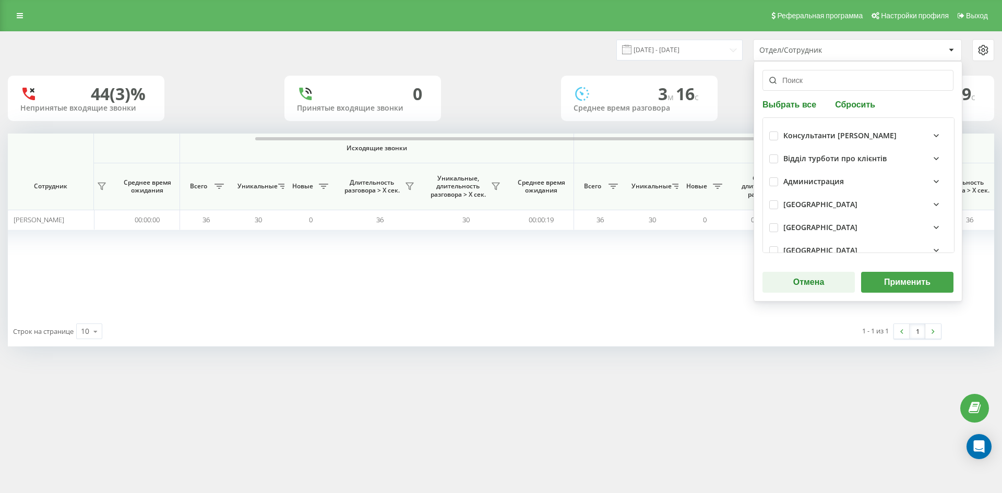
click at [853, 111] on div "Выбрать все Сбросить Консультанти Савчук Відділ турботи про клієнтів Администра…" at bounding box center [858, 181] width 209 height 241
click at [849, 104] on button "Сбросить" at bounding box center [855, 104] width 46 height 10
click at [833, 82] on input "text" at bounding box center [858, 80] width 191 height 21
paste input "[PERSON_NAME]"
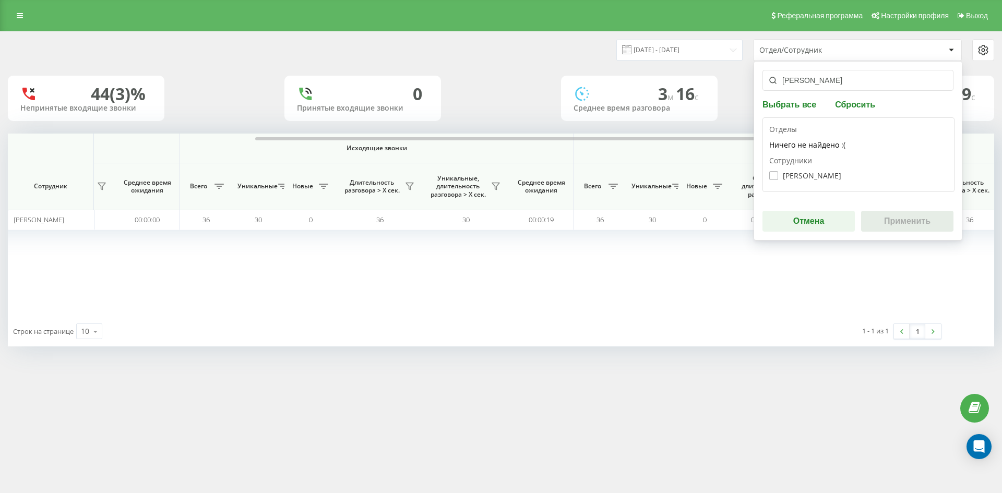
type input "[PERSON_NAME]"
click at [808, 173] on label "Лазарева Еліна Олексіївна" at bounding box center [806, 175] width 72 height 9
checkbox input "true"
click at [887, 223] on button "Применить" at bounding box center [907, 221] width 92 height 21
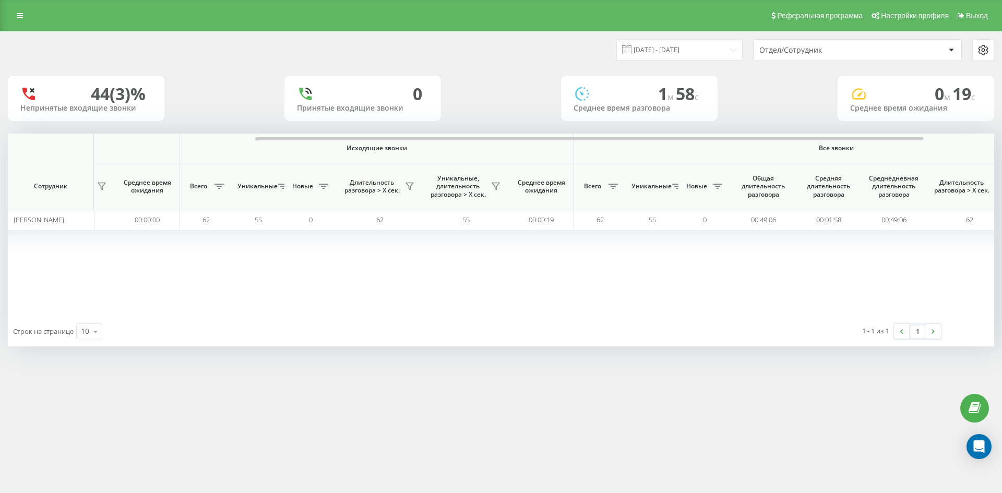
click at [860, 54] on div "Отдел/Сотрудник" at bounding box center [822, 50] width 125 height 9
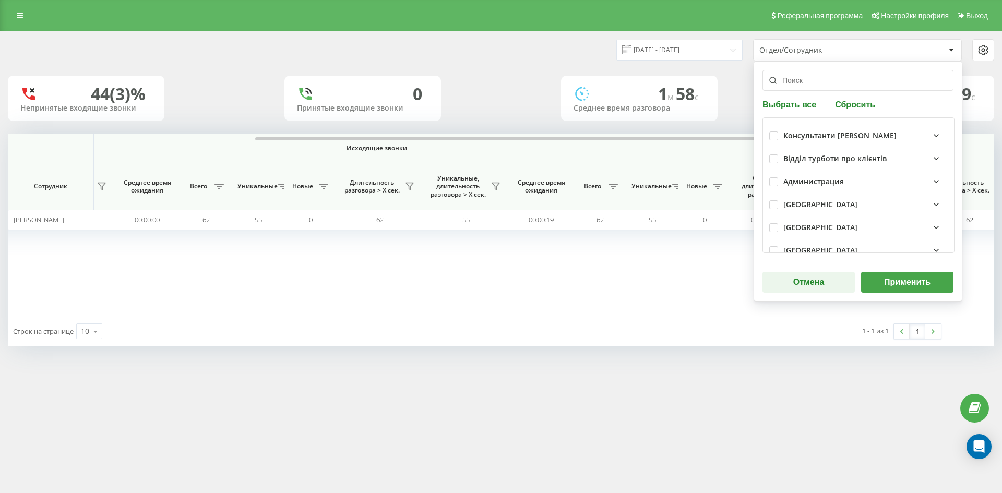
click at [855, 103] on button "Сбросить" at bounding box center [855, 104] width 46 height 10
click at [838, 81] on input "text" at bounding box center [858, 80] width 191 height 21
paste input "литвине"
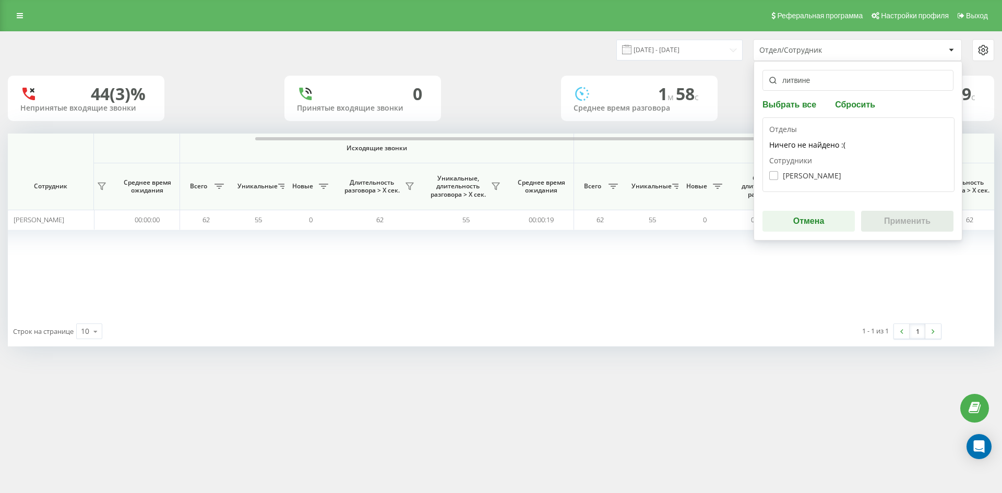
type input "литвине"
click at [827, 179] on label "[PERSON_NAME]" at bounding box center [806, 175] width 72 height 9
checkbox input "true"
click at [906, 219] on button "Применить" at bounding box center [907, 221] width 92 height 21
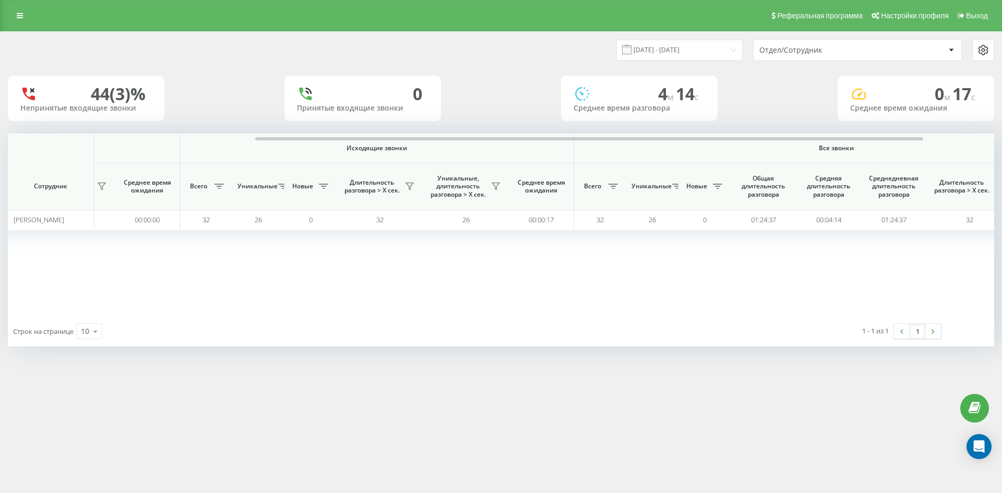
click at [856, 53] on div "Отдел/Сотрудник" at bounding box center [822, 50] width 125 height 9
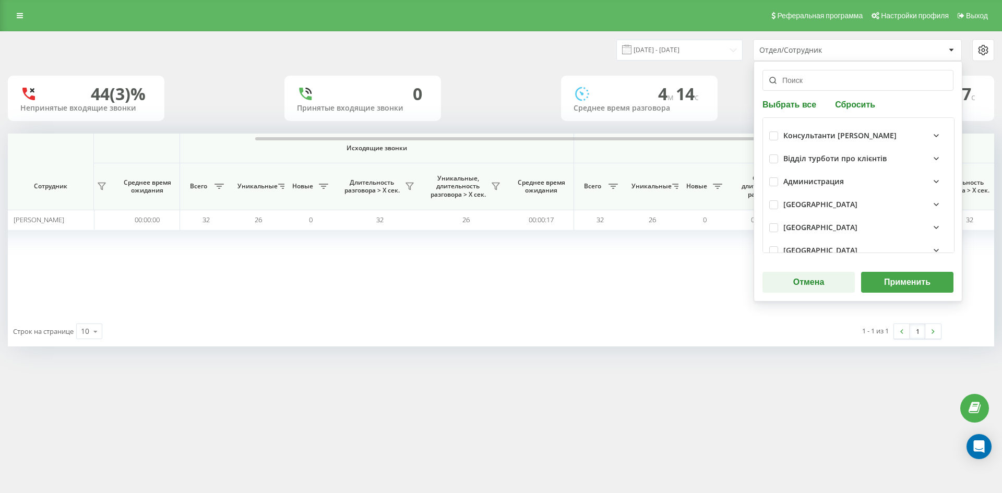
click at [855, 109] on button "Сбросить" at bounding box center [855, 104] width 46 height 10
click at [830, 86] on input "text" at bounding box center [858, 80] width 191 height 21
paste input "[PERSON_NAME]"
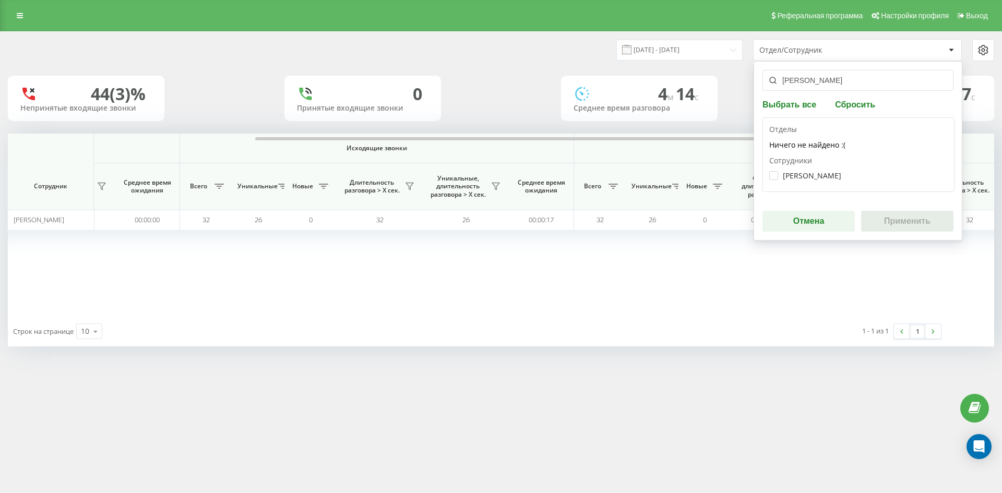
type input "[PERSON_NAME]"
click at [821, 181] on div "Олексюк Андрій Анатолійович" at bounding box center [859, 175] width 179 height 19
click at [811, 175] on label "Олексюк Андрій Анатолійович" at bounding box center [806, 175] width 72 height 9
checkbox input "true"
click at [906, 224] on button "Применить" at bounding box center [907, 221] width 92 height 21
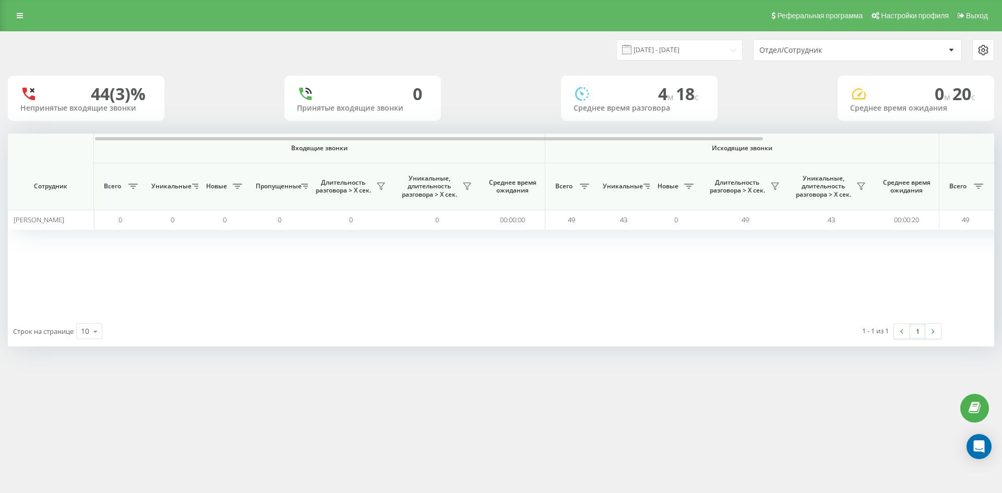
scroll to position [0, 261]
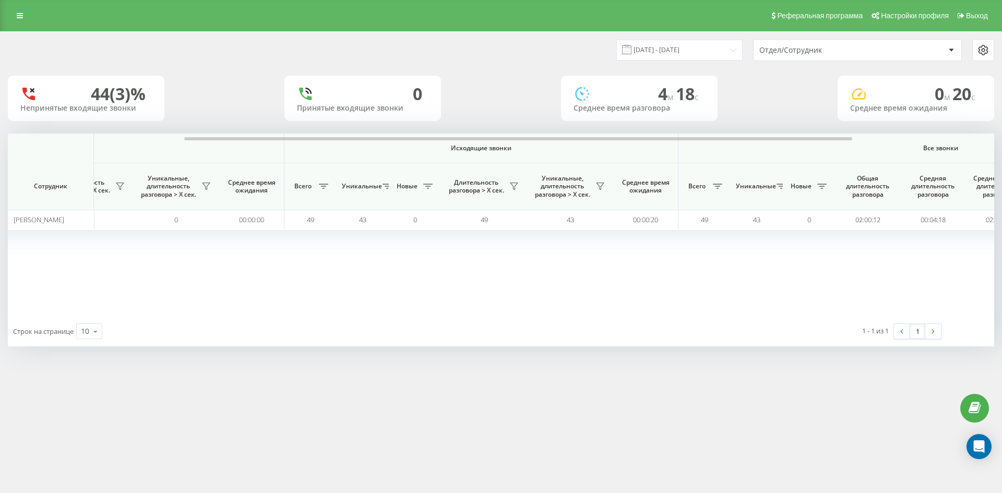
drag, startPoint x: 821, startPoint y: 45, endPoint x: 829, endPoint y: 59, distance: 16.1
click at [821, 46] on div "Отдел/Сотрудник" at bounding box center [858, 50] width 208 height 21
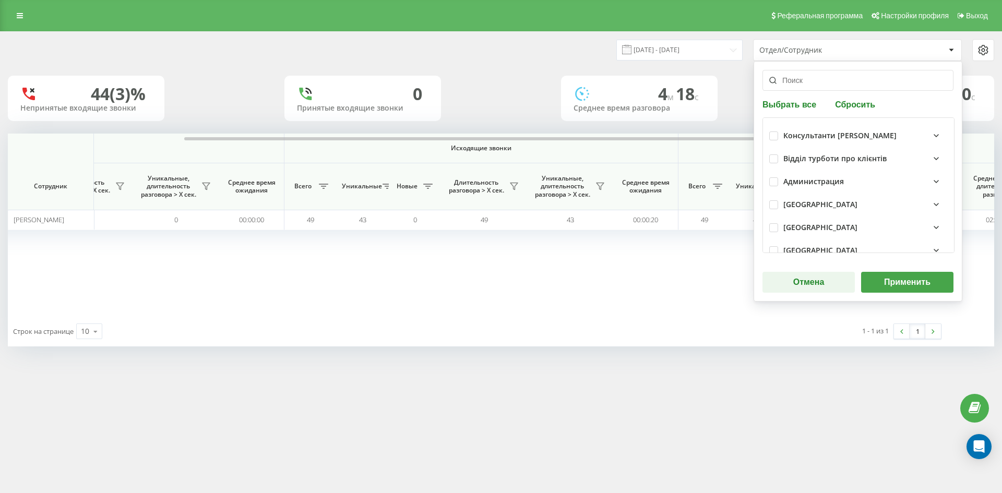
click at [862, 107] on button "Сбросить" at bounding box center [855, 104] width 46 height 10
click at [833, 86] on input "text" at bounding box center [858, 80] width 191 height 21
paste input "[PERSON_NAME]"
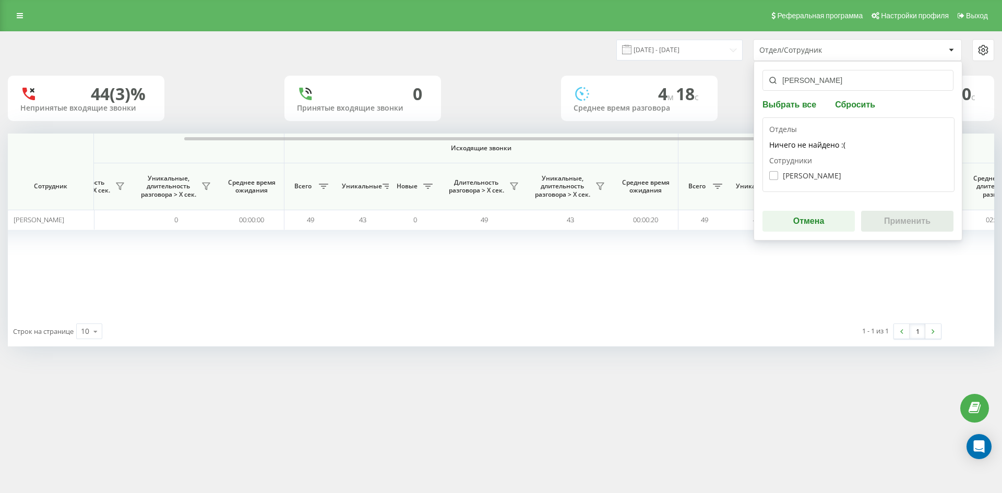
type input "[PERSON_NAME]"
click at [812, 175] on label "Круглов Олександр Олександрович" at bounding box center [806, 175] width 72 height 9
checkbox input "true"
click at [890, 220] on button "Применить" at bounding box center [907, 221] width 92 height 21
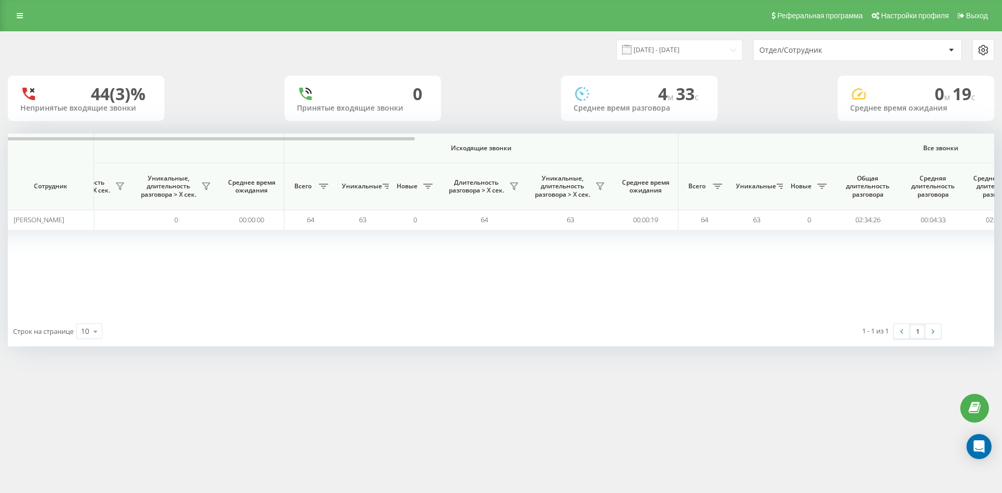
scroll to position [0, 365]
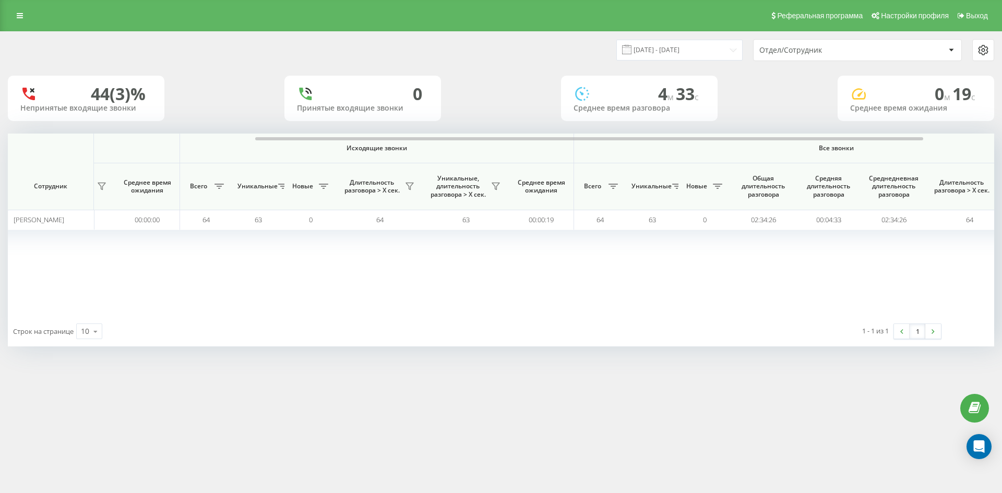
click at [840, 56] on div "Отдел/Сотрудник" at bounding box center [858, 50] width 208 height 21
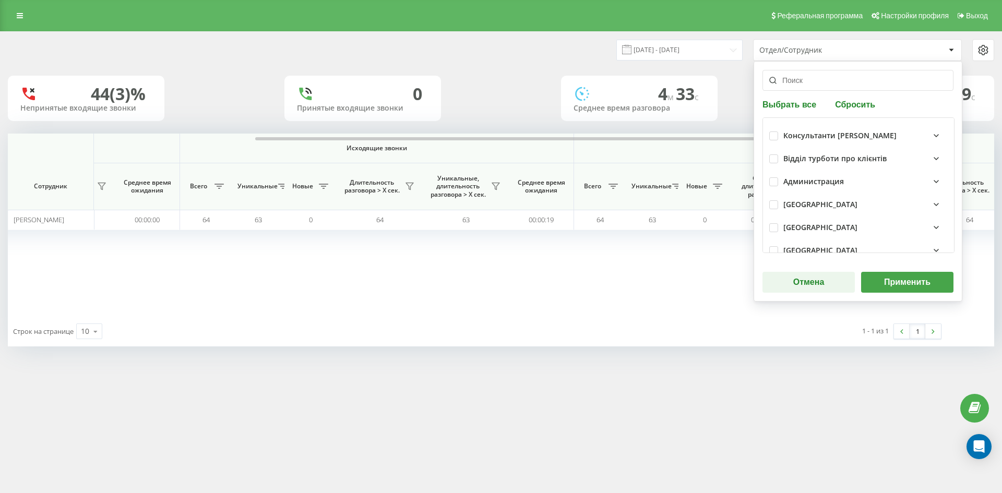
click at [856, 99] on button "Сбросить" at bounding box center [855, 104] width 46 height 10
drag, startPoint x: 846, startPoint y: 82, endPoint x: 845, endPoint y: 104, distance: 22.0
click at [846, 82] on input "text" at bounding box center [858, 80] width 191 height 21
paste input "[PERSON_NAME] [PERSON_NAME]"
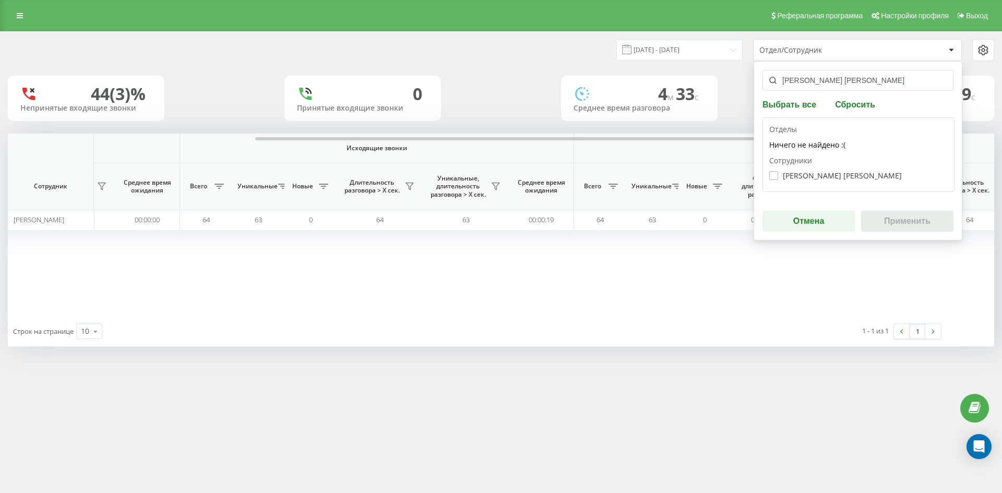
type input "[PERSON_NAME] [PERSON_NAME]"
click at [826, 178] on label "Арсеній Олена Федорівна" at bounding box center [836, 175] width 133 height 9
checkbox input "true"
drag, startPoint x: 905, startPoint y: 224, endPoint x: 894, endPoint y: 229, distance: 11.7
click at [904, 225] on button "Применить" at bounding box center [907, 221] width 92 height 21
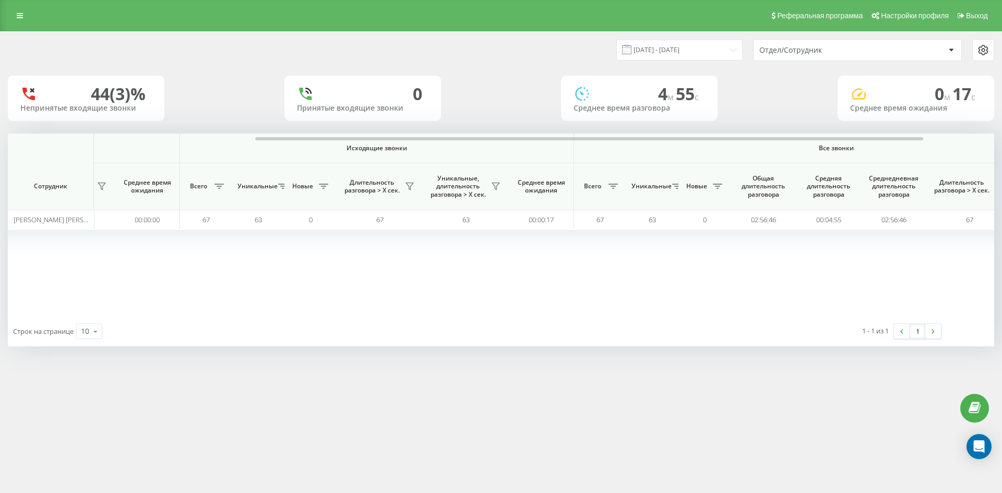
click at [848, 55] on div "Отдел/Сотрудник" at bounding box center [858, 50] width 208 height 21
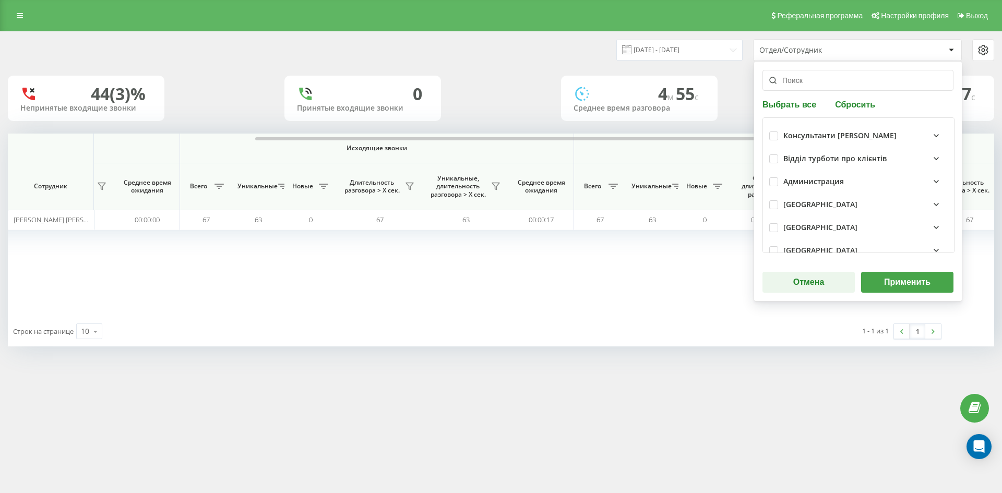
click at [846, 107] on button "Сбросить" at bounding box center [855, 104] width 46 height 10
click at [829, 88] on input "text" at bounding box center [858, 80] width 191 height 21
paste input "[PERSON_NAME]"
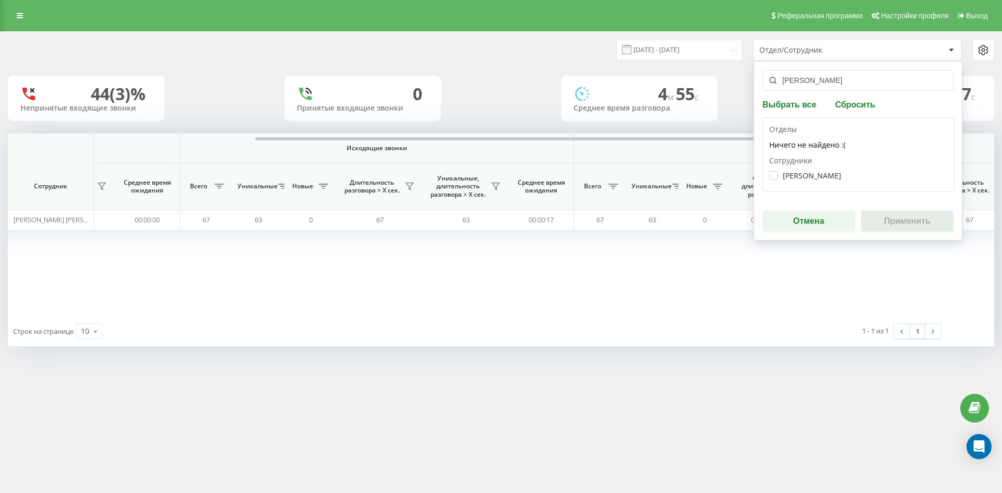
type input "[PERSON_NAME]"
click at [811, 180] on div "Жук Анастасія Олександрівна" at bounding box center [859, 175] width 179 height 19
click at [813, 175] on label "Жук Анастасія Олександрівна" at bounding box center [806, 175] width 72 height 9
checkbox input "true"
click at [896, 222] on button "Применить" at bounding box center [907, 221] width 92 height 21
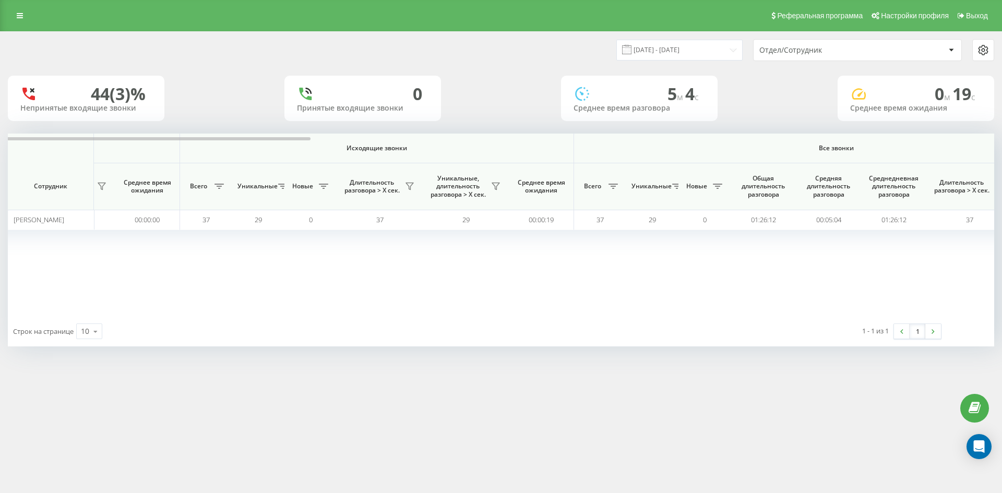
scroll to position [0, 0]
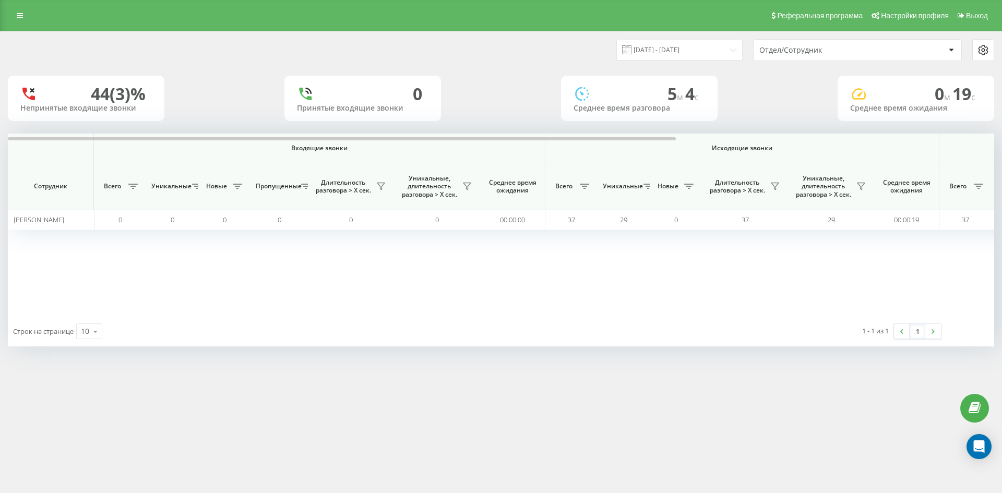
drag, startPoint x: 830, startPoint y: 45, endPoint x: 833, endPoint y: 58, distance: 13.8
click at [830, 45] on div "Отдел/Сотрудник" at bounding box center [858, 50] width 208 height 21
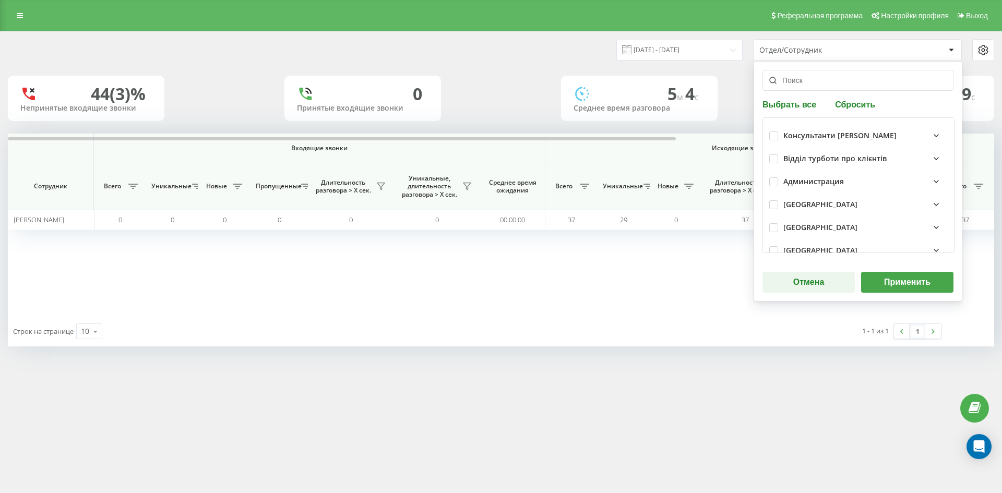
click at [845, 105] on button "Сбросить" at bounding box center [855, 104] width 46 height 10
click at [830, 85] on input "text" at bounding box center [858, 80] width 191 height 21
paste input "[PERSON_NAME]"
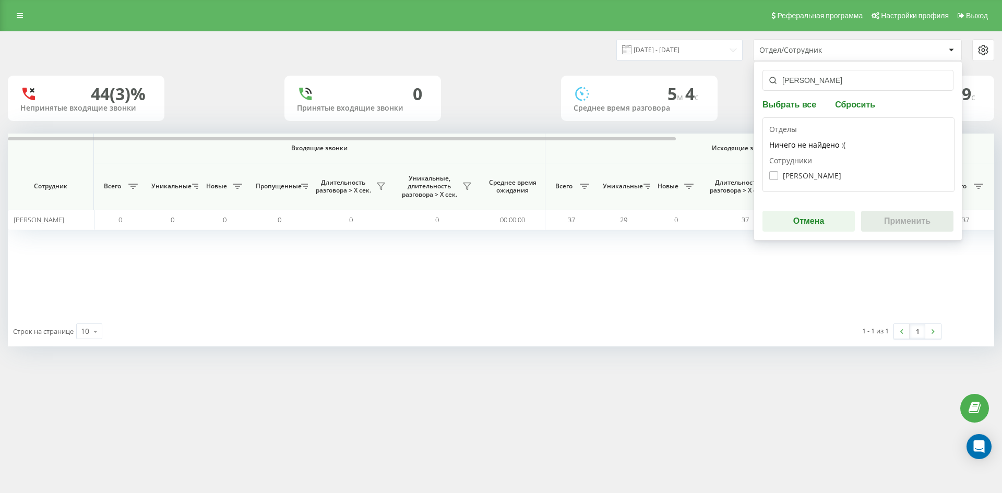
type input "[PERSON_NAME]"
click at [811, 174] on label "Мартищук Надія Іванівна" at bounding box center [806, 175] width 72 height 9
checkbox input "true"
click at [881, 217] on button "Применить" at bounding box center [907, 221] width 92 height 21
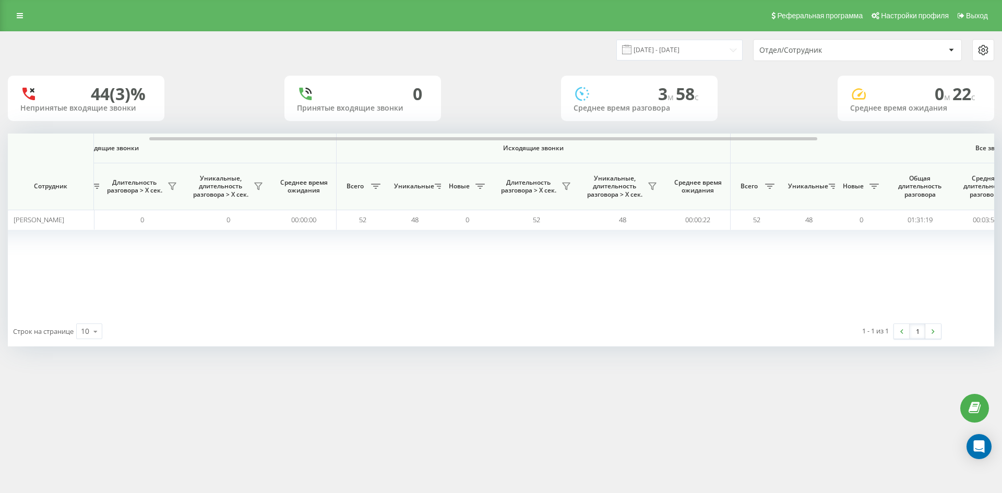
scroll to position [0, 470]
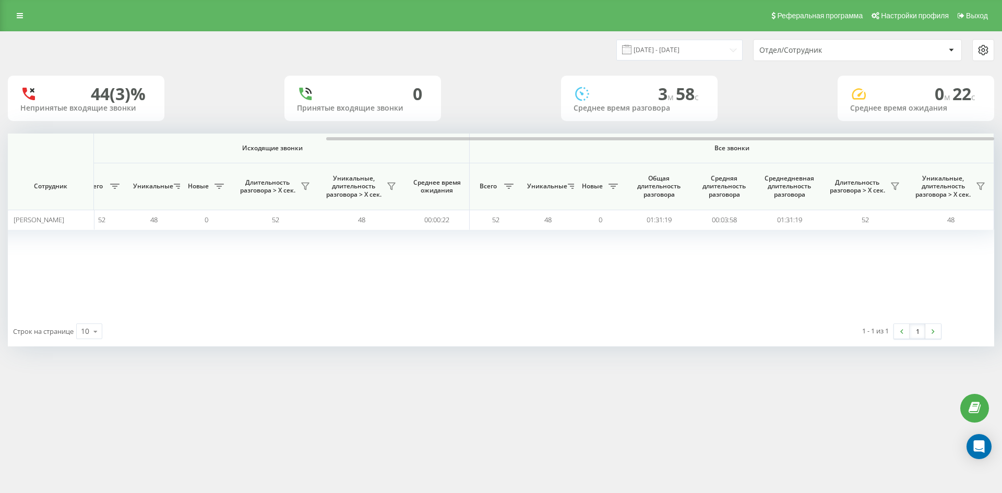
click at [841, 53] on div "Отдел/Сотрудник" at bounding box center [822, 50] width 125 height 9
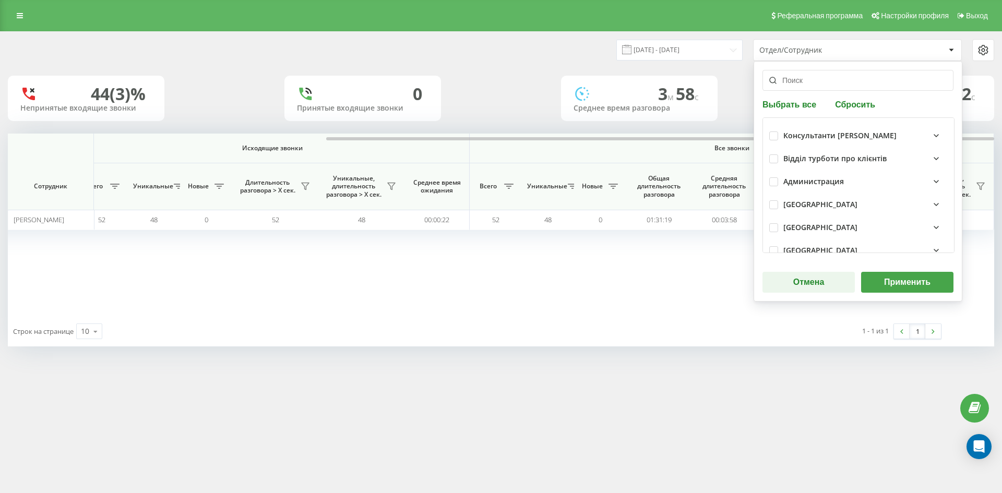
click at [847, 105] on button "Сбросить" at bounding box center [855, 104] width 46 height 10
click at [835, 87] on input "text" at bounding box center [858, 80] width 191 height 21
paste input "[PERSON_NAME]"
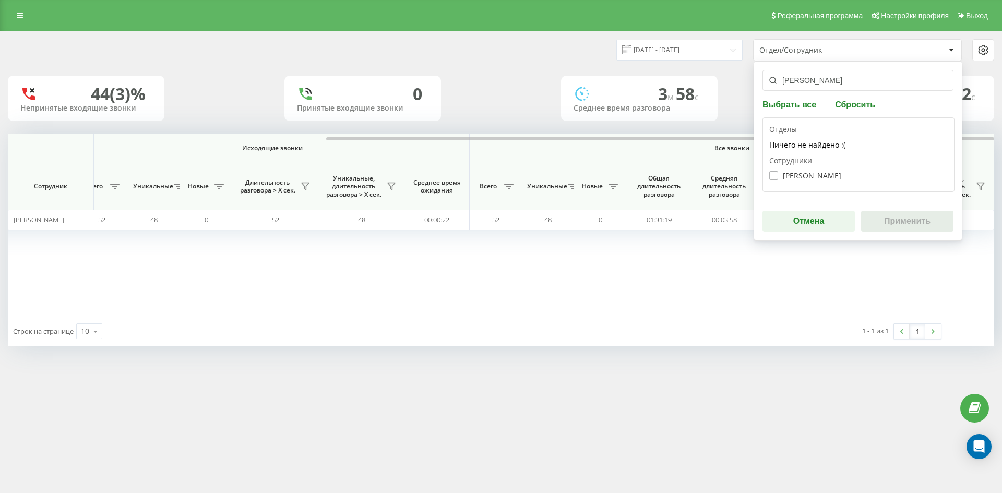
type input "[PERSON_NAME]"
click at [807, 172] on label "Дацюк Анастасія Володимирівна" at bounding box center [806, 175] width 72 height 9
checkbox input "true"
click at [888, 214] on button "Применить" at bounding box center [907, 221] width 92 height 21
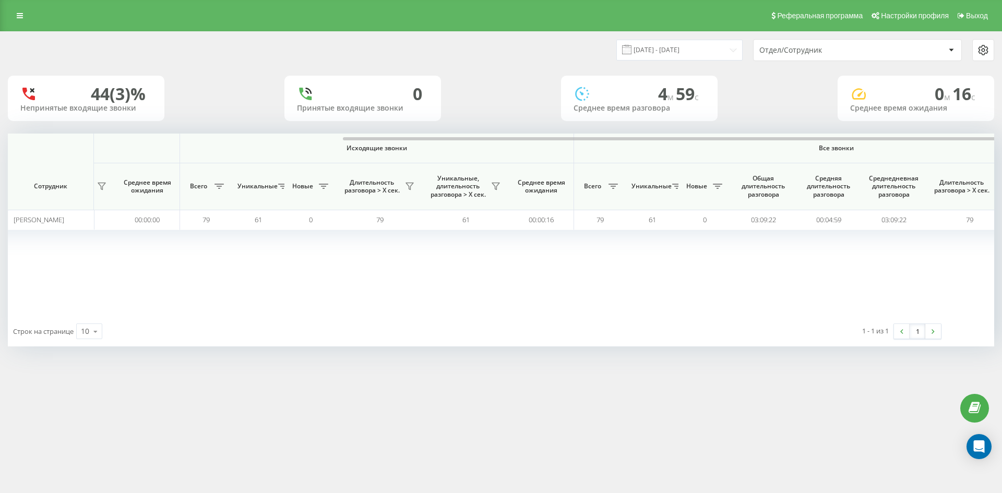
scroll to position [0, 418]
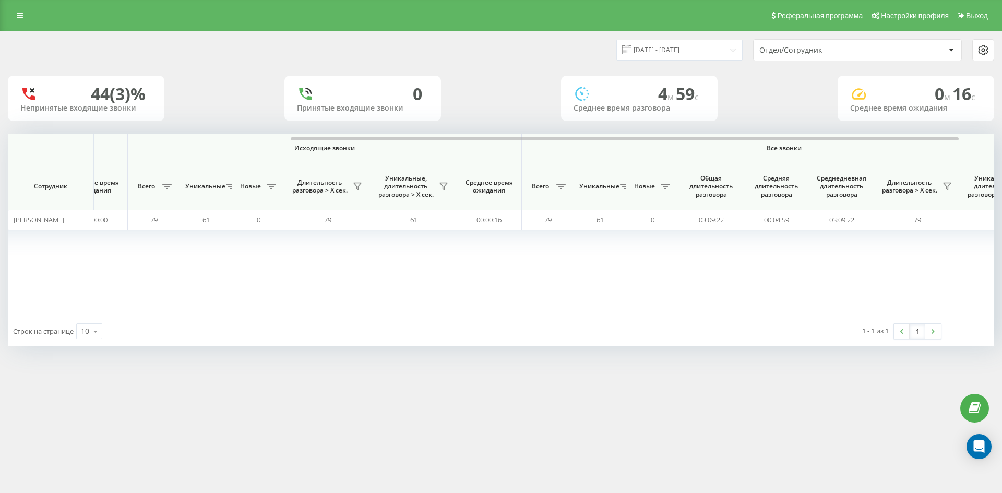
click at [858, 46] on div "Отдел/Сотрудник" at bounding box center [822, 50] width 125 height 9
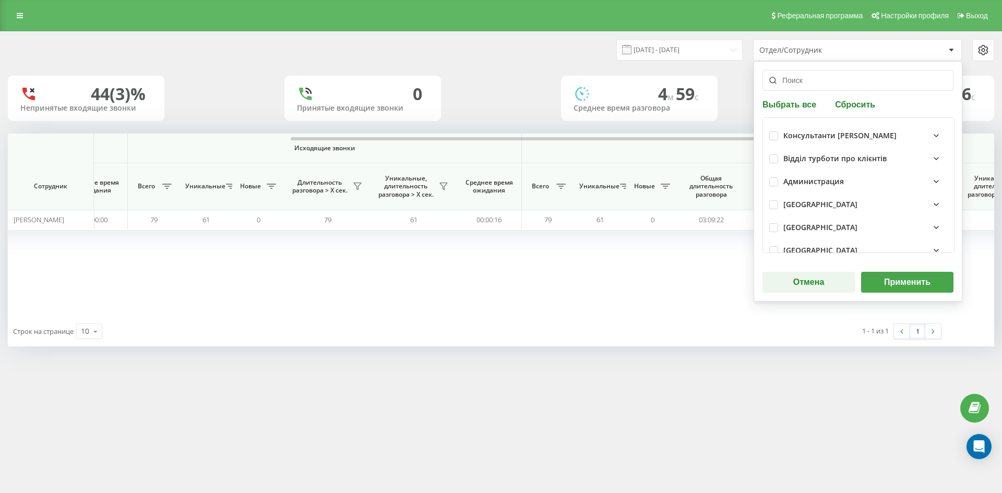
drag, startPoint x: 846, startPoint y: 100, endPoint x: 847, endPoint y: 105, distance: 5.3
click at [847, 105] on button "Сбросить" at bounding box center [855, 104] width 46 height 10
click at [829, 80] on input "text" at bounding box center [858, 80] width 191 height 21
paste input "[PERSON_NAME]"
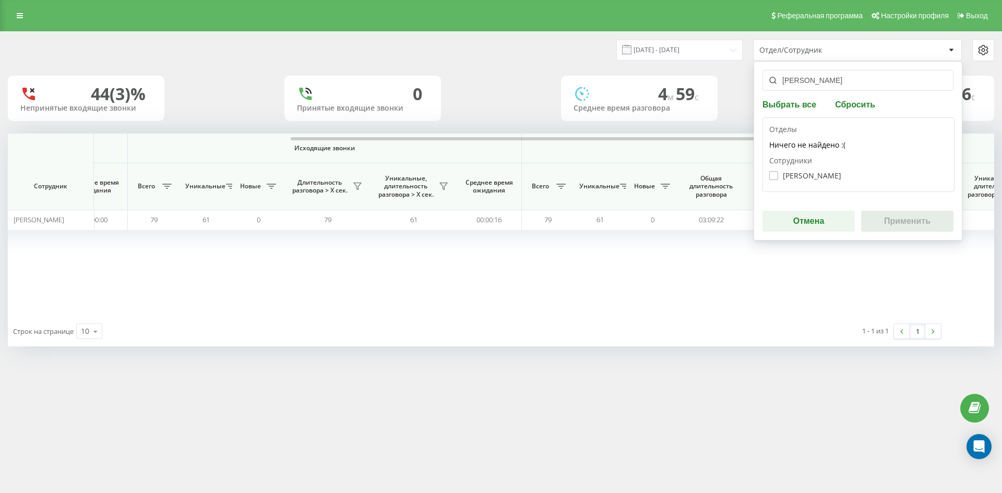
type input "[PERSON_NAME]"
click at [804, 176] on label "Медяник Катерина Вадимівна" at bounding box center [806, 175] width 72 height 9
checkbox input "true"
click at [904, 228] on button "Применить" at bounding box center [907, 221] width 92 height 21
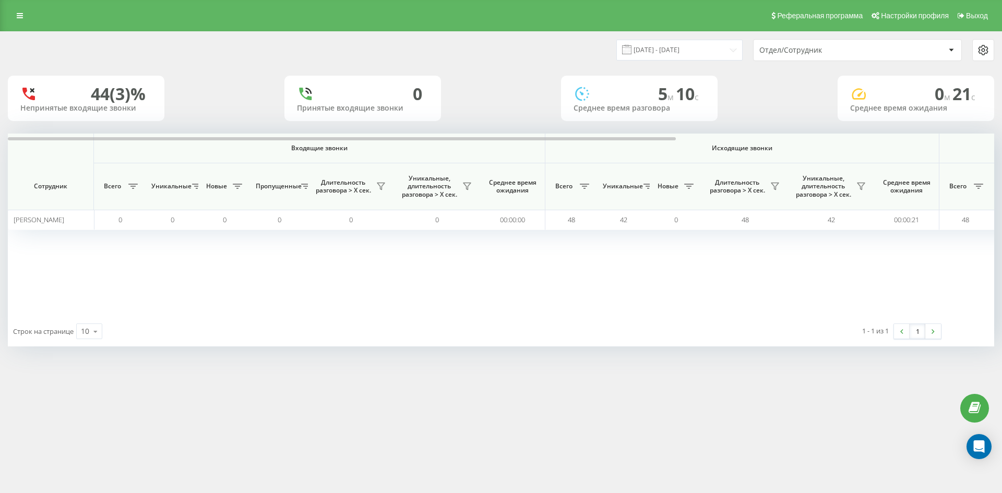
scroll to position [0, 365]
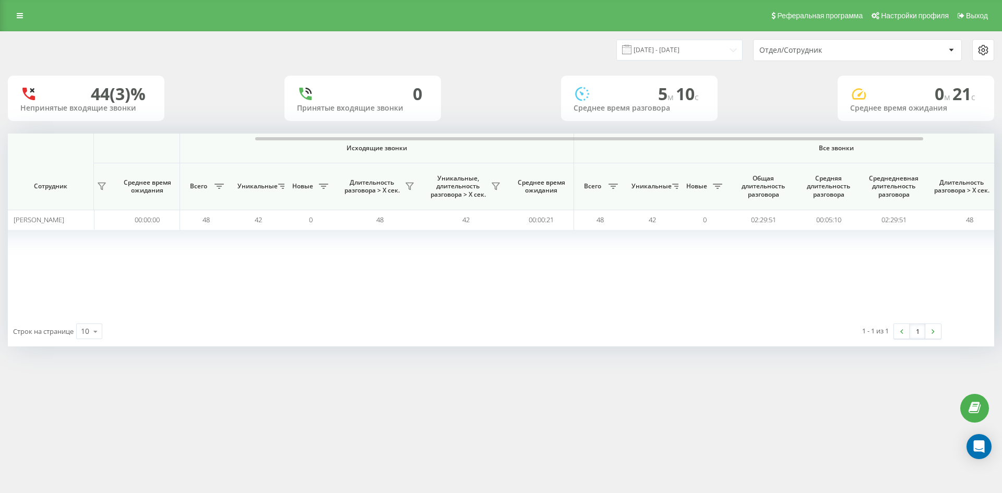
click at [872, 54] on div "Отдел/Сотрудник" at bounding box center [822, 50] width 125 height 9
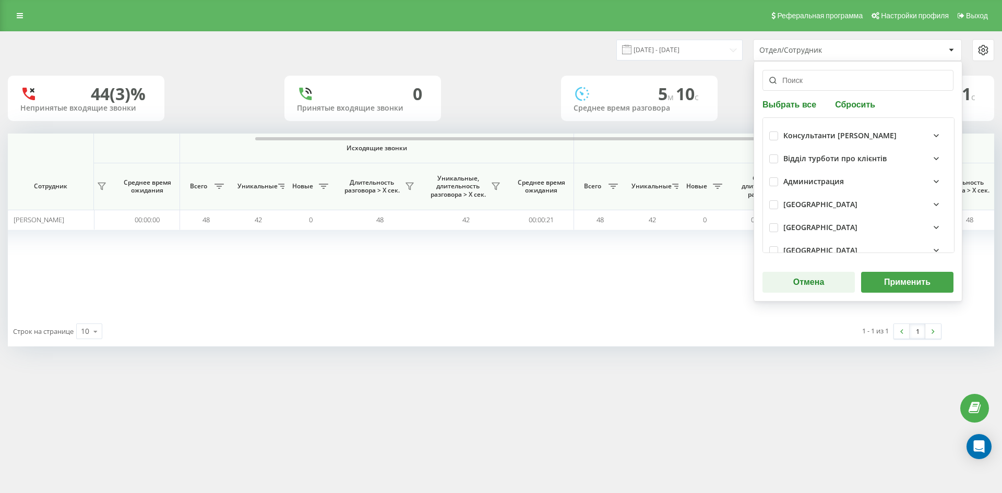
click at [852, 105] on button "Сбросить" at bounding box center [855, 104] width 46 height 10
click at [847, 84] on input "text" at bounding box center [858, 80] width 191 height 21
paste input "[PERSON_NAME]"
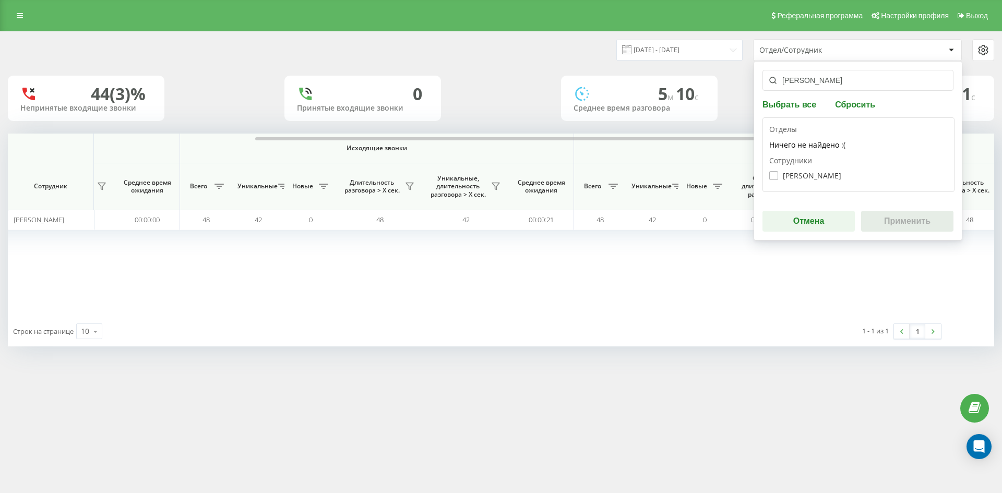
type input "[PERSON_NAME]"
click at [807, 175] on label "Коломієць Вікторія Миколаївна" at bounding box center [806, 175] width 72 height 9
checkbox input "true"
click at [894, 229] on button "Применить" at bounding box center [907, 221] width 92 height 21
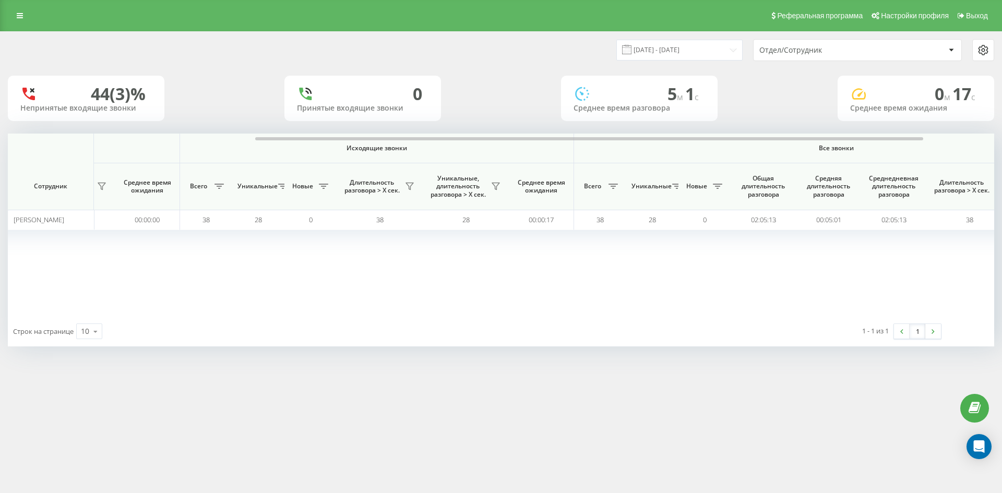
drag, startPoint x: 858, startPoint y: 51, endPoint x: 857, endPoint y: 60, distance: 9.4
click at [858, 51] on div "Отдел/Сотрудник" at bounding box center [822, 50] width 125 height 9
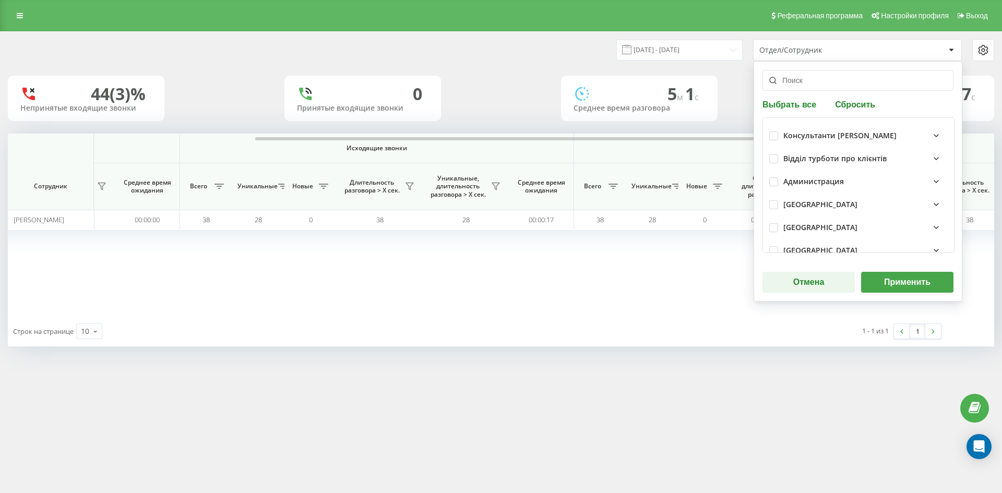
click at [850, 107] on button "Сбросить" at bounding box center [855, 104] width 46 height 10
click at [834, 87] on input "text" at bounding box center [858, 80] width 191 height 21
paste input "[PERSON_NAME]"
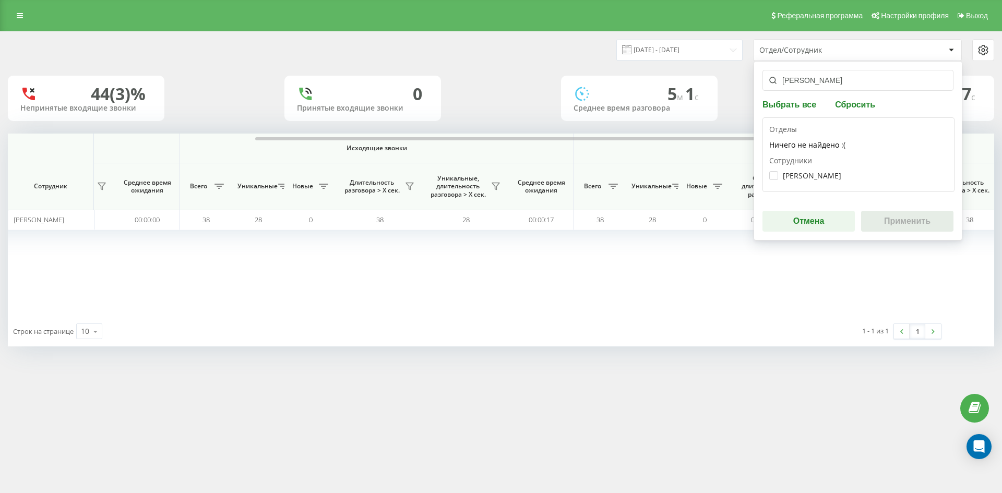
type input "[PERSON_NAME]"
drag, startPoint x: 790, startPoint y: 169, endPoint x: 794, endPoint y: 174, distance: 6.1
click at [790, 169] on div "Єрмакова Наталя Олексіївна" at bounding box center [859, 175] width 179 height 19
click at [795, 175] on label "Єрмакова Наталя Олексіївна" at bounding box center [806, 175] width 72 height 9
checkbox input "true"
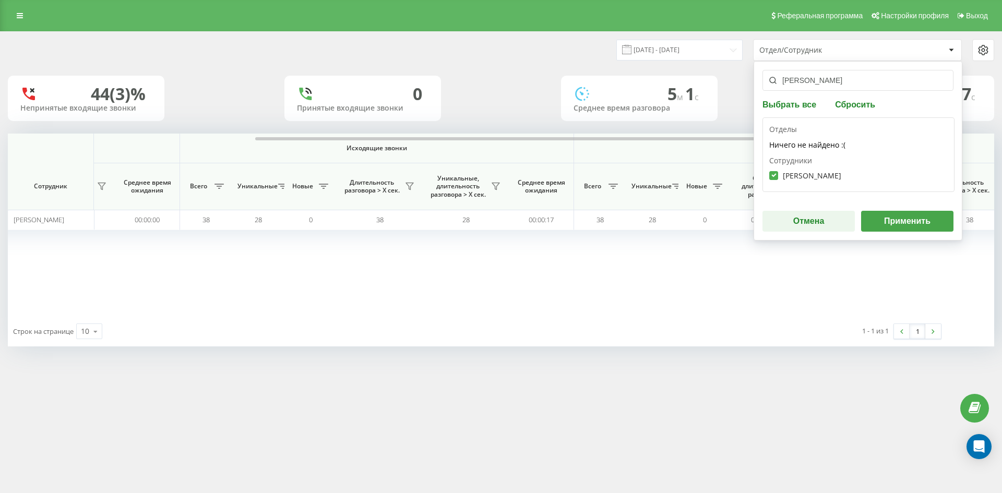
click at [908, 219] on button "Применить" at bounding box center [907, 221] width 92 height 21
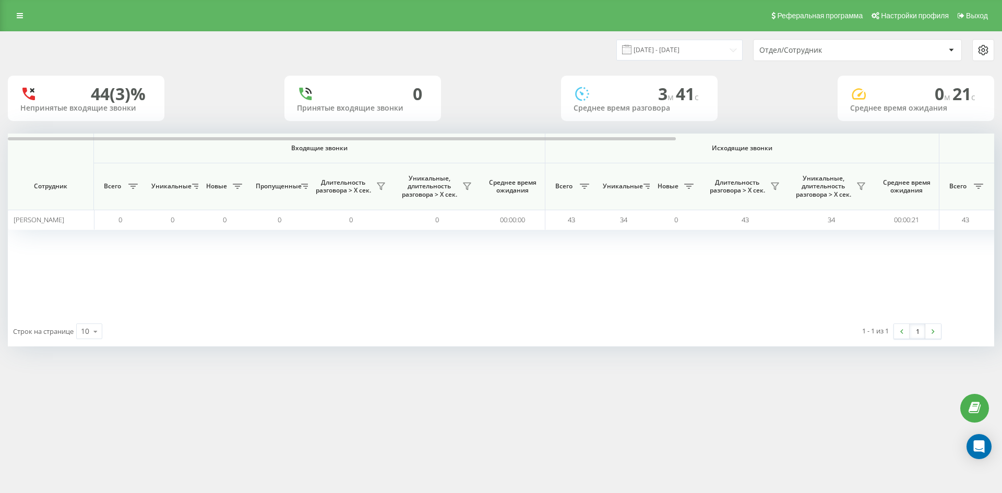
scroll to position [0, 313]
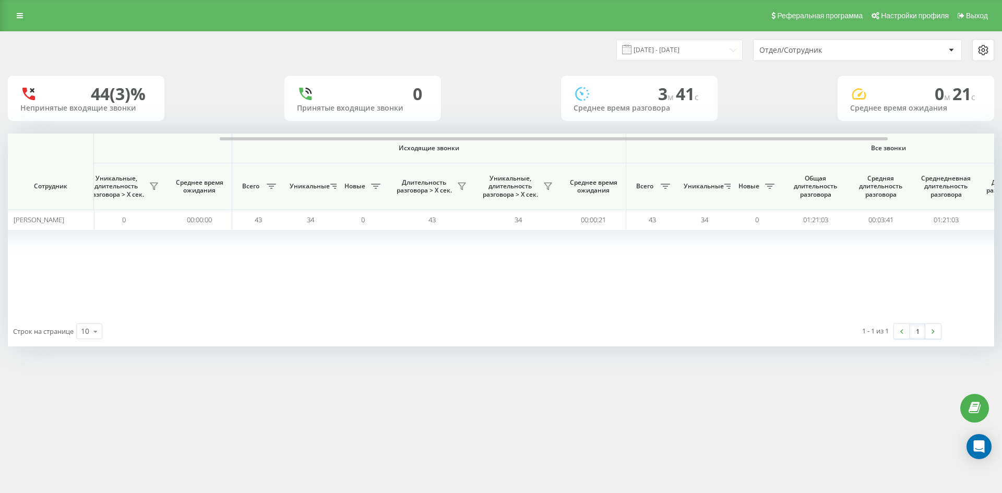
click at [859, 51] on div "Отдел/Сотрудник" at bounding box center [822, 50] width 125 height 9
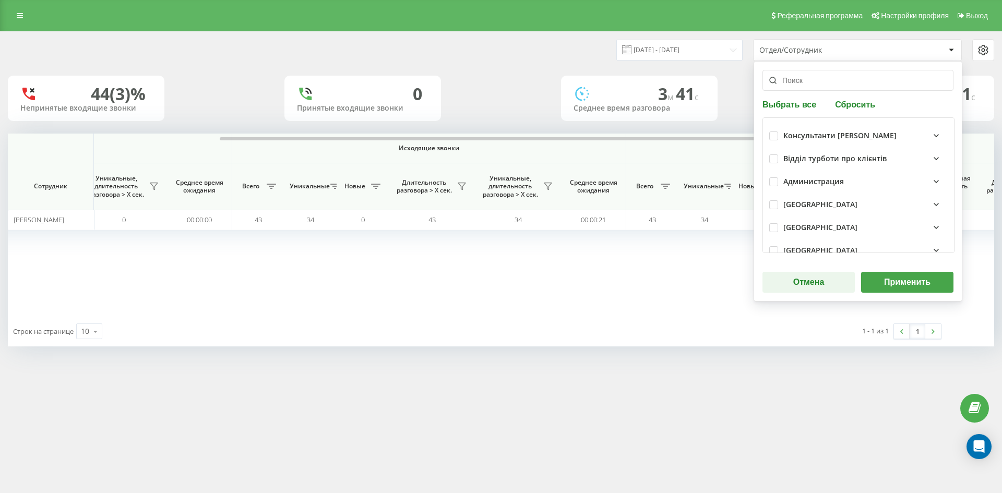
click at [859, 100] on button "Сбросить" at bounding box center [855, 104] width 46 height 10
click at [844, 84] on input "text" at bounding box center [858, 80] width 191 height 21
paste input "[PERSON_NAME]"
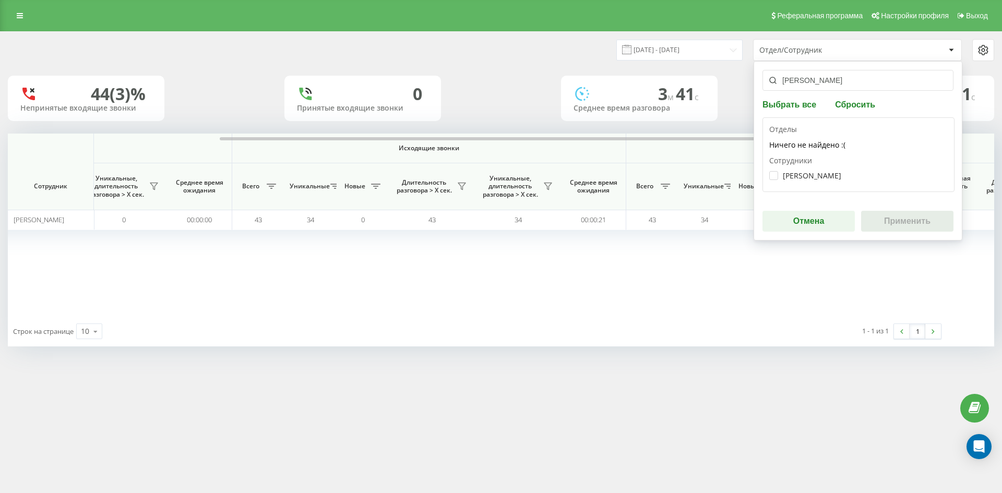
type input "[PERSON_NAME]"
click at [833, 181] on div "Кучерешко Наталія Анатоліївна" at bounding box center [859, 175] width 179 height 19
click at [820, 174] on label "Кучерешко Наталія Анатоліївна" at bounding box center [806, 175] width 72 height 9
checkbox input "true"
click at [925, 226] on button "Применить" at bounding box center [907, 221] width 92 height 21
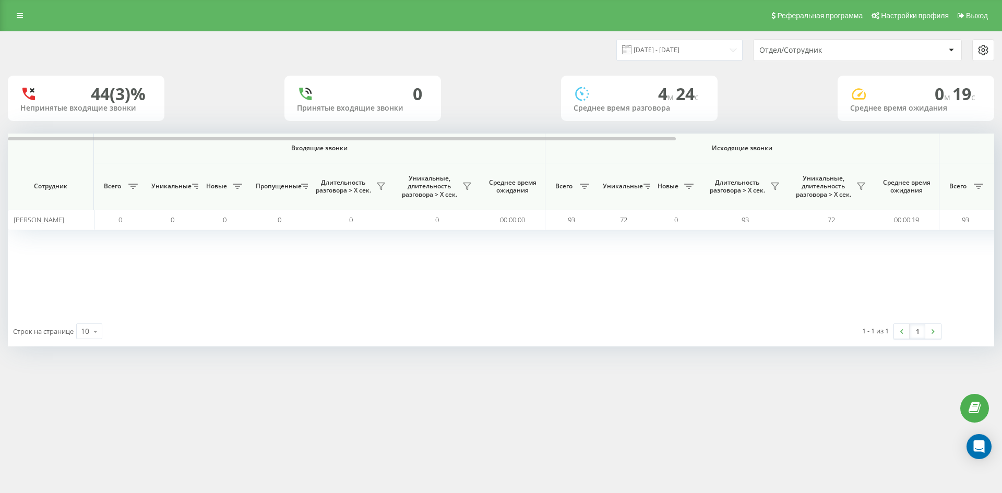
scroll to position [0, 365]
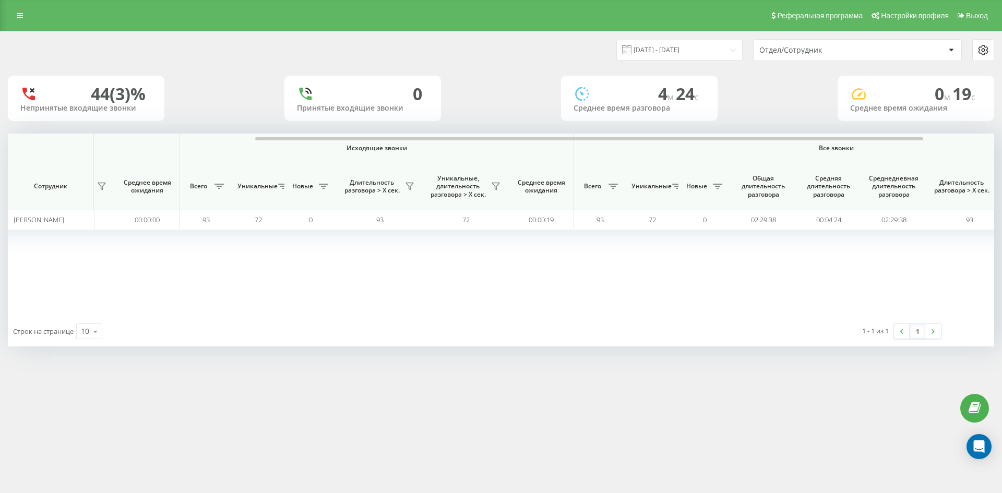
click at [836, 48] on div "Отдел/Сотрудник" at bounding box center [822, 50] width 125 height 9
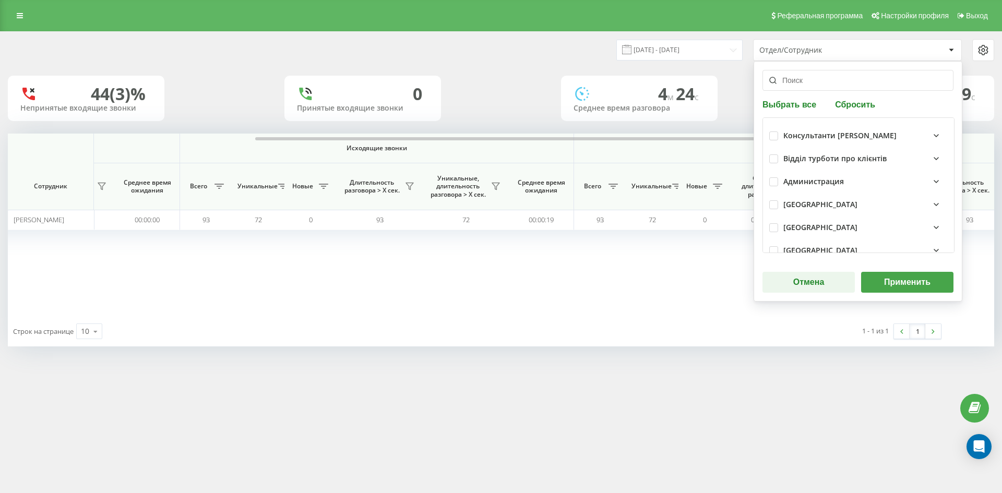
click at [852, 103] on button "Сбросить" at bounding box center [855, 104] width 46 height 10
click at [838, 86] on input "text" at bounding box center [858, 80] width 191 height 21
paste input "[PERSON_NAME]"
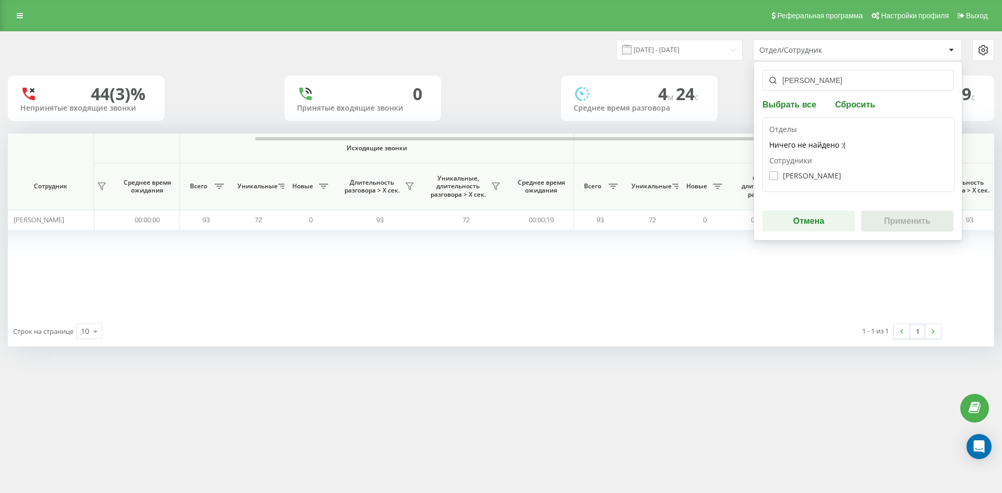
type input "[PERSON_NAME]"
click at [812, 174] on label "Зубрій Тетяна Русланівна" at bounding box center [806, 175] width 72 height 9
checkbox input "true"
click at [896, 217] on button "Применить" at bounding box center [907, 221] width 92 height 21
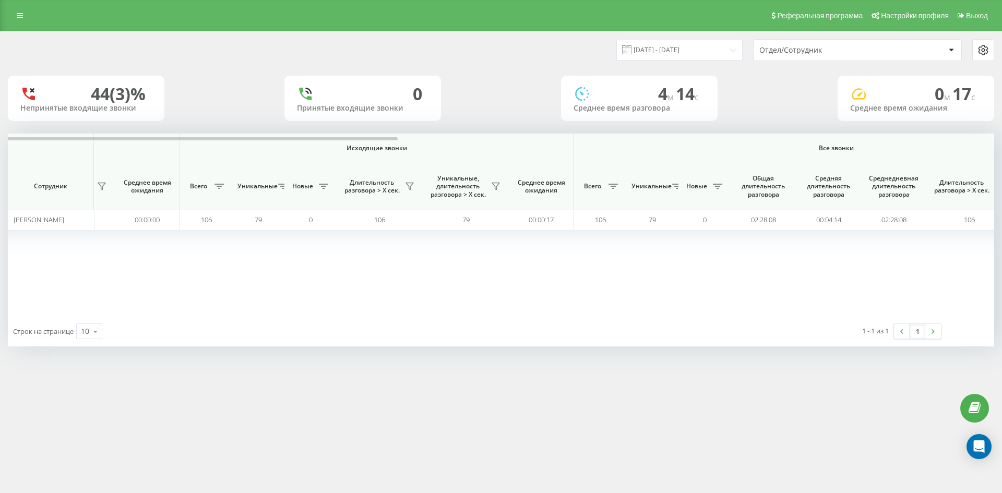
scroll to position [0, 418]
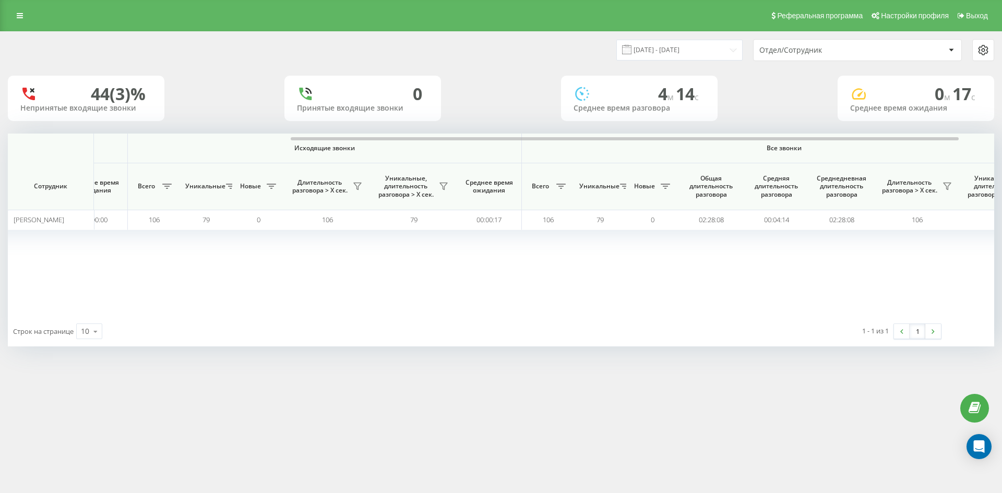
click at [838, 49] on div "Отдел/Сотрудник" at bounding box center [822, 50] width 125 height 9
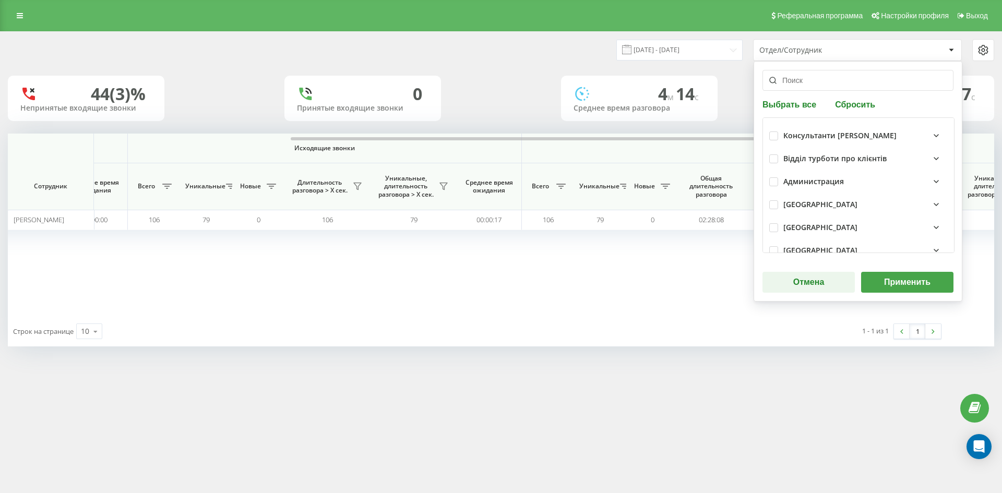
click at [850, 110] on div "Выбрать все Сбросить Консультанти Савчук Відділ турботи про клієнтів Администра…" at bounding box center [858, 181] width 209 height 241
click at [849, 107] on button "Сбросить" at bounding box center [855, 104] width 46 height 10
click at [833, 87] on input "text" at bounding box center [858, 80] width 191 height 21
paste input "[PERSON_NAME]"
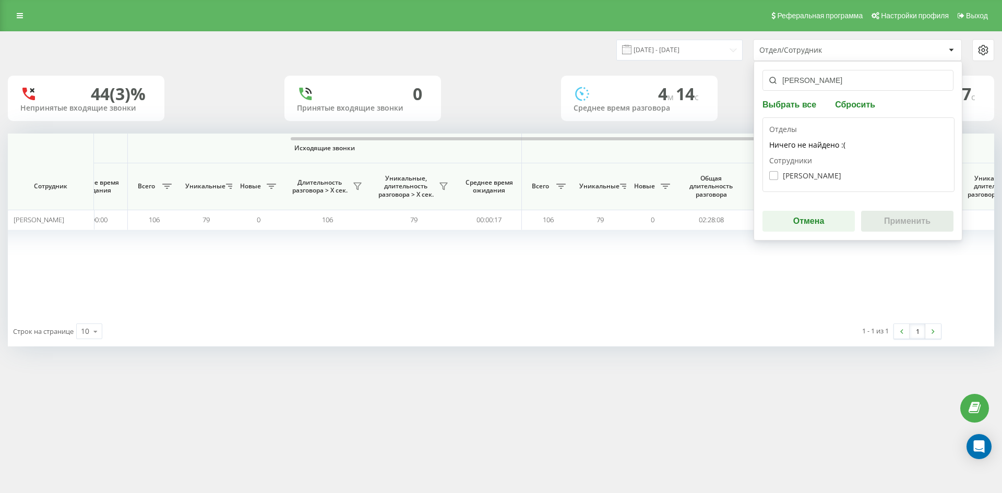
type input "[PERSON_NAME]"
click at [816, 171] on label "Антонишина Марина Ярославівна" at bounding box center [806, 175] width 72 height 9
checkbox input "true"
click at [888, 223] on button "Применить" at bounding box center [907, 221] width 92 height 21
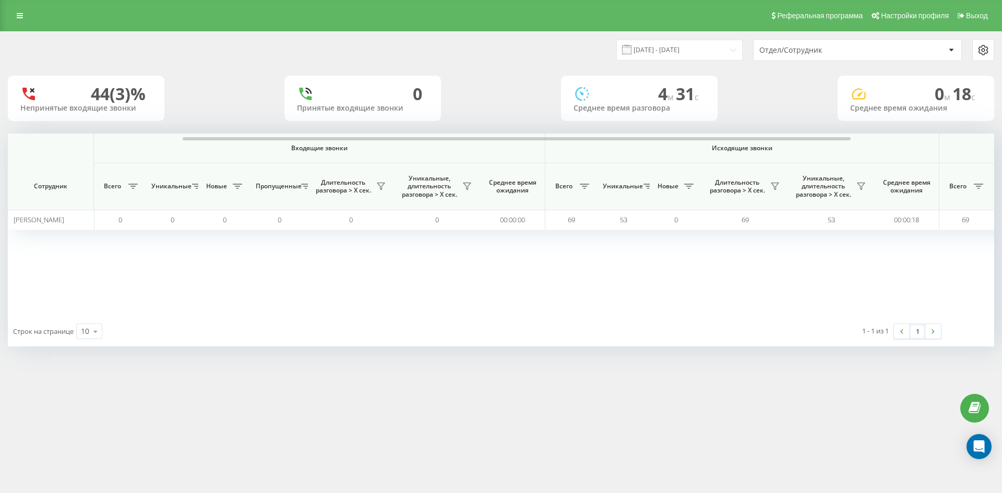
scroll to position [0, 365]
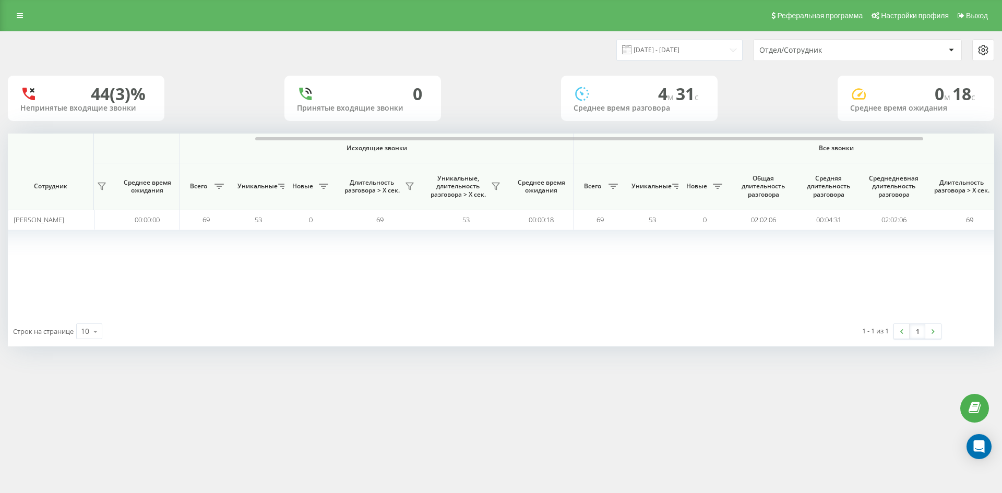
click at [835, 49] on div "Отдел/Сотрудник" at bounding box center [822, 50] width 125 height 9
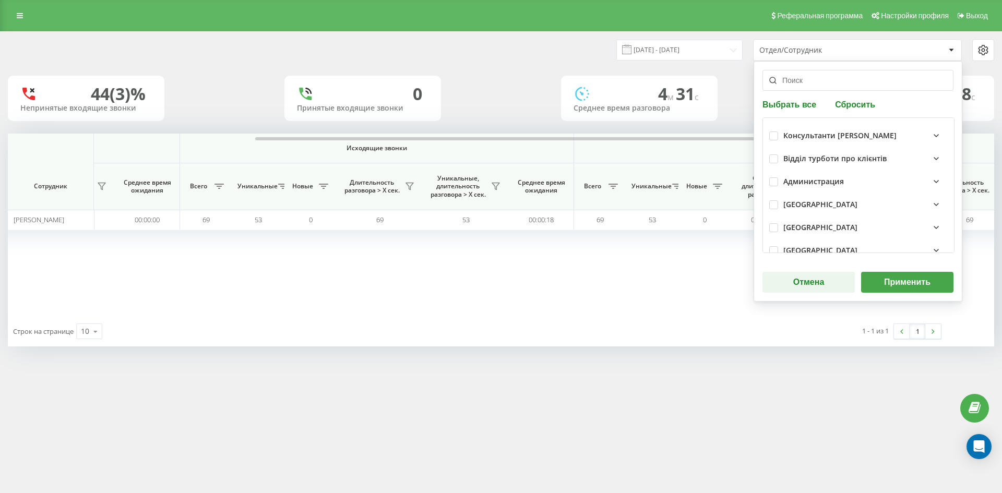
click at [851, 104] on button "Сбросить" at bounding box center [855, 104] width 46 height 10
click at [839, 85] on input "text" at bounding box center [858, 80] width 191 height 21
paste input "[PERSON_NAME]"
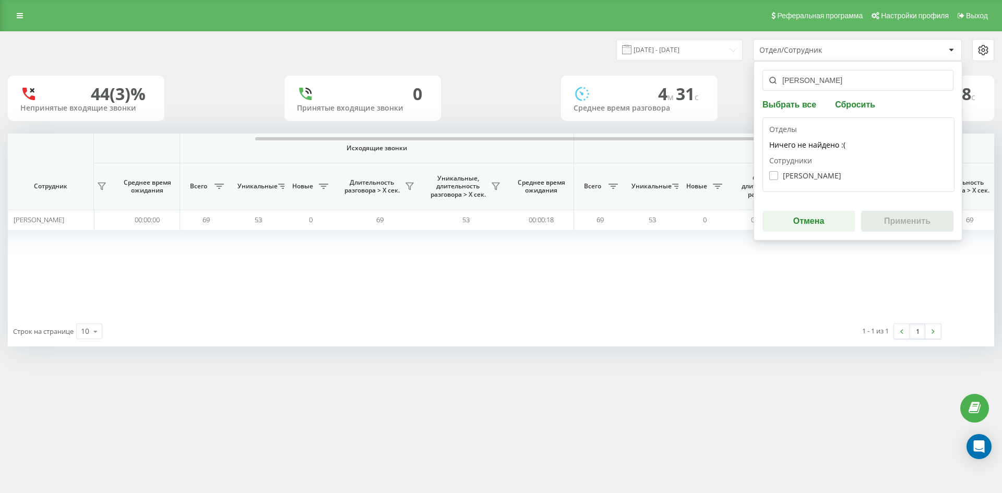
type input "[PERSON_NAME]"
click at [808, 173] on label "Внукова Наталія Сергіївна" at bounding box center [806, 175] width 72 height 9
checkbox input "true"
click at [900, 218] on button "Применить" at bounding box center [907, 221] width 92 height 21
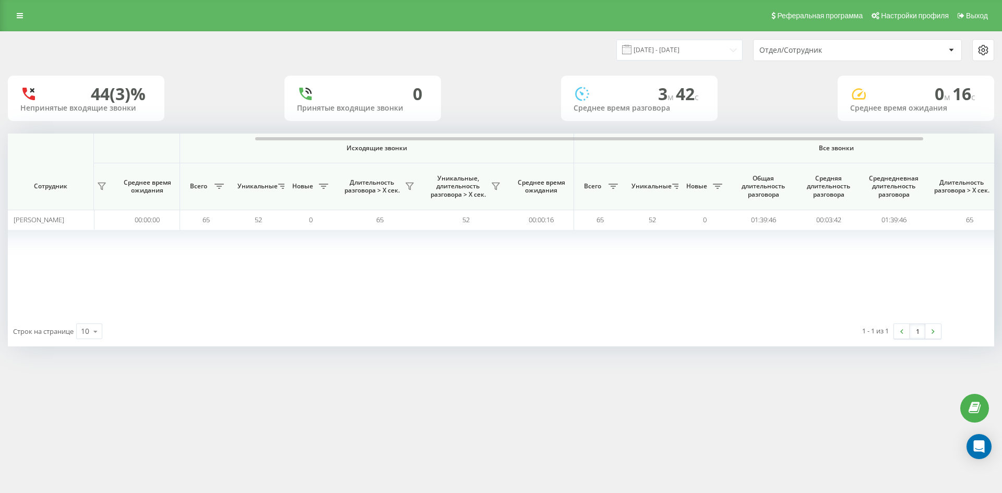
click at [870, 52] on div "Отдел/Сотрудник" at bounding box center [822, 50] width 125 height 9
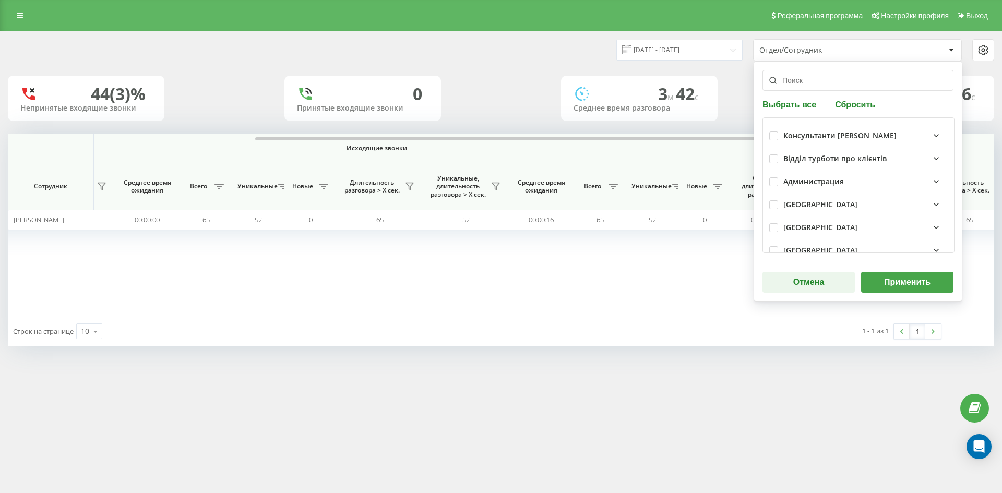
click at [838, 107] on button "Сбросить" at bounding box center [855, 104] width 46 height 10
click at [830, 86] on input "text" at bounding box center [858, 80] width 191 height 21
paste input "[PERSON_NAME]"
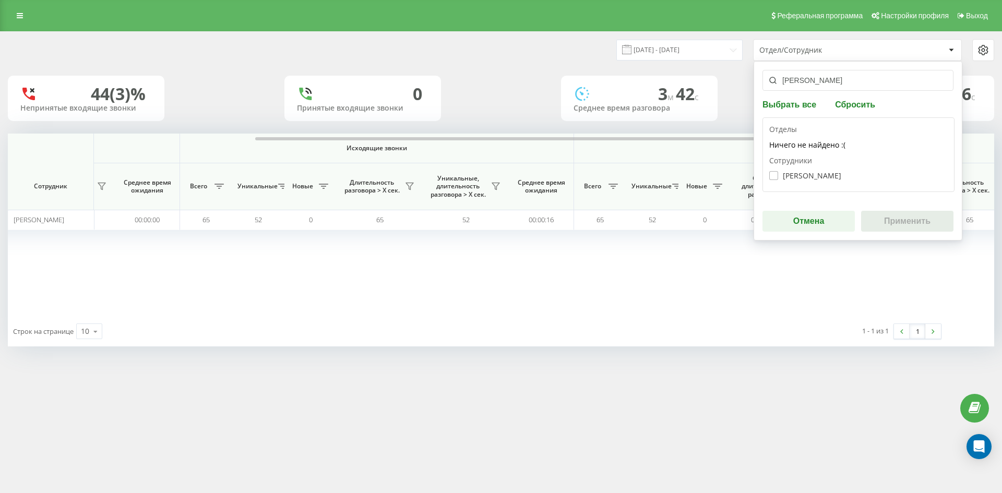
type input "[PERSON_NAME]"
click at [808, 173] on label "Павлик Юлія Володимирівна" at bounding box center [806, 175] width 72 height 9
checkbox input "true"
click at [908, 220] on button "Применить" at bounding box center [907, 221] width 92 height 21
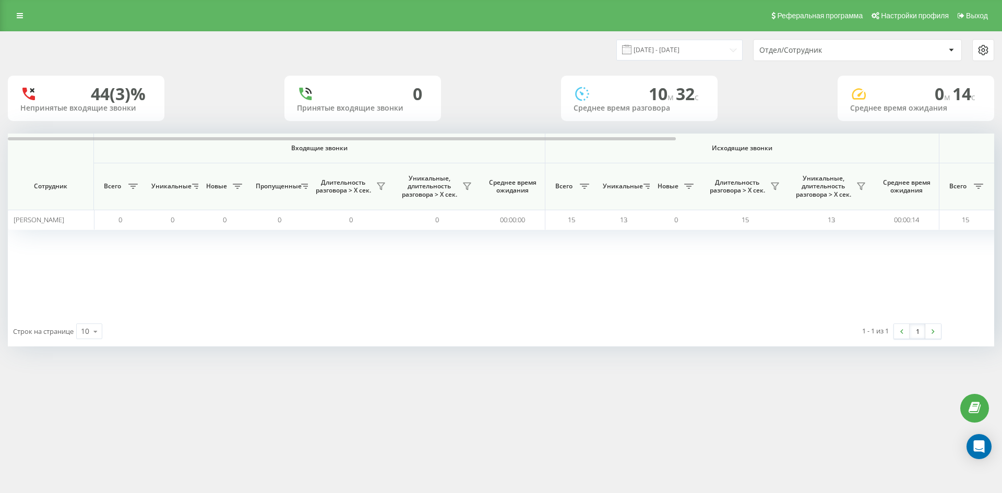
scroll to position [0, 418]
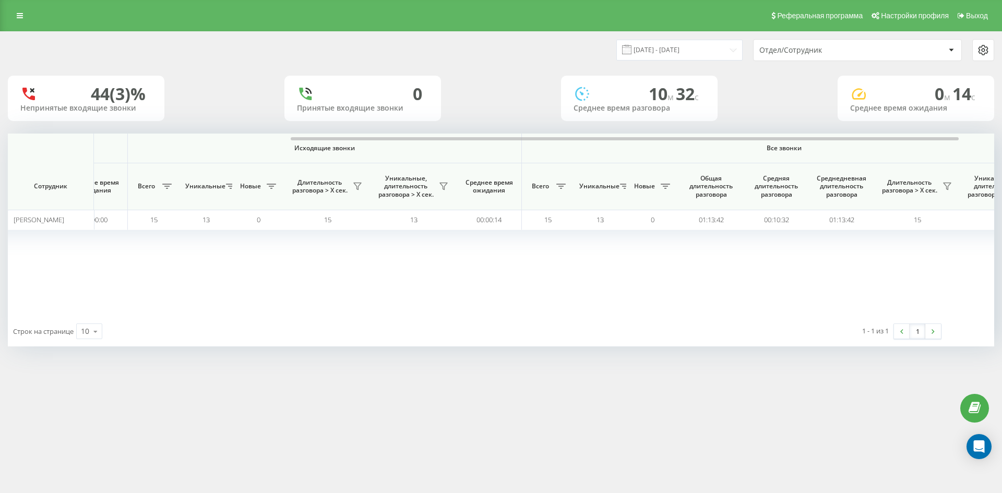
click at [842, 53] on div "Отдел/Сотрудник" at bounding box center [822, 50] width 125 height 9
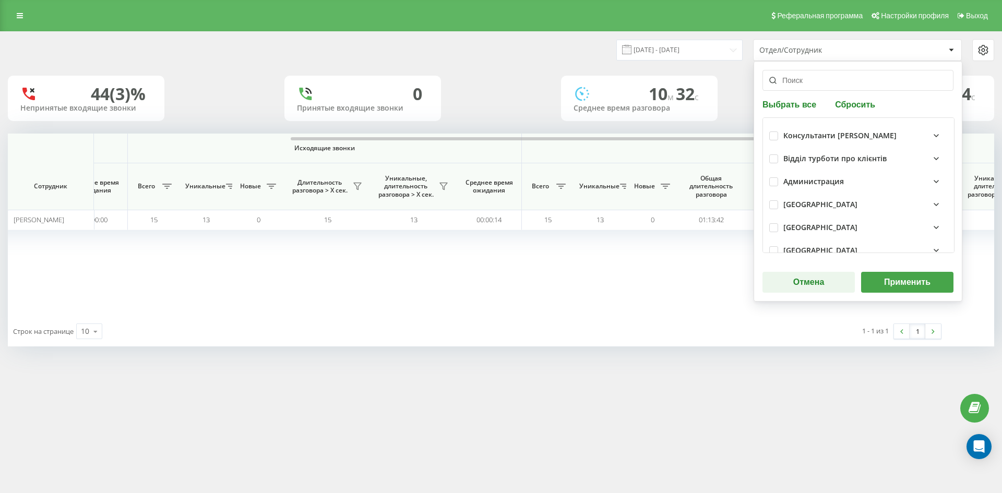
click at [840, 111] on div "Выбрать все Сбросить Консультанти Савчук Відділ турботи про клієнтів Администра…" at bounding box center [858, 181] width 209 height 241
click at [838, 103] on button "Сбросить" at bounding box center [855, 104] width 46 height 10
click at [829, 89] on input "text" at bounding box center [858, 80] width 191 height 21
paste input "[PERSON_NAME]"
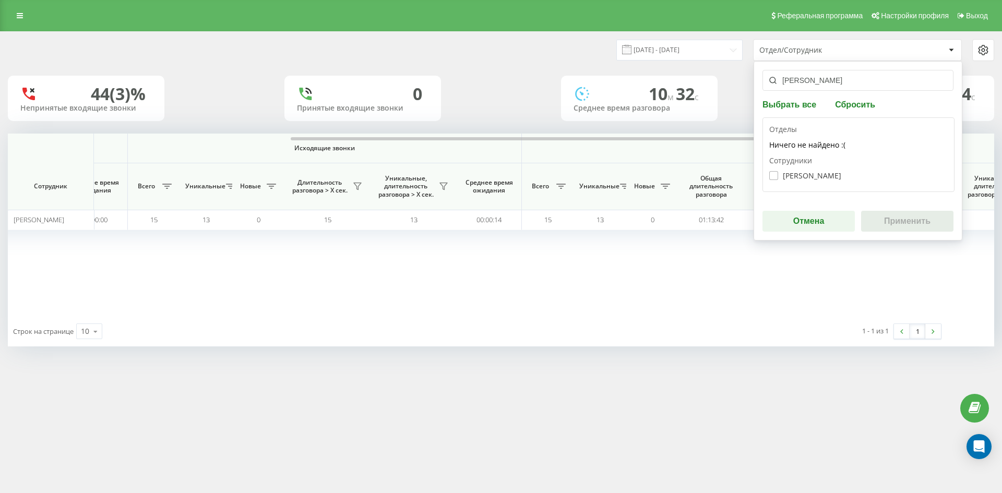
type input "[PERSON_NAME]"
click at [807, 177] on label "Мельник Ірина Володимирівна" at bounding box center [806, 175] width 72 height 9
checkbox input "true"
click at [896, 214] on button "Применить" at bounding box center [907, 221] width 92 height 21
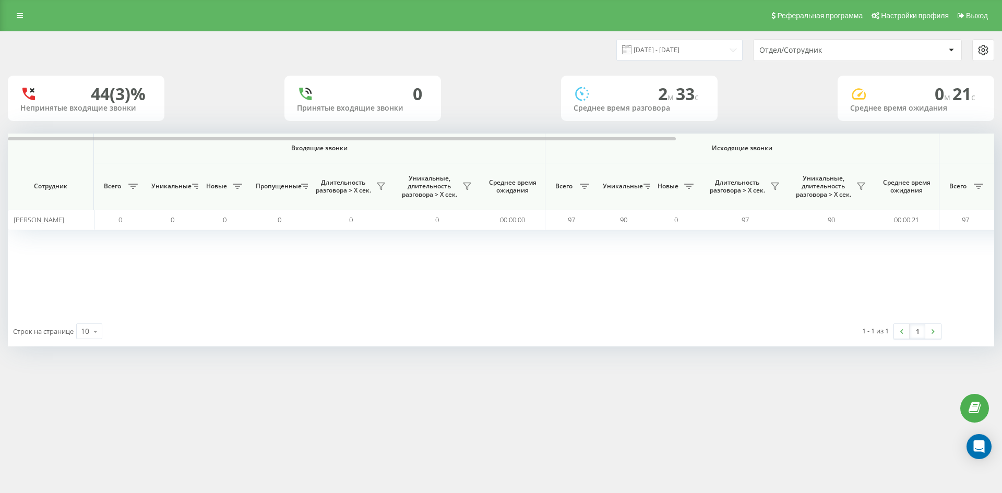
scroll to position [0, 365]
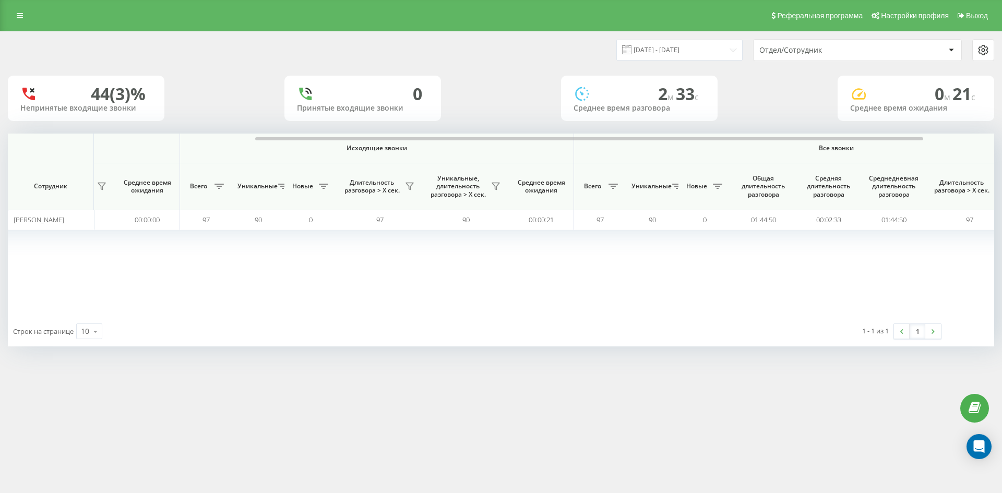
click at [844, 52] on div "Отдел/Сотрудник" at bounding box center [822, 50] width 125 height 9
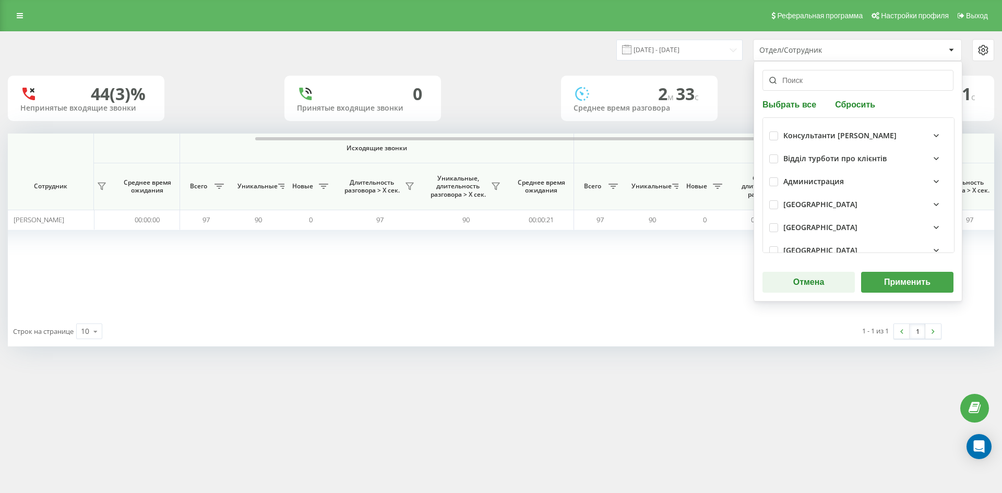
click at [850, 110] on div "Выбрать все Сбросить Консультанти Савчук Відділ турботи про клієнтів Администра…" at bounding box center [858, 181] width 209 height 241
click at [850, 106] on button "Сбросить" at bounding box center [855, 104] width 46 height 10
click at [821, 80] on input "text" at bounding box center [858, 80] width 191 height 21
paste input "[PERSON_NAME]"
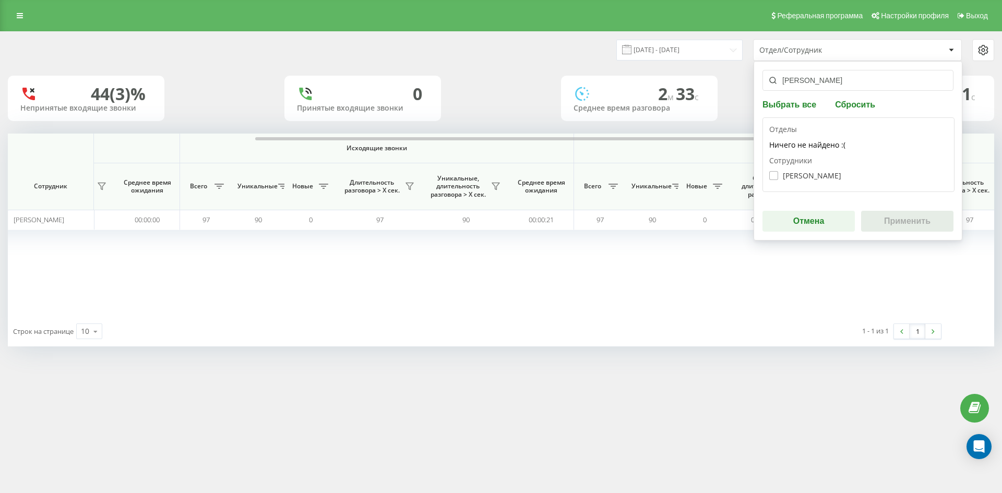
type input "[PERSON_NAME]"
click at [806, 176] on label "Пилипенко Анжела Вікторівна" at bounding box center [806, 175] width 72 height 9
checkbox input "true"
click at [892, 222] on button "Применить" at bounding box center [907, 221] width 92 height 21
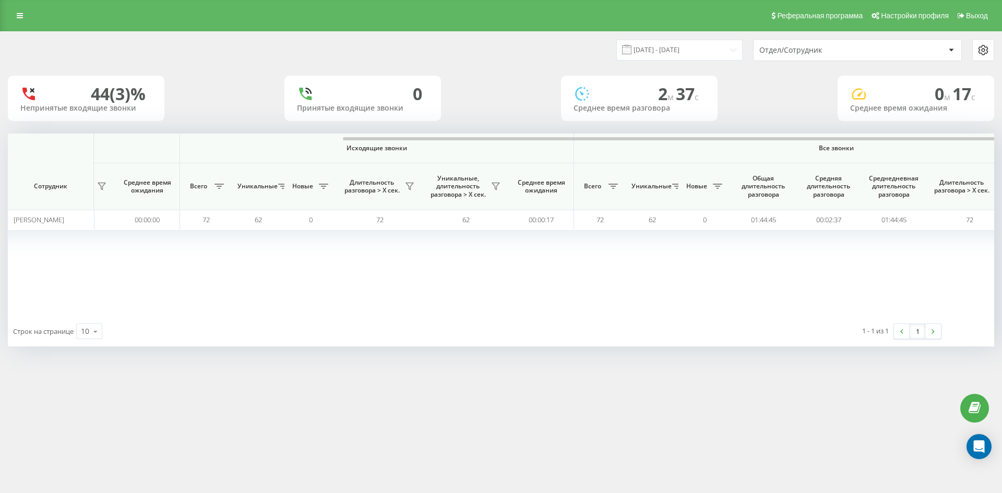
scroll to position [0, 418]
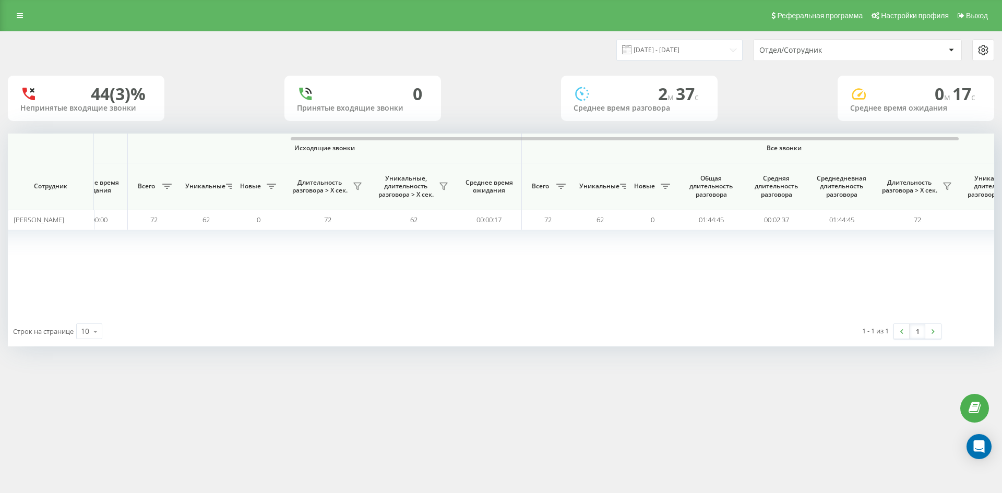
click at [841, 51] on div "Отдел/Сотрудник" at bounding box center [822, 50] width 125 height 9
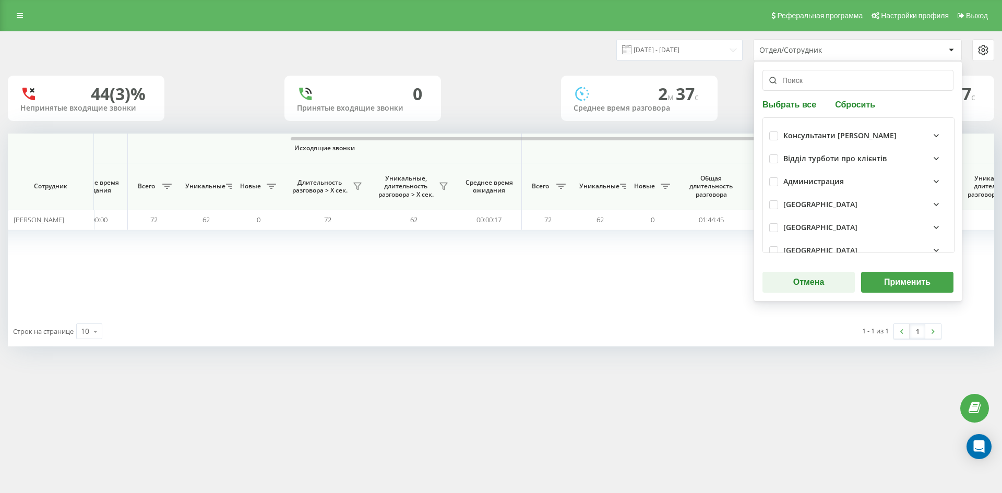
click at [848, 108] on button "Сбросить" at bounding box center [855, 104] width 46 height 10
click at [827, 87] on input "text" at bounding box center [858, 80] width 191 height 21
paste input "глинянська"
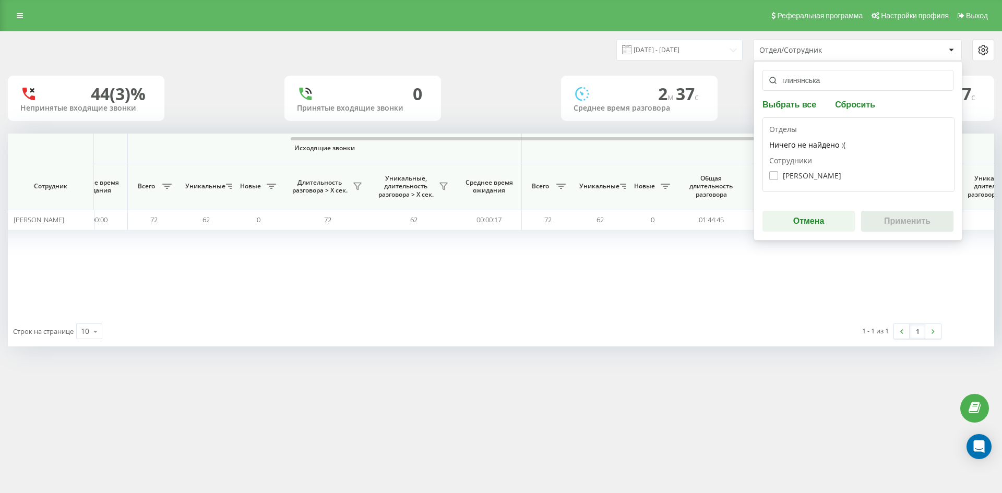
type input "глинянська"
click at [800, 173] on label "Глинянська Ольга Ярославівна" at bounding box center [806, 175] width 72 height 9
checkbox input "true"
click at [893, 219] on button "Применить" at bounding box center [907, 221] width 92 height 21
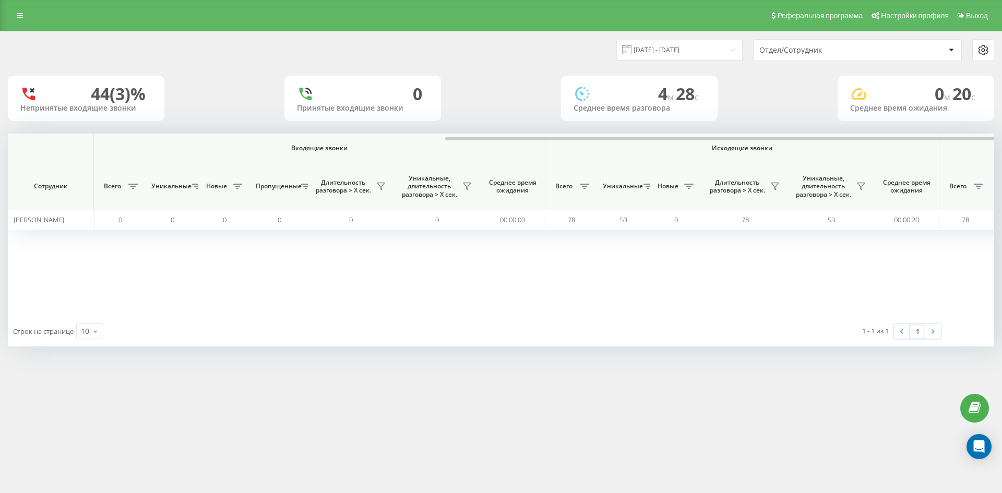
scroll to position [0, 313]
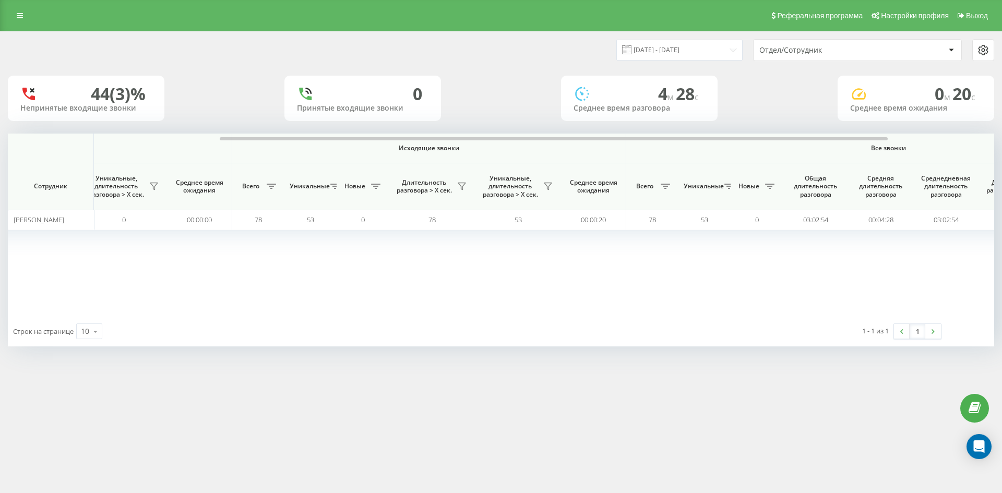
click at [831, 53] on div "Отдел/Сотрудник" at bounding box center [822, 50] width 125 height 9
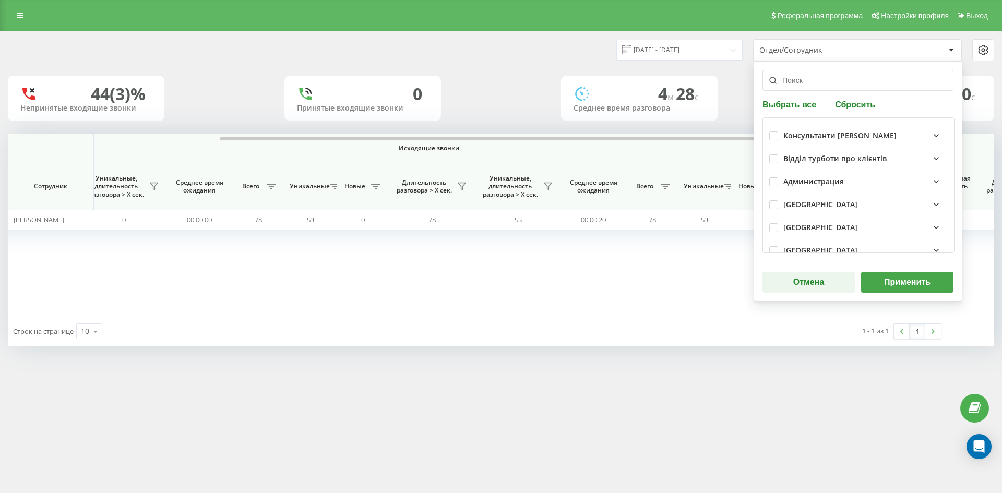
click at [845, 107] on button "Сбросить" at bounding box center [855, 104] width 46 height 10
click at [833, 84] on input "text" at bounding box center [858, 80] width 191 height 21
paste input "[PERSON_NAME]"
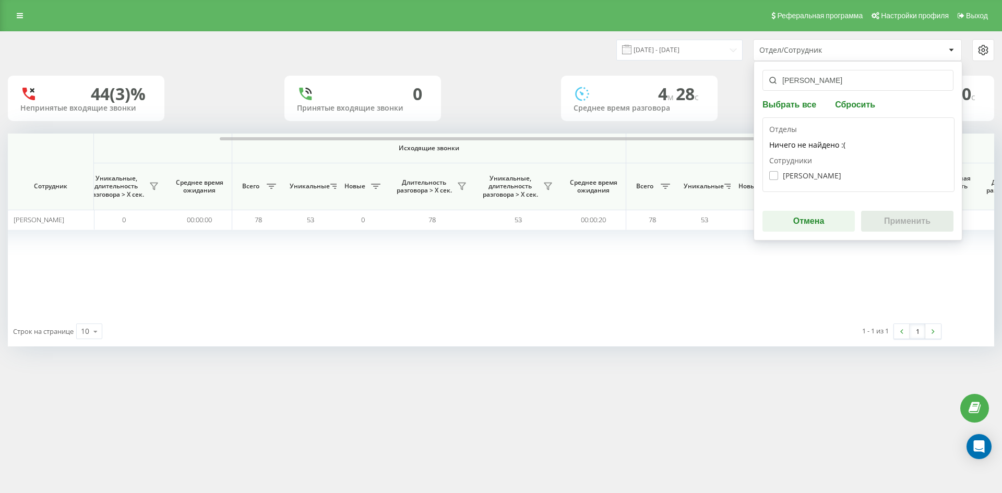
type input "[PERSON_NAME]"
click at [812, 171] on label "Коротич Вадим Вікторович" at bounding box center [806, 175] width 72 height 9
checkbox input "true"
click at [895, 221] on button "Применить" at bounding box center [907, 221] width 92 height 21
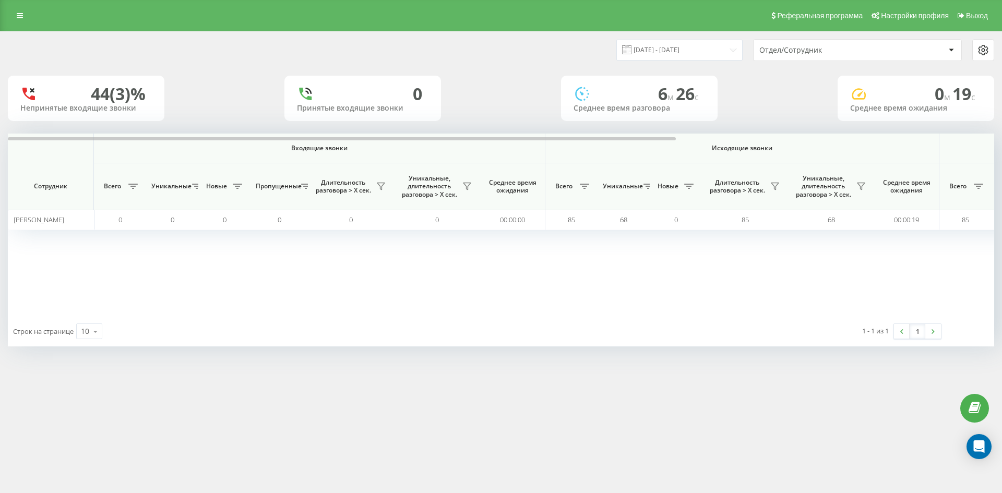
scroll to position [0, 365]
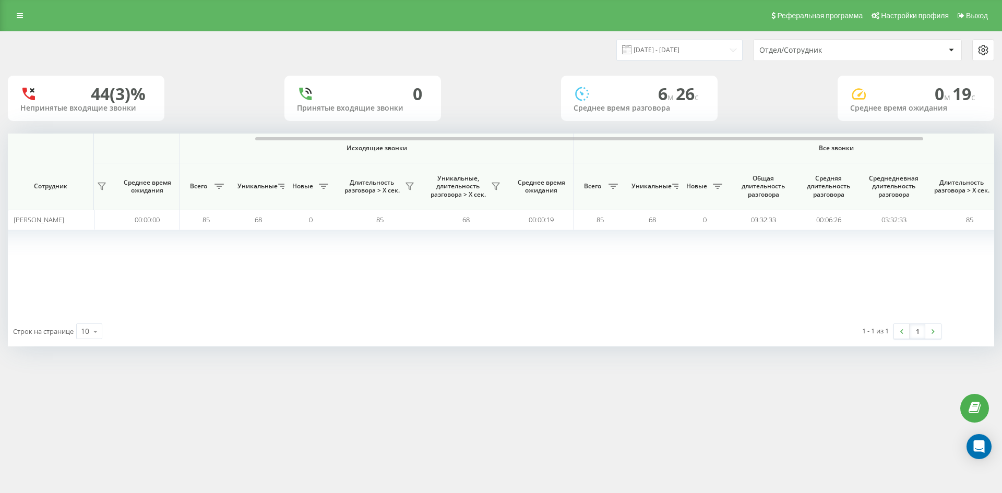
click at [851, 52] on div "Отдел/Сотрудник" at bounding box center [822, 50] width 125 height 9
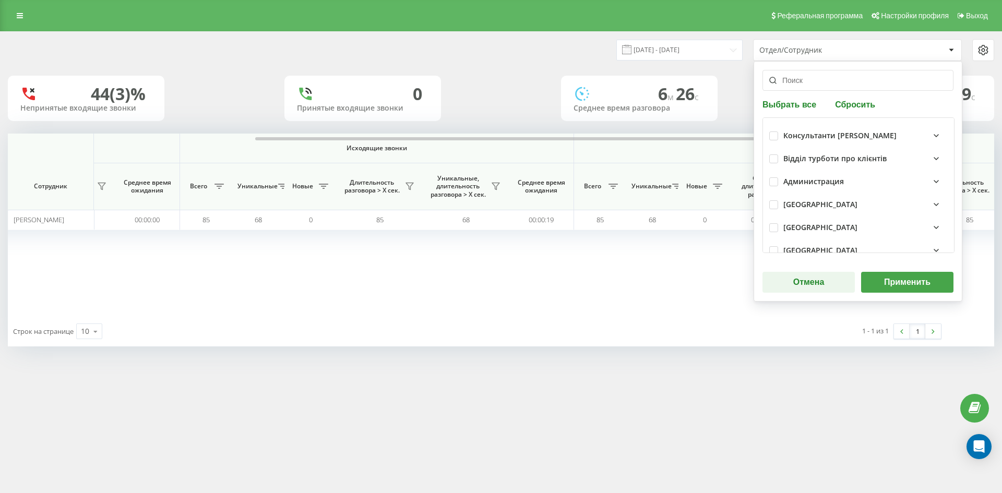
click at [852, 105] on button "Сбросить" at bounding box center [855, 104] width 46 height 10
click at [834, 85] on input "text" at bounding box center [858, 80] width 191 height 21
paste input "[PERSON_NAME]"
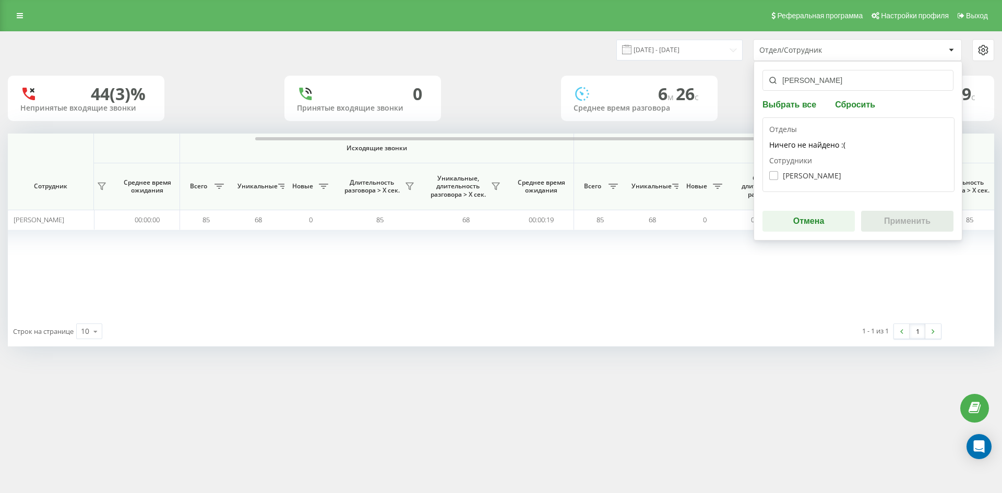
type input "[PERSON_NAME]"
click at [805, 173] on label "Лісова Ольга Вікторівна" at bounding box center [806, 175] width 72 height 9
checkbox input "true"
click at [888, 212] on button "Применить" at bounding box center [907, 221] width 92 height 21
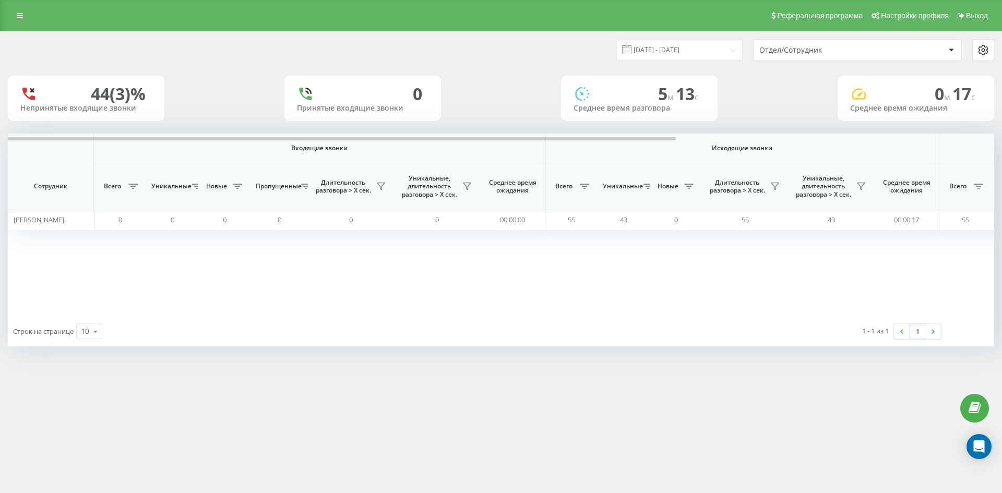
scroll to position [0, 418]
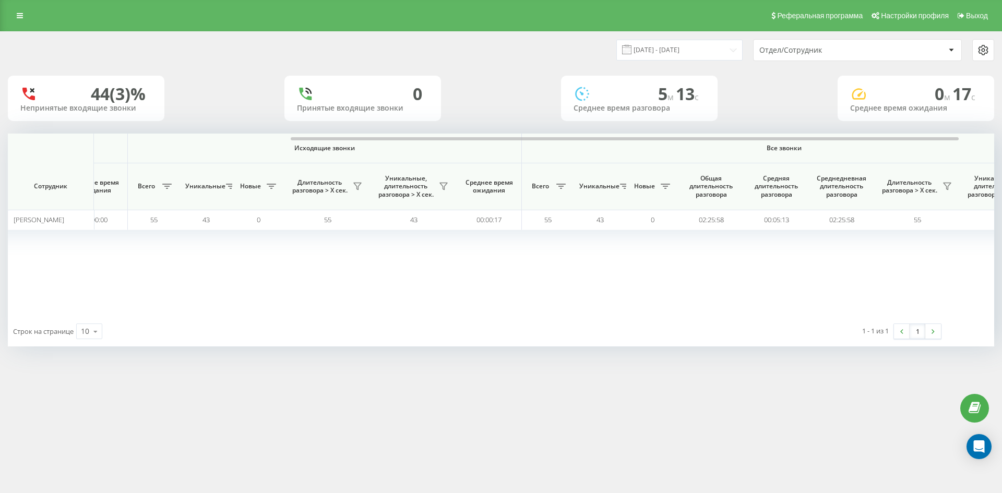
click at [843, 46] on div "Отдел/Сотрудник" at bounding box center [822, 50] width 125 height 9
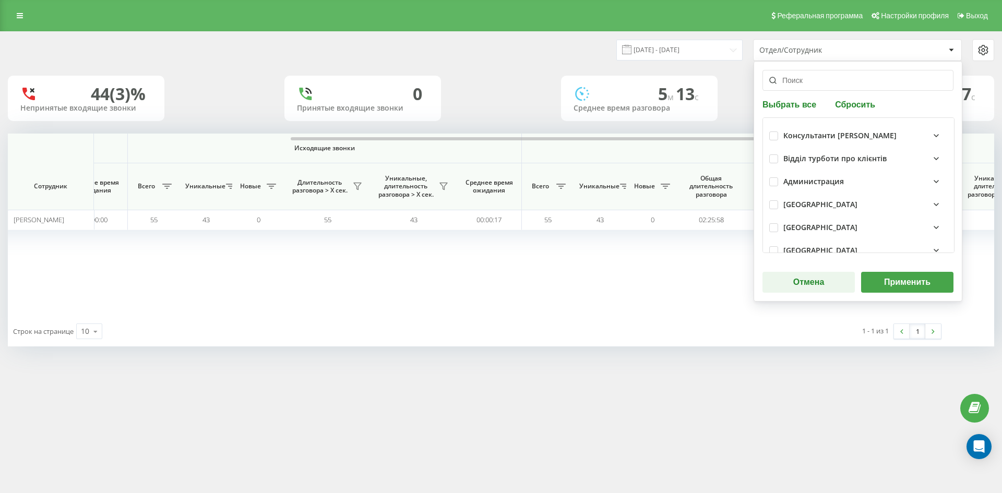
drag, startPoint x: 857, startPoint y: 102, endPoint x: 833, endPoint y: 79, distance: 32.9
click at [857, 101] on button "Сбросить" at bounding box center [855, 104] width 46 height 10
click at [833, 79] on input "text" at bounding box center [858, 80] width 191 height 21
paste input "[PERSON_NAME]"
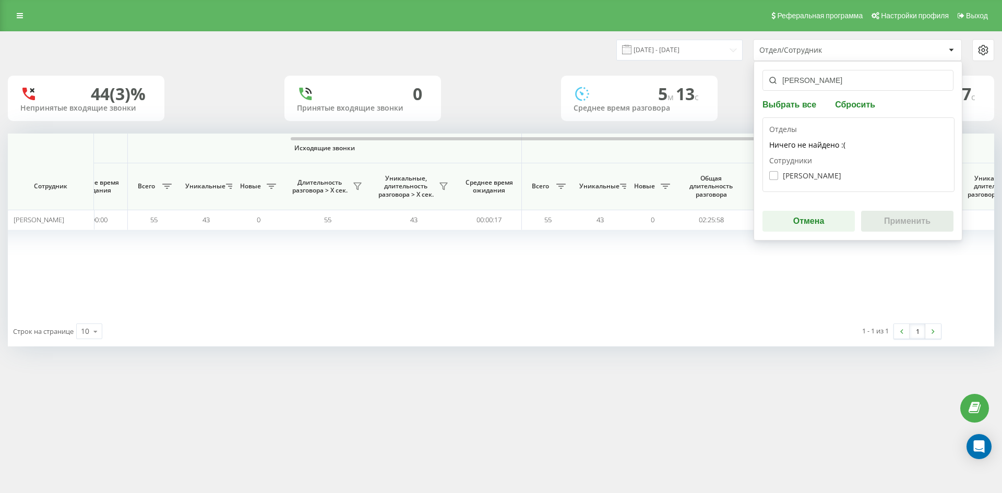
type input "[PERSON_NAME]"
click at [817, 176] on label "Ярещенко Анастасія Василівна" at bounding box center [806, 175] width 72 height 9
checkbox input "true"
click at [890, 222] on button "Применить" at bounding box center [907, 221] width 92 height 21
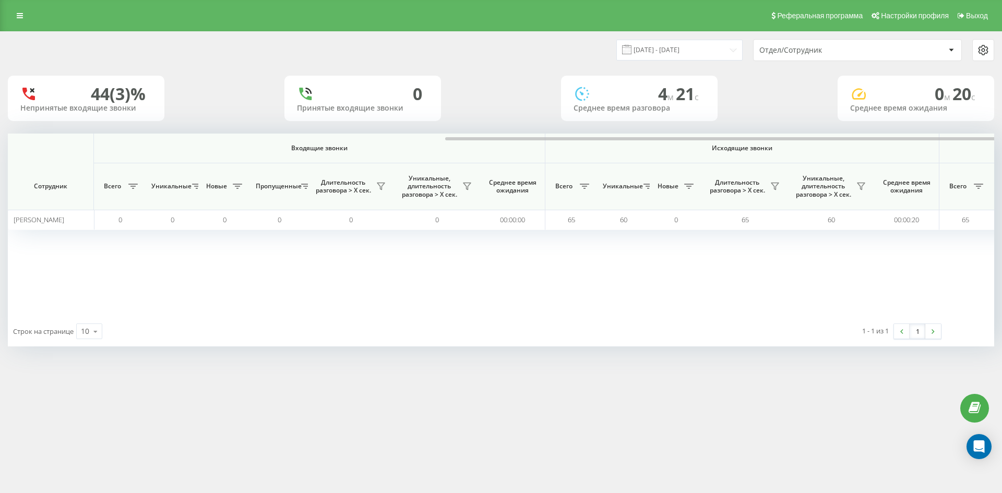
scroll to position [0, 365]
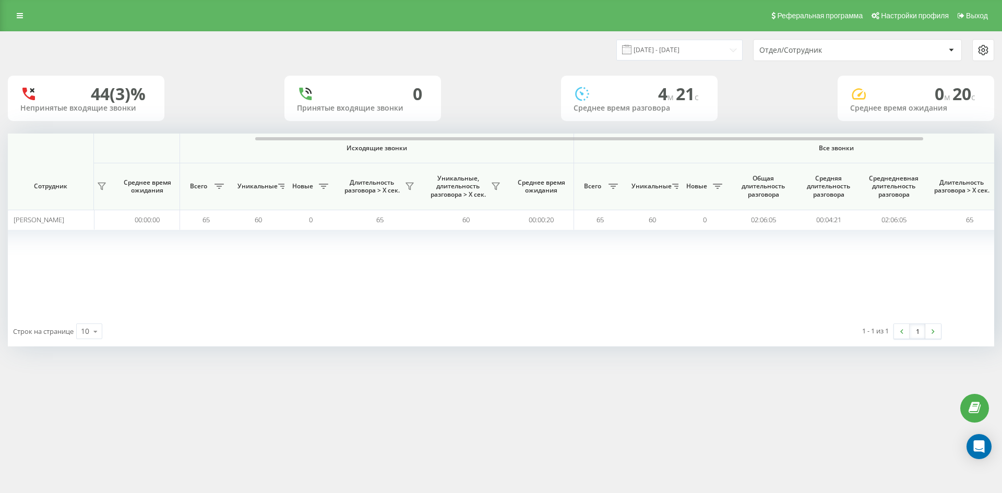
click at [848, 51] on div "Отдел/Сотрудник" at bounding box center [822, 50] width 125 height 9
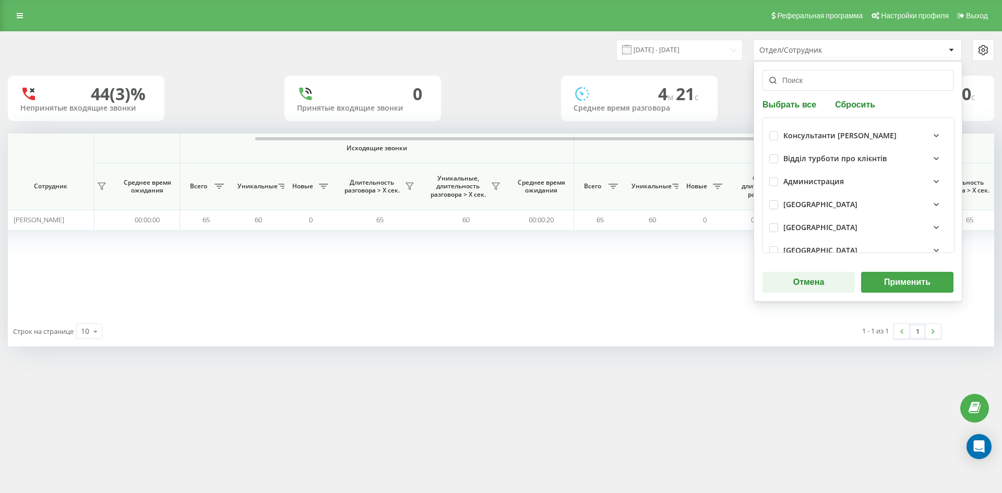
click at [844, 105] on button "Сбросить" at bounding box center [855, 104] width 46 height 10
click at [831, 81] on input "text" at bounding box center [858, 80] width 191 height 21
paste input "[PERSON_NAME]"
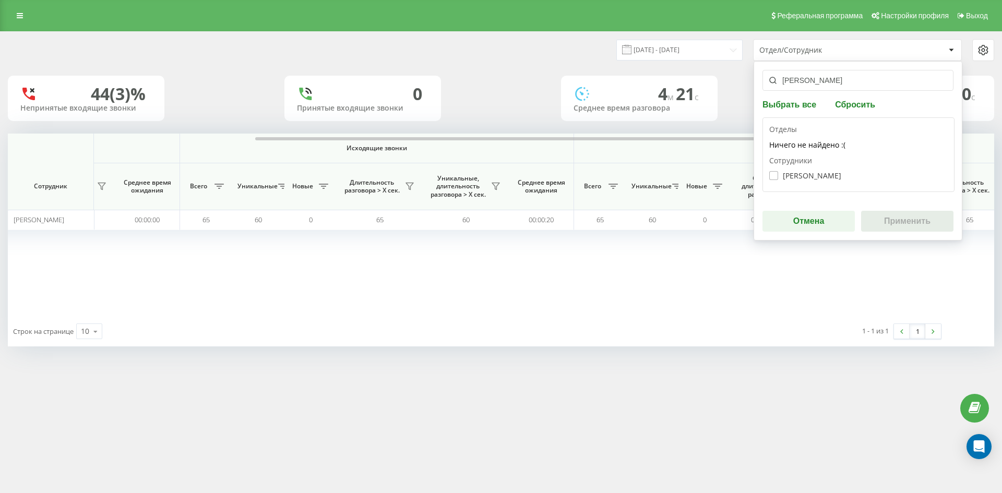
type input "[PERSON_NAME]"
click at [811, 175] on label "Бабій Юлія Олександрівна" at bounding box center [806, 175] width 72 height 9
checkbox input "true"
click at [902, 219] on button "Применить" at bounding box center [907, 221] width 92 height 21
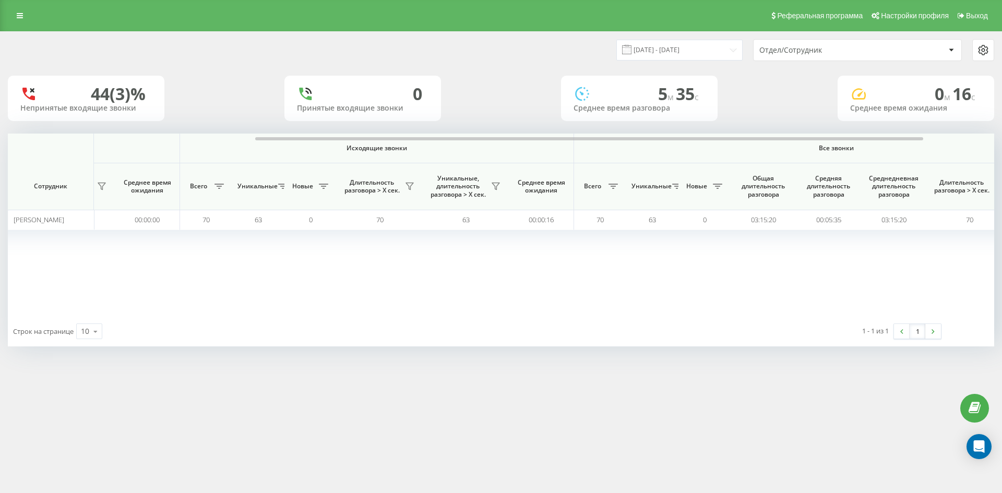
click at [842, 51] on div "Отдел/Сотрудник" at bounding box center [822, 50] width 125 height 9
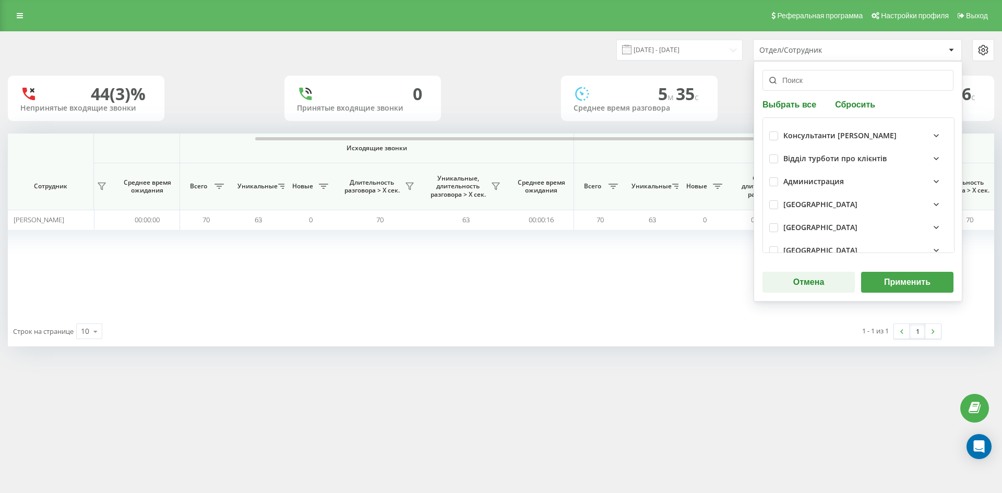
click at [853, 110] on div "Выбрать все Сбросить Консультанти Савчук Відділ турботи про клієнтів Администра…" at bounding box center [858, 181] width 209 height 241
click at [848, 104] on button "Сбросить" at bounding box center [855, 104] width 46 height 10
click at [829, 82] on input "text" at bounding box center [858, 80] width 191 height 21
paste input "[PERSON_NAME]"
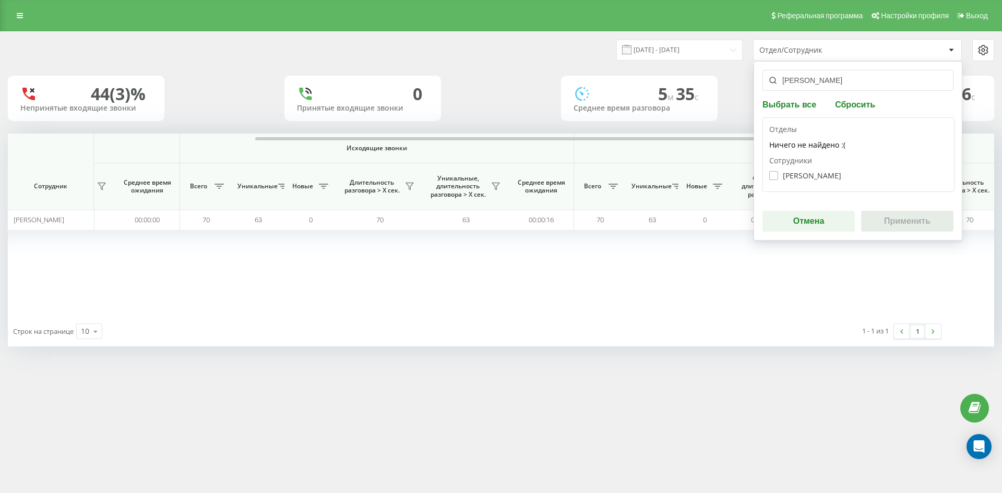
type input "[PERSON_NAME]"
click at [801, 172] on label "Подрушняк Лариса Валеріївна" at bounding box center [806, 175] width 72 height 9
checkbox input "true"
click at [913, 219] on button "Применить" at bounding box center [907, 221] width 92 height 21
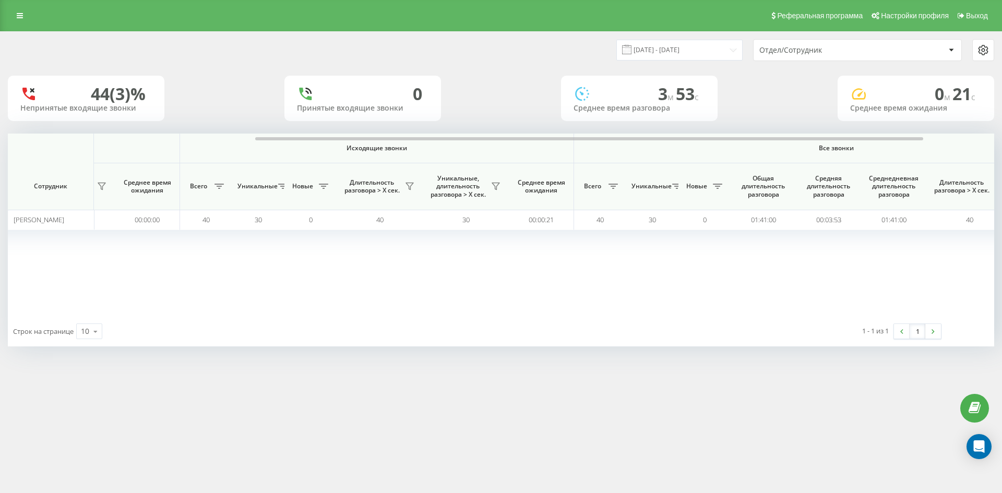
click at [841, 49] on div "Отдел/Сотрудник" at bounding box center [822, 50] width 125 height 9
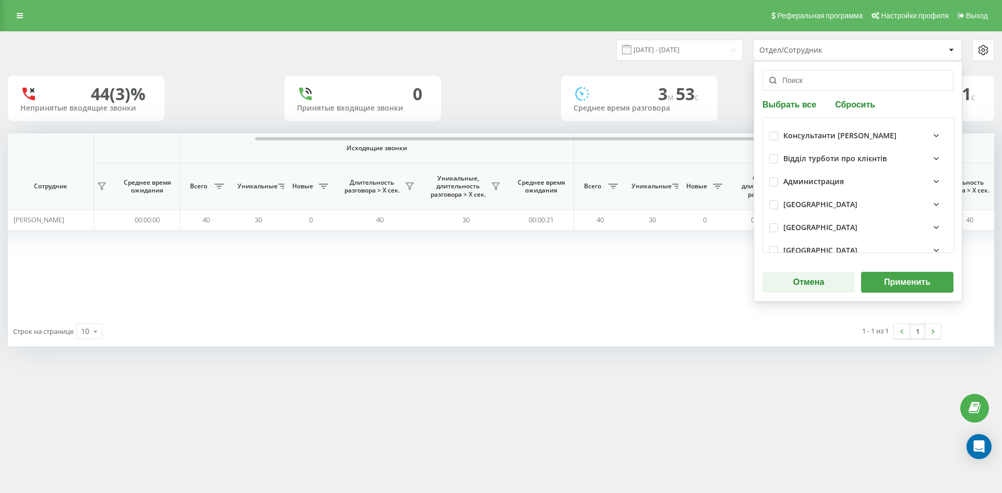
click at [855, 105] on button "Сбросить" at bounding box center [855, 104] width 46 height 10
click at [831, 83] on input "text" at bounding box center [858, 80] width 191 height 21
paste input "озаринська [PERSON_NAME]"
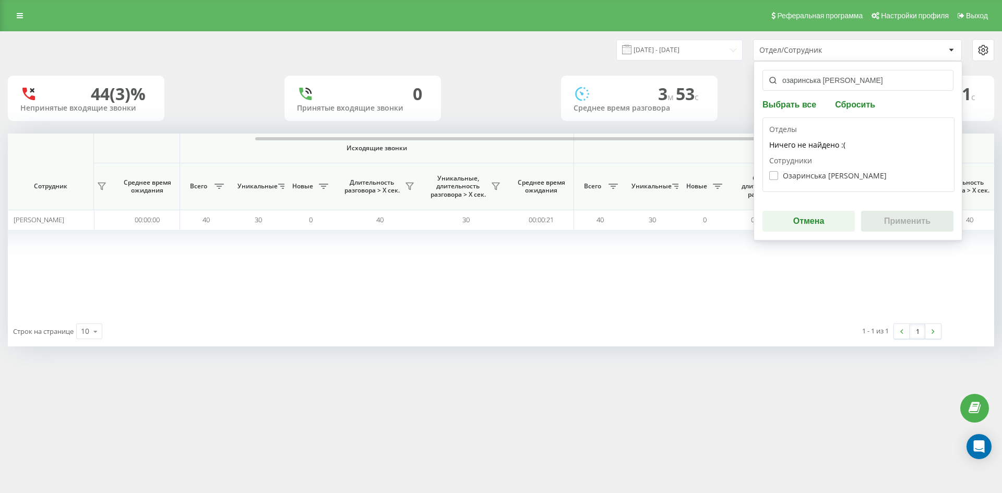
type input "озаринська [PERSON_NAME]"
click at [821, 180] on label "Озаринська Анастасія Станіславівна" at bounding box center [828, 175] width 117 height 9
checkbox input "true"
click at [906, 221] on button "Применить" at bounding box center [907, 221] width 92 height 21
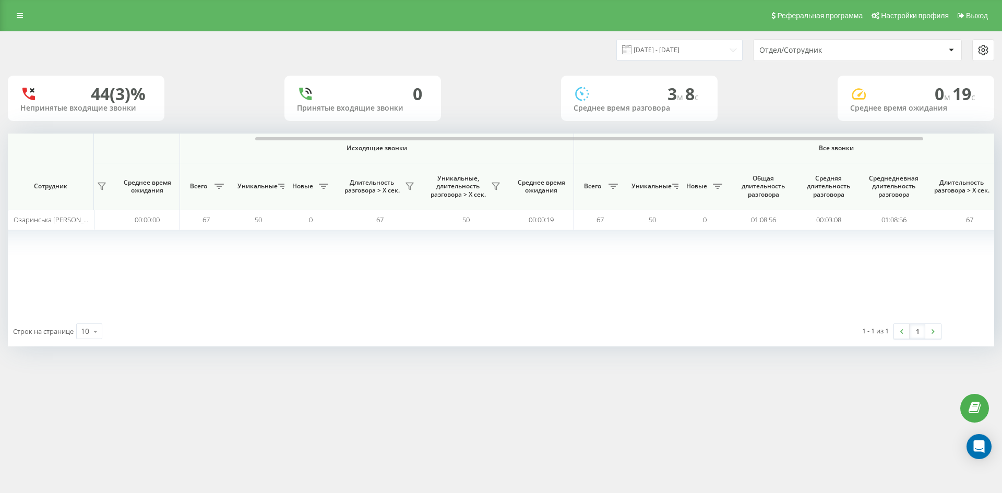
drag, startPoint x: 847, startPoint y: 52, endPoint x: 848, endPoint y: 61, distance: 8.9
click at [848, 52] on div "Отдел/Сотрудник" at bounding box center [822, 50] width 125 height 9
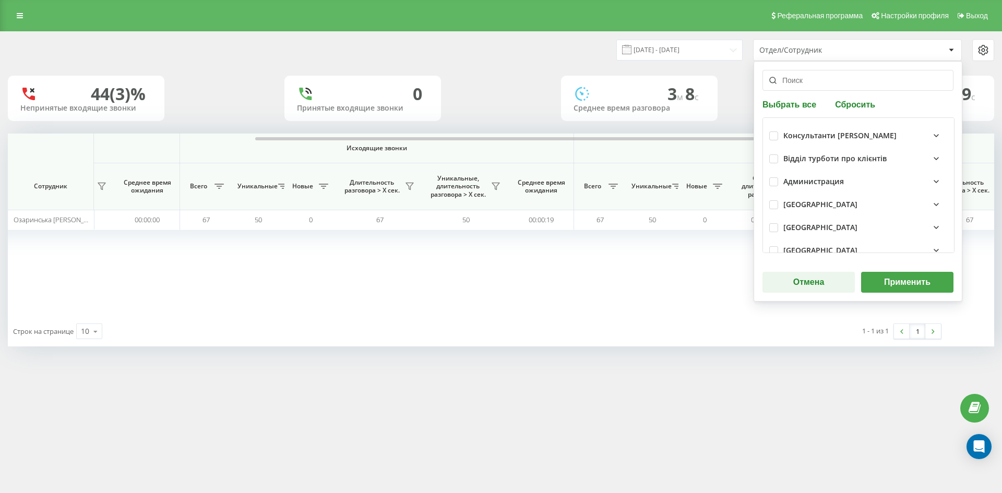
click at [850, 107] on button "Сбросить" at bounding box center [855, 104] width 46 height 10
click at [828, 83] on input "text" at bounding box center [858, 80] width 191 height 21
paste input "[PERSON_NAME]"
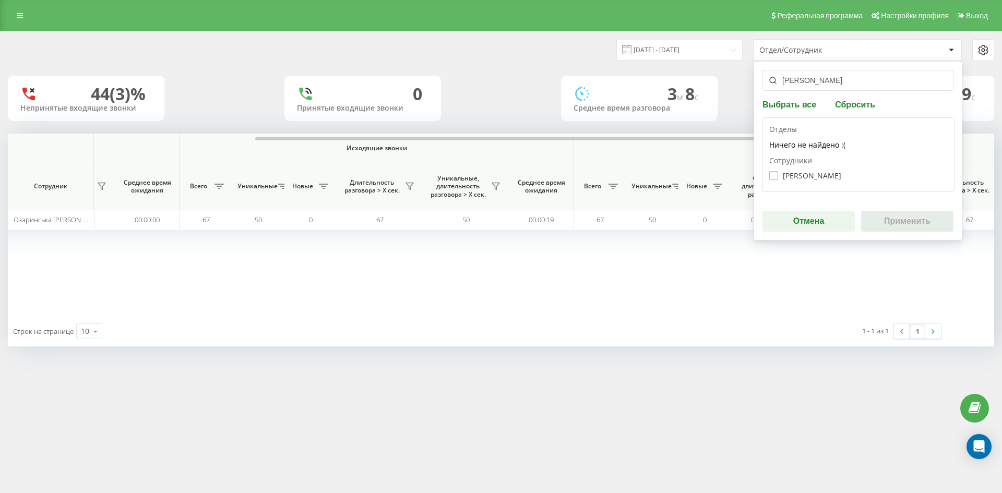
type input "[PERSON_NAME]"
click at [815, 175] on label "Рященко Ксенія Сергіївна" at bounding box center [806, 175] width 72 height 9
checkbox input "true"
click at [904, 215] on button "Применить" at bounding box center [907, 221] width 92 height 21
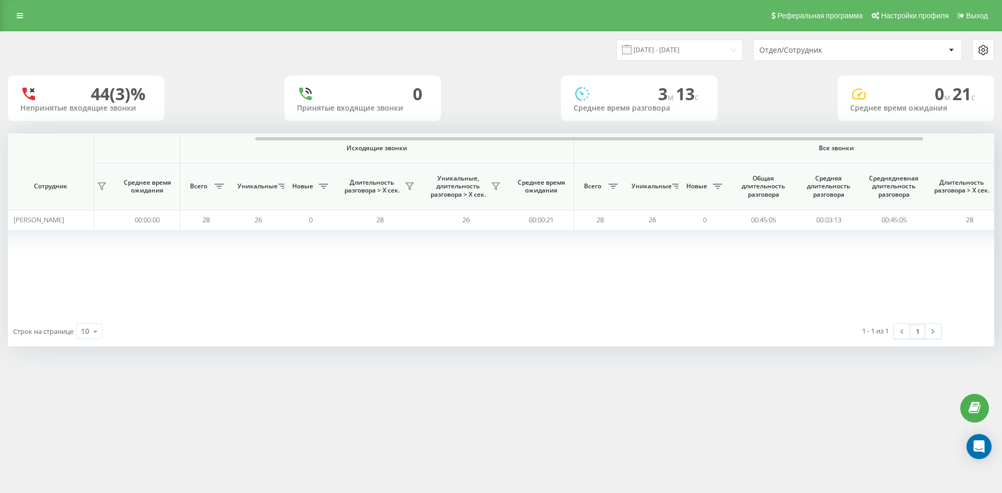
click at [829, 48] on div "Отдел/Сотрудник" at bounding box center [822, 50] width 125 height 9
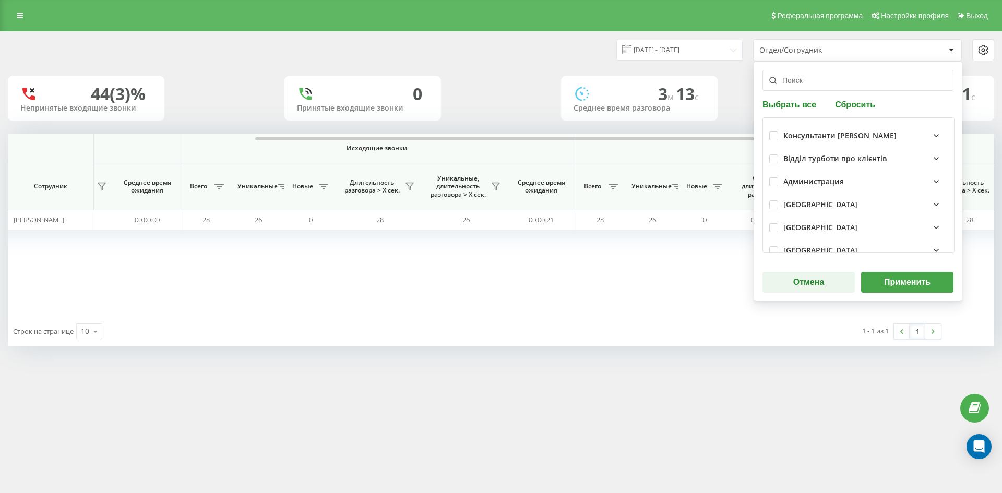
click at [848, 103] on button "Сбросить" at bounding box center [855, 104] width 46 height 10
click at [832, 86] on input "text" at bounding box center [858, 80] width 191 height 21
paste input "[PERSON_NAME]"
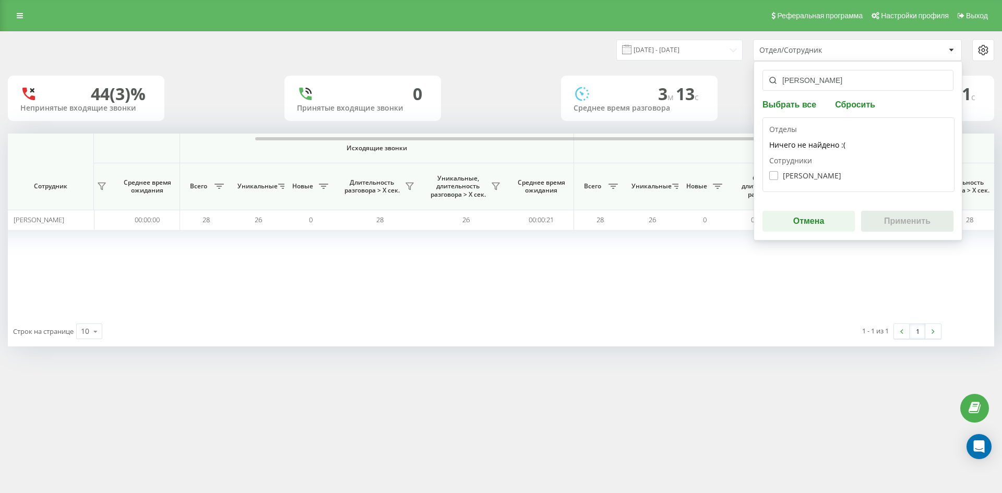
type input "[PERSON_NAME]"
click at [818, 174] on label "Собко Ростислав Олексійович" at bounding box center [806, 175] width 72 height 9
checkbox input "true"
click at [900, 217] on button "Применить" at bounding box center [907, 221] width 92 height 21
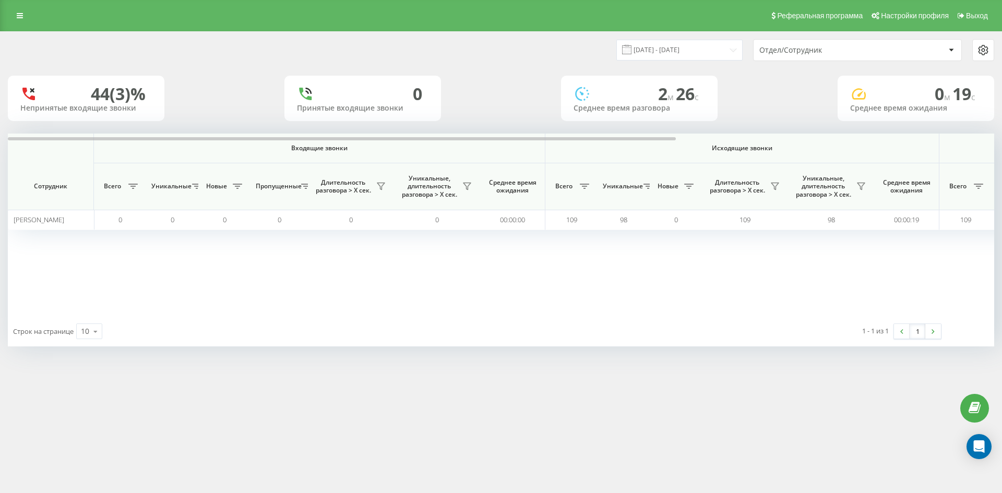
scroll to position [0, 418]
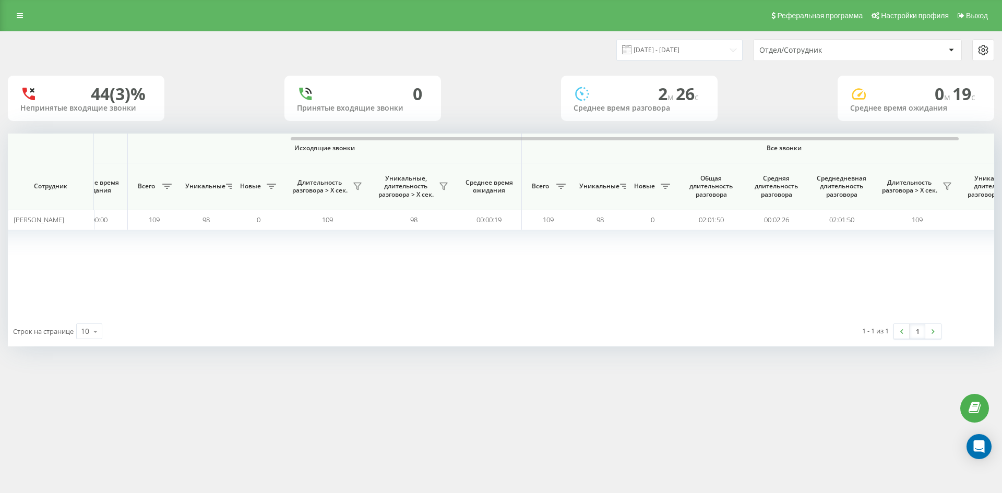
click at [844, 51] on div "Отдел/Сотрудник" at bounding box center [822, 50] width 125 height 9
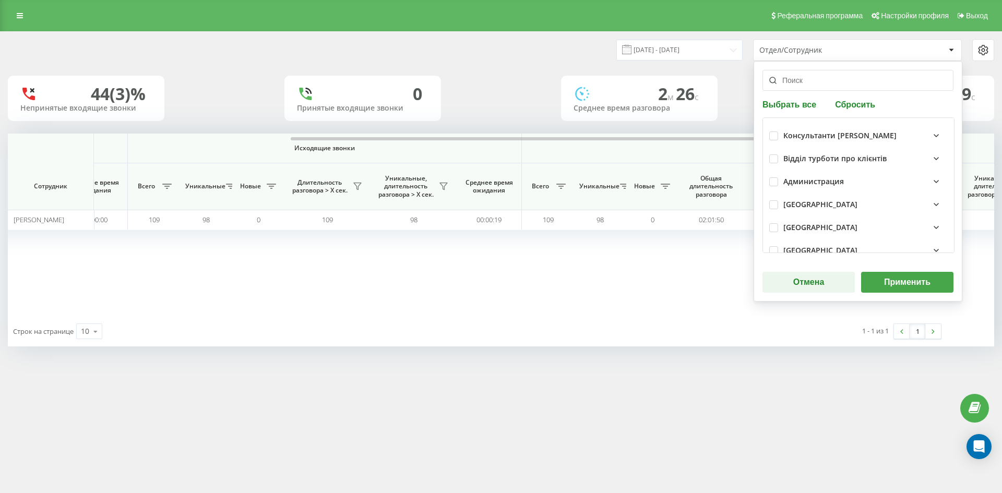
click at [850, 105] on button "Сбросить" at bounding box center [855, 104] width 46 height 10
click at [836, 88] on input "text" at bounding box center [858, 80] width 191 height 21
paste input "[PERSON_NAME]"
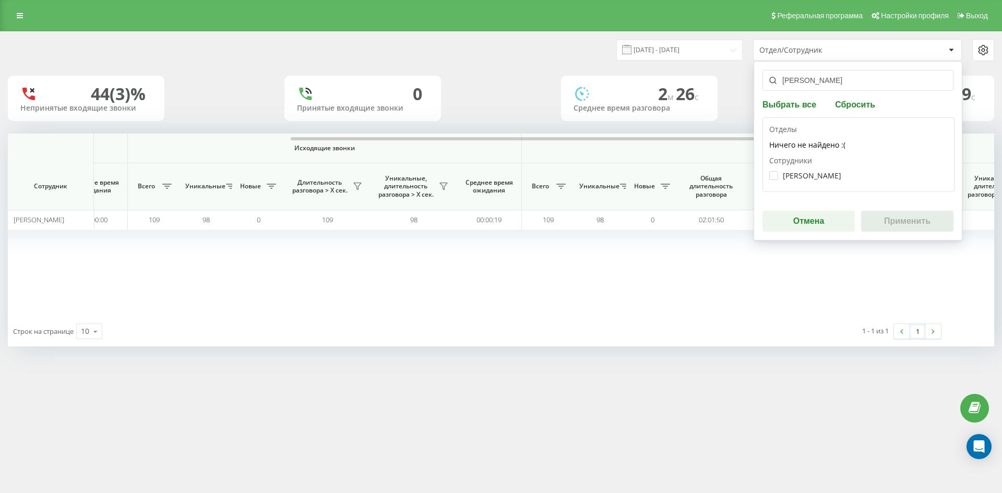
type input "[PERSON_NAME]"
click at [815, 183] on div "Соломка Карина Станіславівна" at bounding box center [859, 175] width 179 height 19
click at [805, 175] on label "Соломка Карина Станіславівна" at bounding box center [806, 175] width 72 height 9
checkbox input "true"
click at [920, 226] on button "Применить" at bounding box center [907, 221] width 92 height 21
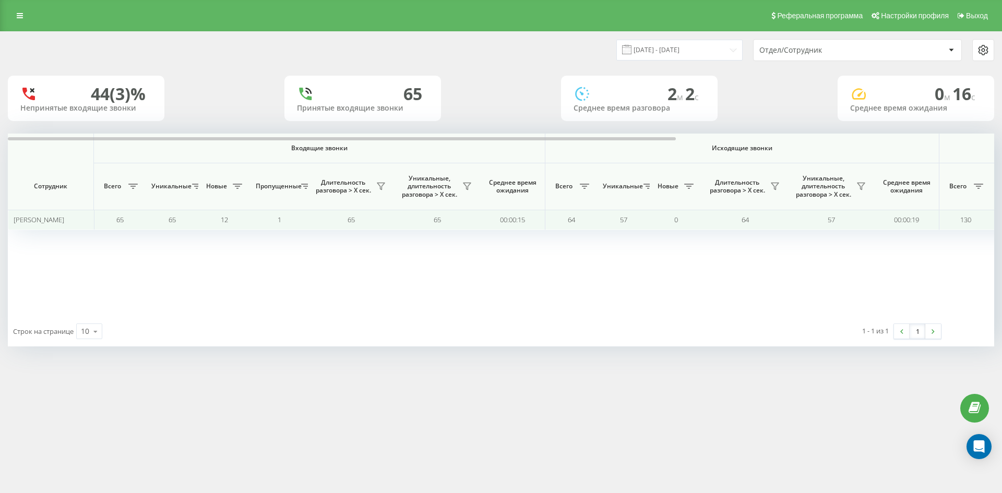
scroll to position [0, 365]
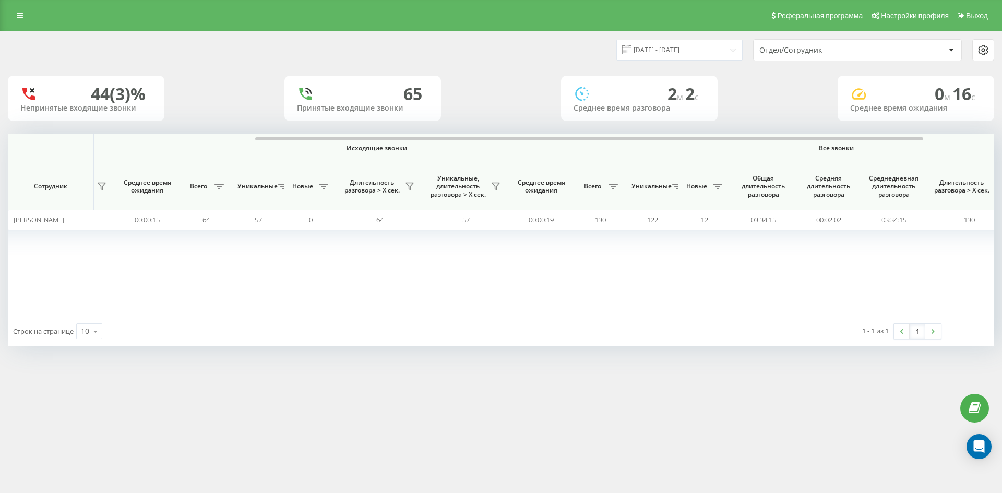
drag, startPoint x: 870, startPoint y: 51, endPoint x: 869, endPoint y: 56, distance: 5.2
click at [869, 51] on div "Отдел/Сотрудник" at bounding box center [822, 50] width 125 height 9
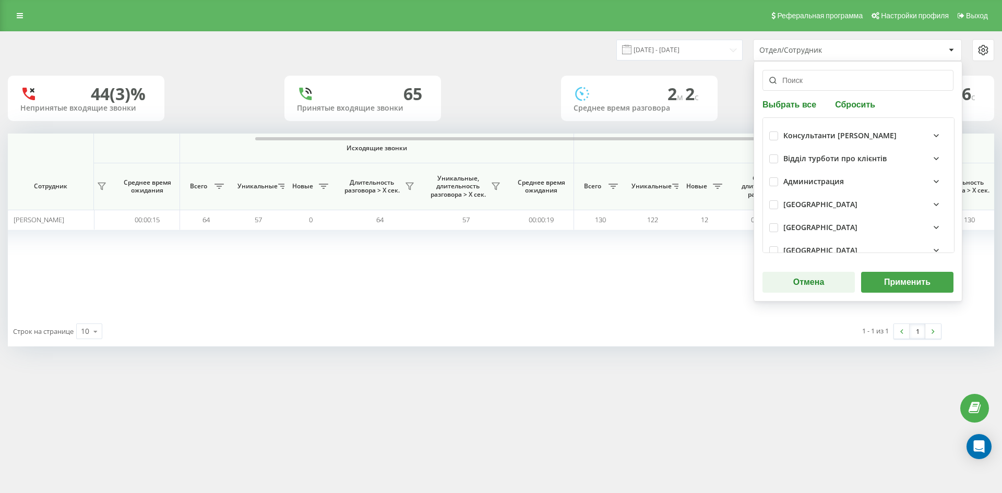
click at [859, 105] on button "Сбросить" at bounding box center [855, 104] width 46 height 10
click at [844, 84] on input "text" at bounding box center [858, 80] width 191 height 21
paste input "[PERSON_NAME]"
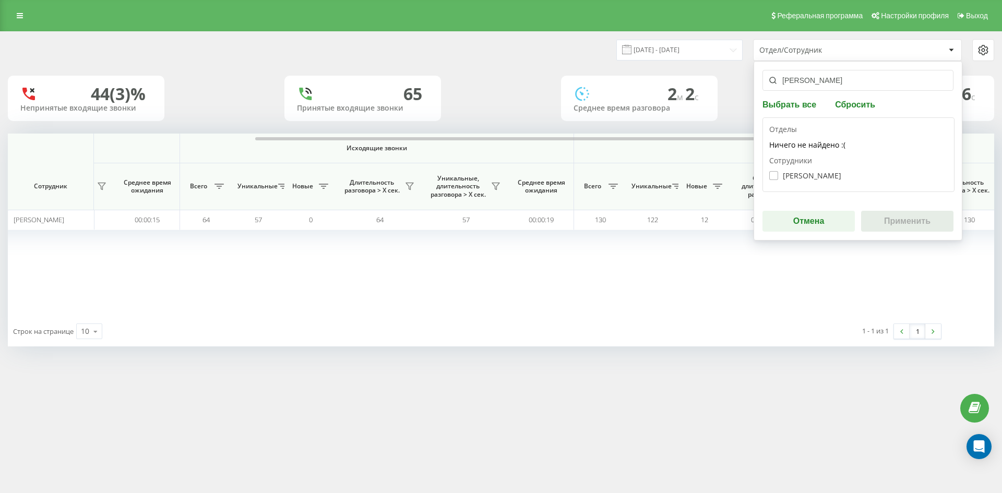
type input "[PERSON_NAME]"
click at [815, 175] on label "[PERSON_NAME]" at bounding box center [806, 175] width 72 height 9
checkbox input "true"
click at [894, 215] on button "Применить" at bounding box center [907, 221] width 92 height 21
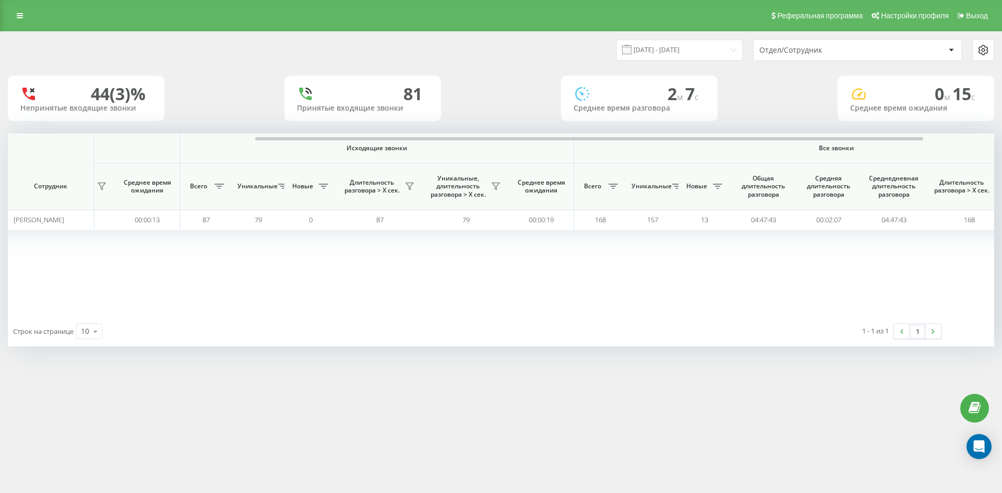
click at [852, 54] on div "Отдел/Сотрудник" at bounding box center [822, 50] width 125 height 9
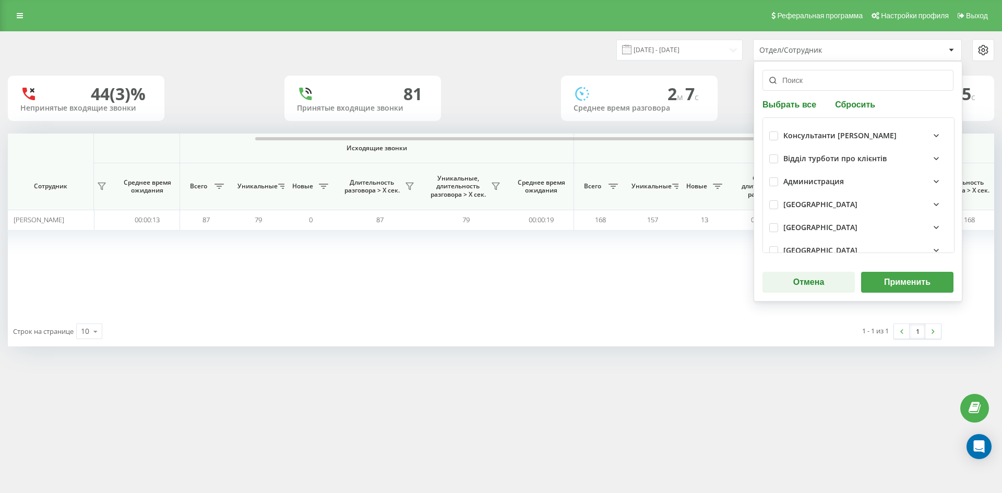
click at [854, 108] on button "Сбросить" at bounding box center [855, 104] width 46 height 10
click at [840, 84] on input "text" at bounding box center [858, 80] width 191 height 21
paste input "[PERSON_NAME]"
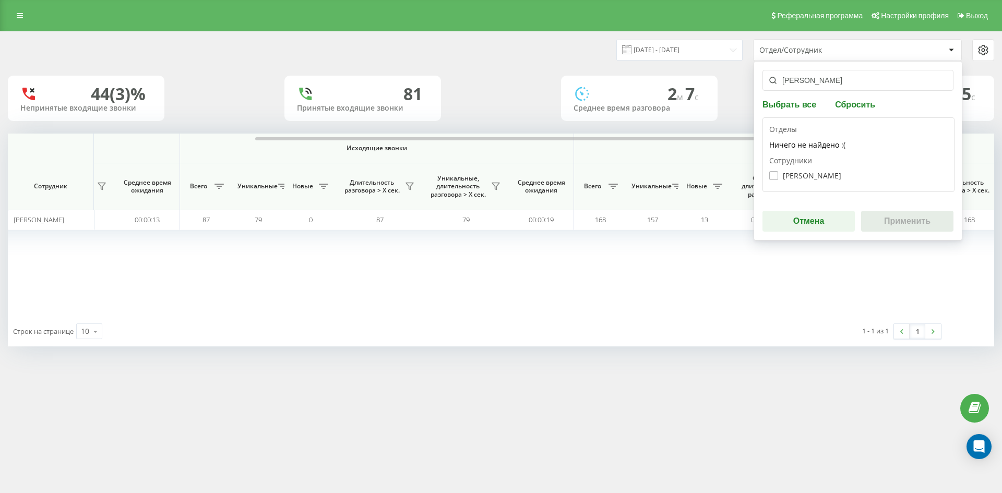
type input "[PERSON_NAME]"
drag, startPoint x: 813, startPoint y: 176, endPoint x: 884, endPoint y: 218, distance: 82.1
click at [813, 176] on label "Довганюк Тамара Василівна" at bounding box center [806, 175] width 72 height 9
checkbox input "true"
click at [902, 223] on button "Применить" at bounding box center [907, 221] width 92 height 21
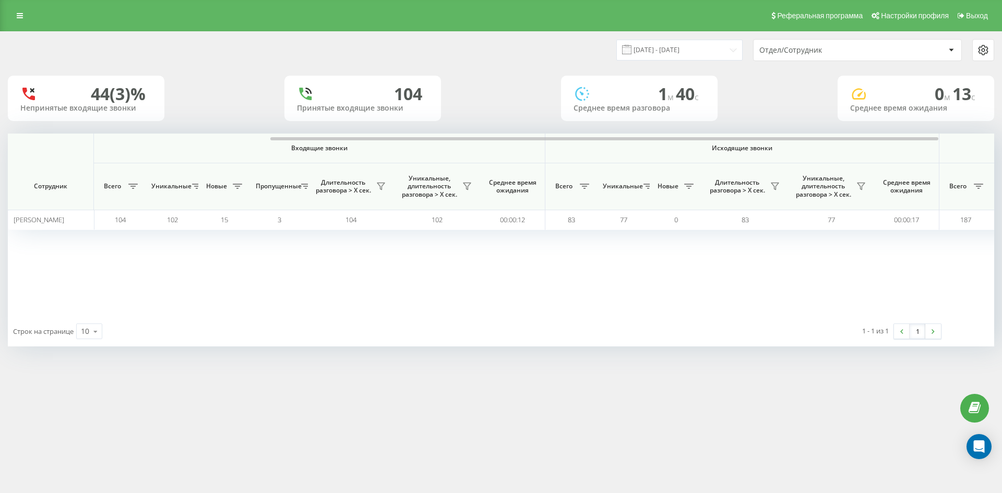
scroll to position [0, 313]
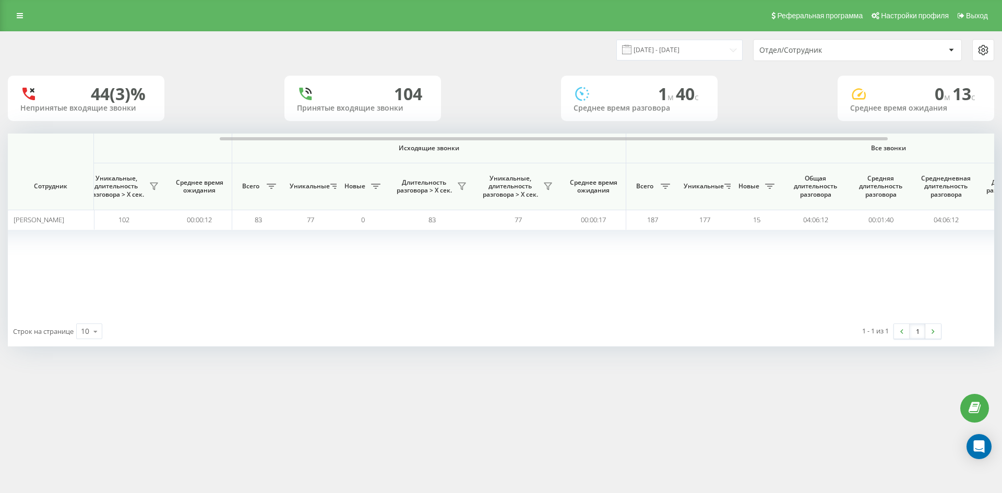
drag, startPoint x: 839, startPoint y: 50, endPoint x: 841, endPoint y: 57, distance: 7.4
click at [839, 52] on div "Отдел/Сотрудник" at bounding box center [822, 50] width 125 height 9
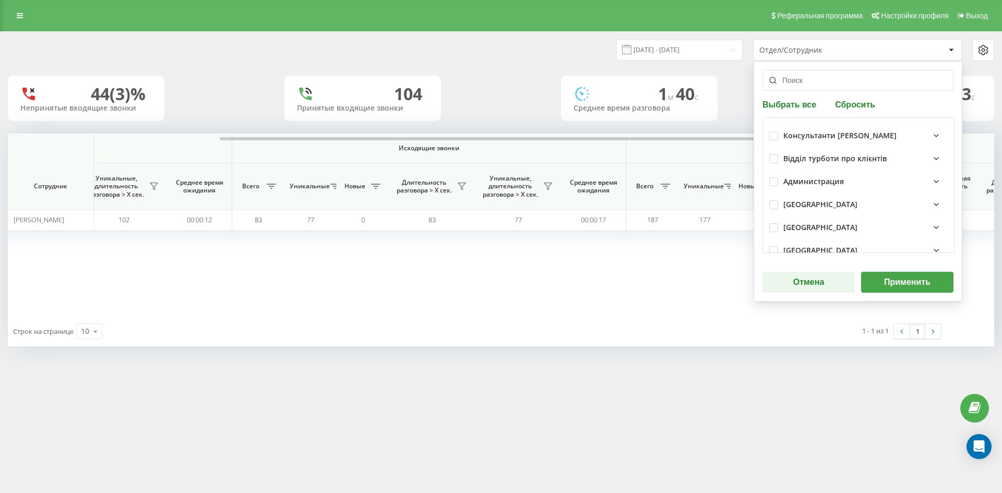
drag, startPoint x: 850, startPoint y: 107, endPoint x: 829, endPoint y: 79, distance: 34.3
click at [850, 106] on button "Сбросить" at bounding box center [855, 104] width 46 height 10
click at [829, 79] on input "text" at bounding box center [858, 80] width 191 height 21
paste input "[PERSON_NAME]"
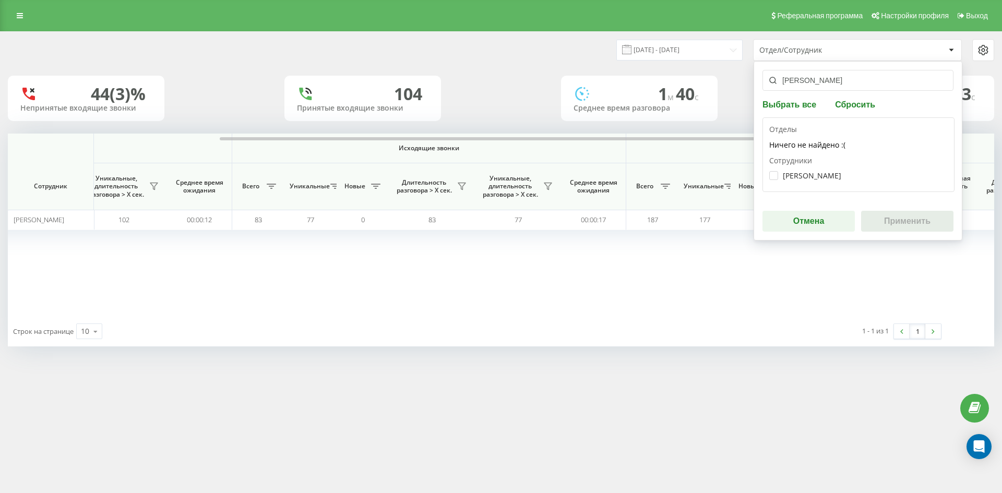
type input "[PERSON_NAME]"
drag, startPoint x: 814, startPoint y: 183, endPoint x: 800, endPoint y: 175, distance: 16.1
click at [813, 182] on div "Копленко Аліна Вікторівна" at bounding box center [859, 175] width 179 height 19
drag, startPoint x: 800, startPoint y: 175, endPoint x: 887, endPoint y: 221, distance: 98.3
click at [800, 176] on label "Копленко Аліна Вікторівна" at bounding box center [806, 175] width 72 height 9
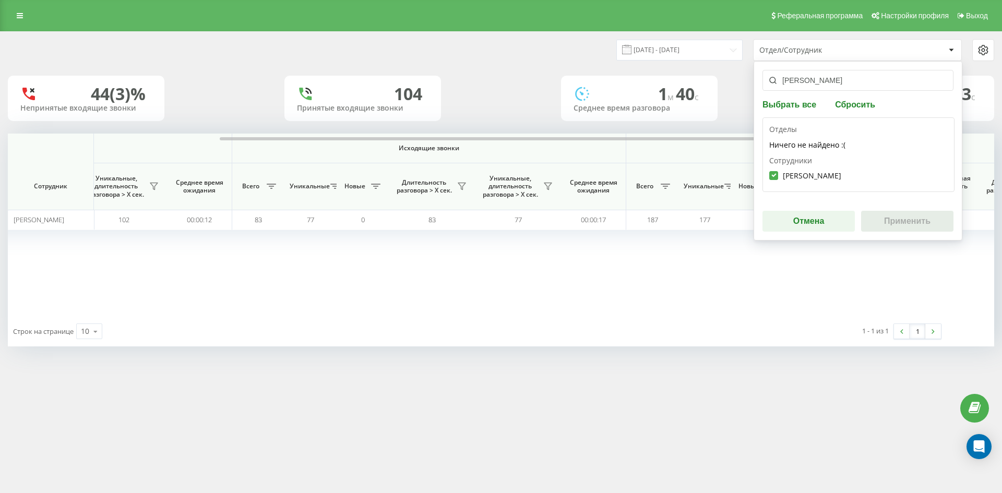
checkbox input "true"
click at [888, 221] on button "Применить" at bounding box center [907, 221] width 92 height 21
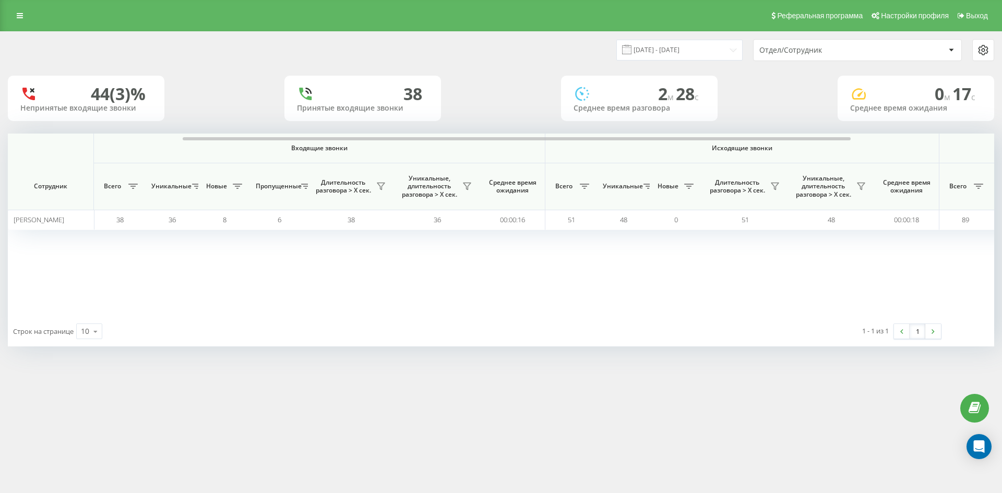
scroll to position [0, 470]
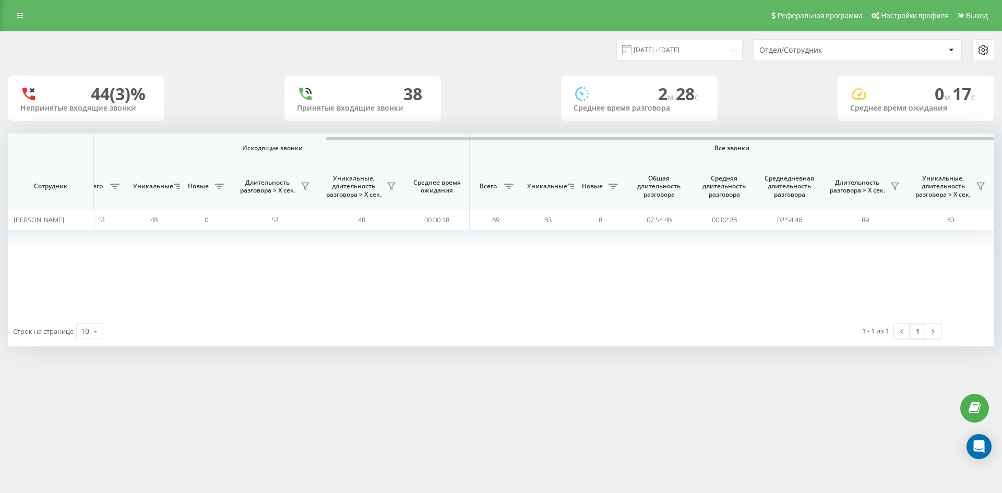
click at [850, 47] on div "Отдел/Сотрудник" at bounding box center [822, 50] width 125 height 9
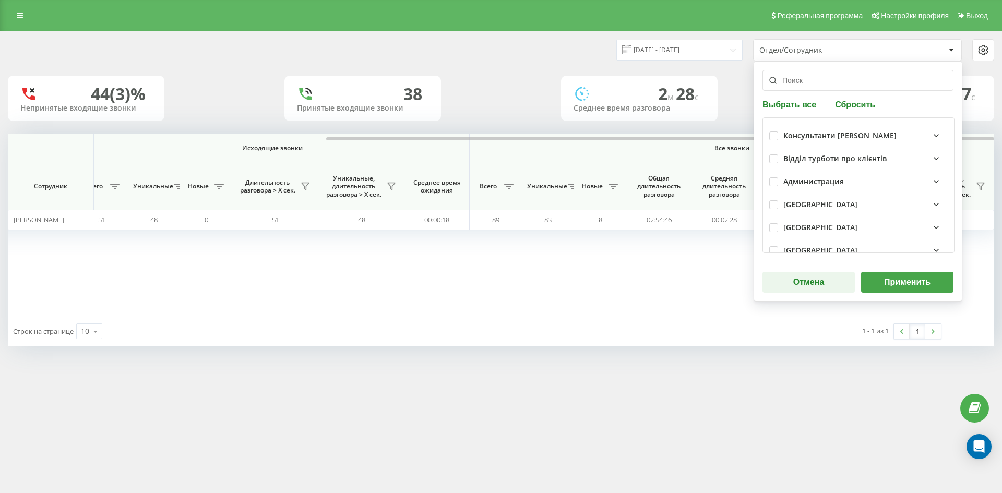
click at [847, 101] on button "Сбросить" at bounding box center [855, 104] width 46 height 10
drag, startPoint x: 838, startPoint y: 84, endPoint x: 837, endPoint y: 122, distance: 38.6
click at [837, 84] on input "text" at bounding box center [858, 80] width 191 height 21
paste input "[PERSON_NAME]"
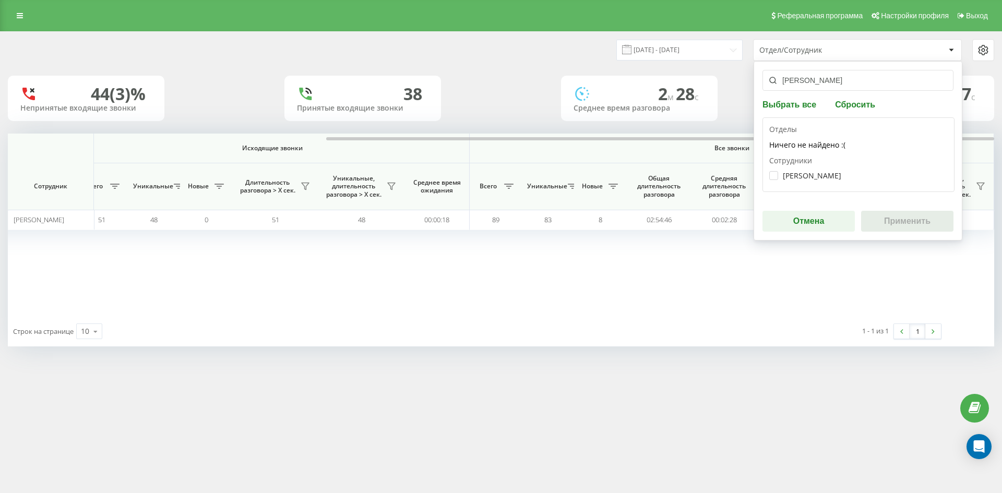
type input "[PERSON_NAME]"
click at [822, 182] on div "[PERSON_NAME]" at bounding box center [859, 175] width 179 height 19
click at [816, 176] on label "[PERSON_NAME]" at bounding box center [806, 175] width 72 height 9
checkbox input "true"
click at [900, 221] on button "Применить" at bounding box center [907, 221] width 92 height 21
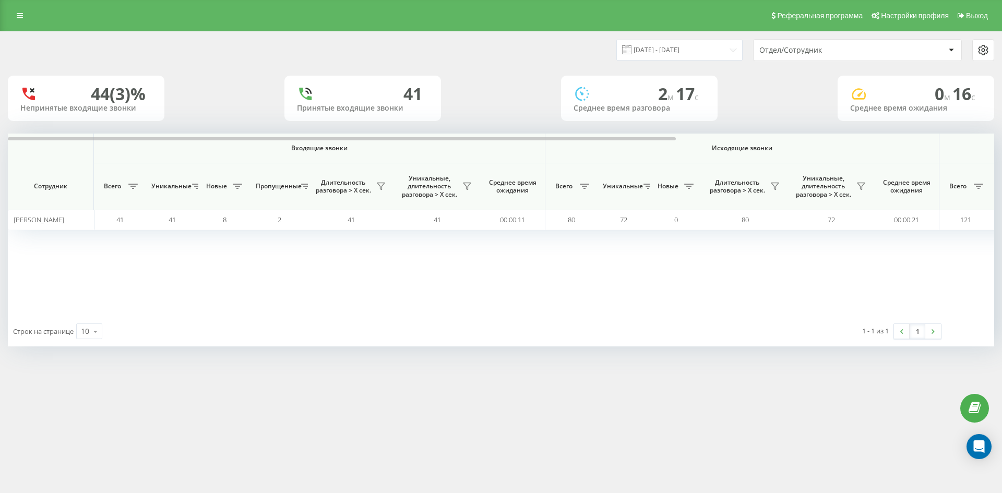
scroll to position [0, 418]
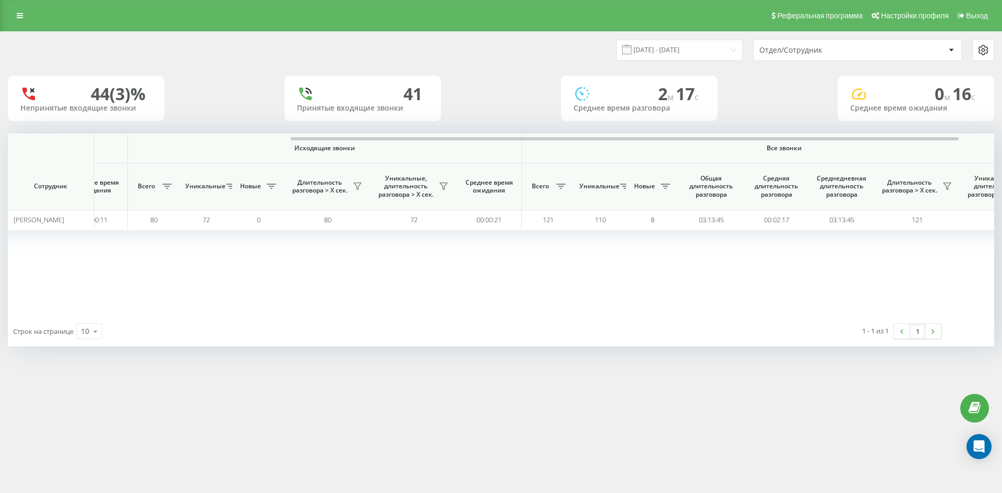
click at [856, 56] on div "Отдел/Сотрудник" at bounding box center [858, 50] width 208 height 21
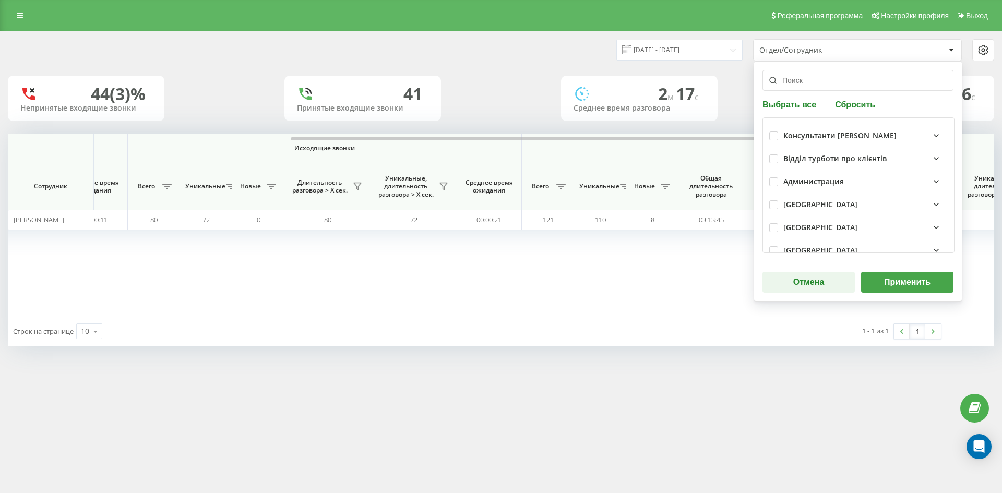
click at [856, 100] on button "Сбросить" at bounding box center [855, 104] width 46 height 10
click at [847, 81] on input "text" at bounding box center [858, 80] width 191 height 21
paste input "[PERSON_NAME]"
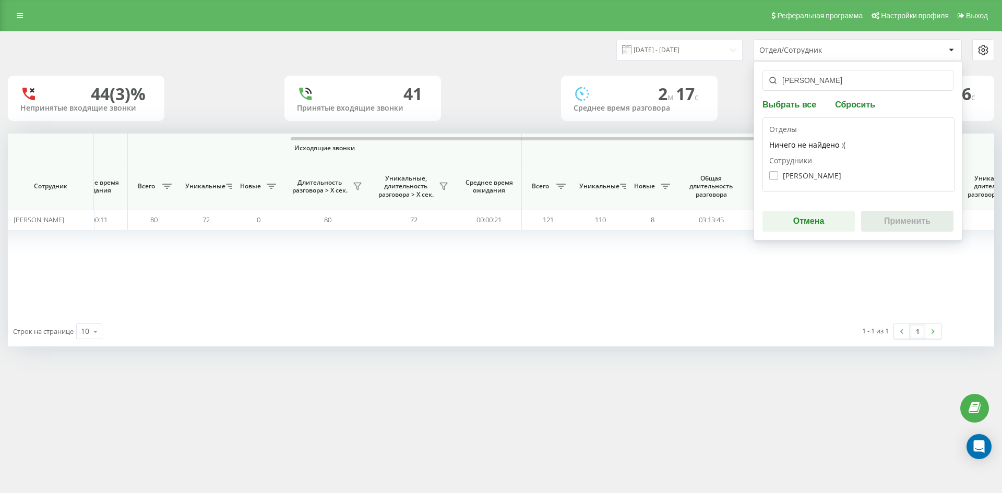
type input "[PERSON_NAME]"
click at [831, 174] on label "Лобас Анна Андріївна" at bounding box center [806, 175] width 72 height 9
checkbox input "true"
click at [890, 220] on button "Применить" at bounding box center [907, 221] width 92 height 21
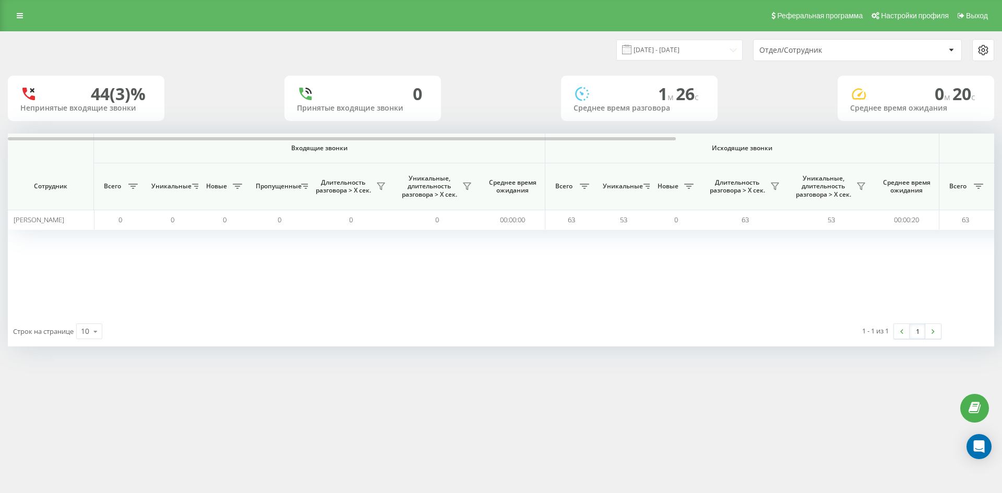
scroll to position [0, 209]
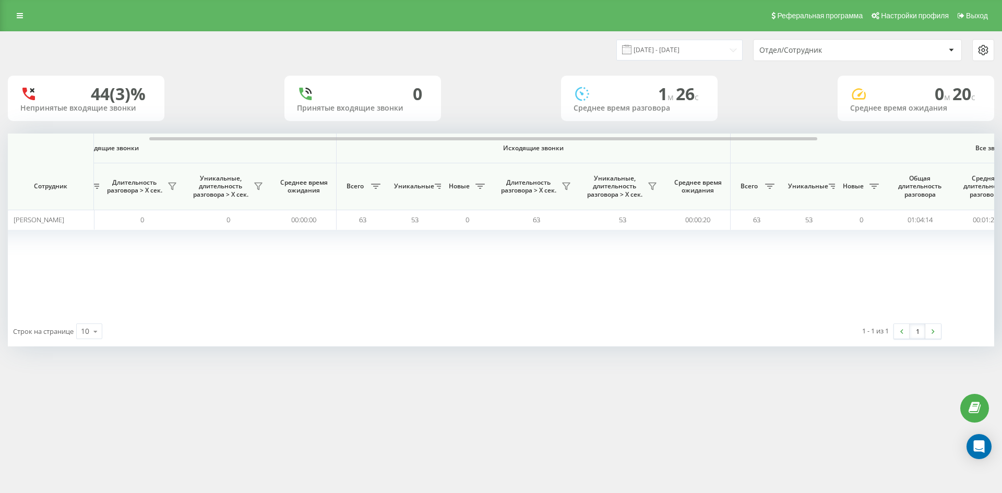
click at [855, 53] on div "Отдел/Сотрудник" at bounding box center [822, 50] width 125 height 9
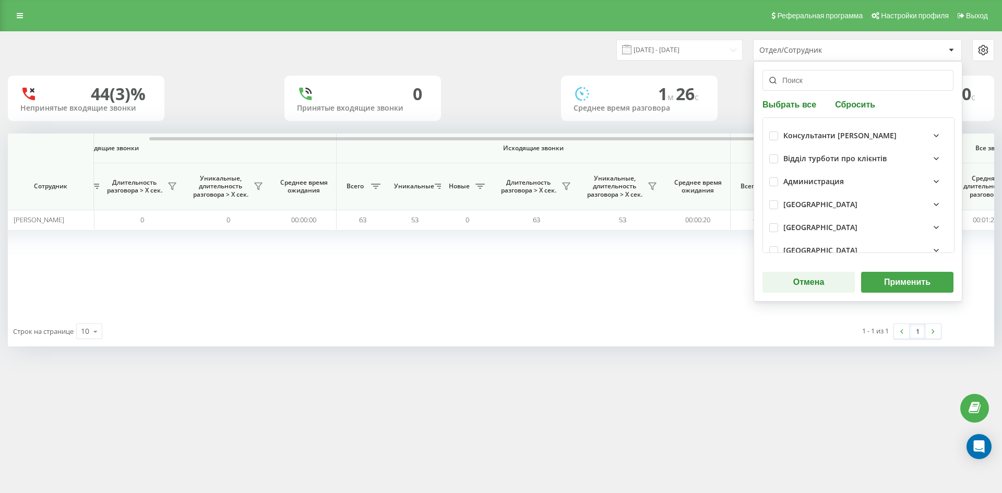
click at [847, 105] on button "Сбросить" at bounding box center [855, 104] width 46 height 10
click at [816, 91] on div "Выбрать все Сбросить Консультанти Савчук Відділ турботи про клієнтів Администра…" at bounding box center [858, 181] width 209 height 241
click at [796, 82] on input "text" at bounding box center [858, 80] width 191 height 21
paste input "[PERSON_NAME]"
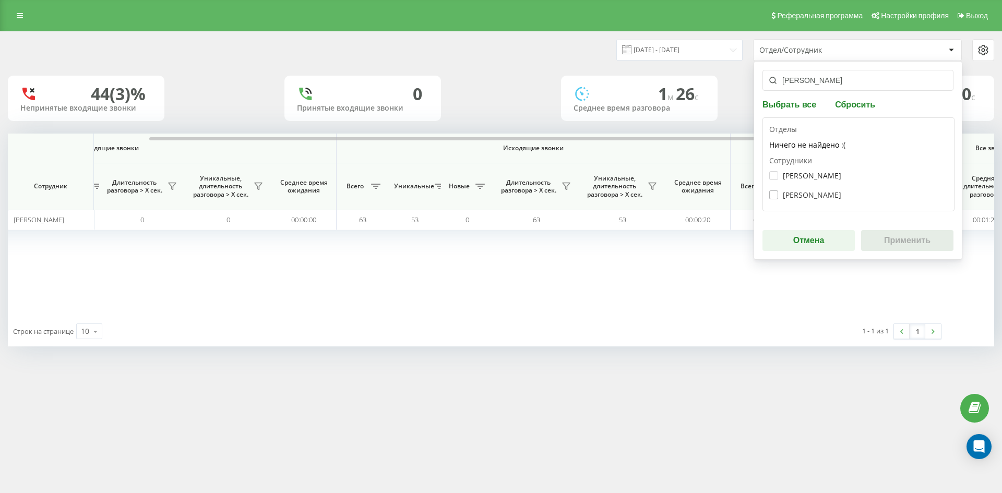
type input "[PERSON_NAME]"
click at [805, 197] on label "Воронкова Олена Олександрівна" at bounding box center [806, 195] width 72 height 9
checkbox input "true"
click at [899, 232] on button "Применить" at bounding box center [907, 240] width 92 height 21
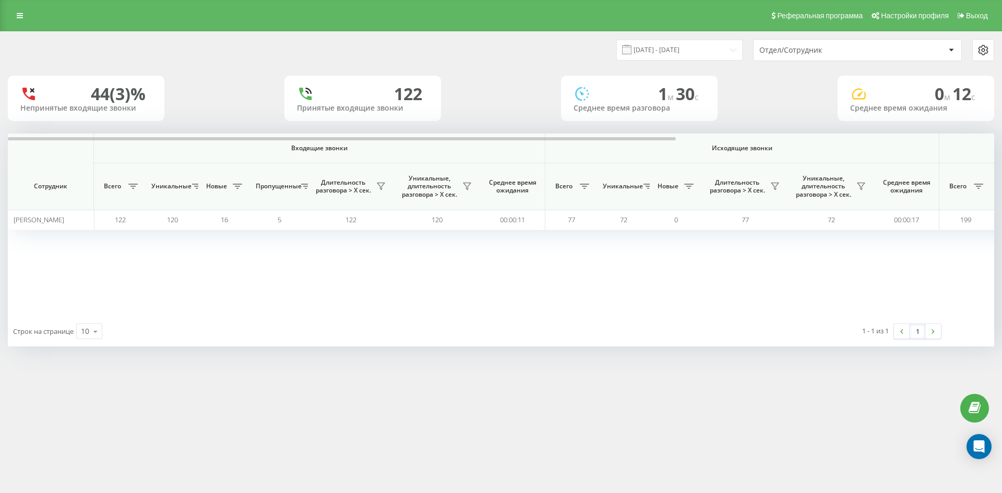
scroll to position [0, 418]
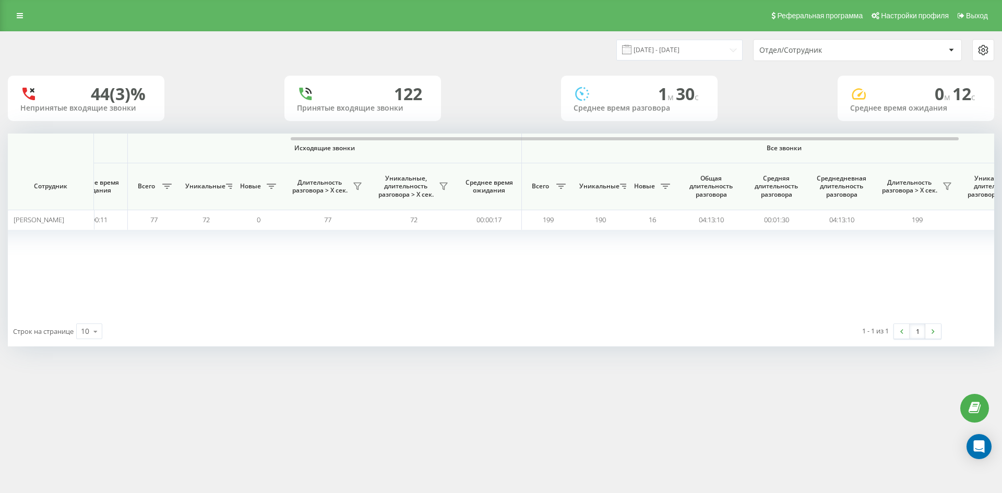
click at [482, 271] on div "Входящие звонки Исходящие звонки Все звонки Сотрудник Всего Уникальные Новые Пр…" at bounding box center [83, 225] width 987 height 183
click at [862, 50] on div "Отдел/Сотрудник" at bounding box center [822, 50] width 125 height 9
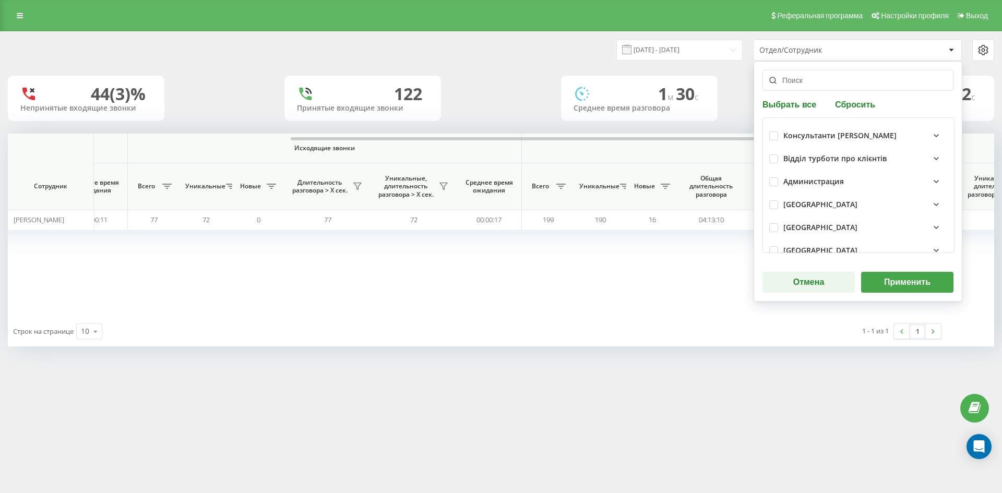
click at [854, 103] on button "Сбросить" at bounding box center [855, 104] width 46 height 10
click at [836, 83] on input "text" at bounding box center [858, 80] width 191 height 21
paste input "[PERSON_NAME]"
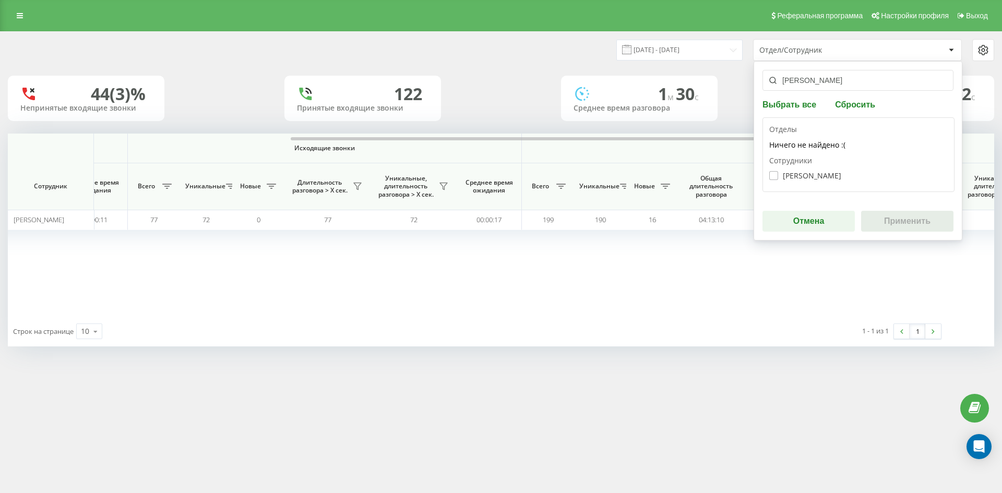
type input "[PERSON_NAME]"
click at [817, 173] on label "Мунтяну Валерія Михайлівна" at bounding box center [806, 175] width 72 height 9
checkbox input "true"
click at [882, 212] on button "Применить" at bounding box center [907, 221] width 92 height 21
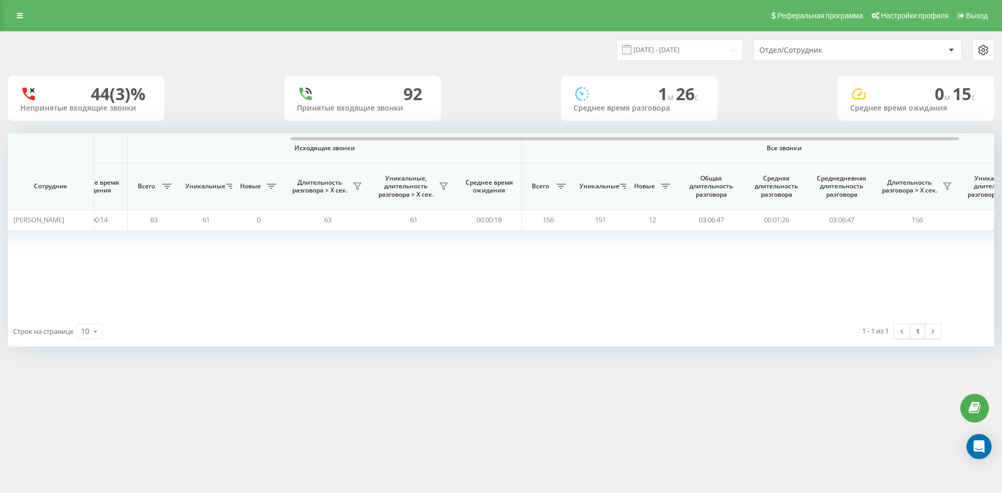
click at [851, 51] on div "Отдел/Сотрудник" at bounding box center [822, 50] width 125 height 9
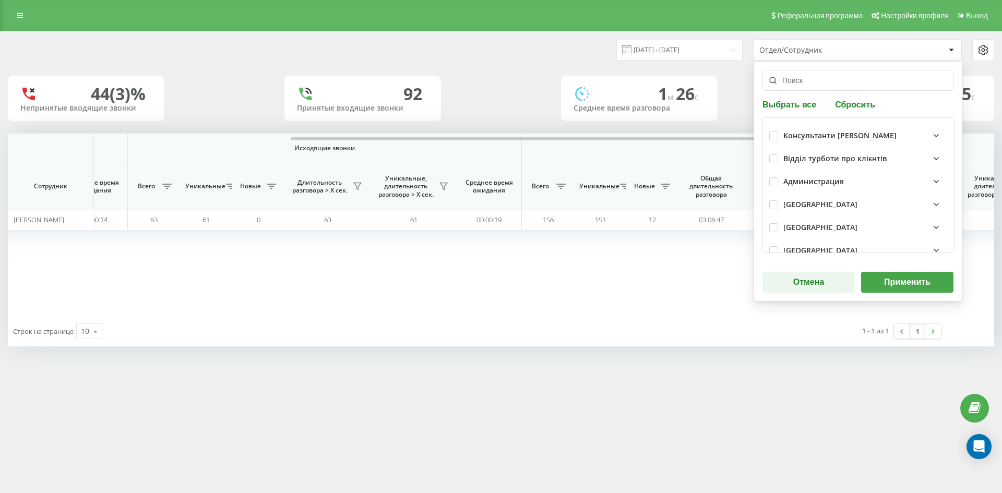
click at [849, 96] on div "Выбрать все Сбросить Консультанти Савчук Відділ турботи про клієнтів Администра…" at bounding box center [858, 181] width 209 height 241
click at [854, 102] on button "Сбросить" at bounding box center [855, 104] width 46 height 10
click at [835, 80] on input "text" at bounding box center [858, 80] width 191 height 21
paste input "[PERSON_NAME]"
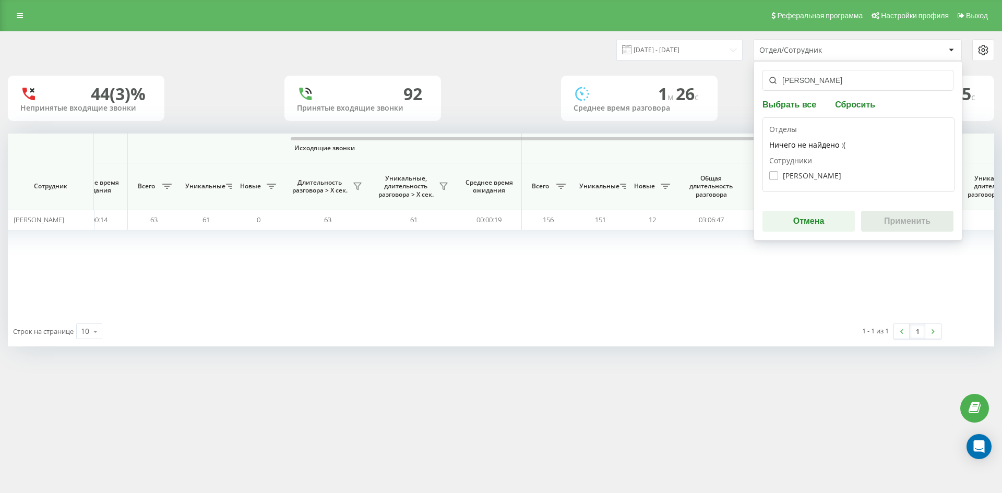
type input "[PERSON_NAME]"
click at [804, 174] on label "Омелянчук Максим Володимирович" at bounding box center [806, 175] width 72 height 9
checkbox input "true"
click at [885, 221] on button "Применить" at bounding box center [907, 221] width 92 height 21
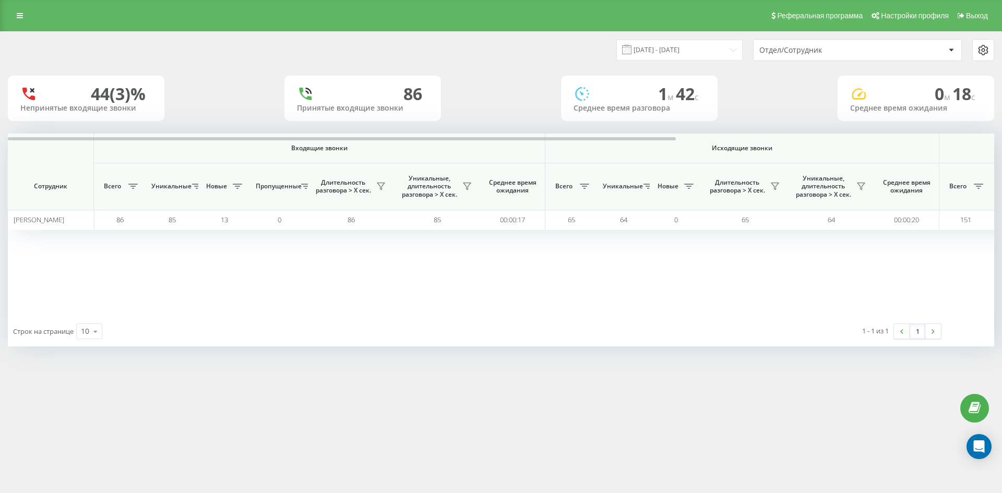
scroll to position [0, 470]
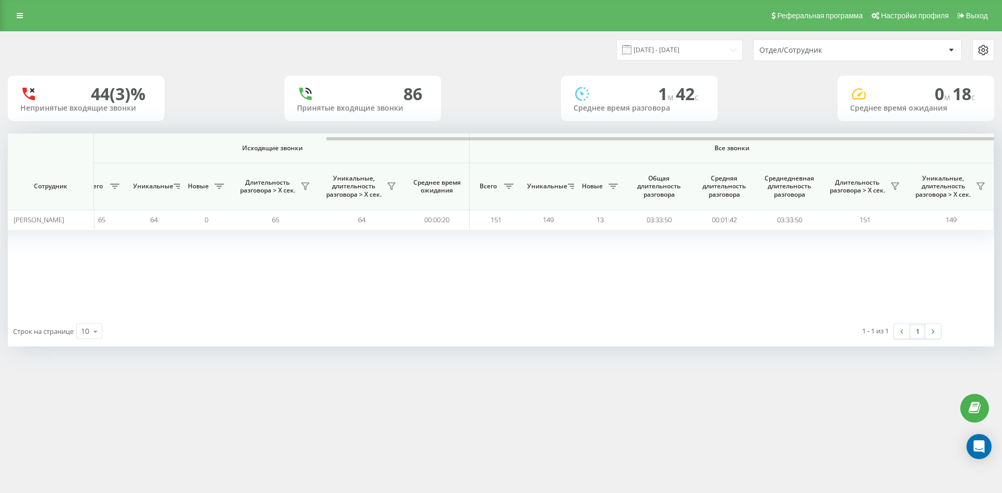
click at [854, 48] on div "Отдел/Сотрудник" at bounding box center [822, 50] width 125 height 9
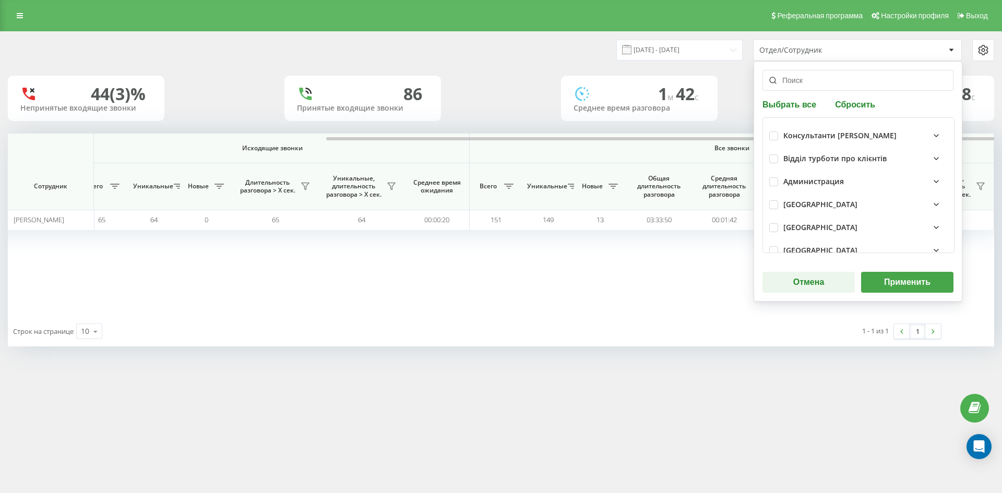
click at [846, 104] on button "Сбросить" at bounding box center [855, 104] width 46 height 10
click at [827, 82] on input "text" at bounding box center [858, 80] width 191 height 21
paste input "[PERSON_NAME]"
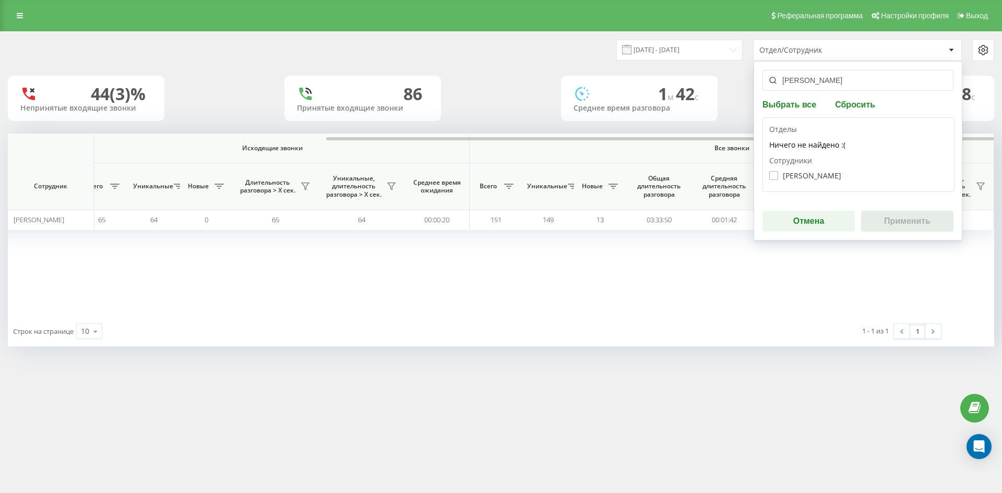
type input "[PERSON_NAME]"
click at [809, 178] on label "Ямковий Святослав Ігорович" at bounding box center [806, 175] width 72 height 9
checkbox input "true"
click at [890, 218] on button "Применить" at bounding box center [907, 221] width 92 height 21
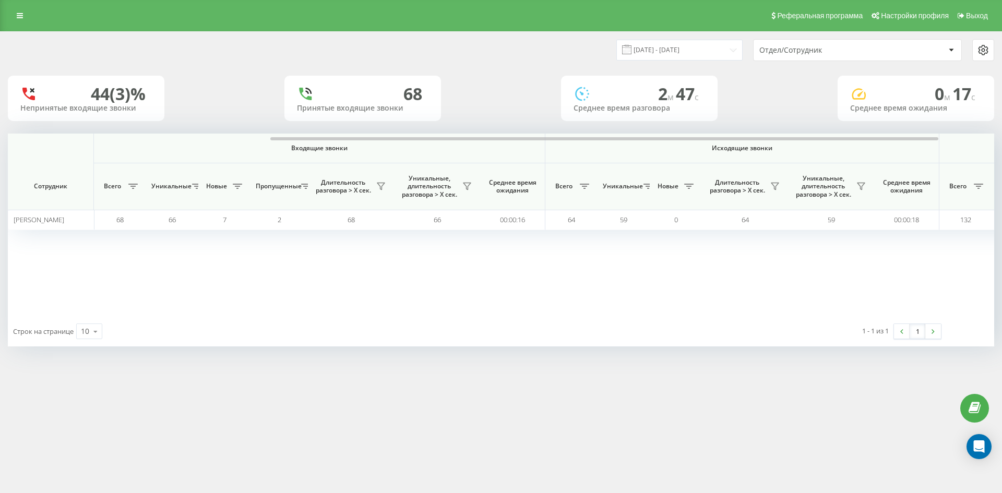
scroll to position [0, 365]
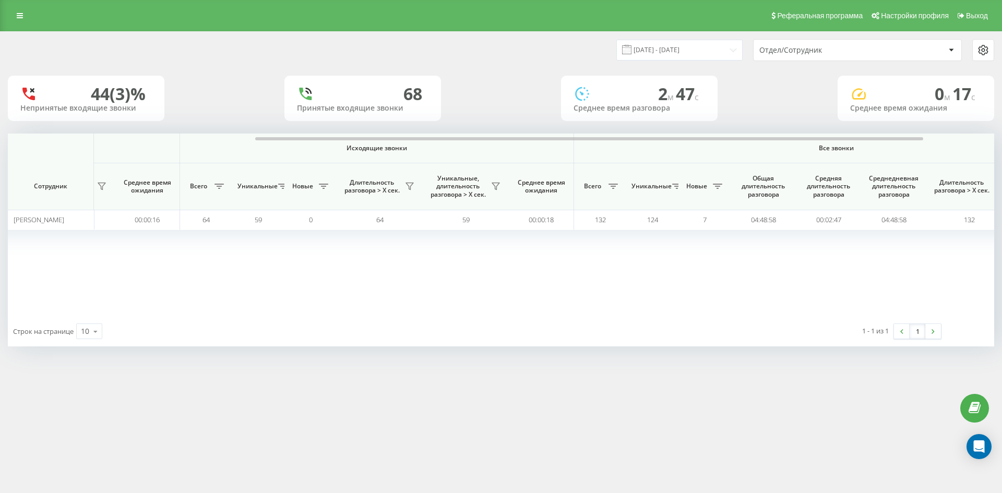
click at [865, 47] on div "Отдел/Сотрудник" at bounding box center [822, 50] width 125 height 9
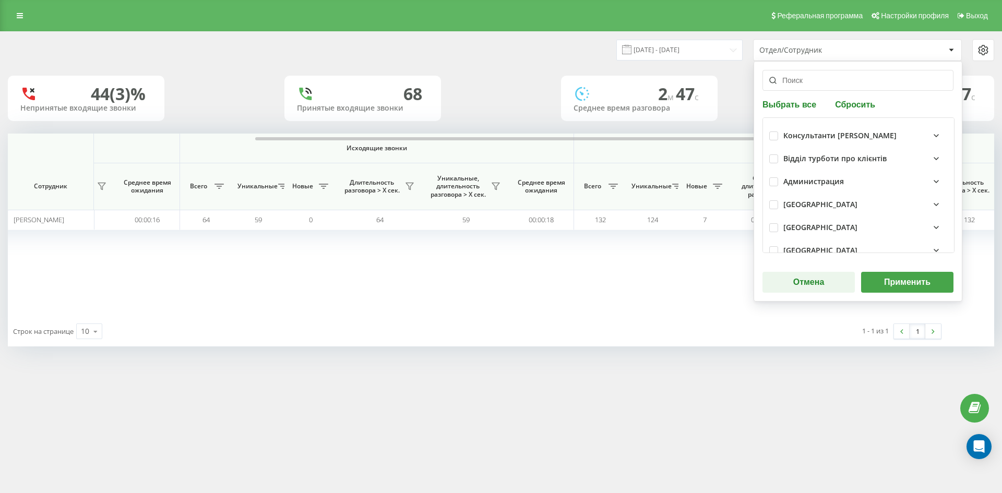
click at [852, 103] on button "Сбросить" at bounding box center [855, 104] width 46 height 10
click at [833, 89] on input "text" at bounding box center [858, 80] width 191 height 21
paste input "[PERSON_NAME]"
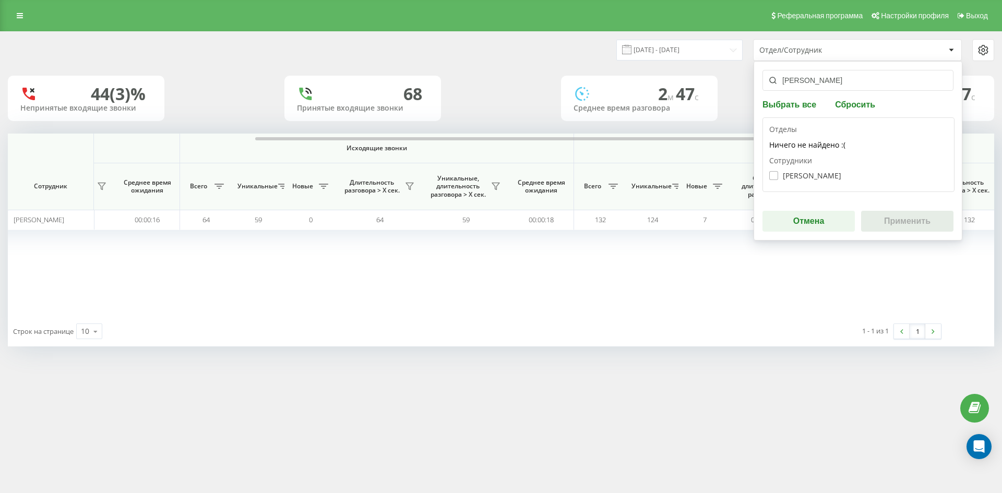
type input "[PERSON_NAME]"
click at [801, 174] on label "Кухар Богдана Олександрівна" at bounding box center [806, 175] width 72 height 9
checkbox input "true"
click at [892, 216] on button "Применить" at bounding box center [907, 221] width 92 height 21
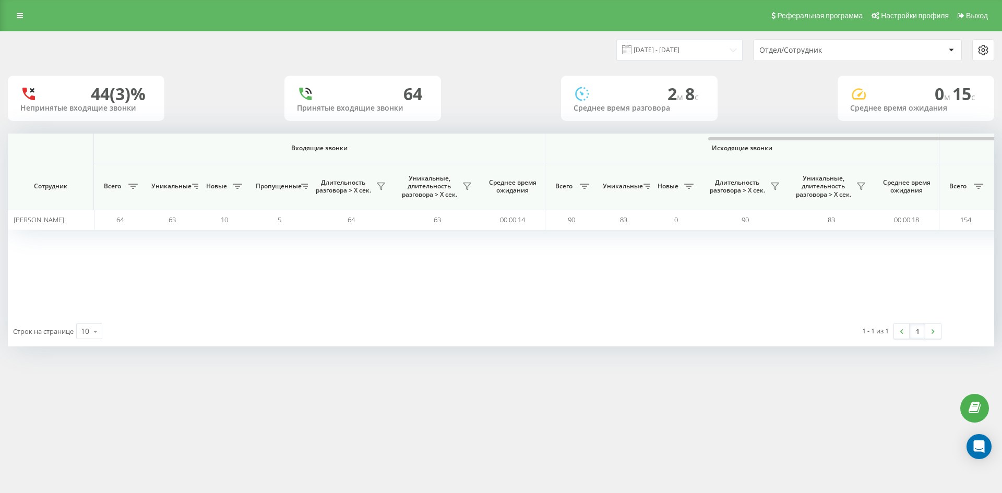
scroll to position [0, 418]
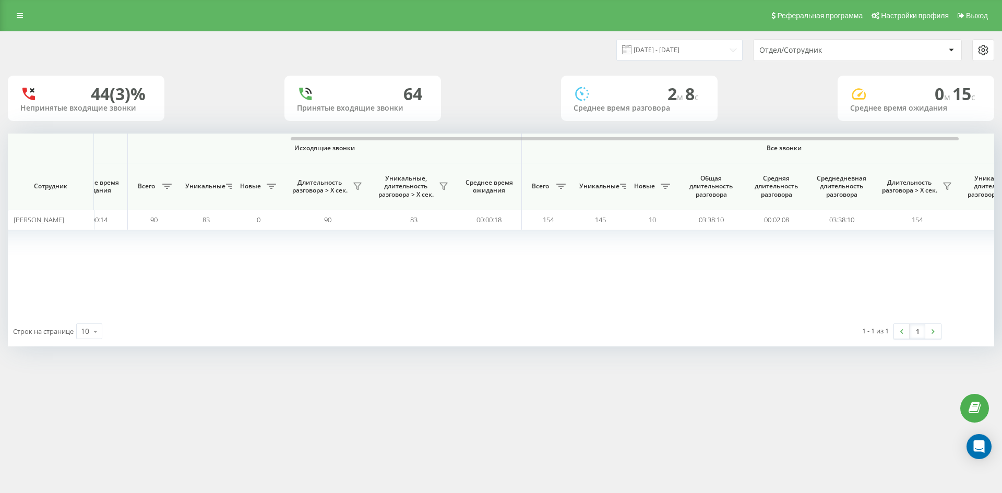
click at [845, 48] on div "Отдел/Сотрудник" at bounding box center [822, 50] width 125 height 9
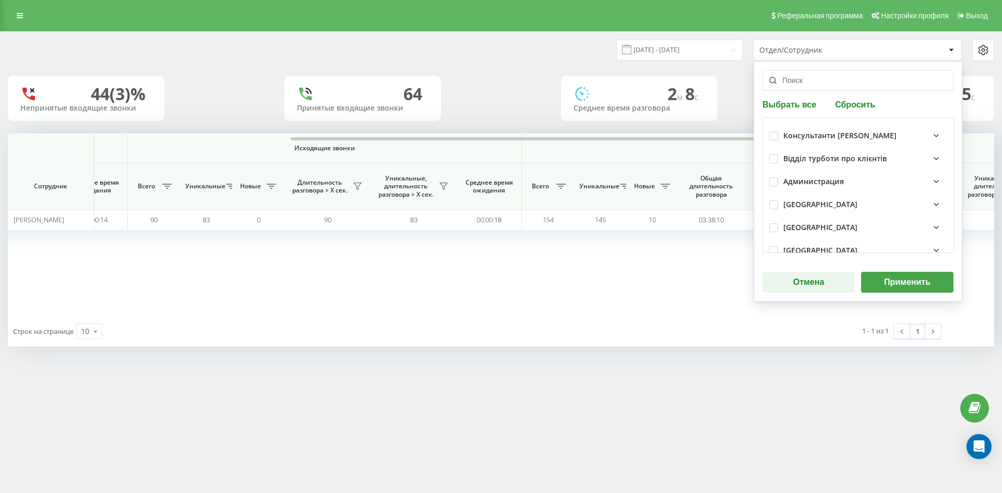
click at [841, 103] on button "Сбросить" at bounding box center [855, 104] width 46 height 10
click at [828, 87] on input "text" at bounding box center [858, 80] width 191 height 21
paste input "[PERSON_NAME]"
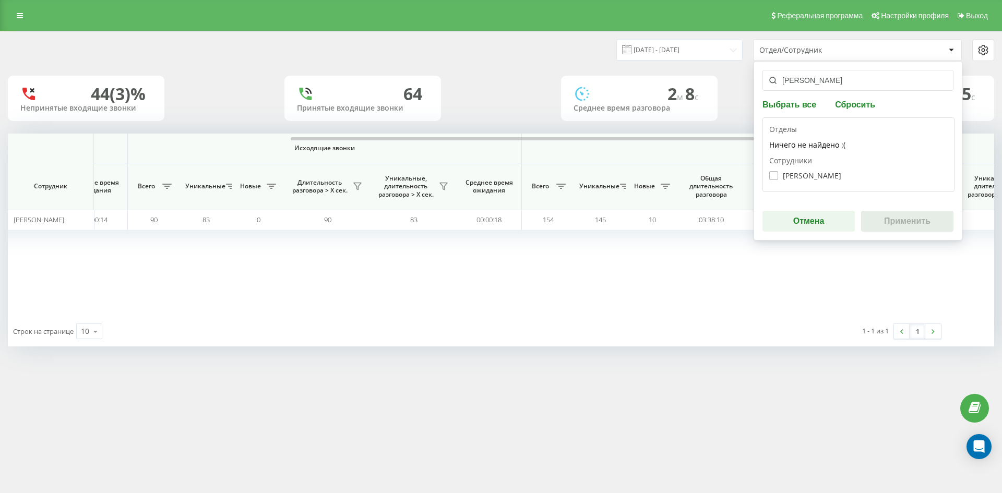
type input "[PERSON_NAME]"
click at [802, 176] on label "Руда Ірина Борисівна" at bounding box center [806, 175] width 72 height 9
checkbox input "true"
click at [892, 223] on button "Применить" at bounding box center [907, 221] width 92 height 21
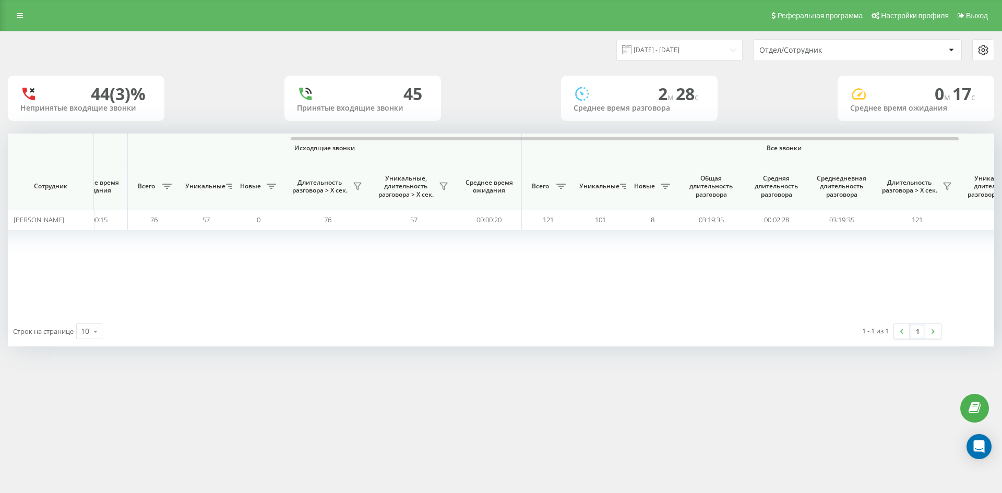
click at [847, 50] on div "Отдел/Сотрудник" at bounding box center [822, 50] width 125 height 9
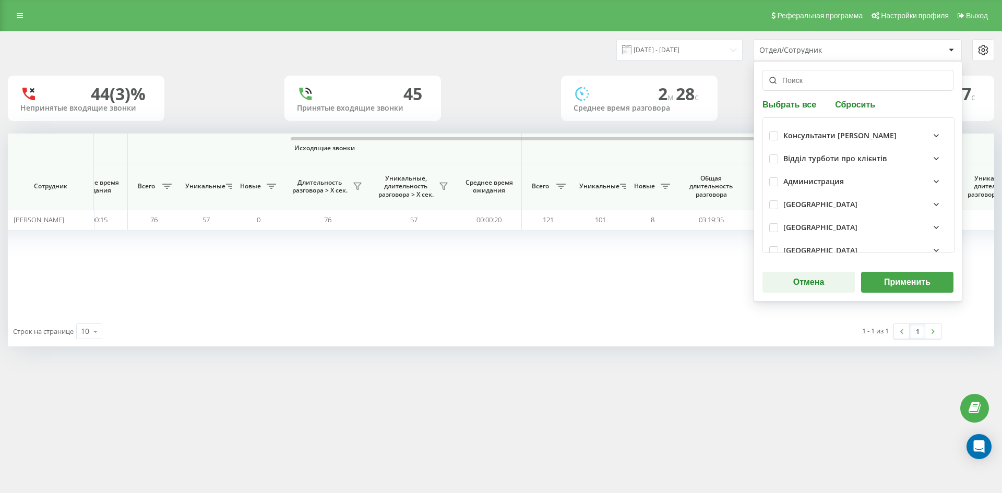
click at [848, 102] on button "Сбросить" at bounding box center [855, 104] width 46 height 10
click at [839, 87] on input "text" at bounding box center [858, 80] width 191 height 21
paste input "[PERSON_NAME]"
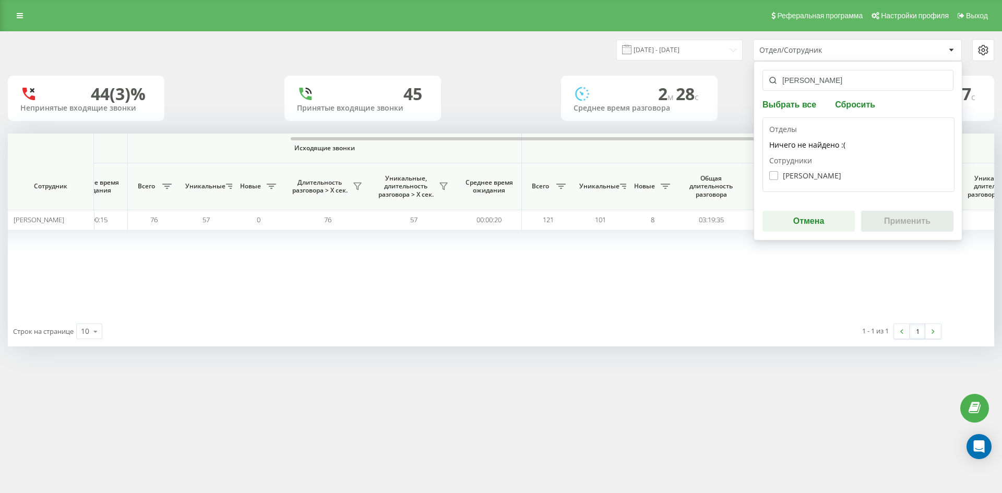
type input "[PERSON_NAME]"
click at [806, 172] on label "Сирінський Микола Васильович" at bounding box center [806, 175] width 72 height 9
checkbox input "true"
click at [883, 223] on button "Применить" at bounding box center [907, 221] width 92 height 21
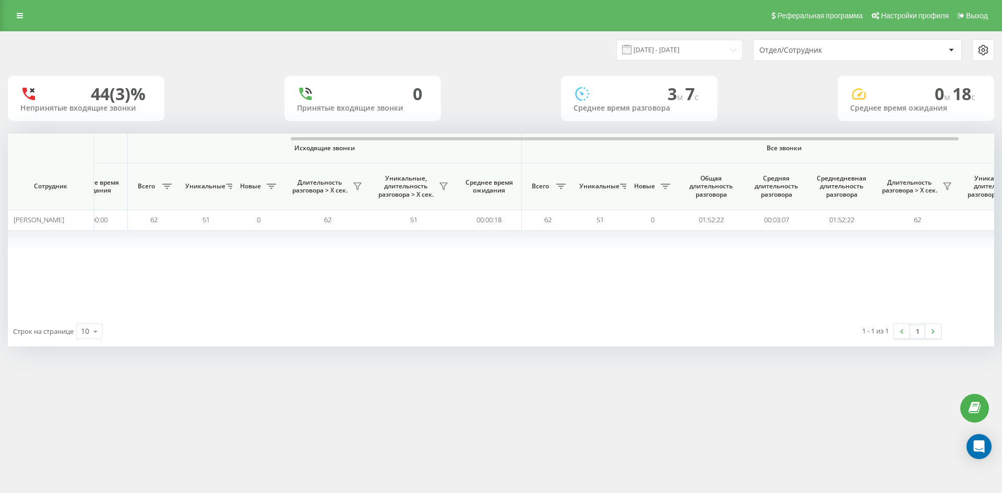
drag, startPoint x: 849, startPoint y: 47, endPoint x: 849, endPoint y: 57, distance: 10.4
click at [849, 49] on div "Отдел/Сотрудник" at bounding box center [822, 50] width 125 height 9
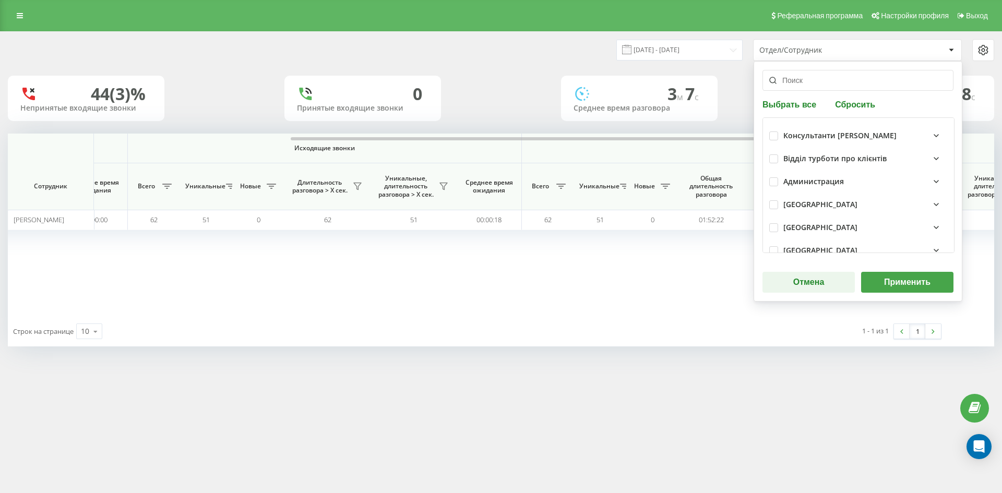
click at [855, 109] on button "Сбросить" at bounding box center [855, 104] width 46 height 10
click at [830, 83] on input "text" at bounding box center [858, 80] width 191 height 21
paste input "бояров владислав"
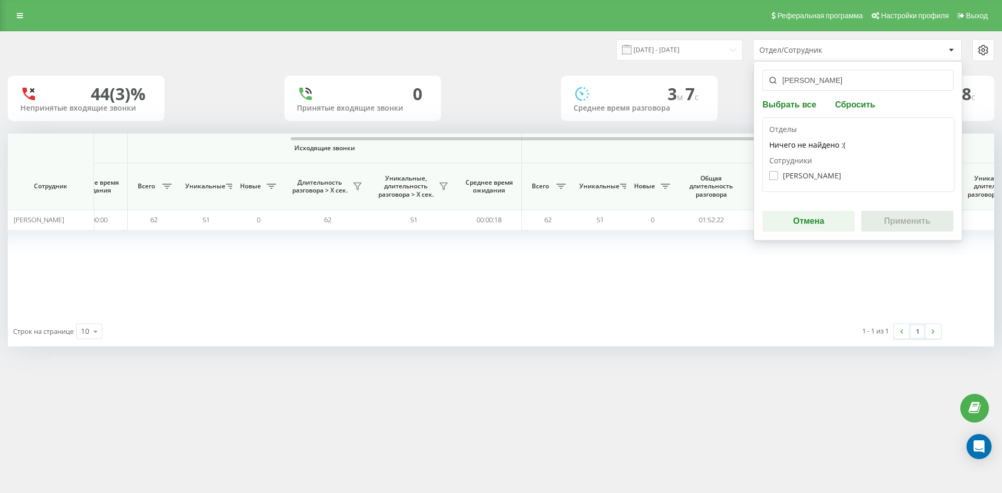
type input "бояров владислав"
click at [802, 175] on label "Бояров Владислав Васильович" at bounding box center [806, 175] width 72 height 9
checkbox input "true"
click at [890, 226] on button "Применить" at bounding box center [907, 221] width 92 height 21
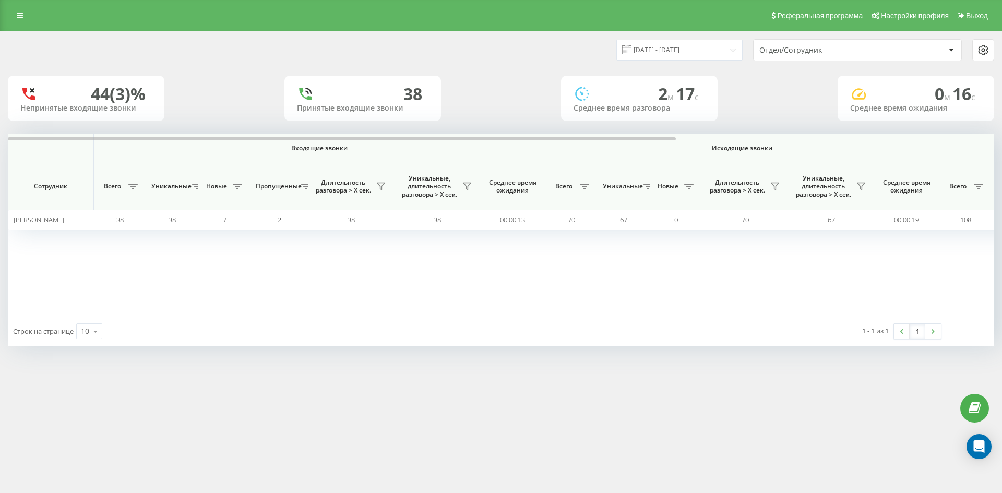
scroll to position [0, 365]
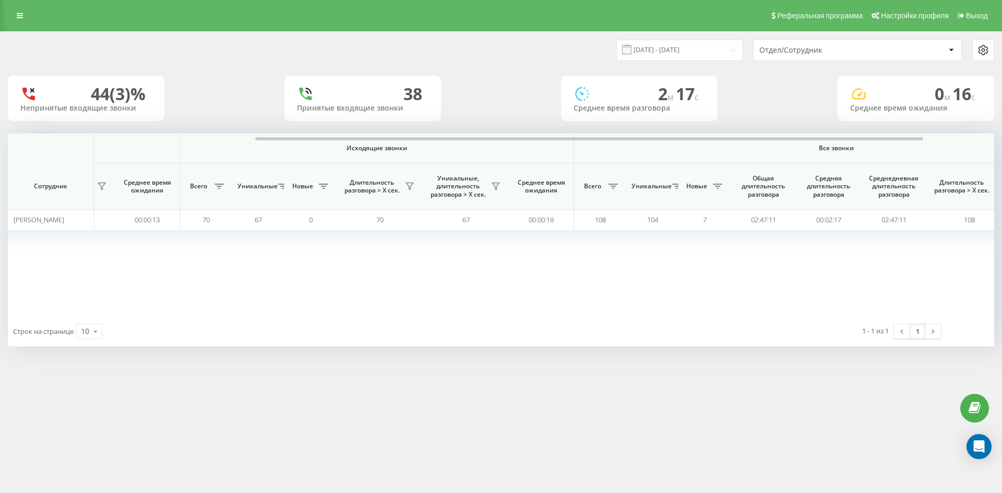
click at [855, 52] on div "Отдел/Сотрудник" at bounding box center [822, 50] width 125 height 9
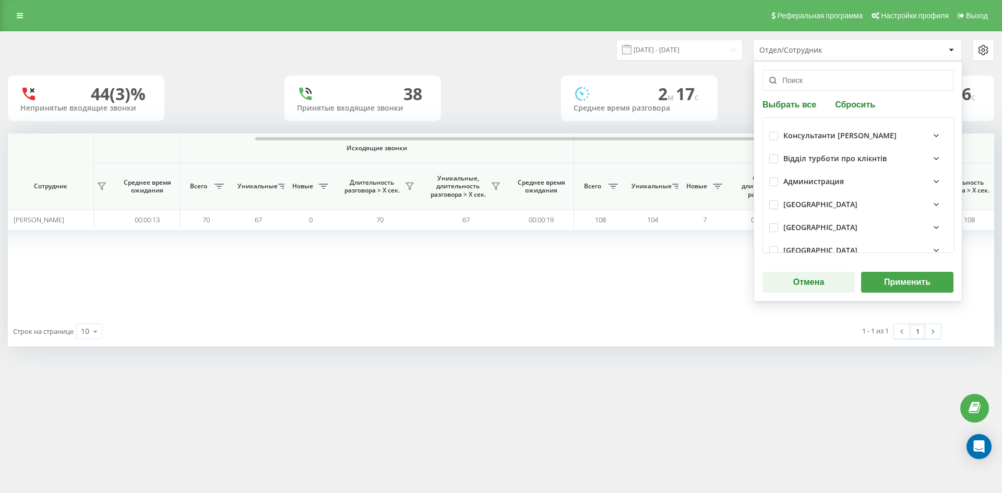
click at [860, 102] on button "Сбросить" at bounding box center [855, 104] width 46 height 10
click at [847, 86] on input "text" at bounding box center [858, 80] width 191 height 21
paste input "салієнко сергій"
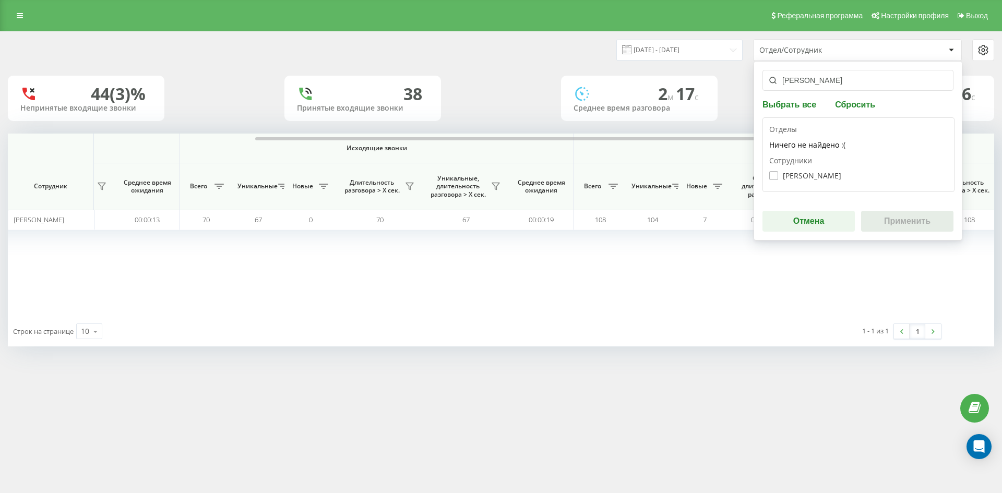
type input "салієнко сергій"
click at [814, 171] on label "Салієнко Сергій Олександрович" at bounding box center [806, 175] width 72 height 9
checkbox input "true"
click at [909, 226] on button "Применить" at bounding box center [907, 221] width 92 height 21
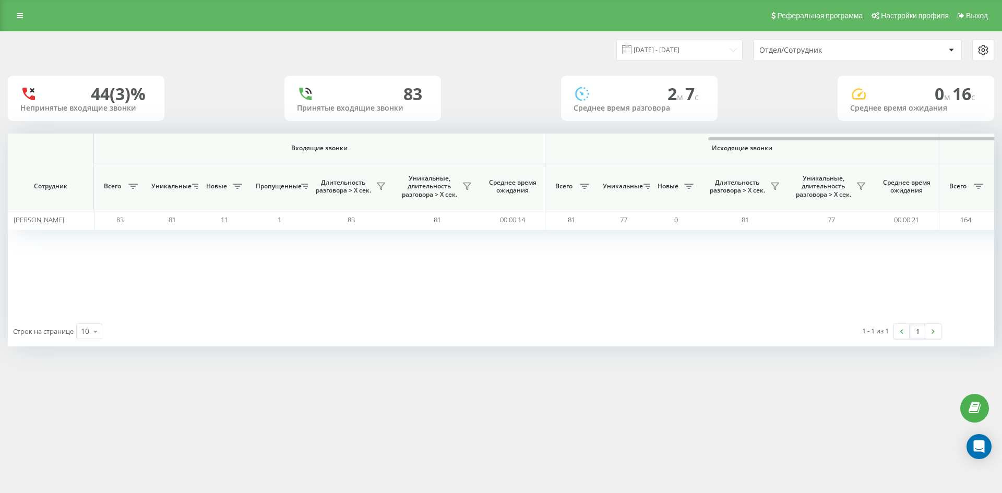
scroll to position [0, 418]
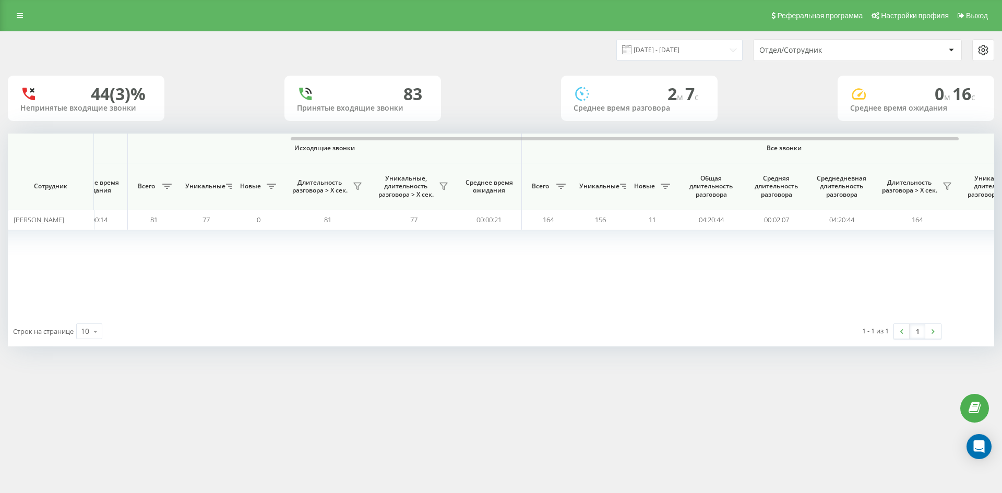
click at [837, 53] on div "Отдел/Сотрудник" at bounding box center [822, 50] width 125 height 9
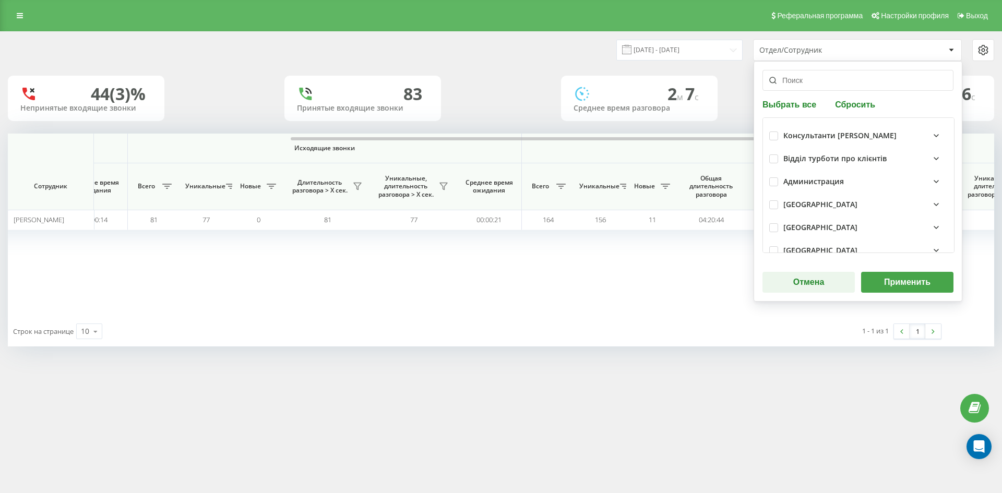
click at [856, 108] on button "Сбросить" at bounding box center [855, 104] width 46 height 10
click at [834, 81] on input "text" at bounding box center [858, 80] width 191 height 21
paste input "раєвська анастасія"
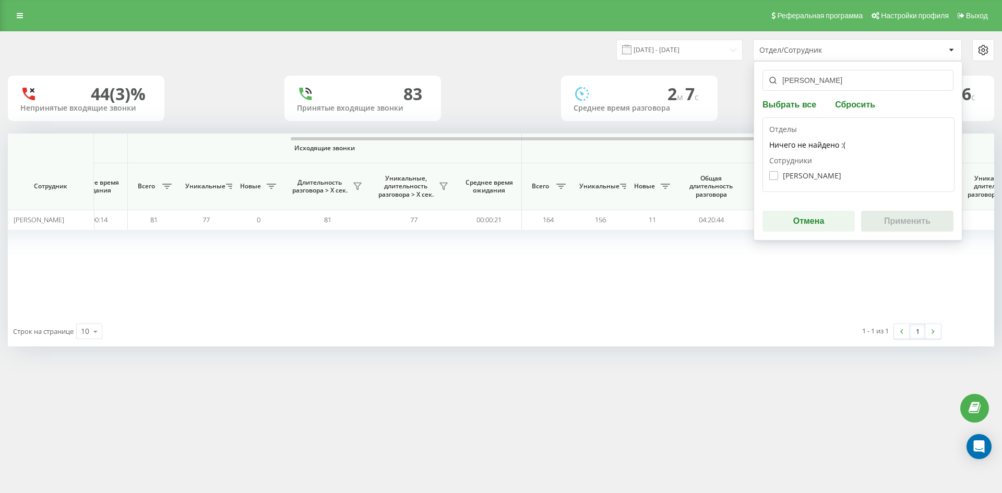
type input "раєвська анастасія"
click at [811, 176] on label "Раєвська Анастасія Дмитрівна" at bounding box center [806, 175] width 72 height 9
checkbox input "true"
click at [903, 220] on button "Применить" at bounding box center [907, 221] width 92 height 21
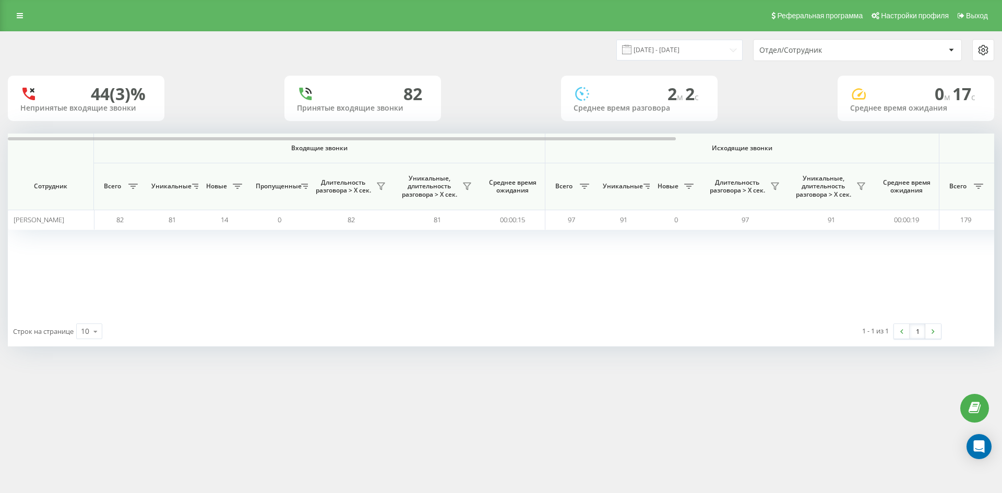
scroll to position [0, 365]
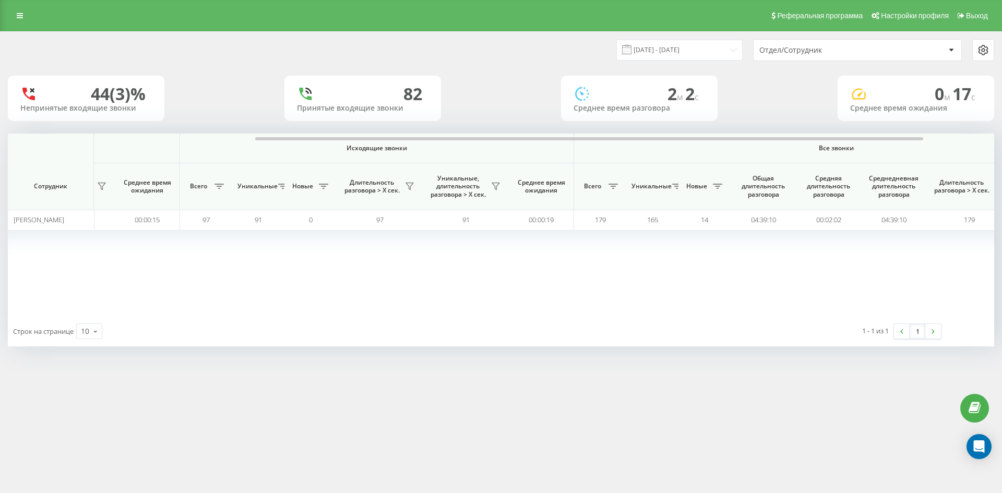
click at [858, 48] on div "Отдел/Сотрудник" at bounding box center [822, 50] width 125 height 9
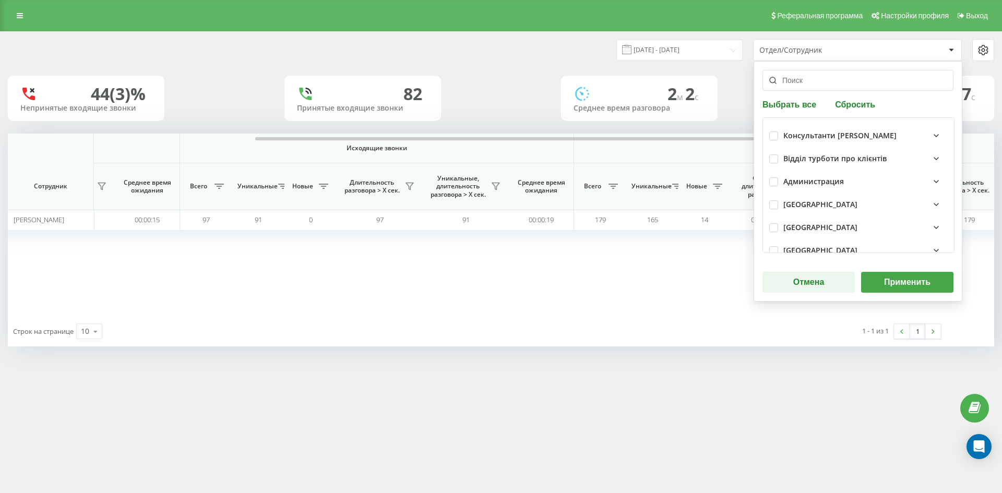
click at [858, 102] on button "Сбросить" at bounding box center [855, 104] width 46 height 10
click at [827, 78] on input "text" at bounding box center [858, 80] width 191 height 21
paste input "ващенко марія"
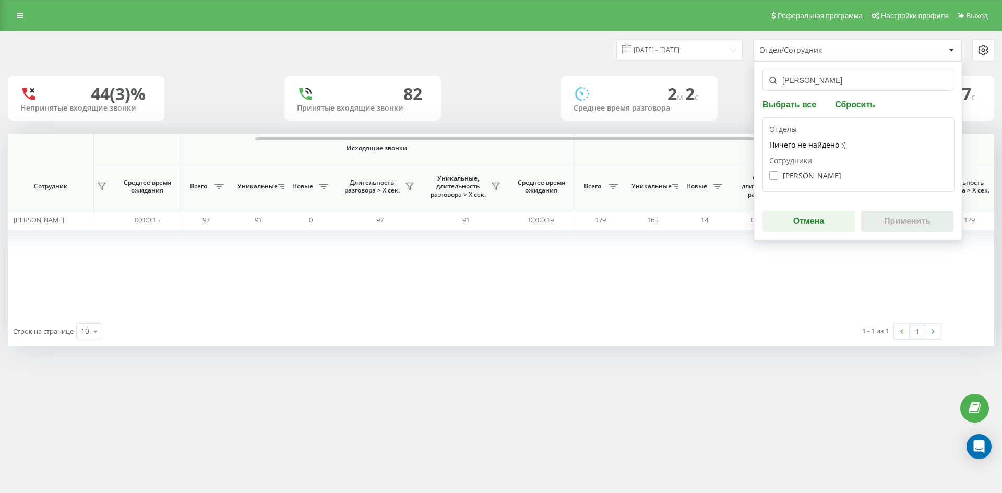
type input "ващенко марія"
click at [809, 176] on label "Ващенко Марія Олександрівна" at bounding box center [806, 175] width 72 height 9
checkbox input "true"
click at [900, 227] on button "Применить" at bounding box center [907, 221] width 92 height 21
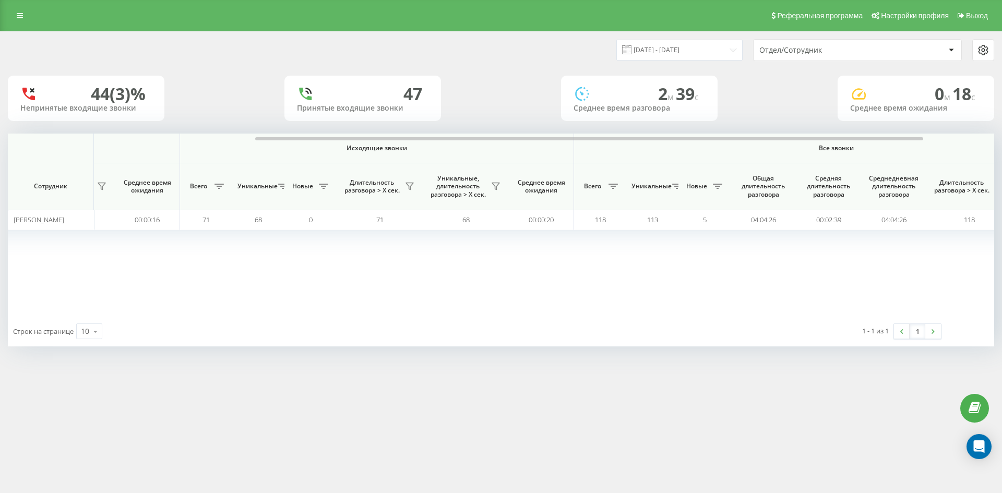
click at [870, 43] on div "Отдел/Сотрудник" at bounding box center [858, 50] width 208 height 21
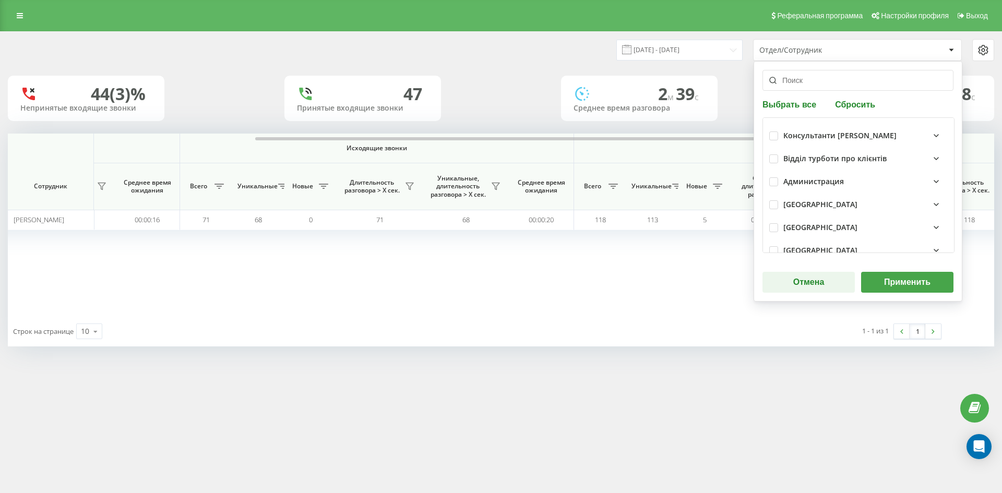
click at [853, 100] on button "Сбросить" at bounding box center [855, 104] width 46 height 10
click at [840, 91] on div "Выбрать все Сбросить Консультанти Савчук Відділ турботи про клієнтів Администра…" at bounding box center [858, 181] width 209 height 241
click at [797, 77] on input "text" at bounding box center [858, 80] width 191 height 21
paste input "сауляк юлія"
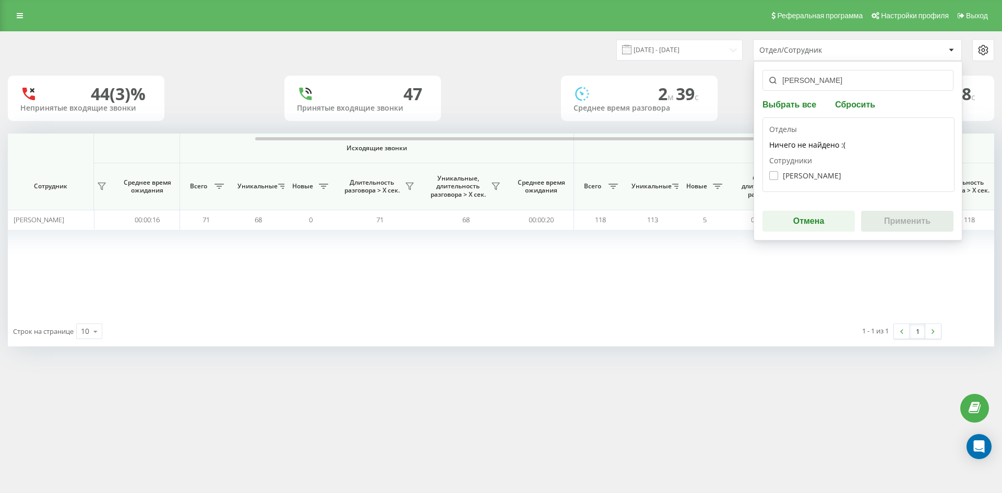
type input "сауляк юлія"
drag, startPoint x: 801, startPoint y: 173, endPoint x: 893, endPoint y: 224, distance: 105.4
click at [802, 174] on label "Сауляк Юлія Віталіївна" at bounding box center [806, 175] width 72 height 9
checkbox input "true"
click at [894, 225] on button "Применить" at bounding box center [907, 221] width 92 height 21
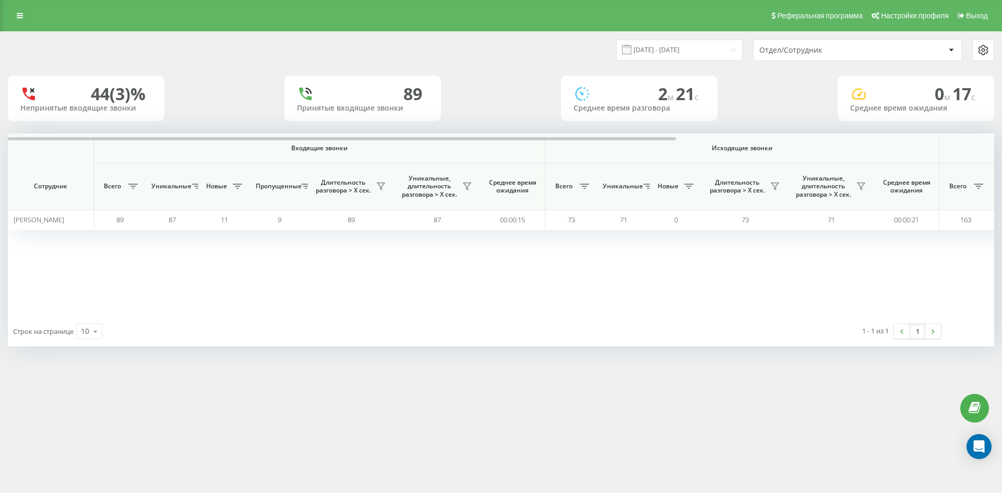
scroll to position [0, 418]
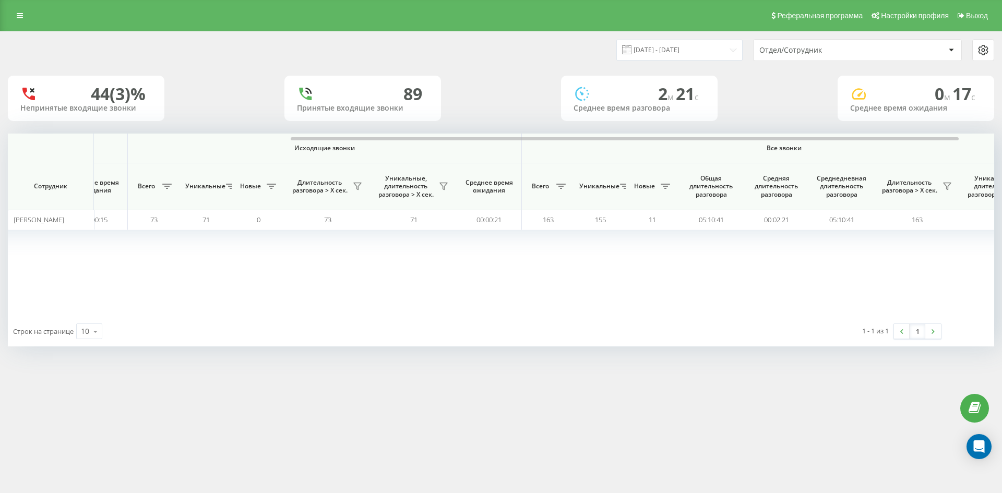
click at [843, 53] on div "Отдел/Сотрудник" at bounding box center [822, 50] width 125 height 9
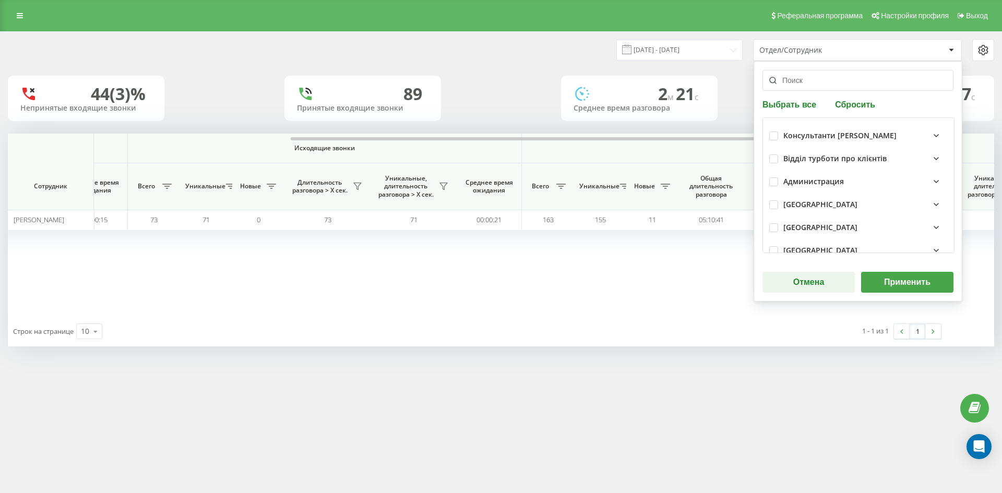
click at [863, 104] on button "Сбросить" at bounding box center [855, 104] width 46 height 10
click at [836, 86] on input "text" at bounding box center [858, 80] width 191 height 21
paste input "якимів юлія"
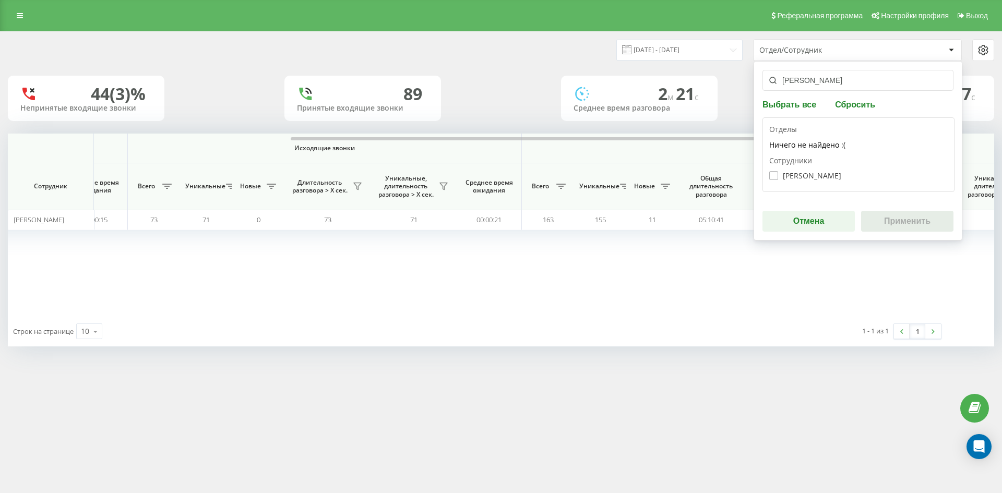
type input "якимів юлія"
drag, startPoint x: 806, startPoint y: 173, endPoint x: 837, endPoint y: 195, distance: 38.2
click at [807, 173] on label "Якимів Юлія Олександрівна" at bounding box center [806, 175] width 72 height 9
checkbox input "true"
click at [888, 224] on button "Применить" at bounding box center [907, 221] width 92 height 21
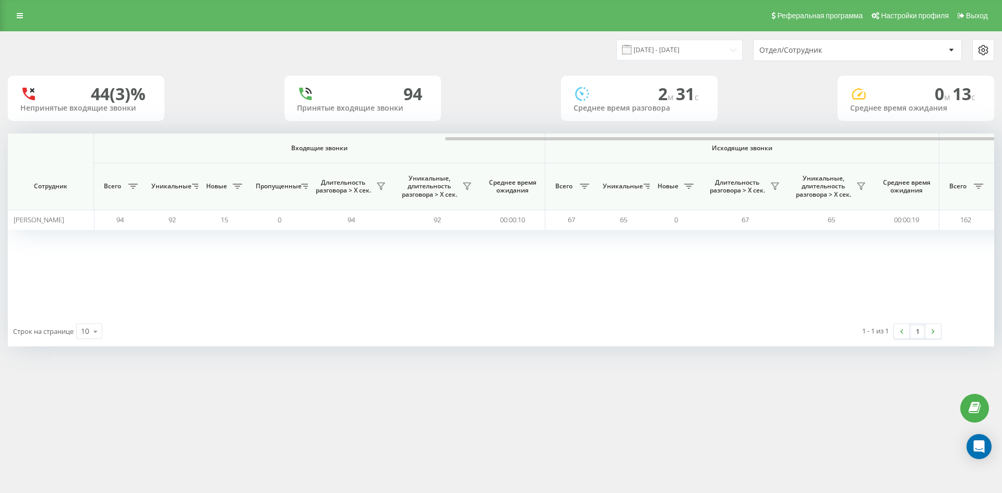
scroll to position [0, 313]
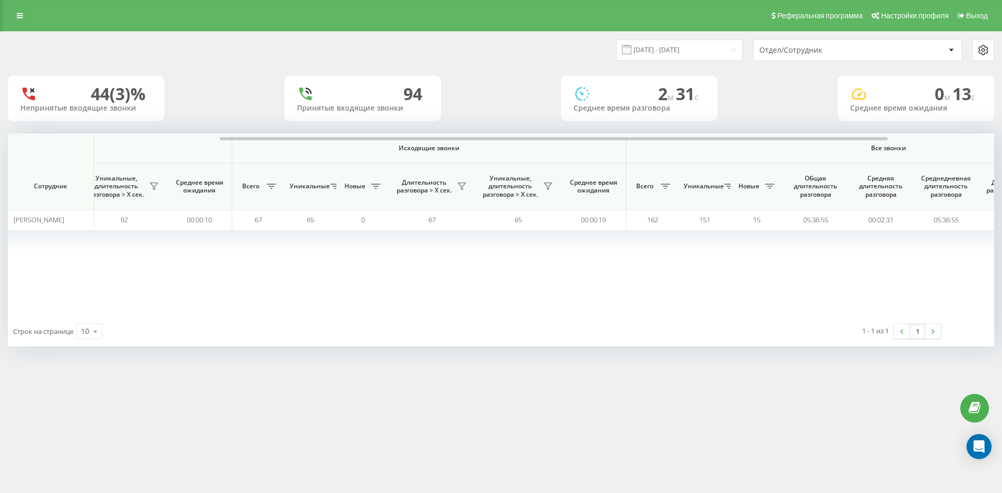
click at [851, 53] on div "Отдел/Сотрудник" at bounding box center [822, 50] width 125 height 9
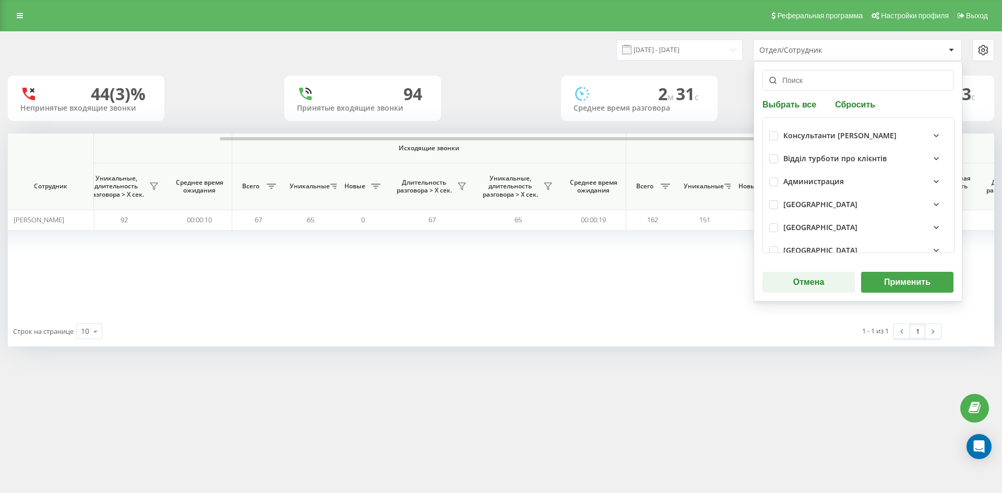
click at [841, 109] on button "Сбросить" at bounding box center [855, 104] width 46 height 10
click at [839, 87] on input "text" at bounding box center [858, 80] width 191 height 21
paste input "лапицький віталій"
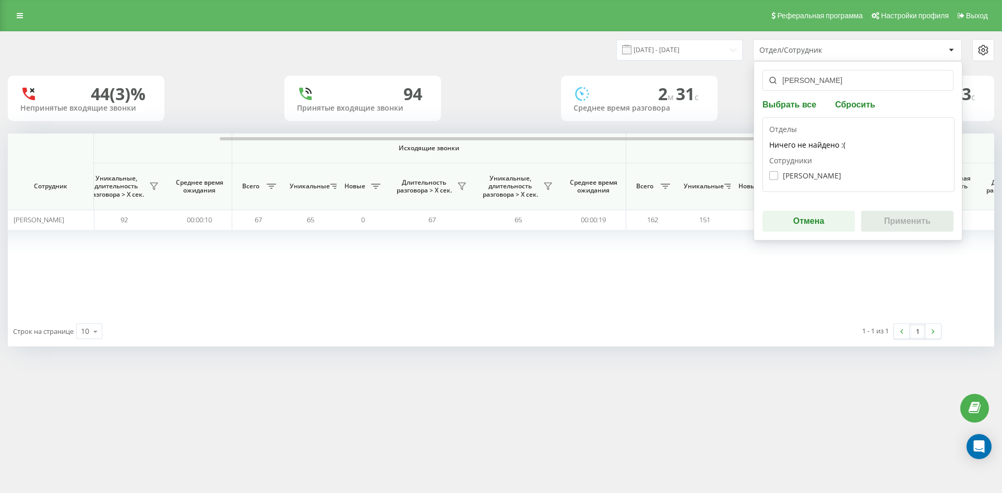
type input "лапицький віталій"
click at [822, 173] on label "Лапицький Віталій Романович" at bounding box center [806, 175] width 72 height 9
checkbox input "true"
click at [891, 220] on button "Применить" at bounding box center [907, 221] width 92 height 21
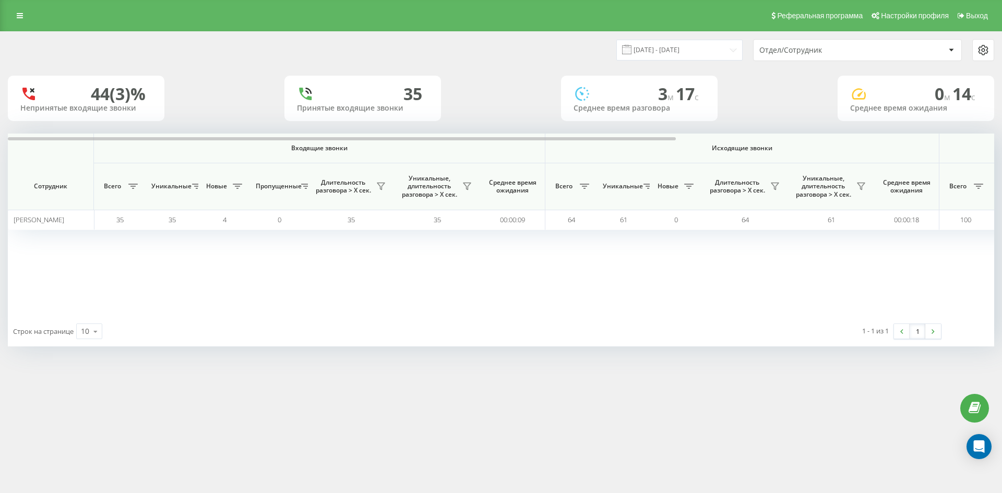
scroll to position [0, 365]
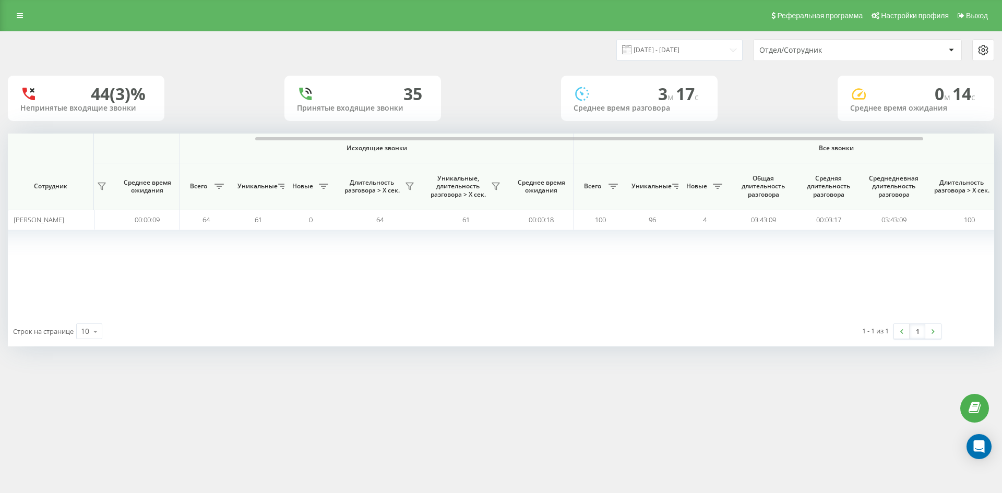
drag, startPoint x: 845, startPoint y: 52, endPoint x: 846, endPoint y: 58, distance: 6.4
click at [845, 52] on div "Отдел/Сотрудник" at bounding box center [822, 50] width 125 height 9
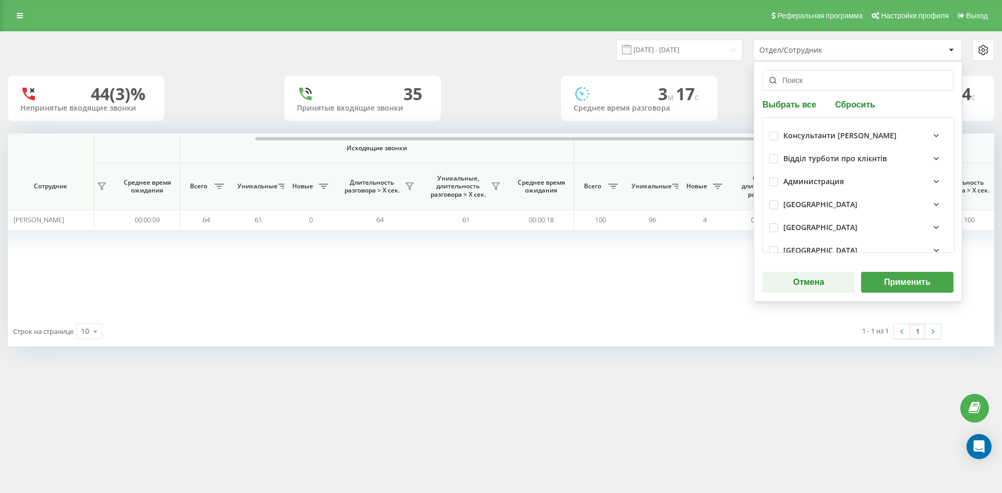
click at [851, 105] on button "Сбросить" at bounding box center [855, 104] width 46 height 10
click at [840, 84] on input "text" at bounding box center [858, 80] width 191 height 21
paste input "[PERSON_NAME] [PERSON_NAME]"
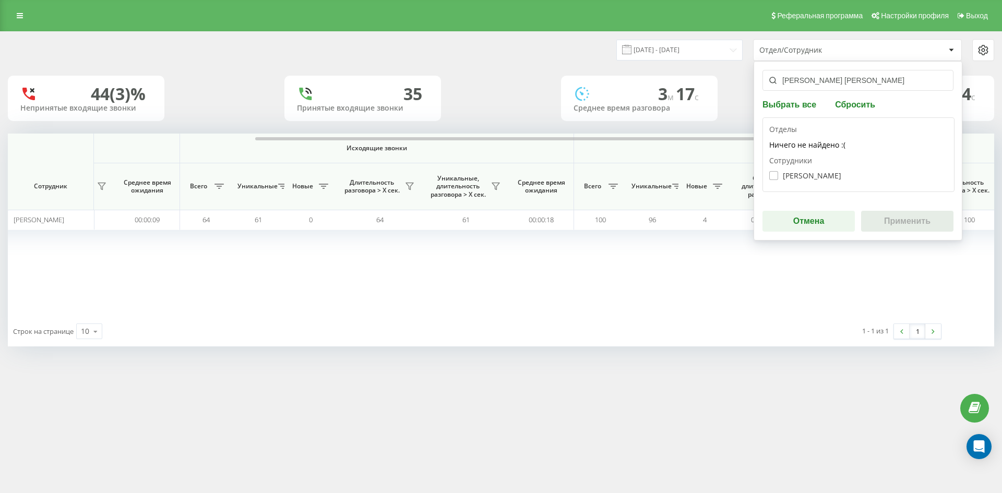
type input "[PERSON_NAME] [PERSON_NAME]"
click at [811, 176] on label "Клімова Анна Олександрівна" at bounding box center [806, 175] width 72 height 9
checkbox input "true"
click at [890, 220] on button "Применить" at bounding box center [907, 221] width 92 height 21
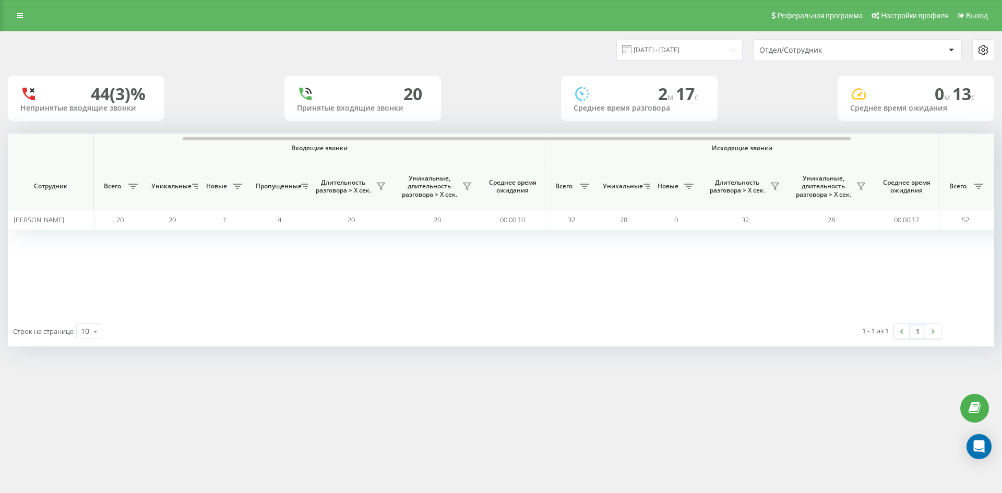
scroll to position [0, 313]
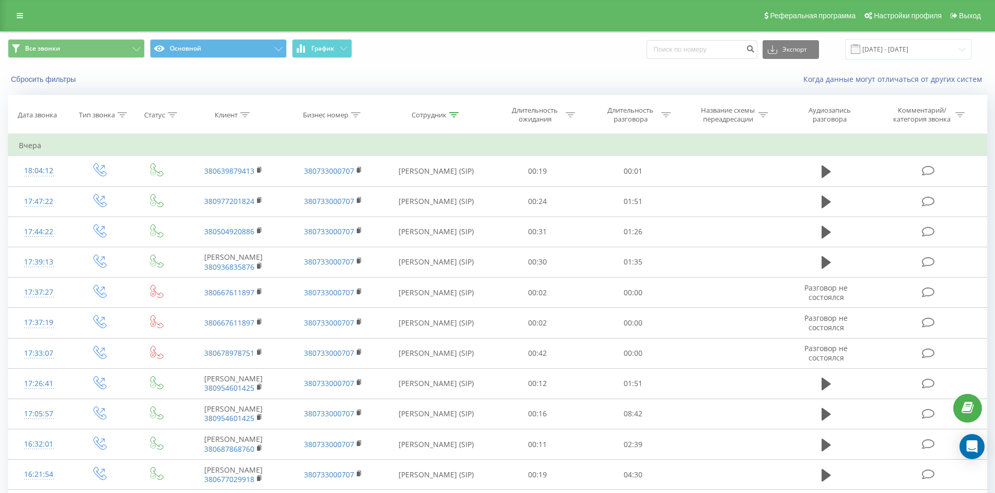
drag, startPoint x: 511, startPoint y: 346, endPoint x: 551, endPoint y: 57, distance: 291.0
click at [453, 114] on icon at bounding box center [453, 114] width 9 height 5
click at [458, 180] on form "Содержит сирінський микола Отмена OK" at bounding box center [436, 189] width 92 height 67
click at [459, 189] on input "[PERSON_NAME]" at bounding box center [436, 190] width 92 height 18
click button "OK" at bounding box center [458, 210] width 44 height 13
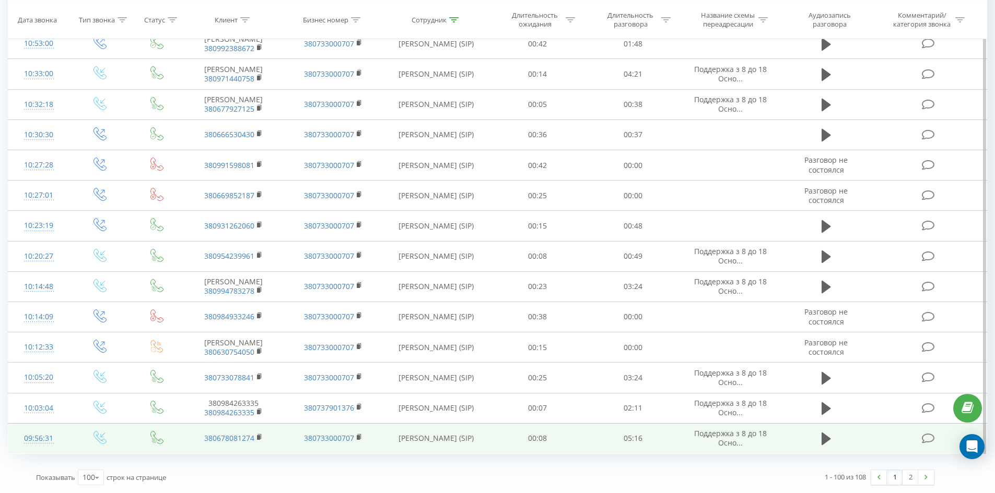
drag, startPoint x: 625, startPoint y: 98, endPoint x: 895, endPoint y: 449, distance: 443.1
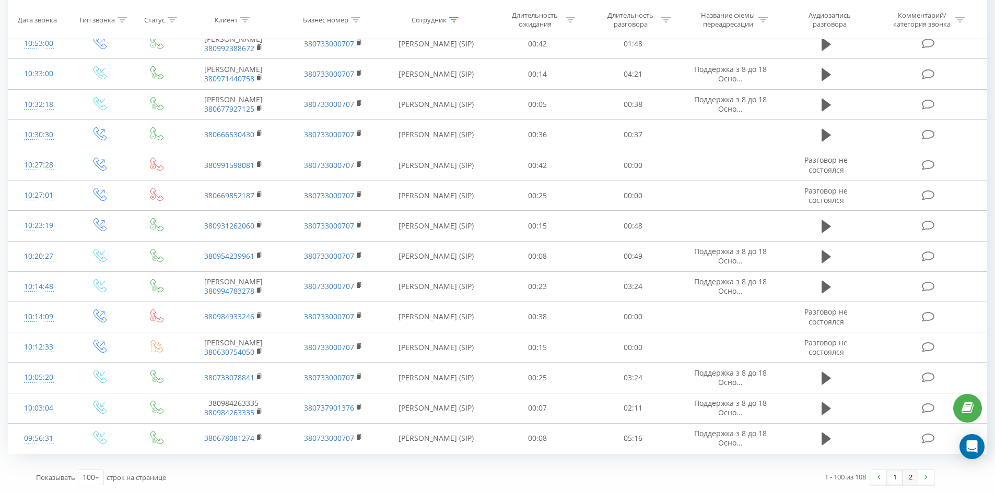
click at [914, 479] on link "2" at bounding box center [910, 477] width 16 height 15
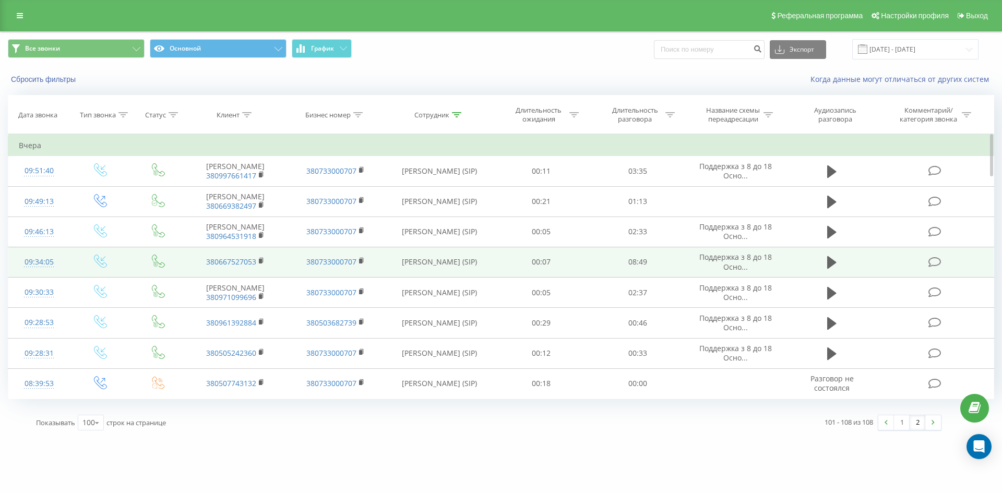
drag, startPoint x: 487, startPoint y: 65, endPoint x: 514, endPoint y: 290, distance: 227.1
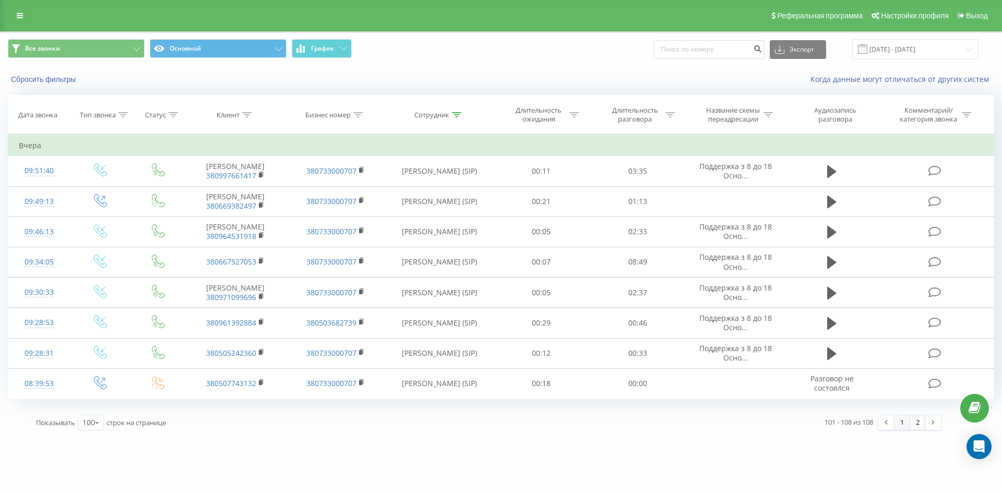
click at [905, 430] on link "1" at bounding box center [902, 423] width 16 height 15
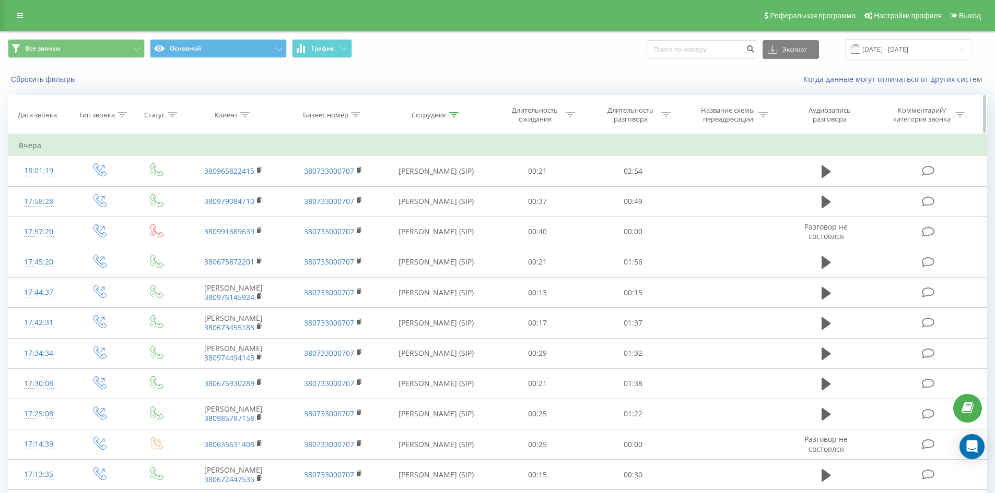
click at [449, 115] on icon at bounding box center [453, 114] width 9 height 5
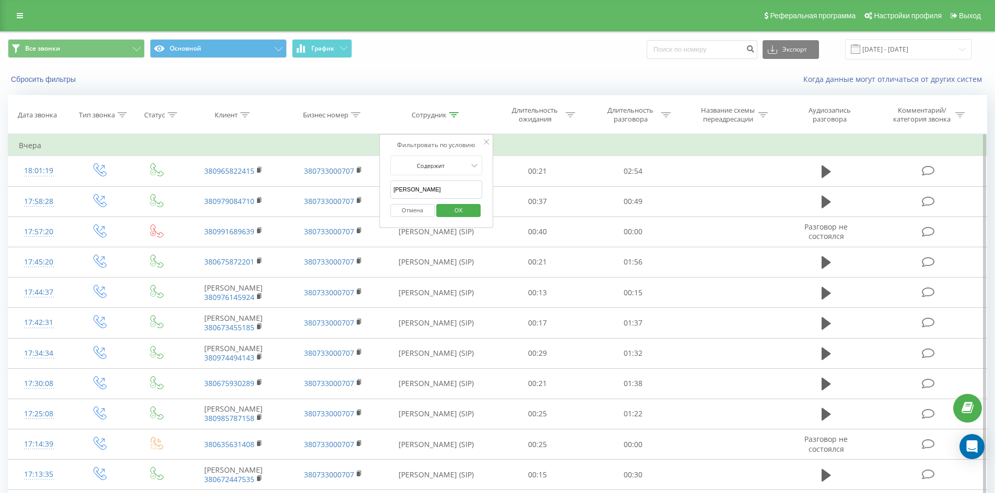
click at [455, 196] on input "бояров владислав" at bounding box center [436, 190] width 92 height 18
type input "салієнко сергій"
click button "OK" at bounding box center [458, 210] width 44 height 13
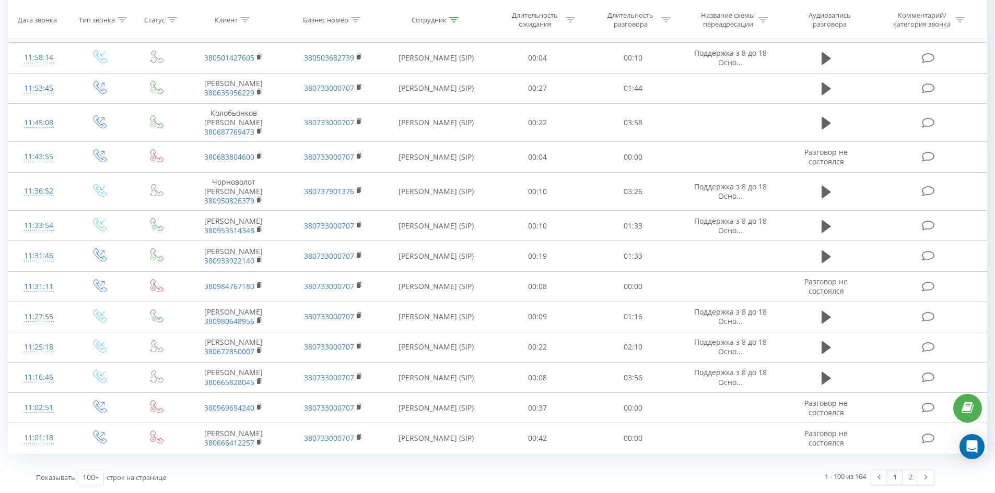
drag, startPoint x: 499, startPoint y: 128, endPoint x: 852, endPoint y: 477, distance: 496.2
click at [904, 479] on link "2" at bounding box center [910, 477] width 16 height 15
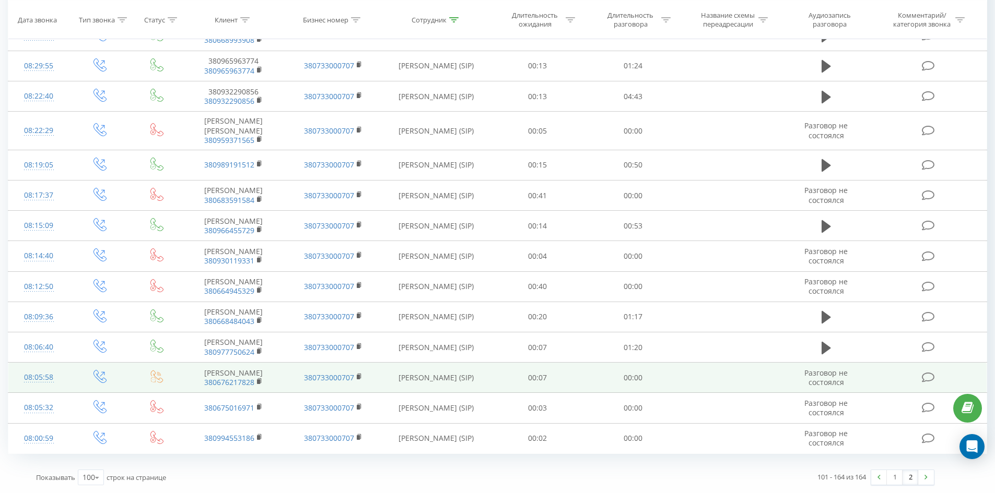
scroll to position [1969, 0]
drag, startPoint x: 370, startPoint y: 72, endPoint x: 458, endPoint y: 361, distance: 302.2
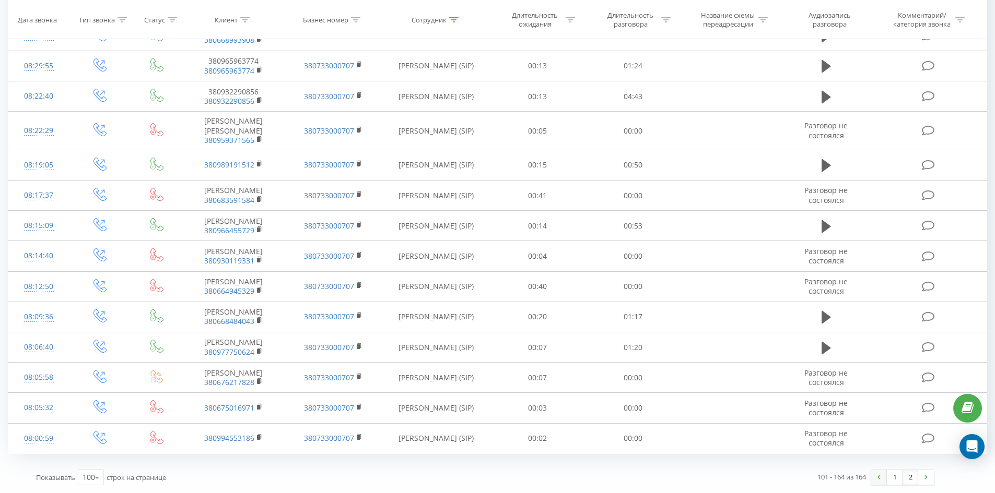
click at [886, 475] on link at bounding box center [879, 477] width 16 height 15
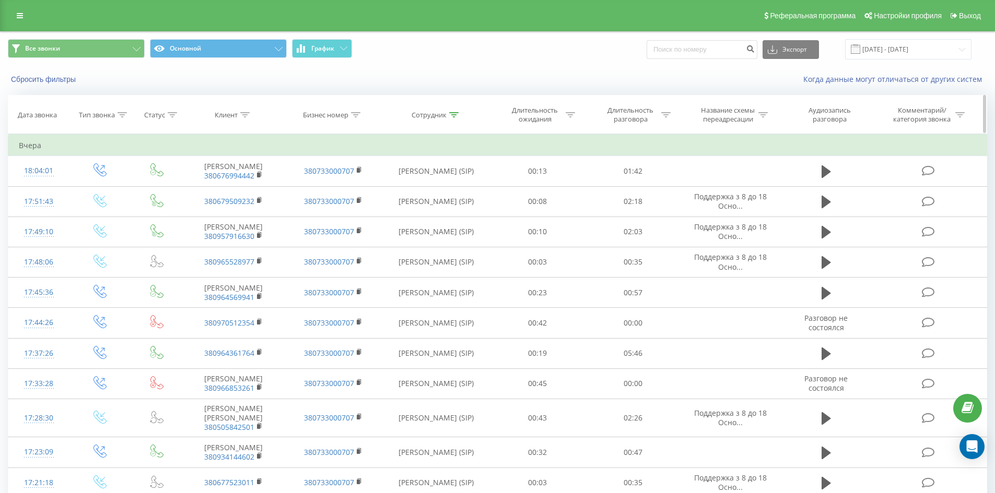
click at [451, 116] on icon at bounding box center [453, 114] width 9 height 5
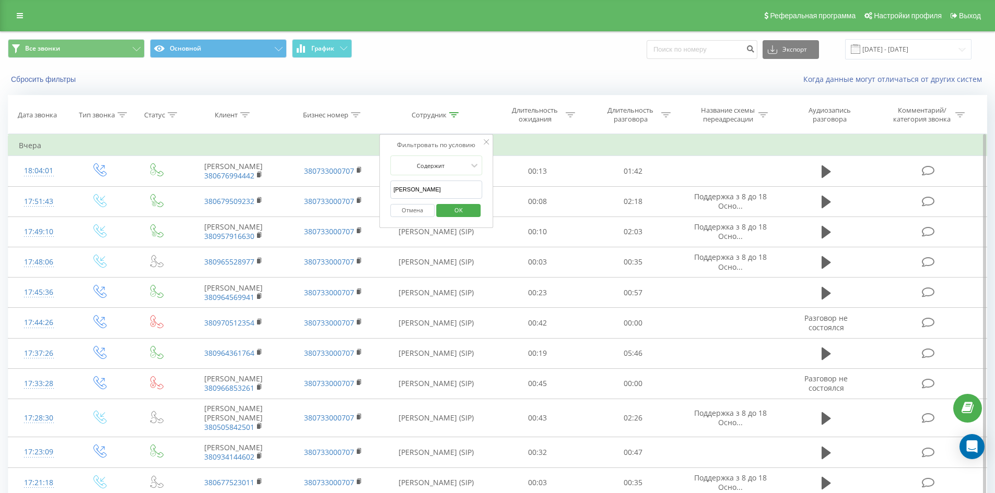
click at [441, 205] on button "OK" at bounding box center [458, 210] width 44 height 13
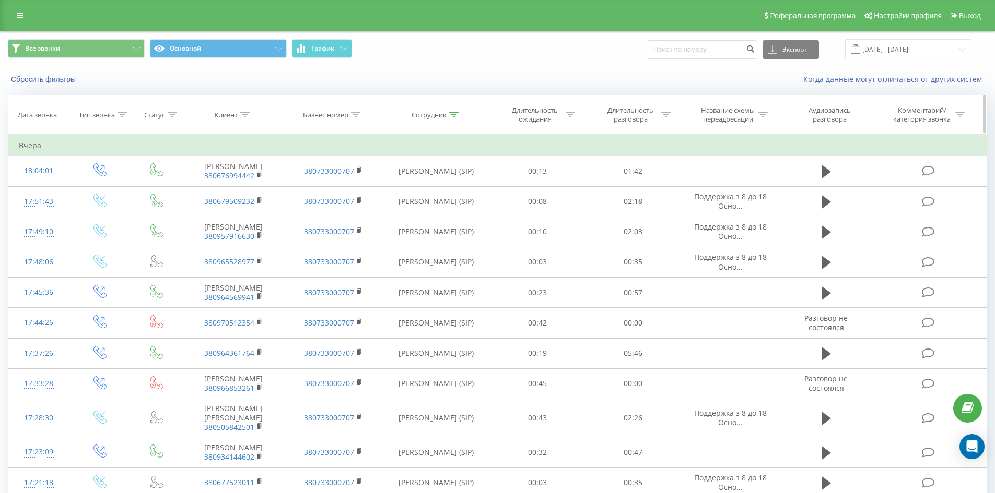
click at [452, 111] on div at bounding box center [453, 115] width 9 height 9
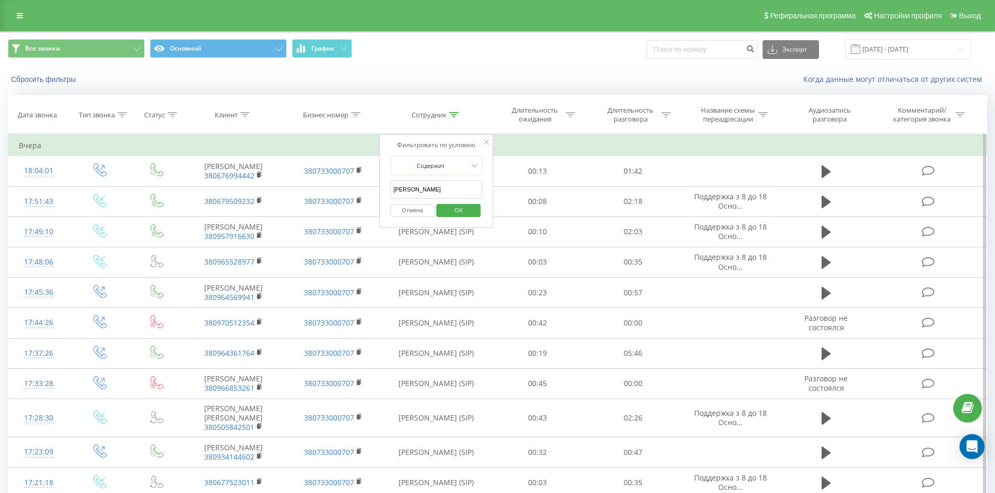
click at [449, 192] on input "салієнко сергій" at bounding box center [436, 190] width 92 height 18
click button "OK" at bounding box center [458, 210] width 44 height 13
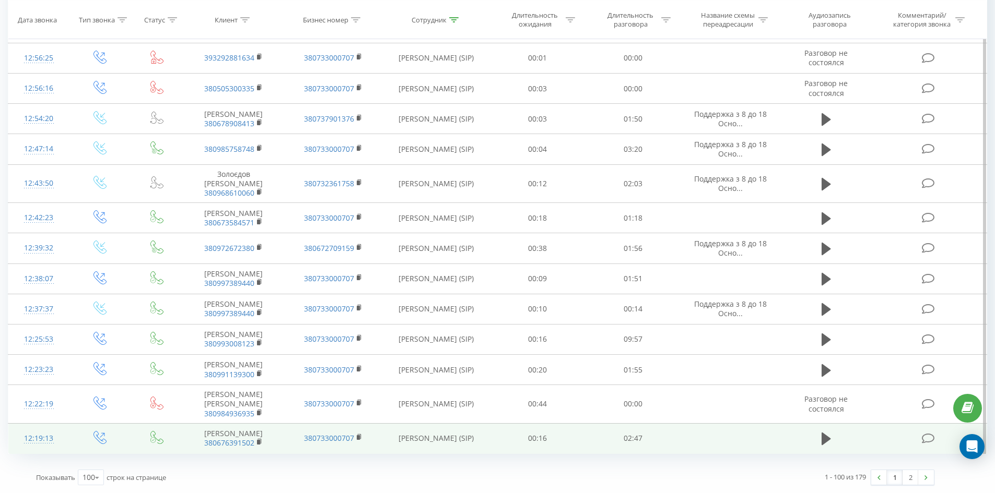
drag, startPoint x: 616, startPoint y: 71, endPoint x: 854, endPoint y: 443, distance: 441.7
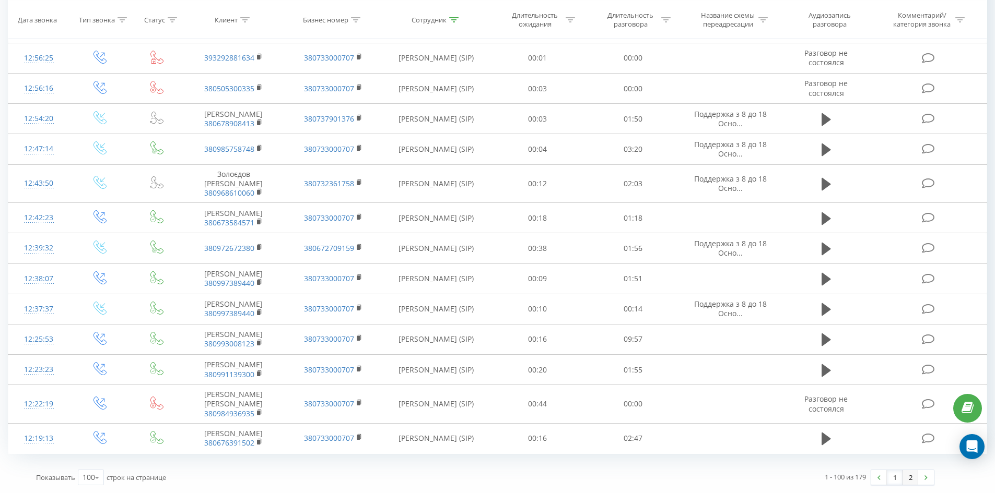
click at [913, 475] on link "2" at bounding box center [910, 477] width 16 height 15
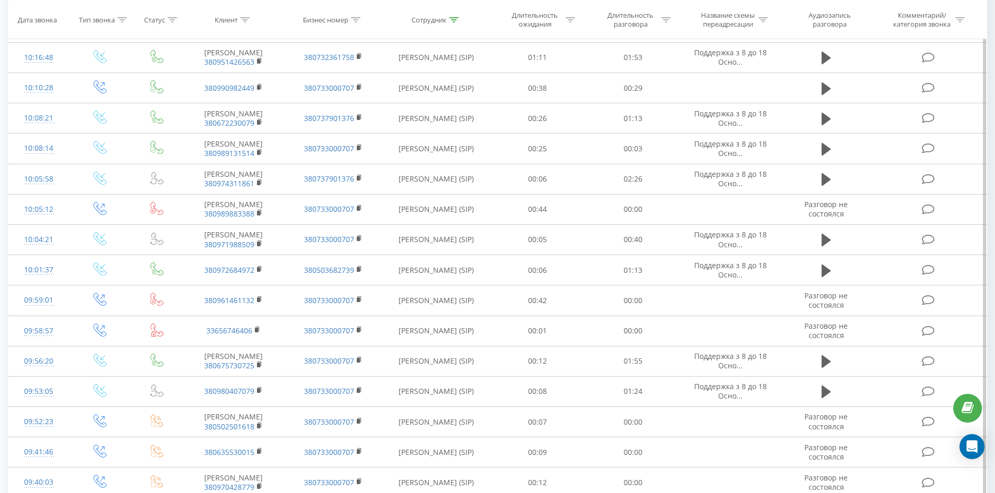
scroll to position [2470, 0]
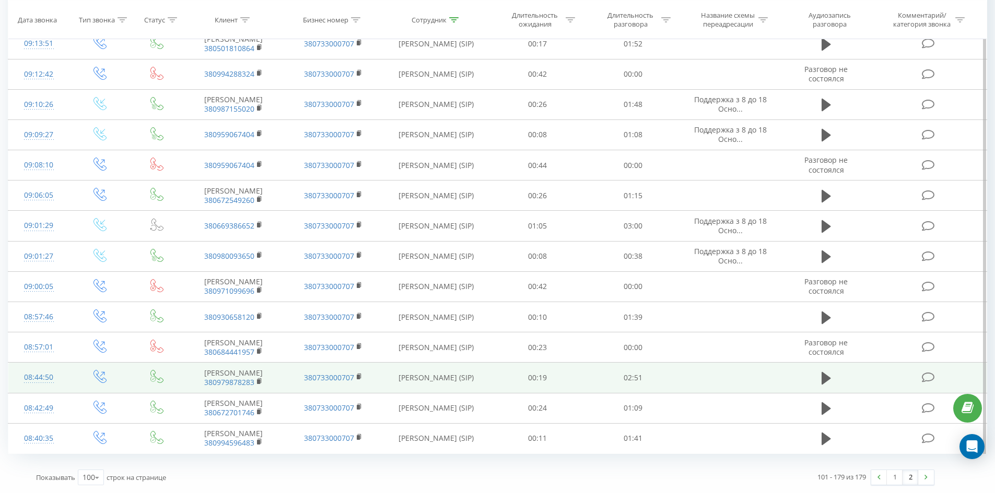
drag, startPoint x: 512, startPoint y: 68, endPoint x: 496, endPoint y: 348, distance: 279.7
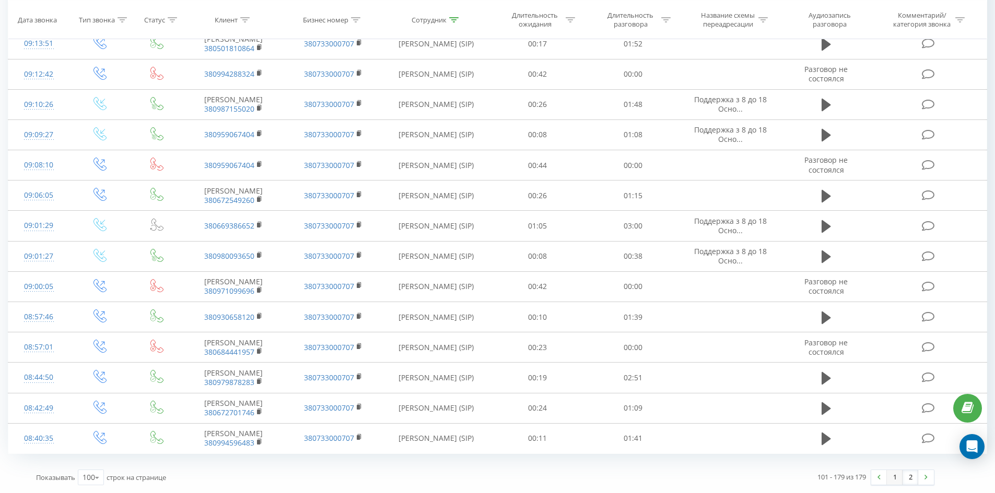
click at [896, 476] on link "1" at bounding box center [894, 477] width 16 height 15
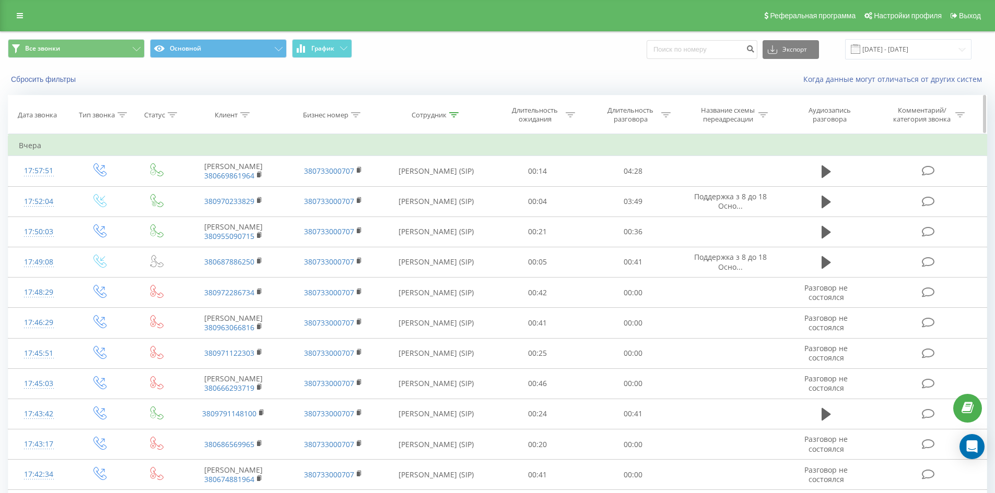
click at [454, 115] on icon at bounding box center [453, 114] width 9 height 5
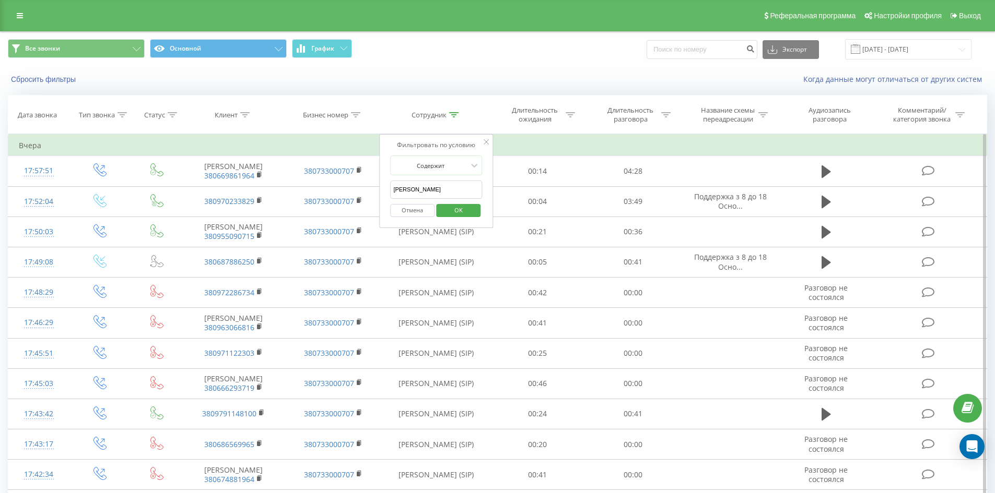
click at [448, 187] on input "раєвська анастасія" at bounding box center [436, 190] width 92 height 18
click button "OK" at bounding box center [458, 210] width 44 height 13
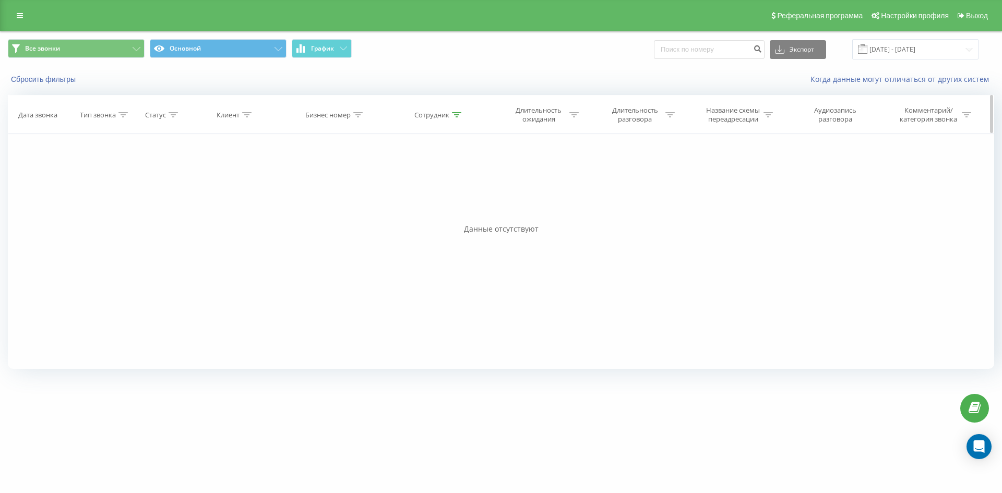
click at [457, 116] on icon at bounding box center [456, 114] width 9 height 5
click at [451, 191] on input "вазе" at bounding box center [440, 190] width 92 height 18
click button "OK" at bounding box center [462, 210] width 44 height 13
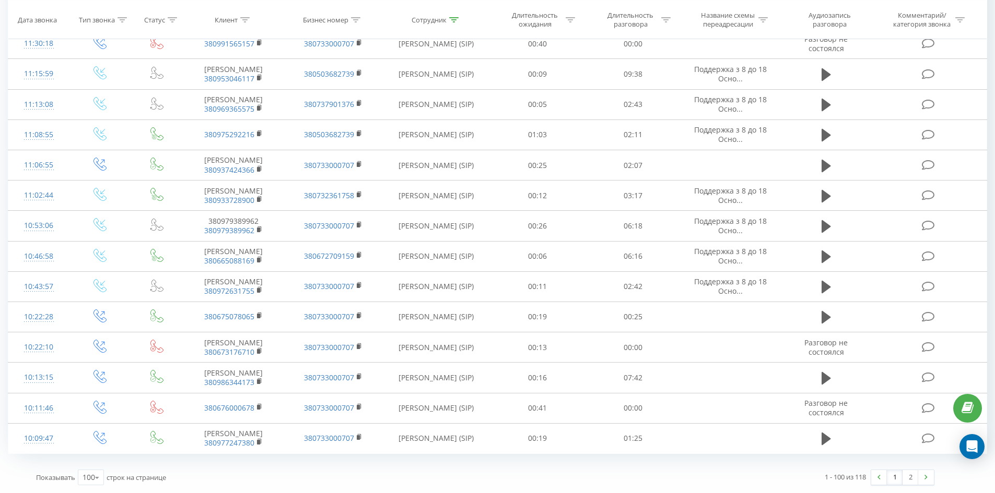
drag, startPoint x: 526, startPoint y: 87, endPoint x: 877, endPoint y: 456, distance: 508.9
click at [913, 475] on link "2" at bounding box center [910, 477] width 16 height 15
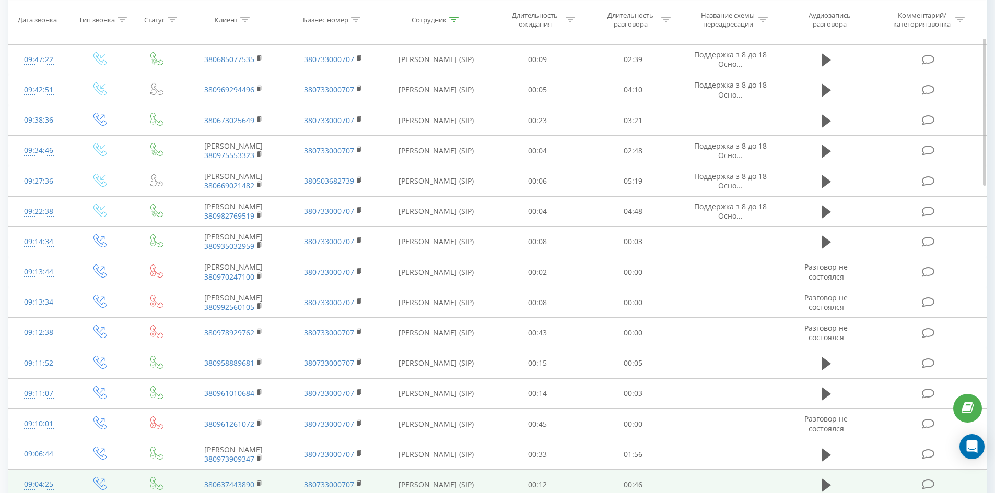
scroll to position [329, 0]
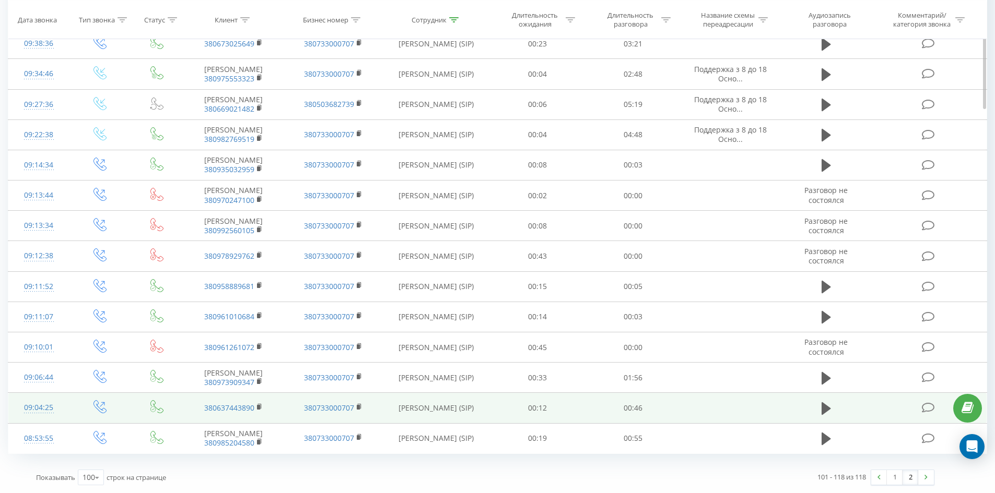
drag, startPoint x: 533, startPoint y: 280, endPoint x: 541, endPoint y: 386, distance: 106.8
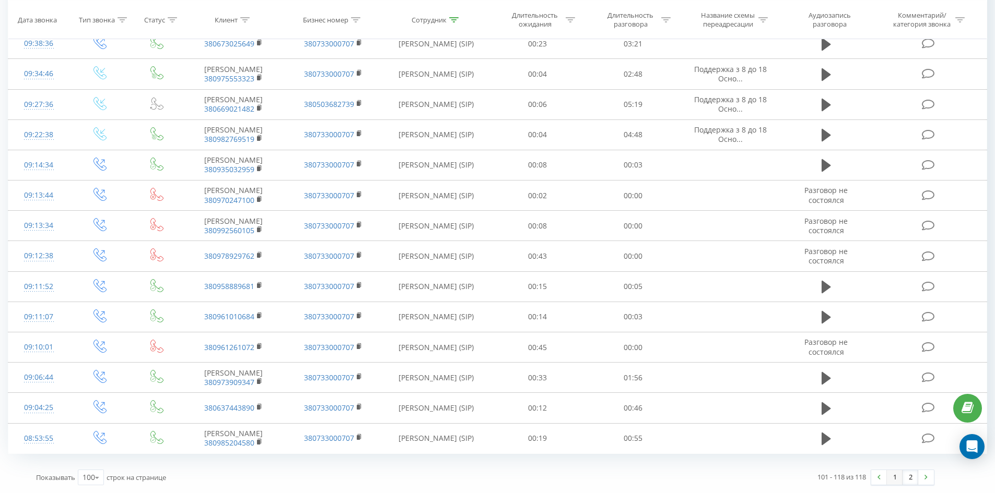
click at [898, 475] on link "1" at bounding box center [894, 477] width 16 height 15
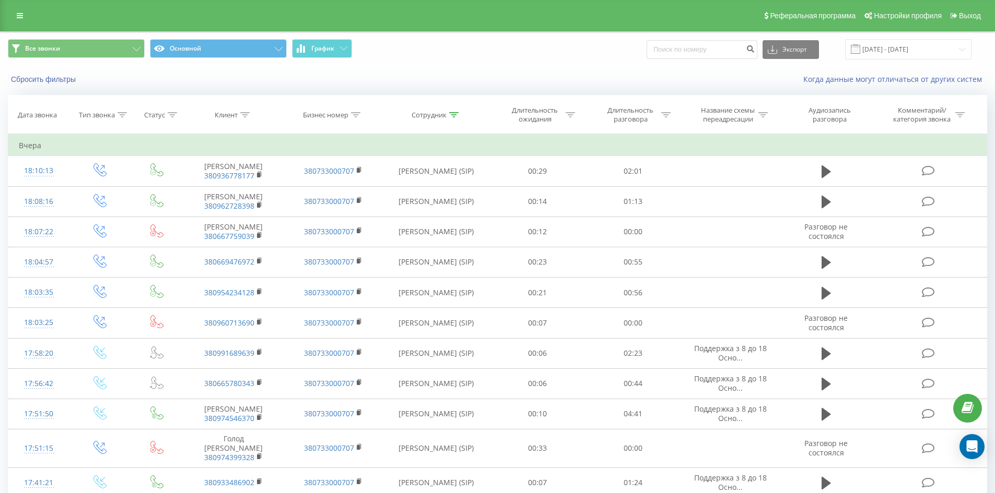
drag, startPoint x: 456, startPoint y: 118, endPoint x: 451, endPoint y: 139, distance: 22.0
click at [456, 117] on div at bounding box center [453, 115] width 9 height 9
click at [449, 195] on input "ващенко марія" at bounding box center [436, 190] width 92 height 18
click button "OK" at bounding box center [458, 210] width 44 height 13
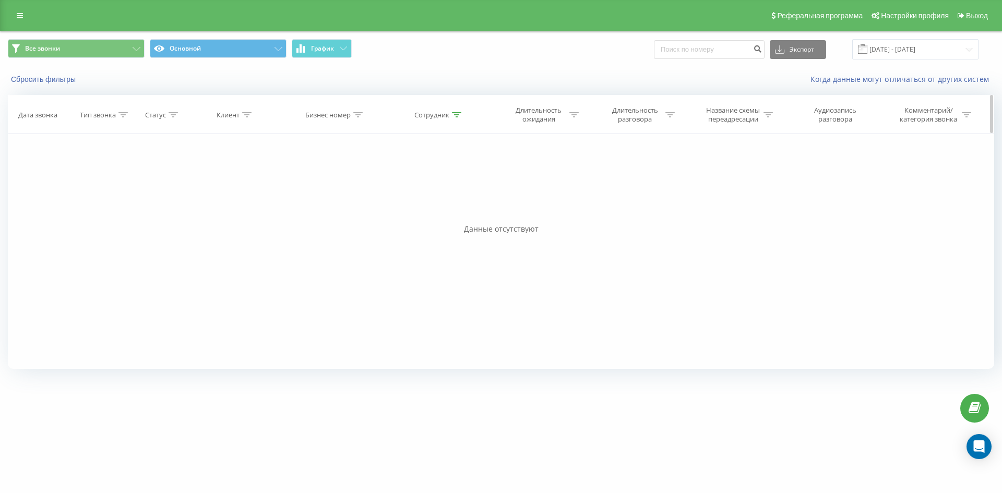
click at [456, 115] on icon at bounding box center [456, 114] width 9 height 5
click at [462, 187] on input "ткаченко дмитро" at bounding box center [440, 190] width 92 height 18
click button "OK" at bounding box center [462, 210] width 44 height 13
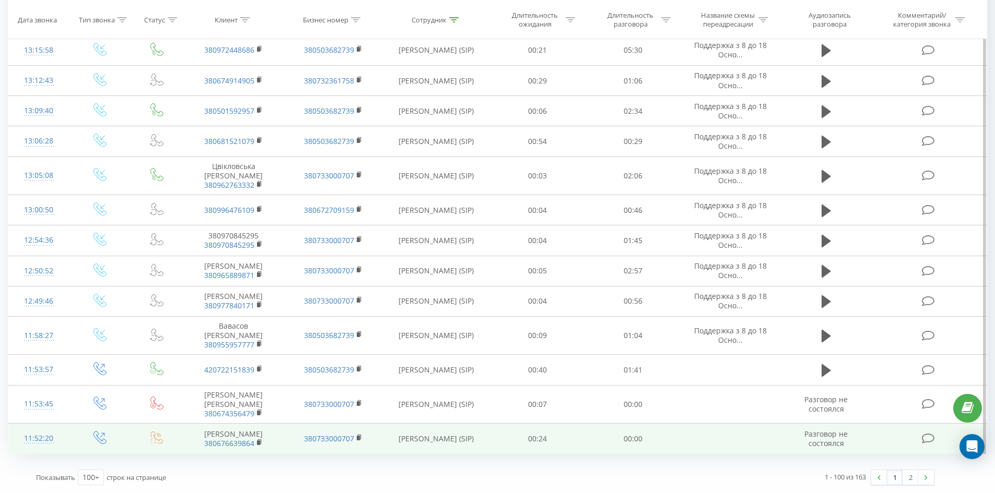
drag, startPoint x: 594, startPoint y: 246, endPoint x: 855, endPoint y: 430, distance: 319.4
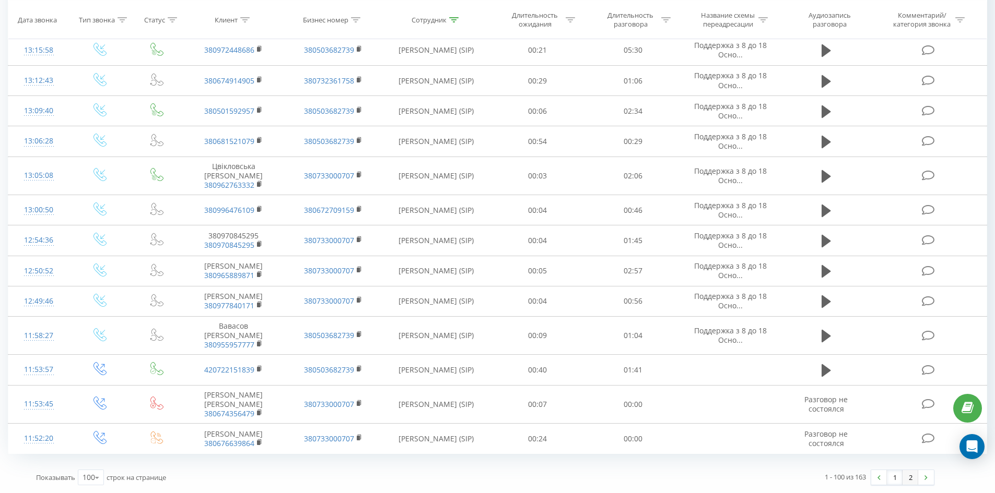
click at [907, 474] on link "2" at bounding box center [910, 477] width 16 height 15
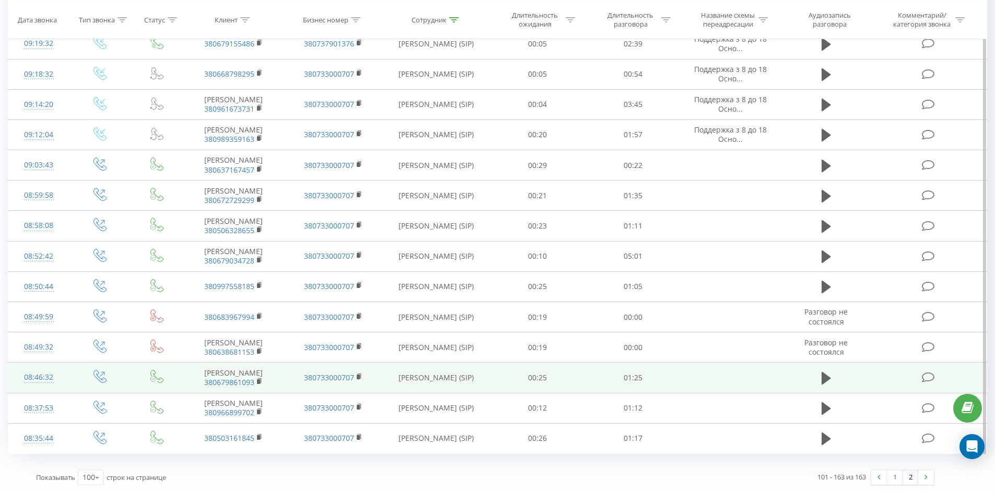
scroll to position [1955, 0]
drag, startPoint x: 436, startPoint y: 81, endPoint x: 460, endPoint y: 347, distance: 266.8
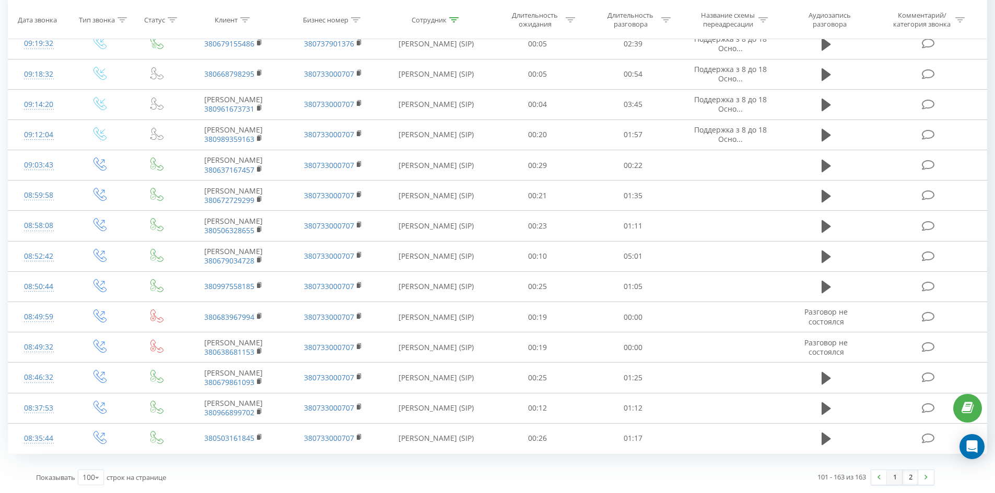
click at [893, 473] on link "1" at bounding box center [894, 477] width 16 height 15
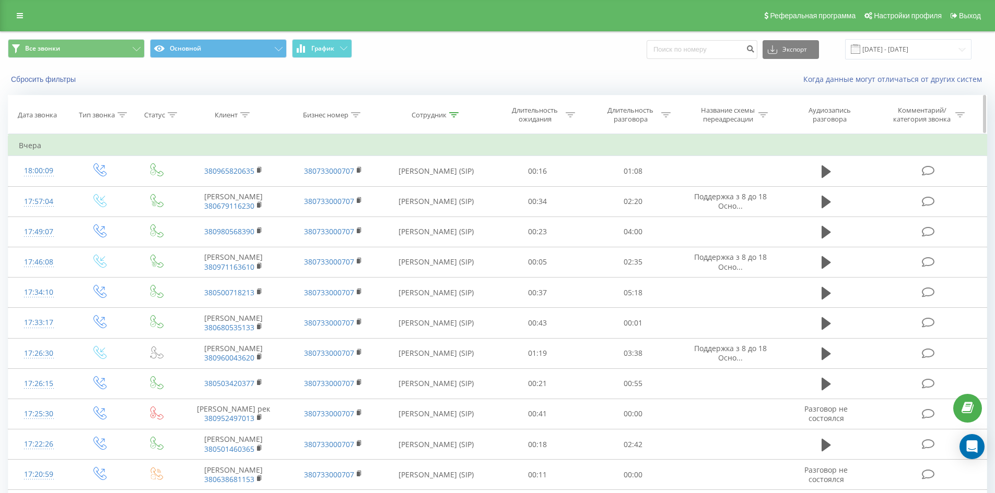
drag, startPoint x: 450, startPoint y: 114, endPoint x: 451, endPoint y: 122, distance: 7.8
click at [450, 116] on icon at bounding box center [453, 114] width 9 height 5
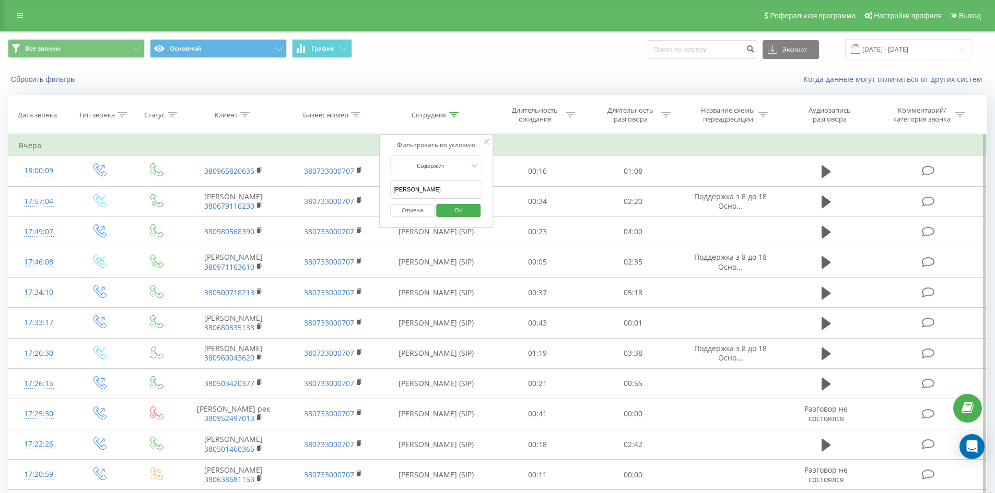
click at [458, 186] on input "сауляк юлія" at bounding box center [436, 190] width 92 height 18
click button "OK" at bounding box center [458, 210] width 44 height 13
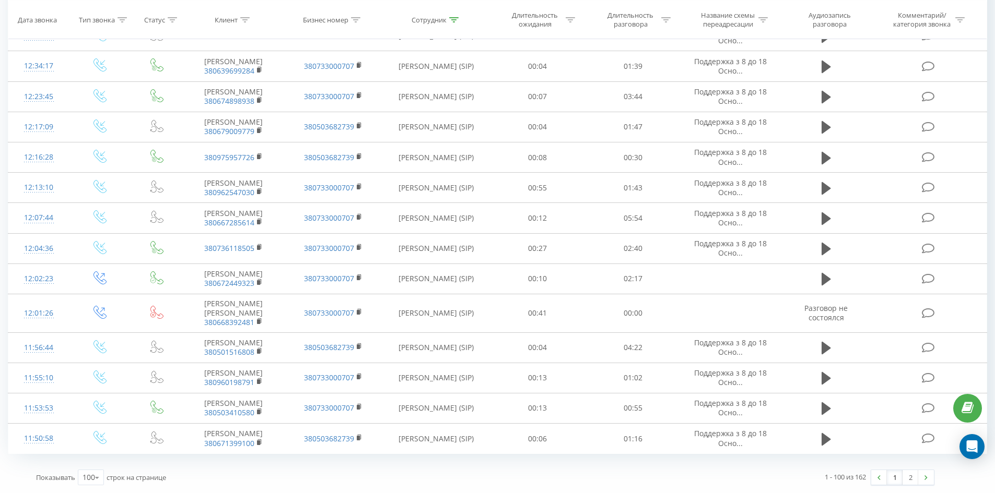
drag, startPoint x: 604, startPoint y: 82, endPoint x: 896, endPoint y: 460, distance: 477.8
click at [908, 482] on link "2" at bounding box center [910, 477] width 16 height 15
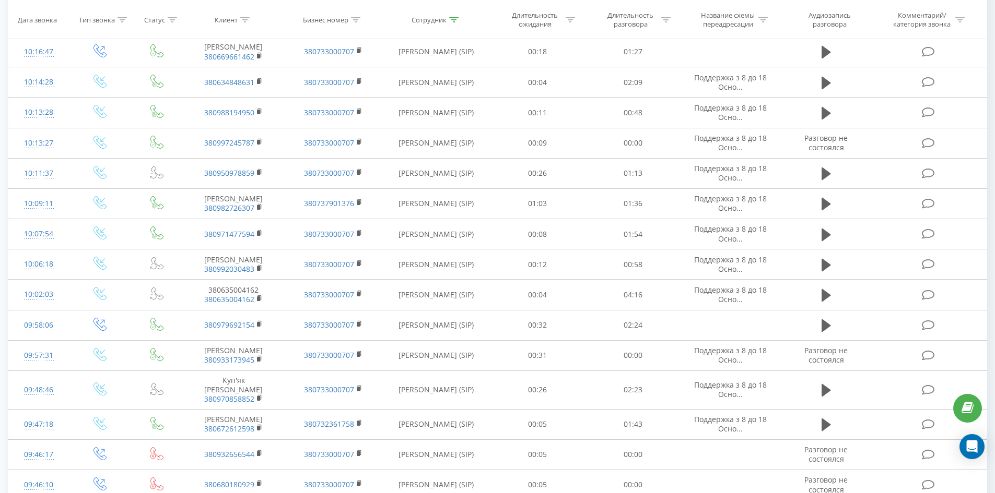
scroll to position [1861, 0]
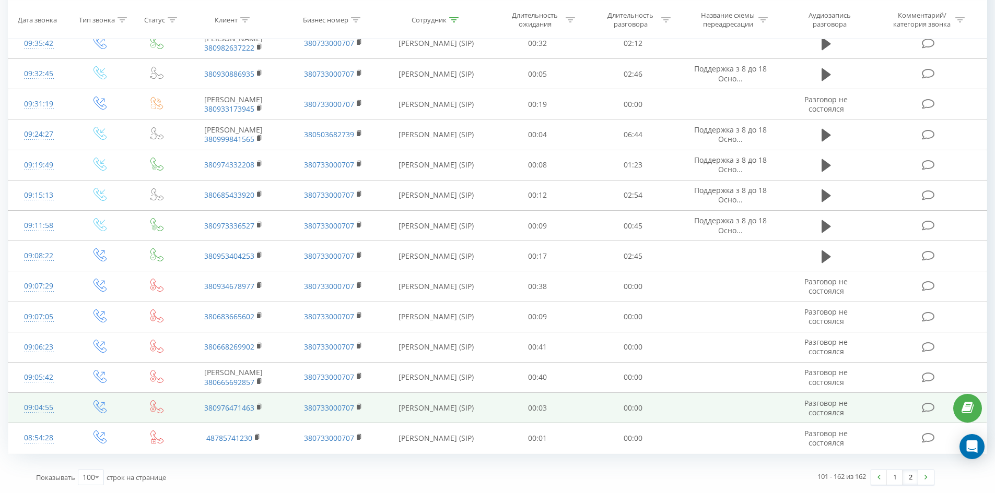
drag, startPoint x: 486, startPoint y: 133, endPoint x: 558, endPoint y: 417, distance: 292.5
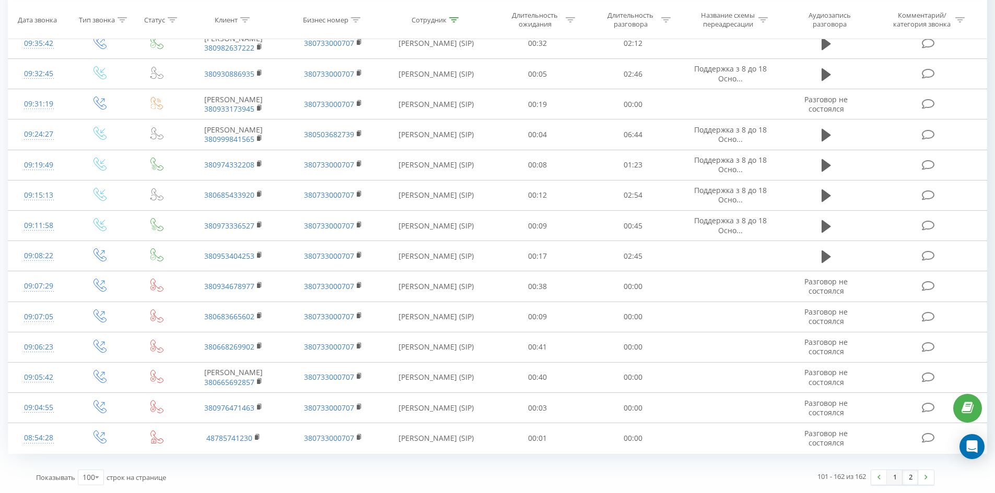
click at [893, 475] on link "1" at bounding box center [894, 477] width 16 height 15
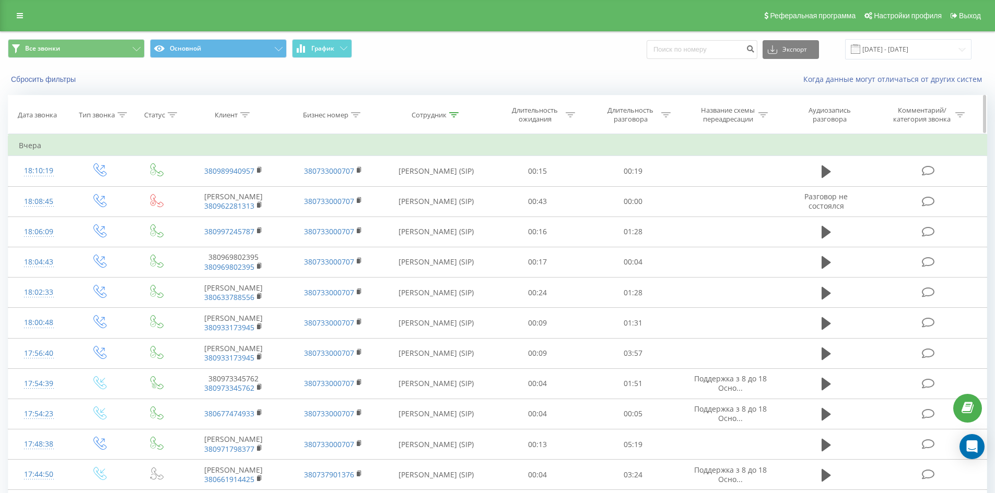
click at [451, 113] on icon at bounding box center [453, 114] width 9 height 5
click at [449, 189] on input "якимів юлія" at bounding box center [436, 190] width 92 height 18
click button "OK" at bounding box center [458, 210] width 44 height 13
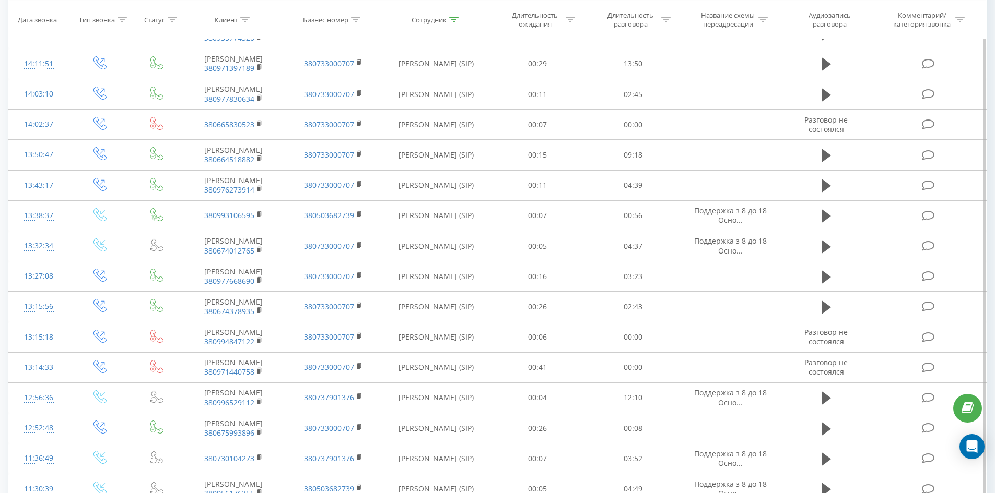
scroll to position [3226, 0]
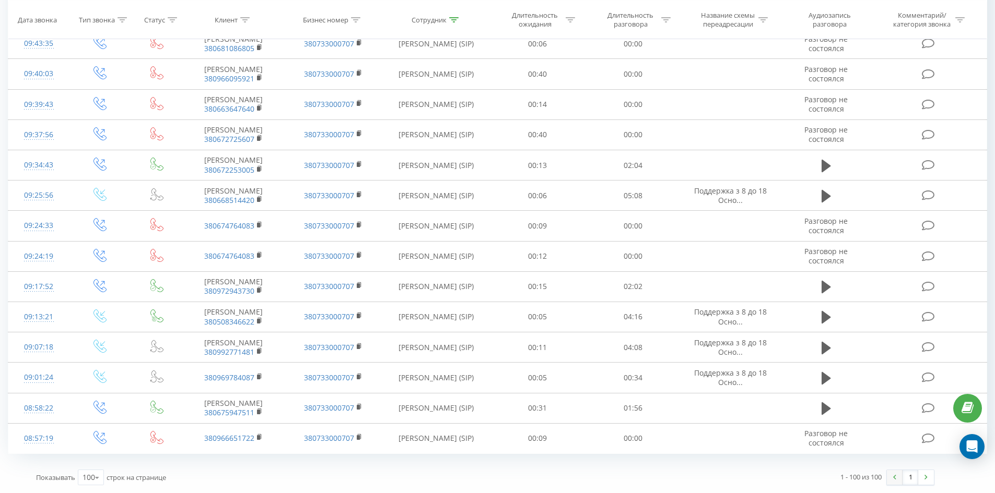
drag, startPoint x: 551, startPoint y: 224, endPoint x: 893, endPoint y: 471, distance: 421.1
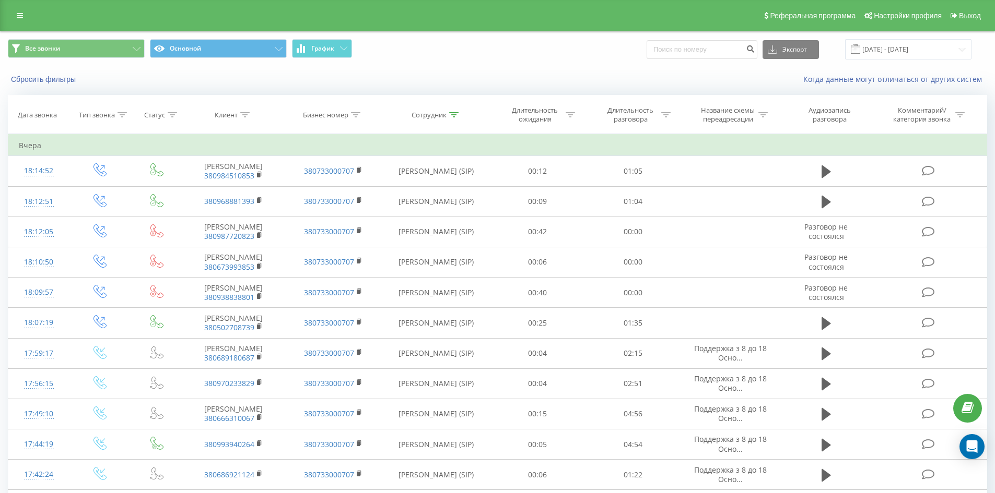
drag, startPoint x: 510, startPoint y: 359, endPoint x: 519, endPoint y: 36, distance: 323.3
click at [454, 112] on icon at bounding box center [453, 114] width 9 height 5
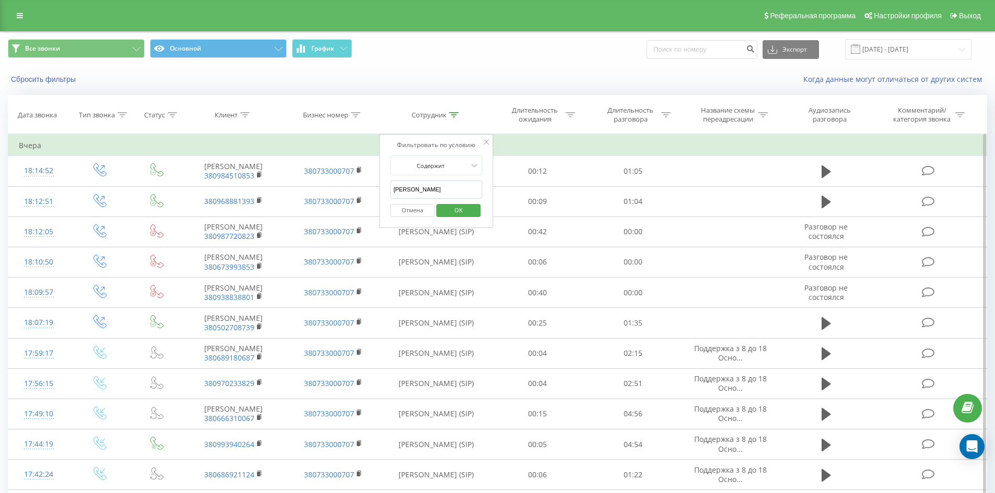
click at [458, 193] on input "лапицький віталій" at bounding box center [436, 190] width 92 height 18
type input "[PERSON_NAME] [PERSON_NAME]"
click button "OK" at bounding box center [458, 210] width 44 height 13
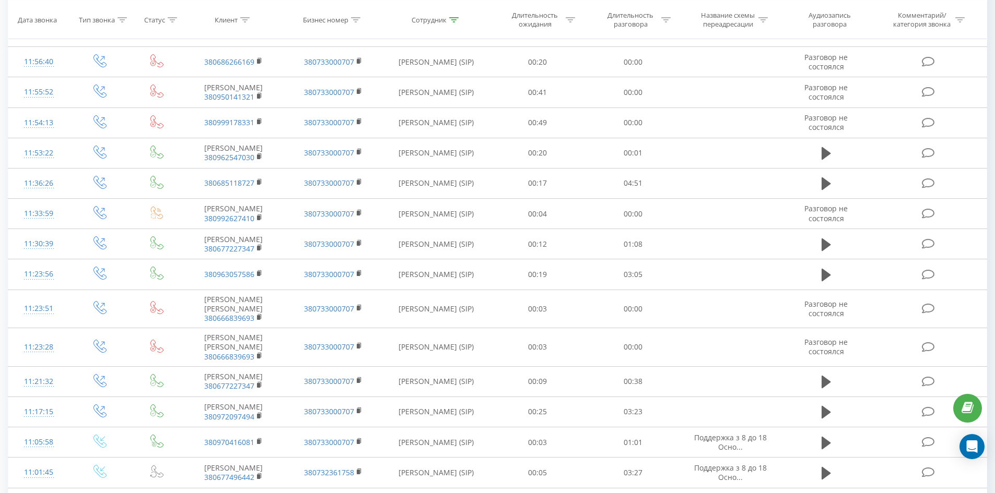
scroll to position [1533, 0]
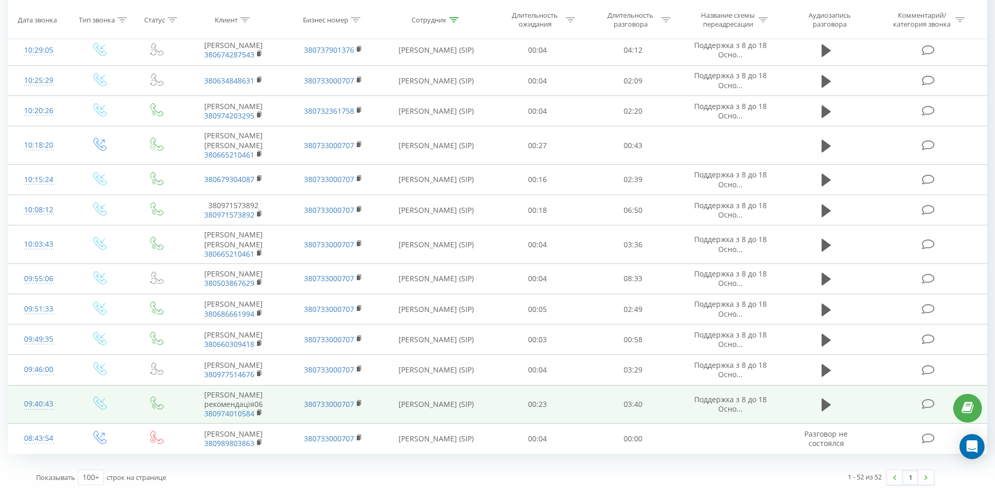
drag, startPoint x: 737, startPoint y: 175, endPoint x: 856, endPoint y: 408, distance: 262.0
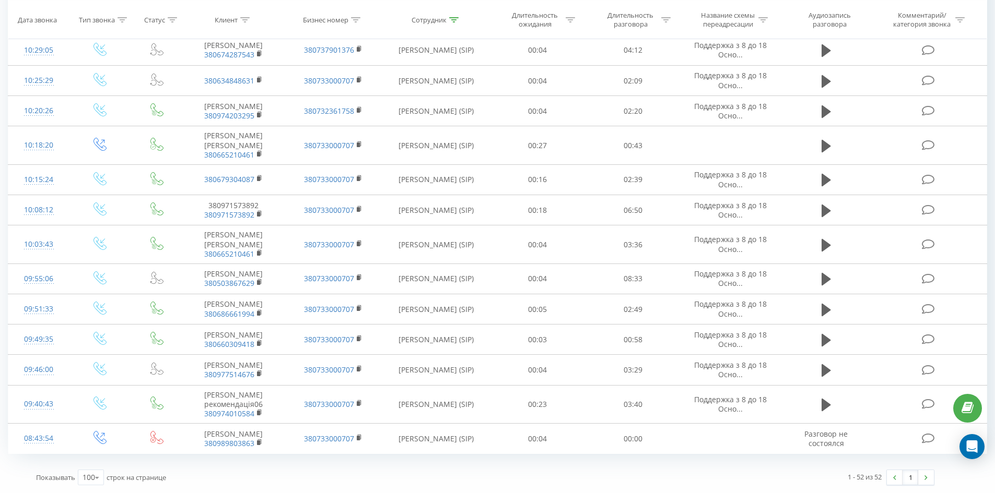
scroll to position [0, 0]
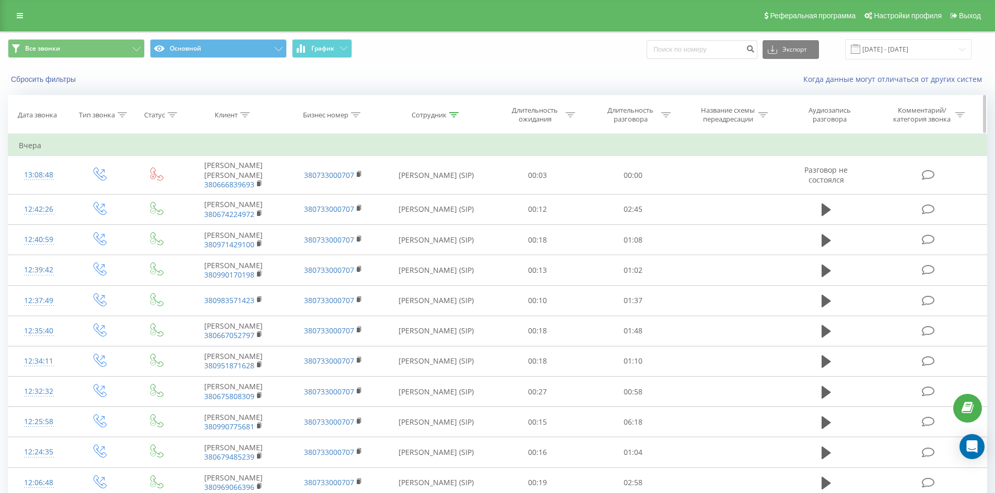
drag, startPoint x: 500, startPoint y: 242, endPoint x: 555, endPoint y: 113, distance: 140.3
